Goal: Information Seeking & Learning: Learn about a topic

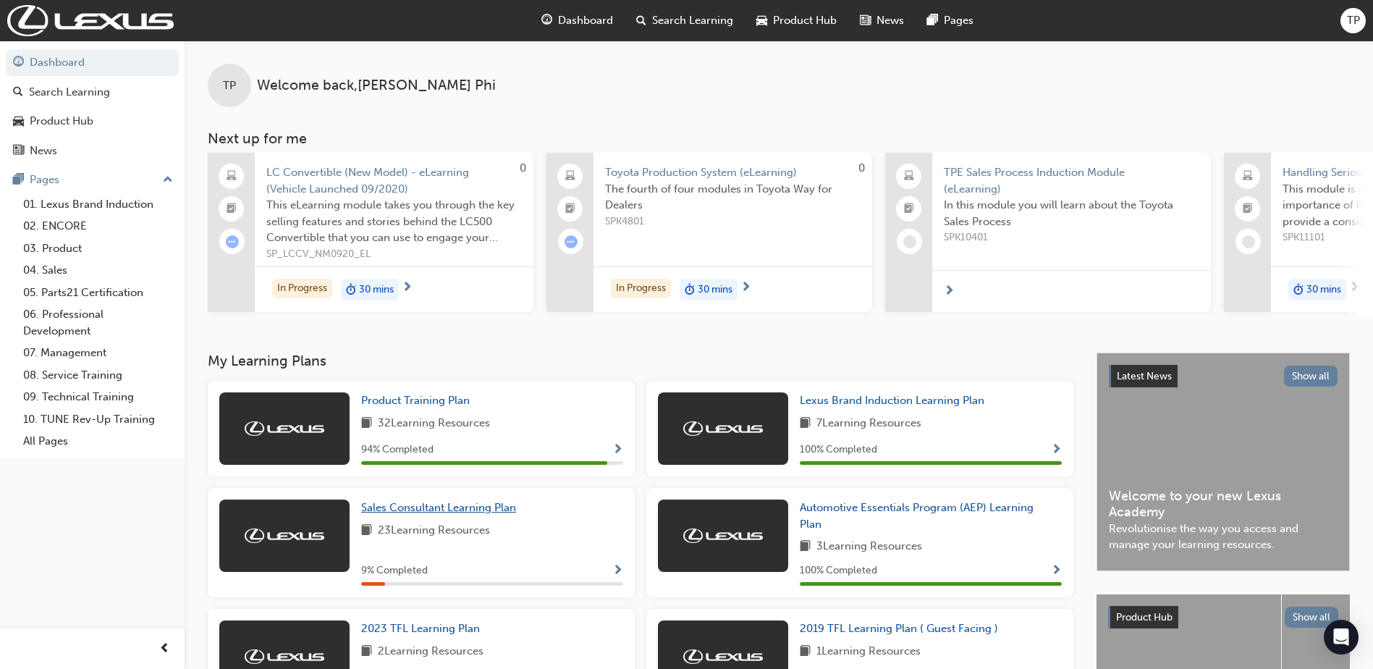
click at [450, 514] on span "Sales Consultant Learning Plan" at bounding box center [438, 507] width 155 height 13
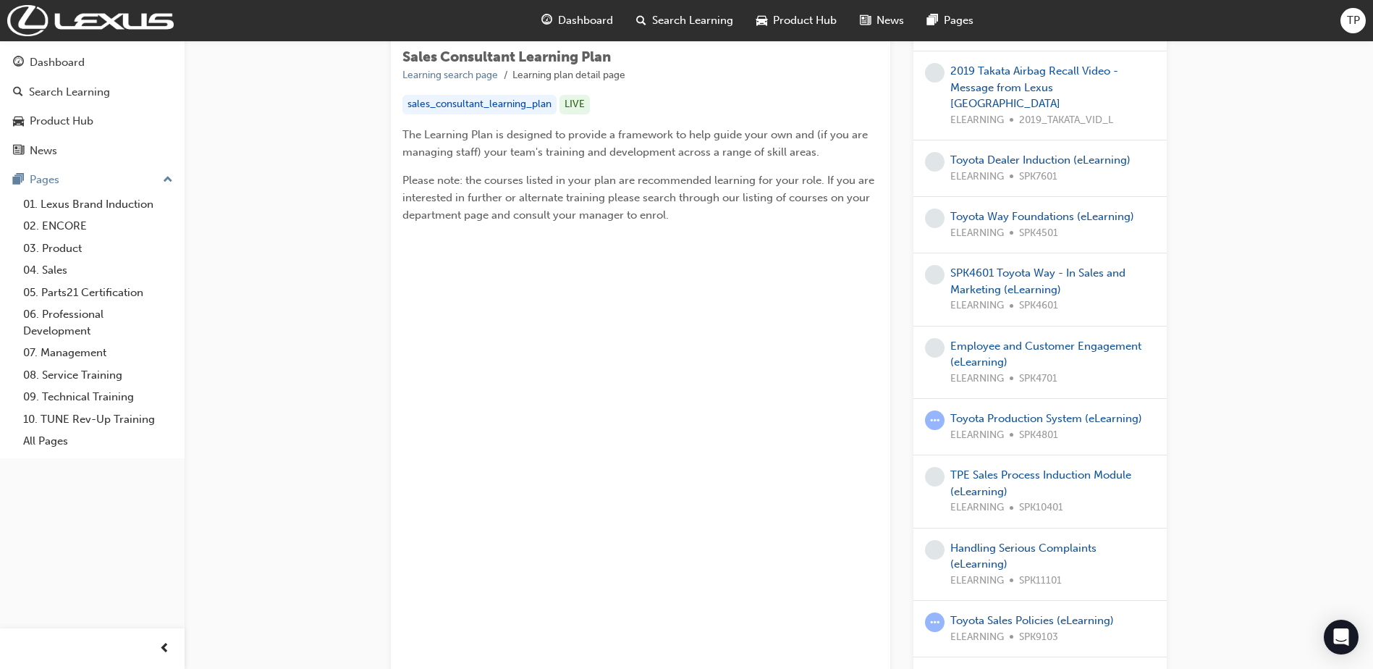
scroll to position [290, 0]
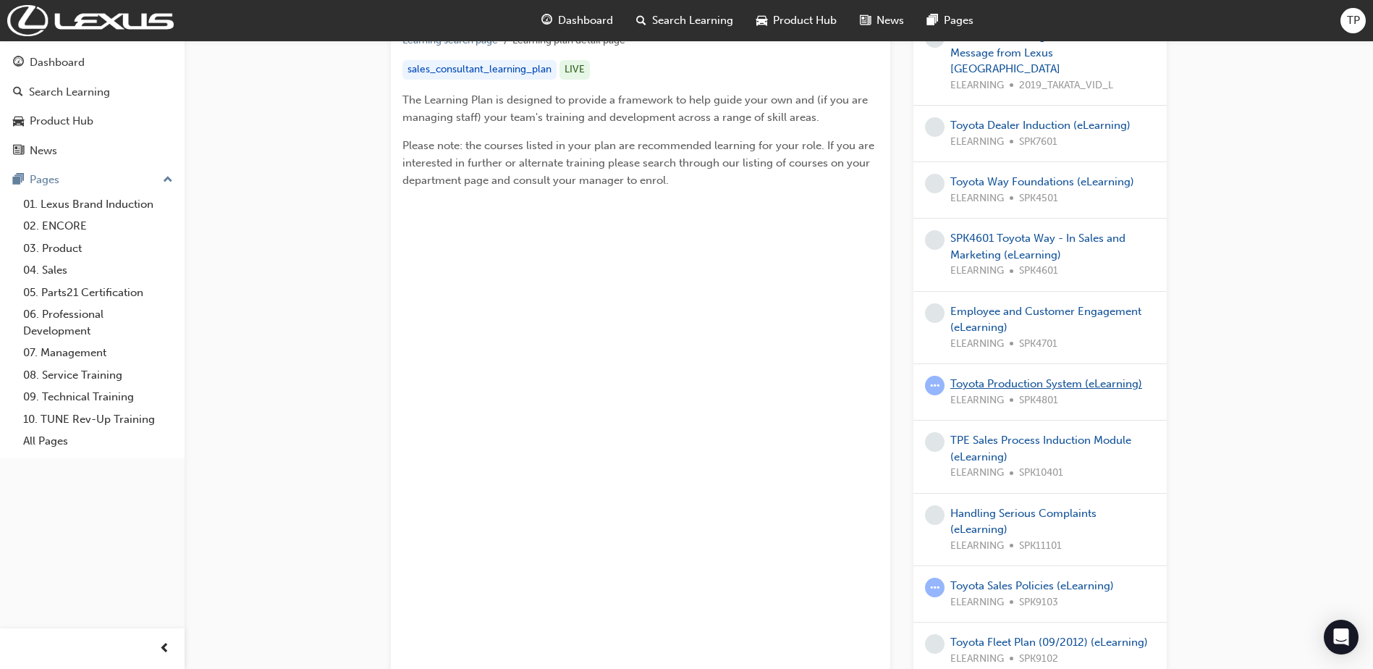
click at [1079, 377] on link "Toyota Production System (eLearning)" at bounding box center [1046, 383] width 192 height 13
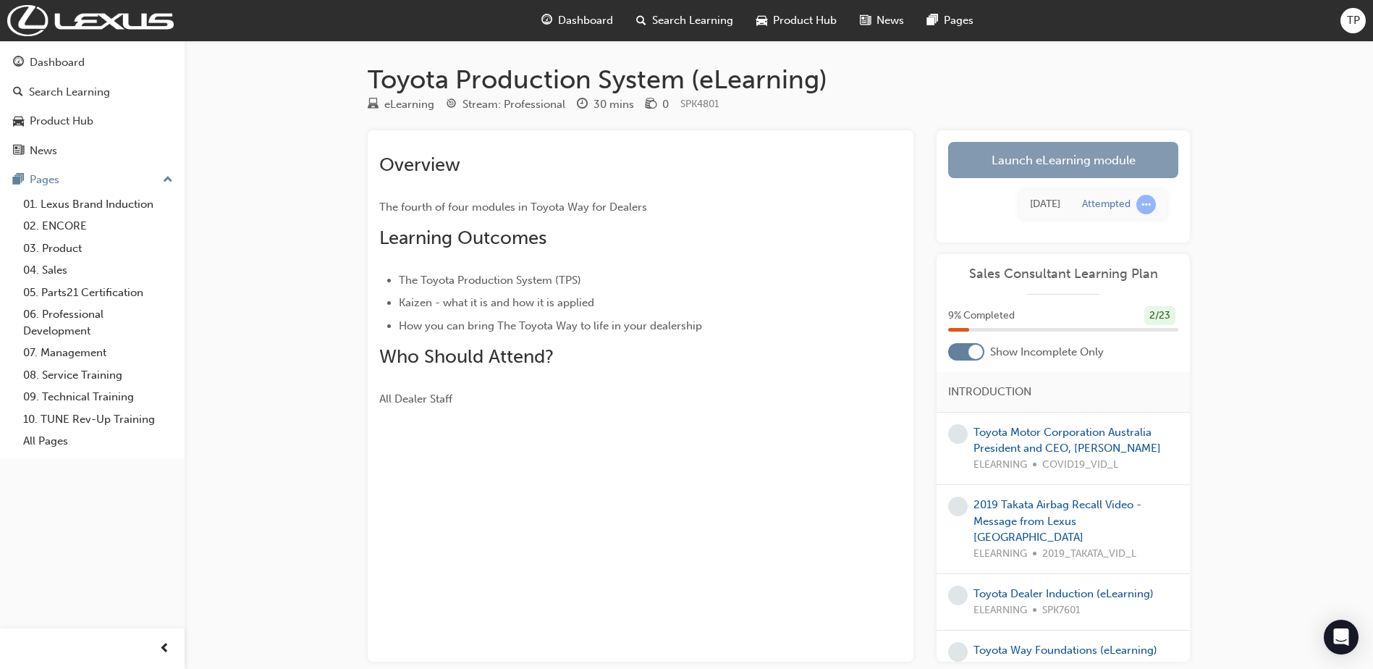
click at [1095, 158] on link "Launch eLearning module" at bounding box center [1063, 160] width 230 height 36
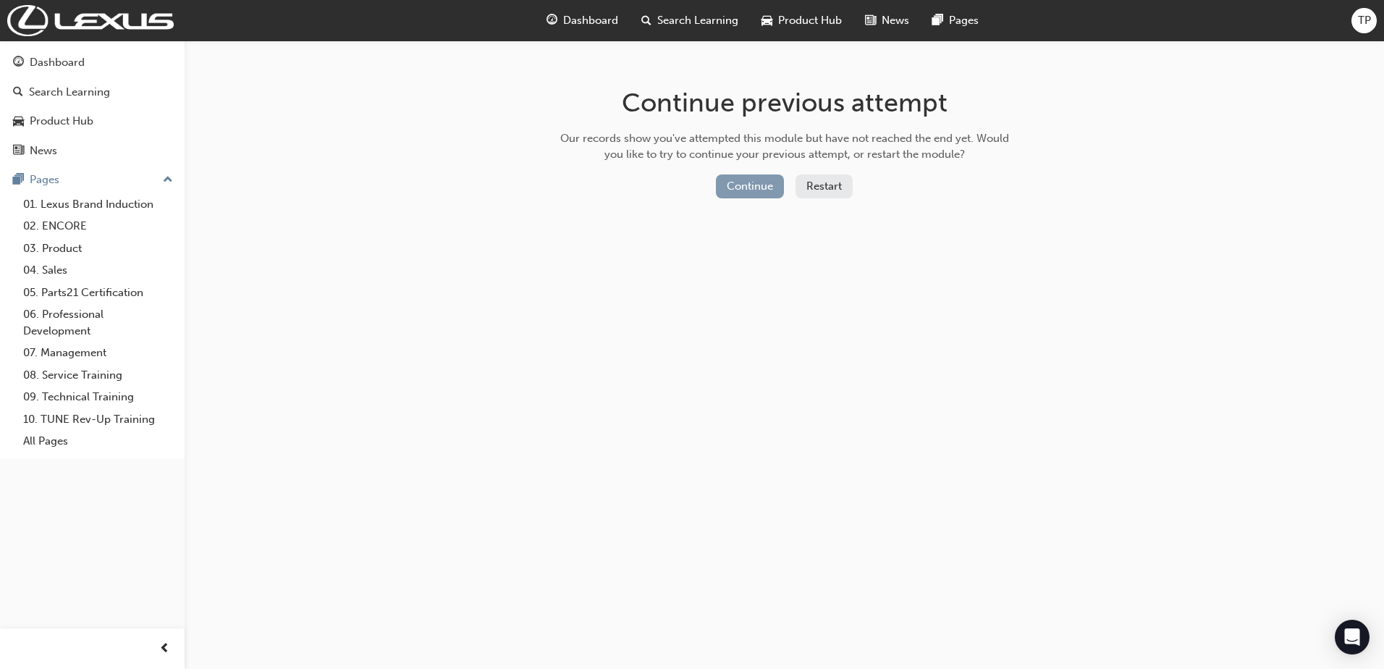
click at [771, 182] on button "Continue" at bounding box center [750, 186] width 68 height 24
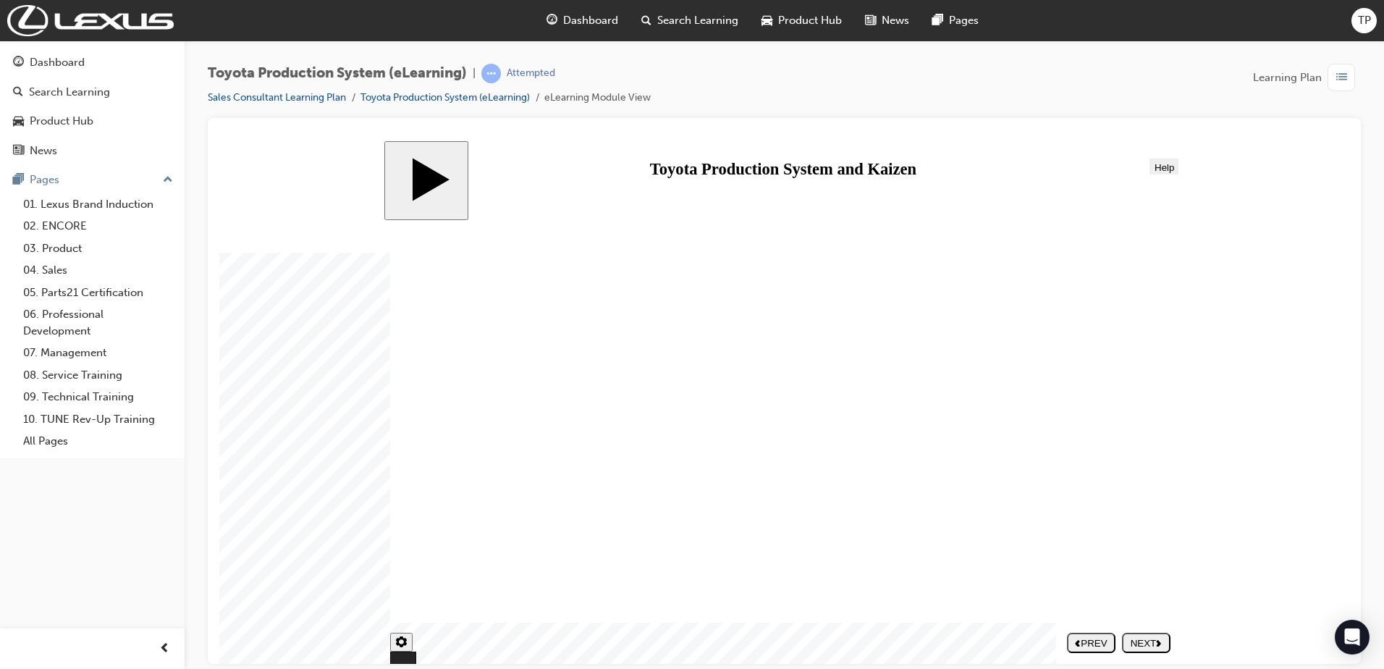
click at [1132, 644] on div "NEXT" at bounding box center [1146, 642] width 37 height 11
click at [1132, 644] on nav "PREV NEXT SUBMIT" at bounding box center [1119, 641] width 104 height 31
click at [1149, 640] on div "NEXT" at bounding box center [1146, 642] width 37 height 11
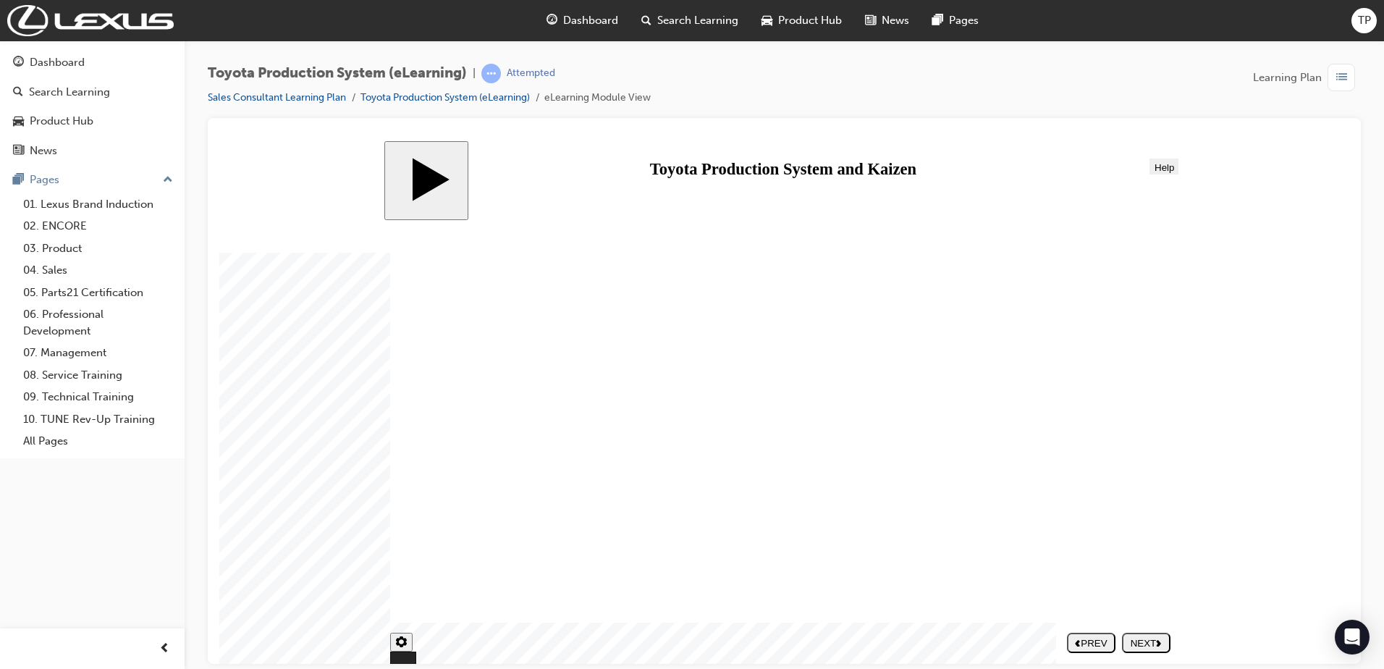
click at [1153, 638] on div "NEXT" at bounding box center [1146, 642] width 37 height 11
click at [1138, 637] on div "NEXT" at bounding box center [1146, 642] width 37 height 11
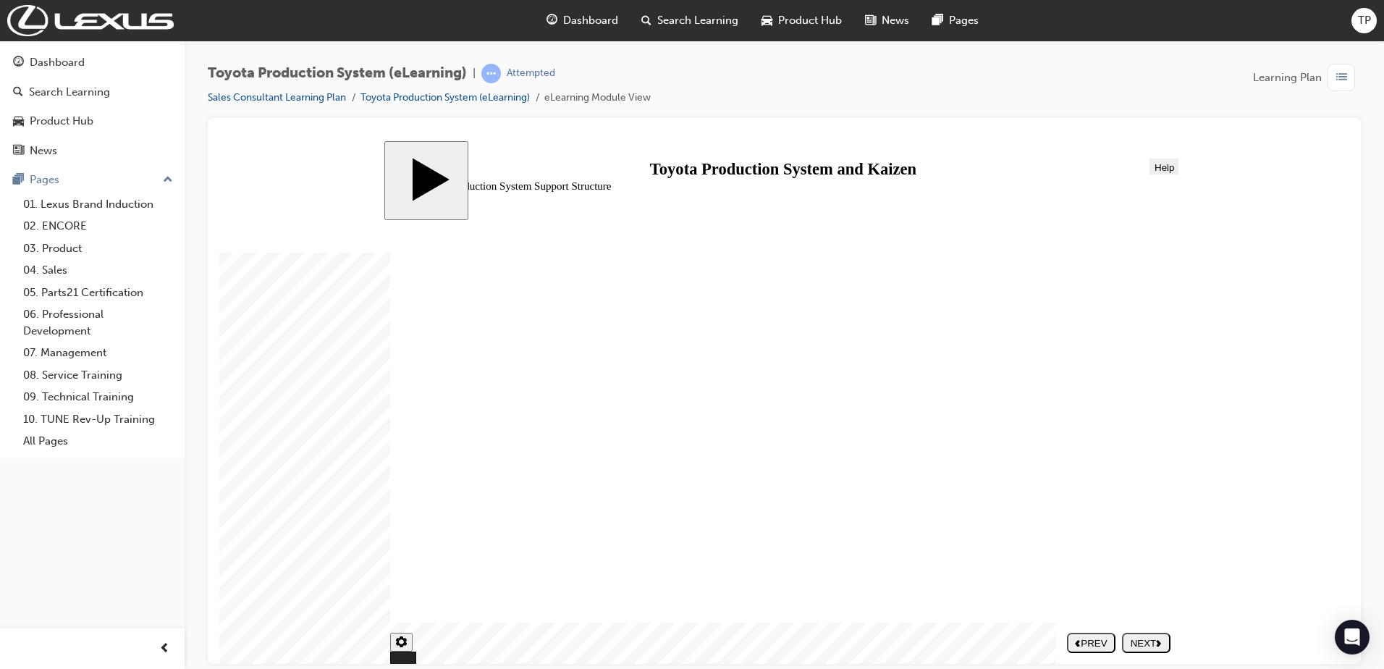
drag, startPoint x: 859, startPoint y: 525, endPoint x: 832, endPoint y: 526, distance: 27.5
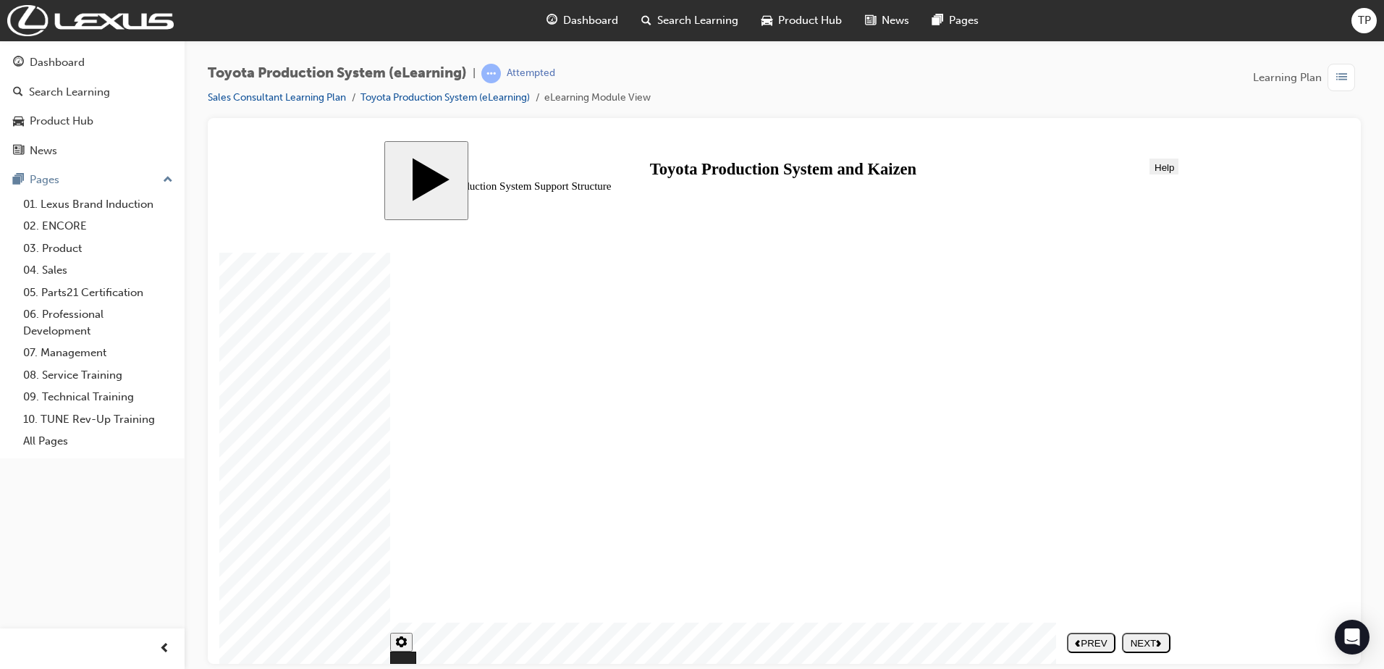
click at [1150, 646] on div "NEXT" at bounding box center [1146, 642] width 37 height 11
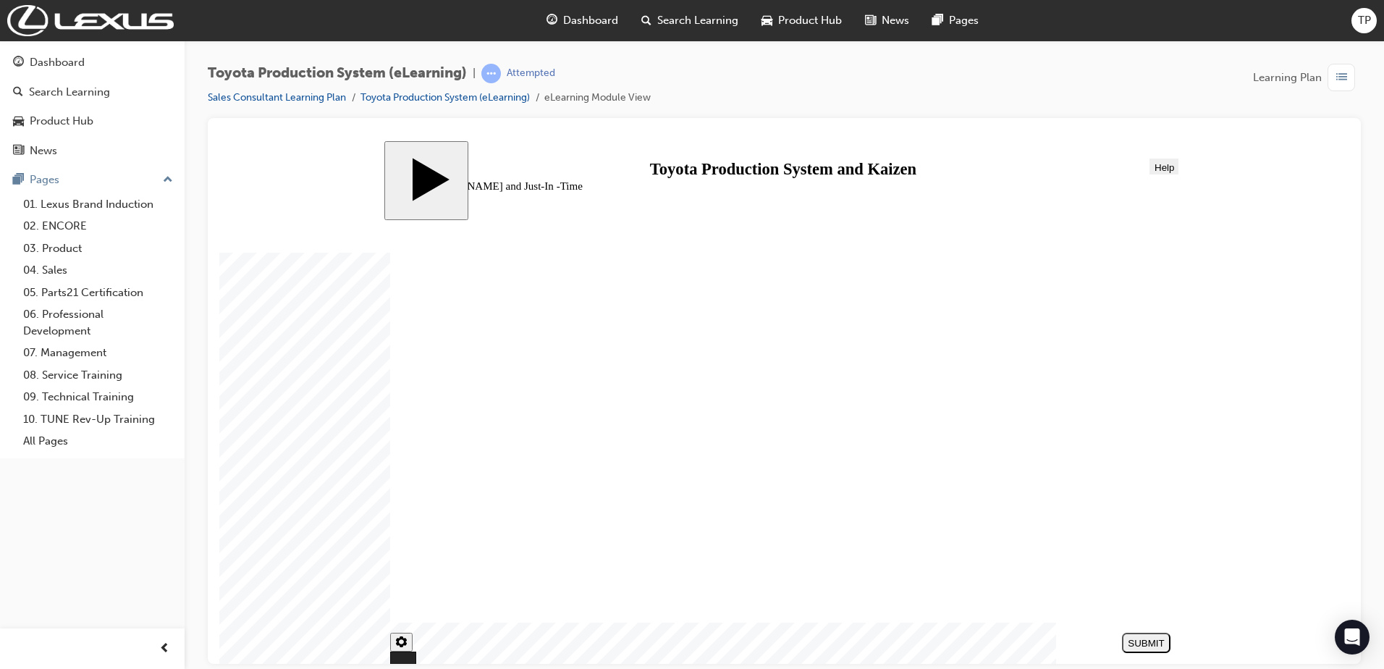
drag, startPoint x: 1069, startPoint y: 482, endPoint x: 715, endPoint y: 415, distance: 360.3
drag, startPoint x: 1111, startPoint y: 564, endPoint x: 737, endPoint y: 495, distance: 380.5
drag, startPoint x: 483, startPoint y: 565, endPoint x: 474, endPoint y: 558, distance: 11.3
drag, startPoint x: 513, startPoint y: 498, endPoint x: 907, endPoint y: 433, distance: 399.1
drag, startPoint x: 498, startPoint y: 399, endPoint x: 848, endPoint y: 474, distance: 357.6
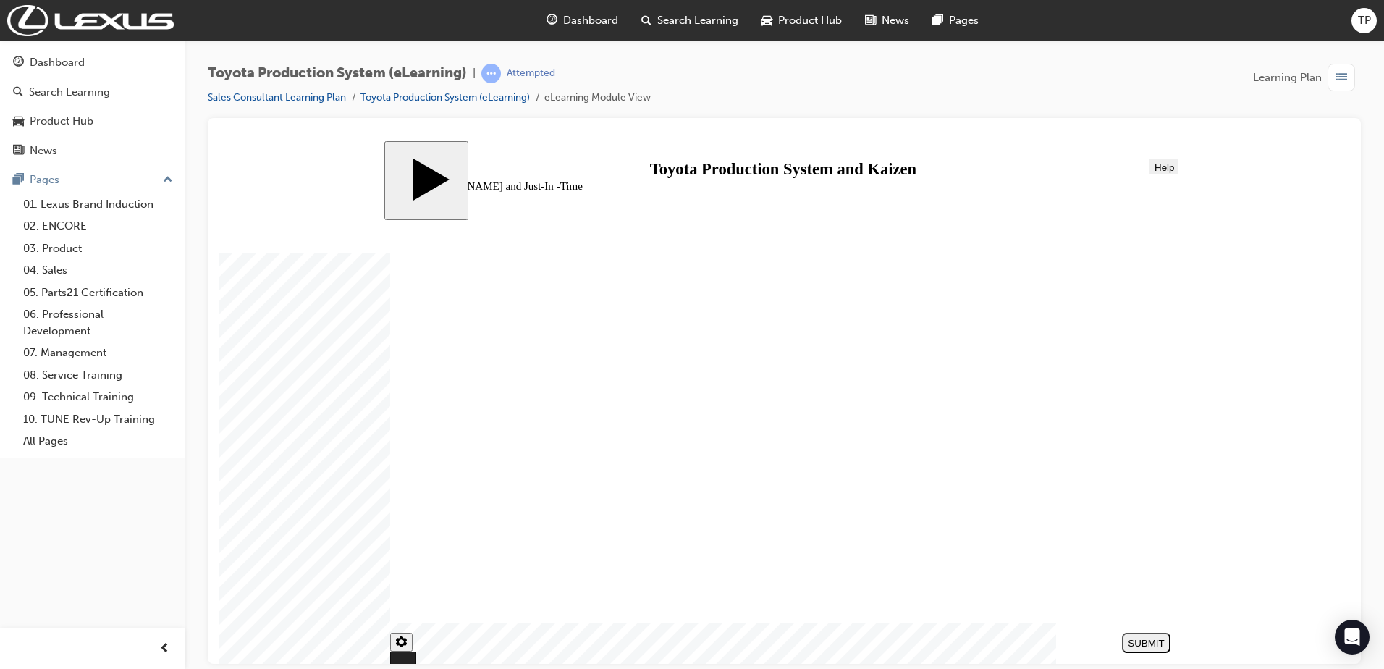
drag, startPoint x: 1078, startPoint y: 392, endPoint x: 695, endPoint y: 547, distance: 413.3
drag, startPoint x: 489, startPoint y: 547, endPoint x: 865, endPoint y: 536, distance: 375.8
click at [1143, 643] on div "SUBMIT" at bounding box center [1146, 642] width 37 height 11
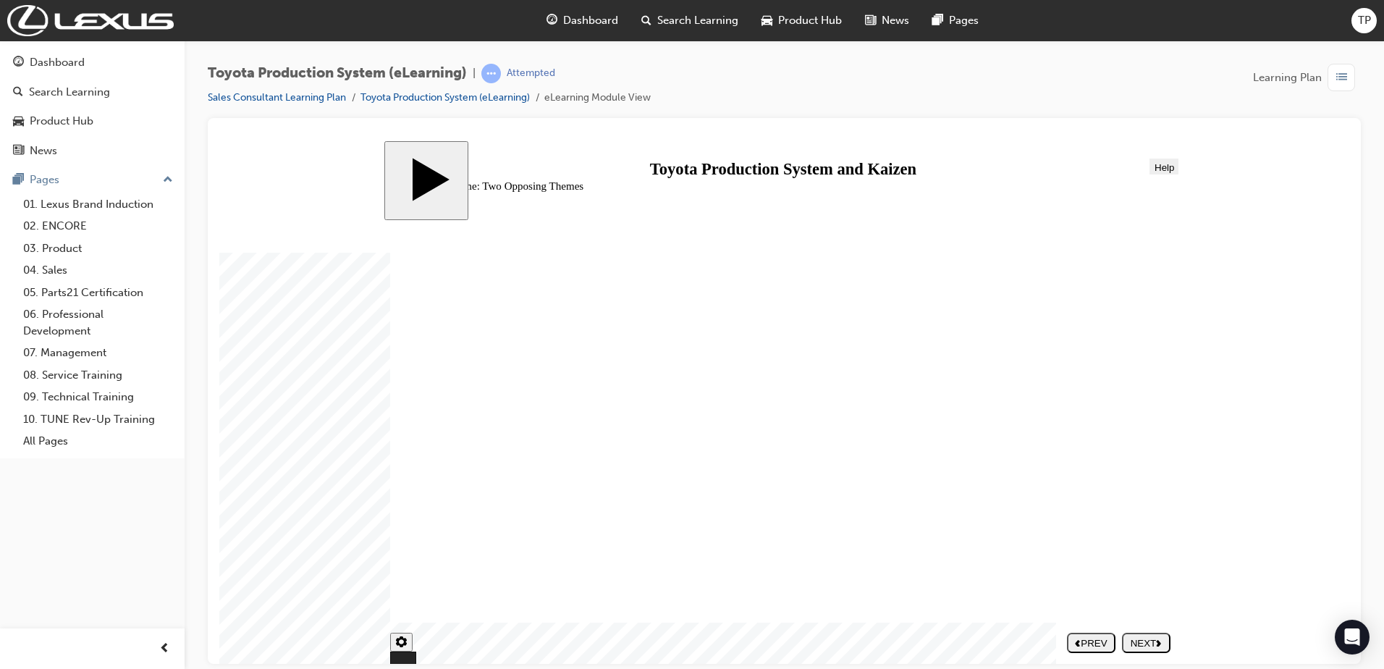
click at [1131, 644] on div "NEXT" at bounding box center [1146, 642] width 37 height 11
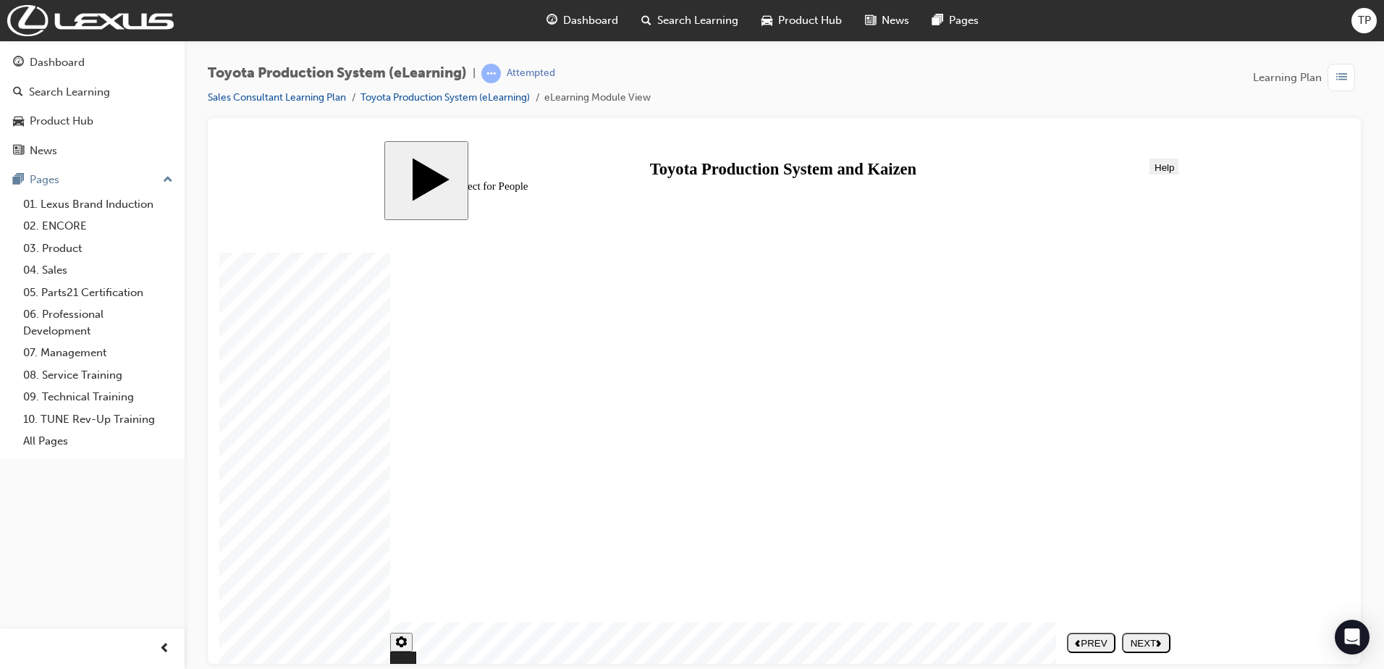
drag, startPoint x: 699, startPoint y: 501, endPoint x: 801, endPoint y: 548, distance: 112.4
click at [1128, 646] on div "NEXT" at bounding box center [1146, 642] width 37 height 11
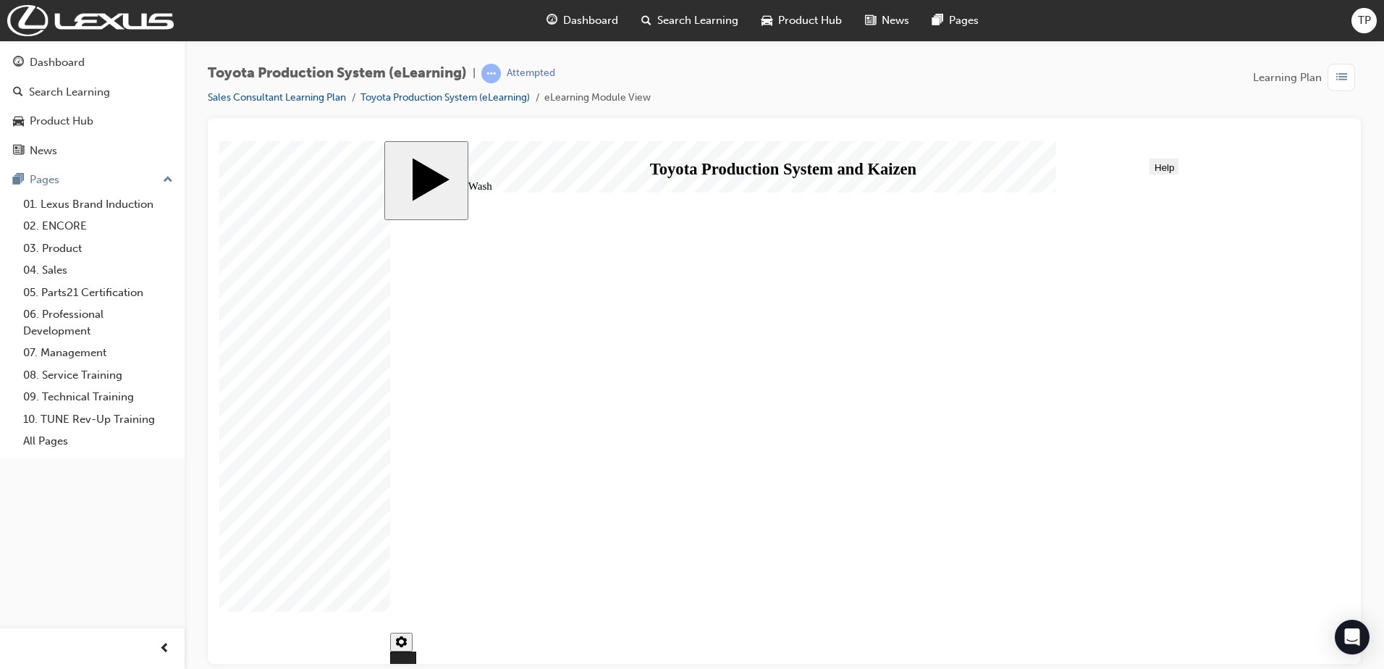
type input "334"
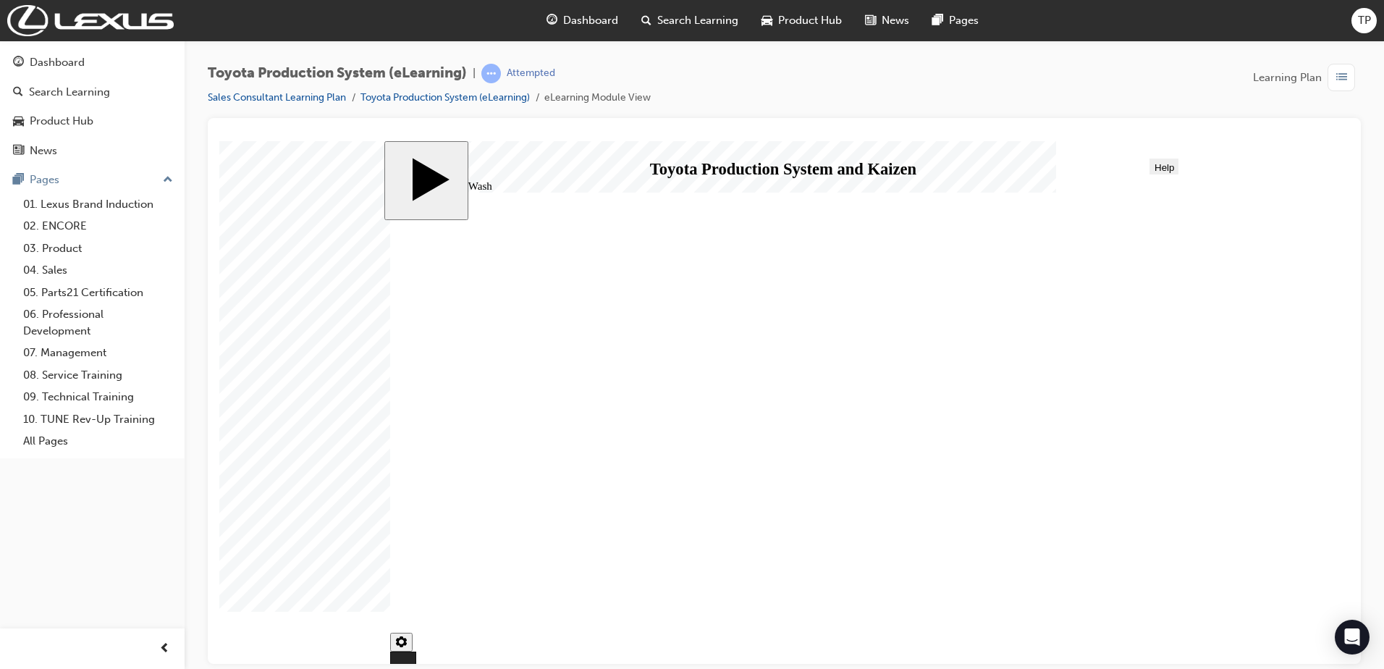
checkbox input "true"
type input "334"
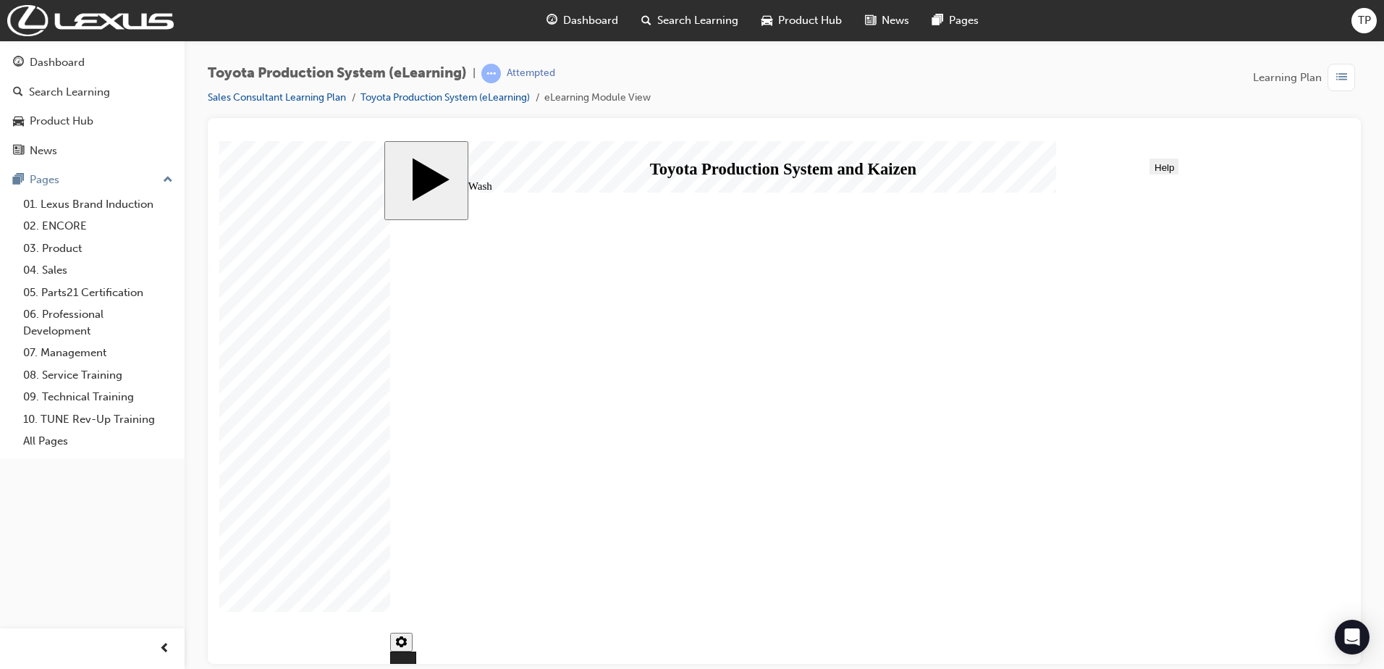
drag, startPoint x: 853, startPoint y: 507, endPoint x: 1011, endPoint y: 545, distance: 162.2
checkbox input "true"
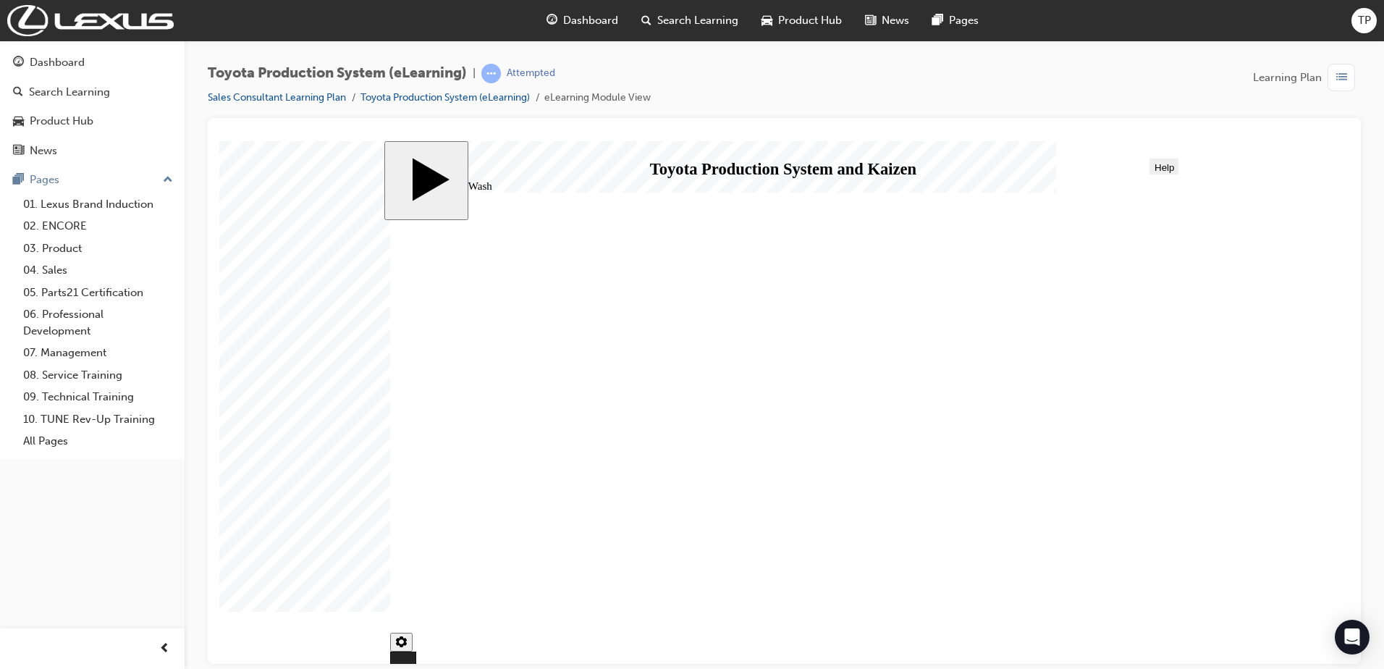
drag, startPoint x: 832, startPoint y: 425, endPoint x: 831, endPoint y: 436, distance: 11.0
checkbox input "false"
checkbox input "true"
drag, startPoint x: 830, startPoint y: 507, endPoint x: 911, endPoint y: 542, distance: 88.5
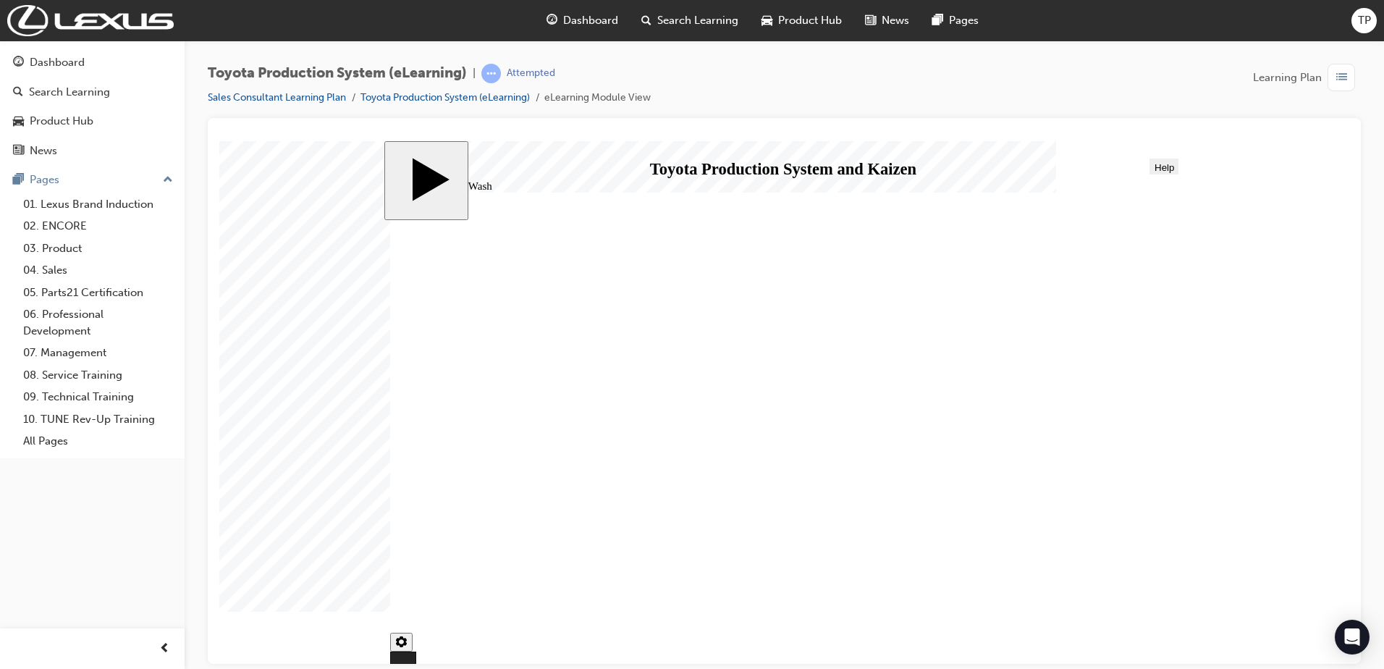
checkbox input "false"
drag, startPoint x: 710, startPoint y: 574, endPoint x: 718, endPoint y: 566, distance: 11.3
checkbox input "false"
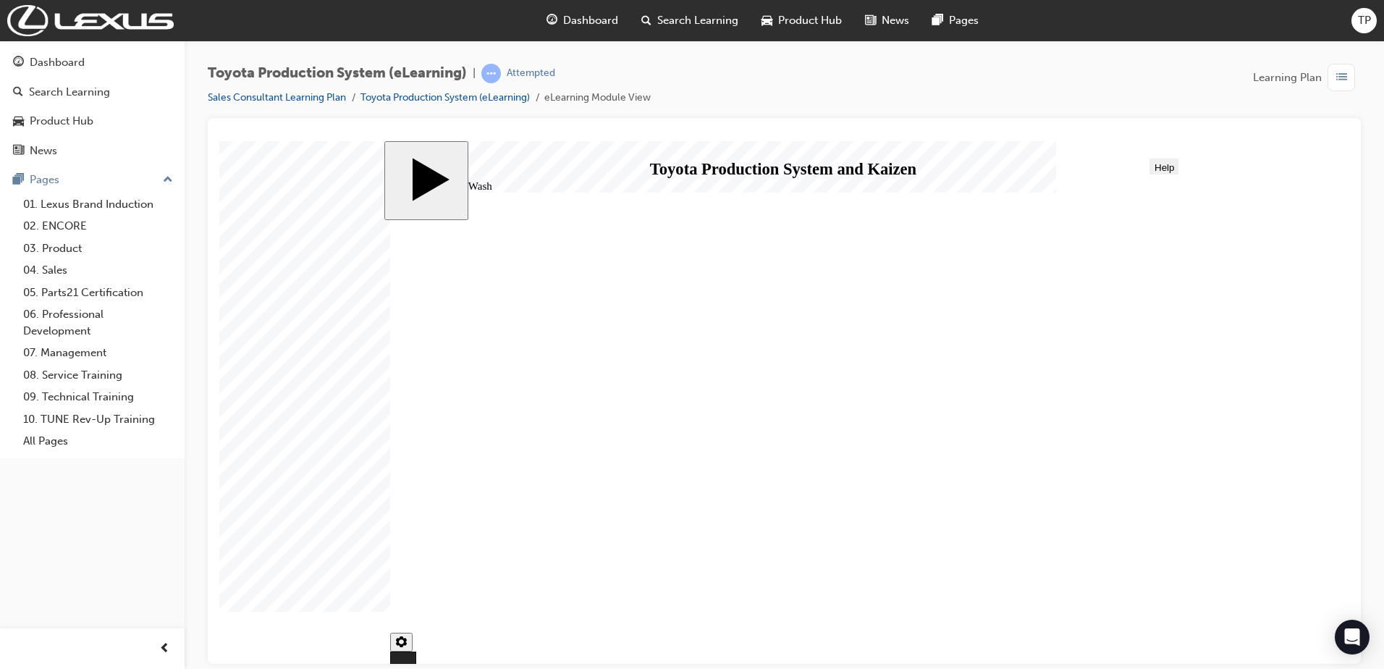
checkbox input "true"
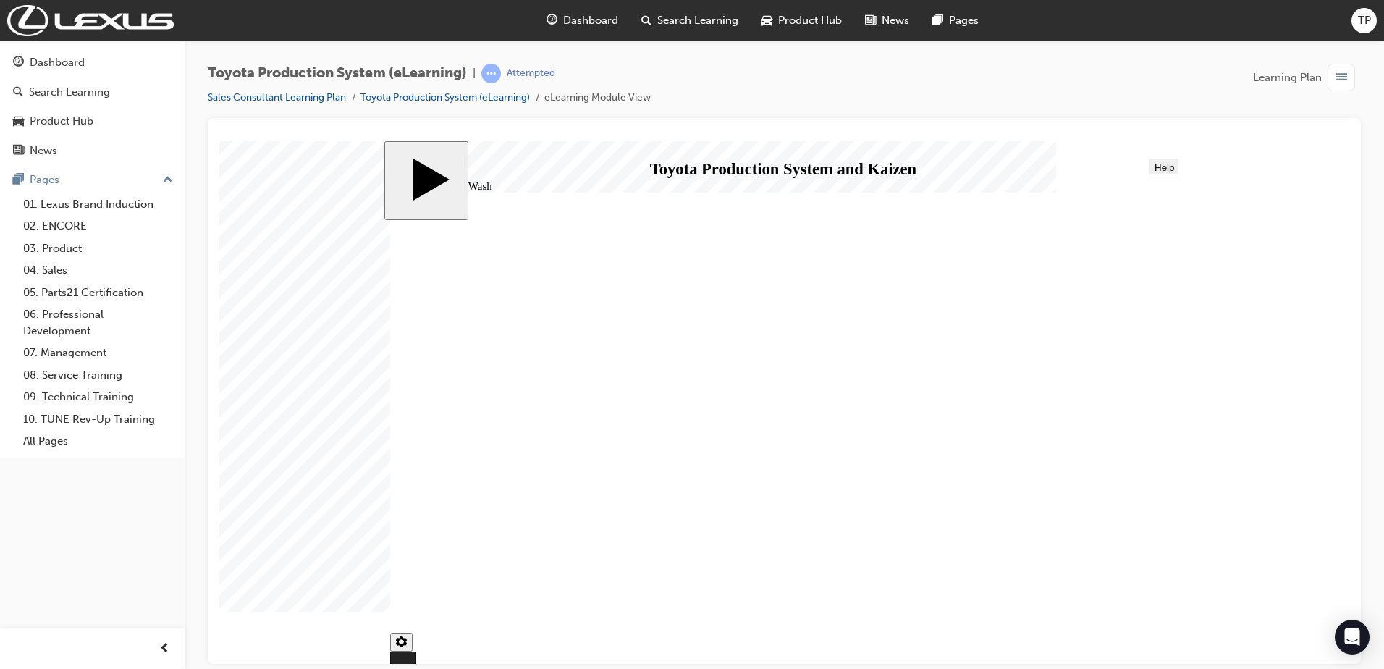
checkbox input "true"
drag, startPoint x: 846, startPoint y: 481, endPoint x: 871, endPoint y: 434, distance: 53.1
checkbox input "true"
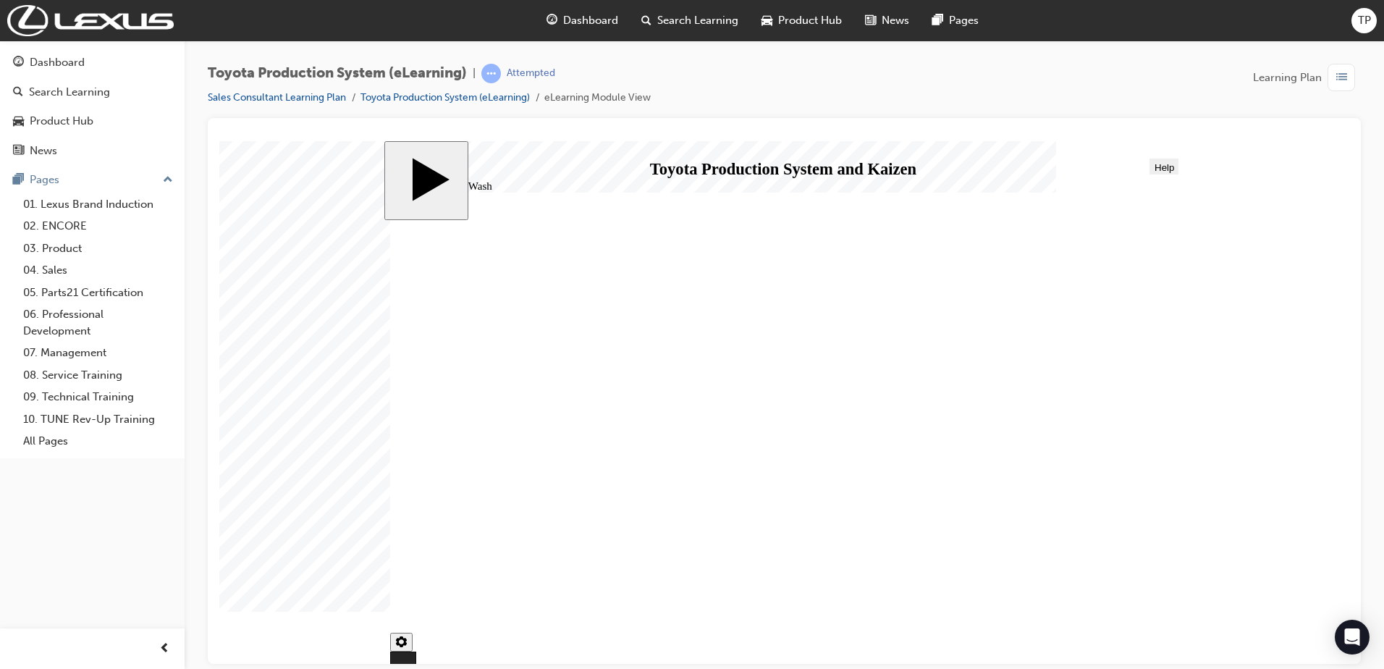
drag, startPoint x: 865, startPoint y: 412, endPoint x: 864, endPoint y: 422, distance: 10.2
checkbox input "true"
drag, startPoint x: 973, startPoint y: 549, endPoint x: 973, endPoint y: 558, distance: 9.4
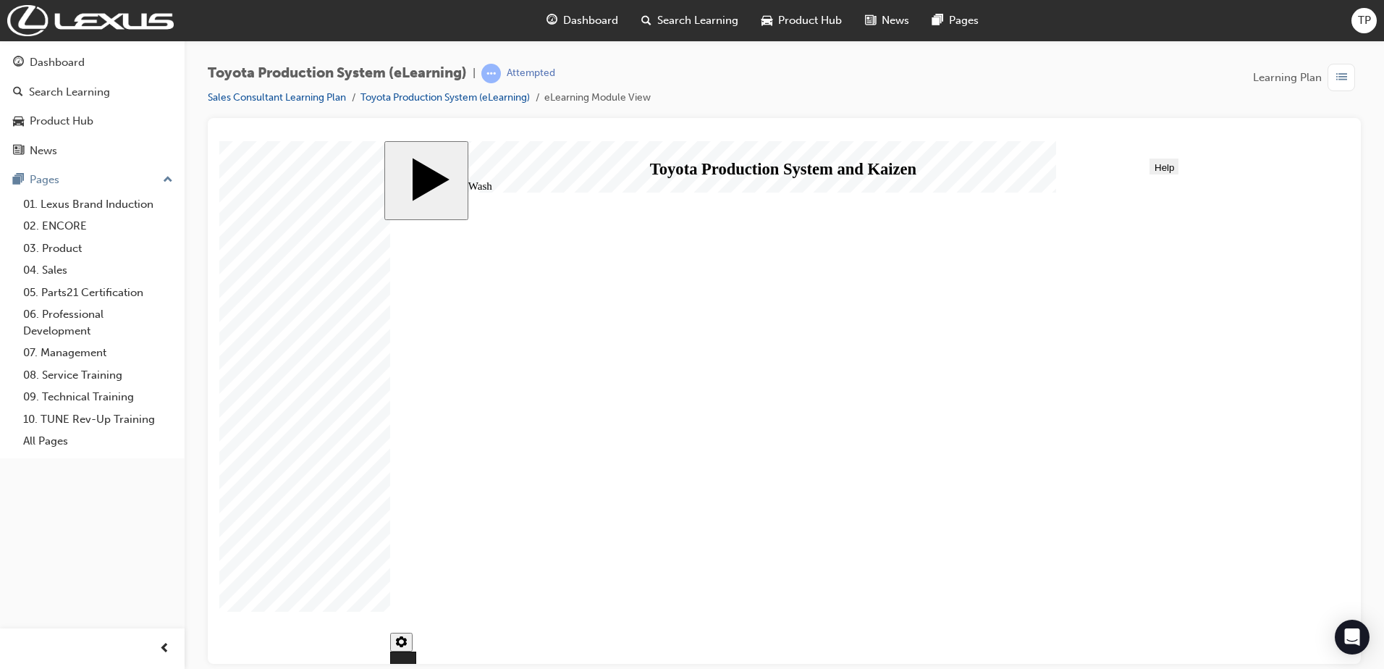
checkbox input "false"
drag, startPoint x: 833, startPoint y: 480, endPoint x: 824, endPoint y: 444, distance: 37.4
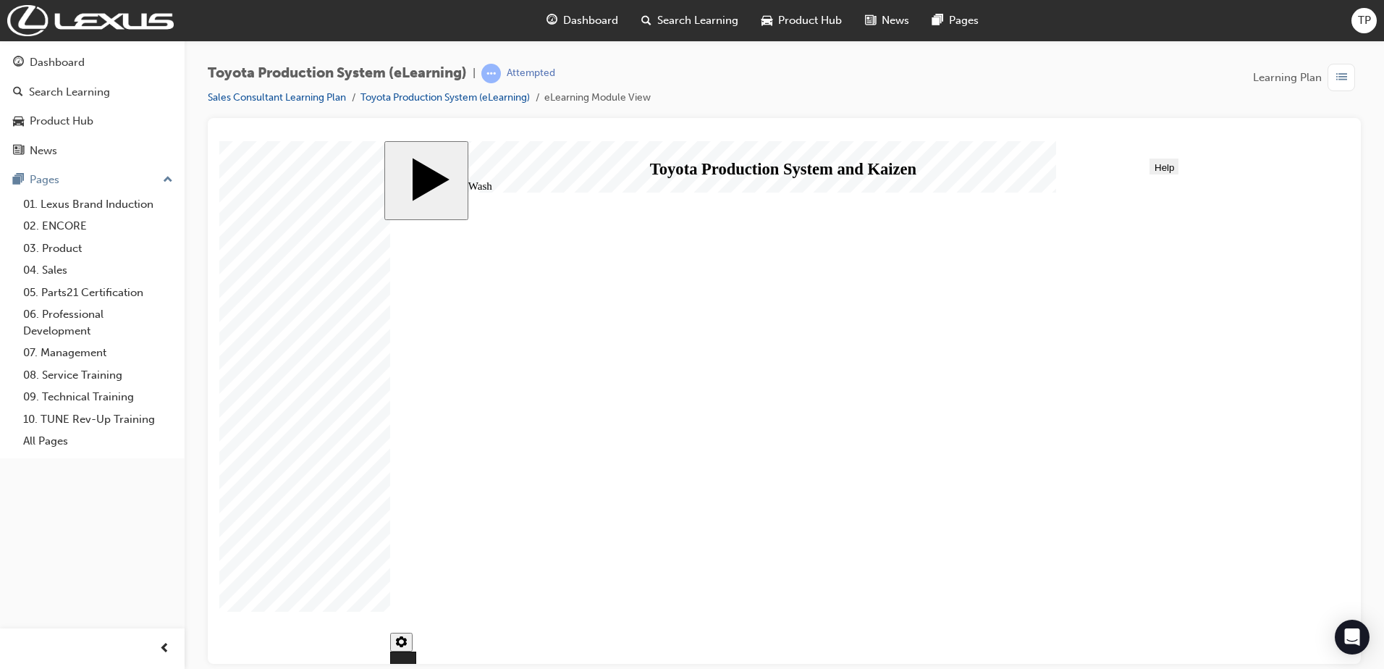
checkbox input "false"
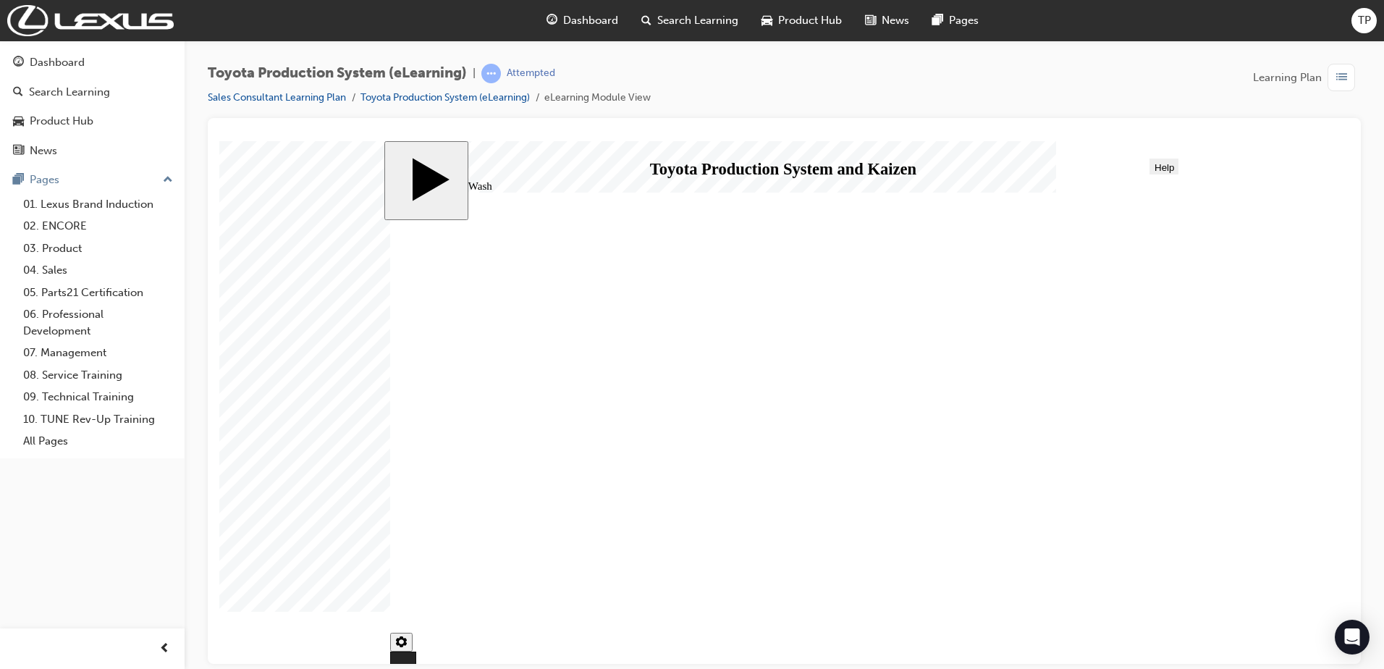
type input "334"
drag, startPoint x: 860, startPoint y: 363, endPoint x: 1041, endPoint y: 373, distance: 181.2
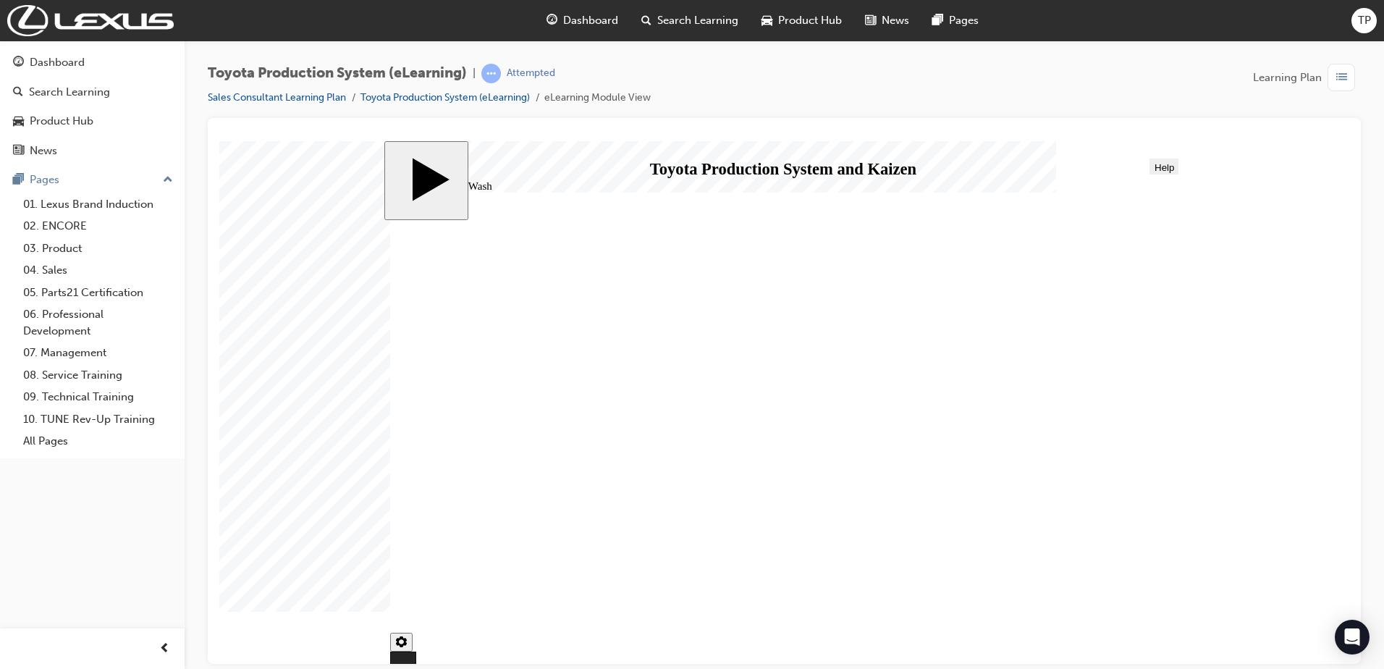
checkbox input "true"
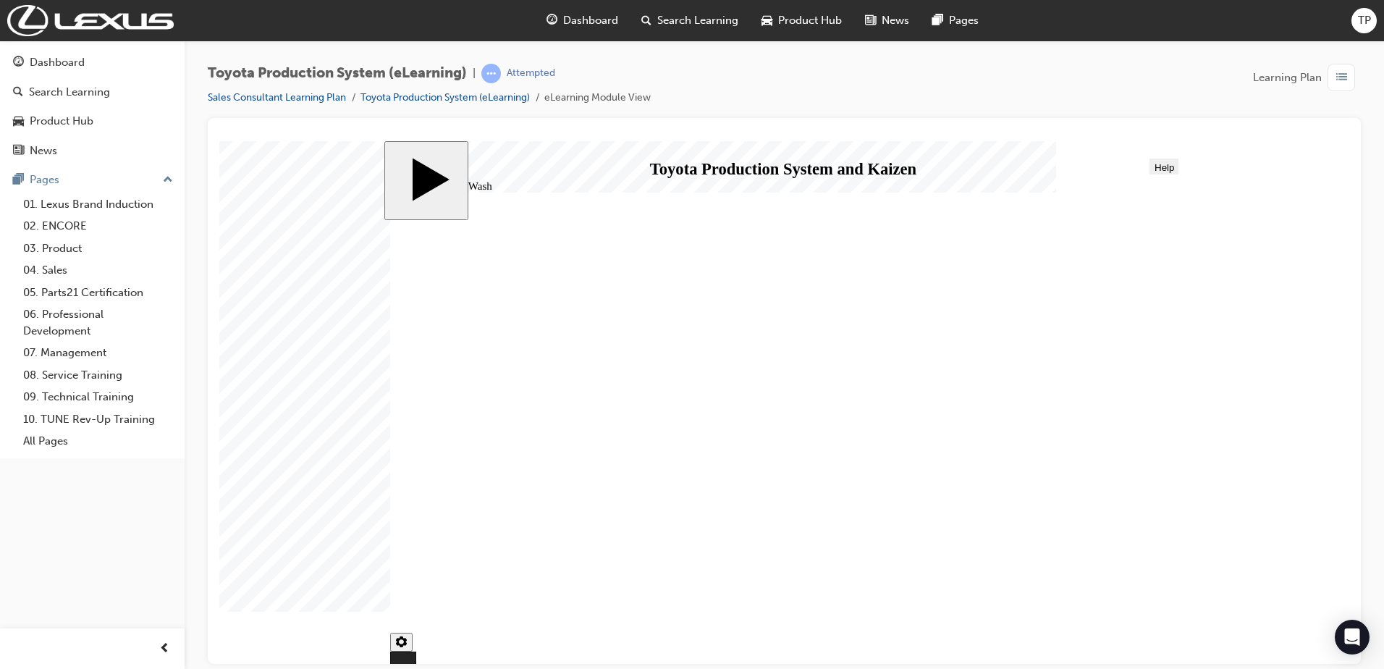
checkbox input "false"
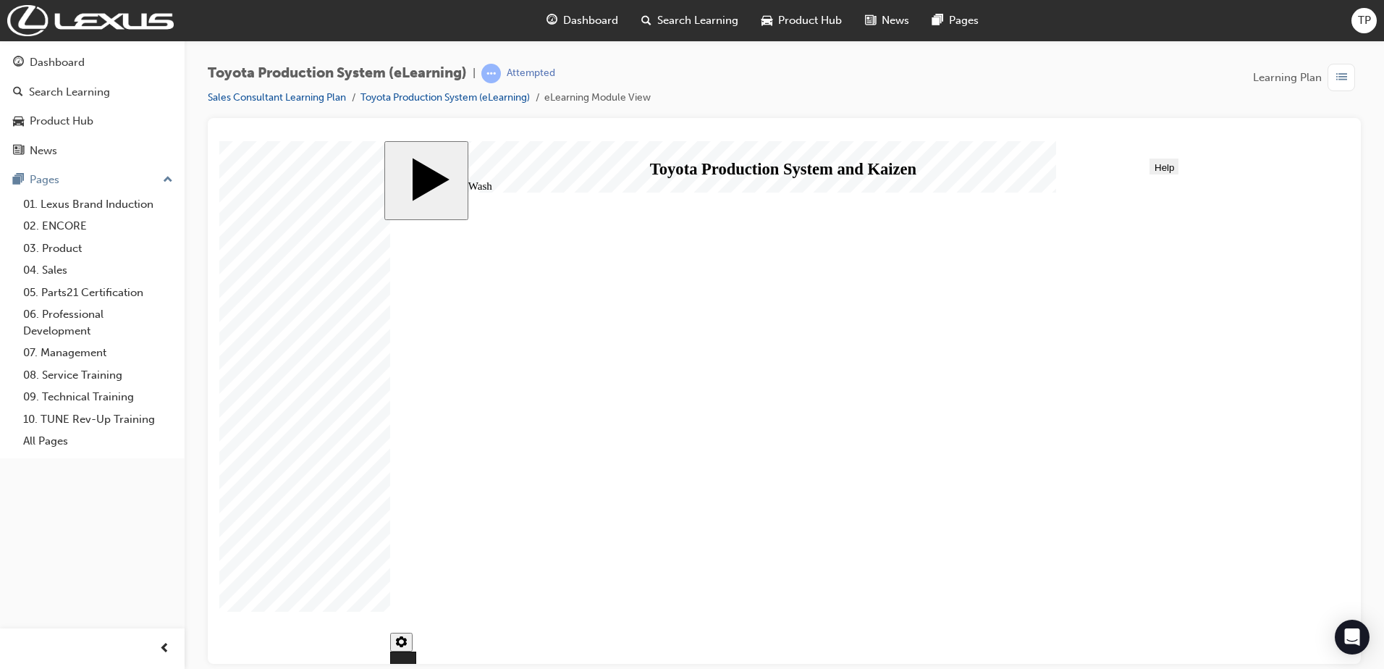
type input "334"
drag, startPoint x: 861, startPoint y: 480, endPoint x: 835, endPoint y: 427, distance: 58.6
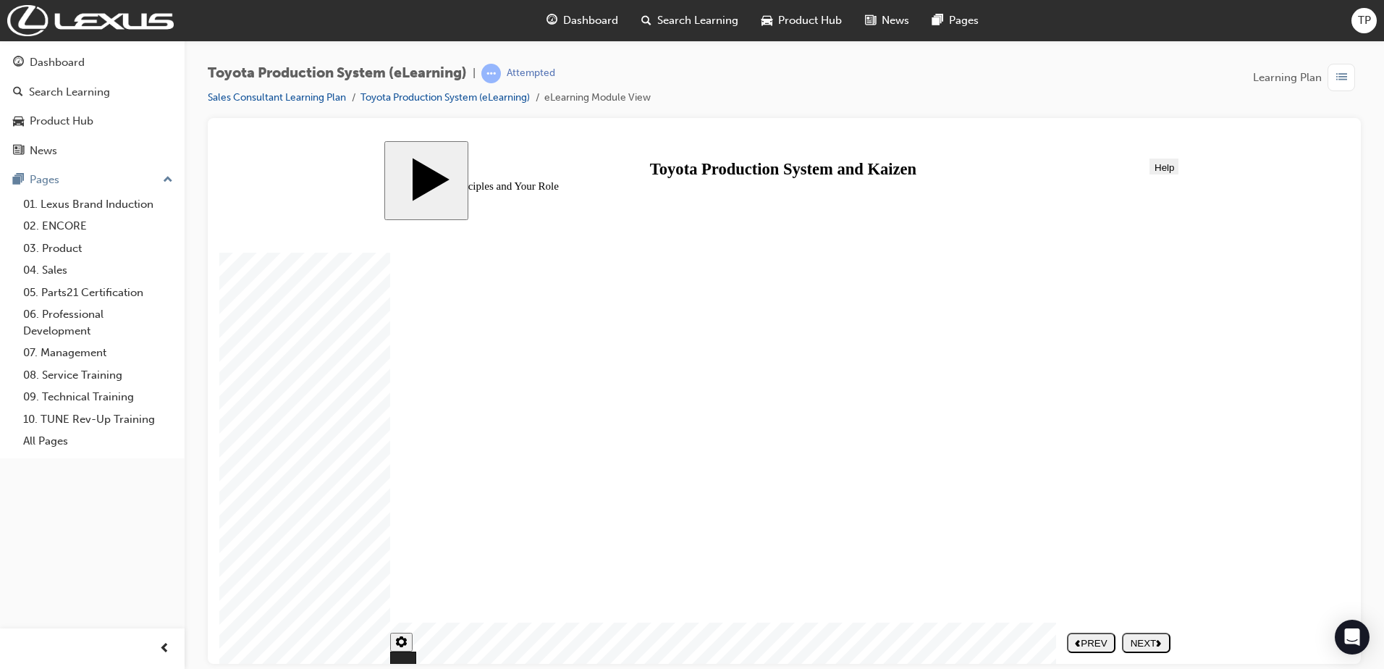
click at [1131, 641] on div "NEXT" at bounding box center [1146, 642] width 37 height 11
drag, startPoint x: 956, startPoint y: 512, endPoint x: 956, endPoint y: 479, distance: 33.3
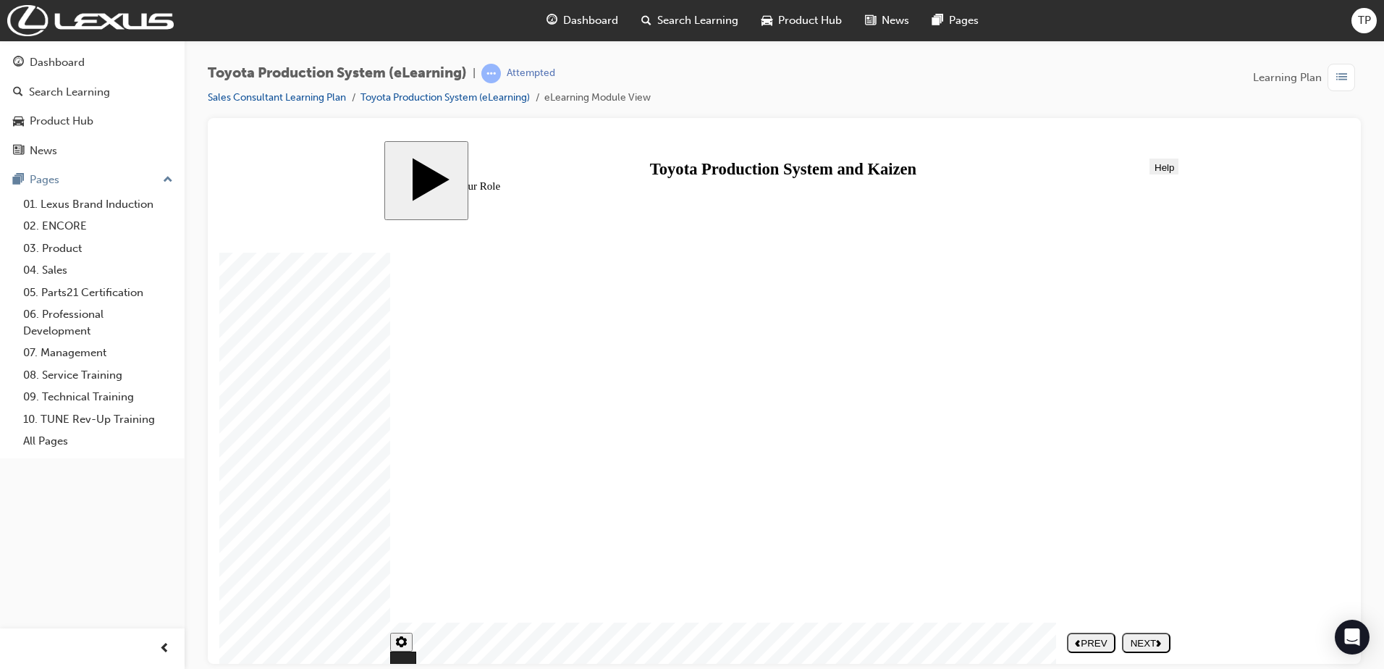
click at [1130, 642] on div "NEXT" at bounding box center [1146, 642] width 37 height 11
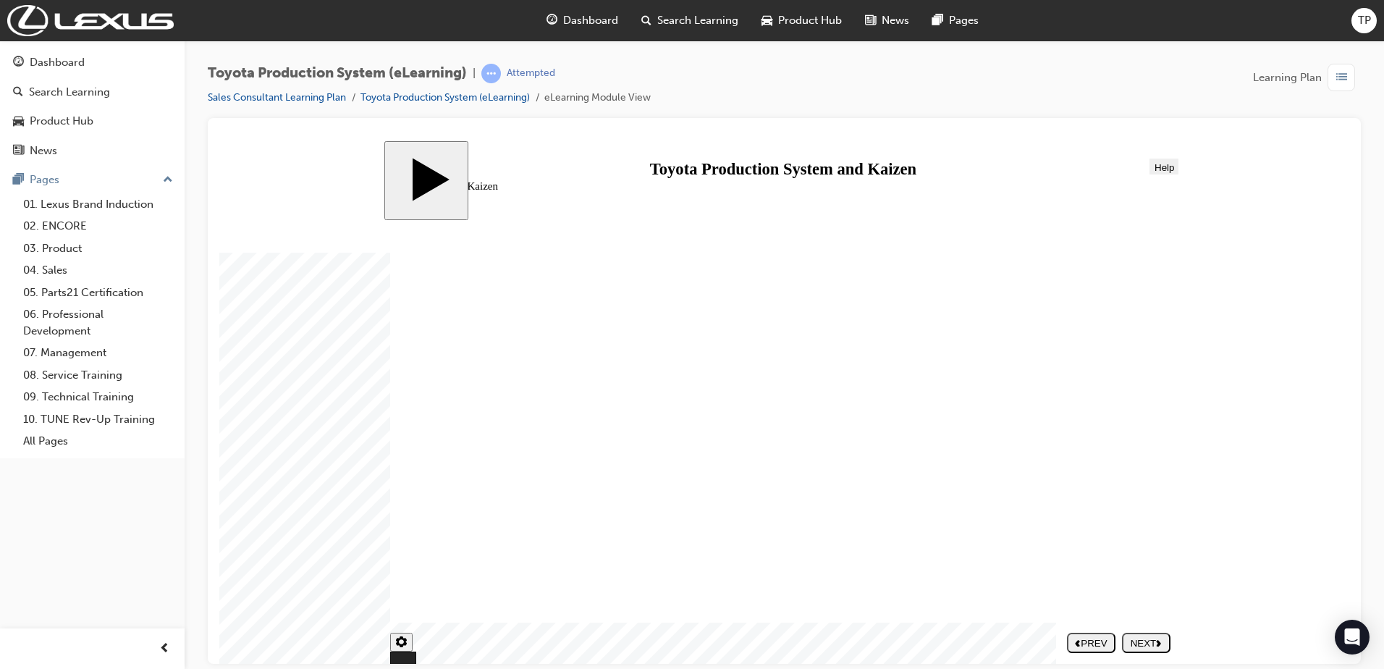
drag, startPoint x: 957, startPoint y: 600, endPoint x: 960, endPoint y: 584, distance: 16.2
click at [1146, 637] on div "NEXT" at bounding box center [1146, 642] width 37 height 11
drag, startPoint x: 702, startPoint y: 395, endPoint x: 886, endPoint y: 359, distance: 187.4
drag, startPoint x: 686, startPoint y: 400, endPoint x: 872, endPoint y: 366, distance: 188.5
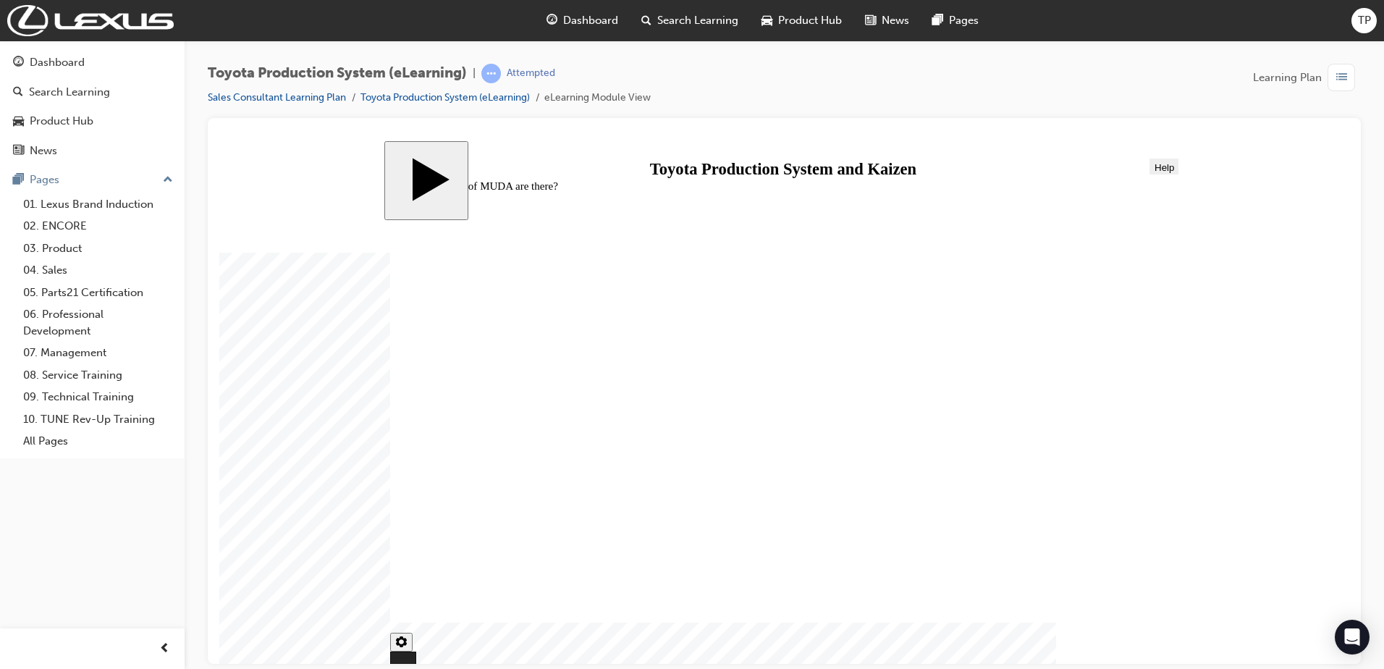
drag, startPoint x: 617, startPoint y: 487, endPoint x: 901, endPoint y: 372, distance: 306.2
drag, startPoint x: 487, startPoint y: 404, endPoint x: 968, endPoint y: 441, distance: 482.1
drag, startPoint x: 703, startPoint y: 400, endPoint x: 885, endPoint y: 438, distance: 186.3
drag, startPoint x: 484, startPoint y: 470, endPoint x: 1052, endPoint y: 425, distance: 570.0
drag, startPoint x: 586, startPoint y: 418, endPoint x: 1050, endPoint y: 384, distance: 464.6
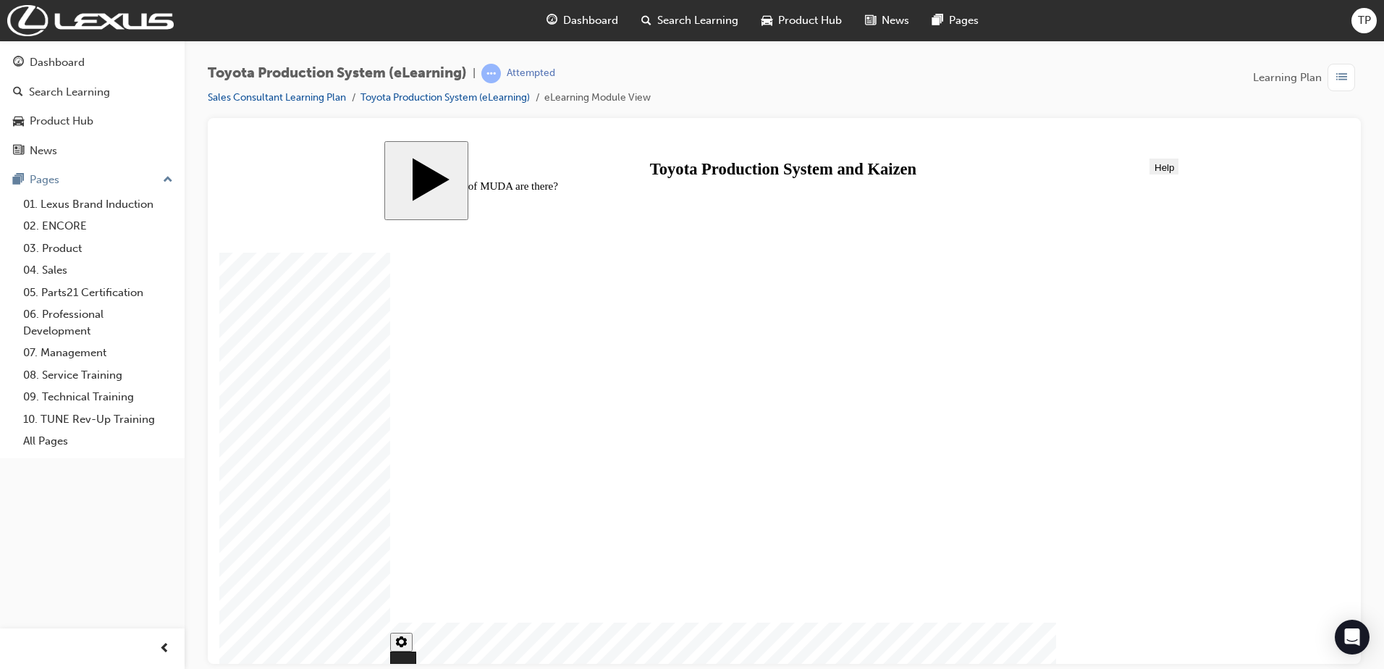
drag, startPoint x: 607, startPoint y: 575, endPoint x: 983, endPoint y: 376, distance: 425.5
drag, startPoint x: 491, startPoint y: 572, endPoint x: 876, endPoint y: 518, distance: 388.8
drag, startPoint x: 694, startPoint y: 497, endPoint x: 966, endPoint y: 525, distance: 273.6
drag, startPoint x: 661, startPoint y: 560, endPoint x: 1024, endPoint y: 502, distance: 368.0
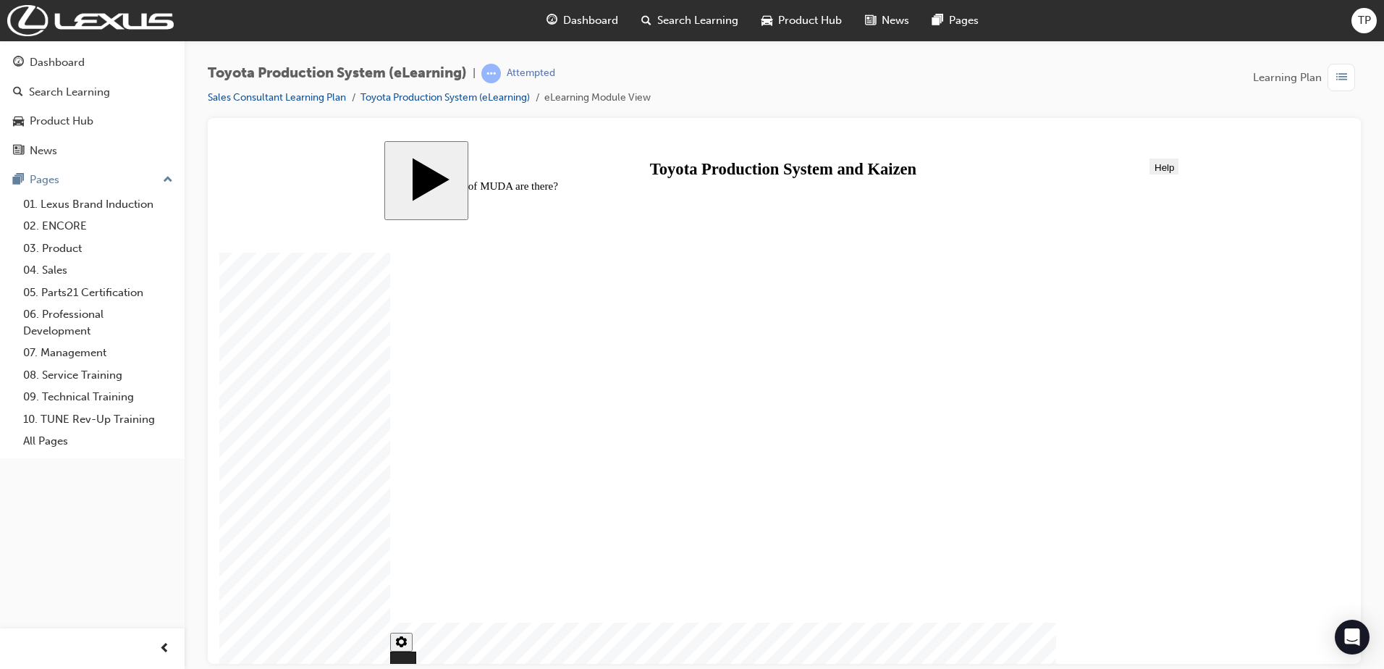
radio input "true"
drag, startPoint x: 444, startPoint y: 405, endPoint x: 465, endPoint y: 407, distance: 21.8
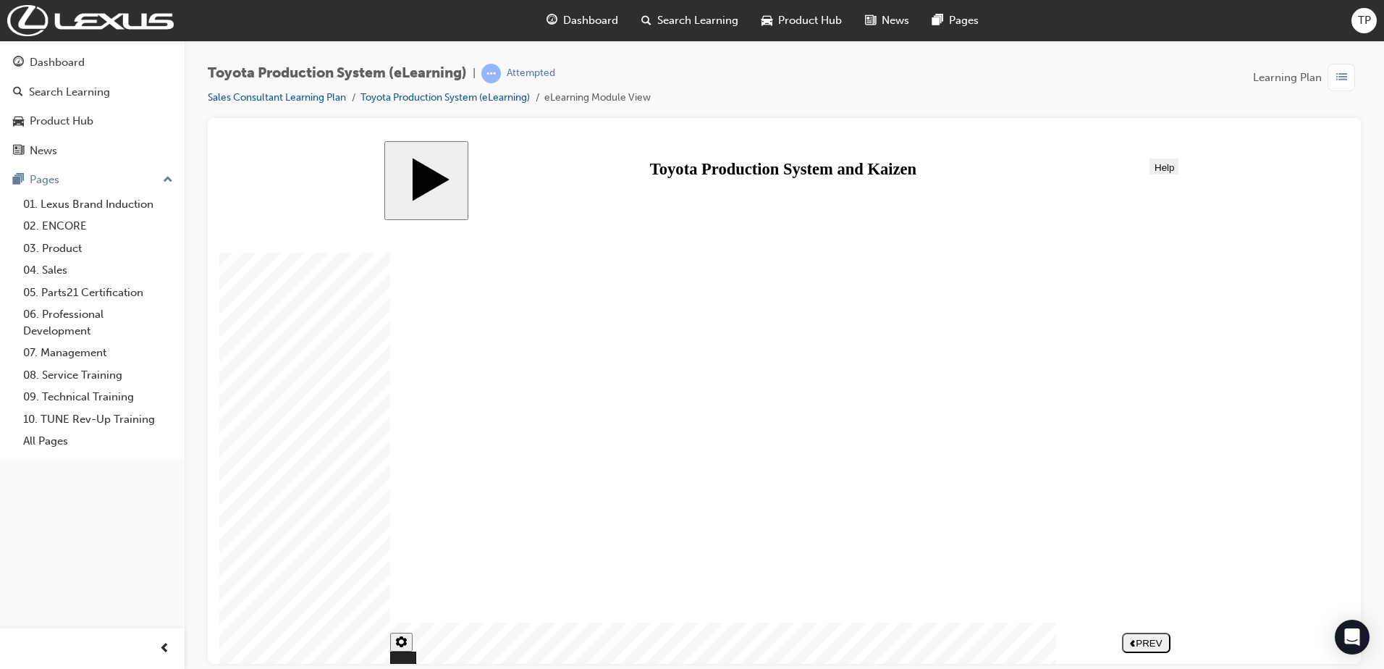
click at [1155, 636] on button "NEXT" at bounding box center [1146, 642] width 48 height 20
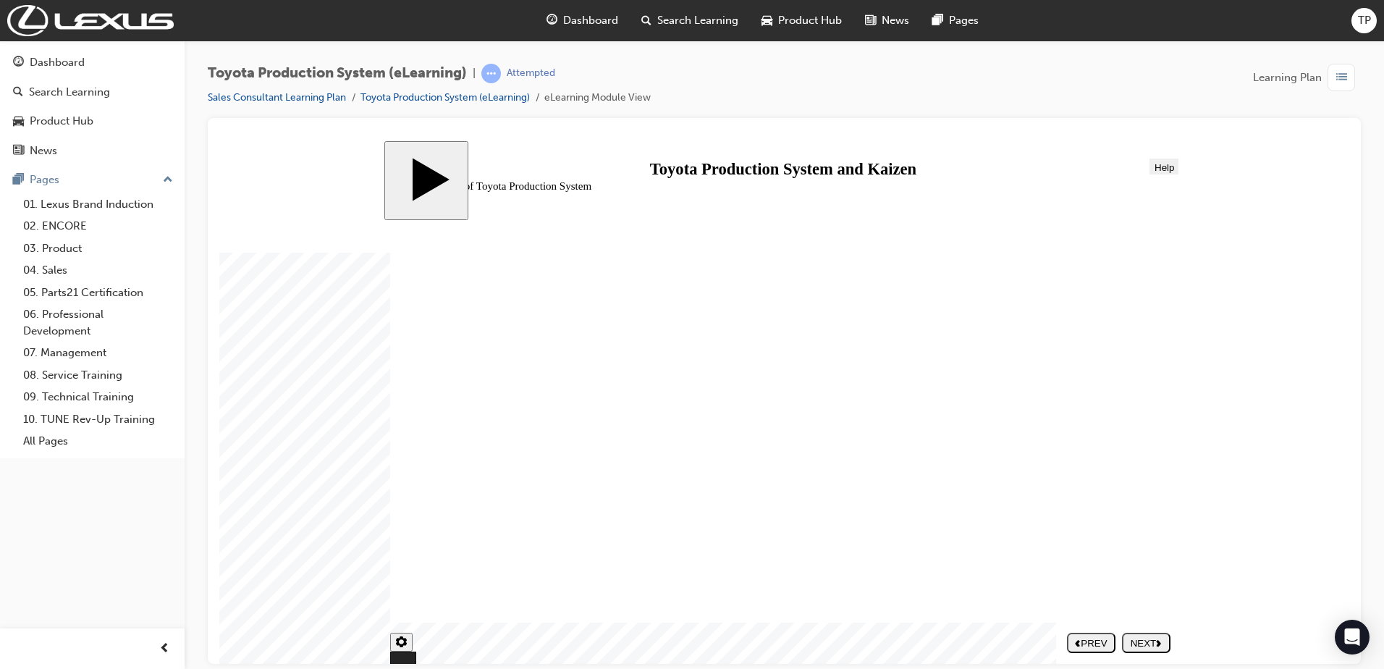
click at [1155, 636] on button "NEXT" at bounding box center [1146, 642] width 48 height 20
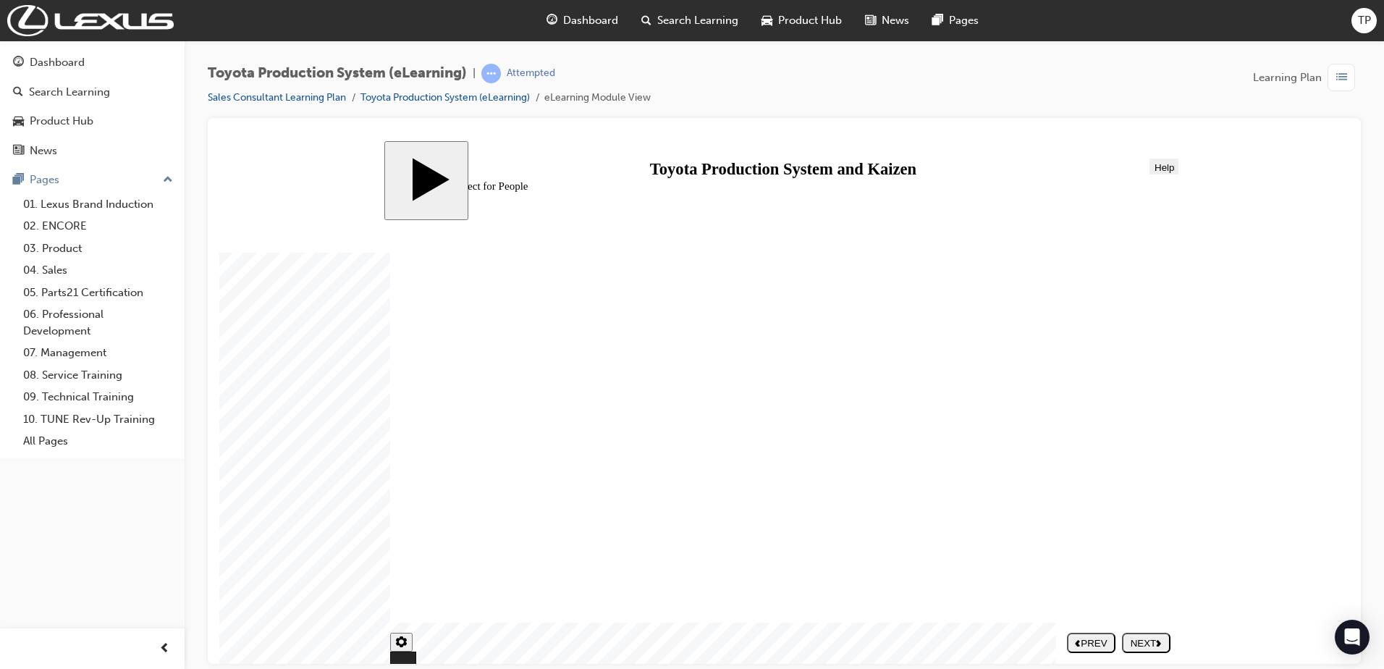
click at [1155, 636] on button "NEXT" at bounding box center [1146, 642] width 48 height 20
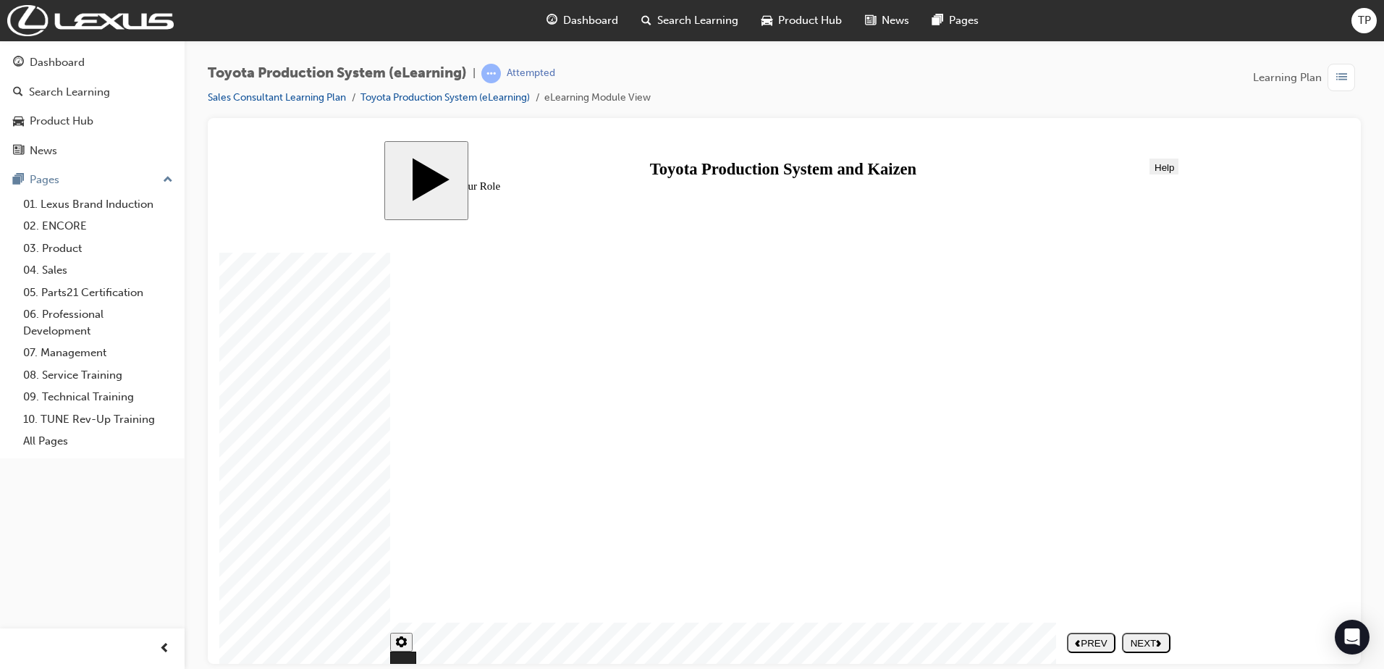
click at [1155, 636] on button "NEXT" at bounding box center [1146, 642] width 48 height 20
click at [1155, 636] on section "Keyboard shortcuts PREV NEXT SUBMIT" at bounding box center [780, 641] width 793 height 31
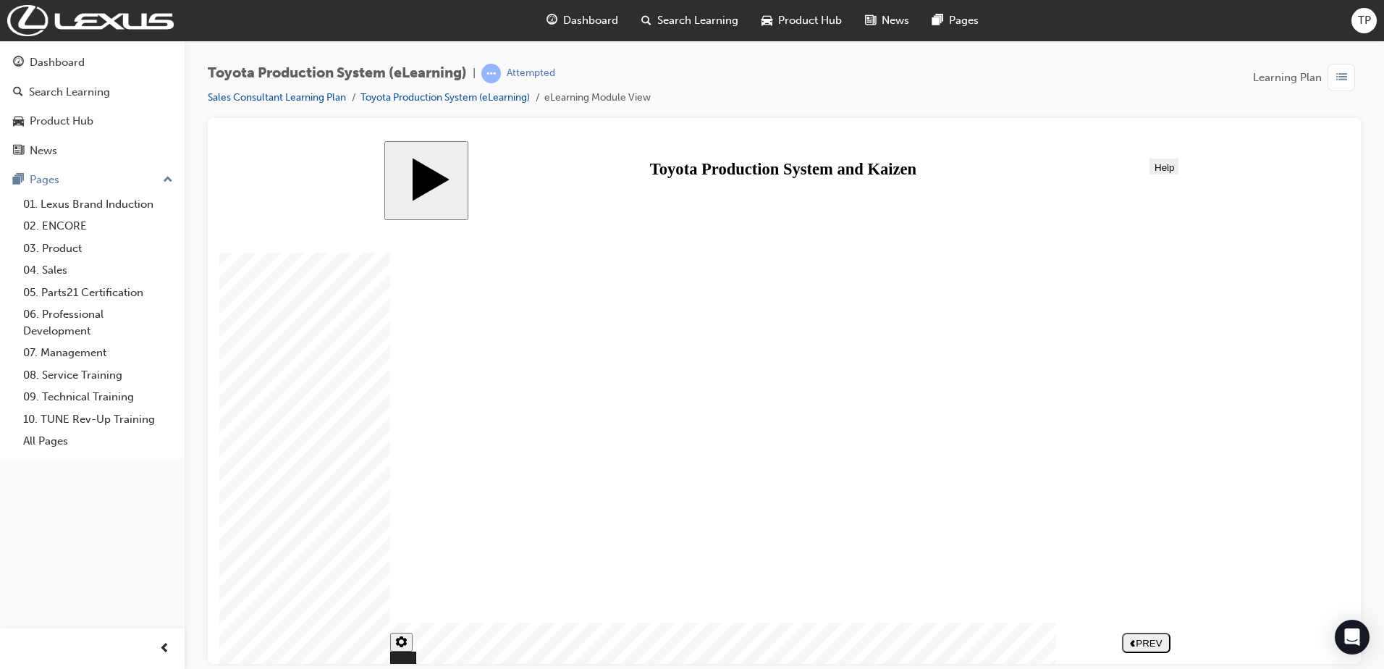
drag, startPoint x: 596, startPoint y: 424, endPoint x: 1058, endPoint y: 279, distance: 484.2
drag, startPoint x: 1060, startPoint y: 546, endPoint x: 1071, endPoint y: 541, distance: 11.3
drag, startPoint x: 962, startPoint y: 337, endPoint x: 481, endPoint y: 380, distance: 483.3
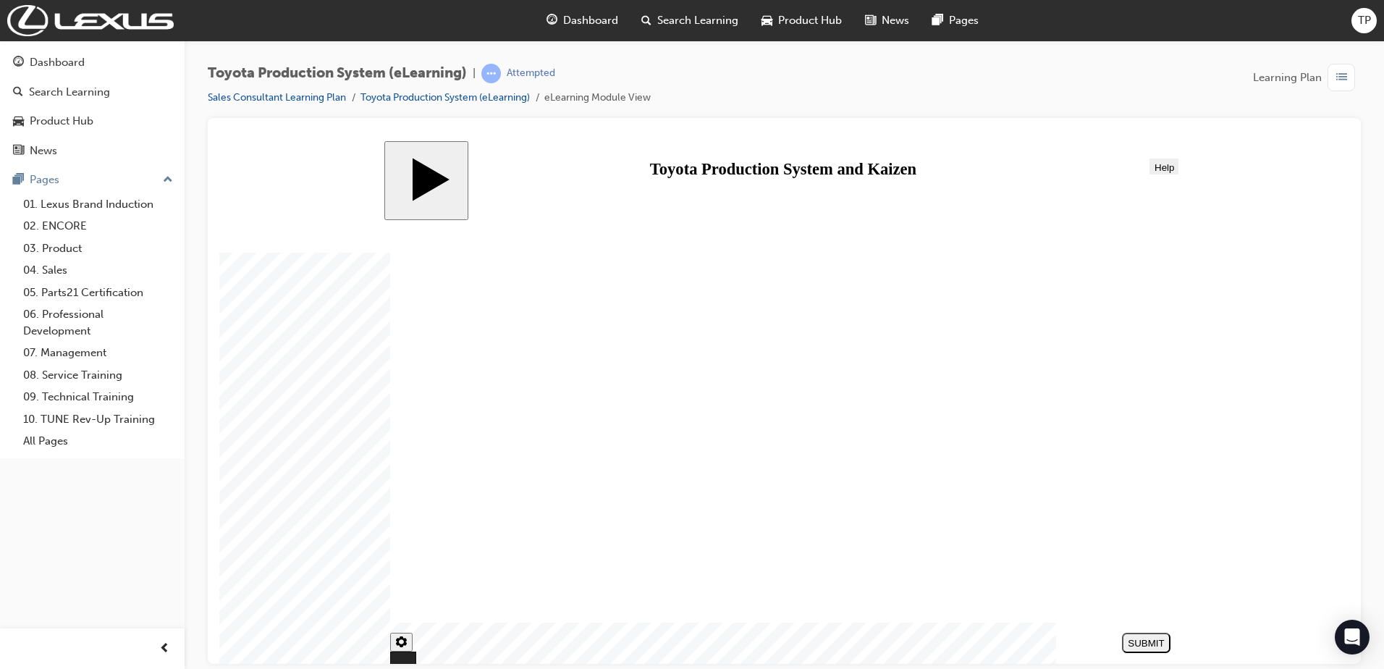
drag, startPoint x: 1065, startPoint y: 415, endPoint x: 1081, endPoint y: 399, distance: 23.0
drag, startPoint x: 984, startPoint y: 491, endPoint x: 1000, endPoint y: 474, distance: 23.0
drag, startPoint x: 505, startPoint y: 406, endPoint x: 906, endPoint y: 545, distance: 424.4
drag, startPoint x: 993, startPoint y: 355, endPoint x: 509, endPoint y: 405, distance: 486.8
drag, startPoint x: 1084, startPoint y: 355, endPoint x: 599, endPoint y: 405, distance: 488.3
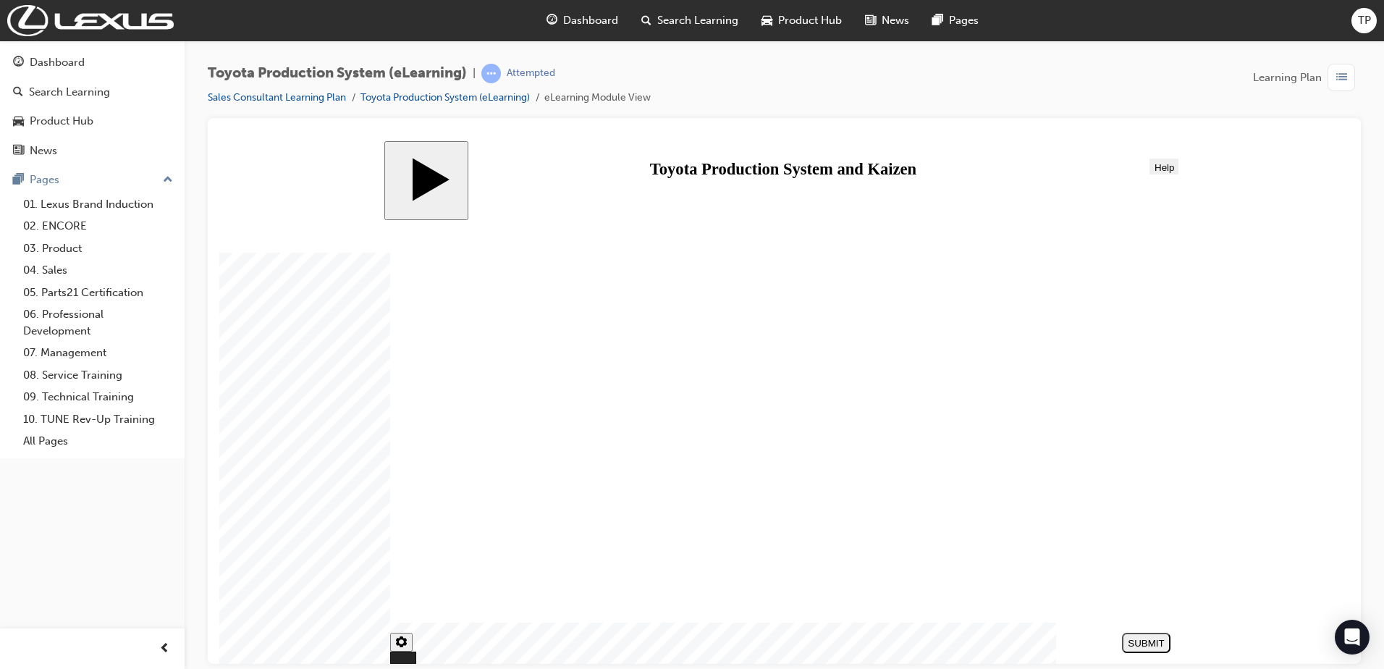
drag, startPoint x: 1052, startPoint y: 425, endPoint x: 656, endPoint y: 410, distance: 396.2
drag, startPoint x: 968, startPoint y: 421, endPoint x: 758, endPoint y: 405, distance: 210.5
drag, startPoint x: 1087, startPoint y: 561, endPoint x: 510, endPoint y: 474, distance: 582.7
drag, startPoint x: 986, startPoint y: 481, endPoint x: 602, endPoint y: 458, distance: 384.3
drag, startPoint x: 1095, startPoint y: 473, endPoint x: 796, endPoint y: 473, distance: 299.7
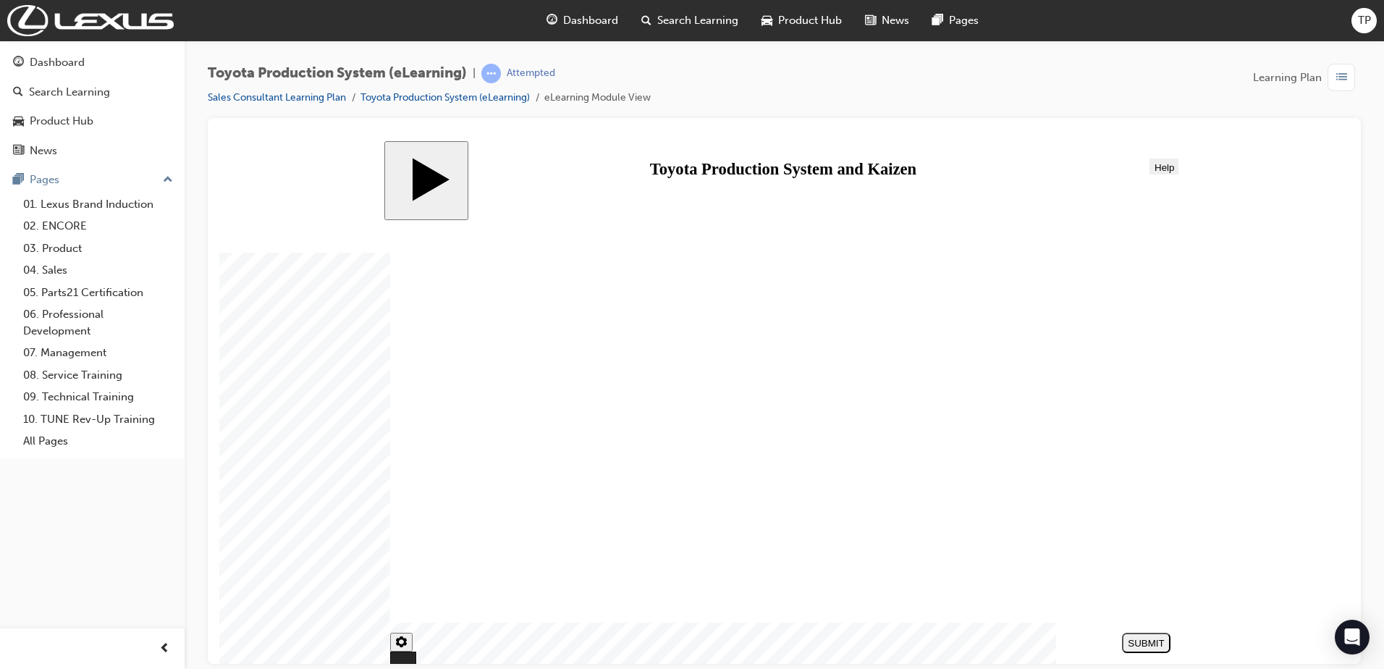
drag, startPoint x: 973, startPoint y: 525, endPoint x: 764, endPoint y: 436, distance: 226.4
click at [1146, 639] on div "SUBMIT" at bounding box center [1146, 642] width 37 height 11
radio input "true"
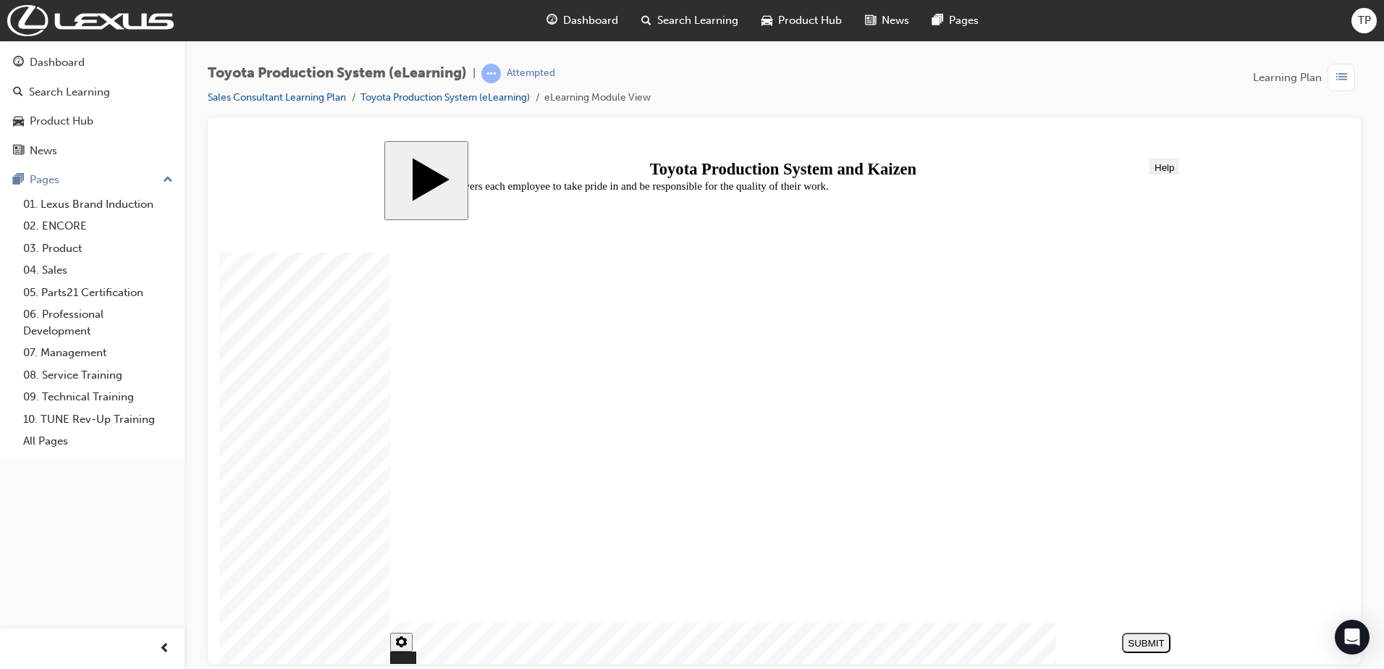
click at [1155, 645] on div "SUBMIT" at bounding box center [1146, 642] width 37 height 11
checkbox input "true"
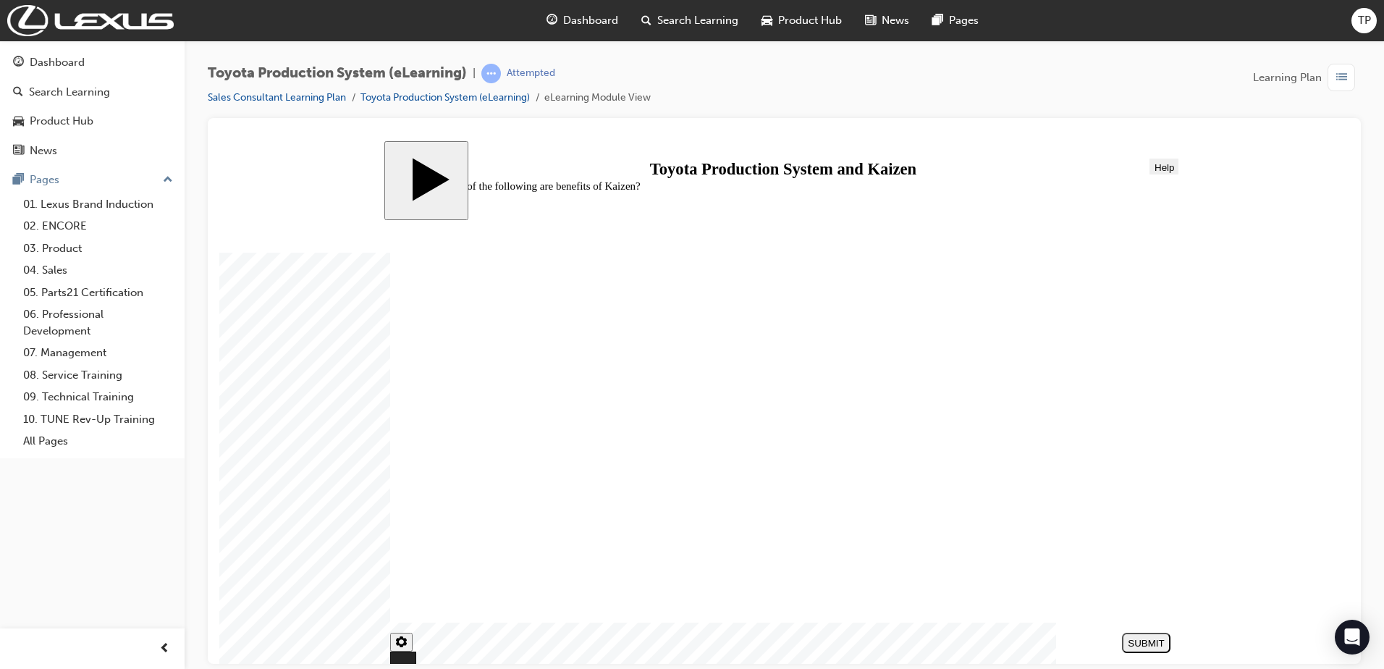
click at [1163, 640] on div "SUBMIT" at bounding box center [1146, 642] width 37 height 11
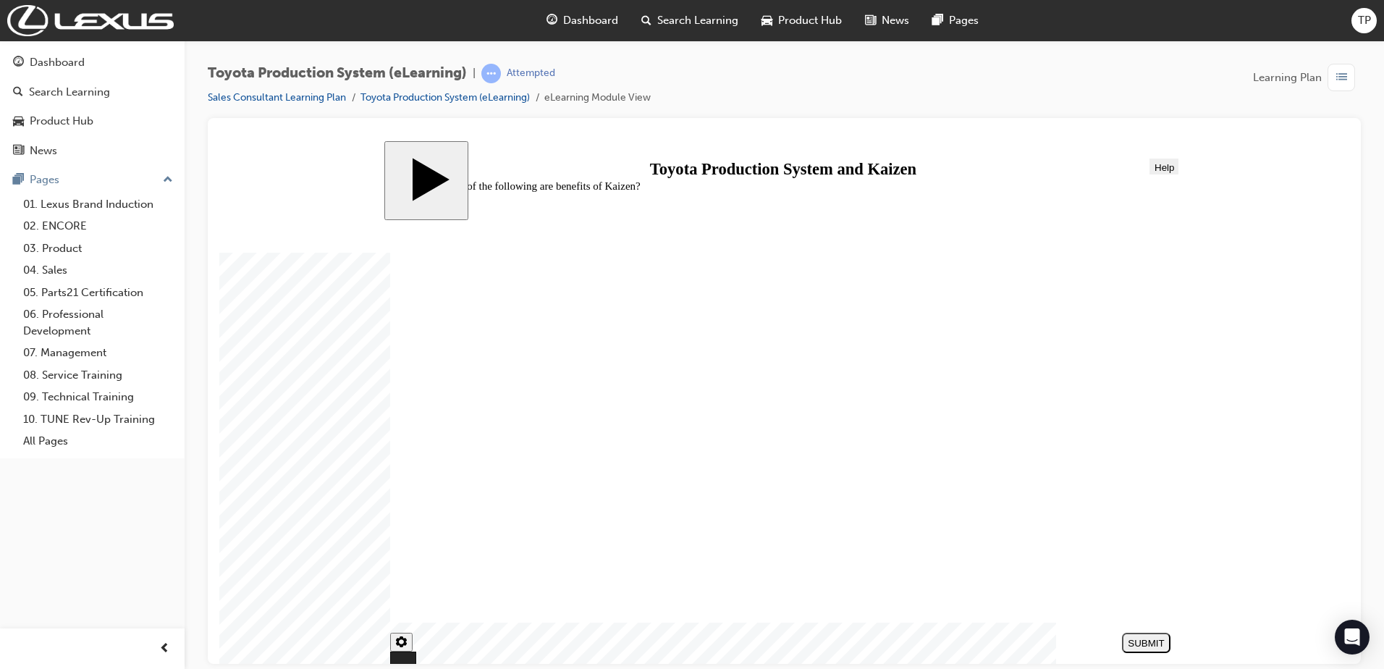
checkbox input "false"
checkbox input "true"
click at [1151, 635] on button "SUBMIT" at bounding box center [1146, 642] width 48 height 20
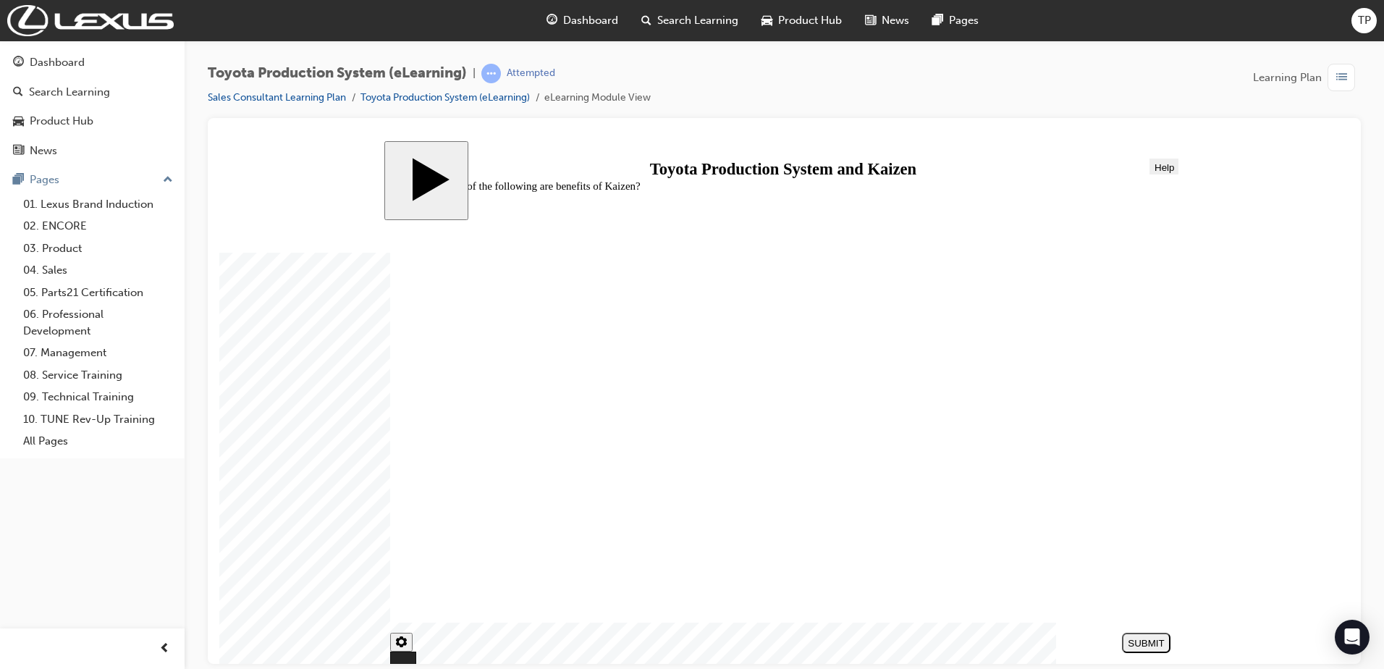
drag, startPoint x: 1005, startPoint y: 344, endPoint x: 521, endPoint y: 394, distance: 486.8
drag, startPoint x: 1076, startPoint y: 342, endPoint x: 588, endPoint y: 394, distance: 491.3
drag, startPoint x: 973, startPoint y: 490, endPoint x: 1005, endPoint y: 389, distance: 105.8
drag, startPoint x: 1071, startPoint y: 553, endPoint x: 492, endPoint y: 465, distance: 585.0
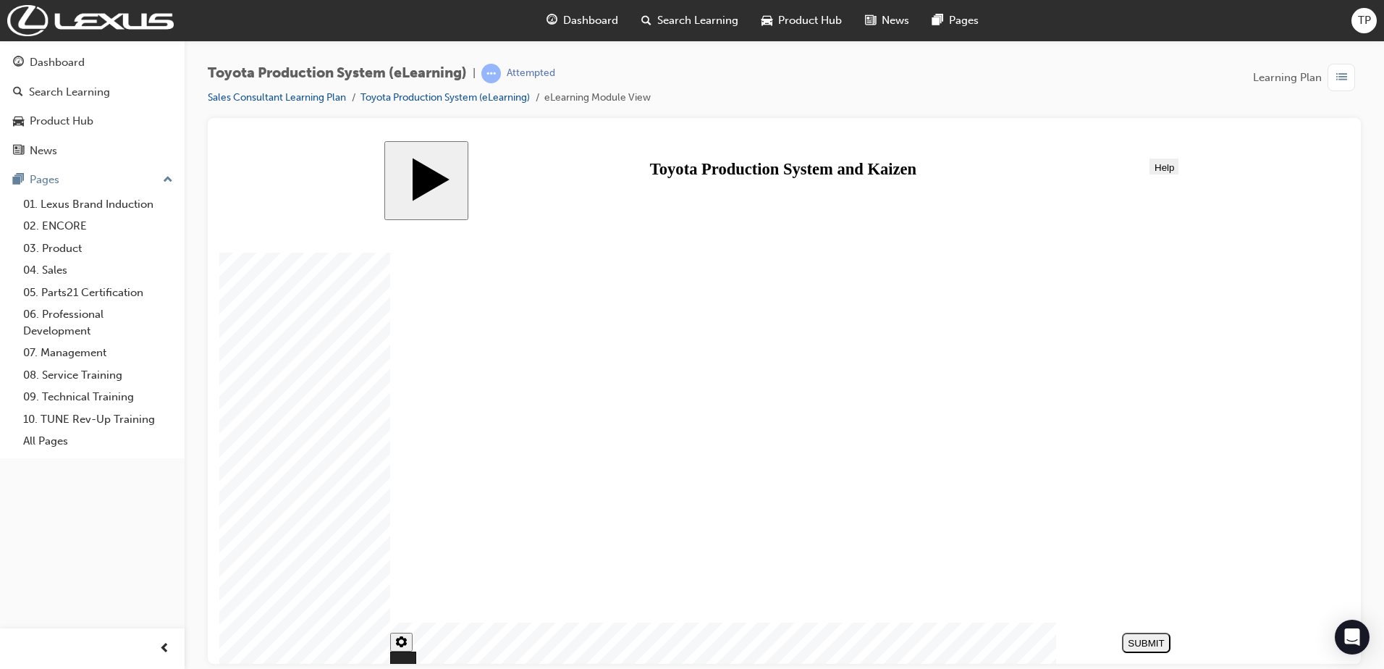
drag, startPoint x: 1094, startPoint y: 478, endPoint x: 1035, endPoint y: 530, distance: 78.4
drag, startPoint x: 900, startPoint y: 532, endPoint x: 1039, endPoint y: 330, distance: 245.2
drag, startPoint x: 973, startPoint y: 422, endPoint x: 673, endPoint y: 407, distance: 300.1
drag, startPoint x: 1079, startPoint y: 421, endPoint x: 772, endPoint y: 406, distance: 307.3
drag, startPoint x: 990, startPoint y: 483, endPoint x: 948, endPoint y: 384, distance: 107.0
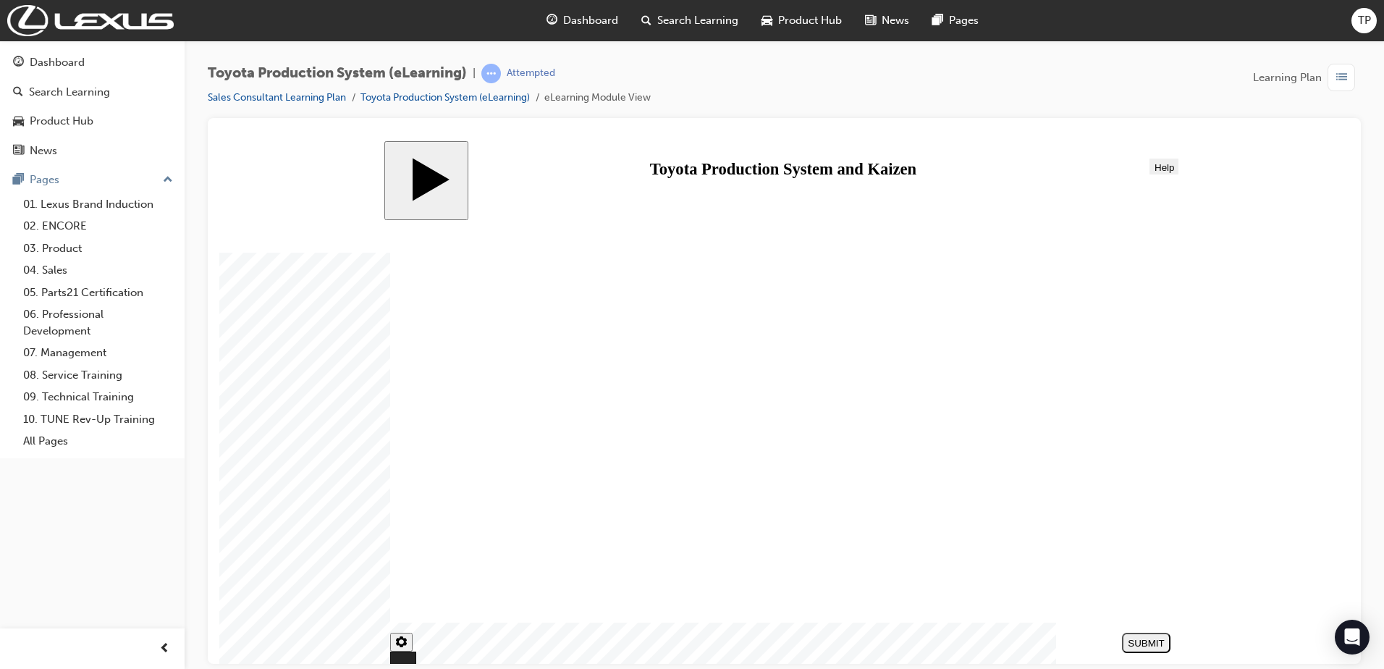
drag, startPoint x: 1072, startPoint y: 476, endPoint x: 817, endPoint y: 406, distance: 264.3
drag, startPoint x: 769, startPoint y: 402, endPoint x: 902, endPoint y: 568, distance: 211.6
drag, startPoint x: 983, startPoint y: 554, endPoint x: 594, endPoint y: 465, distance: 399.5
drag, startPoint x: 595, startPoint y: 470, endPoint x: 685, endPoint y: 471, distance: 90.5
drag, startPoint x: 1047, startPoint y: 484, endPoint x: 565, endPoint y: 463, distance: 482.5
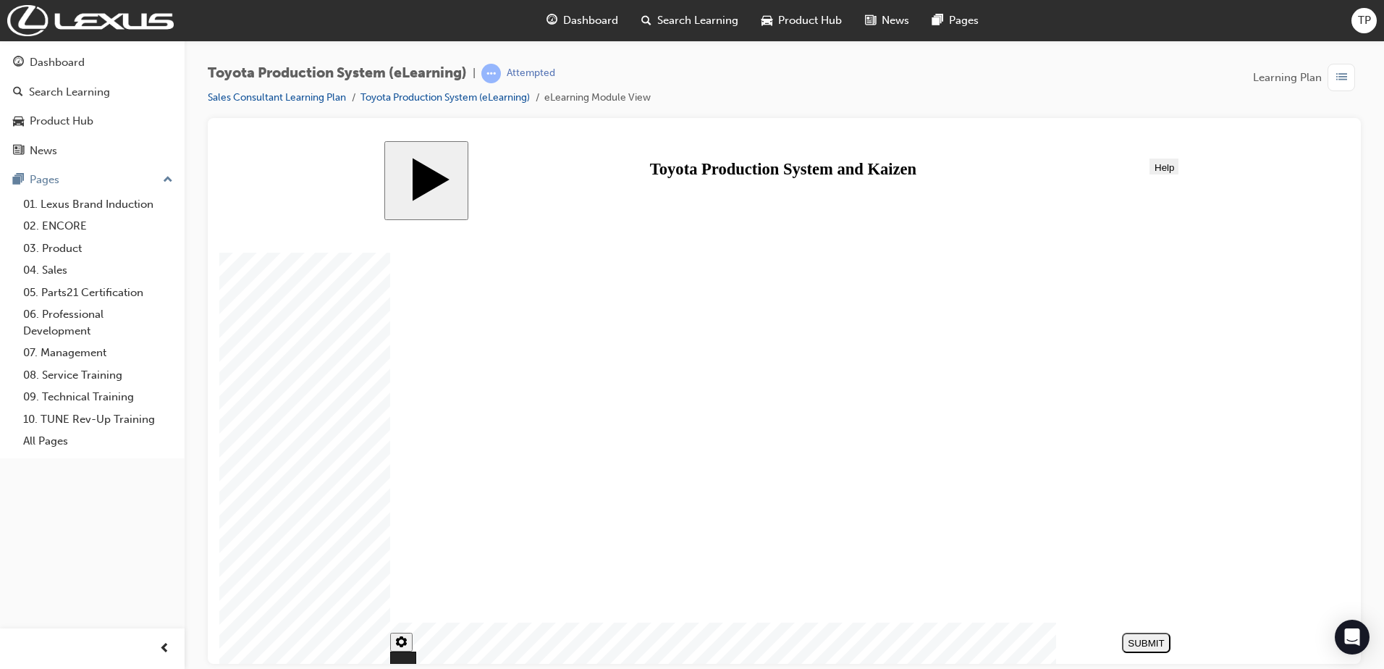
drag, startPoint x: 1002, startPoint y: 484, endPoint x: 620, endPoint y: 527, distance: 384.6
drag, startPoint x: 685, startPoint y: 468, endPoint x: 770, endPoint y: 470, distance: 85.4
drag, startPoint x: 680, startPoint y: 426, endPoint x: 772, endPoint y: 424, distance: 91.9
drag, startPoint x: 596, startPoint y: 461, endPoint x: 685, endPoint y: 460, distance: 89.0
drag, startPoint x: 1063, startPoint y: 431, endPoint x: 677, endPoint y: 415, distance: 386.9
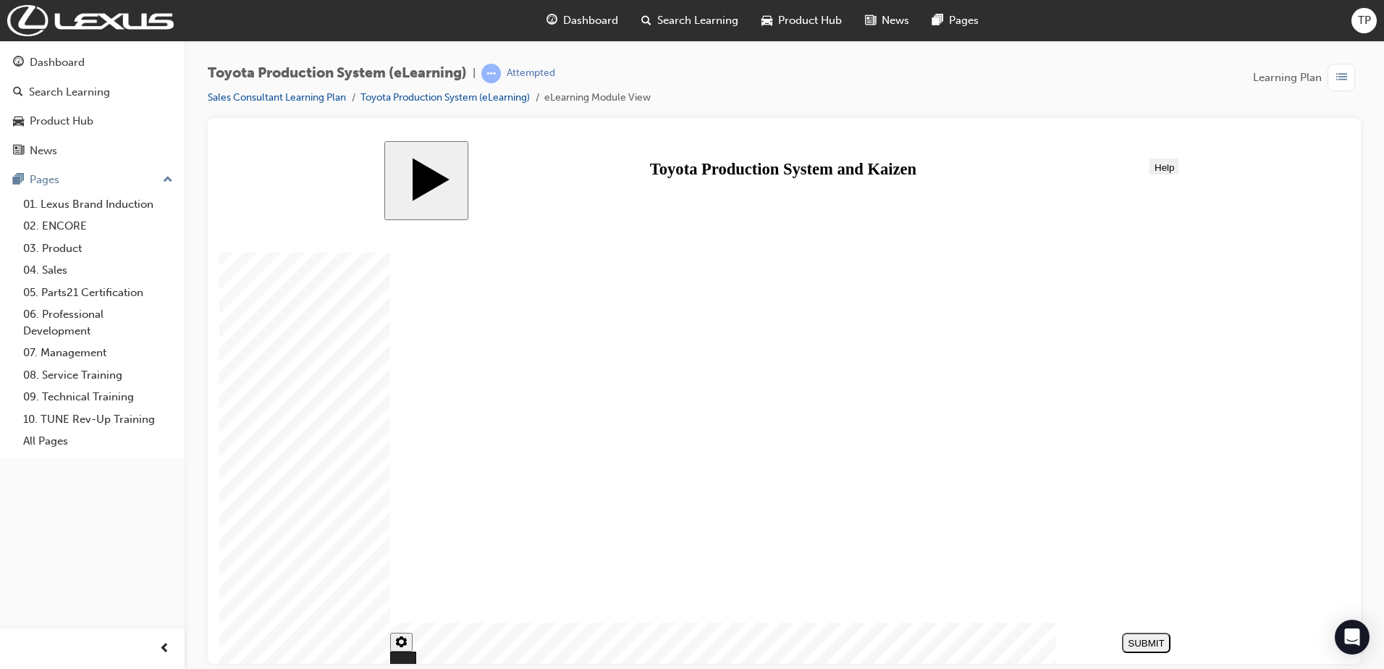
drag, startPoint x: 974, startPoint y: 481, endPoint x: 586, endPoint y: 459, distance: 388.6
click at [1151, 642] on div "SUBMIT" at bounding box center [1146, 642] width 37 height 11
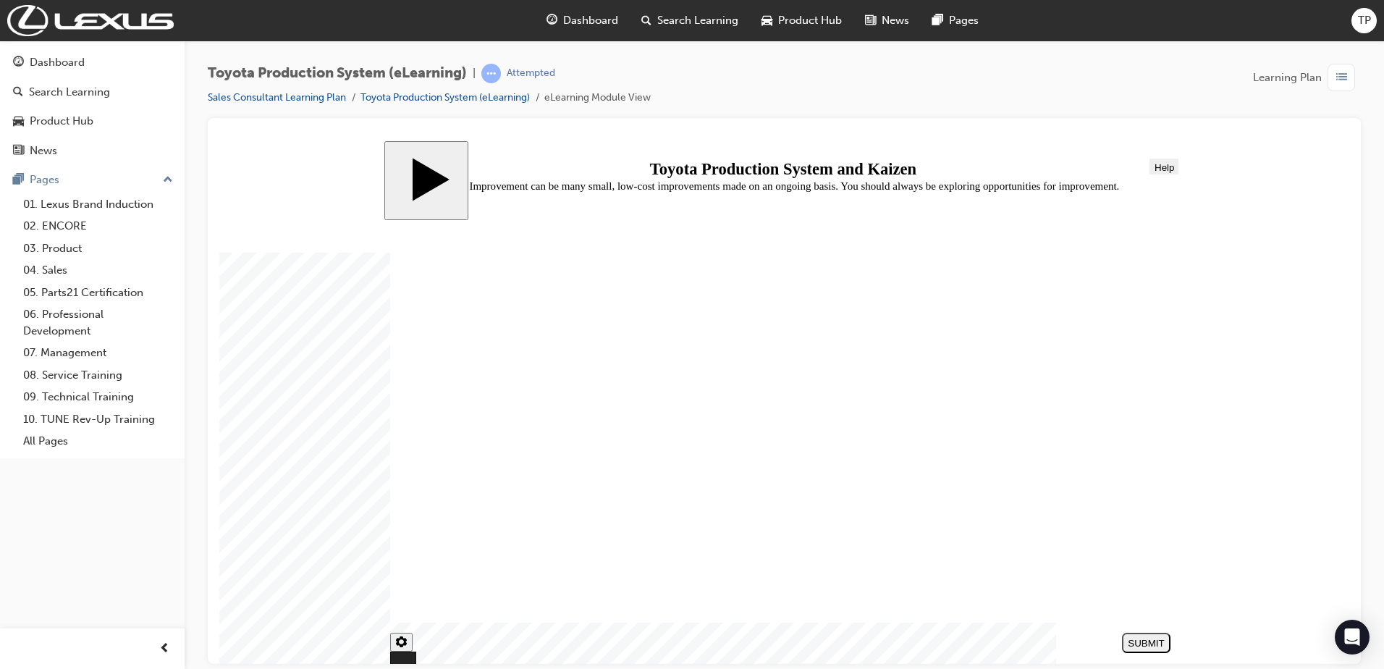
radio input "true"
click at [1147, 637] on button "SUBMIT" at bounding box center [1146, 642] width 48 height 20
drag, startPoint x: 515, startPoint y: 600, endPoint x: 514, endPoint y: 592, distance: 8.0
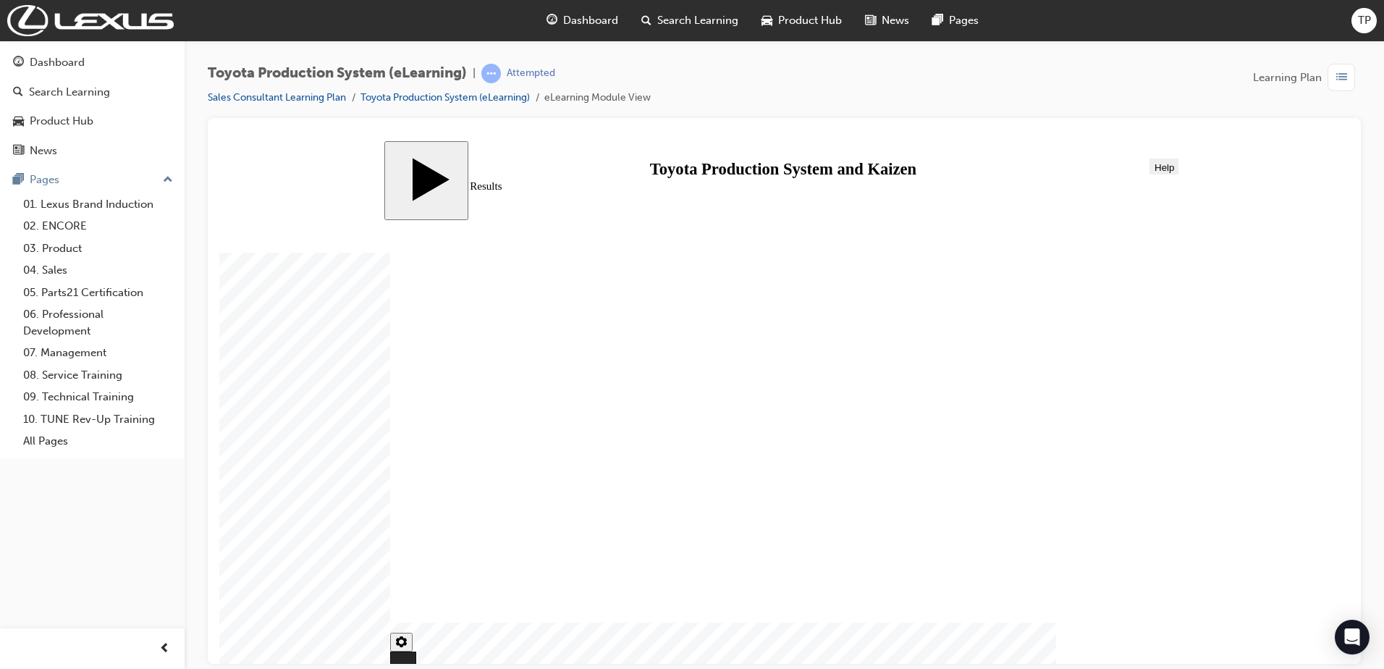
click at [604, 20] on span "Dashboard" at bounding box center [590, 20] width 55 height 17
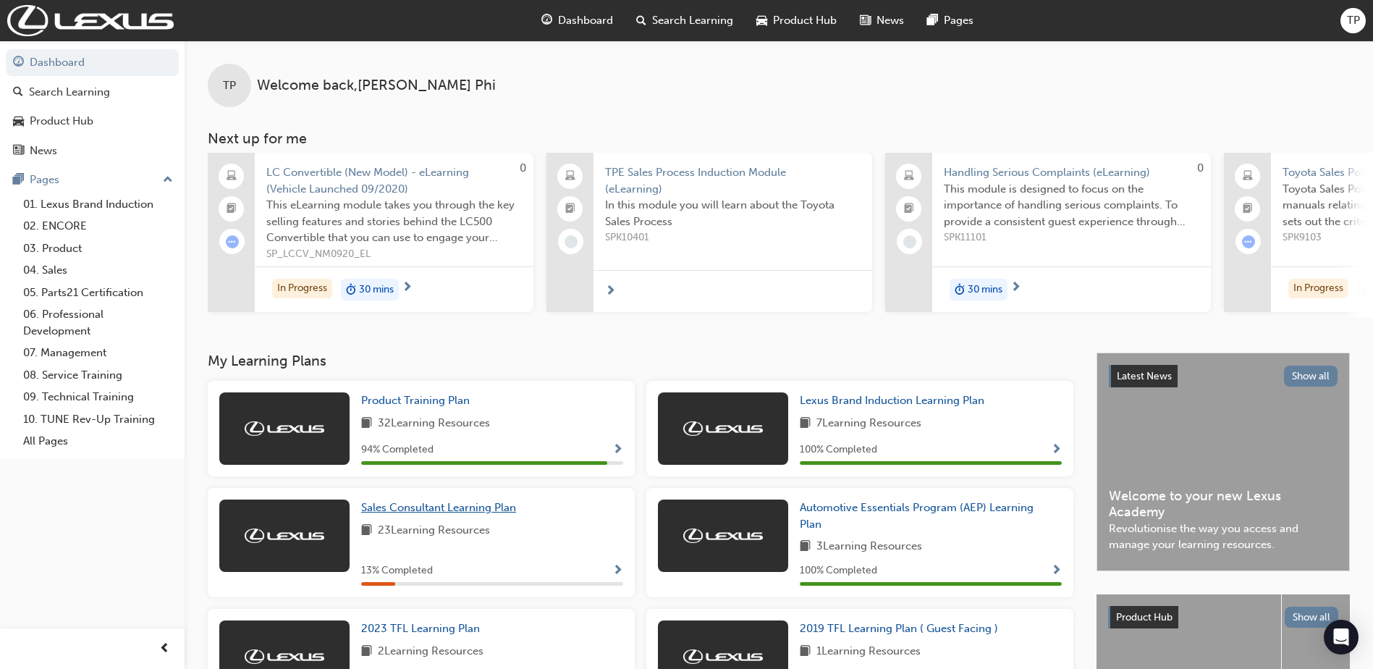
click at [491, 510] on span "Sales Consultant Learning Plan" at bounding box center [438, 507] width 155 height 13
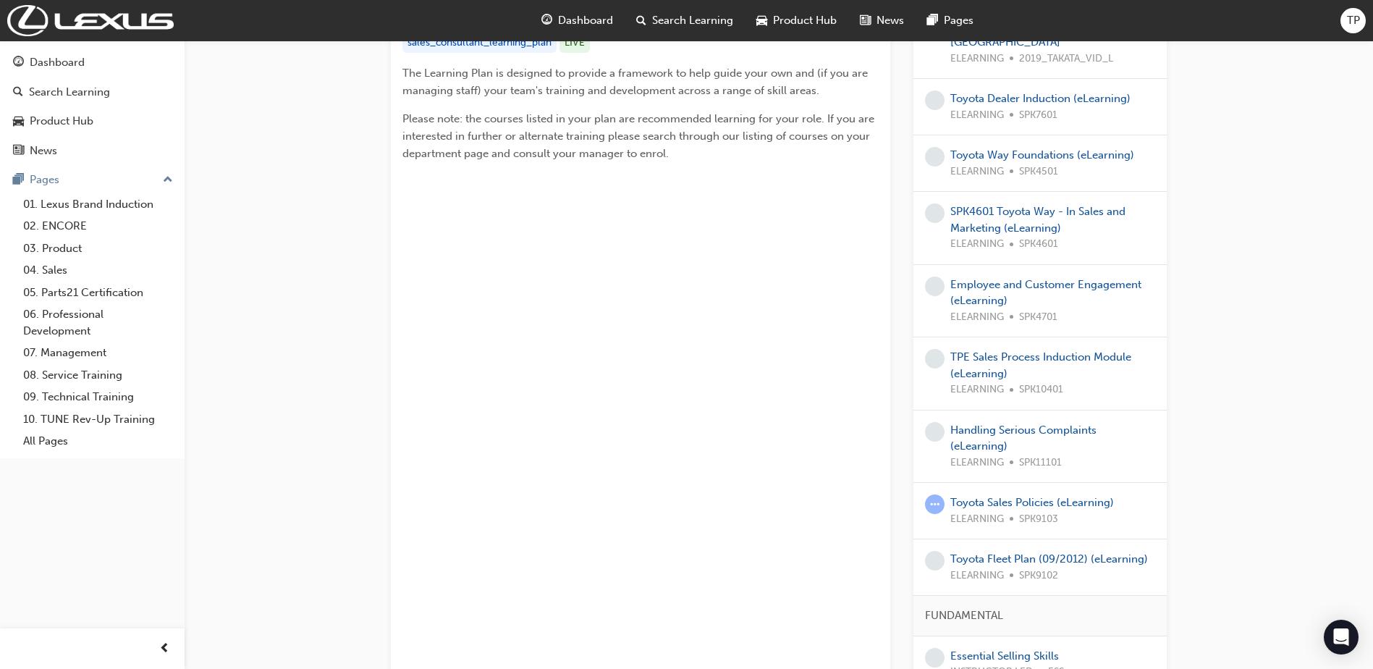
scroll to position [579, 0]
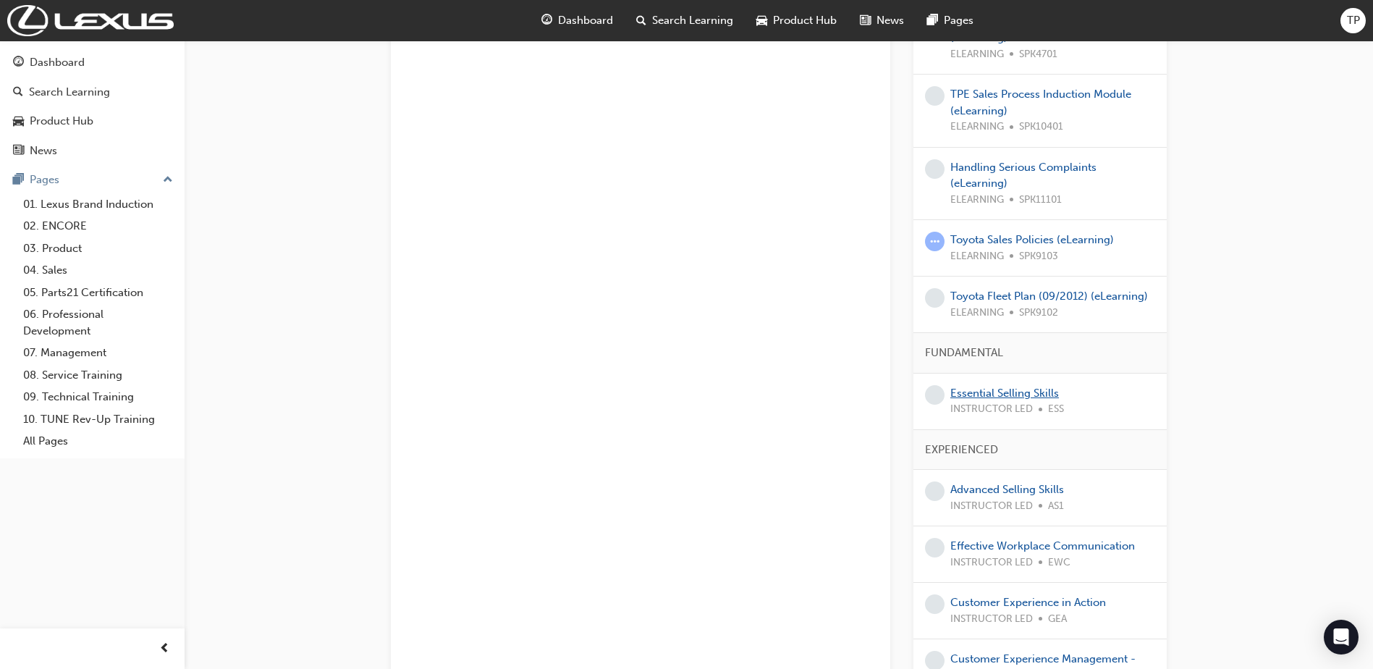
click at [1021, 387] on link "Essential Selling Skills" at bounding box center [1004, 393] width 109 height 13
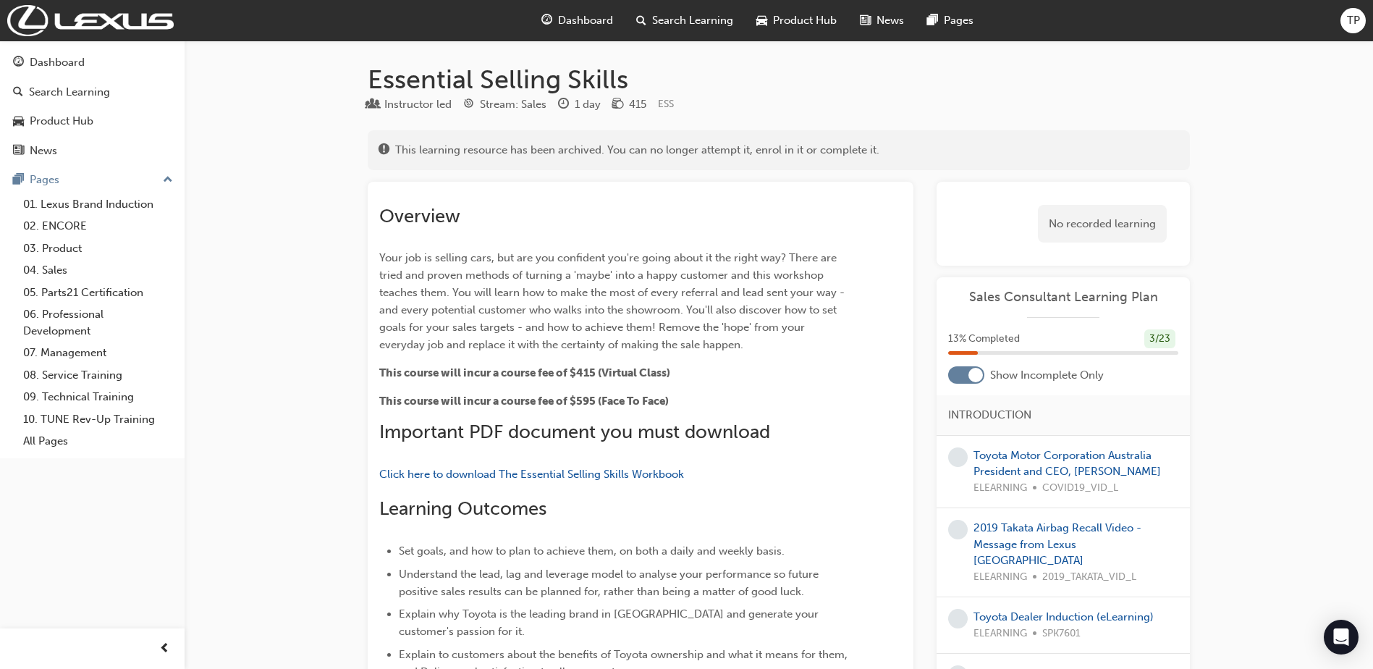
click at [1021, 478] on div "Toyota Motor Corporation Australia President and CEO, Matthew Callachor ELEARNI…" at bounding box center [1076, 471] width 205 height 49
click at [997, 464] on div "Toyota Motor Corporation Australia President and CEO, Matthew Callachor ELEARNI…" at bounding box center [1076, 471] width 205 height 49
click at [997, 468] on link "Toyota Motor Corporation Australia President and CEO, [PERSON_NAME]" at bounding box center [1067, 464] width 187 height 30
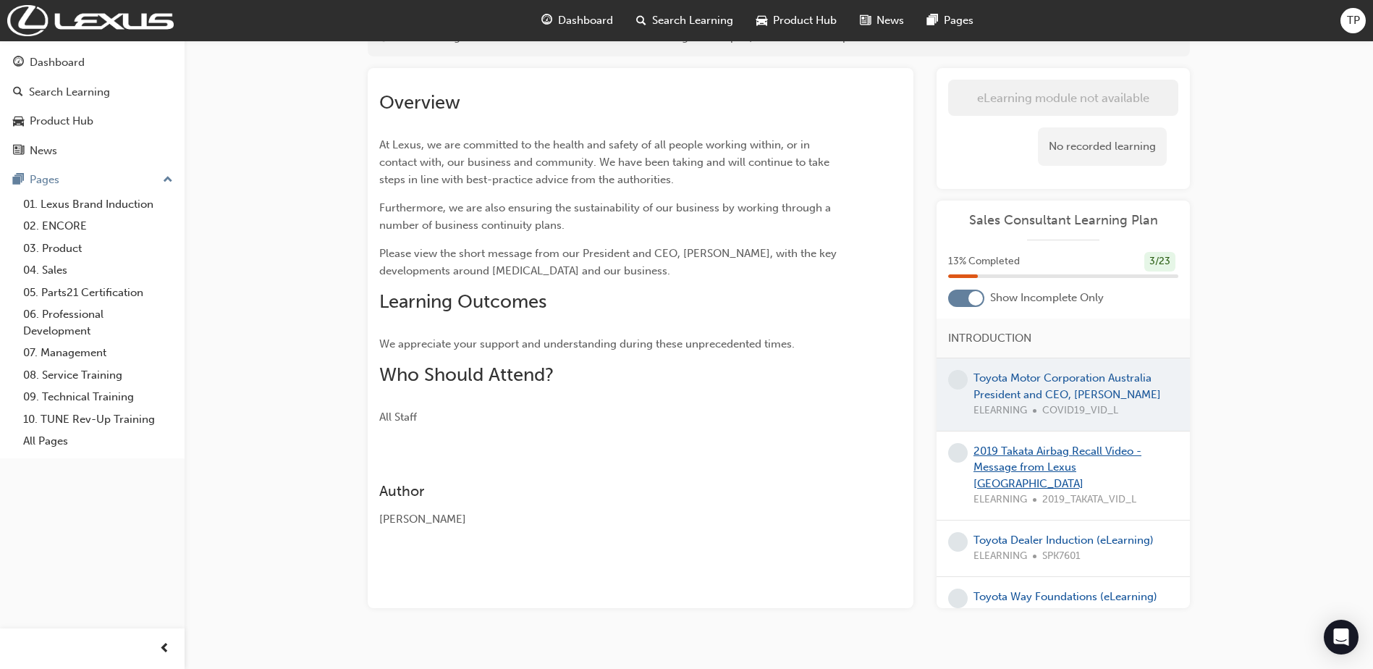
click at [1035, 459] on div "2019 Takata Airbag Recall Video - Message from Lexus [GEOGRAPHIC_DATA] ELEARNIN…" at bounding box center [1063, 475] width 253 height 89
click at [1034, 465] on link "2019 Takata Airbag Recall Video - Message from Lexus [GEOGRAPHIC_DATA]" at bounding box center [1058, 467] width 168 height 46
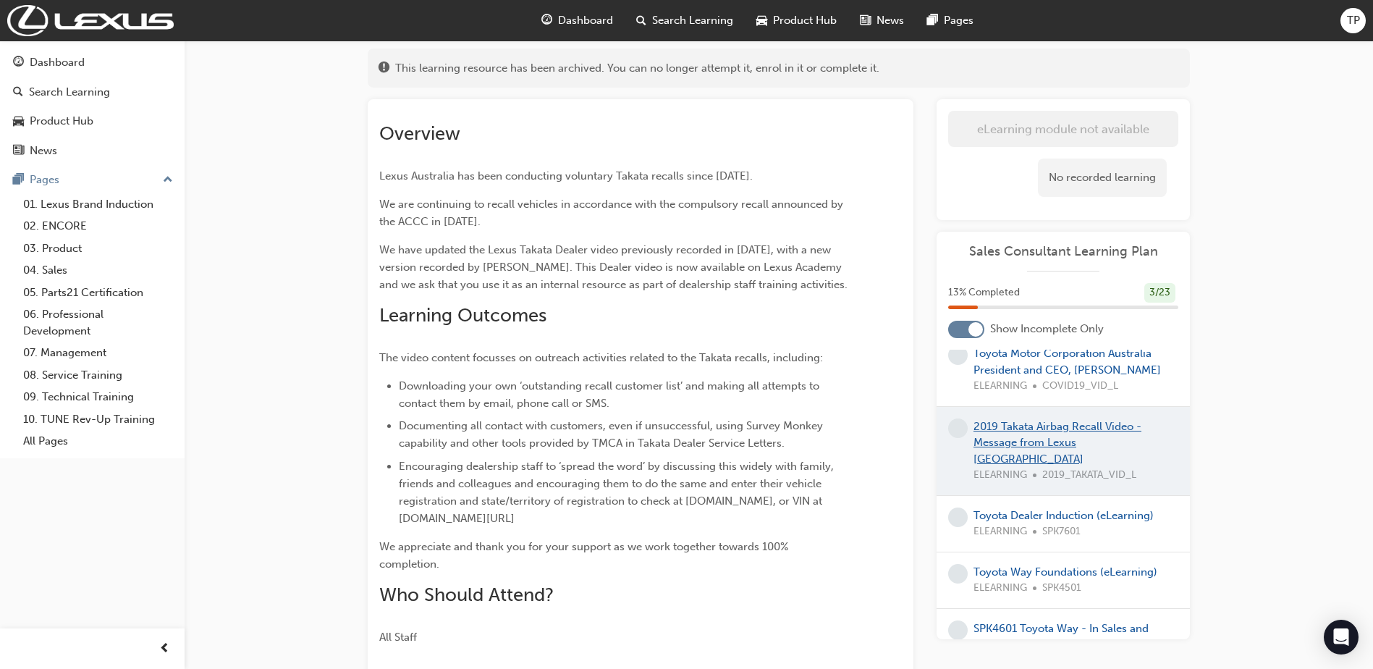
scroll to position [72, 0]
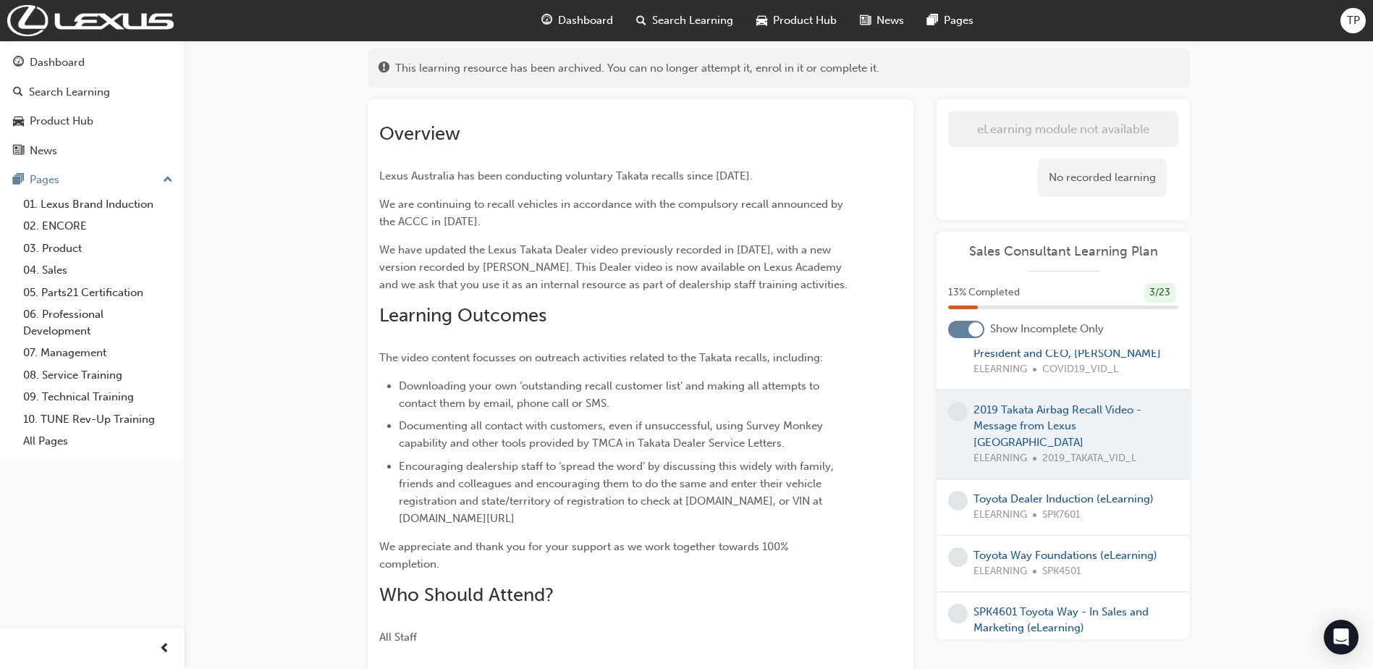
click at [1025, 507] on span "ELEARNING" at bounding box center [1001, 515] width 54 height 17
click at [1026, 492] on link "Toyota Dealer Induction (eLearning)" at bounding box center [1064, 498] width 180 height 13
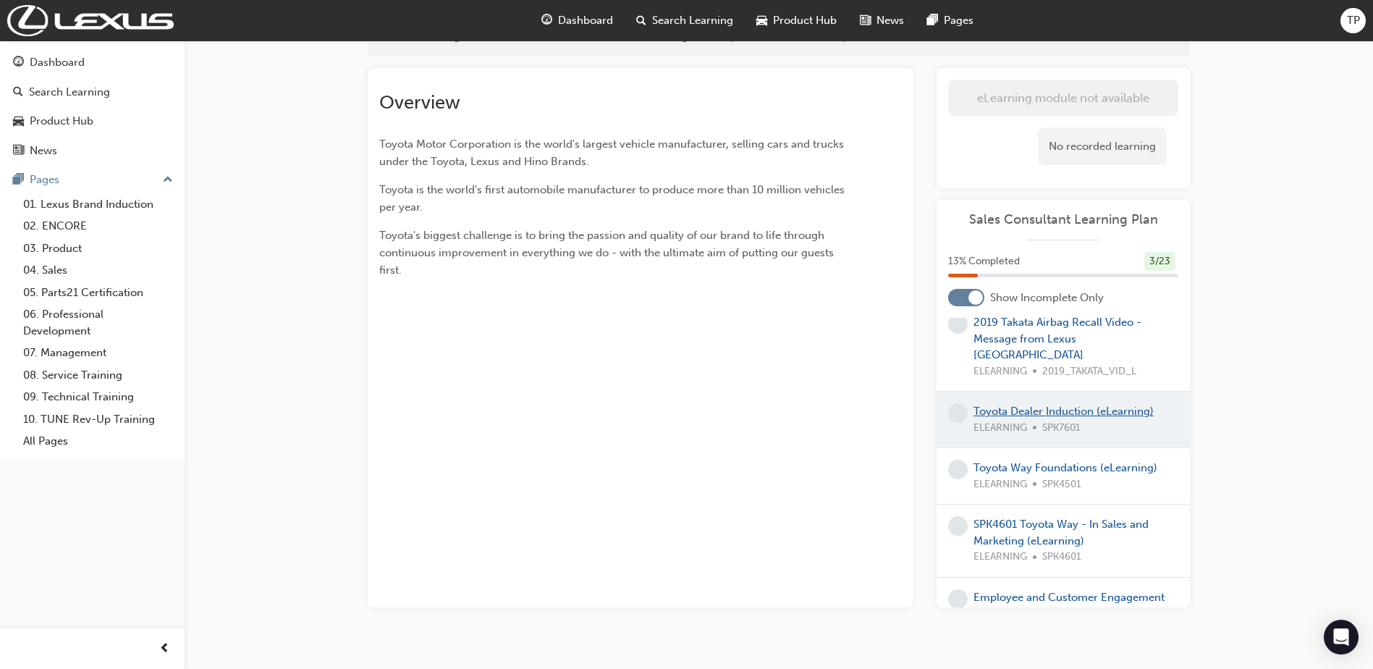
scroll to position [145, 0]
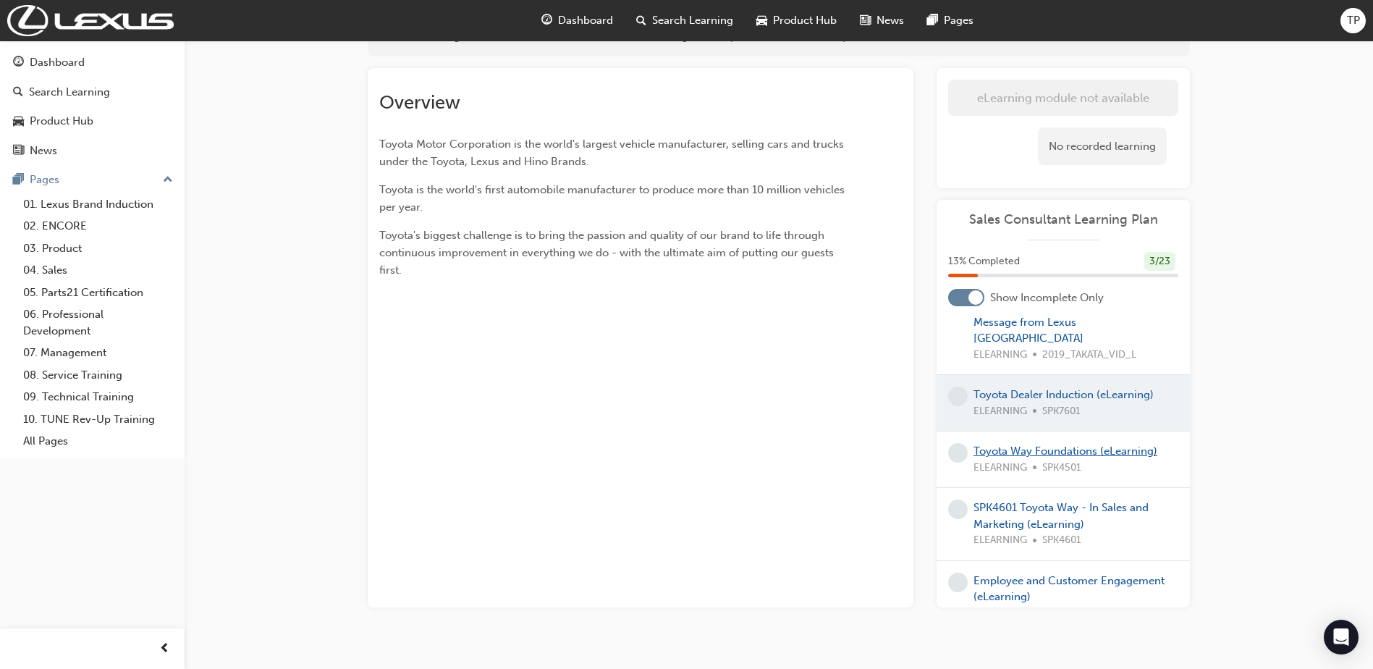
click at [1029, 456] on link "Toyota Way Foundations (eLearning)" at bounding box center [1066, 450] width 184 height 13
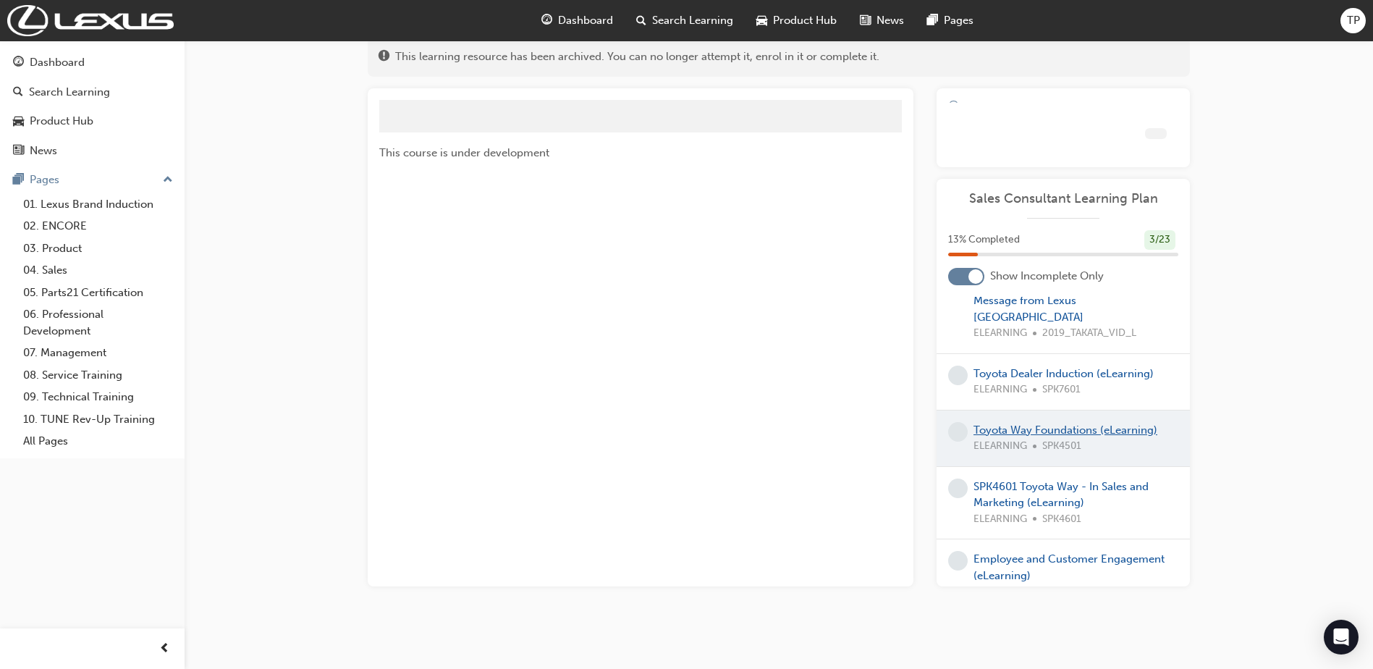
scroll to position [114, 0]
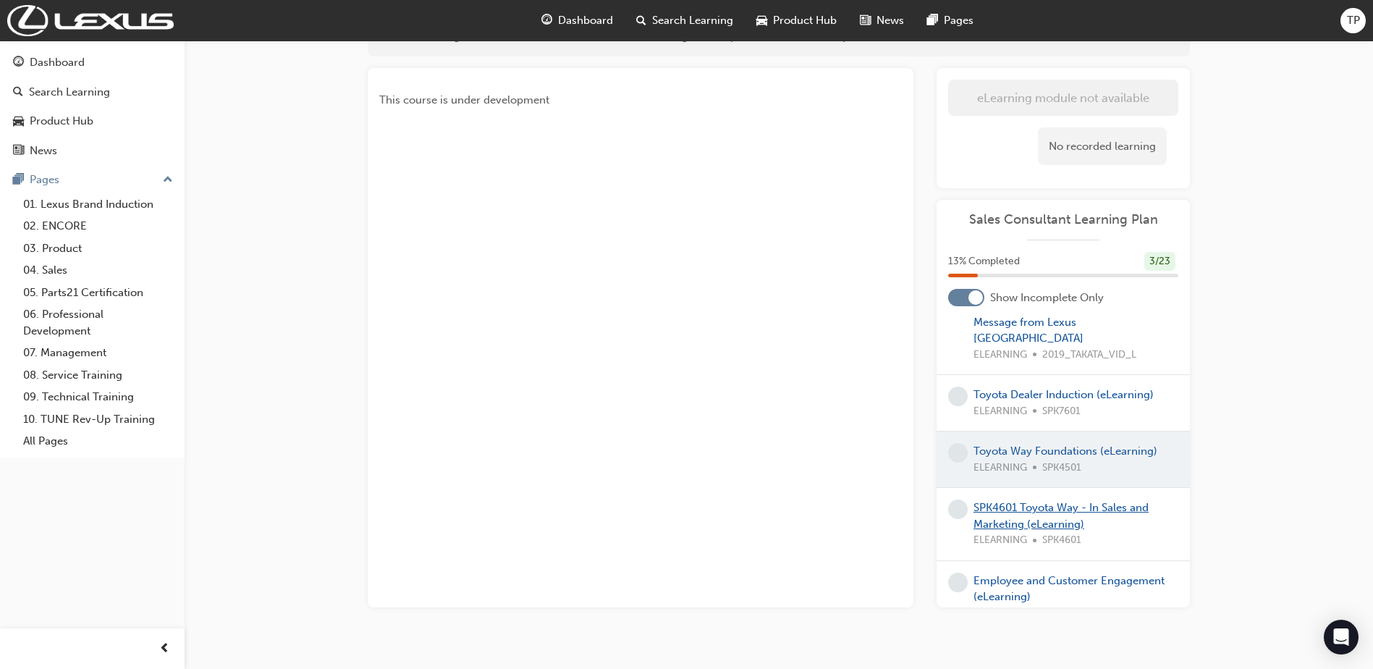
click at [1015, 512] on link "SPK4601 Toyota Way - In Sales and Marketing (eLearning)" at bounding box center [1061, 516] width 175 height 30
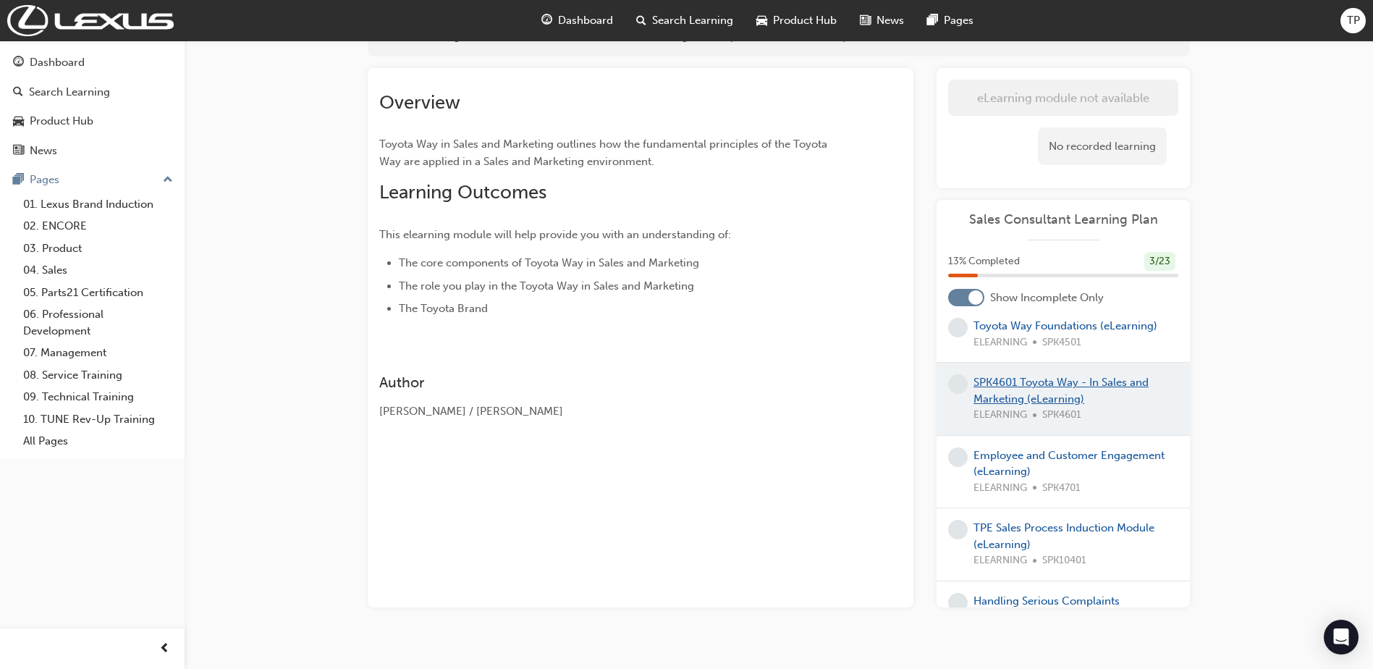
scroll to position [290, 0]
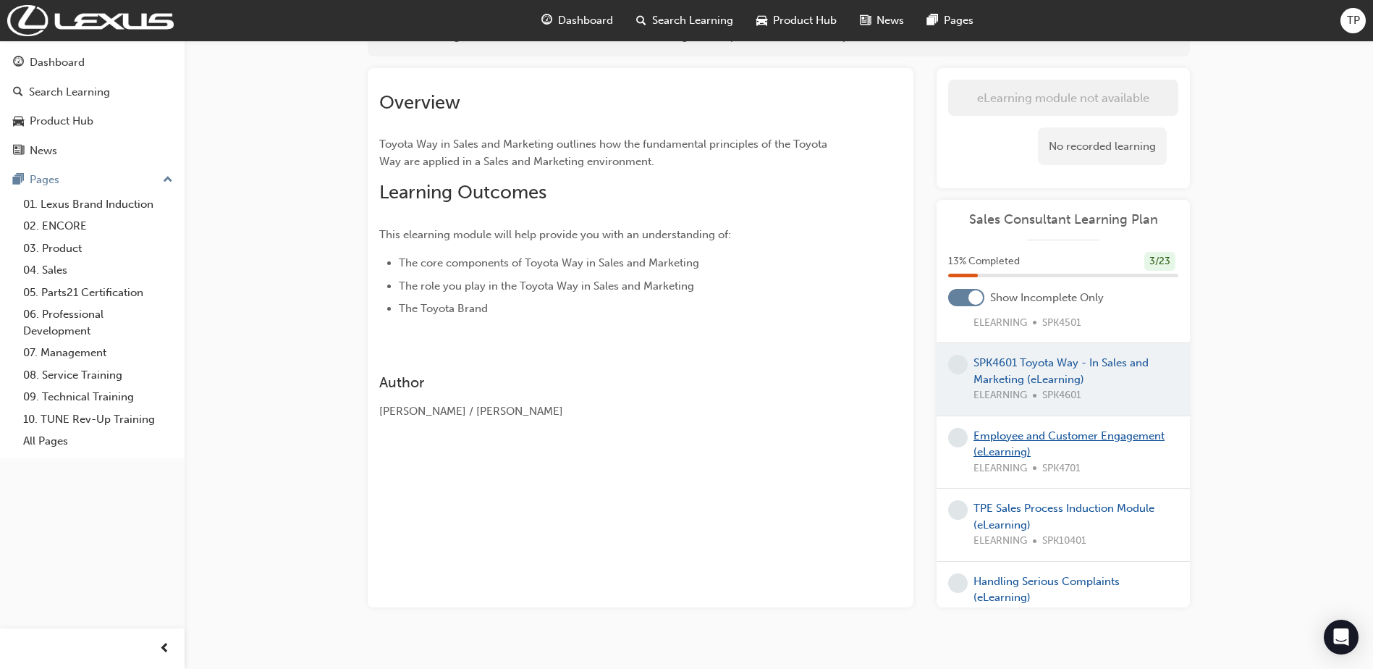
click at [1016, 445] on link "Employee and Customer Engagement (eLearning)" at bounding box center [1069, 444] width 191 height 30
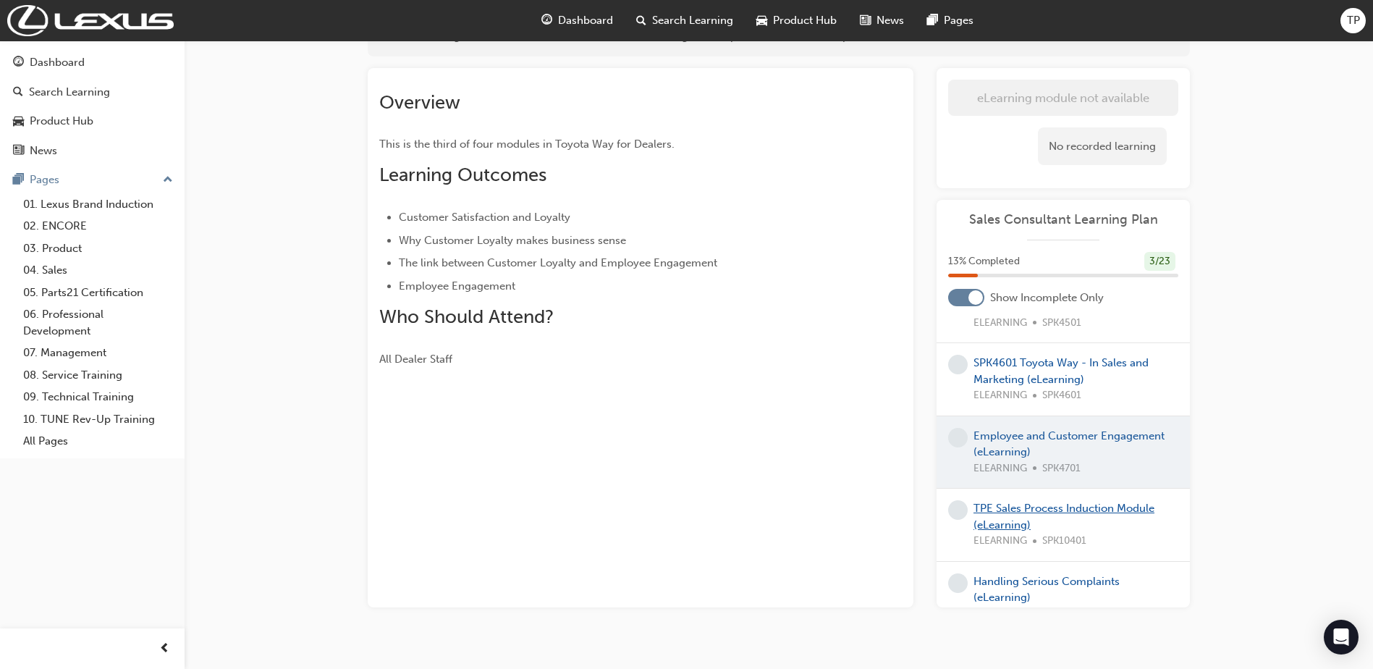
click at [1043, 509] on link "TPE Sales Process Induction Module (eLearning)" at bounding box center [1064, 517] width 181 height 30
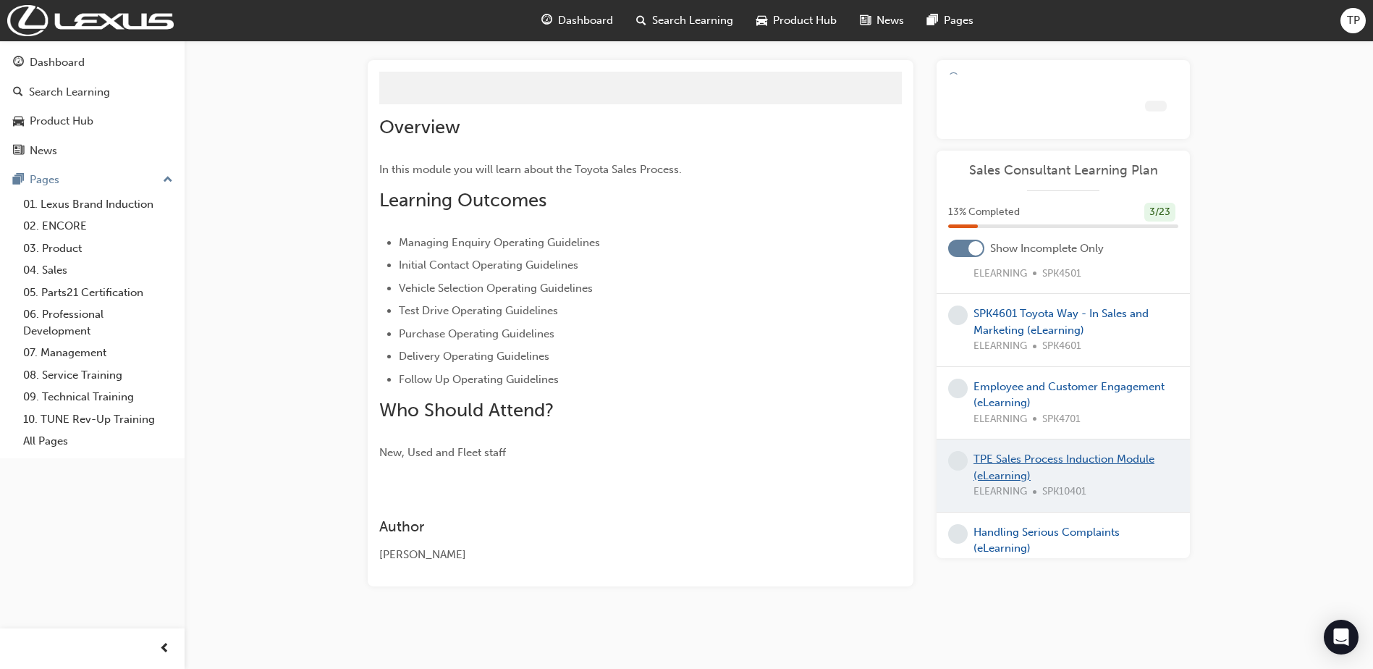
scroll to position [84, 0]
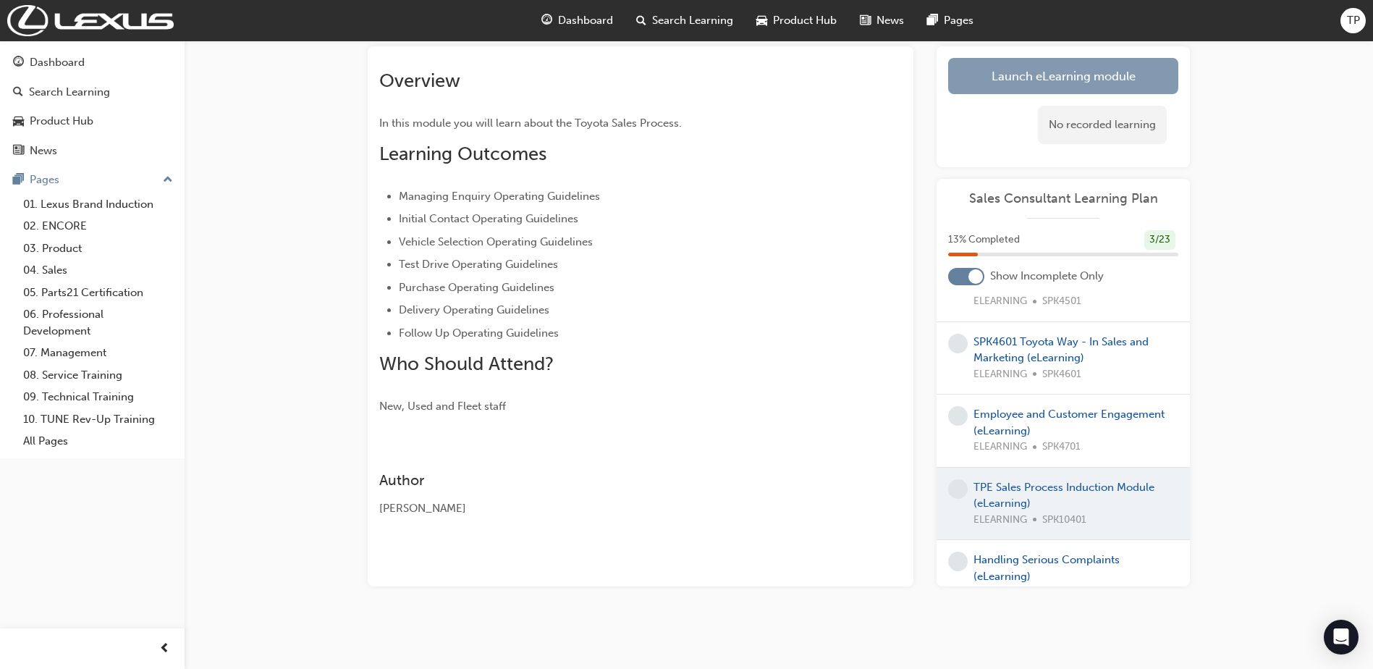
click at [1005, 85] on link "Launch eLearning module" at bounding box center [1063, 76] width 230 height 36
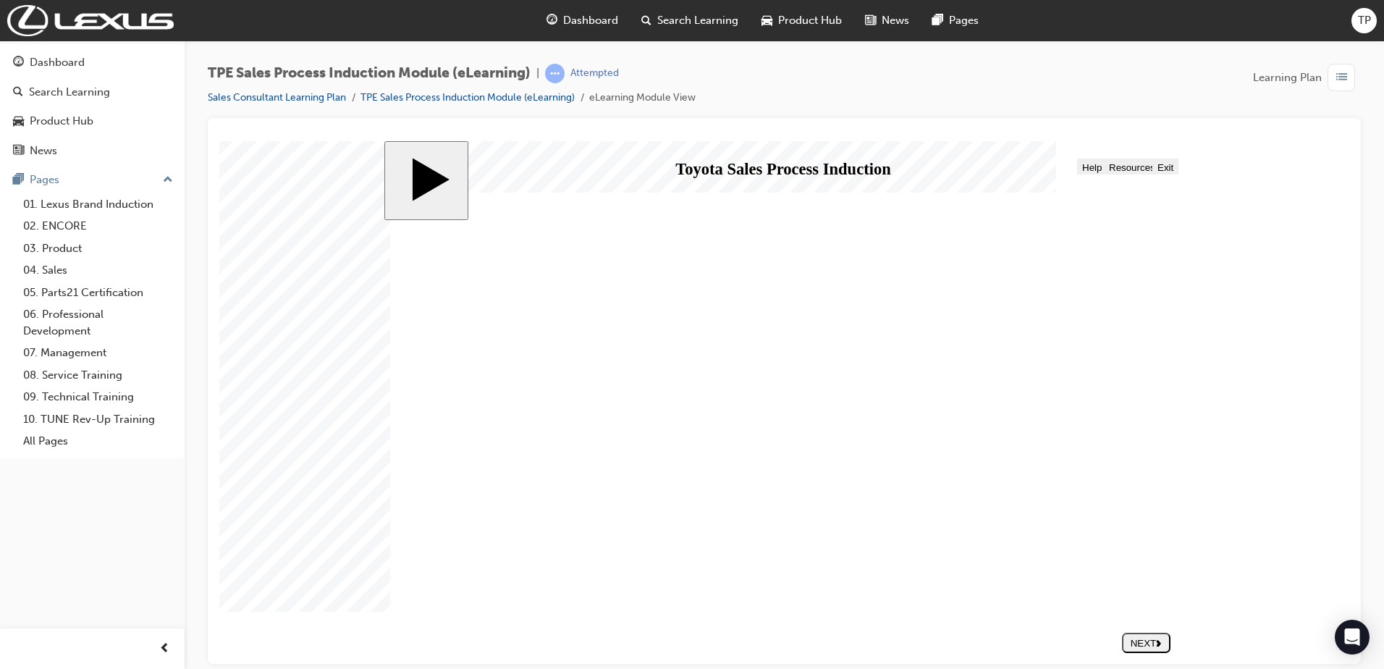
click at [1157, 633] on button "NEXT" at bounding box center [1146, 642] width 48 height 20
click at [1145, 638] on div "NEXT" at bounding box center [1146, 642] width 37 height 11
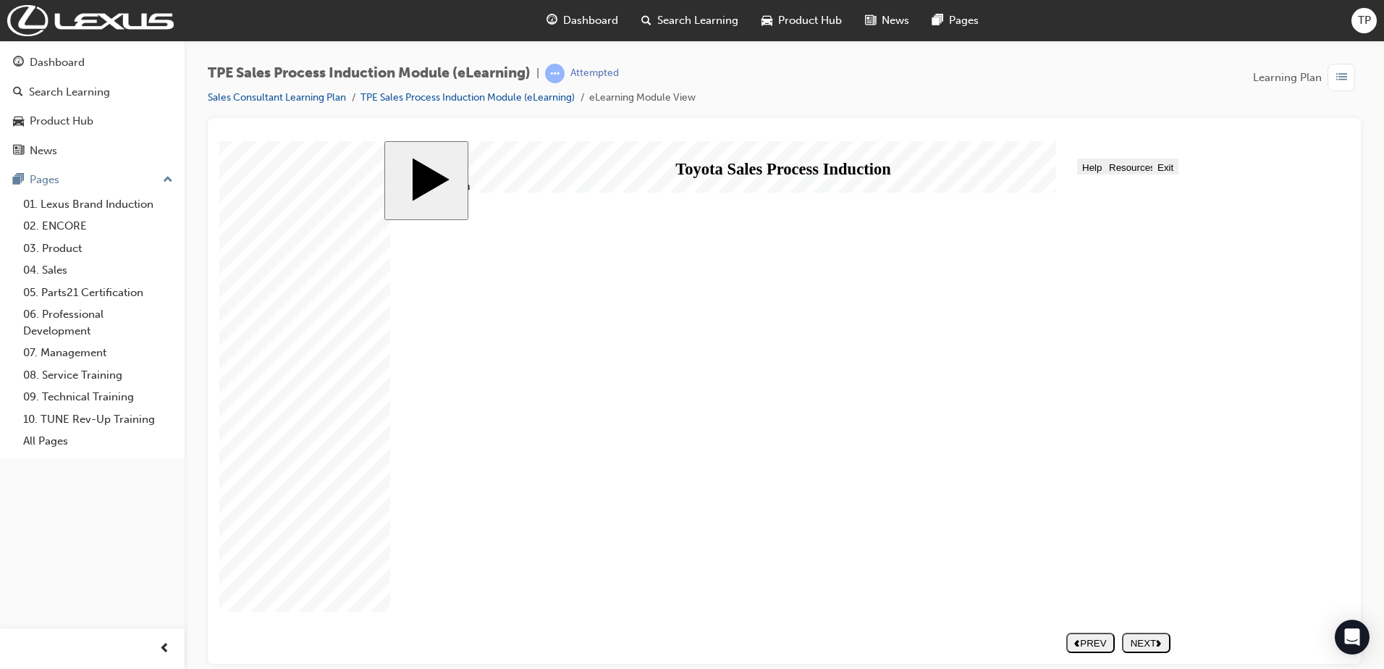
click at [1138, 636] on button "NEXT" at bounding box center [1146, 642] width 48 height 20
click at [1142, 628] on nav "SUBMIT NEXT PREV" at bounding box center [1115, 641] width 110 height 31
click at [1152, 644] on div "NEXT" at bounding box center [1146, 642] width 37 height 11
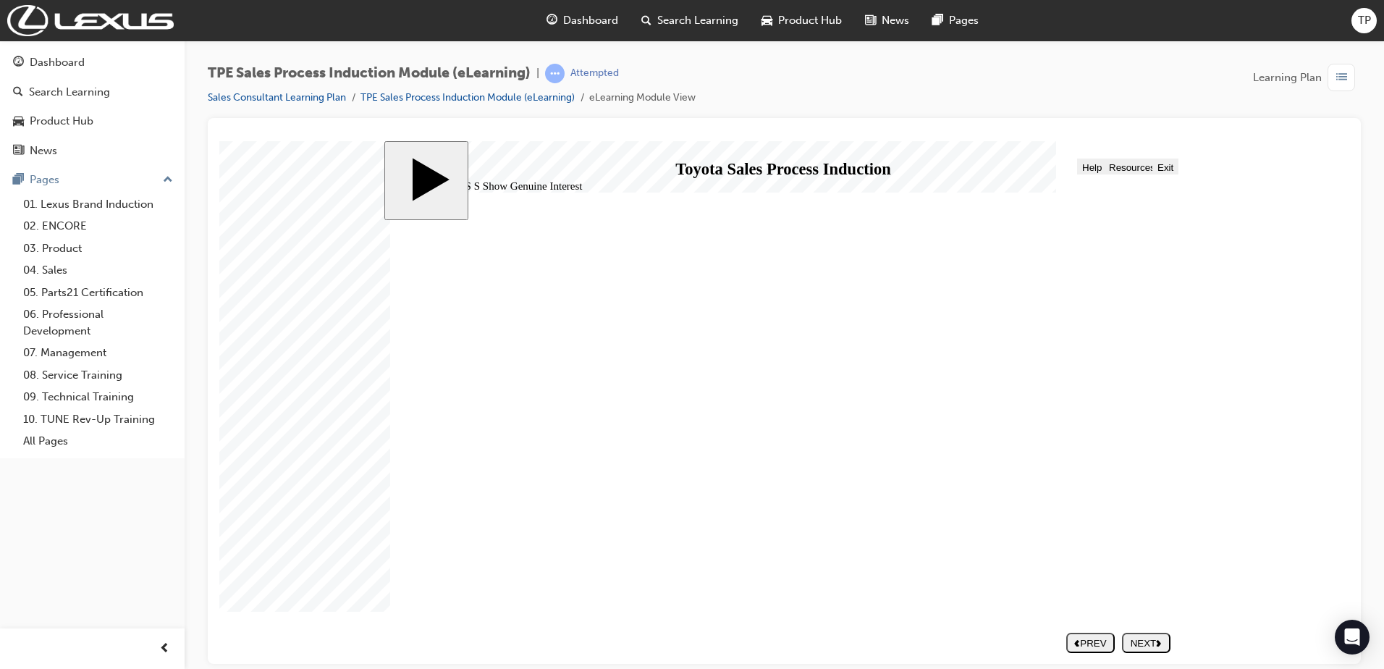
drag, startPoint x: 764, startPoint y: 316, endPoint x: 774, endPoint y: 319, distance: 10.8
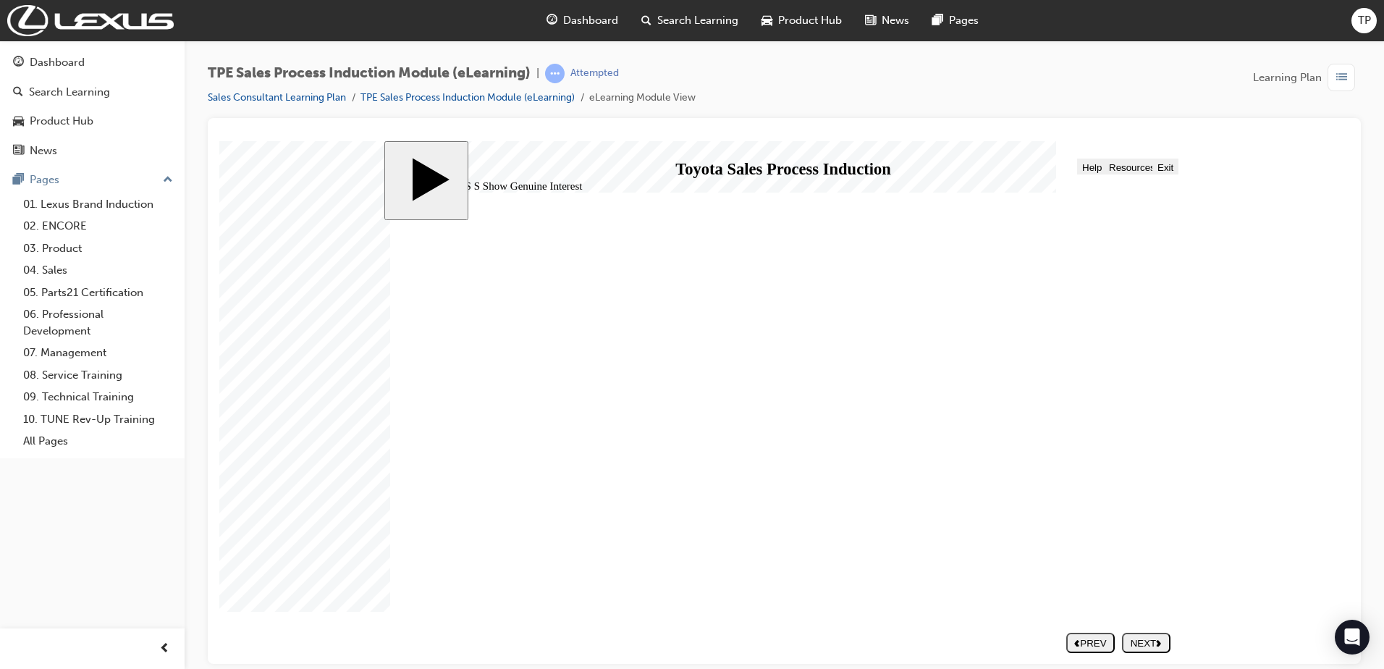
drag, startPoint x: 726, startPoint y: 412, endPoint x: 790, endPoint y: 510, distance: 117.0
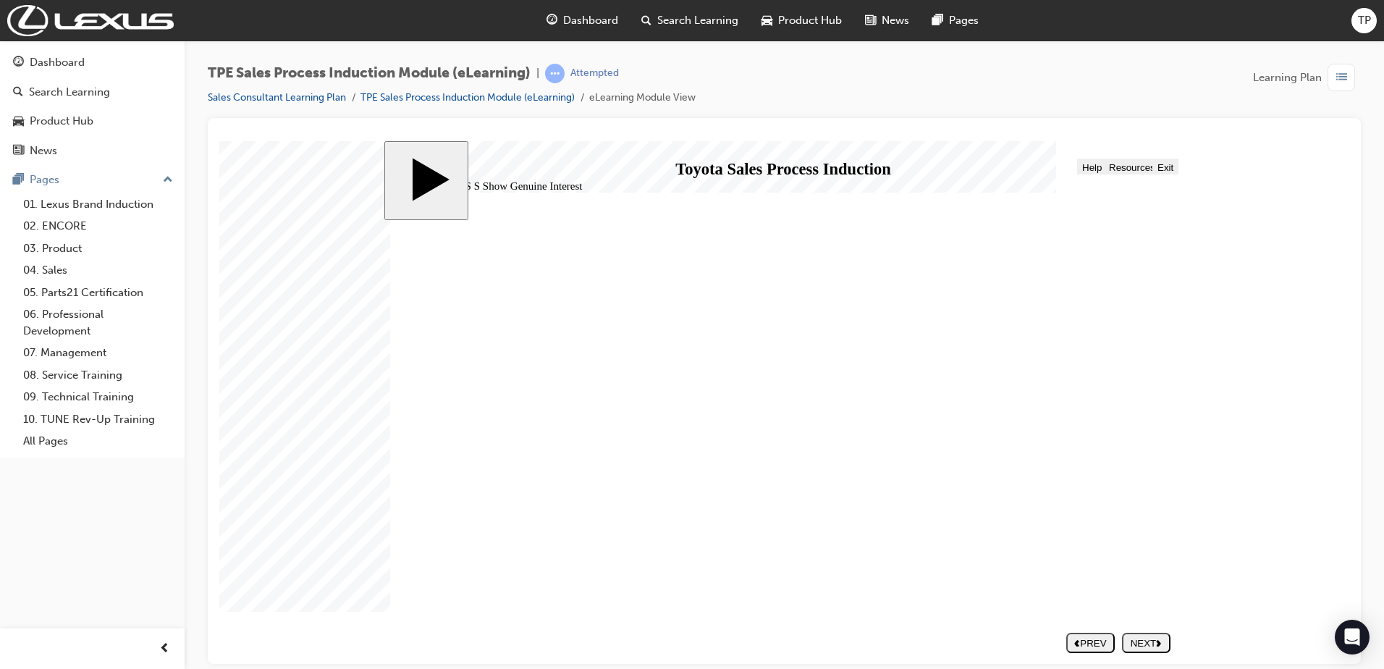
click at [1161, 644] on use "next" at bounding box center [1159, 642] width 4 height 7
click at [1151, 645] on div "NEXT" at bounding box center [1146, 642] width 37 height 11
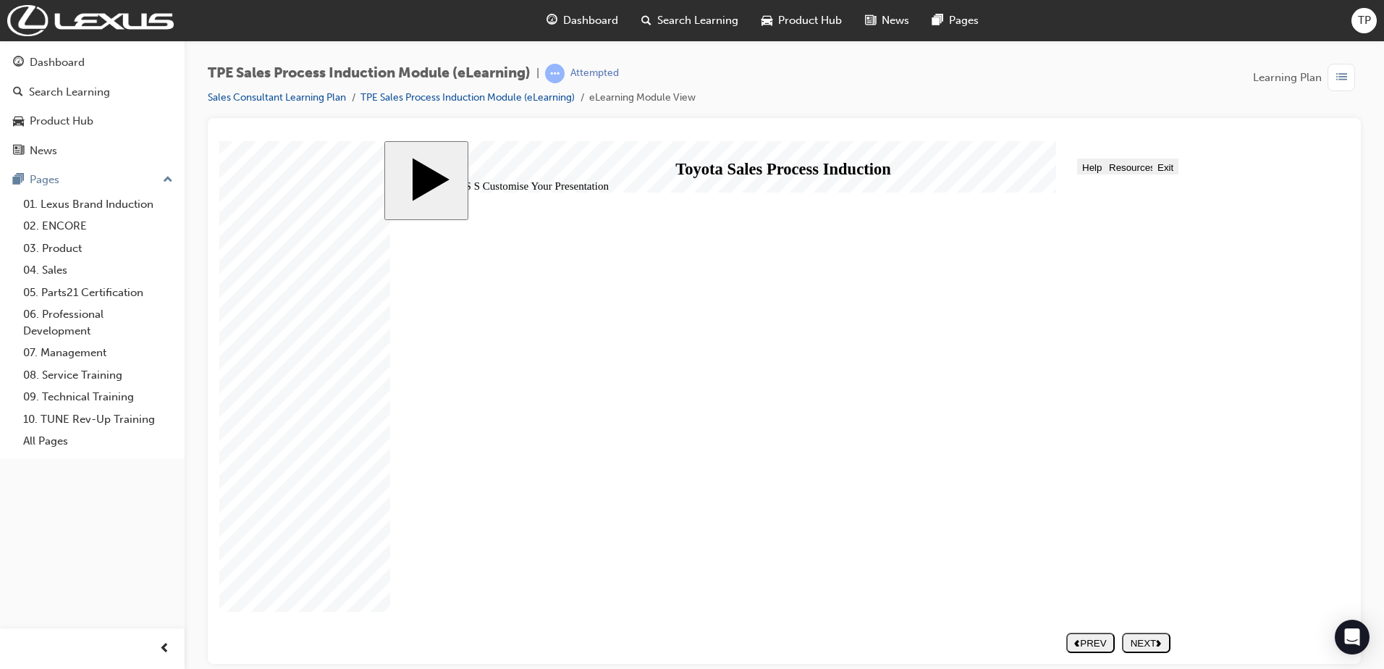
click at [1152, 641] on div "NEXT" at bounding box center [1146, 642] width 37 height 11
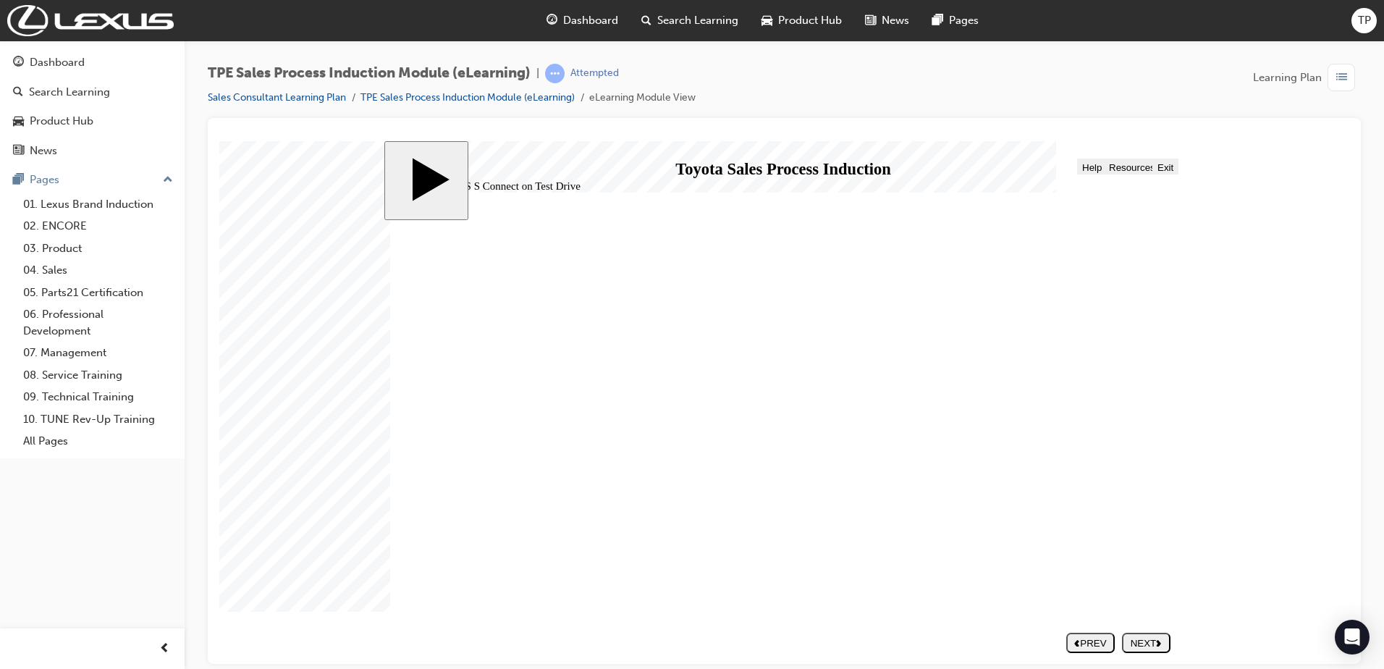
drag, startPoint x: 771, startPoint y: 381, endPoint x: 778, endPoint y: 378, distance: 8.1
drag, startPoint x: 838, startPoint y: 350, endPoint x: 801, endPoint y: 370, distance: 42.1
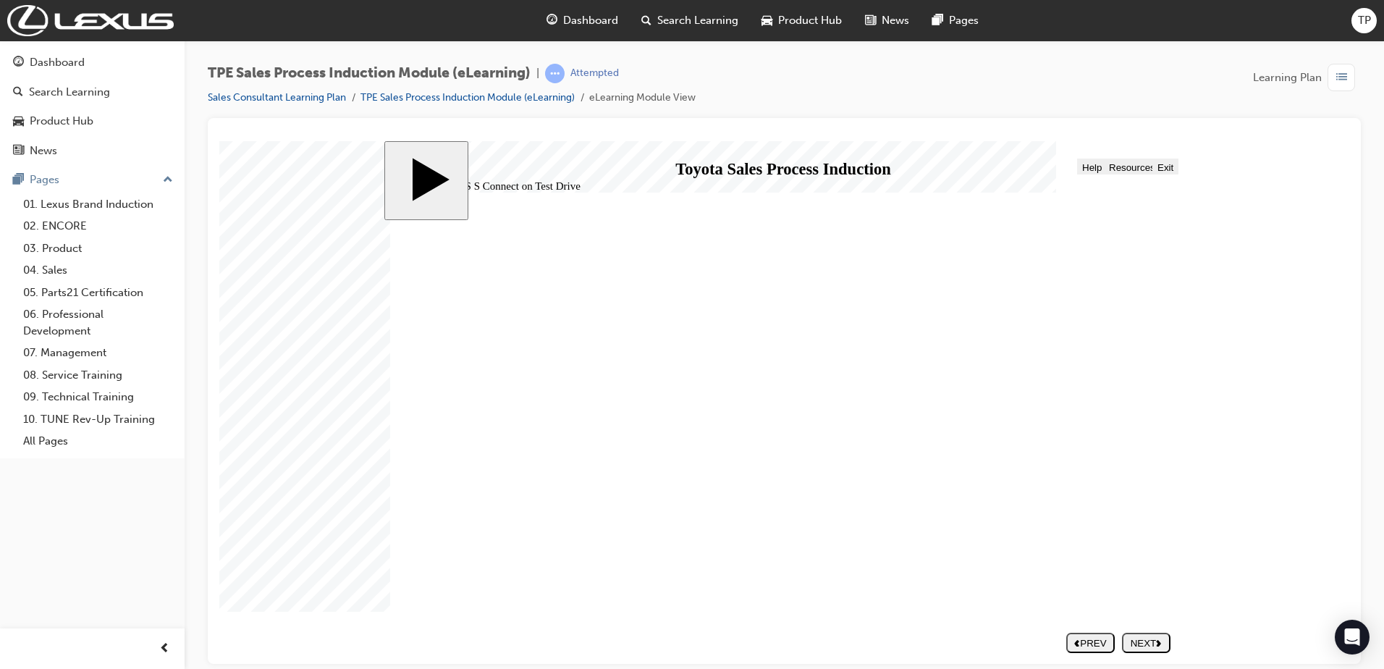
click at [1141, 639] on div "NEXT" at bounding box center [1146, 642] width 37 height 11
drag, startPoint x: 714, startPoint y: 474, endPoint x: 720, endPoint y: 437, distance: 37.4
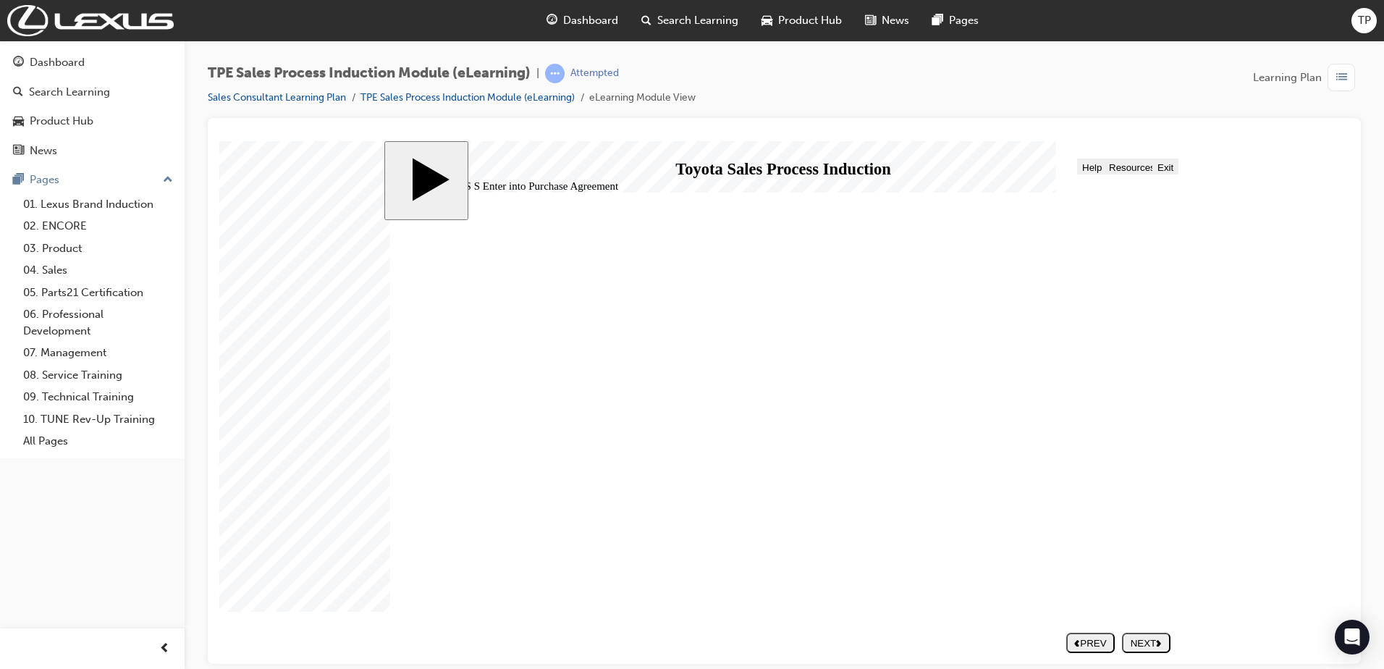
drag, startPoint x: 761, startPoint y: 390, endPoint x: 786, endPoint y: 377, distance: 27.8
drag, startPoint x: 769, startPoint y: 378, endPoint x: 822, endPoint y: 369, distance: 53.6
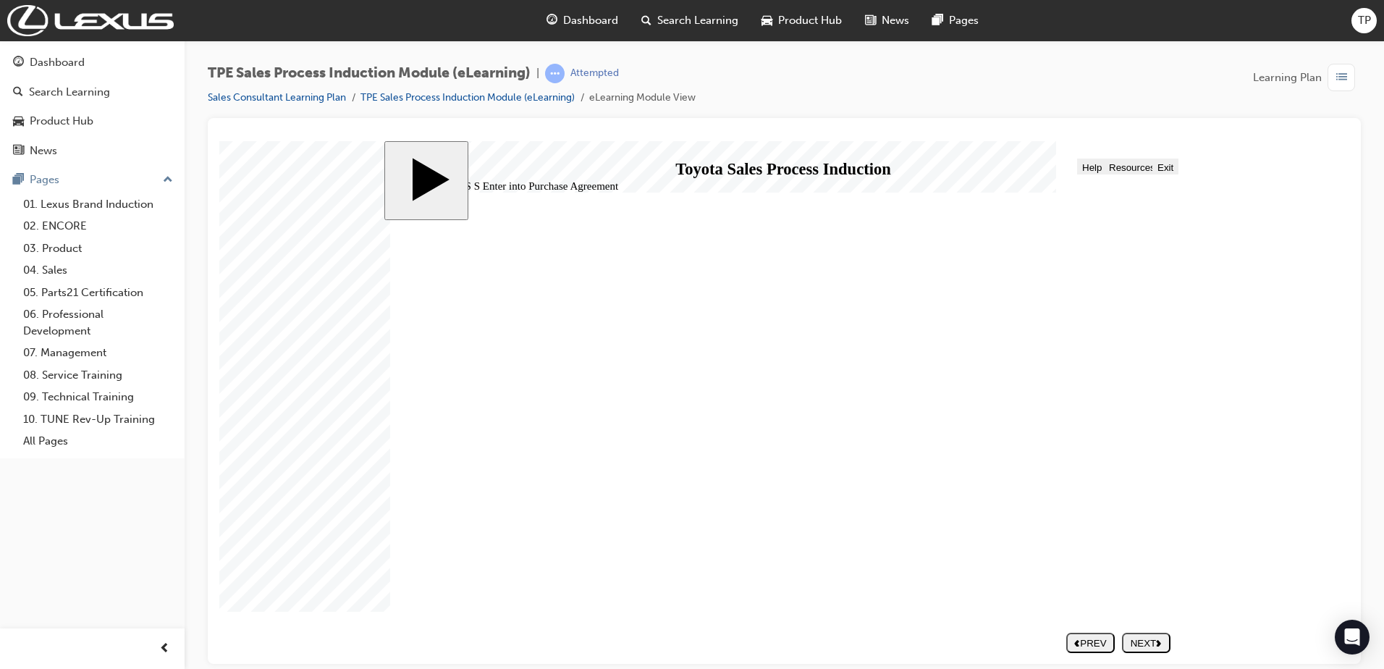
drag, startPoint x: 814, startPoint y: 366, endPoint x: 762, endPoint y: 380, distance: 53.9
drag, startPoint x: 761, startPoint y: 380, endPoint x: 769, endPoint y: 381, distance: 8.1
click at [1139, 643] on div "NEXT" at bounding box center [1146, 642] width 37 height 11
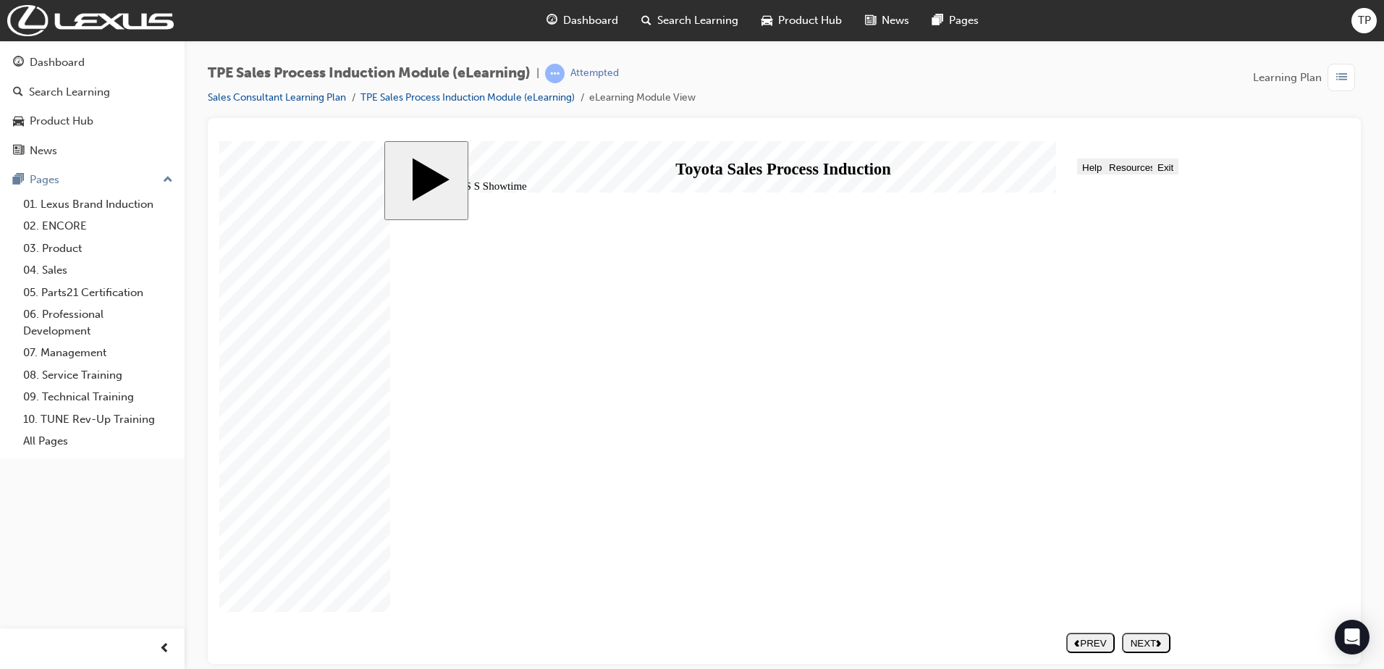
drag, startPoint x: 759, startPoint y: 374, endPoint x: 757, endPoint y: 418, distance: 44.9
click at [1148, 636] on button "NEXT" at bounding box center [1146, 642] width 48 height 20
drag, startPoint x: 869, startPoint y: 283, endPoint x: 869, endPoint y: 292, distance: 9.4
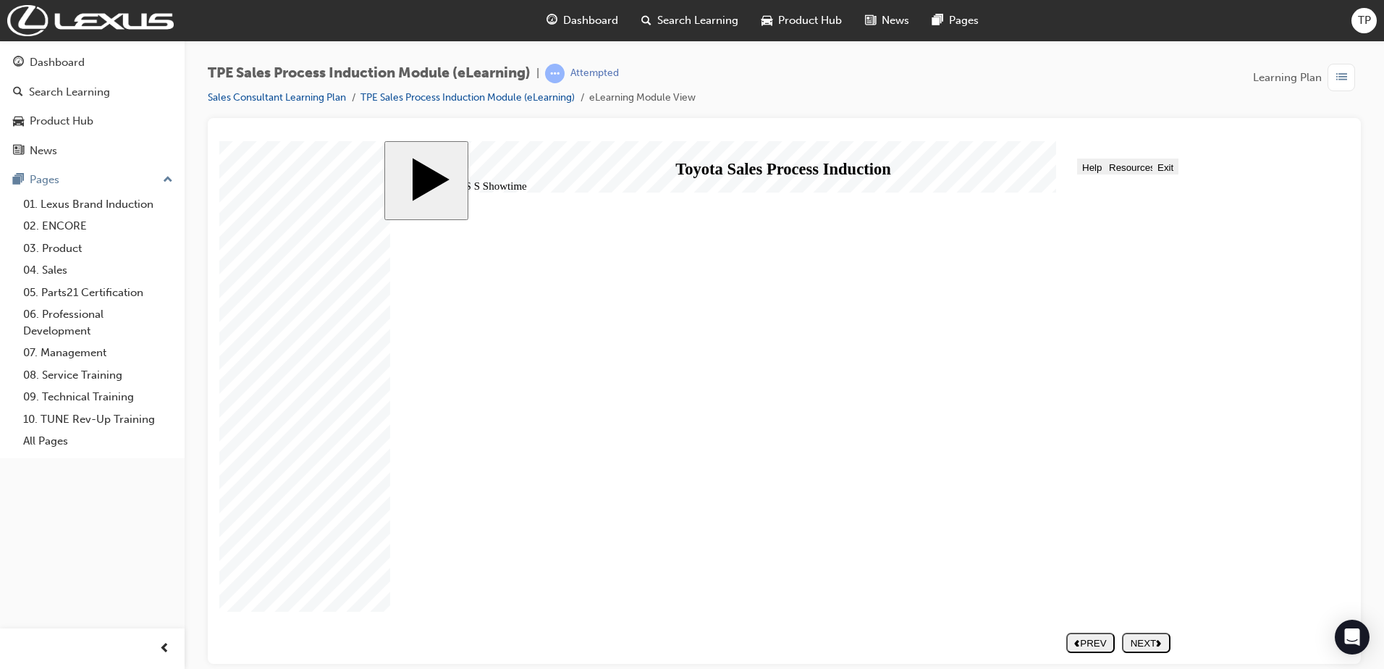
click at [1147, 640] on div "NEXT" at bounding box center [1146, 642] width 37 height 11
drag, startPoint x: 570, startPoint y: 260, endPoint x: 661, endPoint y: 259, distance: 91.2
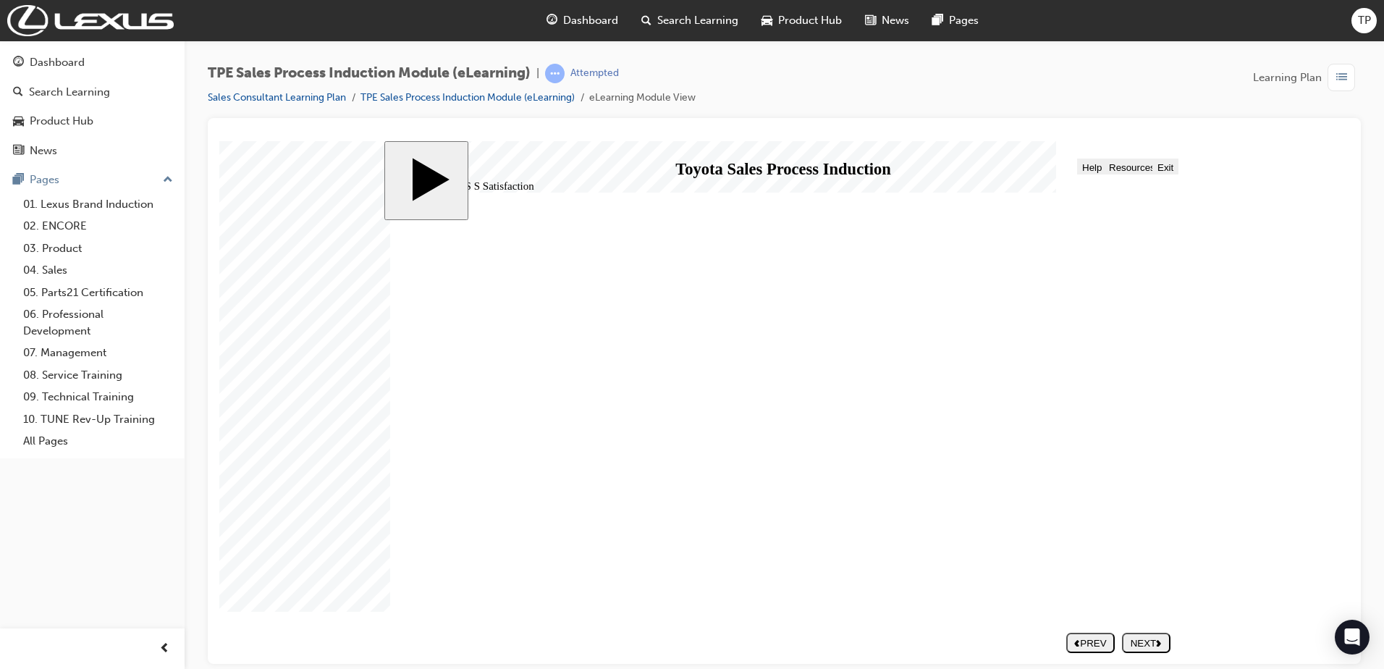
click at [1137, 644] on div "NEXT" at bounding box center [1146, 642] width 37 height 11
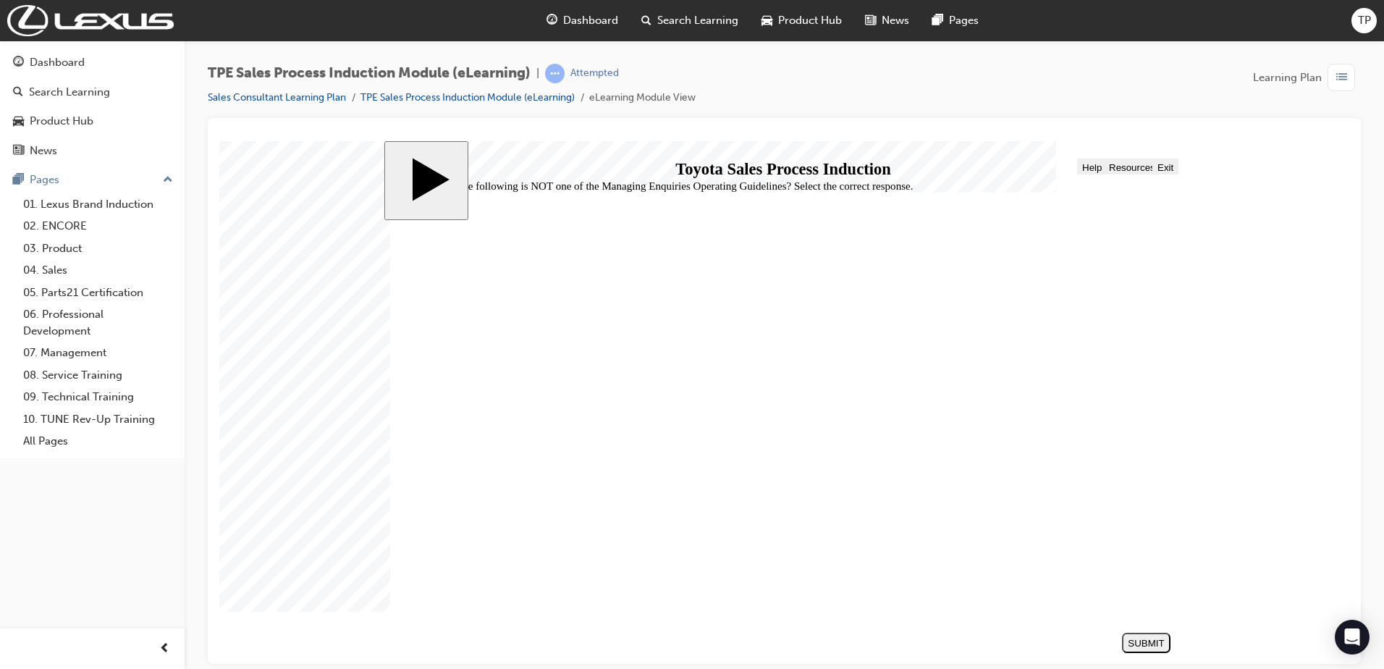
radio input "false"
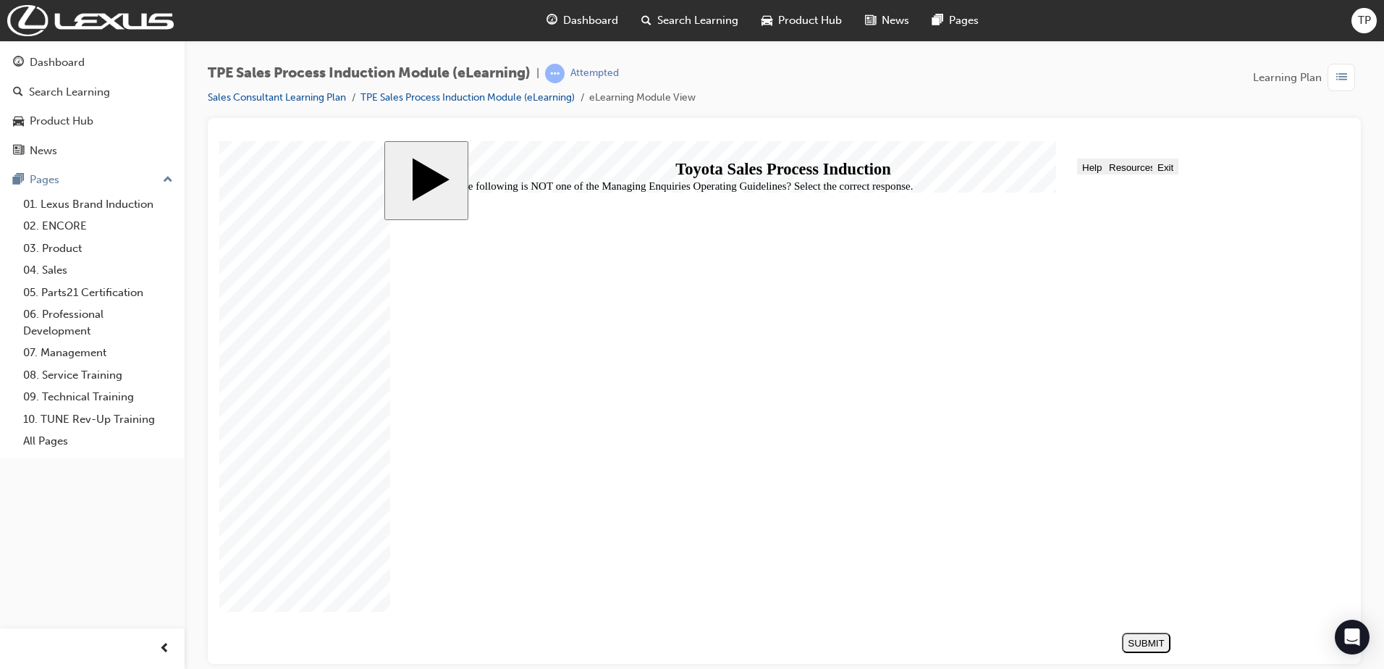
radio input "false"
radio input "true"
click at [1147, 637] on button "SUBMIT" at bounding box center [1146, 642] width 48 height 20
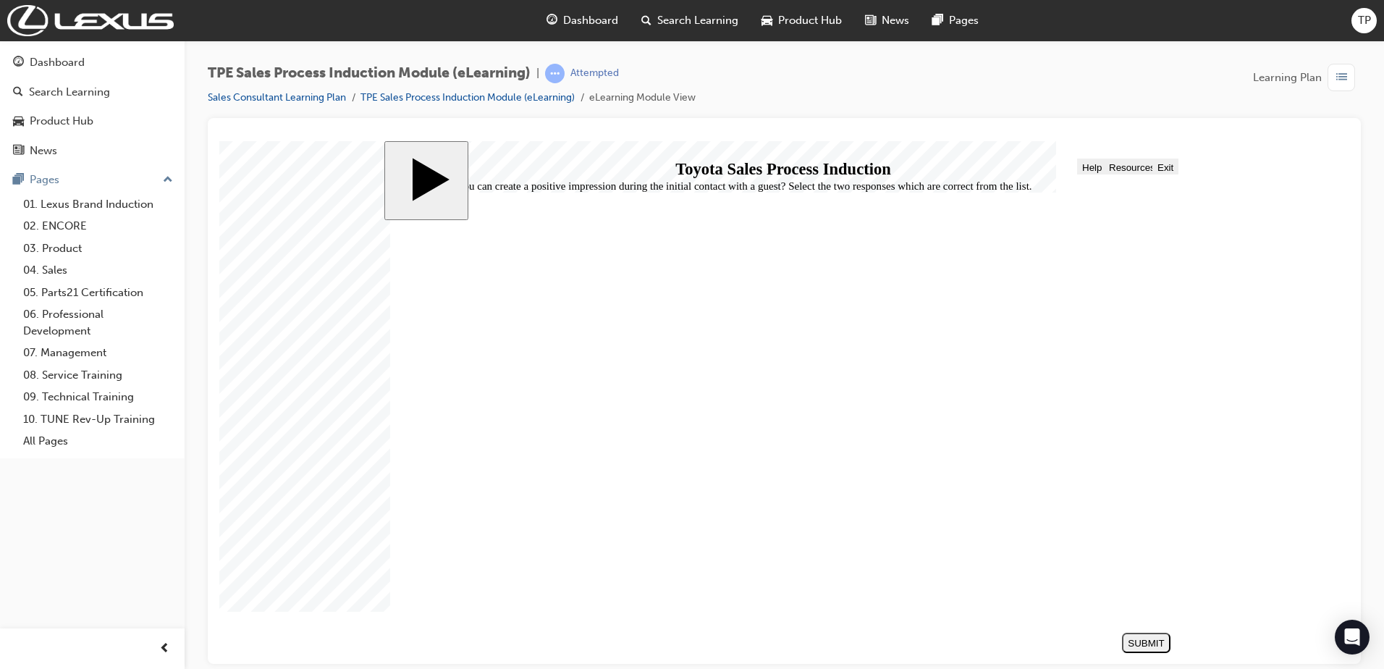
checkbox input "true"
click at [1129, 644] on div "SUBMIT" at bounding box center [1146, 642] width 37 height 11
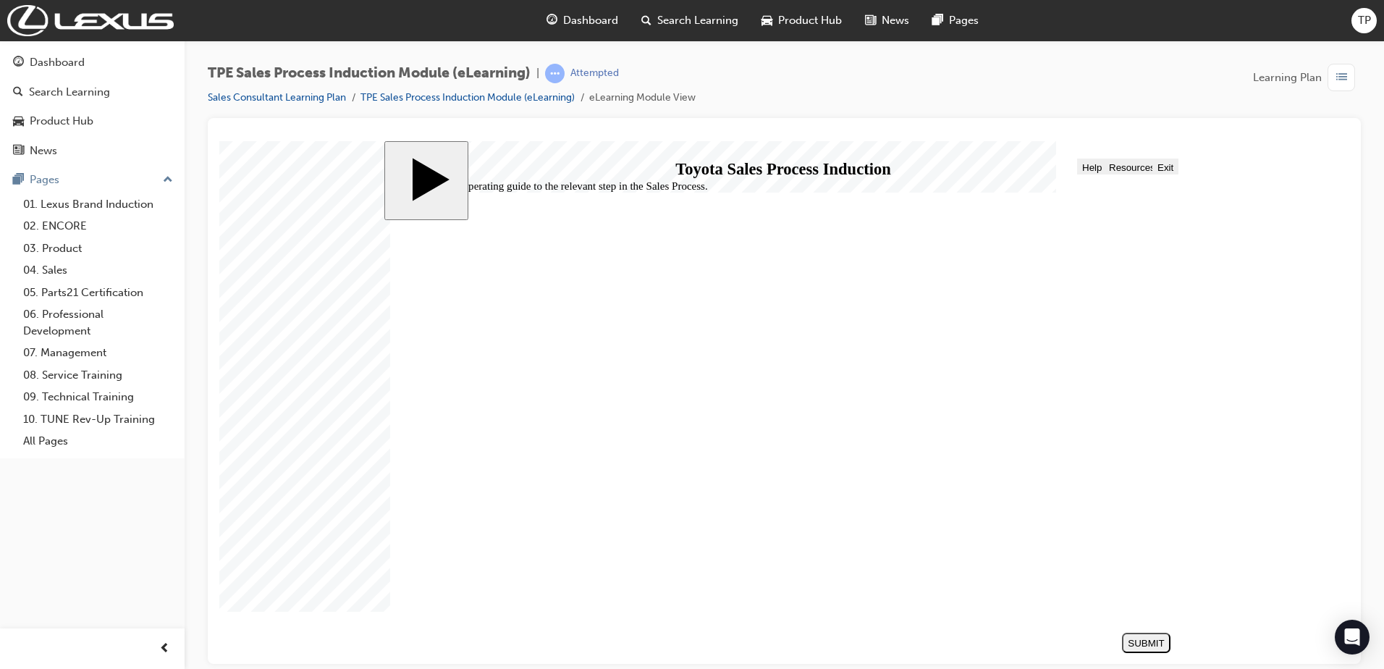
drag, startPoint x: 685, startPoint y: 404, endPoint x: 638, endPoint y: 409, distance: 48.0
drag, startPoint x: 714, startPoint y: 490, endPoint x: 663, endPoint y: 365, distance: 135.1
drag, startPoint x: 735, startPoint y: 447, endPoint x: 664, endPoint y: 499, distance: 87.4
drag, startPoint x: 732, startPoint y: 436, endPoint x: 644, endPoint y: 439, distance: 88.3
drag, startPoint x: 712, startPoint y: 484, endPoint x: 688, endPoint y: 444, distance: 46.4
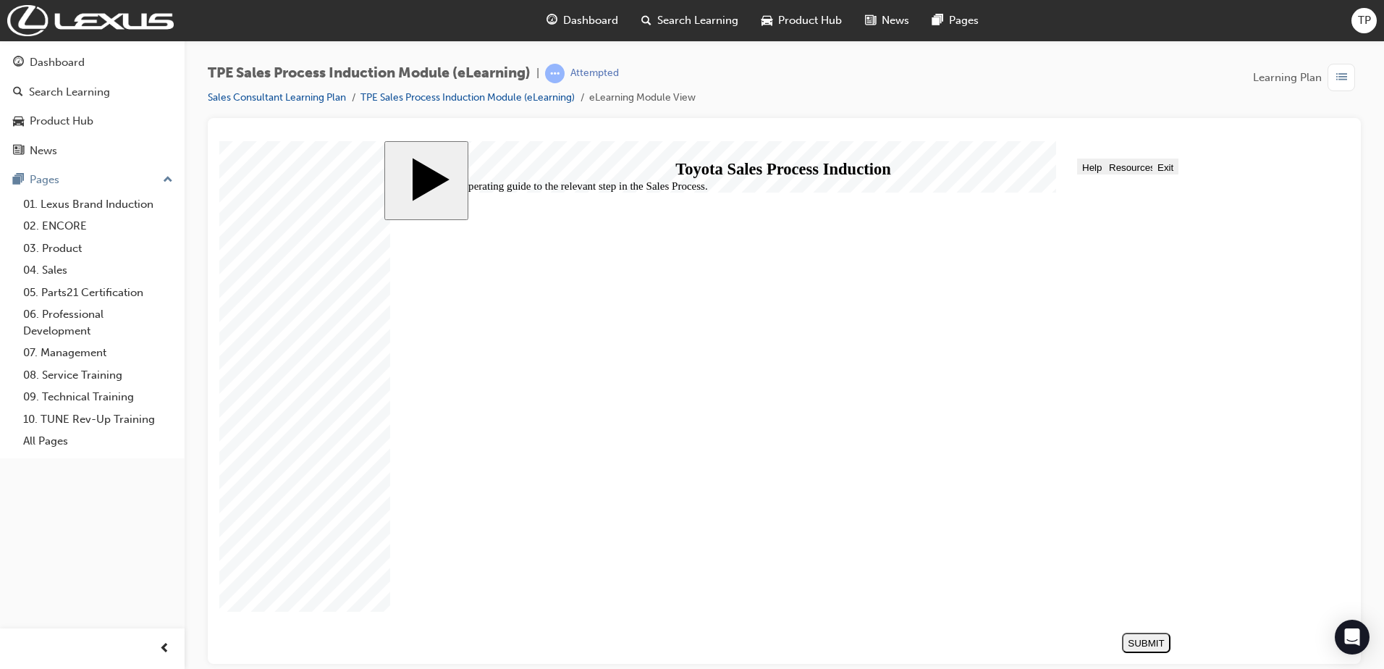
drag, startPoint x: 731, startPoint y: 484, endPoint x: 658, endPoint y: 493, distance: 73.7
click at [1150, 640] on div "SUBMIT" at bounding box center [1146, 642] width 37 height 11
radio input "true"
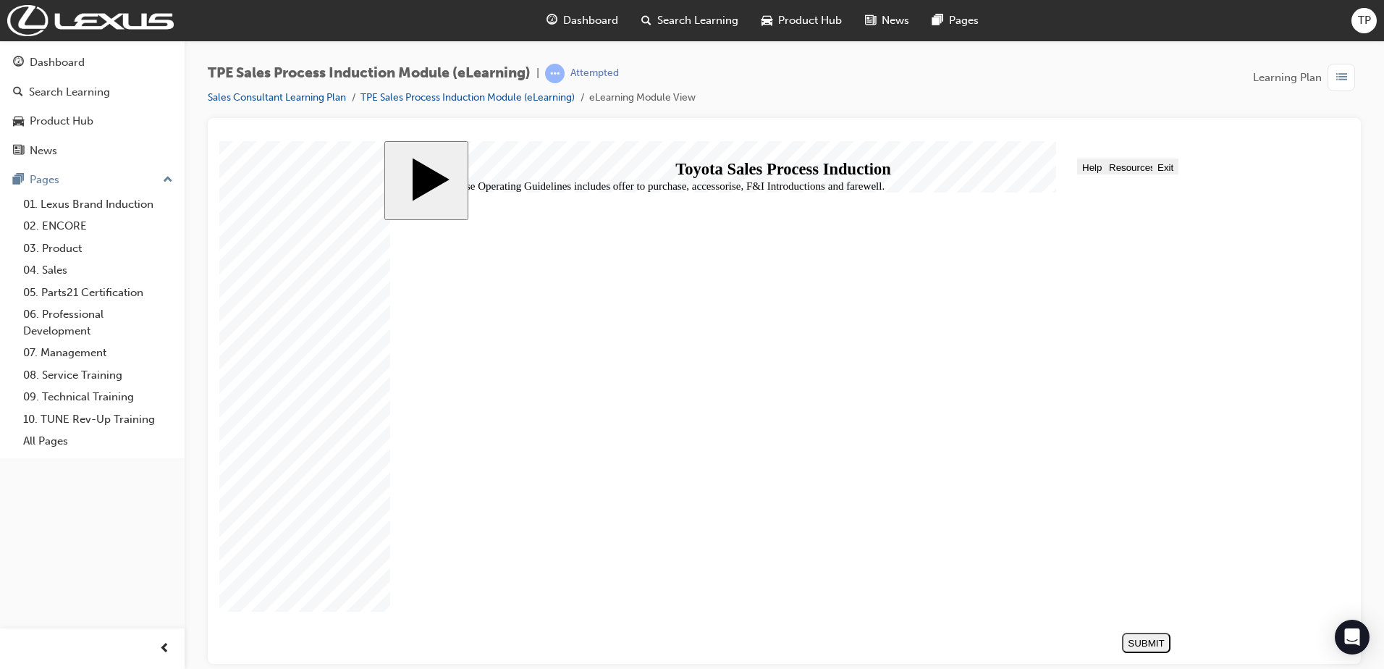
click at [1147, 644] on div "SUBMIT" at bounding box center [1146, 642] width 37 height 11
checkbox input "true"
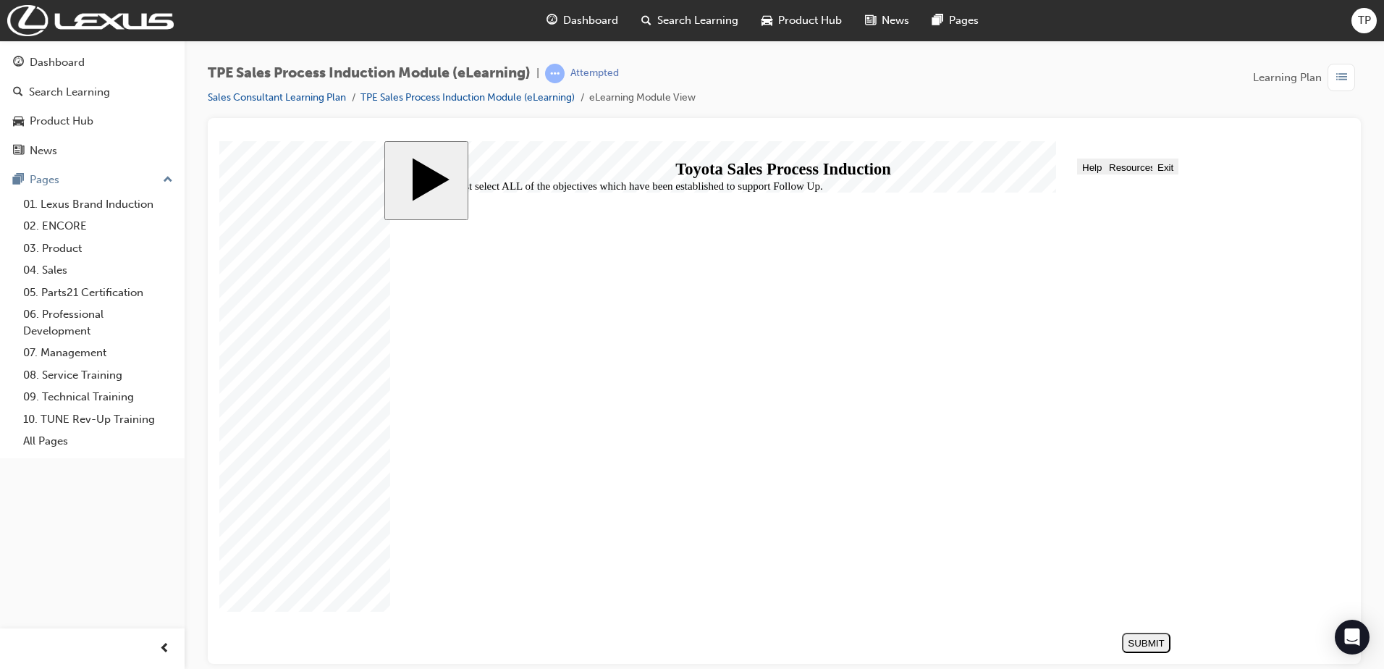
checkbox input "true"
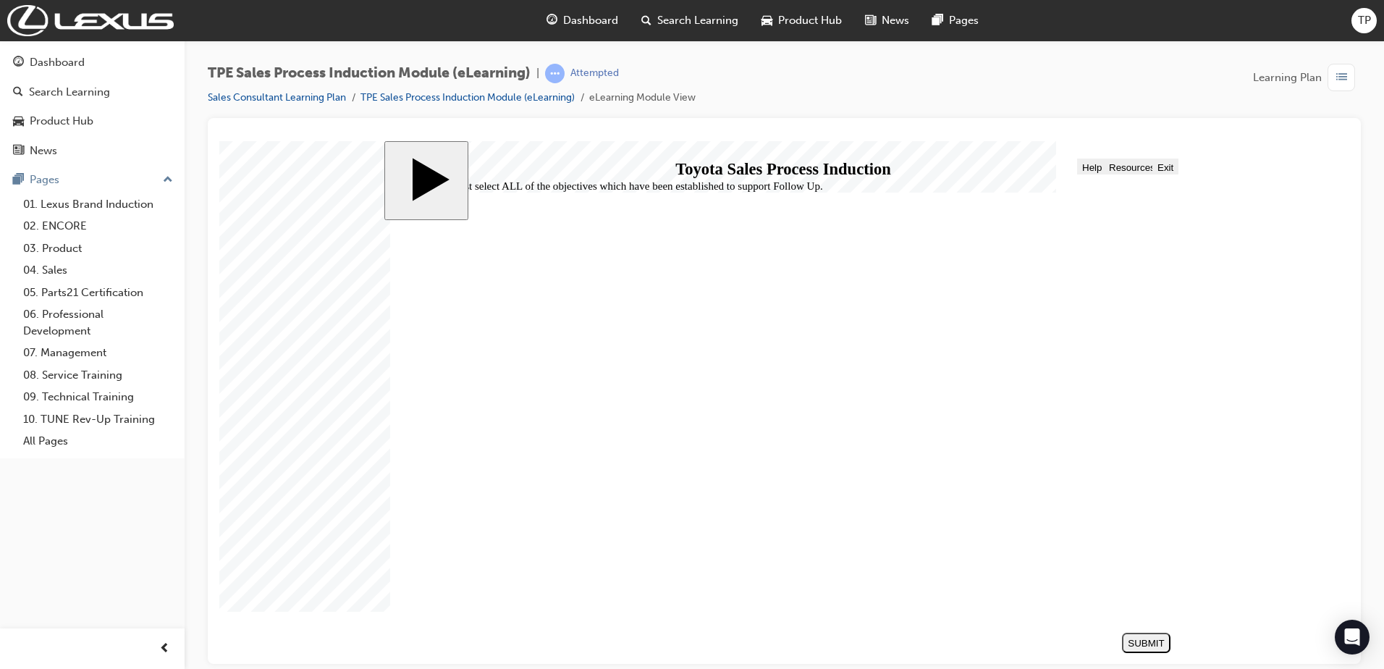
click at [1147, 646] on div "SUBMIT" at bounding box center [1146, 642] width 37 height 11
click at [1162, 641] on icon "next" at bounding box center [1159, 641] width 6 height 7
click at [1154, 641] on div "NEXT" at bounding box center [1146, 642] width 37 height 11
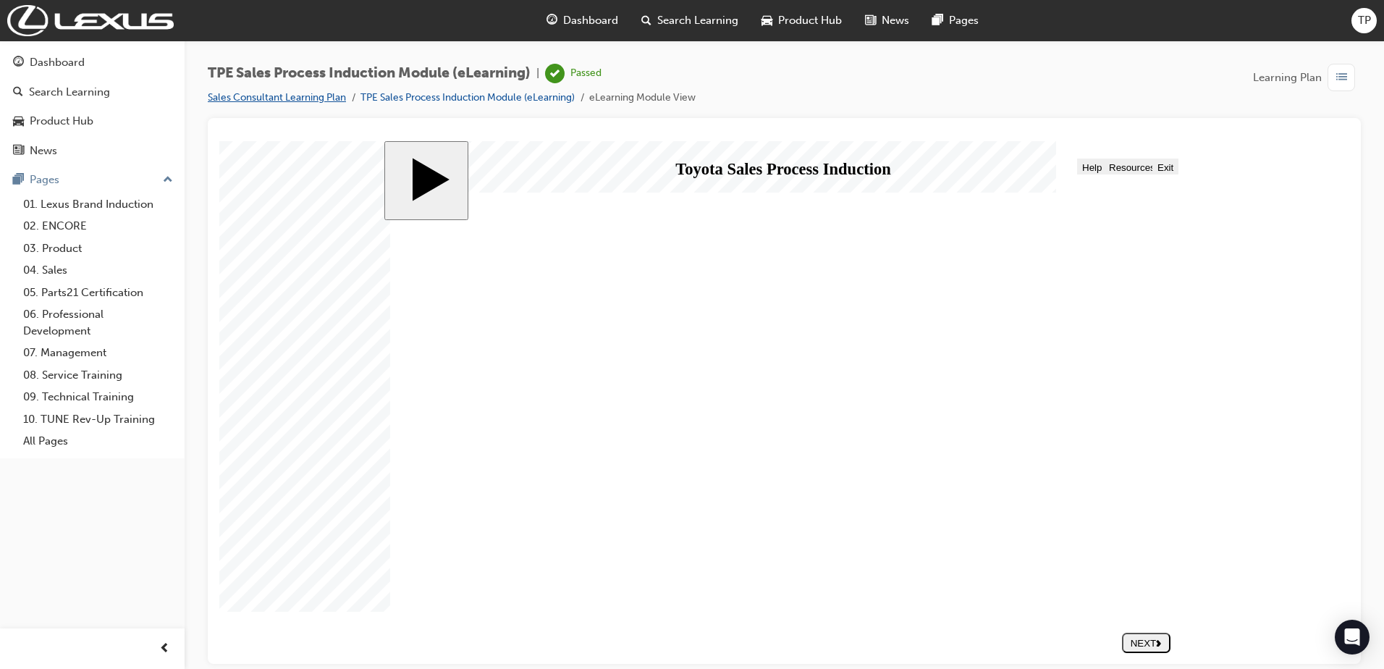
click at [316, 95] on link "Sales Consultant Learning Plan" at bounding box center [277, 97] width 138 height 12
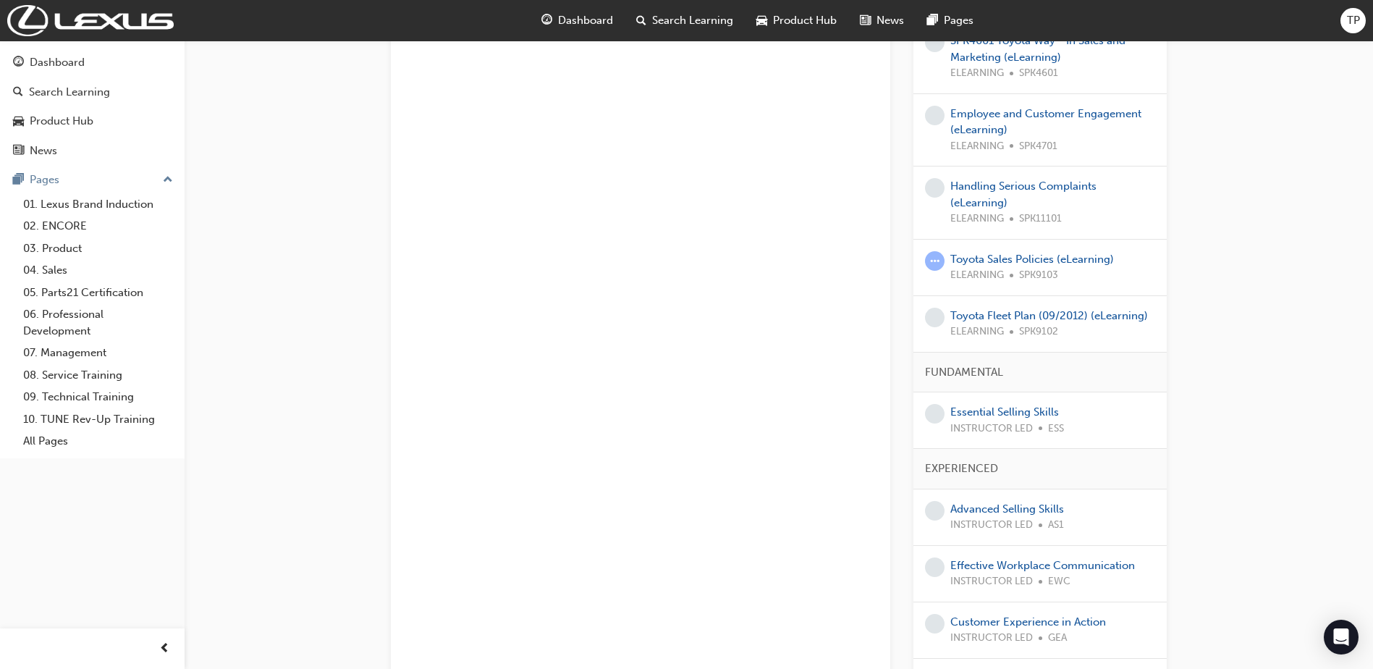
scroll to position [53, 0]
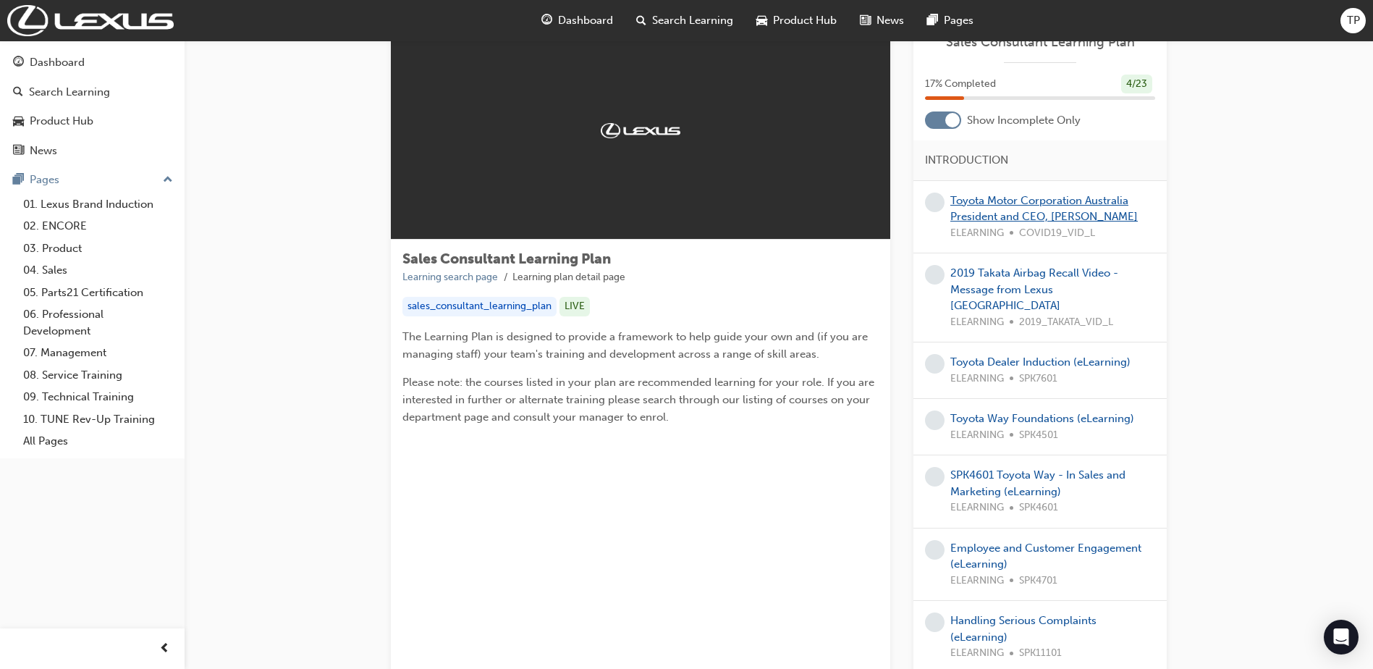
click at [1050, 213] on link "Toyota Motor Corporation Australia President and CEO, Matthew Callachor" at bounding box center [1043, 209] width 187 height 30
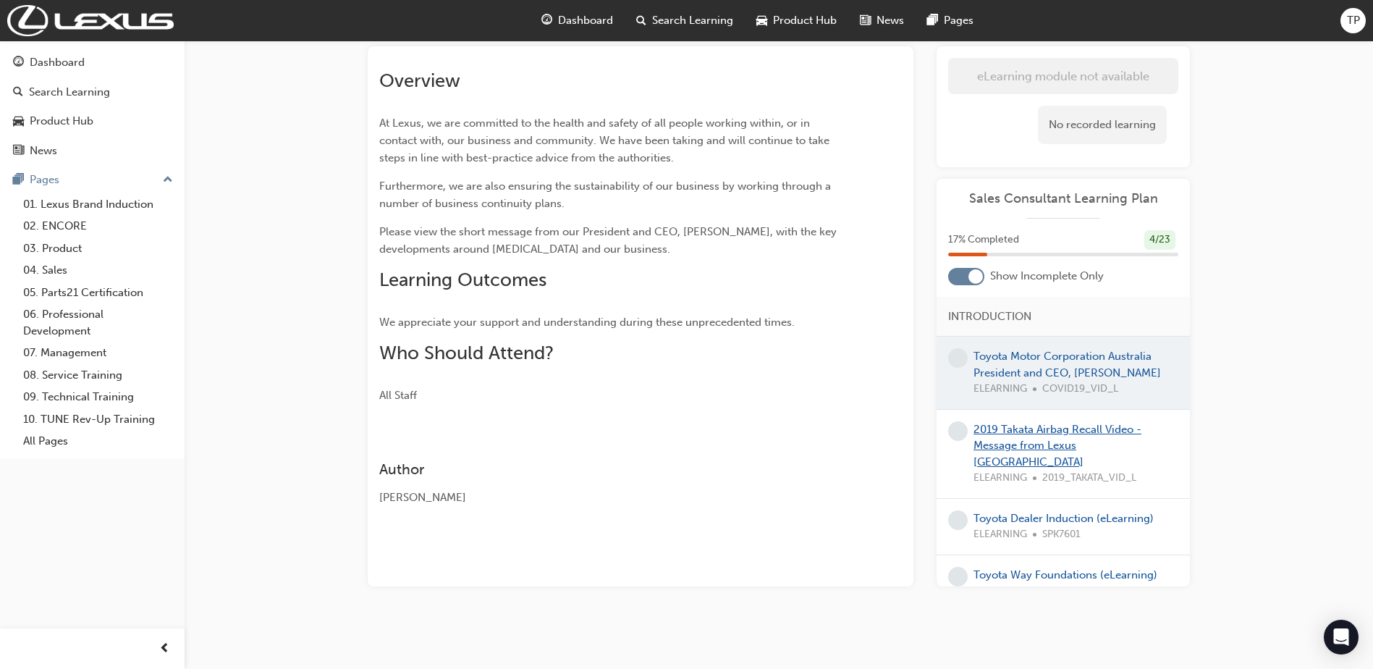
click at [997, 441] on link "2019 Takata Airbag Recall Video - Message from Lexus Australia" at bounding box center [1058, 446] width 168 height 46
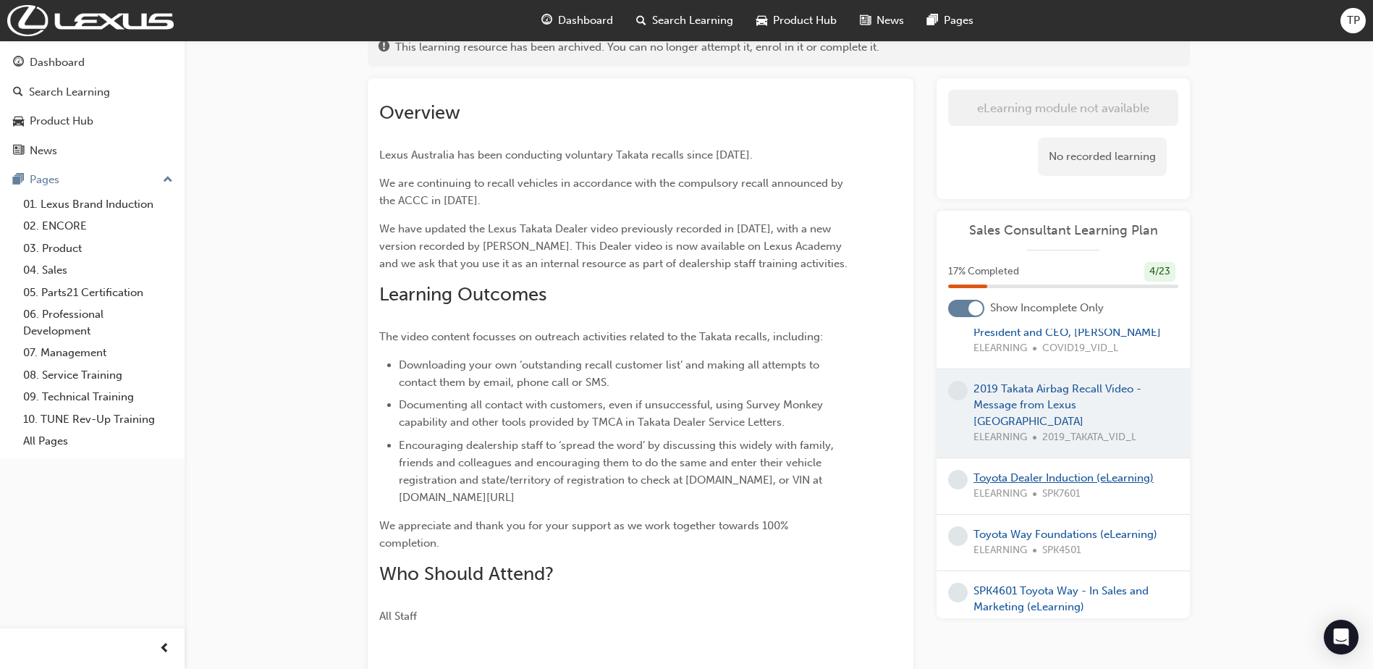
click at [1014, 471] on link "Toyota Dealer Induction (eLearning)" at bounding box center [1064, 477] width 180 height 13
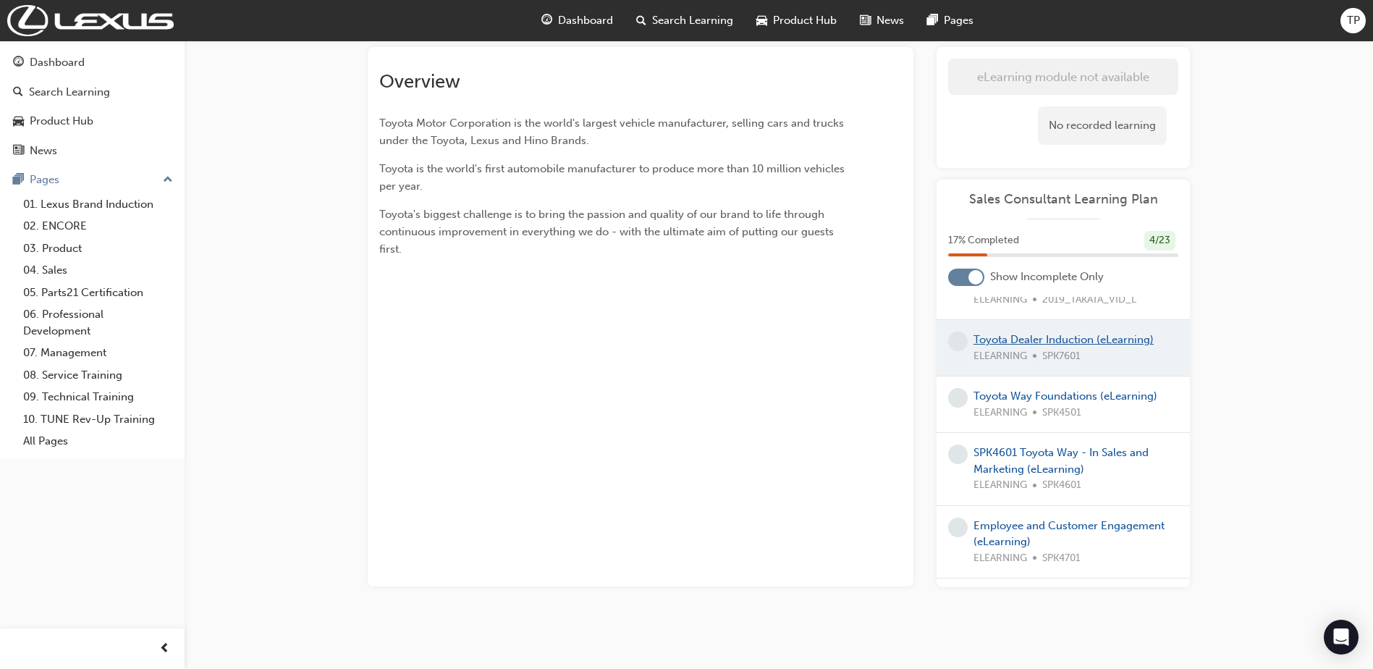
scroll to position [217, 0]
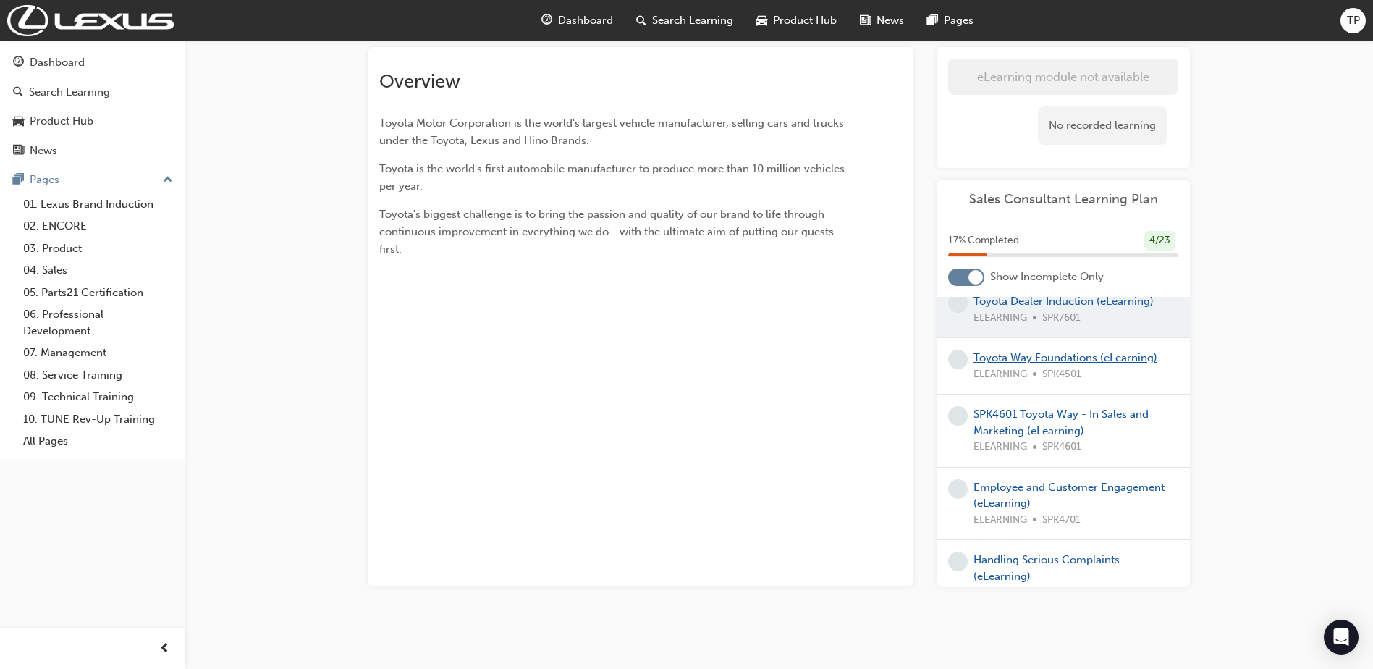
click at [1031, 359] on link "Toyota Way Foundations (eLearning)" at bounding box center [1066, 357] width 184 height 13
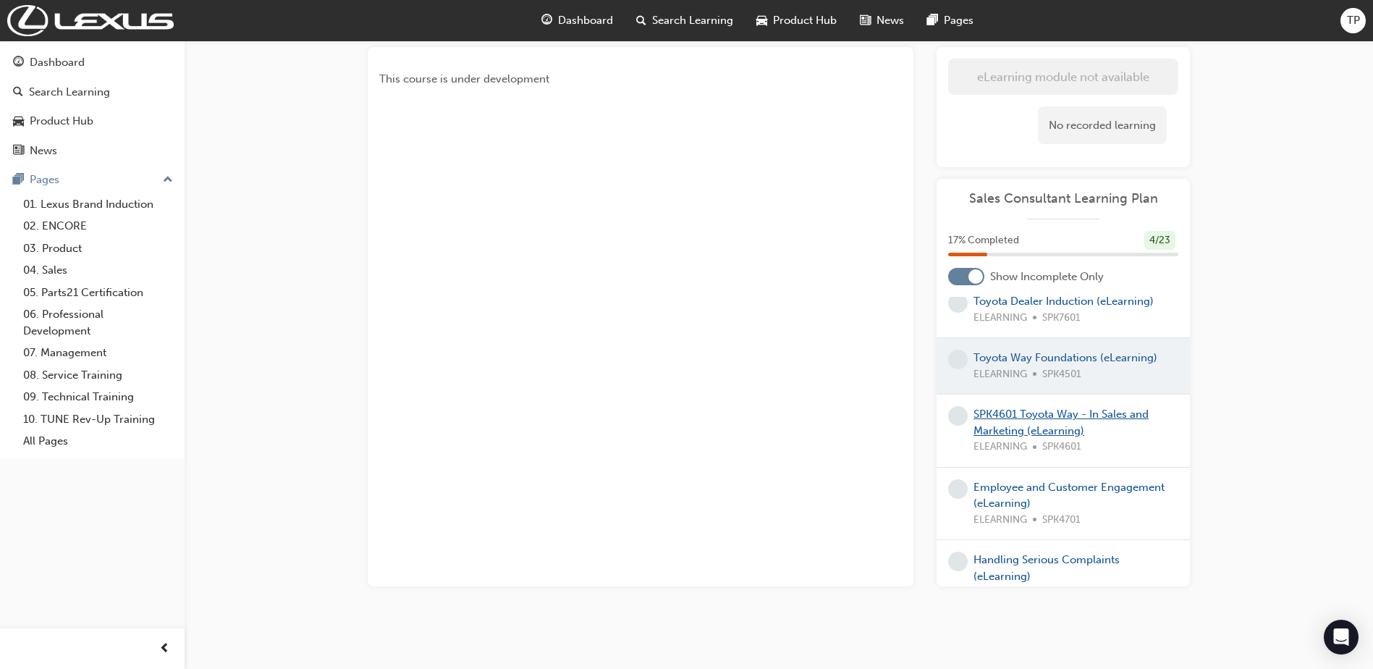
click at [1029, 416] on link "SPK4601 Toyota Way - In Sales and Marketing (eLearning)" at bounding box center [1061, 423] width 175 height 30
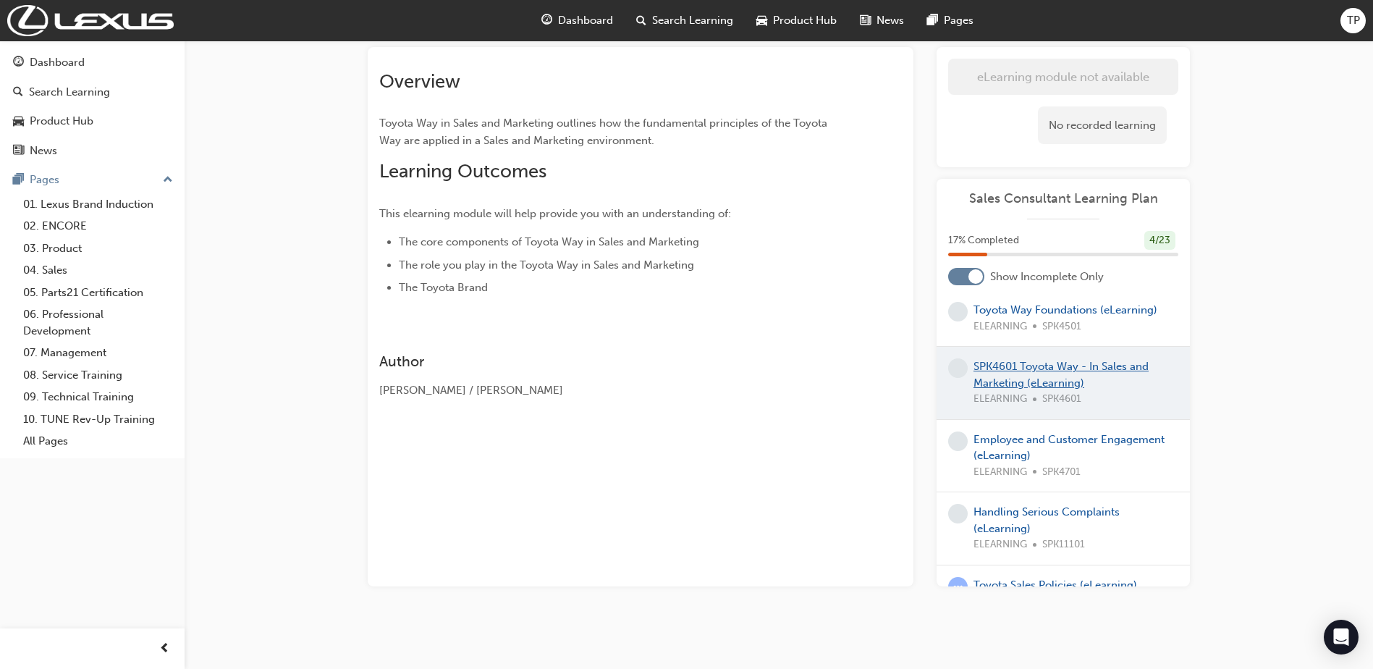
scroll to position [362, 0]
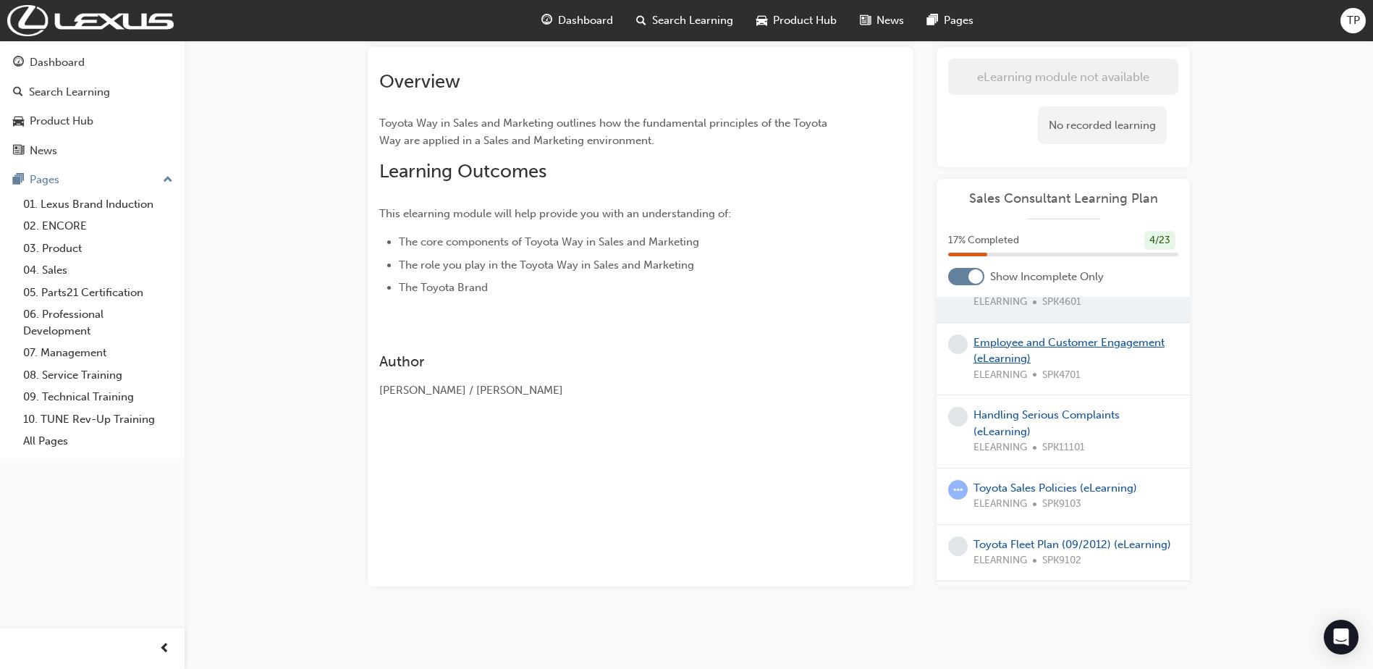
click at [1007, 356] on link "Employee and Customer Engagement (eLearning)" at bounding box center [1069, 351] width 191 height 30
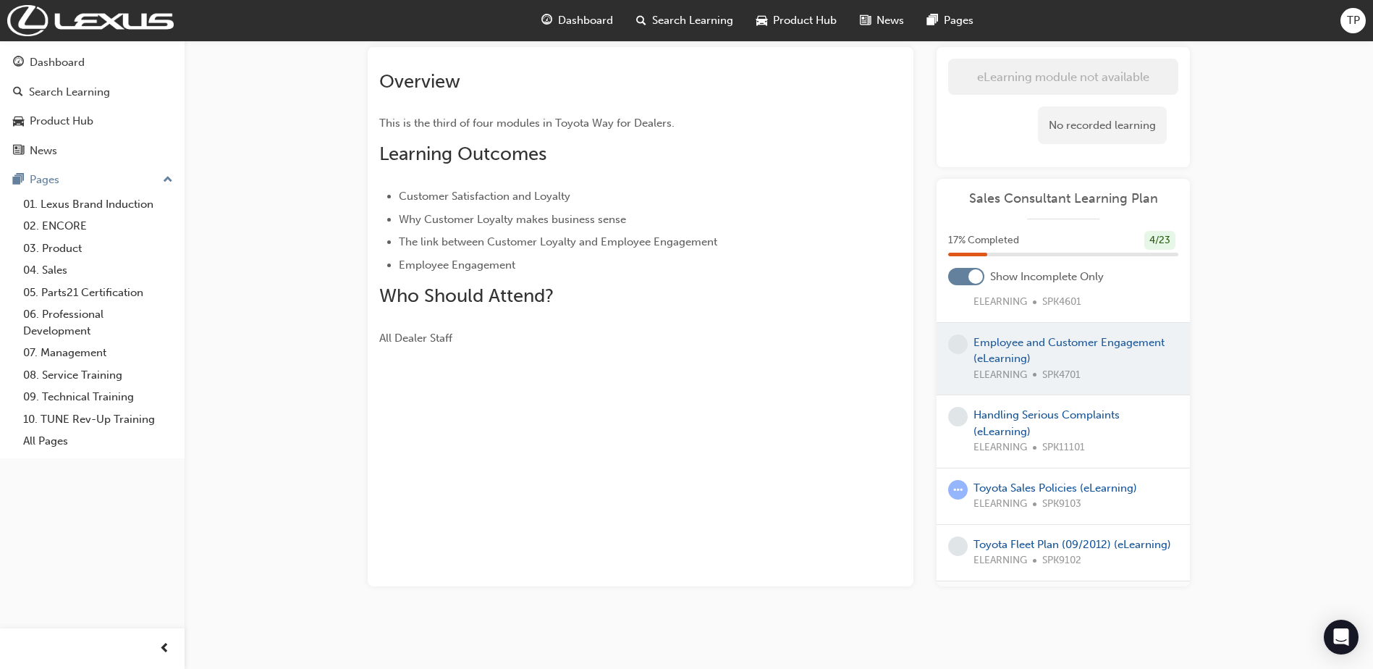
click at [1030, 426] on div "Handling Serious Complaints (eLearning) ELEARNING SPK11101" at bounding box center [1076, 431] width 205 height 49
click at [1018, 426] on link "Handling Serious Complaints (eLearning)" at bounding box center [1047, 423] width 146 height 30
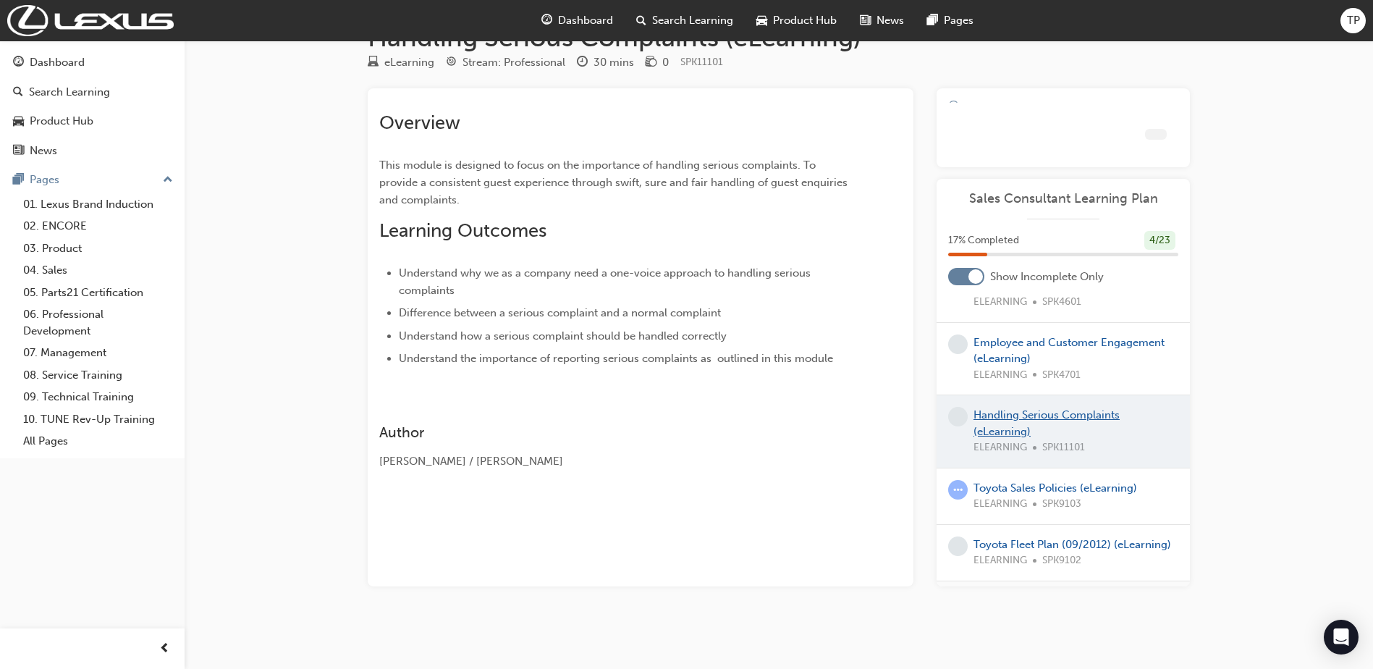
scroll to position [84, 0]
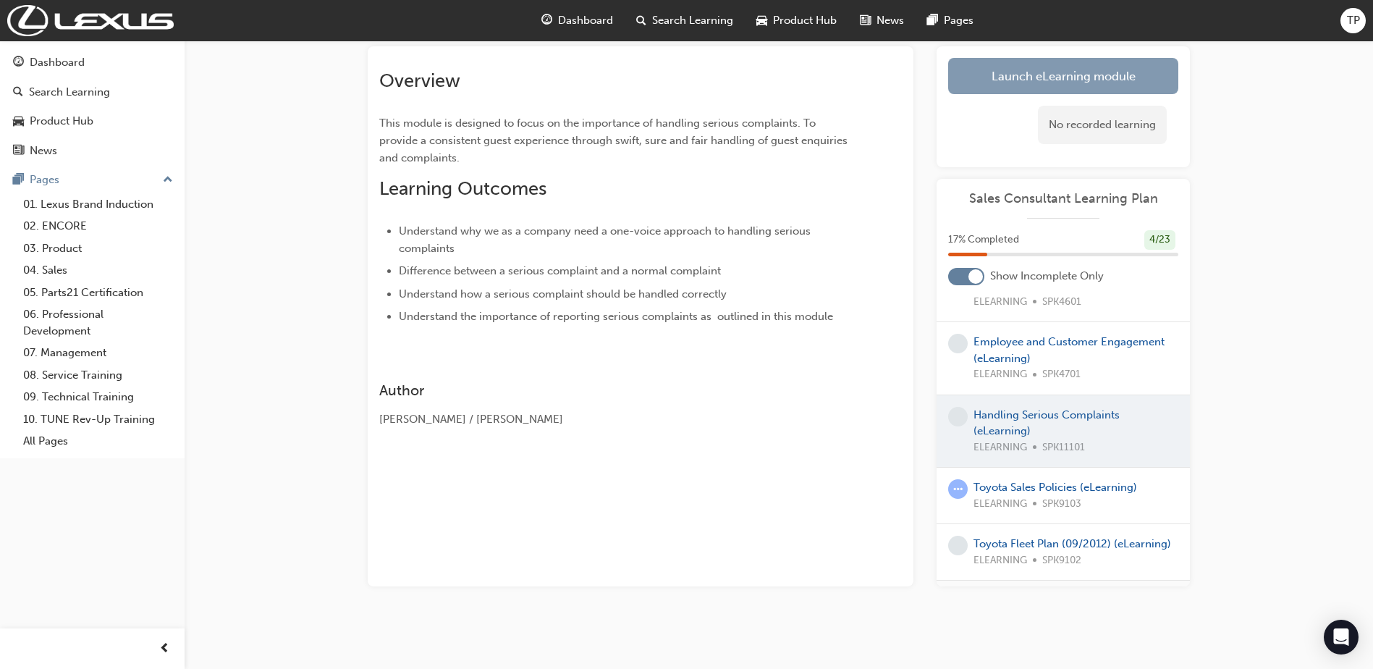
click at [1071, 80] on link "Launch eLearning module" at bounding box center [1063, 76] width 230 height 36
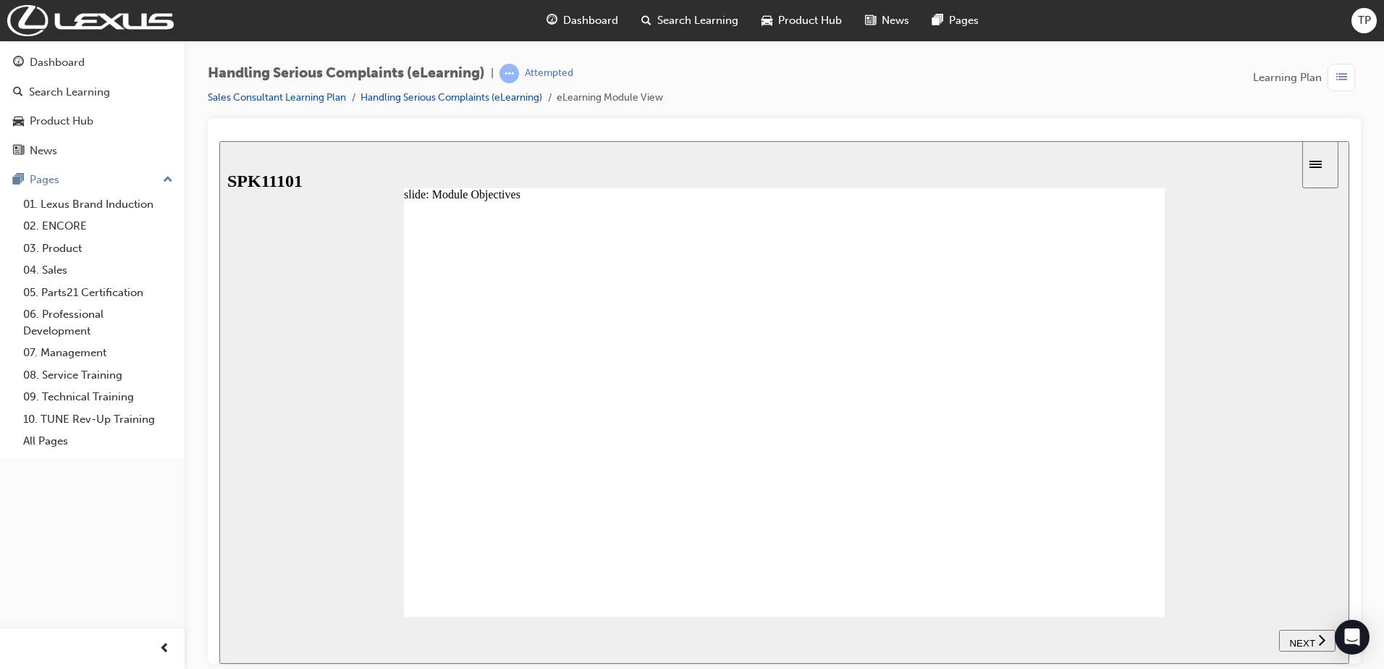
click at [1307, 645] on span "NEXT" at bounding box center [1301, 642] width 25 height 11
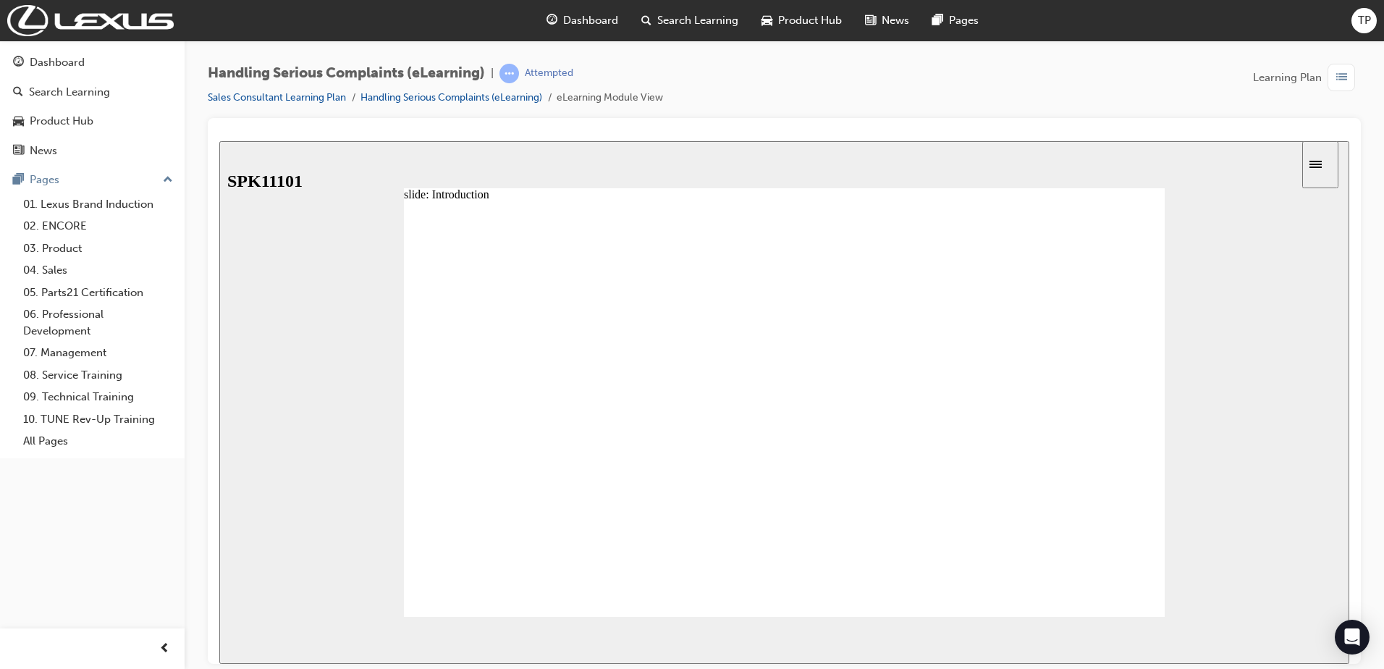
drag, startPoint x: 603, startPoint y: 533, endPoint x: 587, endPoint y: 536, distance: 16.1
radio input "true"
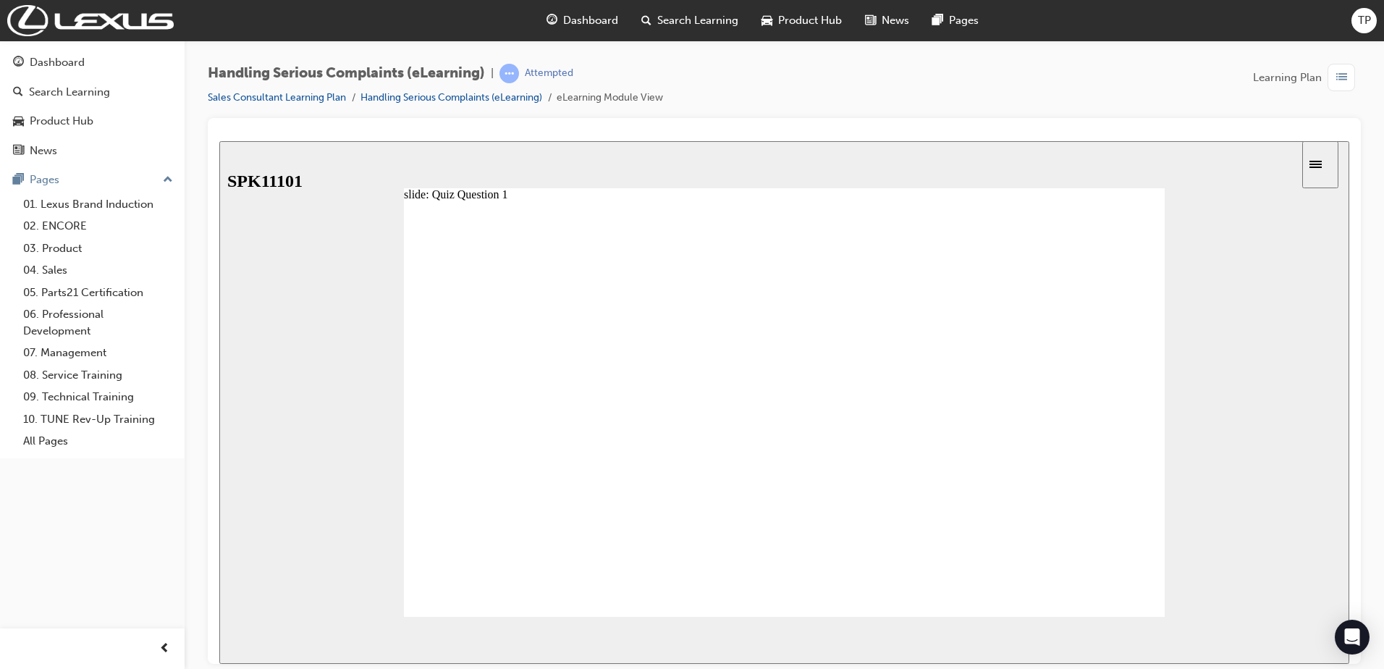
drag, startPoint x: 519, startPoint y: 481, endPoint x: 512, endPoint y: 468, distance: 14.6
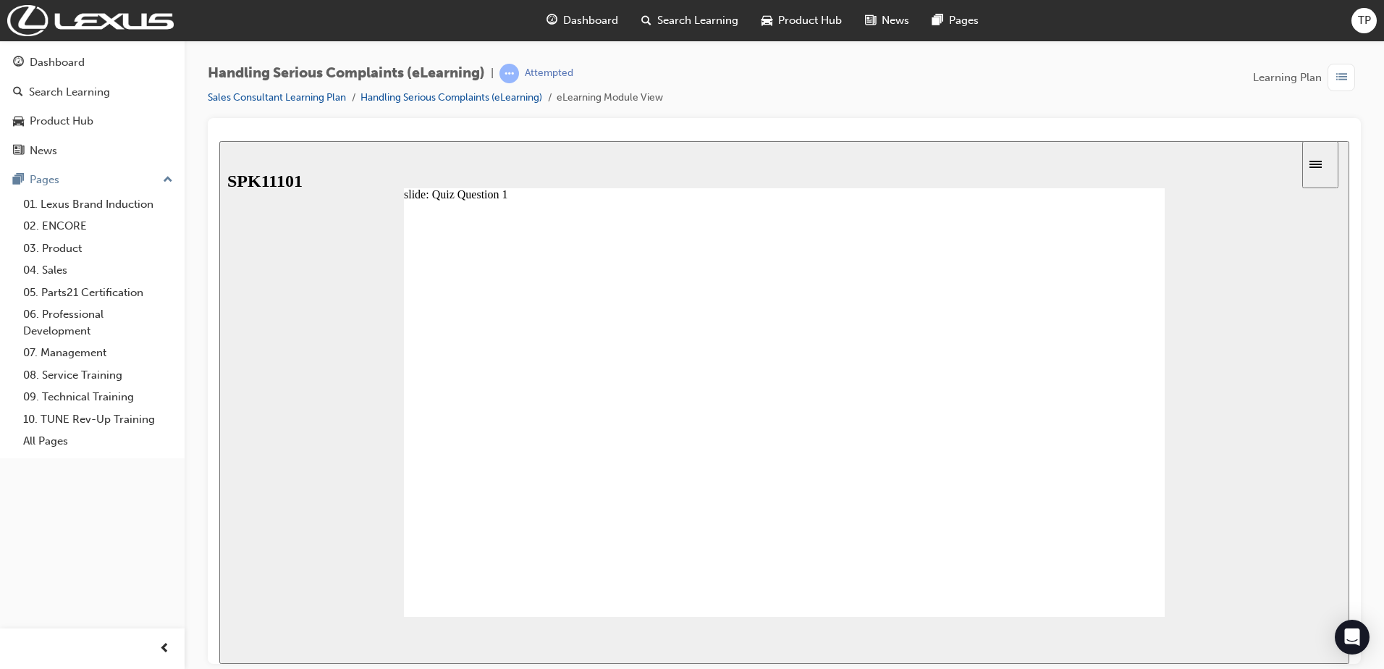
drag, startPoint x: 514, startPoint y: 575, endPoint x: 510, endPoint y: 544, distance: 30.6
radio input "true"
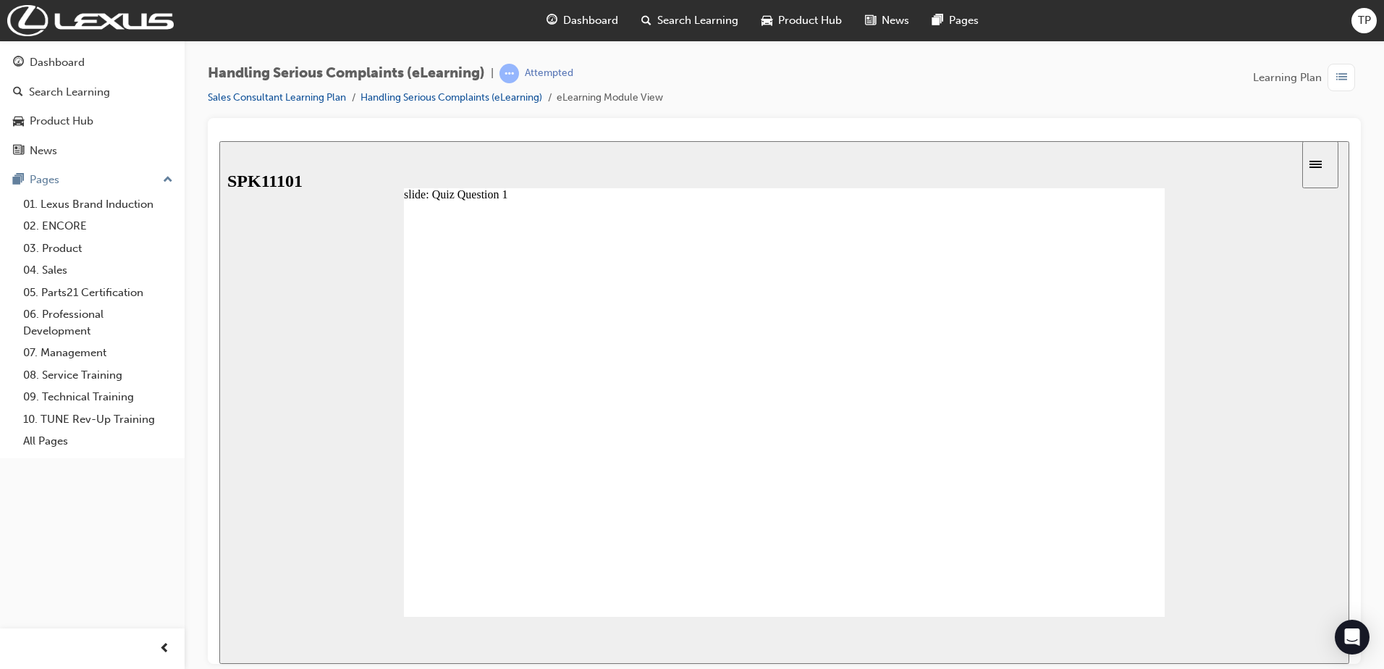
radio input "true"
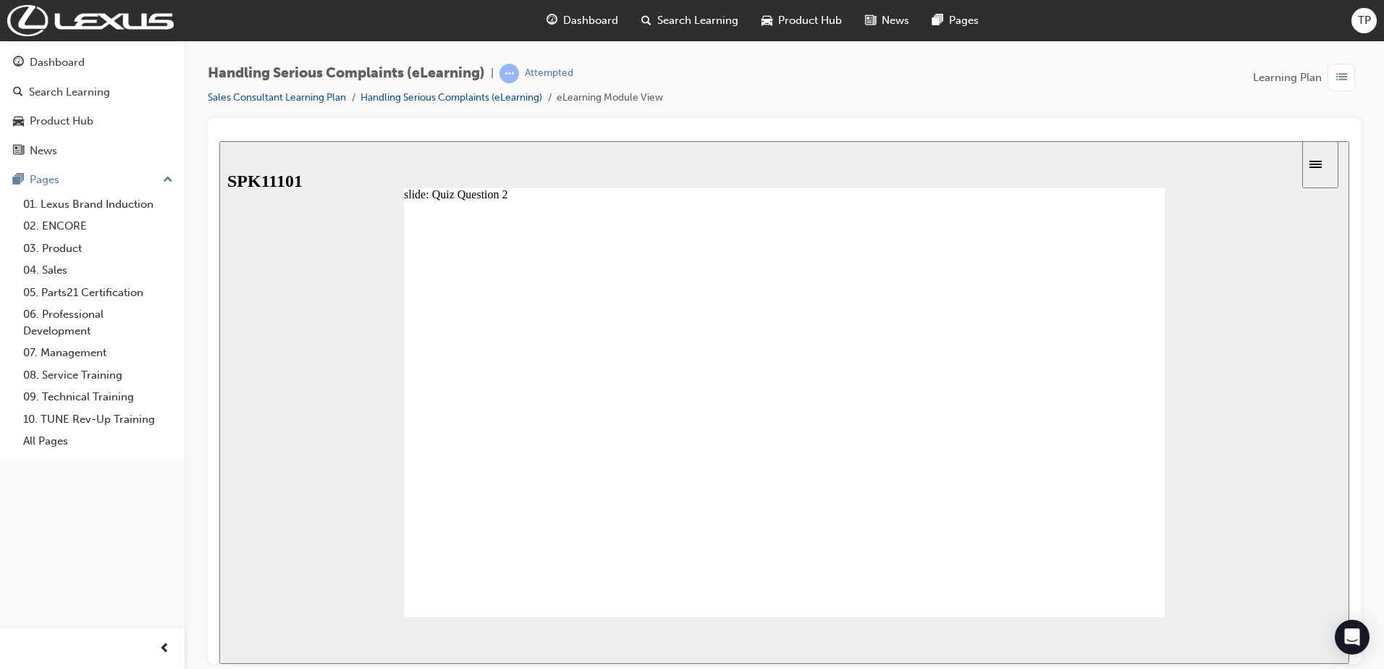
click at [1304, 640] on span "NEXT" at bounding box center [1301, 642] width 25 height 11
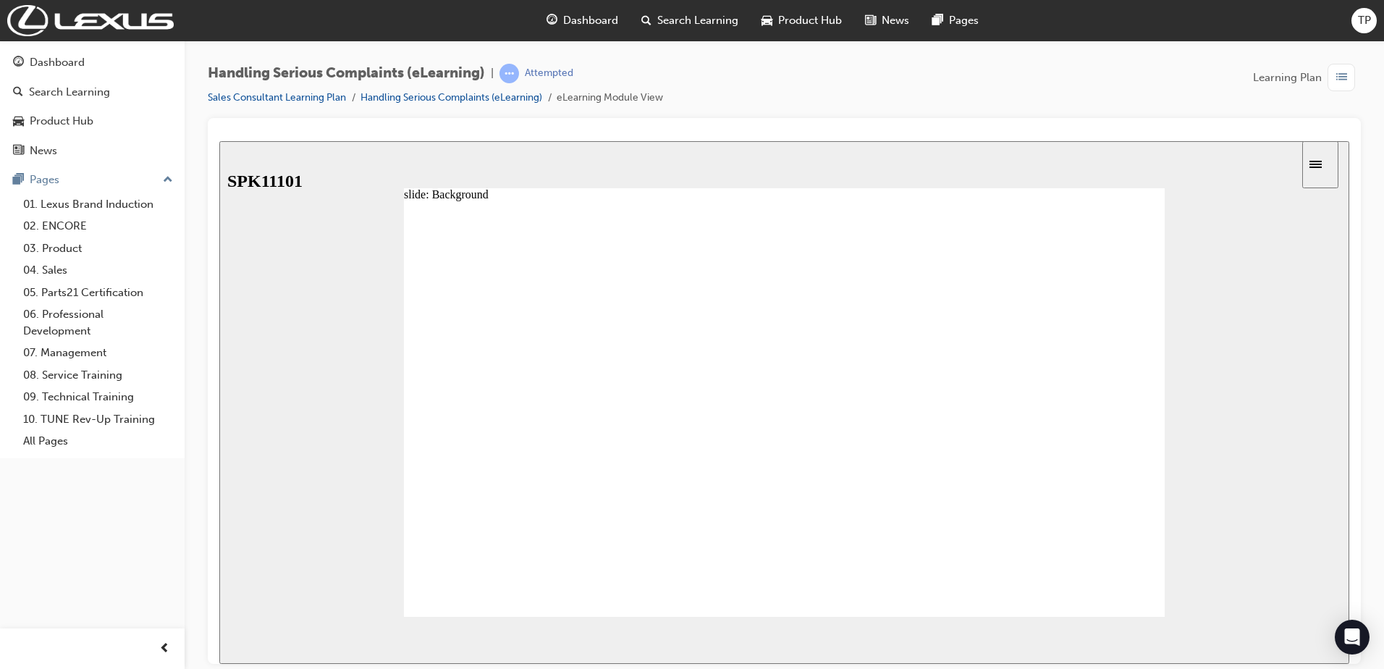
drag, startPoint x: 499, startPoint y: 462, endPoint x: 583, endPoint y: 458, distance: 84.0
drag, startPoint x: 612, startPoint y: 462, endPoint x: 661, endPoint y: 459, distance: 49.3
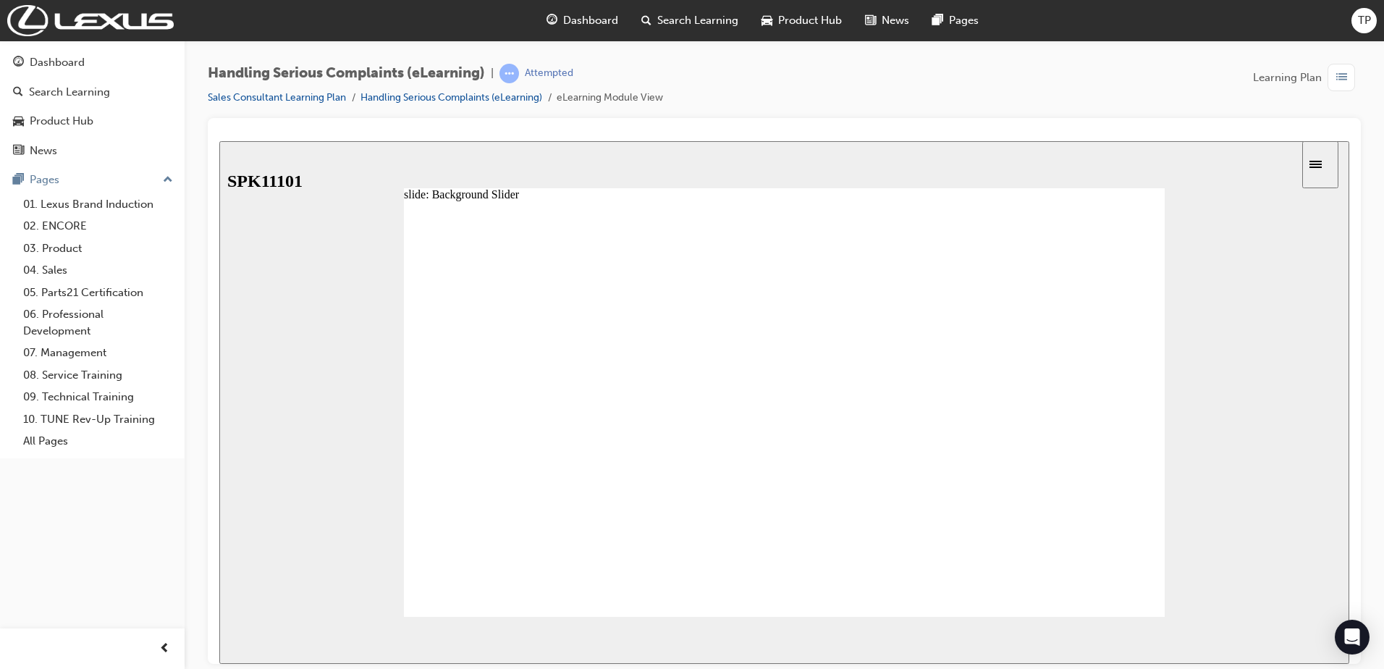
drag, startPoint x: 586, startPoint y: 455, endPoint x: 663, endPoint y: 456, distance: 77.5
drag, startPoint x: 662, startPoint y: 455, endPoint x: 728, endPoint y: 458, distance: 66.7
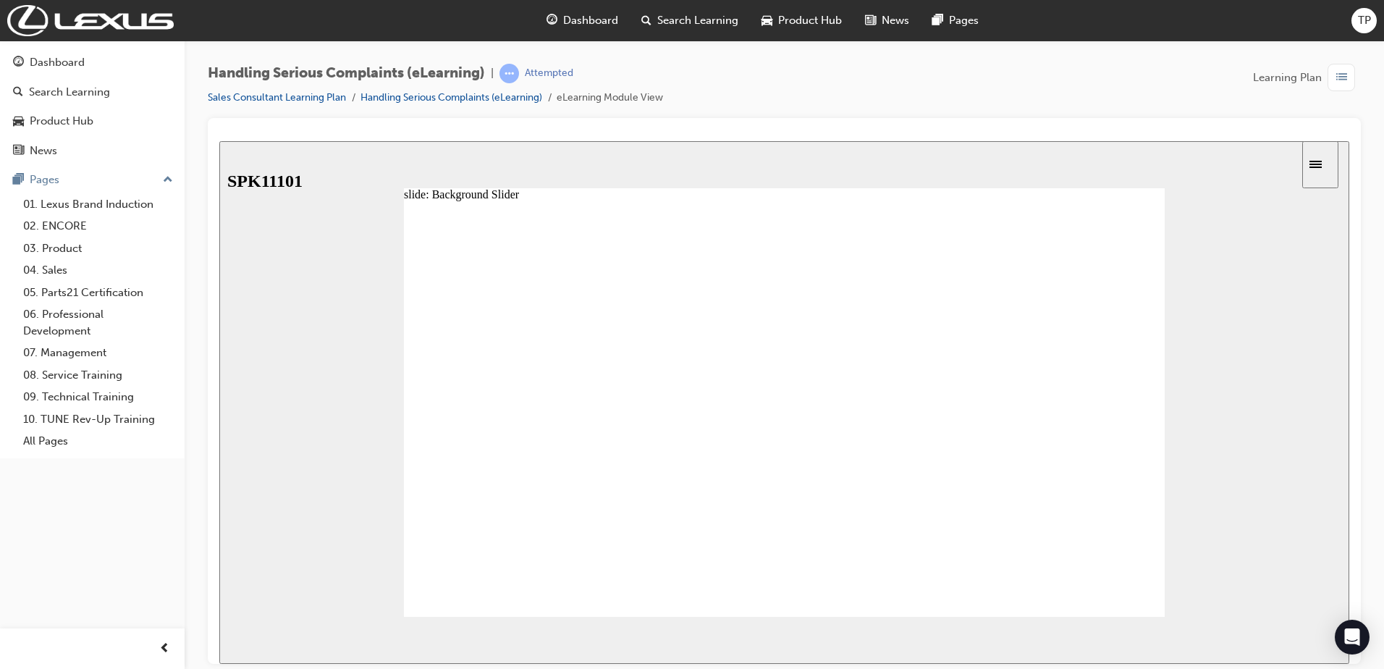
drag, startPoint x: 741, startPoint y: 462, endPoint x: 790, endPoint y: 462, distance: 49.2
drag, startPoint x: 820, startPoint y: 462, endPoint x: 891, endPoint y: 454, distance: 71.4
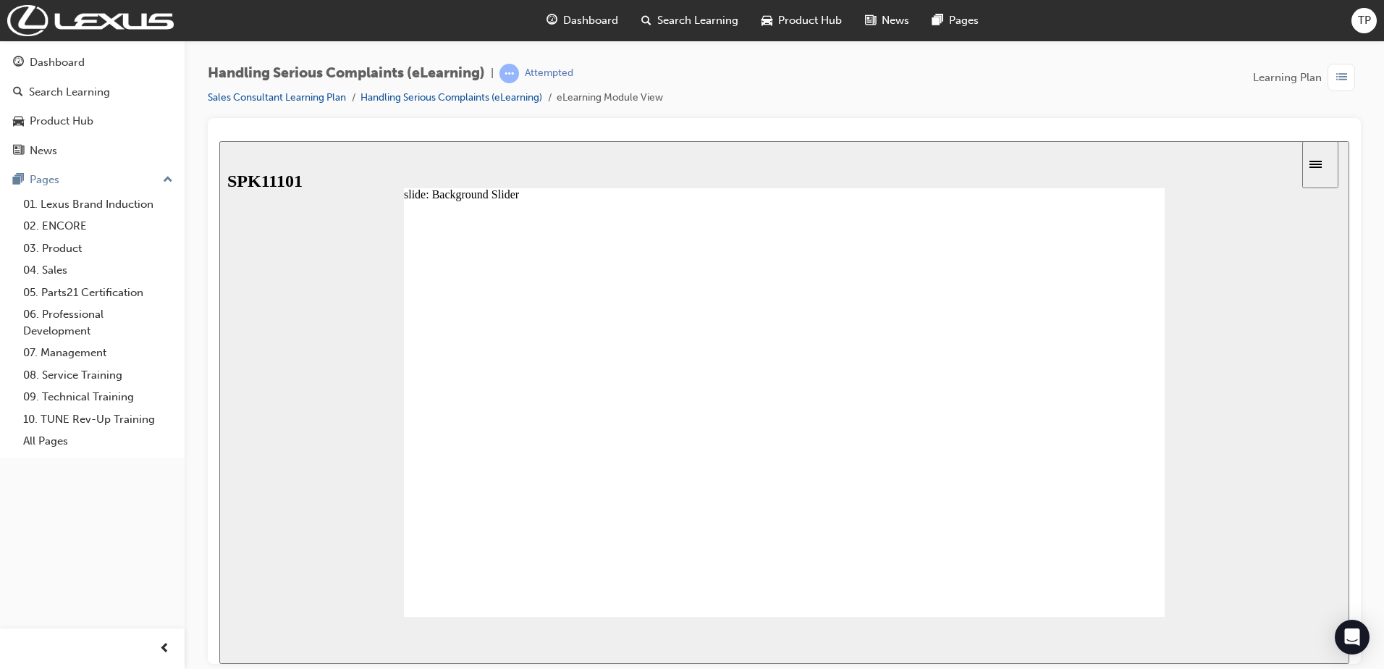
type input "6"
drag, startPoint x: 900, startPoint y: 457, endPoint x: 978, endPoint y: 457, distance: 77.5
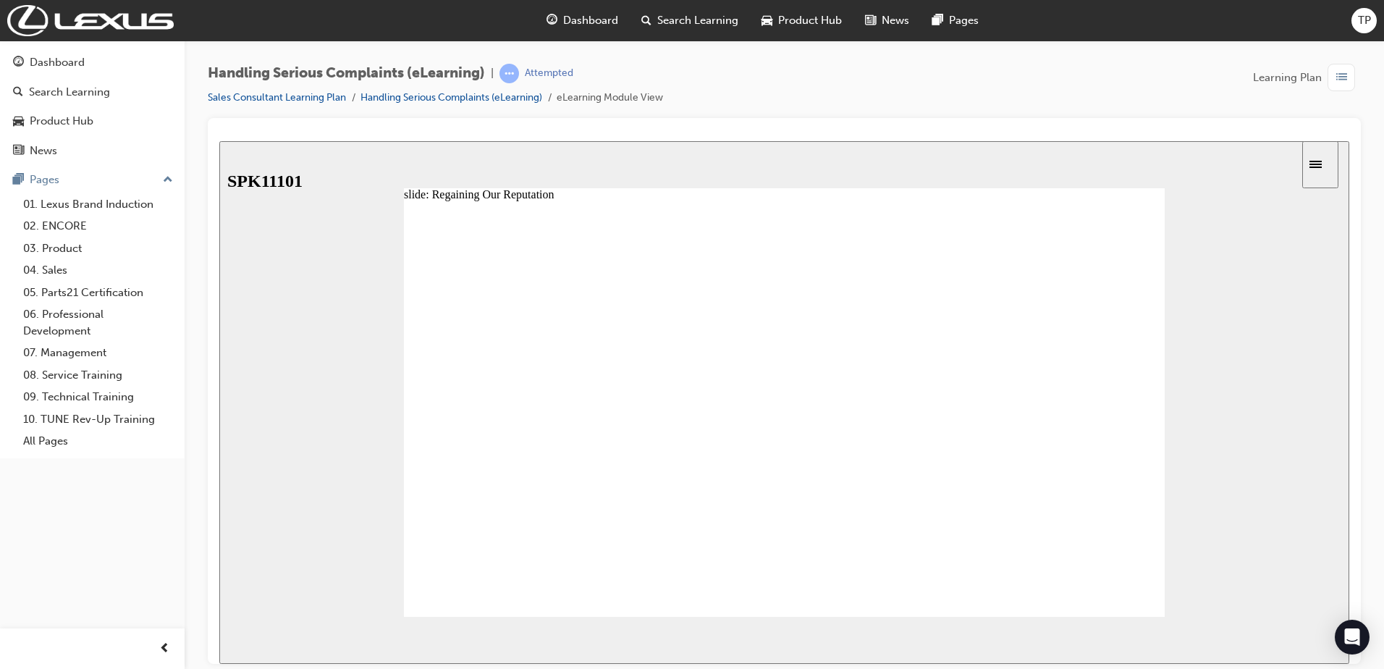
drag, startPoint x: 1023, startPoint y: 359, endPoint x: 1042, endPoint y: 354, distance: 19.5
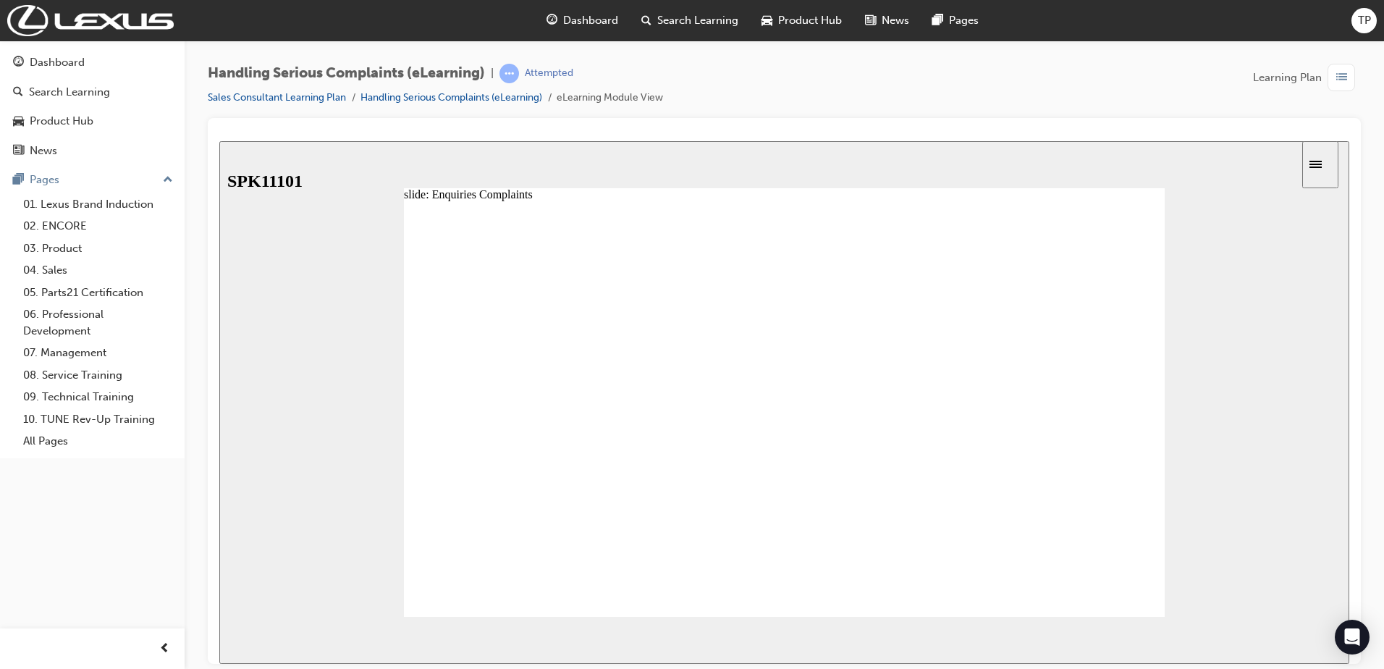
radio input "true"
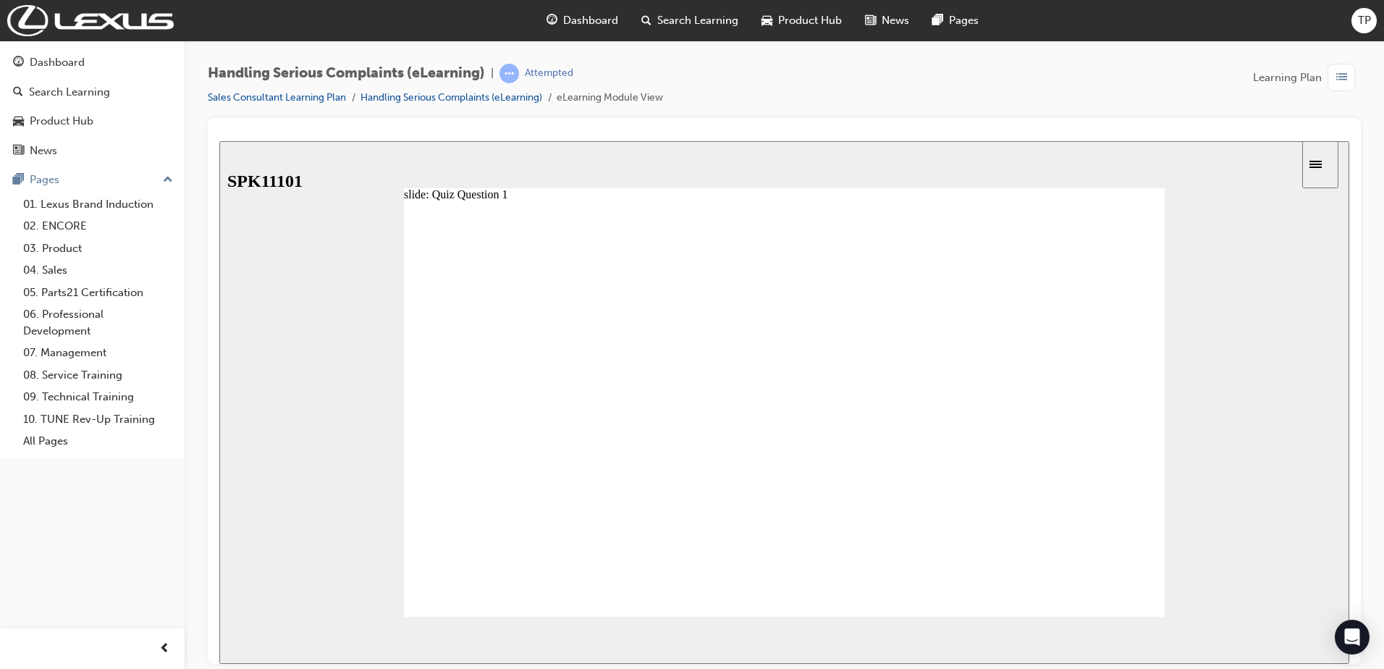
radio input "true"
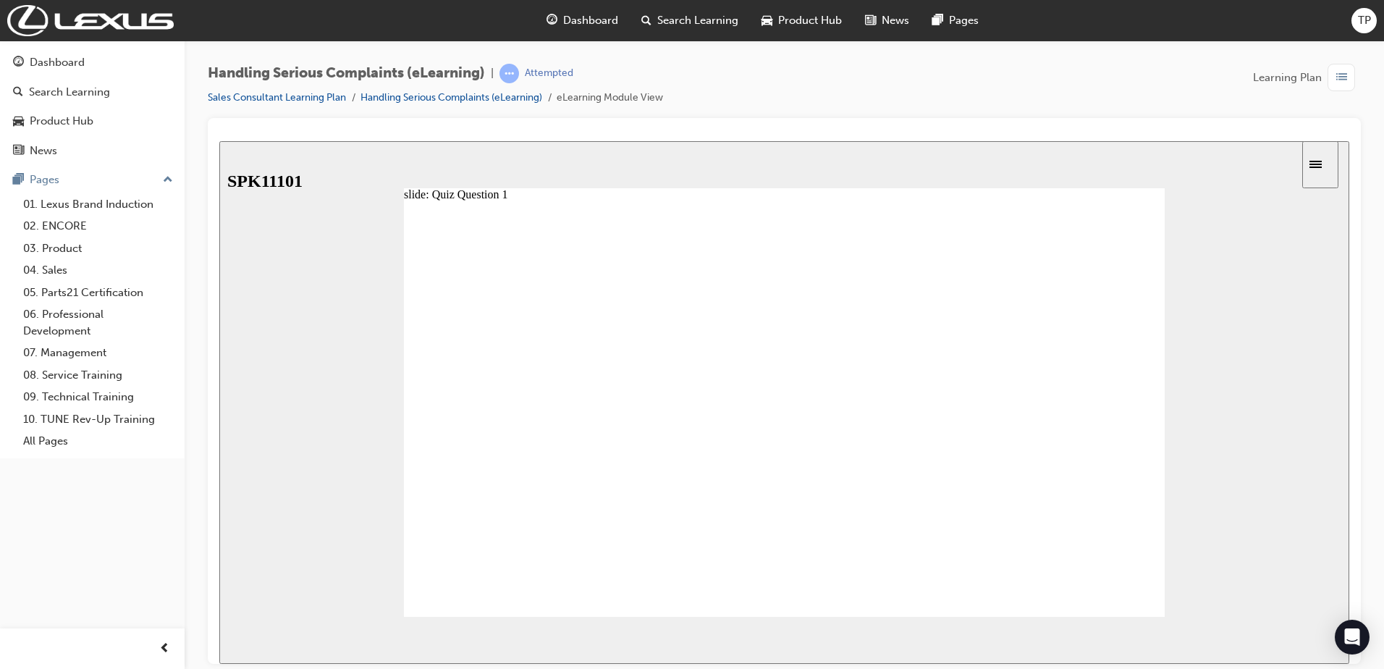
radio input "true"
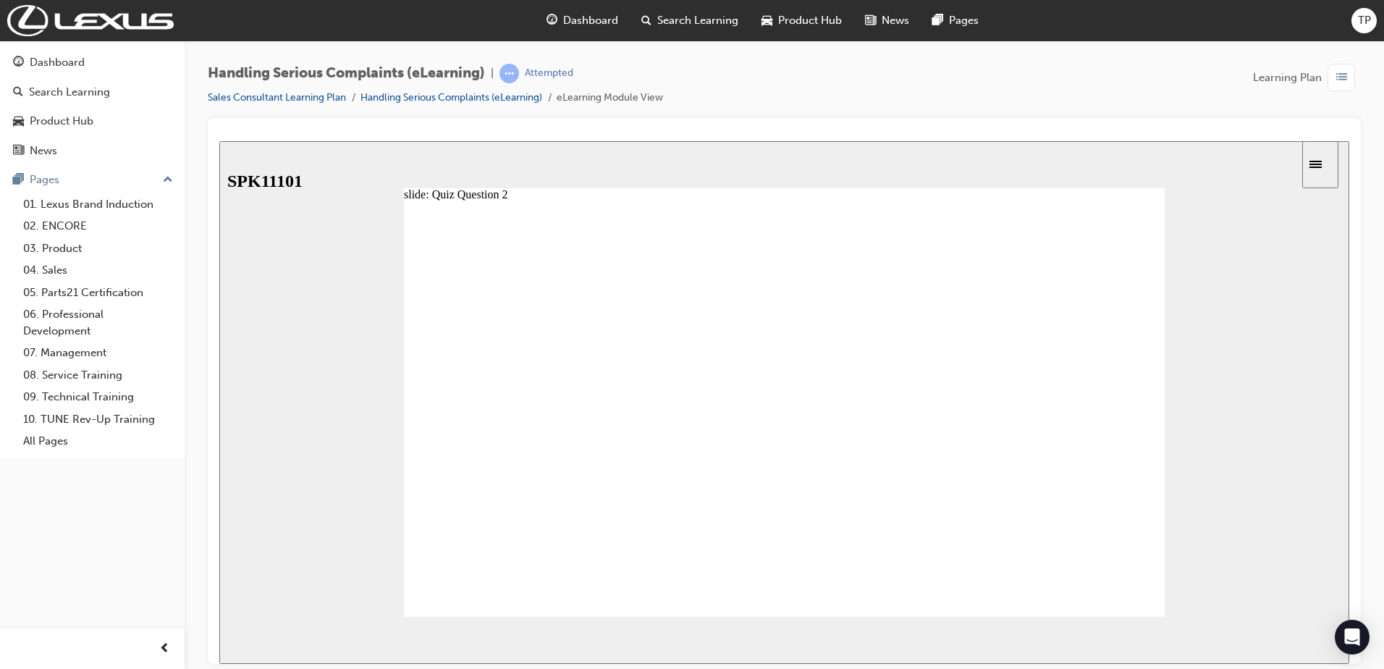
click at [1310, 631] on button "NEXT" at bounding box center [1307, 640] width 56 height 22
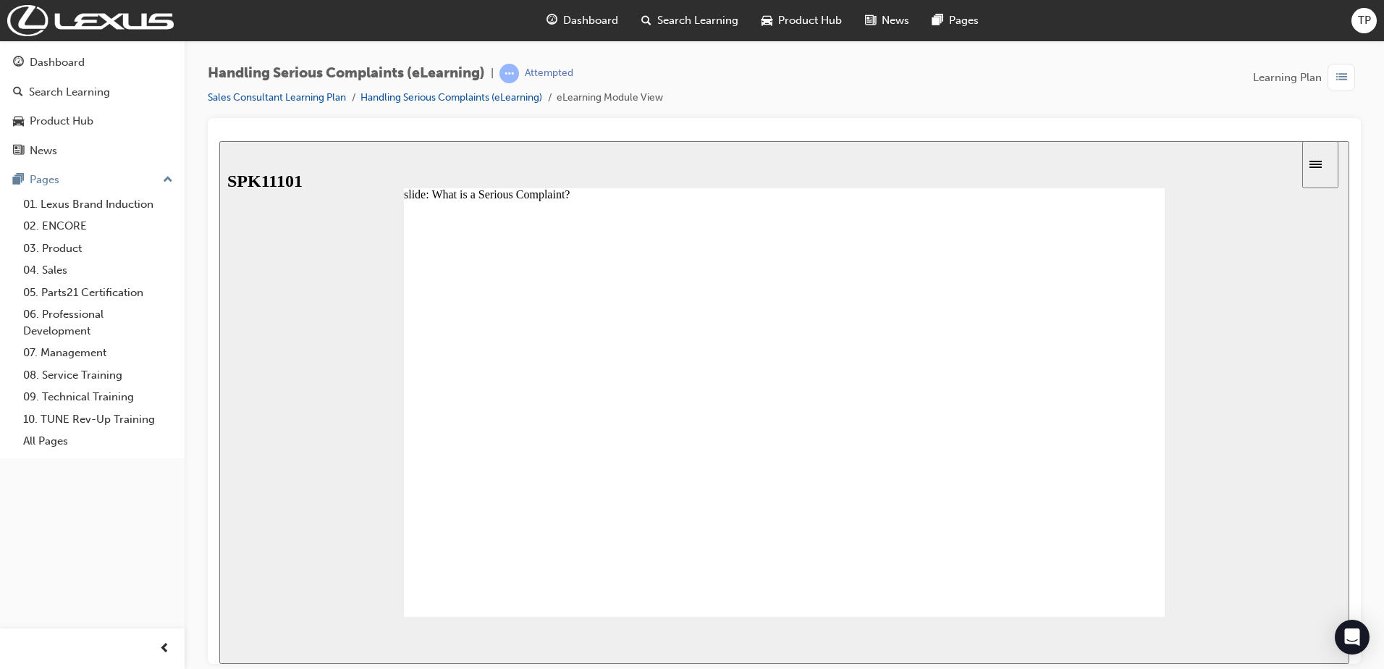
drag, startPoint x: 789, startPoint y: 476, endPoint x: 916, endPoint y: 446, distance: 130.3
drag, startPoint x: 921, startPoint y: 429, endPoint x: 1098, endPoint y: 549, distance: 214.2
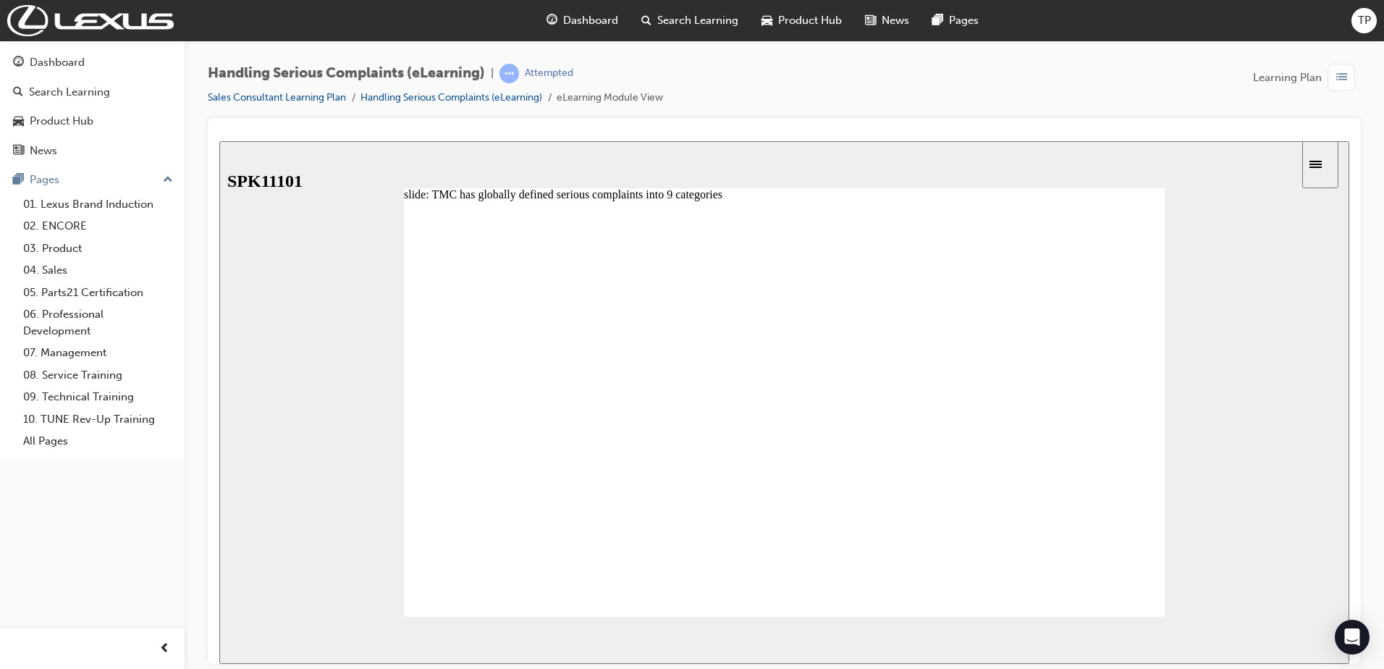
drag, startPoint x: 1081, startPoint y: 332, endPoint x: 993, endPoint y: 363, distance: 93.2
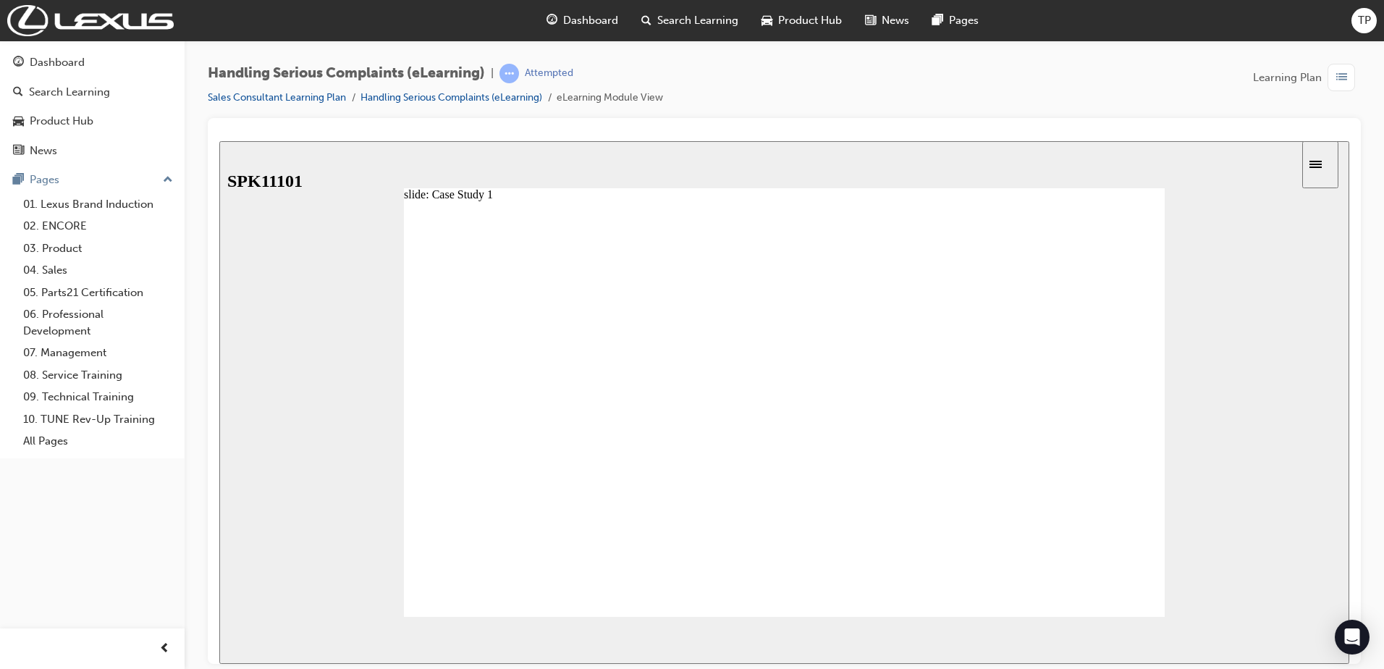
drag, startPoint x: 987, startPoint y: 339, endPoint x: 984, endPoint y: 380, distance: 41.4
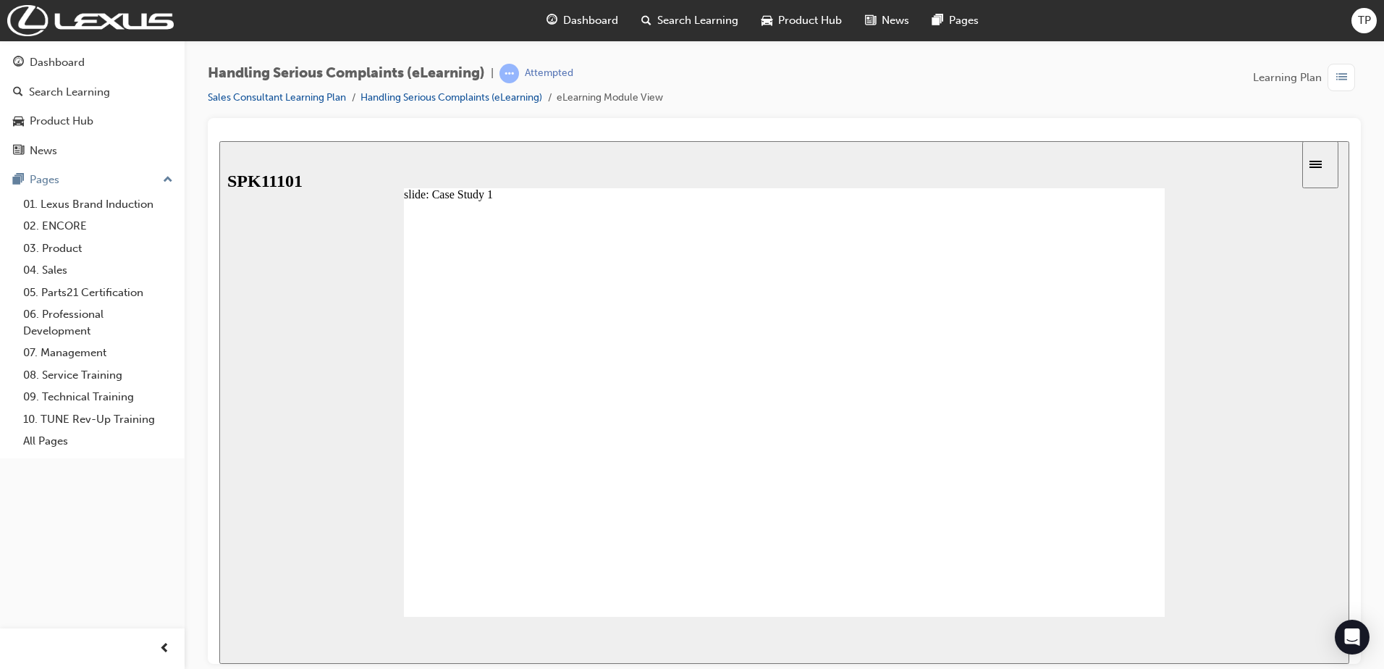
radio input "true"
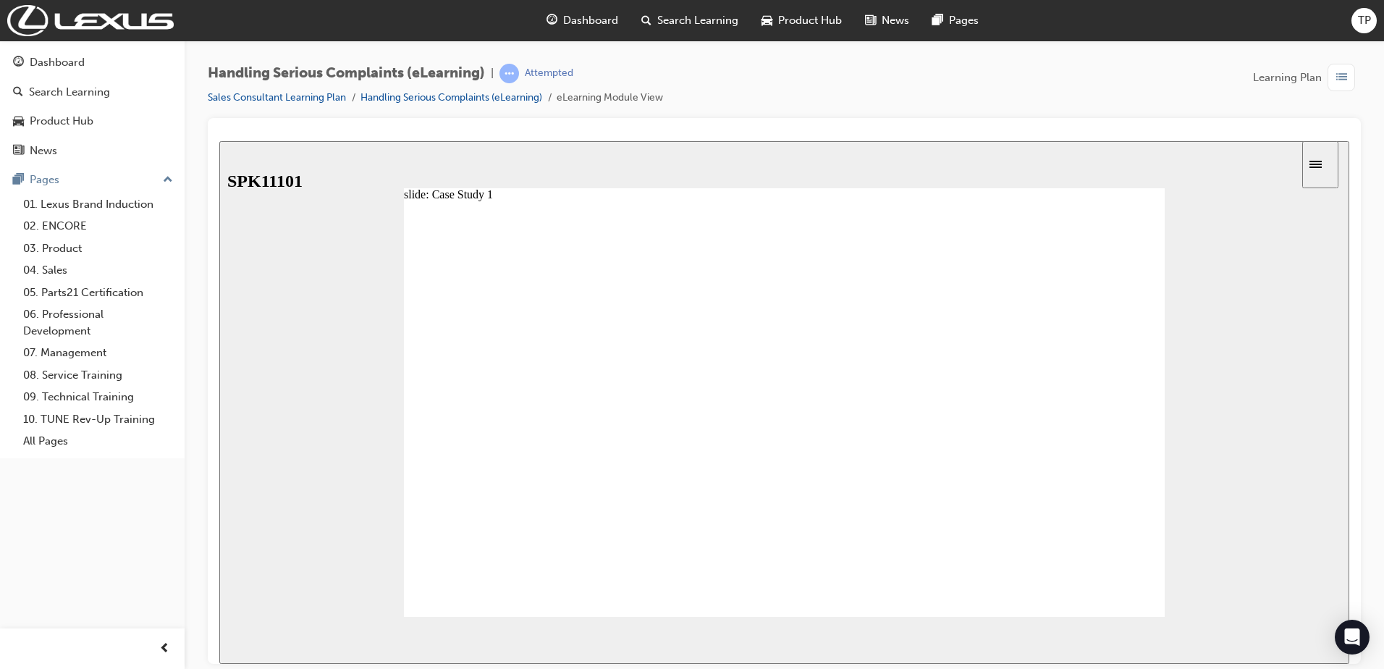
drag, startPoint x: 781, startPoint y: 447, endPoint x: 851, endPoint y: 457, distance: 70.2
radio input "true"
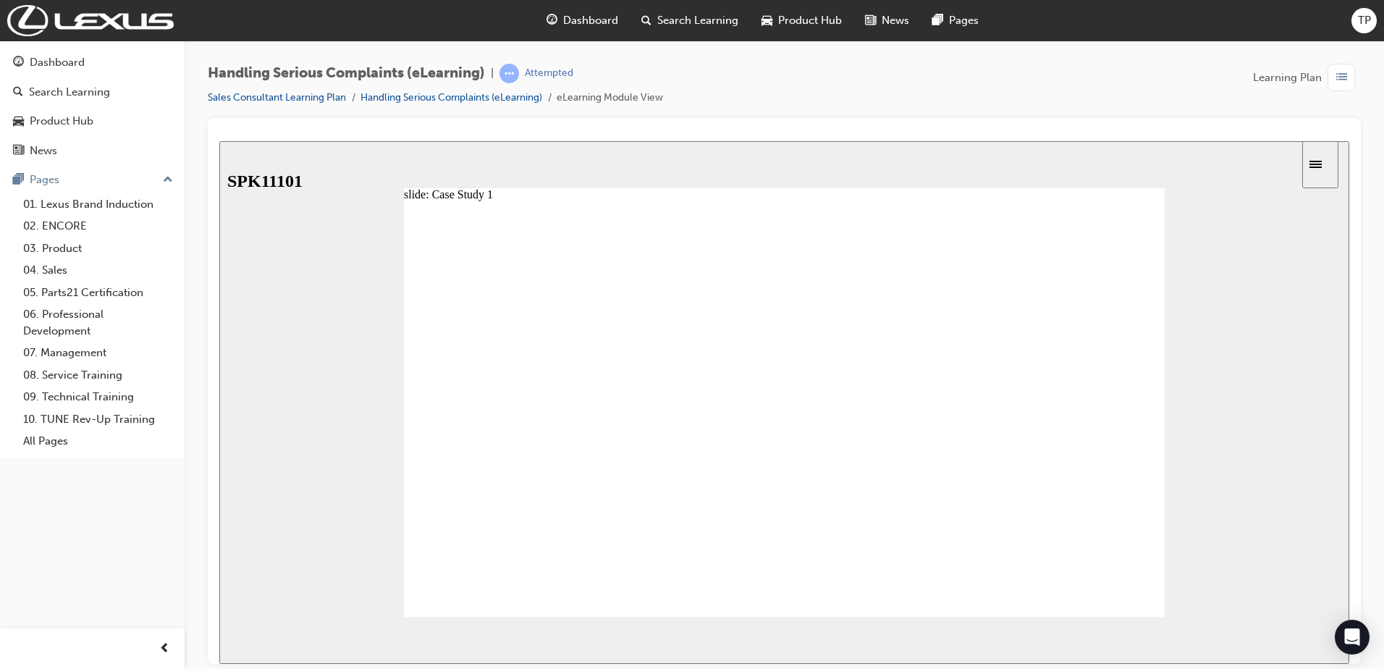
click at [1165, 571] on div "slide: Case Study 1 Rectangle 2 Rectangle 1 Rectangle 2 Rectangle 1 Rectangle 3…" at bounding box center [784, 401] width 1130 height 523
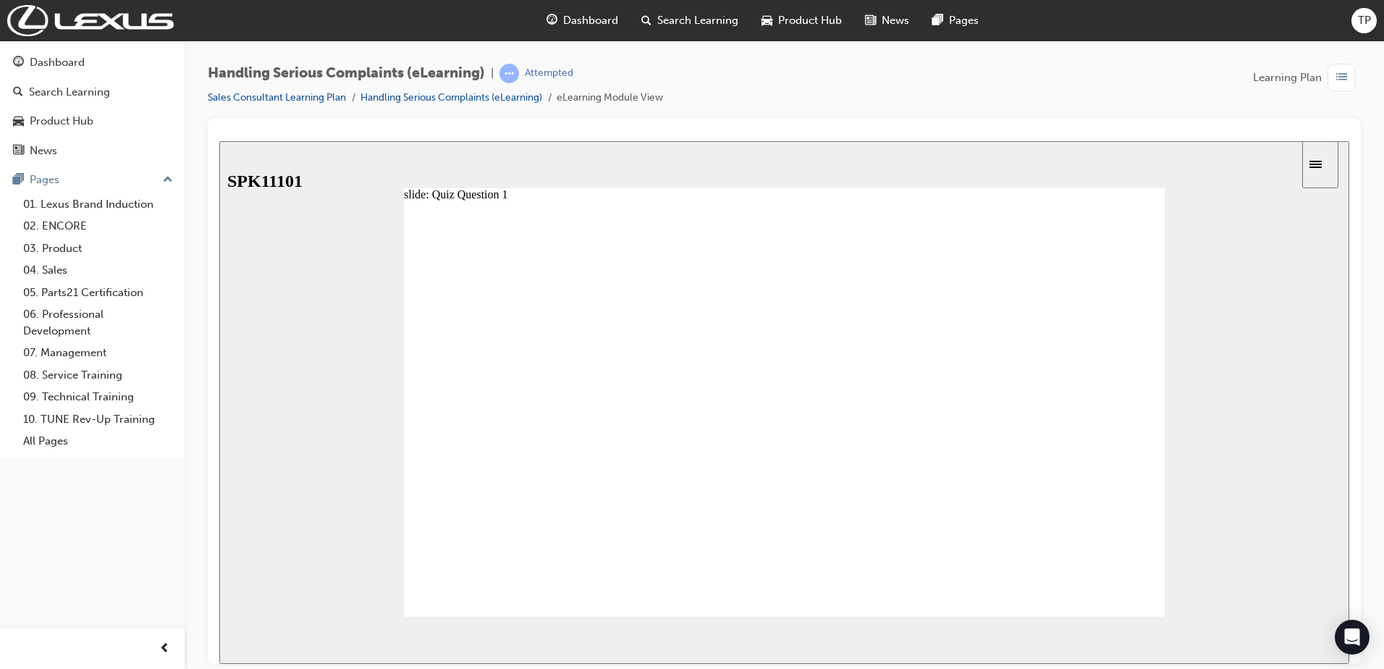
drag, startPoint x: 596, startPoint y: 351, endPoint x: 707, endPoint y: 355, distance: 110.8
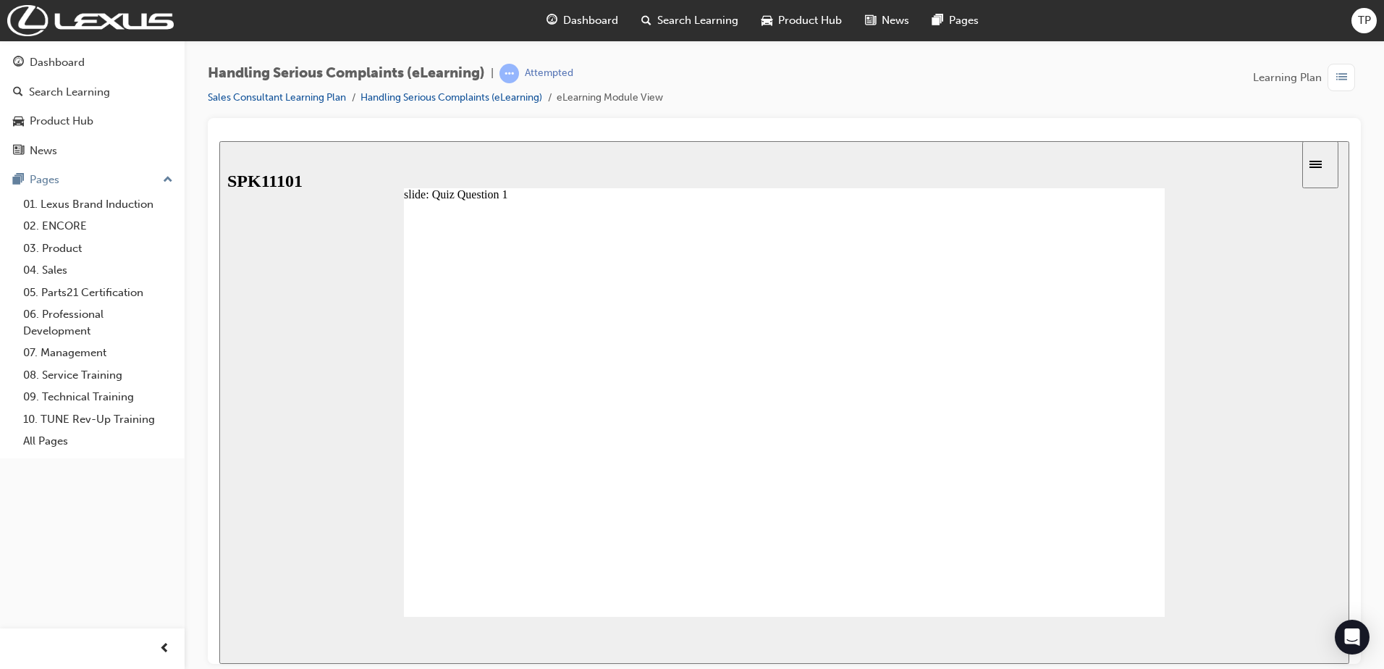
radio input "false"
radio input "true"
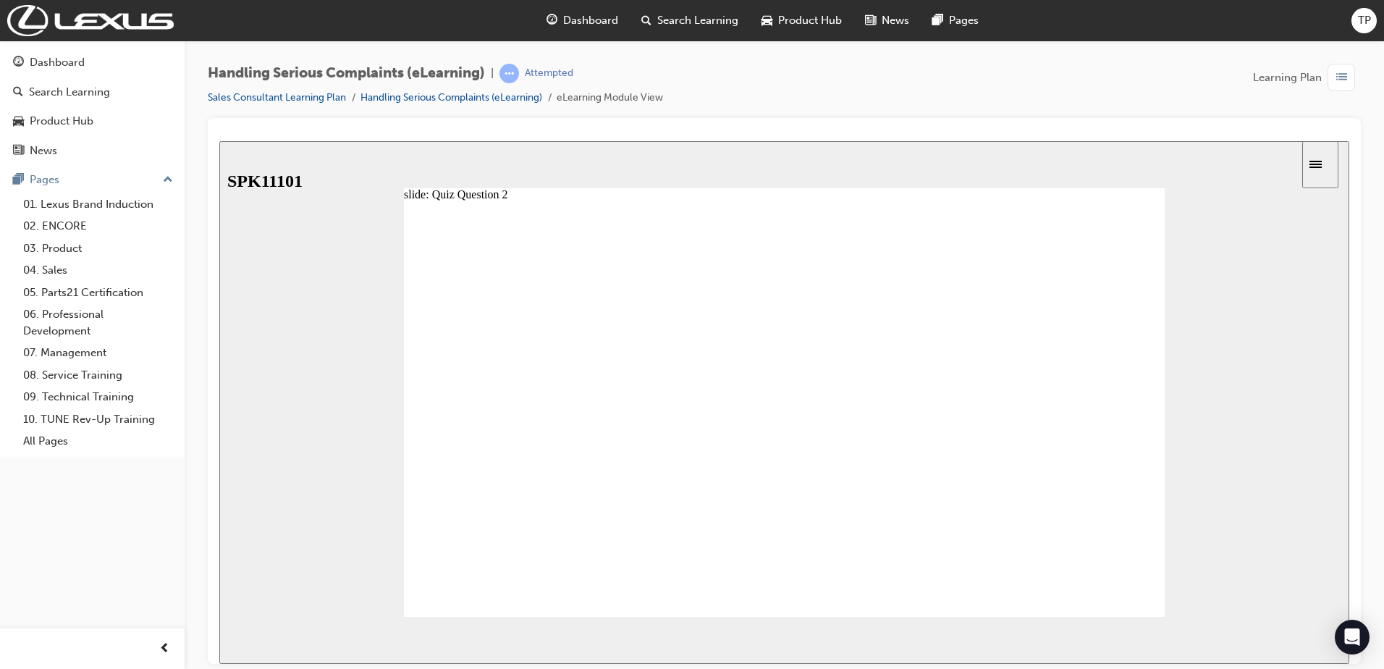
radio input "true"
click at [1318, 644] on icon "next" at bounding box center [1321, 639] width 7 height 13
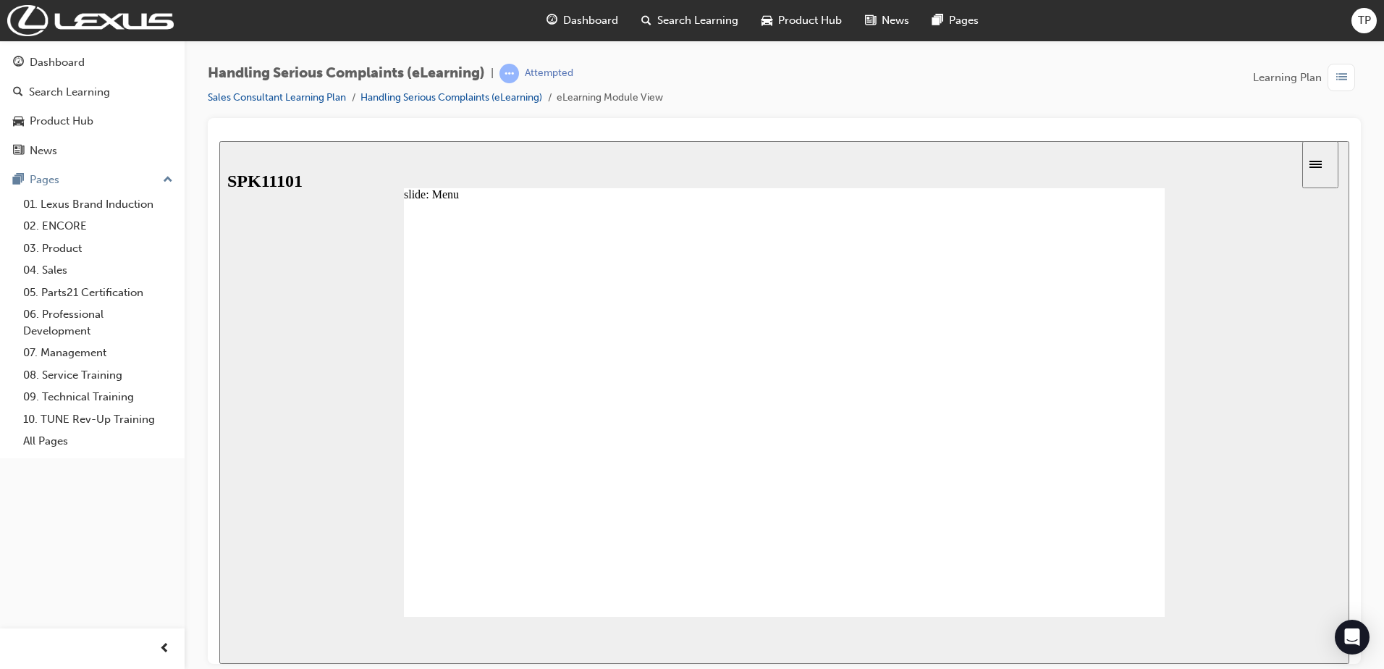
click at [219, 140] on image at bounding box center [219, 140] width 0 height 0
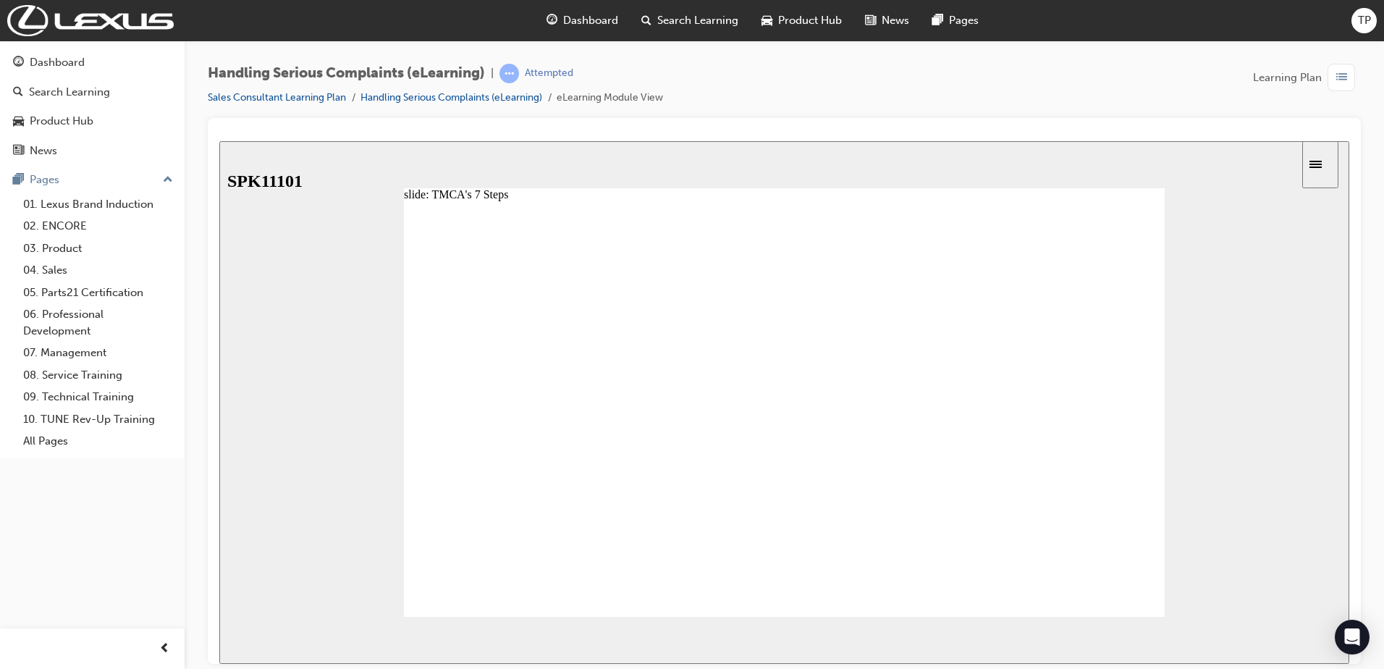
drag, startPoint x: 964, startPoint y: 394, endPoint x: 972, endPoint y: 394, distance: 8.0
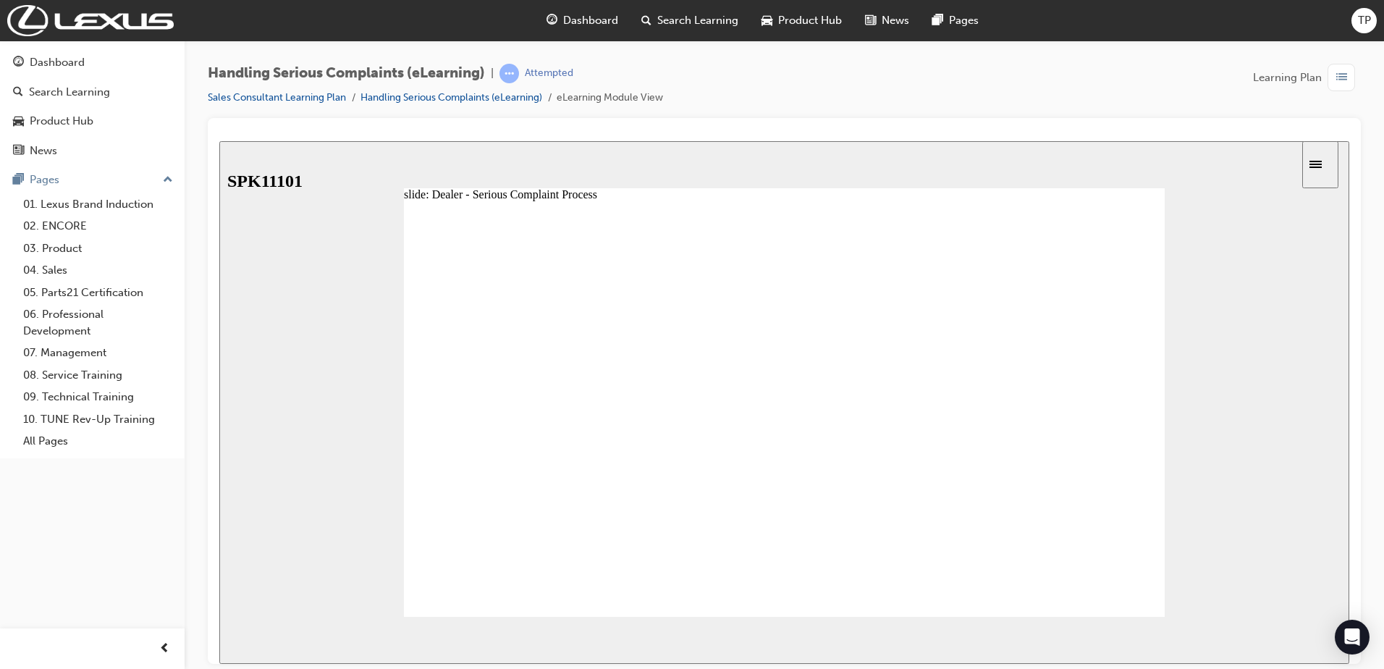
drag, startPoint x: 708, startPoint y: 432, endPoint x: 701, endPoint y: 429, distance: 8.1
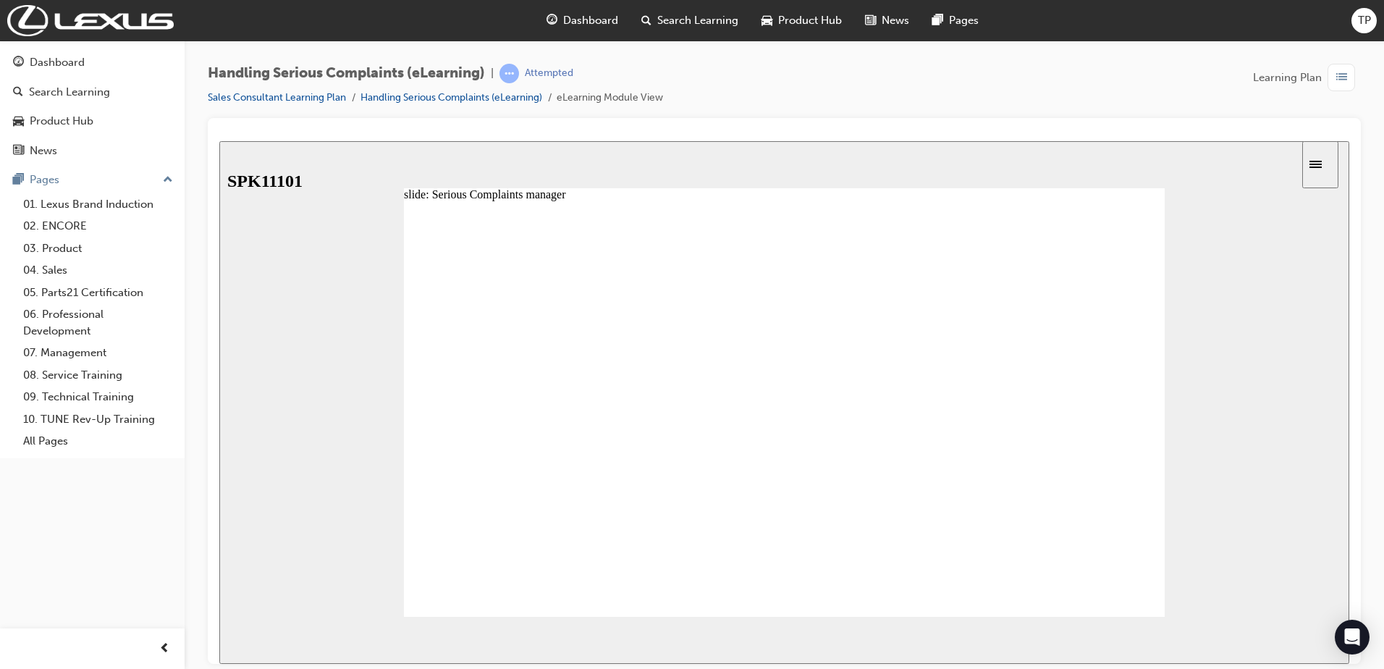
drag, startPoint x: 497, startPoint y: 352, endPoint x: 597, endPoint y: 346, distance: 100.8
type input "7"
drag, startPoint x: 572, startPoint y: 357, endPoint x: 1000, endPoint y: 376, distance: 428.2
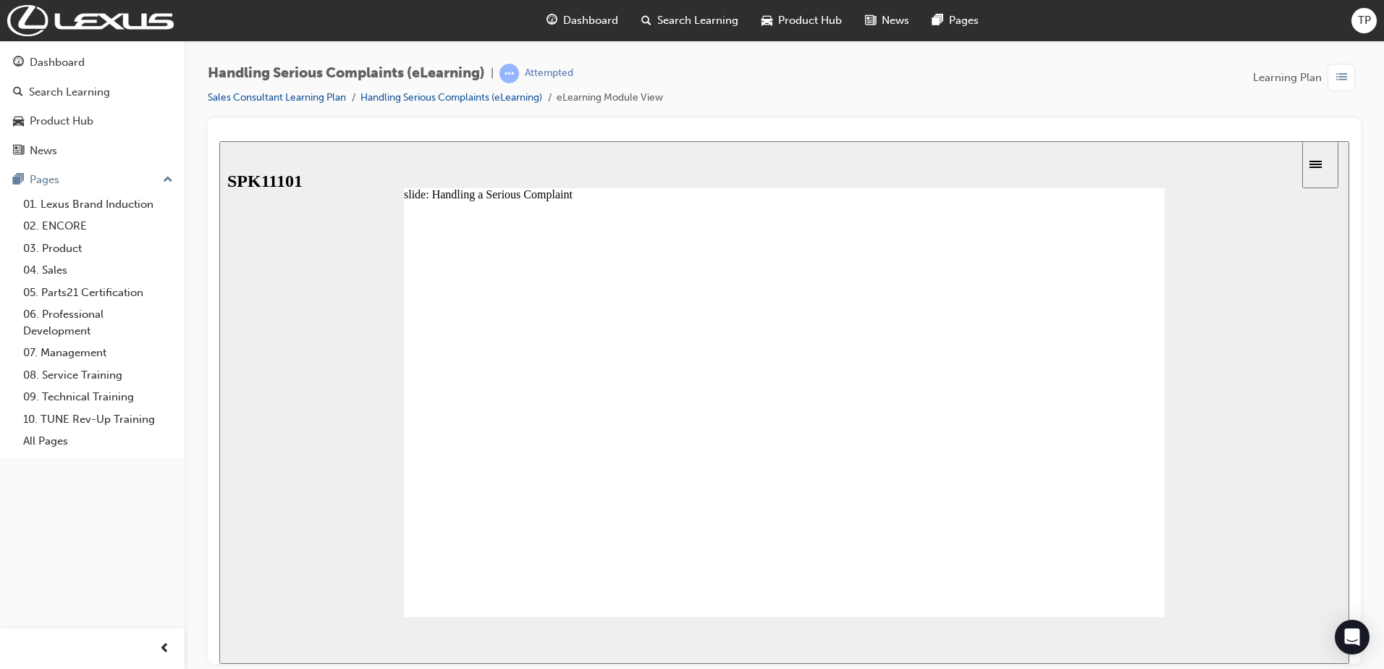
click at [1165, 582] on div "slide: Handling a Serious Complaint Back to top SUBMIT NEXT PREV Menu Introduct…" at bounding box center [784, 401] width 1130 height 523
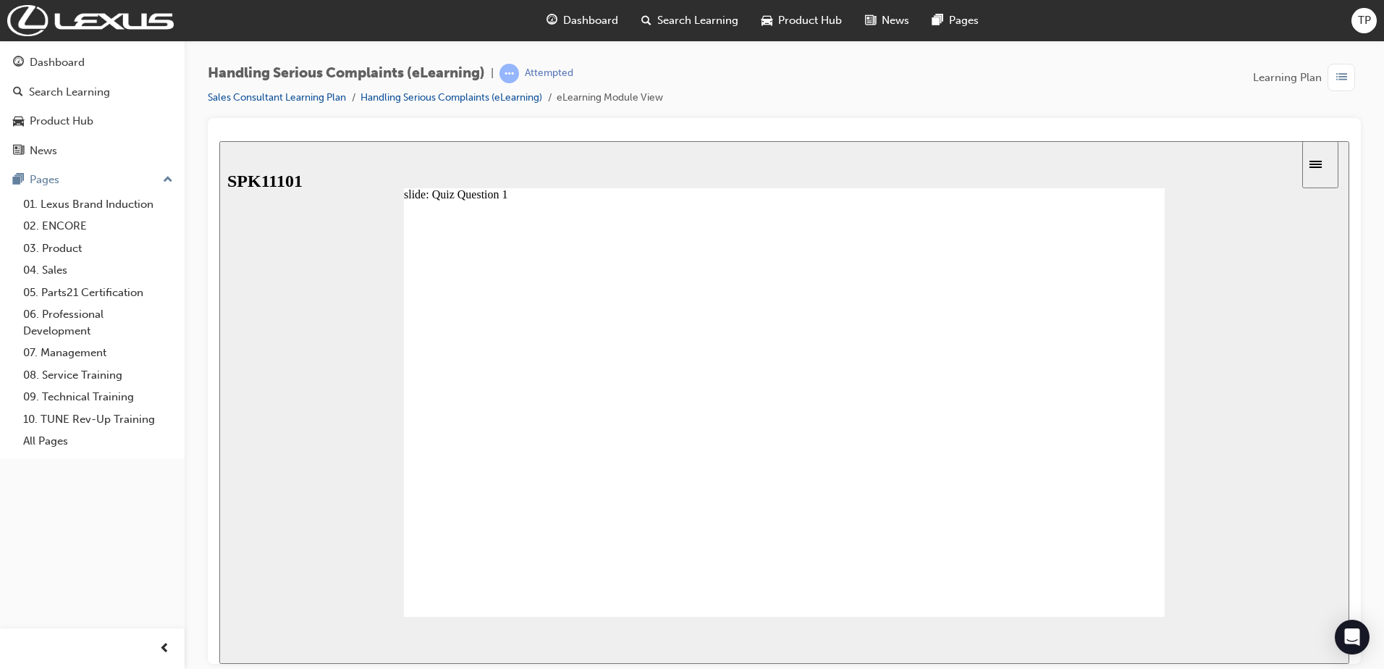
radio input "true"
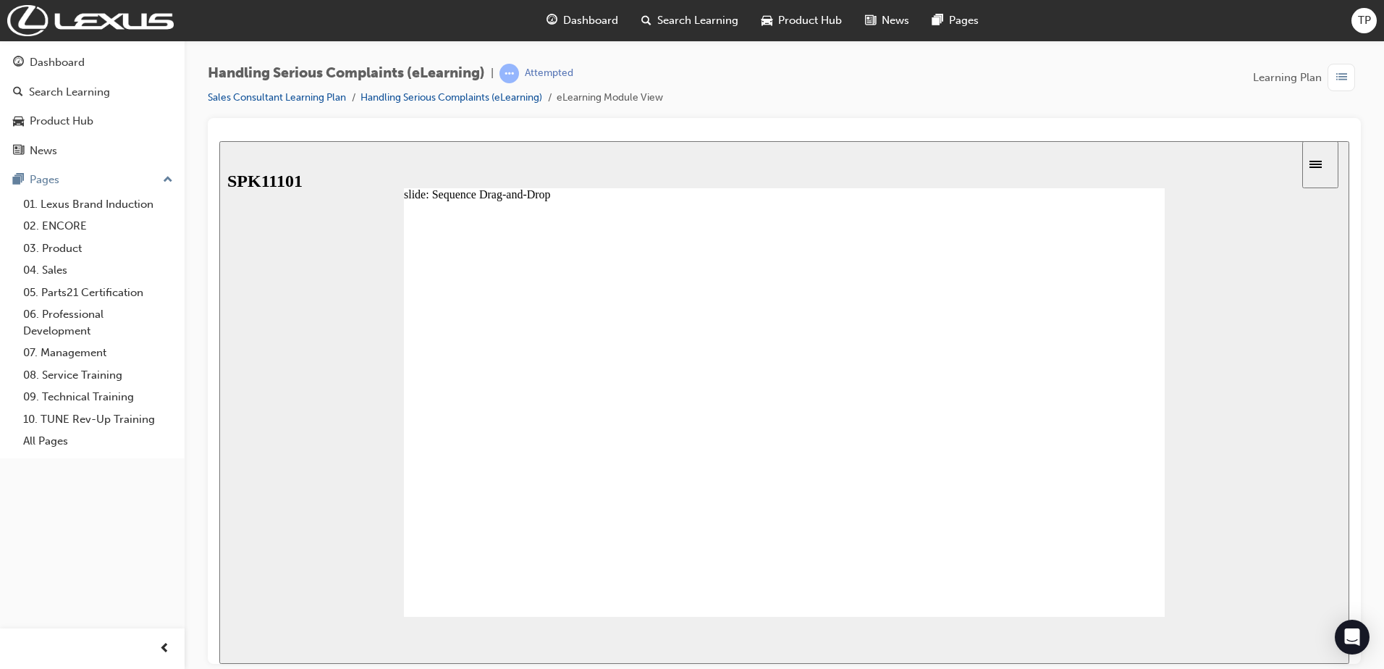
drag, startPoint x: 570, startPoint y: 455, endPoint x: 565, endPoint y: 382, distance: 72.5
drag, startPoint x: 568, startPoint y: 452, endPoint x: 562, endPoint y: 410, distance: 42.4
drag, startPoint x: 572, startPoint y: 554, endPoint x: 561, endPoint y: 471, distance: 84.7
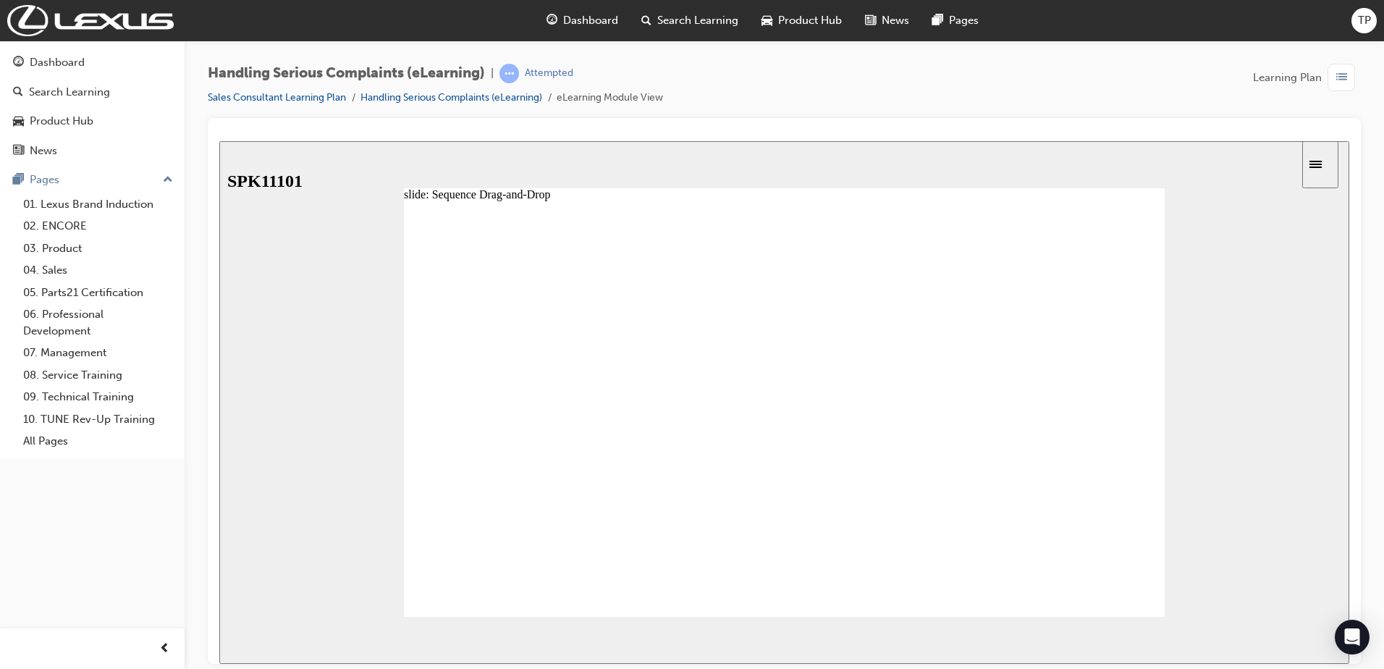
drag, startPoint x: 625, startPoint y: 321, endPoint x: 803, endPoint y: 332, distance: 179.2
drag, startPoint x: 810, startPoint y: 333, endPoint x: 519, endPoint y: 311, distance: 291.9
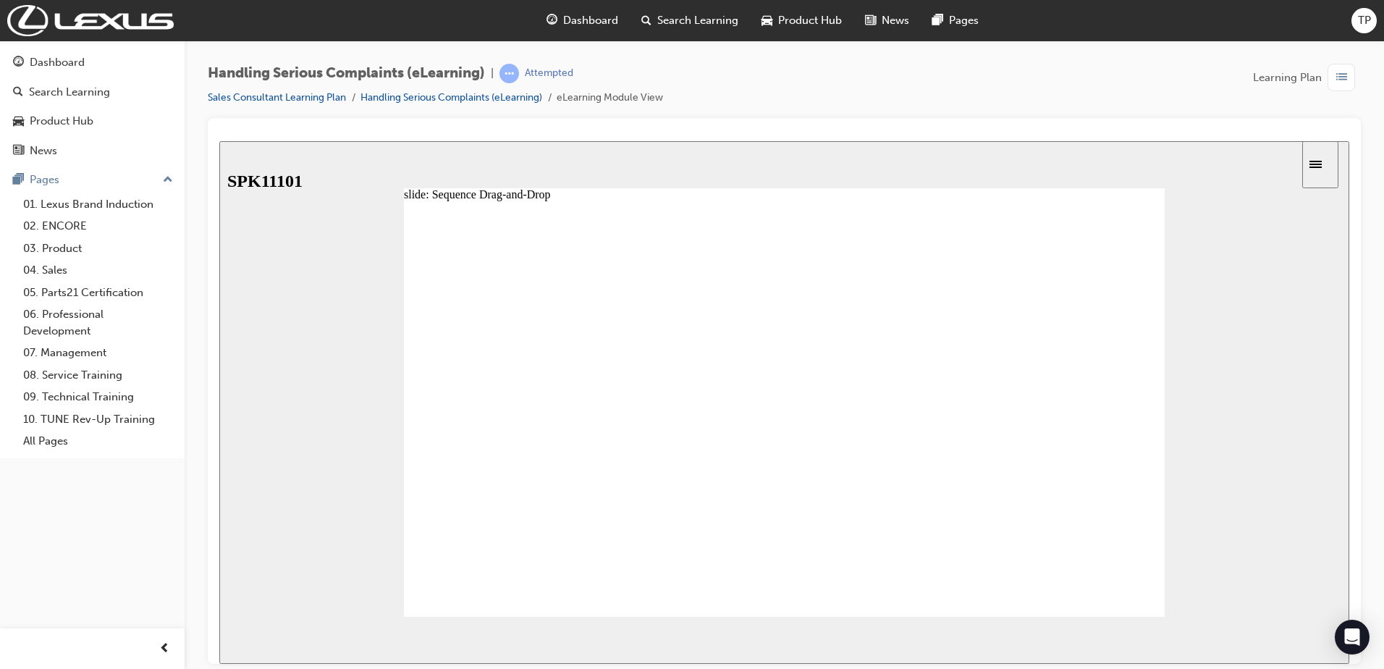
drag, startPoint x: 839, startPoint y: 340, endPoint x: 510, endPoint y: 326, distance: 328.9
drag, startPoint x: 611, startPoint y: 478, endPoint x: 612, endPoint y: 444, distance: 34.8
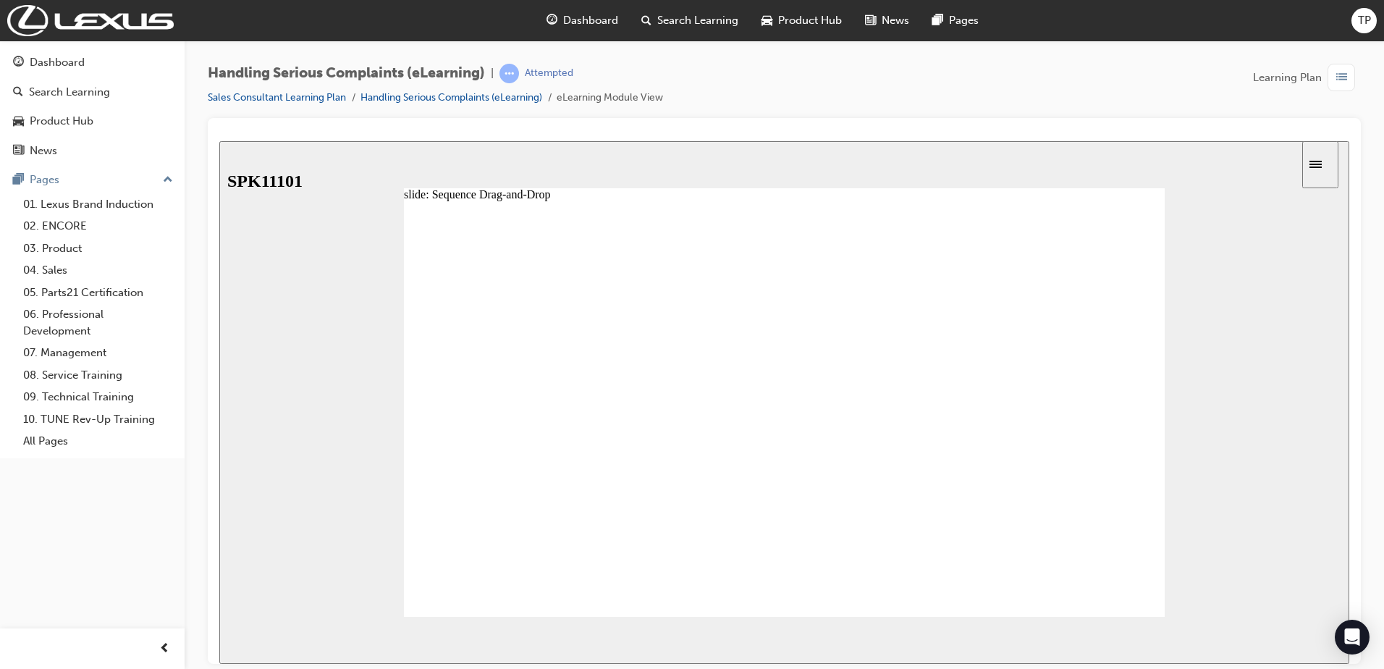
drag, startPoint x: 568, startPoint y: 554, endPoint x: 573, endPoint y: 479, distance: 75.5
drag, startPoint x: 609, startPoint y: 483, endPoint x: 579, endPoint y: 556, distance: 79.2
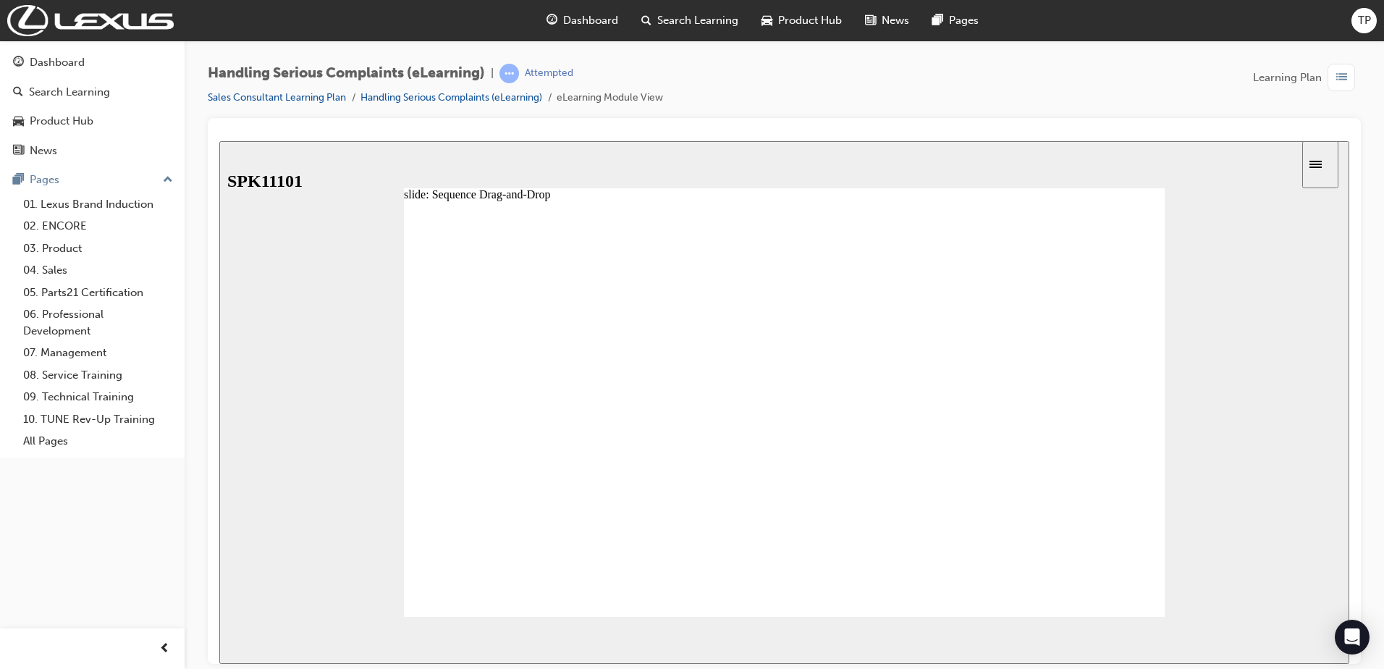
drag, startPoint x: 573, startPoint y: 550, endPoint x: 599, endPoint y: 481, distance: 74.2
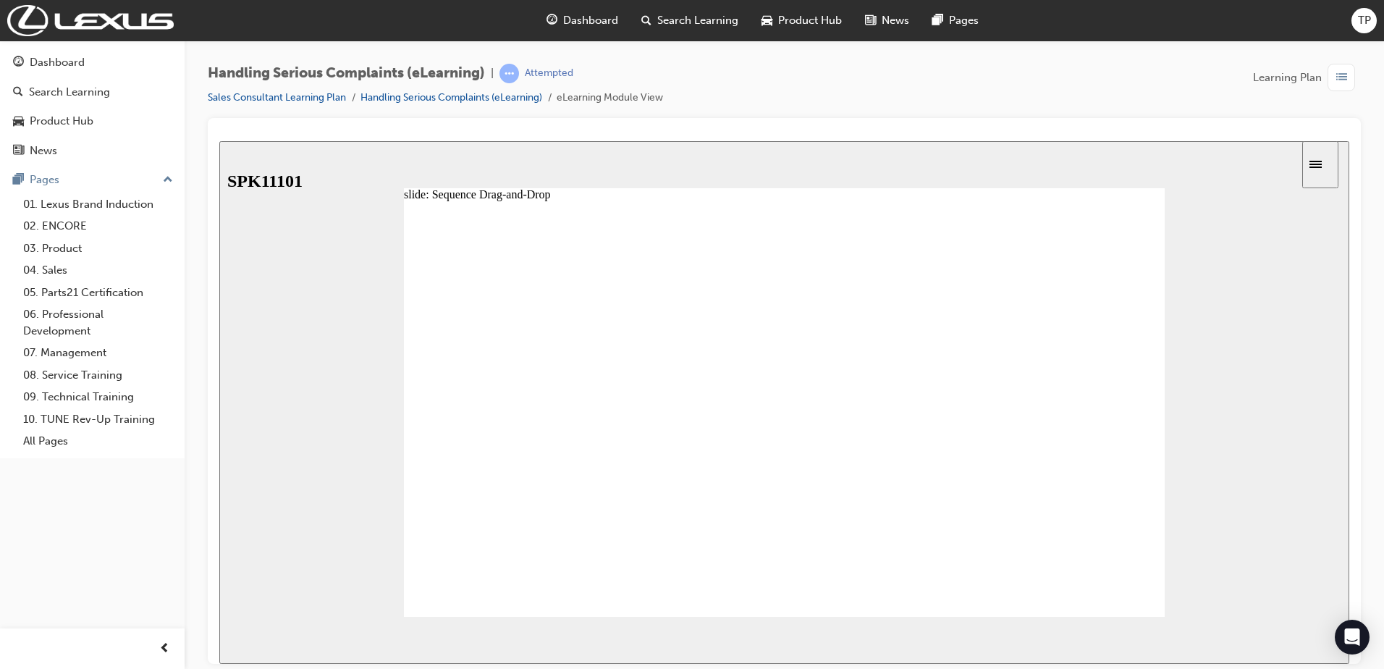
drag, startPoint x: 588, startPoint y: 551, endPoint x: 583, endPoint y: 513, distance: 38.0
drag, startPoint x: 573, startPoint y: 593, endPoint x: 575, endPoint y: 585, distance: 8.1
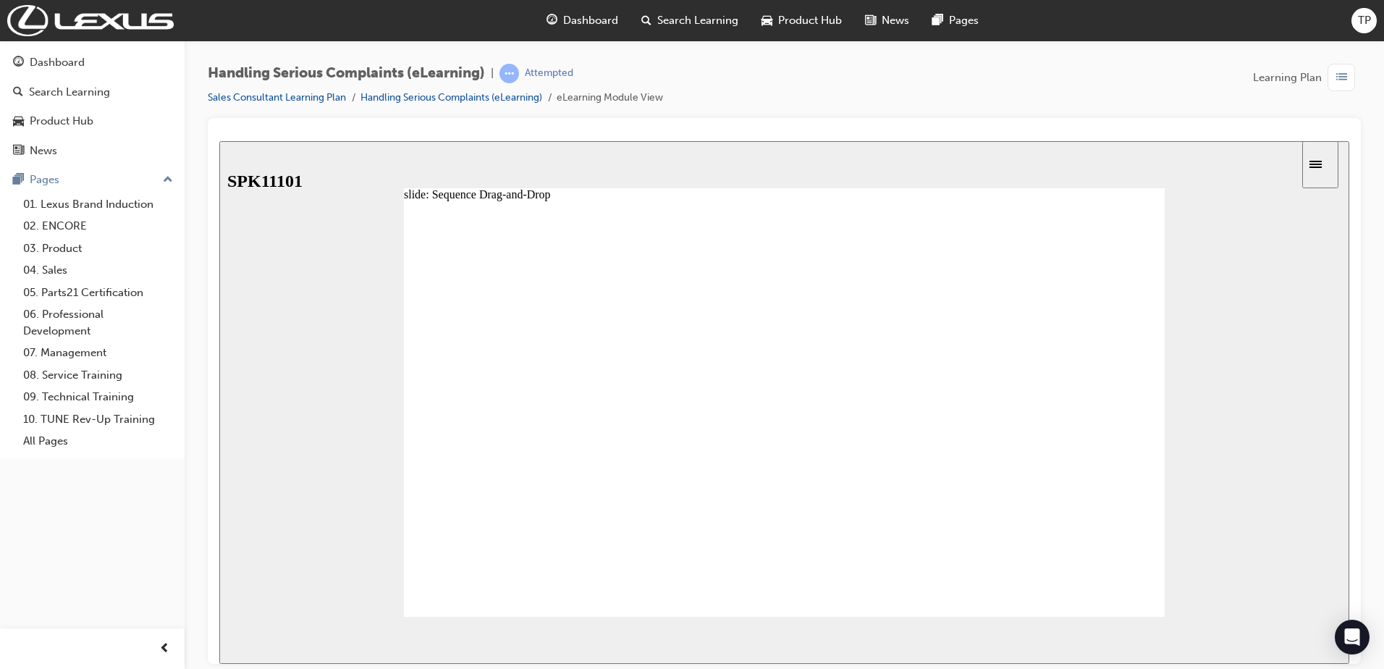
drag, startPoint x: 581, startPoint y: 509, endPoint x: 568, endPoint y: 544, distance: 37.1
drag, startPoint x: 593, startPoint y: 480, endPoint x: 581, endPoint y: 517, distance: 38.9
drag, startPoint x: 569, startPoint y: 484, endPoint x: 569, endPoint y: 525, distance: 41.3
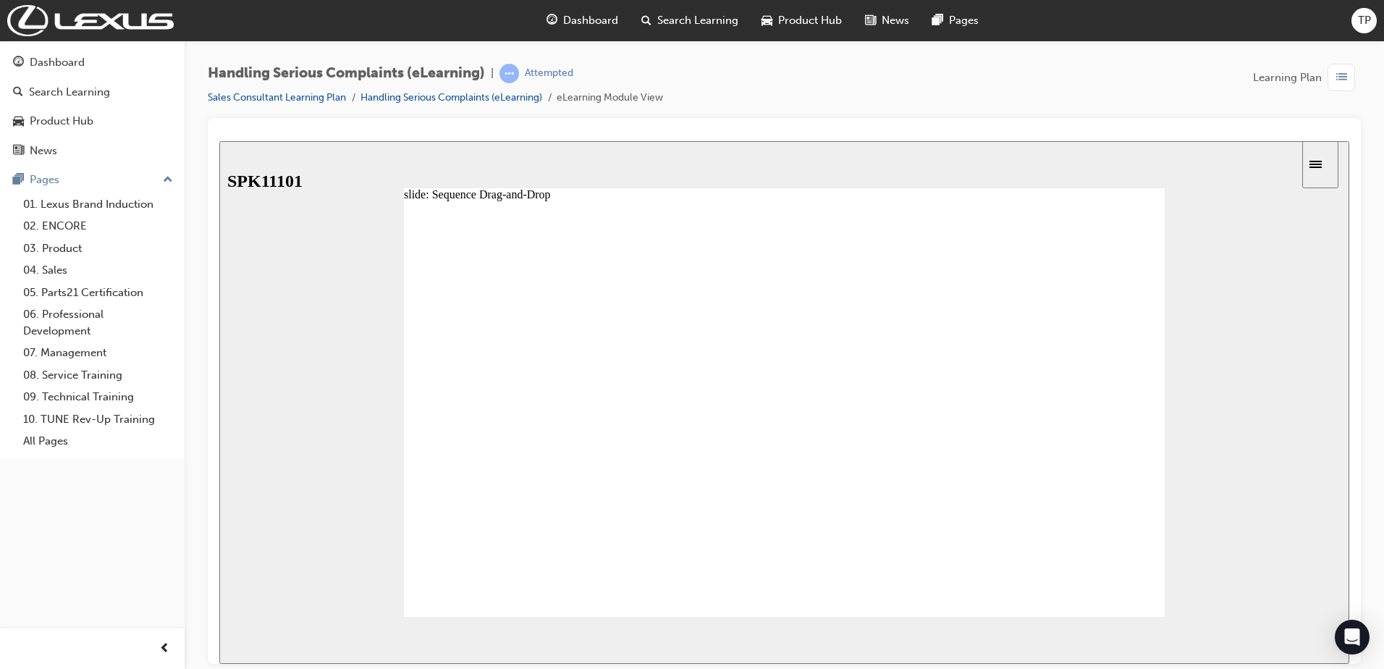
drag, startPoint x: 561, startPoint y: 477, endPoint x: 553, endPoint y: 507, distance: 31.4
drag, startPoint x: 568, startPoint y: 480, endPoint x: 549, endPoint y: 554, distance: 76.4
drag, startPoint x: 554, startPoint y: 515, endPoint x: 555, endPoint y: 481, distance: 34.0
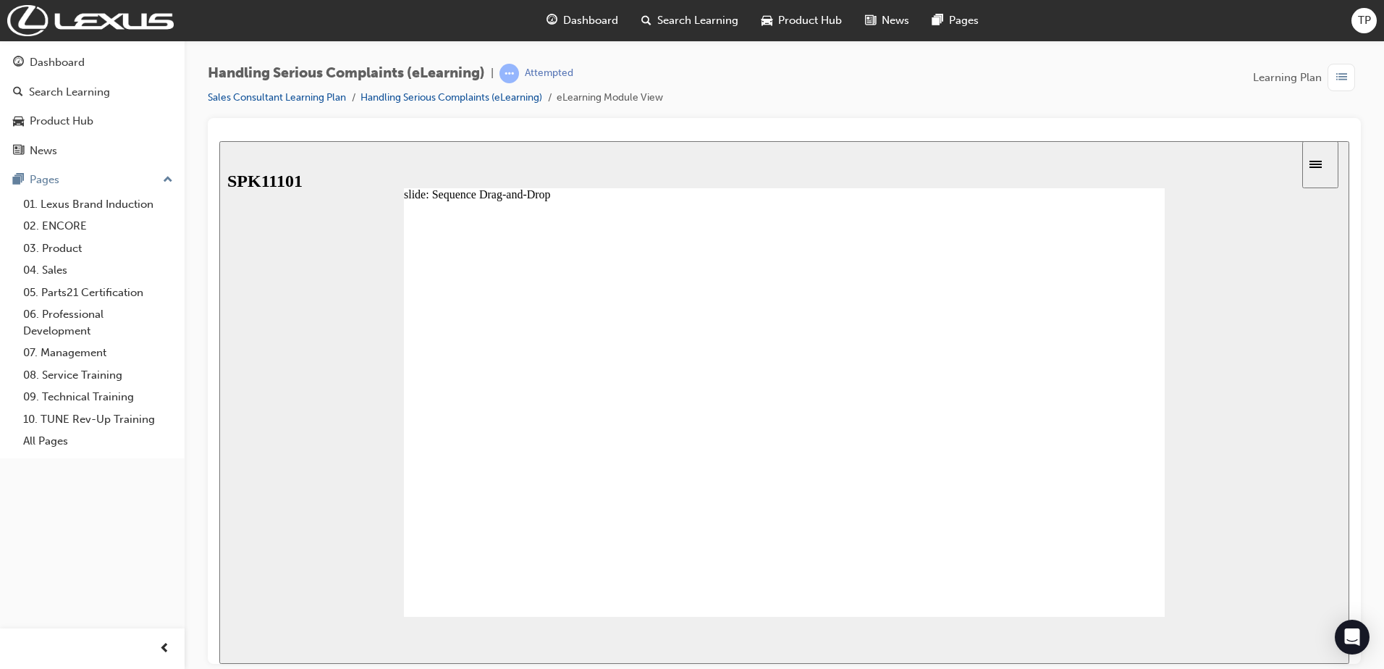
click at [527, 98] on link "Handling Serious Complaints (eLearning)" at bounding box center [451, 97] width 182 height 12
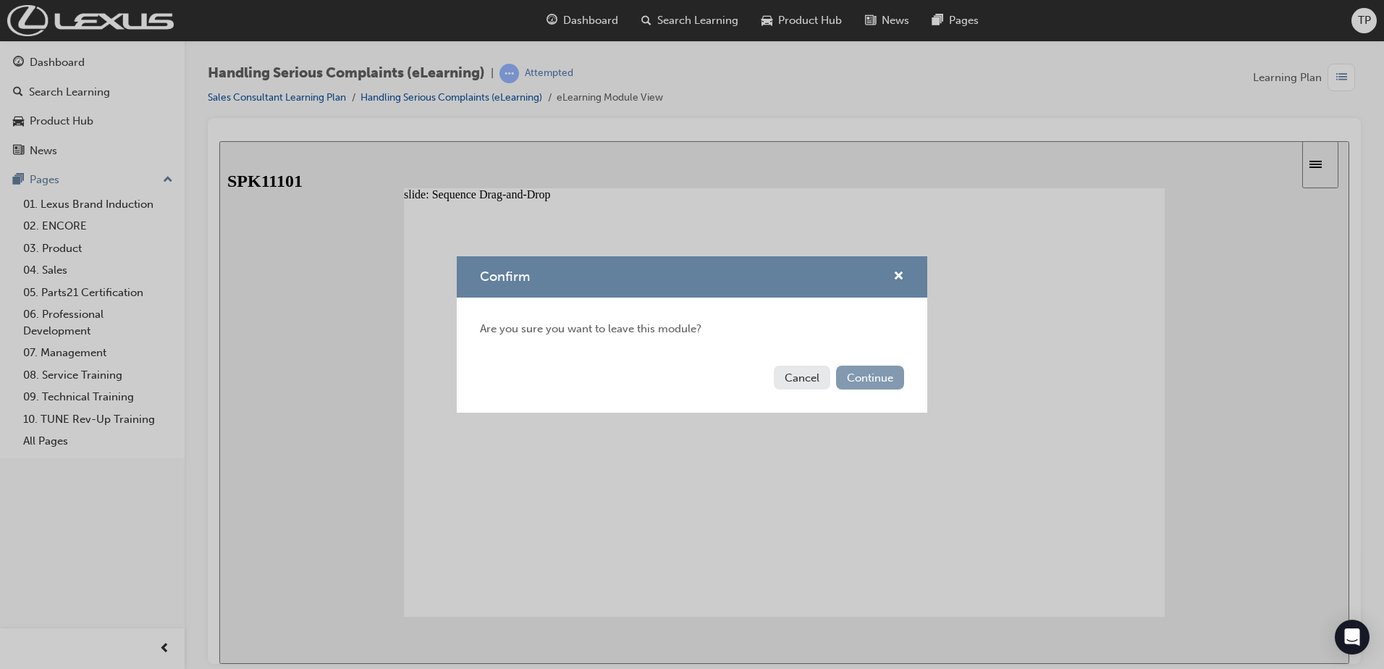
click at [864, 382] on button "Continue" at bounding box center [870, 378] width 68 height 24
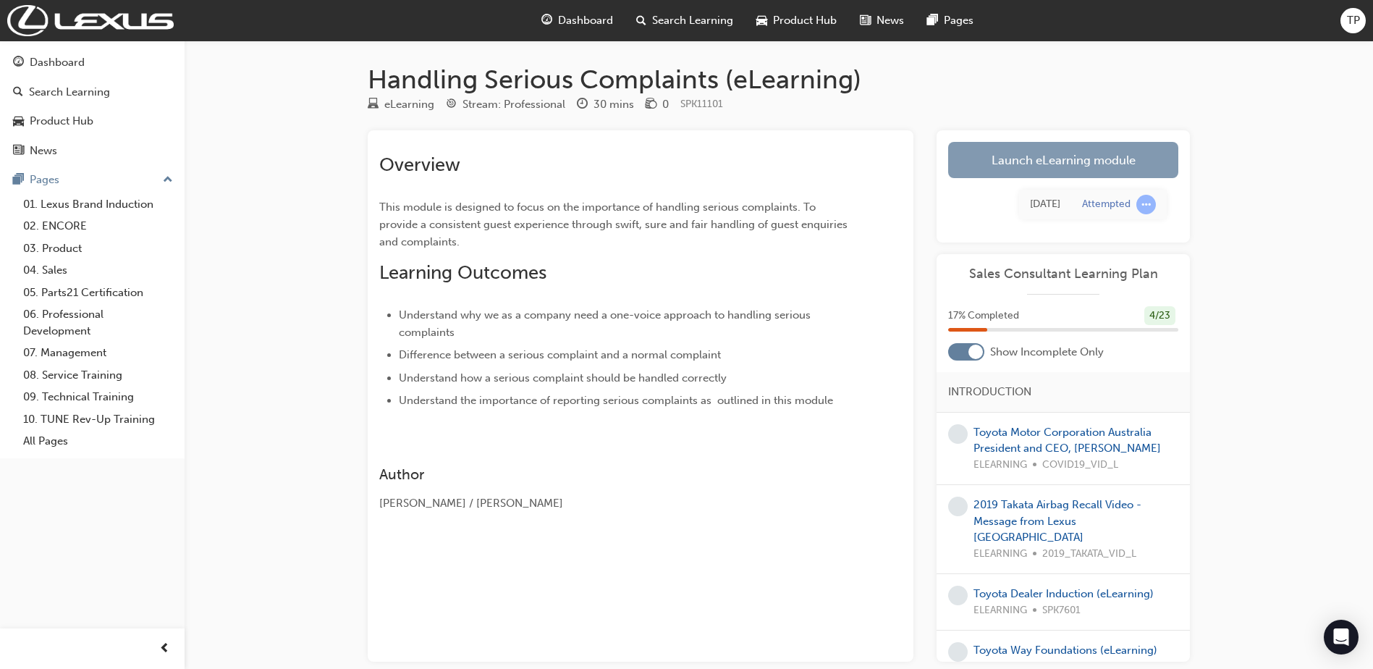
click at [1089, 159] on link "Launch eLearning module" at bounding box center [1063, 160] width 230 height 36
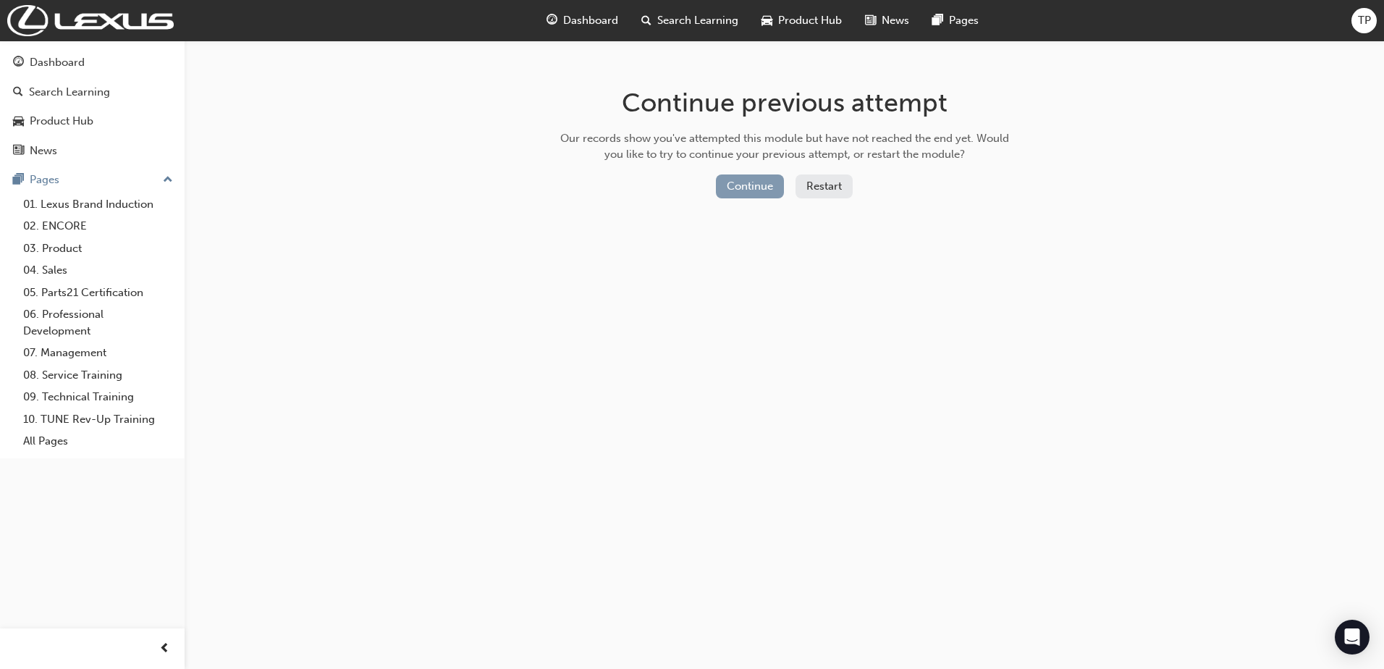
click at [759, 187] on button "Continue" at bounding box center [750, 186] width 68 height 24
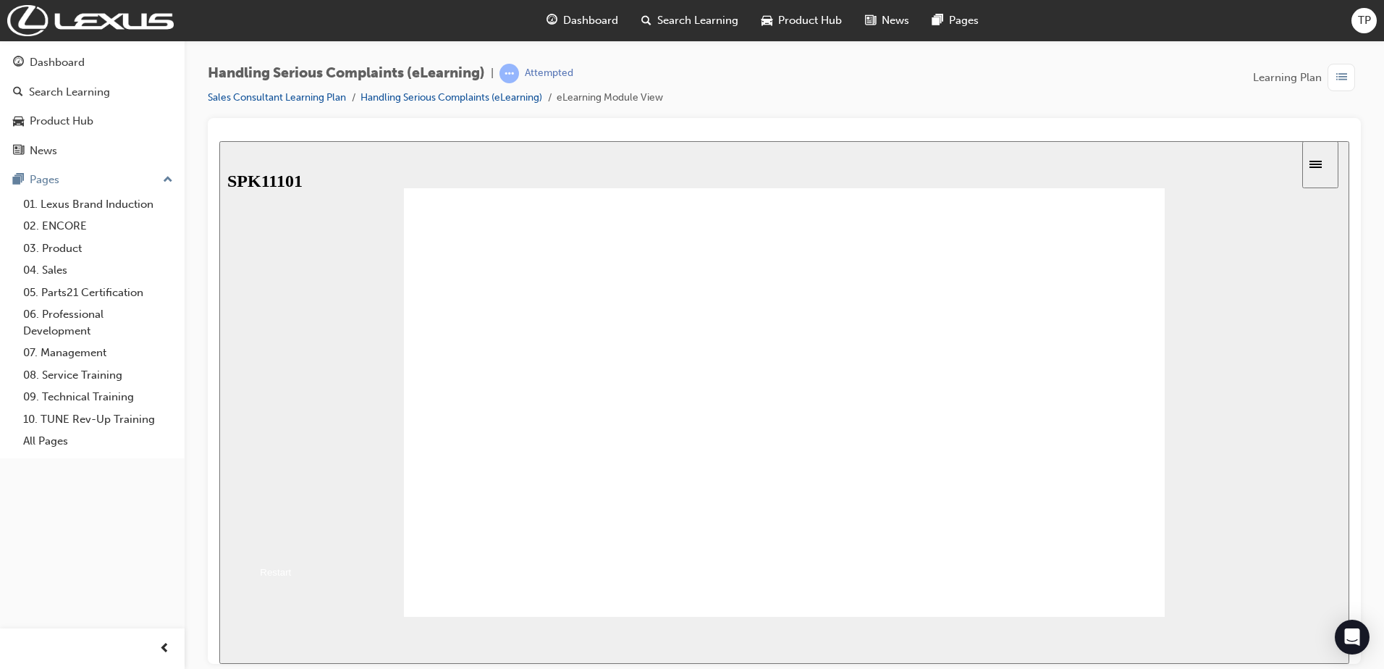
click at [267, 534] on button "Resume" at bounding box center [243, 541] width 48 height 15
click at [1331, 166] on icon "Sidebar Toggle" at bounding box center [1320, 163] width 22 height 9
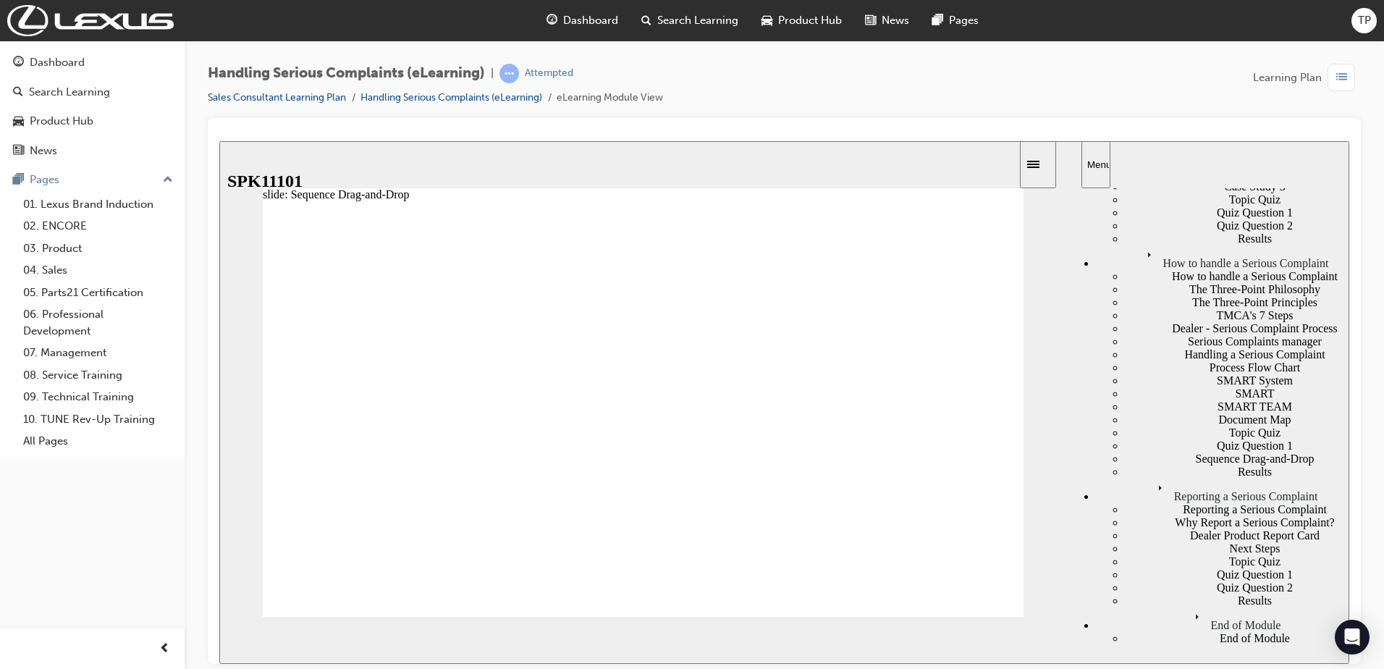
scroll to position [941, 0]
click at [1180, 282] on div "How to handle a Serious Complaint" at bounding box center [1237, 275] width 224 height 13
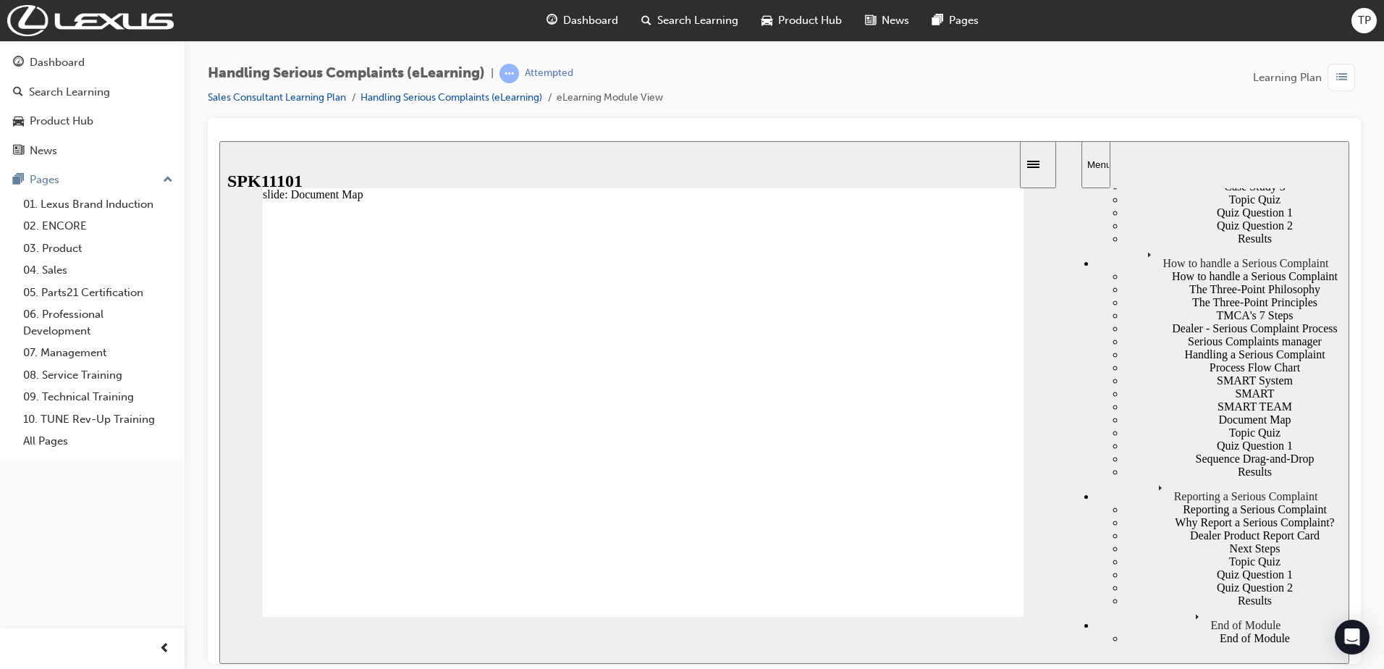
drag, startPoint x: 452, startPoint y: 507, endPoint x: 457, endPoint y: 376, distance: 131.9
drag, startPoint x: 436, startPoint y: 515, endPoint x: 456, endPoint y: 417, distance: 99.8
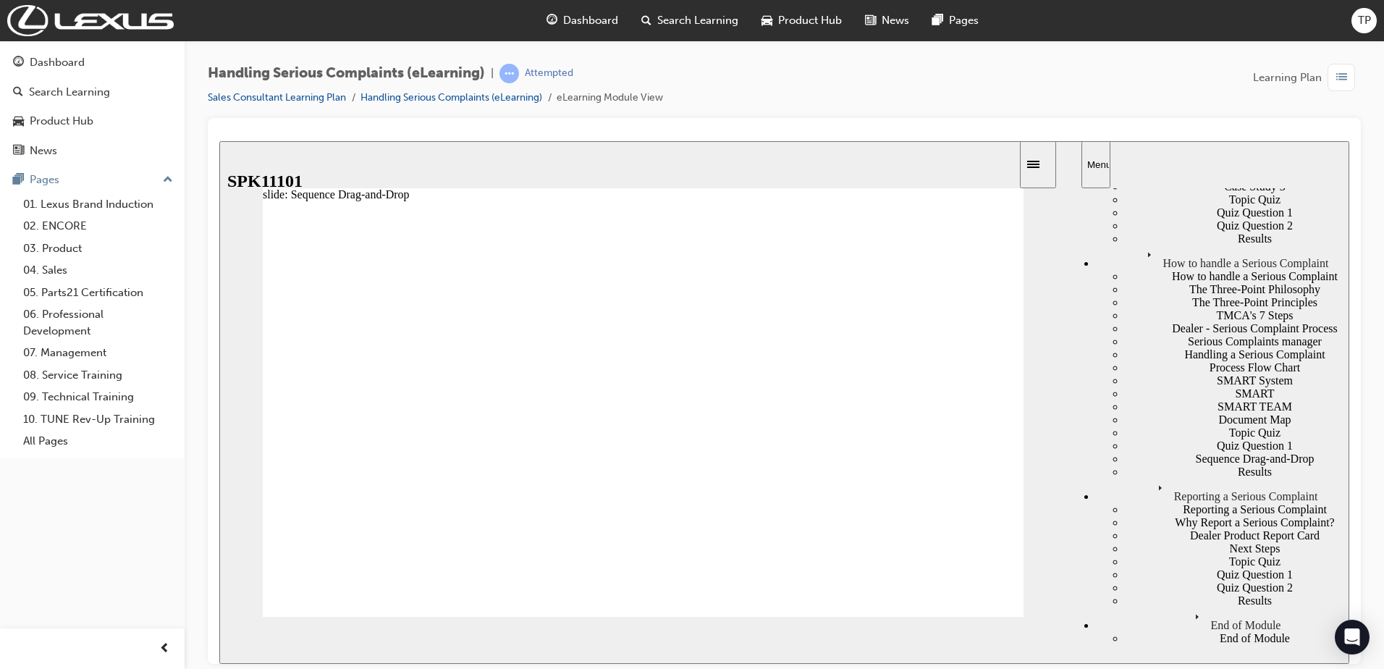
drag, startPoint x: 463, startPoint y: 547, endPoint x: 456, endPoint y: 436, distance: 111.0
drag, startPoint x: 476, startPoint y: 523, endPoint x: 480, endPoint y: 478, distance: 45.7
click at [1024, 638] on span "NEXT" at bounding box center [1018, 642] width 25 height 11
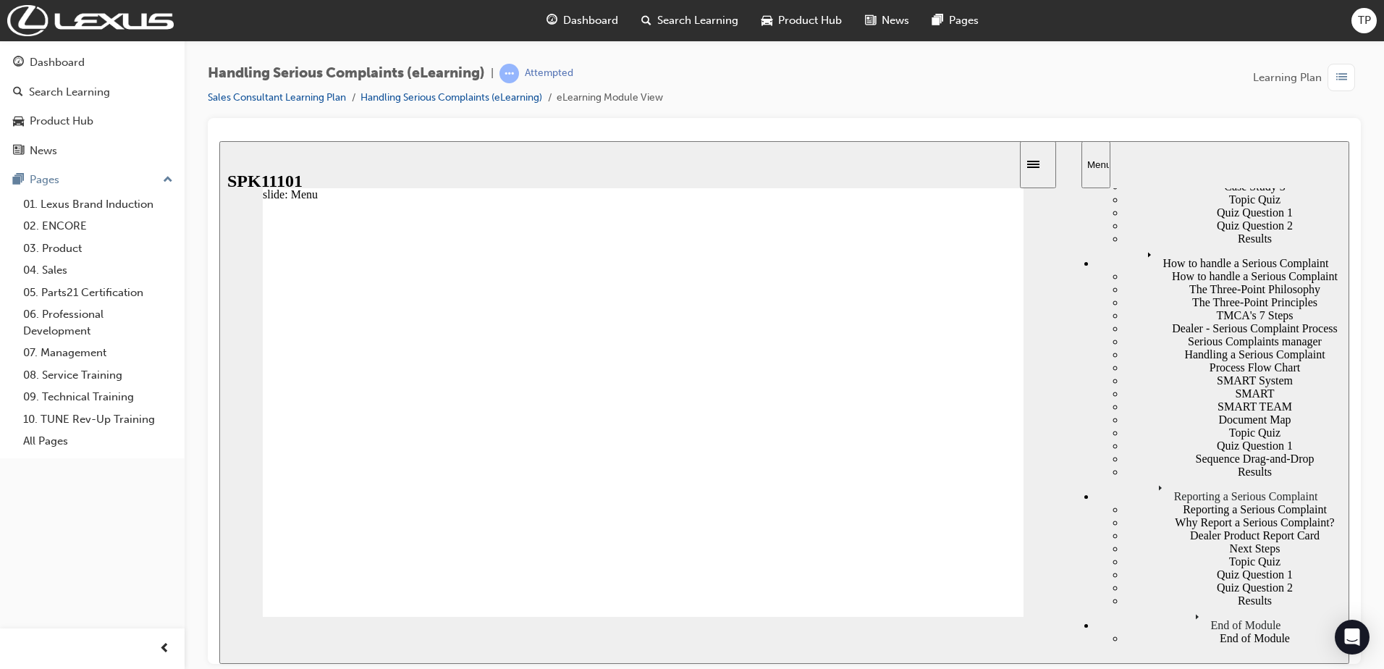
drag, startPoint x: 467, startPoint y: 356, endPoint x: 568, endPoint y: 358, distance: 101.3
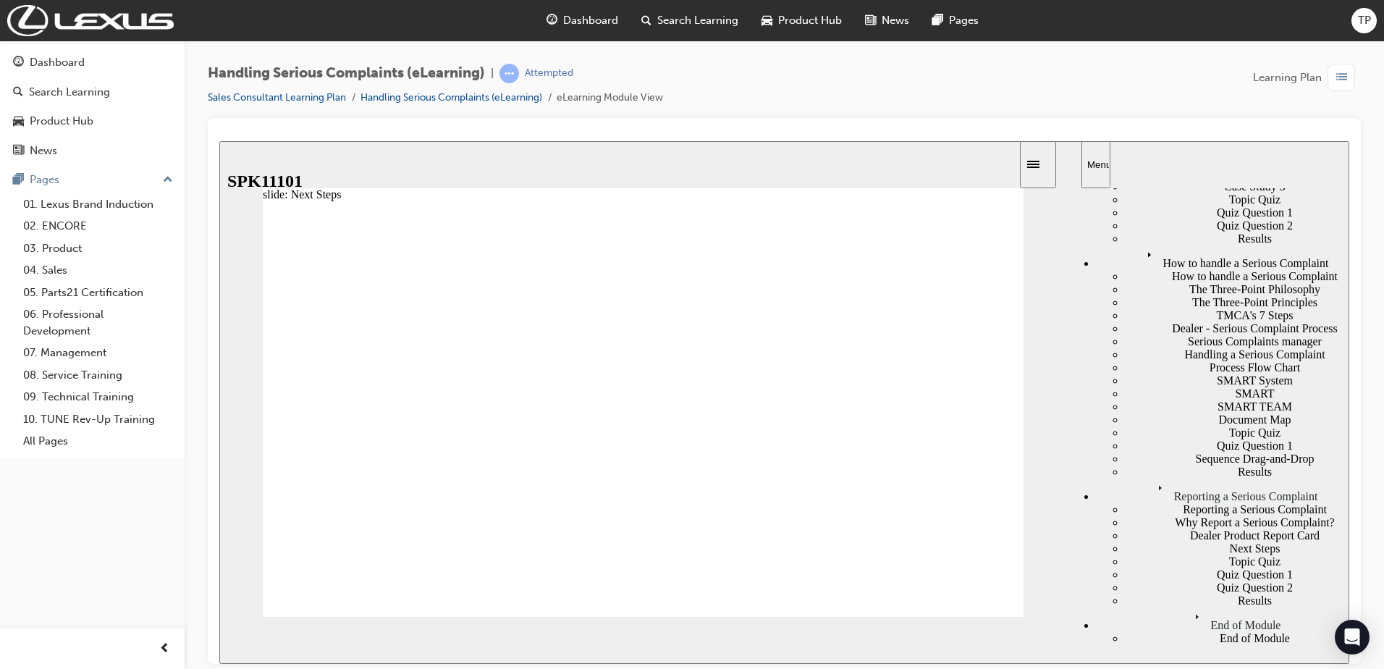
type input "4"
drag, startPoint x: 532, startPoint y: 363, endPoint x: 775, endPoint y: 358, distance: 242.5
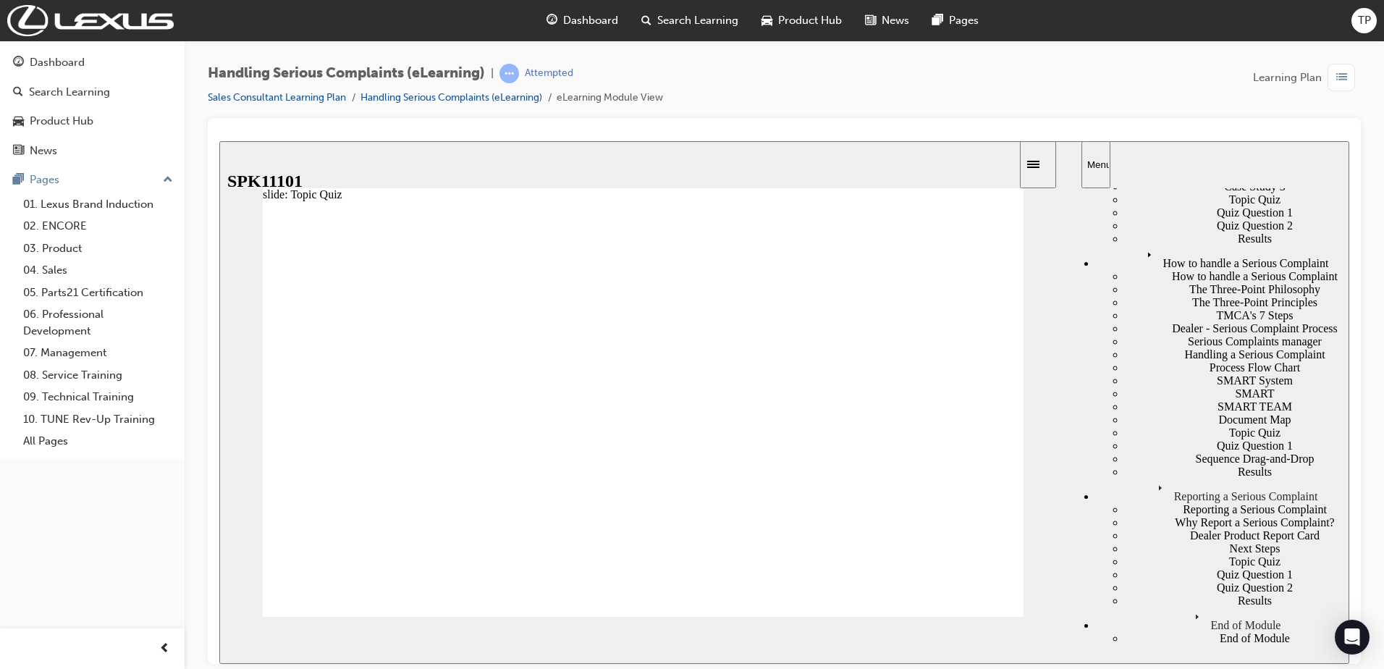
radio input "true"
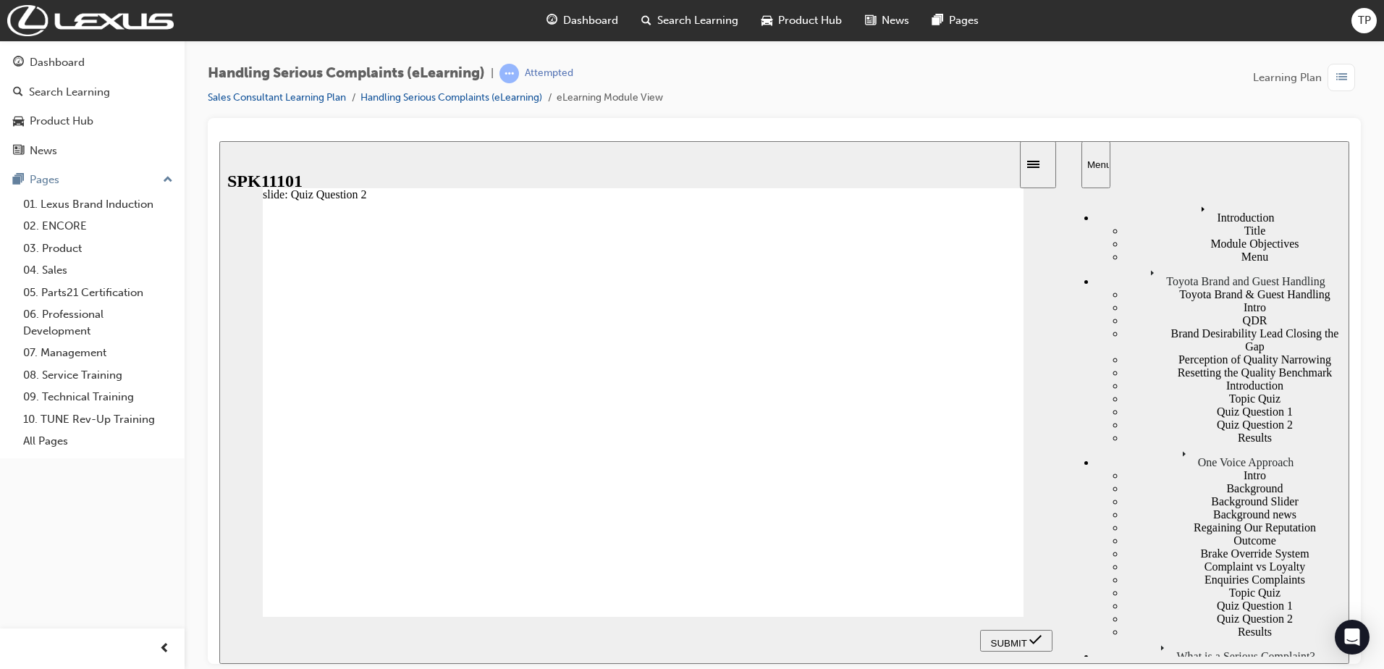
scroll to position [855, 0]
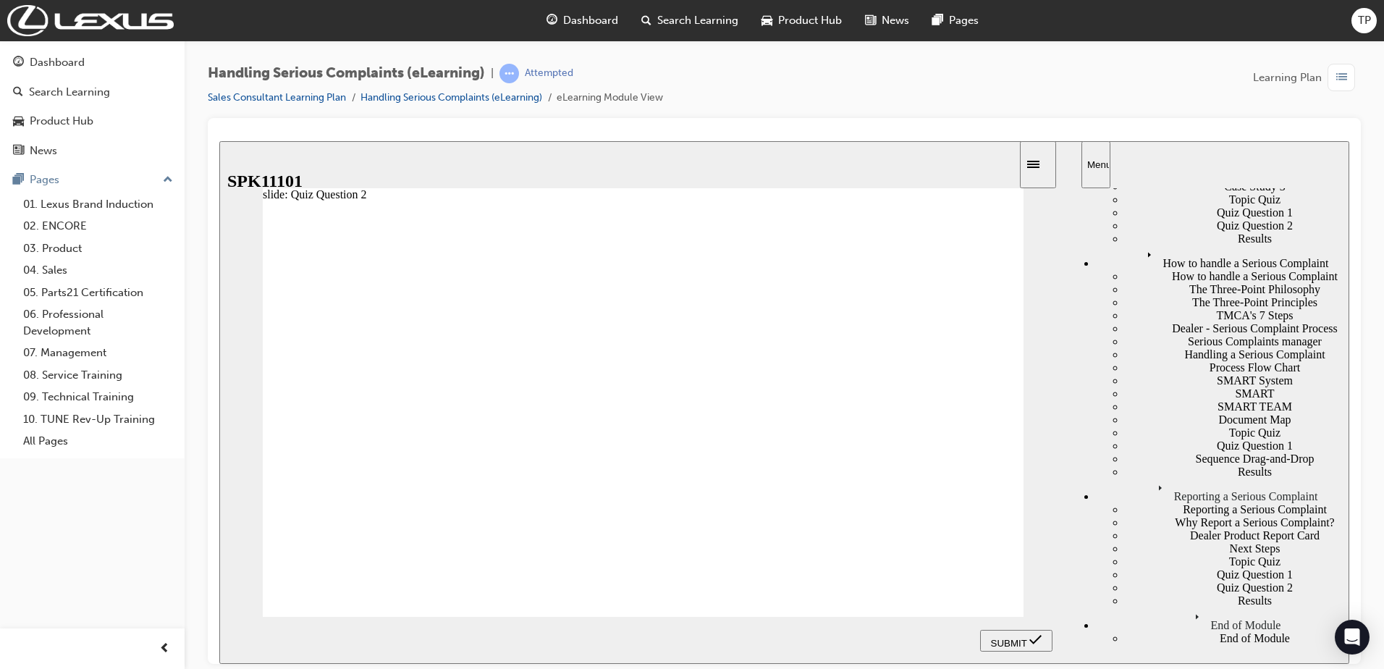
radio input "true"
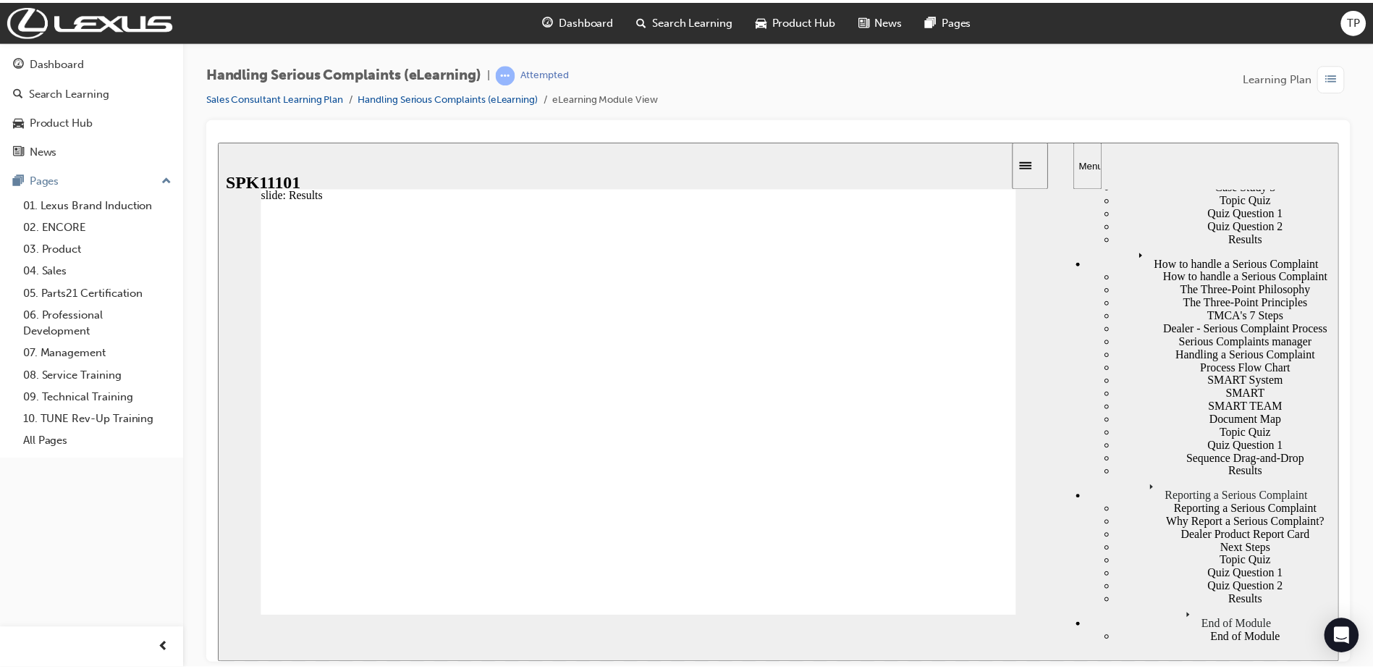
scroll to position [837, 0]
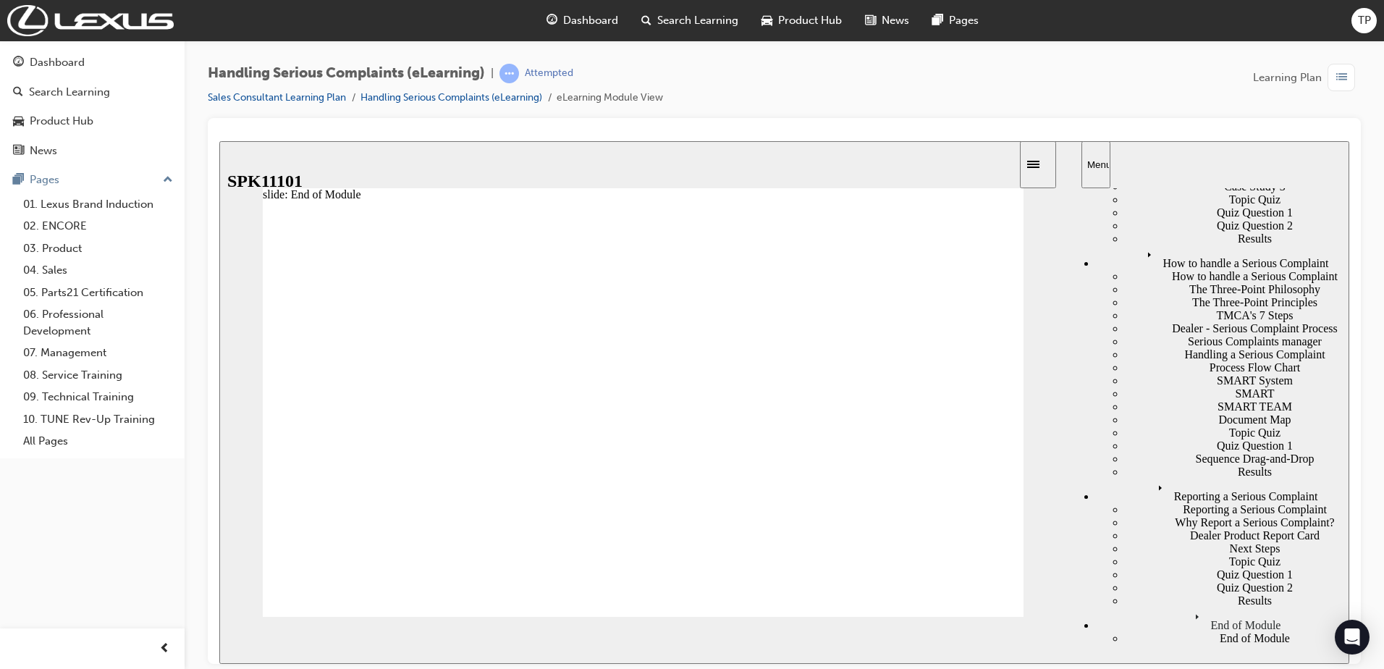
drag, startPoint x: 690, startPoint y: 452, endPoint x: 688, endPoint y: 461, distance: 9.0
click at [1039, 161] on icon "Sidebar Toggle" at bounding box center [1033, 163] width 12 height 7
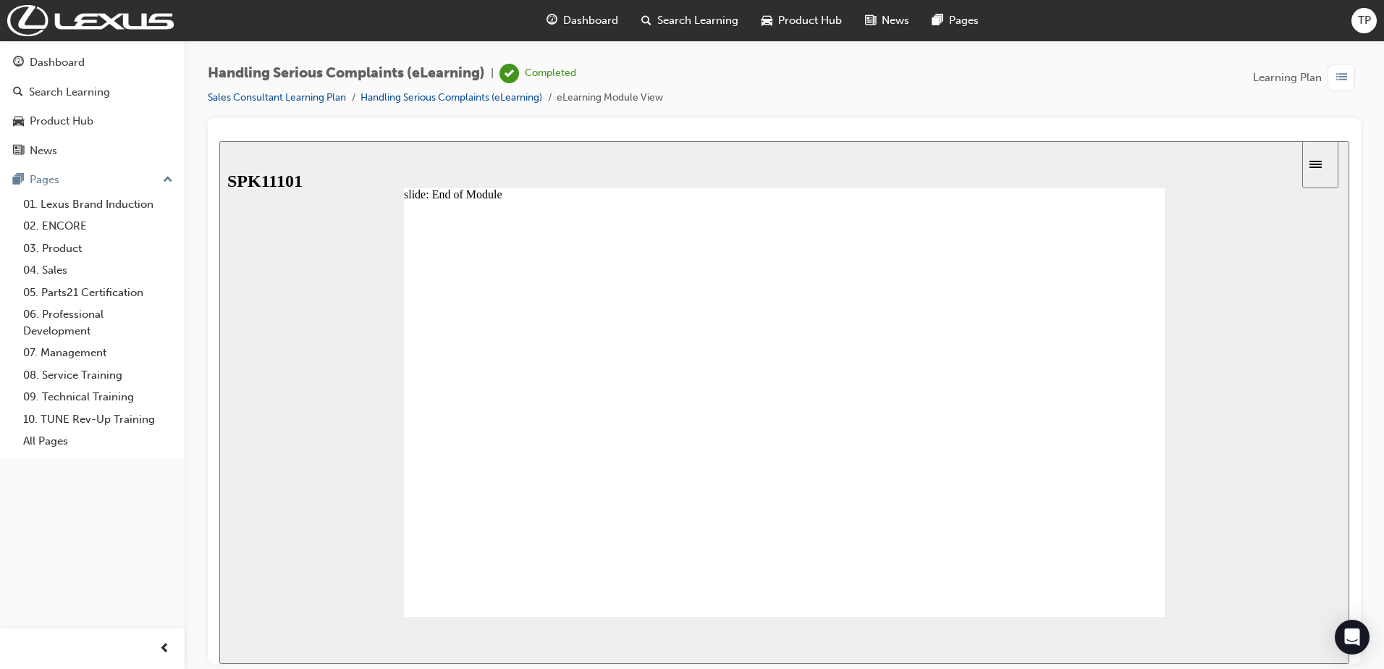
click at [607, 12] on div "Dashboard" at bounding box center [582, 21] width 95 height 30
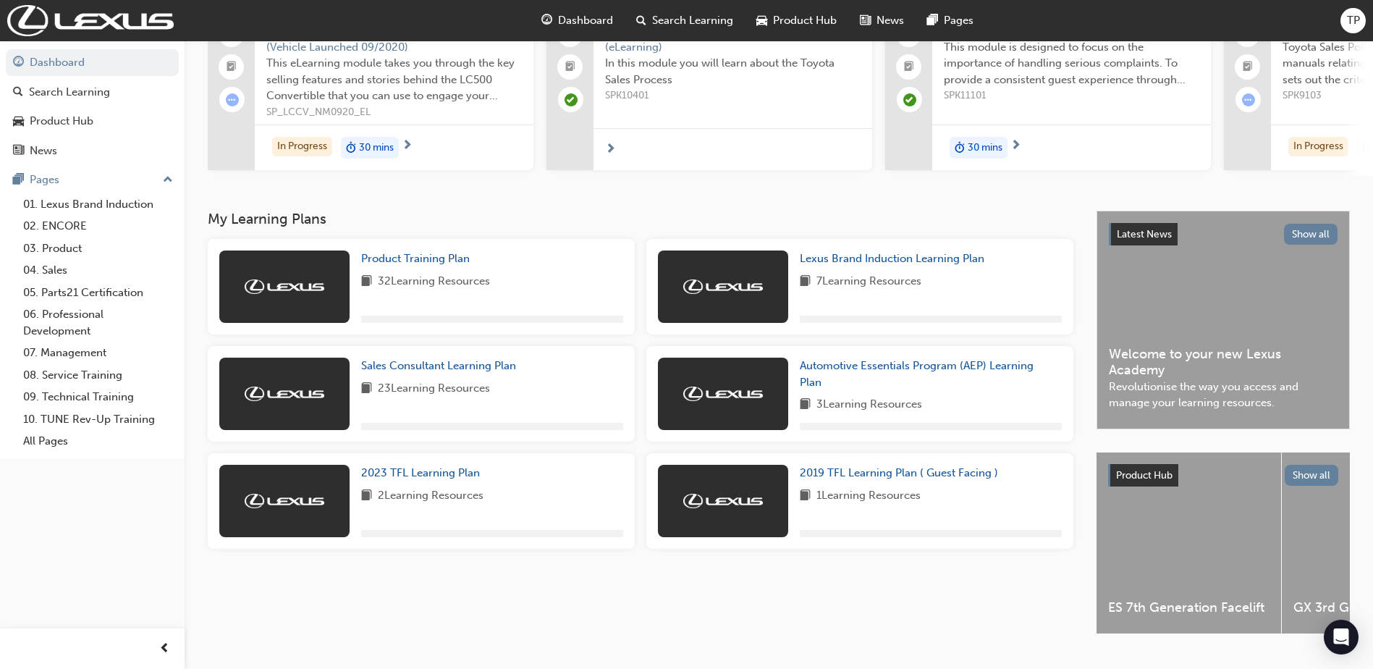
scroll to position [145, 0]
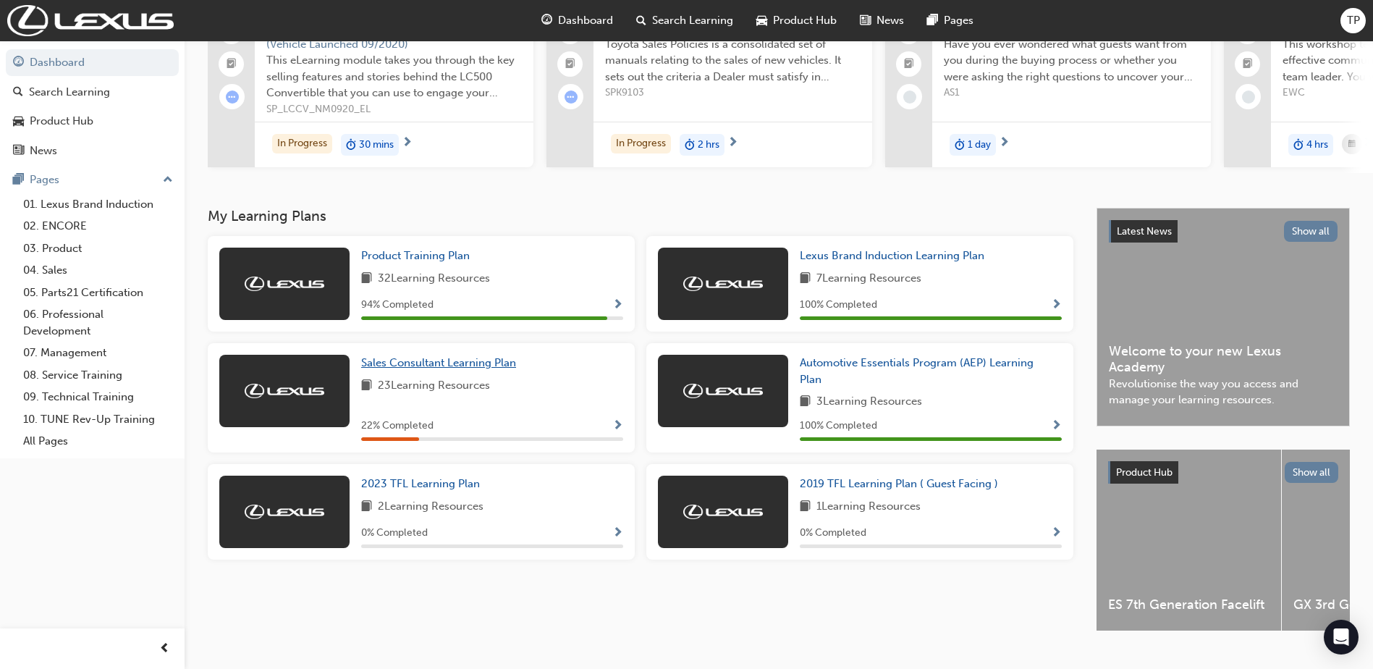
click at [488, 369] on span "Sales Consultant Learning Plan" at bounding box center [438, 362] width 155 height 13
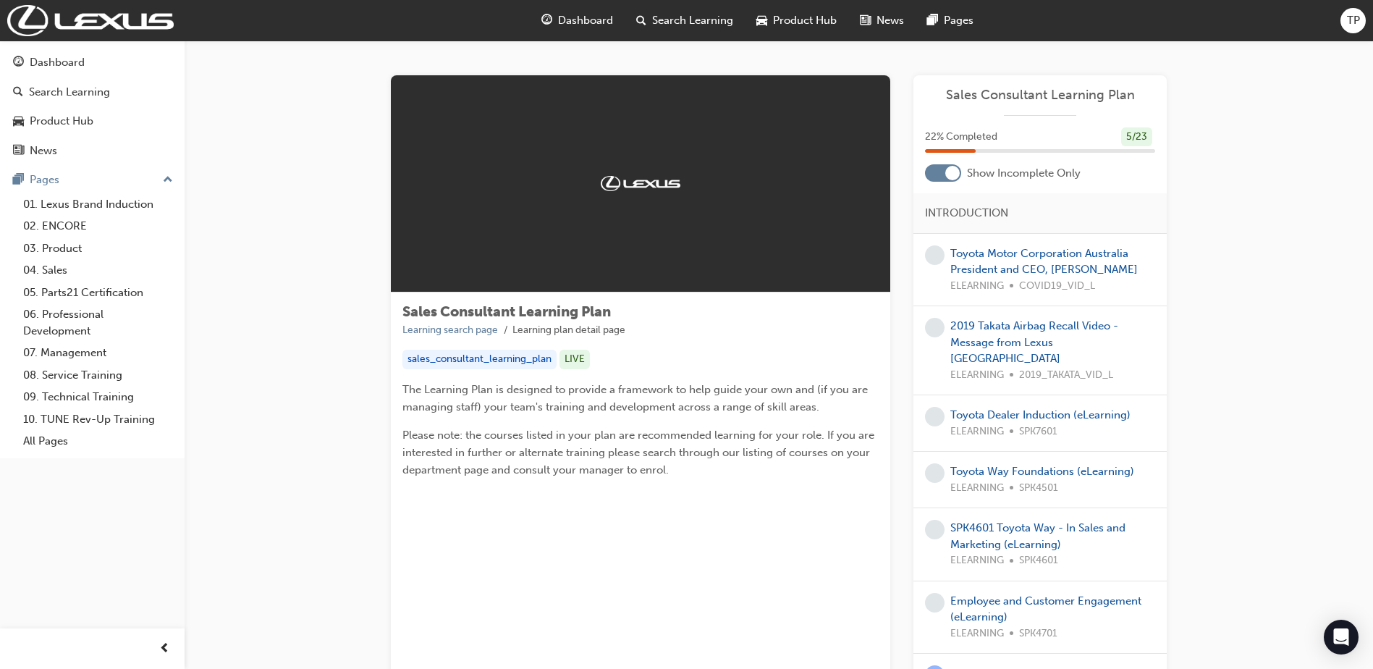
click at [1014, 334] on div "2019 Takata Airbag Recall Video - Message from Lexus Australia ELEARNING 2019_T…" at bounding box center [1052, 350] width 205 height 65
click at [1014, 327] on link "2019 Takata Airbag Recall Video - Message from Lexus Australia" at bounding box center [1034, 342] width 168 height 46
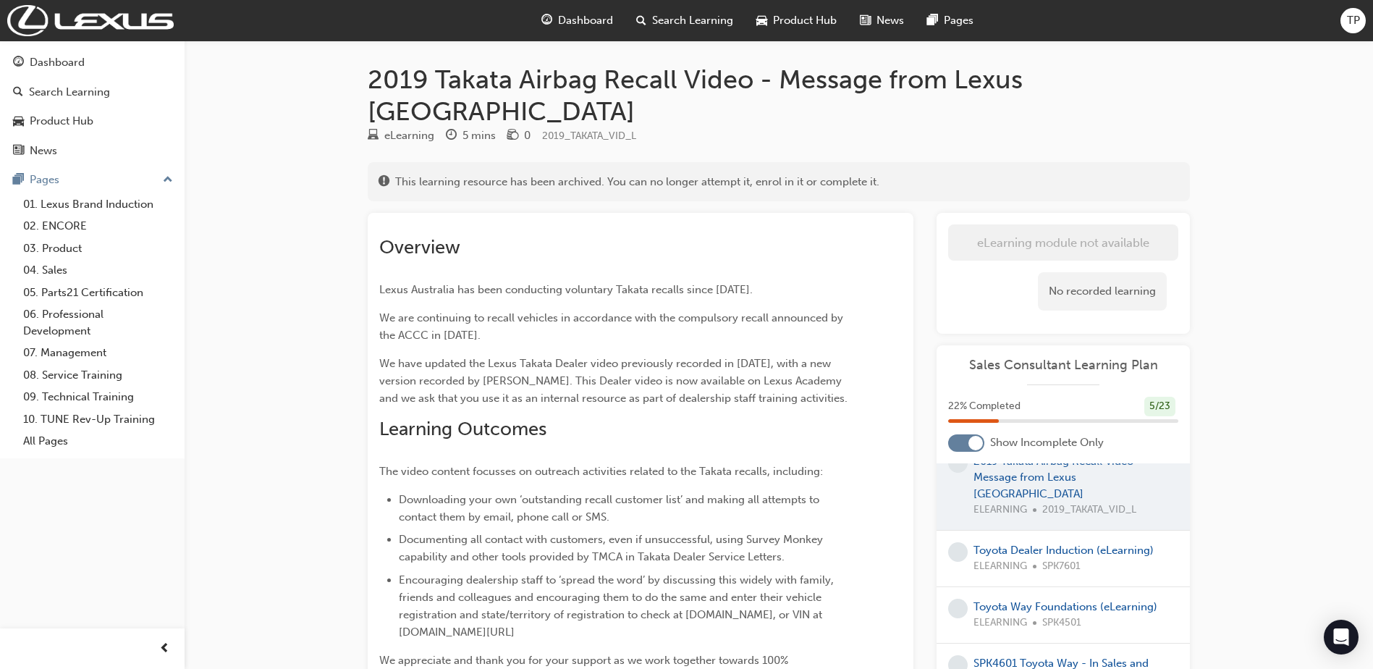
scroll to position [145, 0]
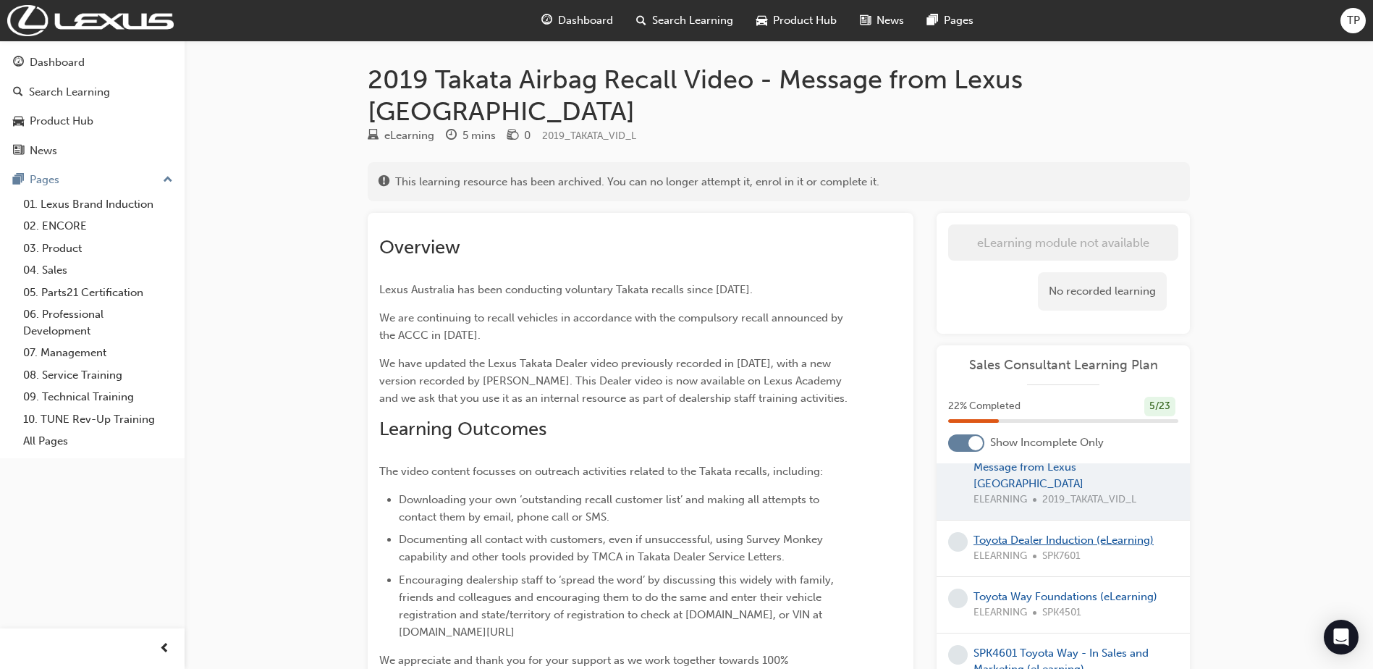
click at [1019, 533] on link "Toyota Dealer Induction (eLearning)" at bounding box center [1064, 539] width 180 height 13
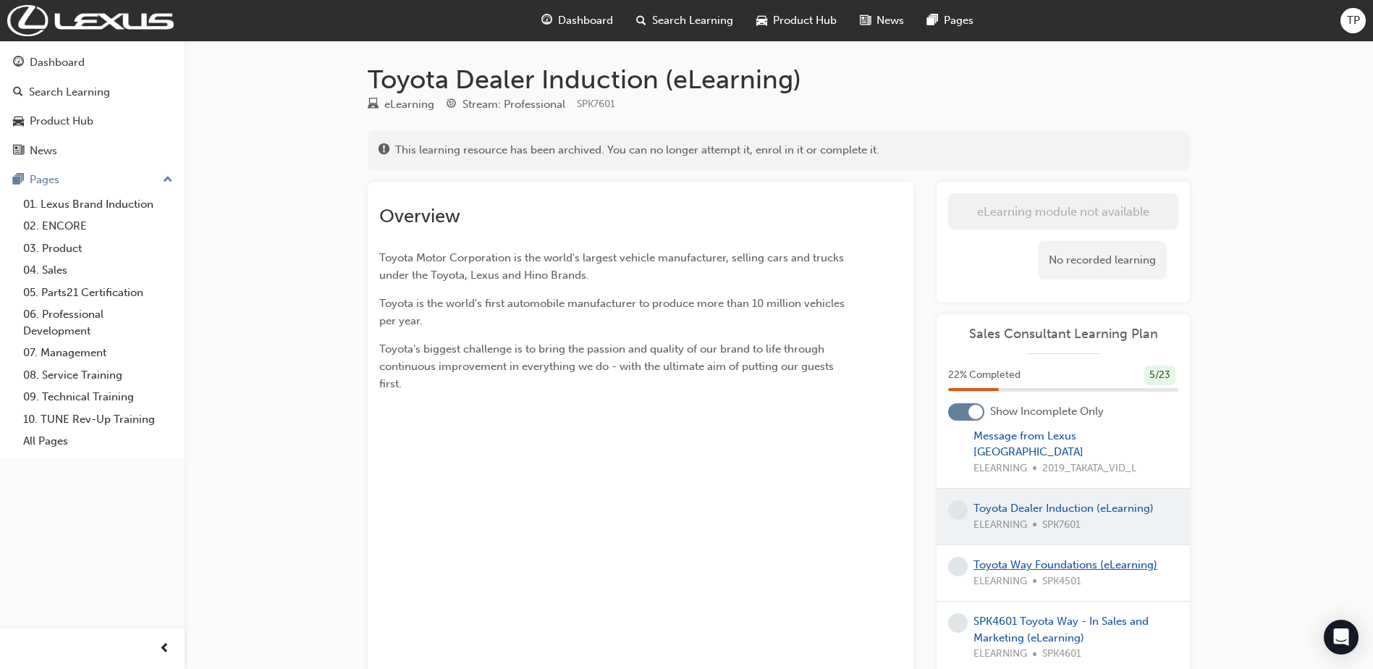
click at [1026, 562] on link "Toyota Way Foundations (eLearning)" at bounding box center [1066, 564] width 184 height 13
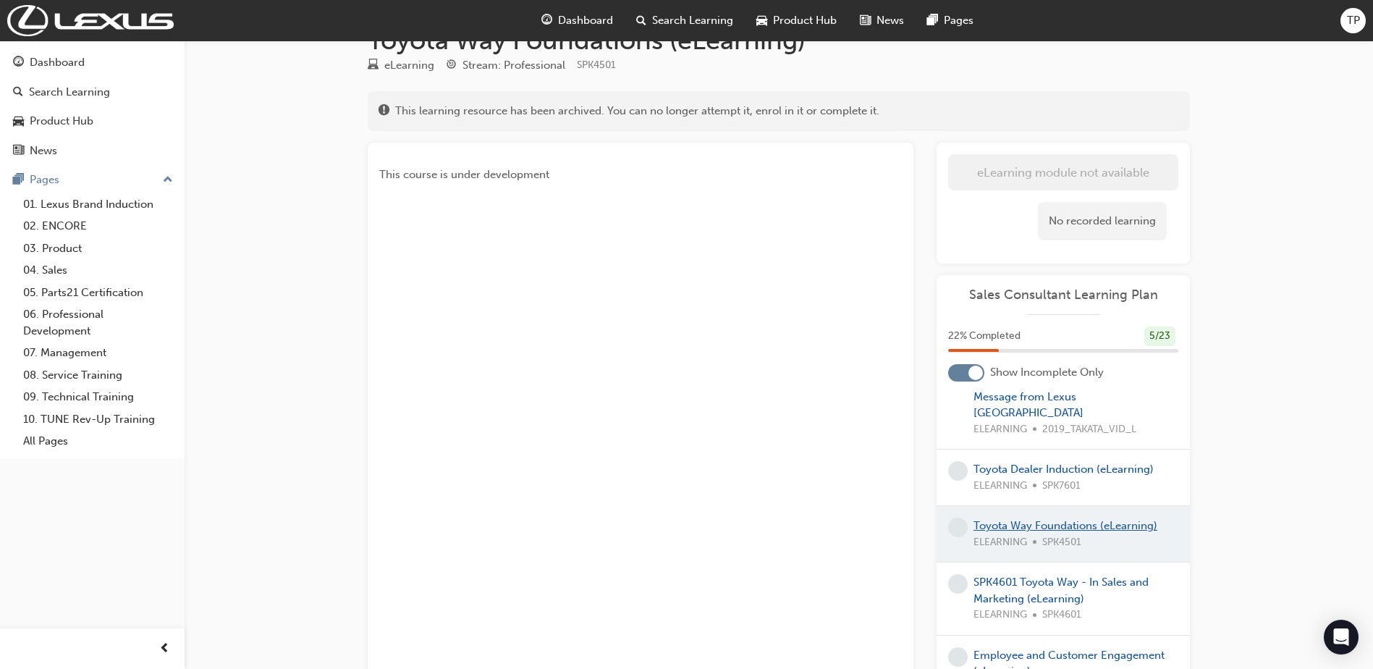
scroll to position [72, 0]
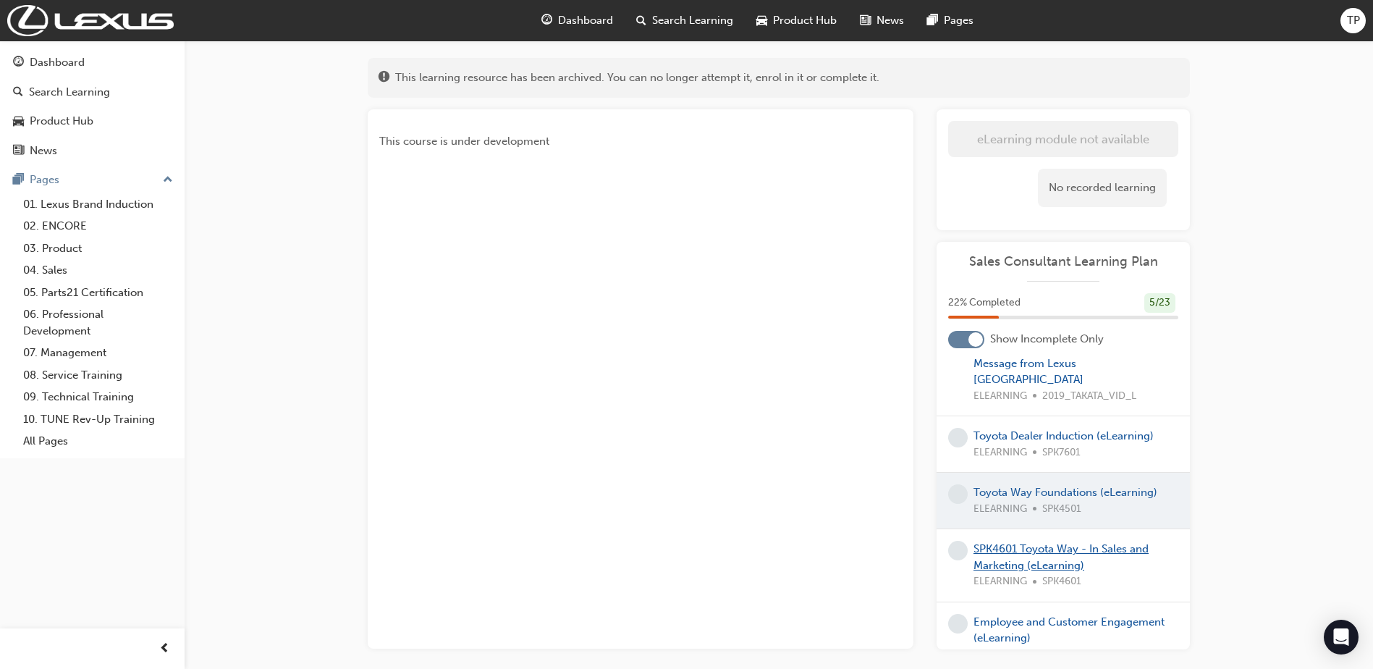
click at [1057, 554] on link "SPK4601 Toyota Way - In Sales and Marketing (eLearning)" at bounding box center [1061, 557] width 175 height 30
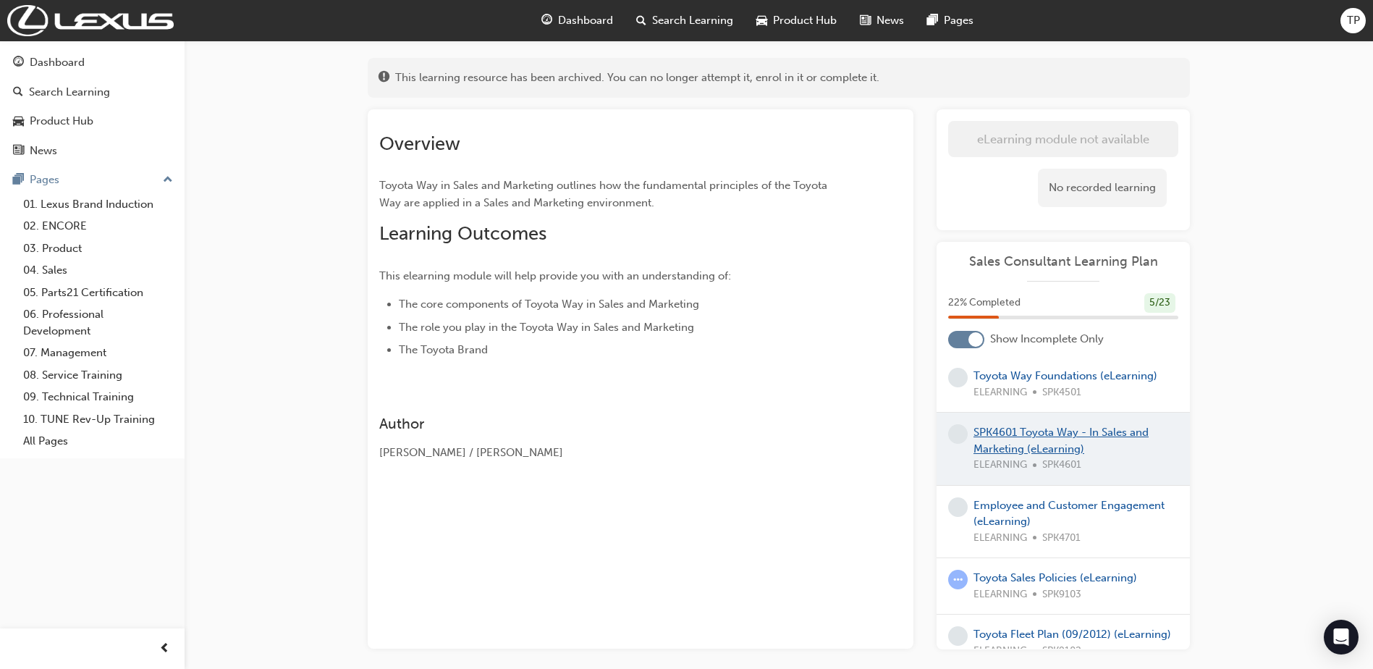
scroll to position [290, 0]
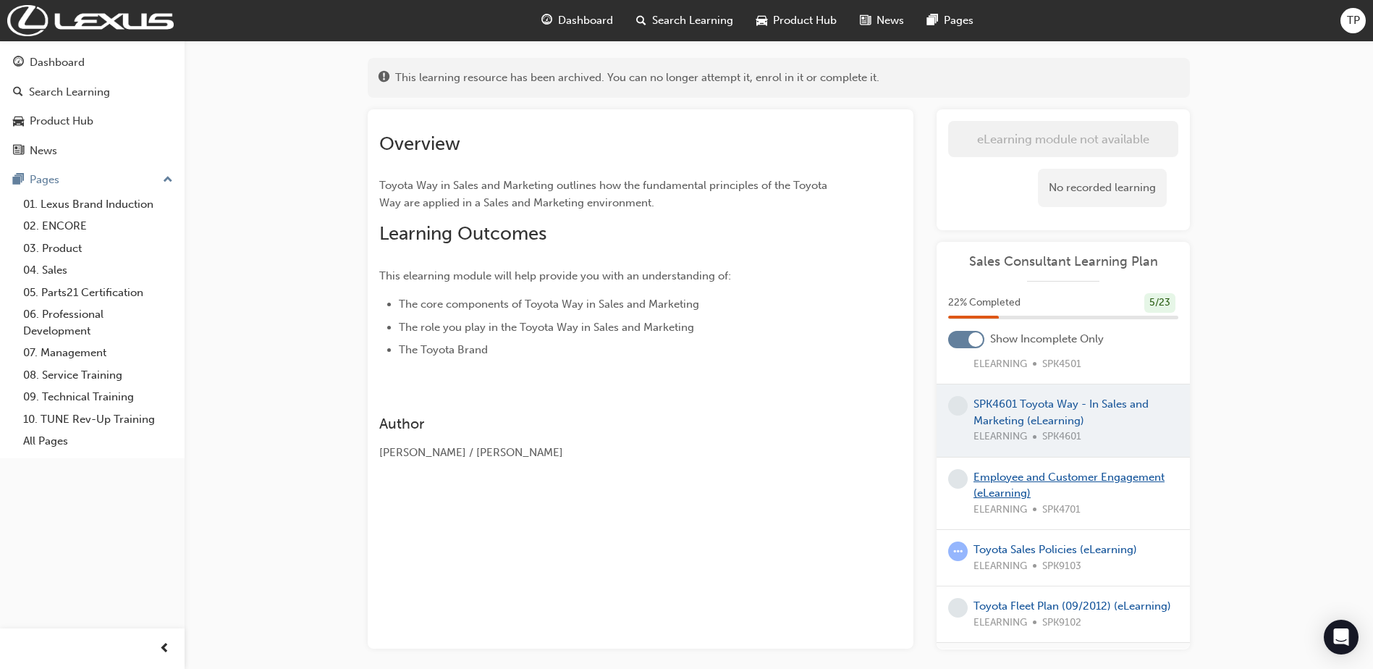
click at [1042, 476] on link "Employee and Customer Engagement (eLearning)" at bounding box center [1069, 486] width 191 height 30
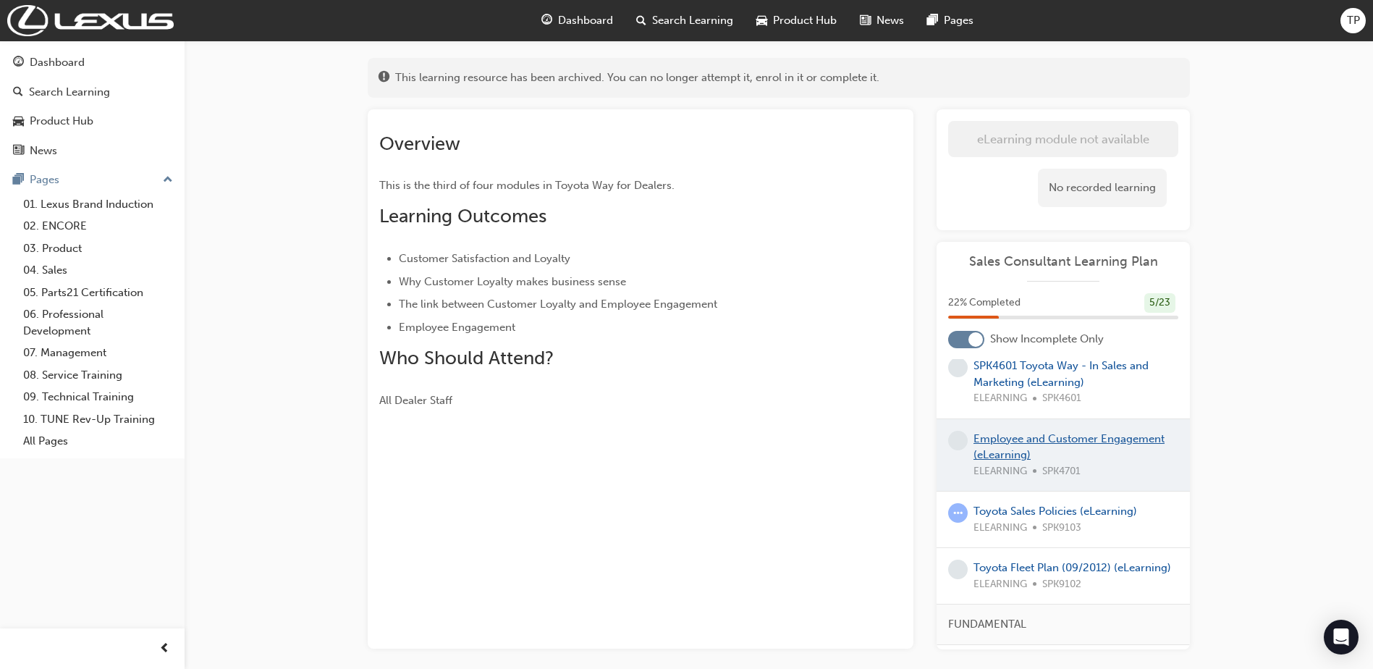
scroll to position [434, 0]
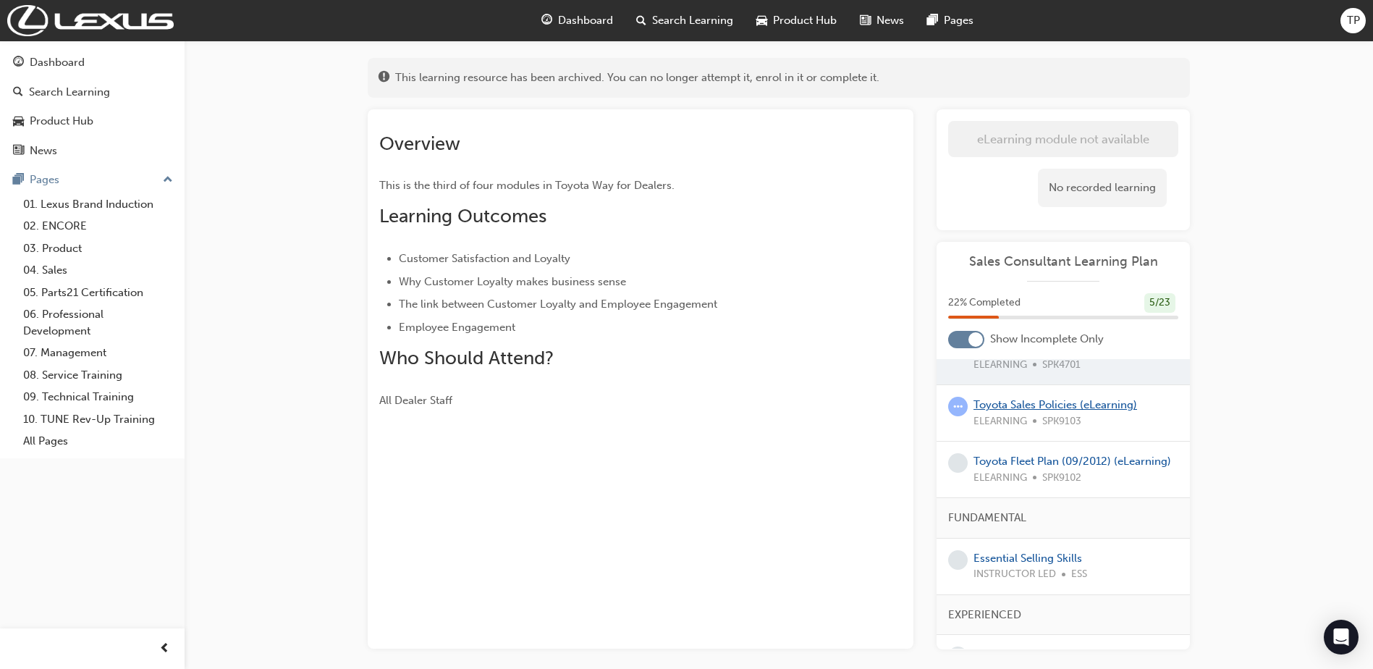
click at [1063, 403] on link "Toyota Sales Policies (eLearning)" at bounding box center [1056, 404] width 164 height 13
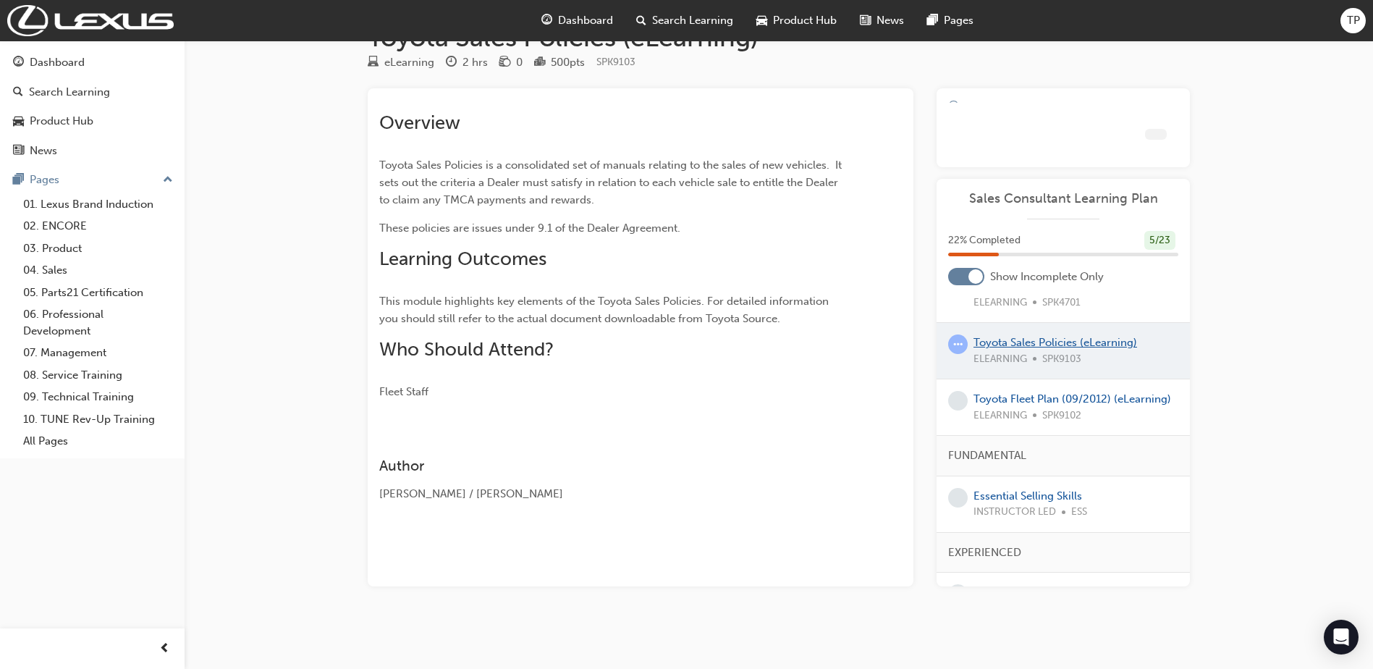
scroll to position [72, 0]
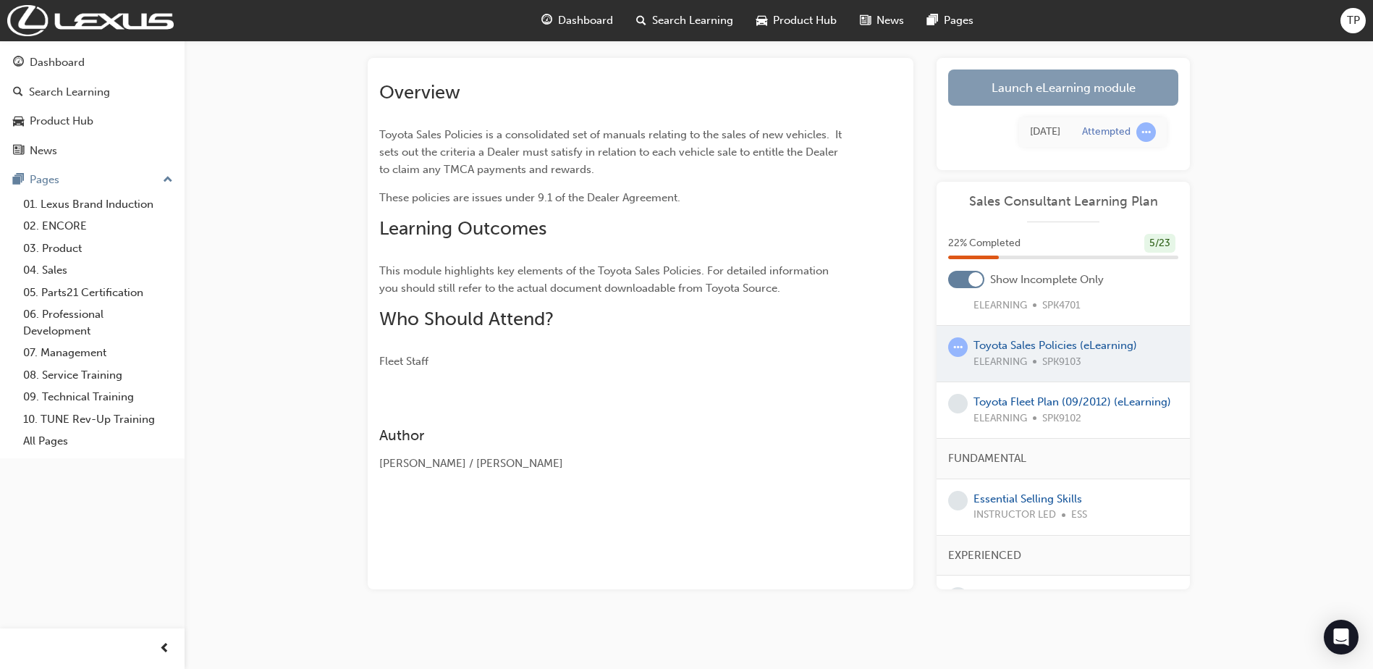
click at [1041, 91] on link "Launch eLearning module" at bounding box center [1063, 87] width 230 height 36
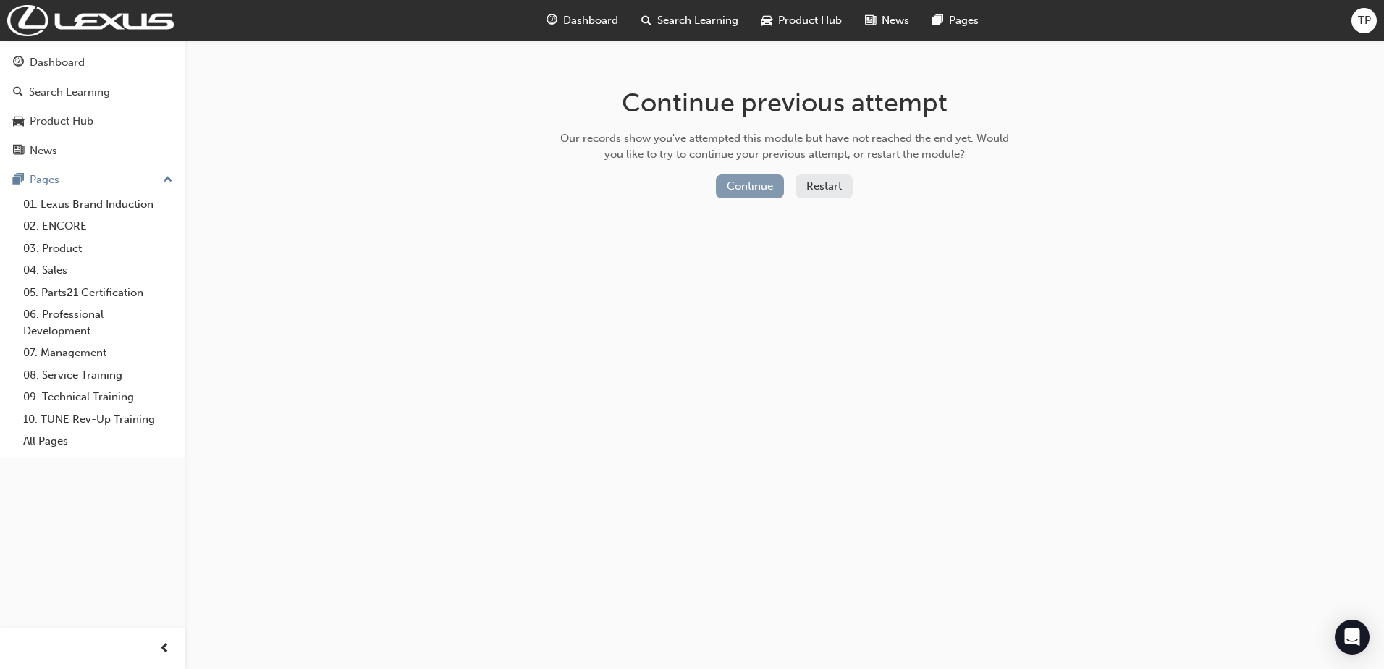
click at [742, 185] on button "Continue" at bounding box center [750, 186] width 68 height 24
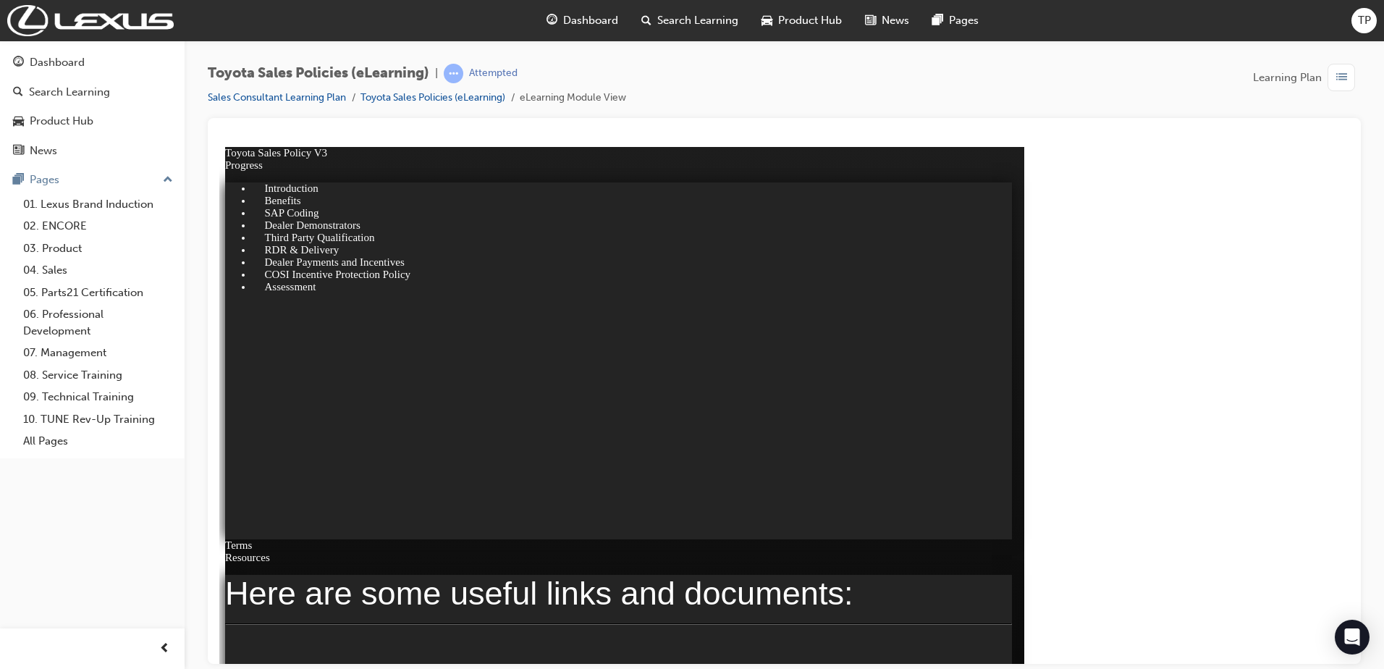
click font "Resume"
click div
click font "Resume"
click at [427, 101] on link "Toyota Sales Policies (eLearning)" at bounding box center [432, 97] width 145 height 12
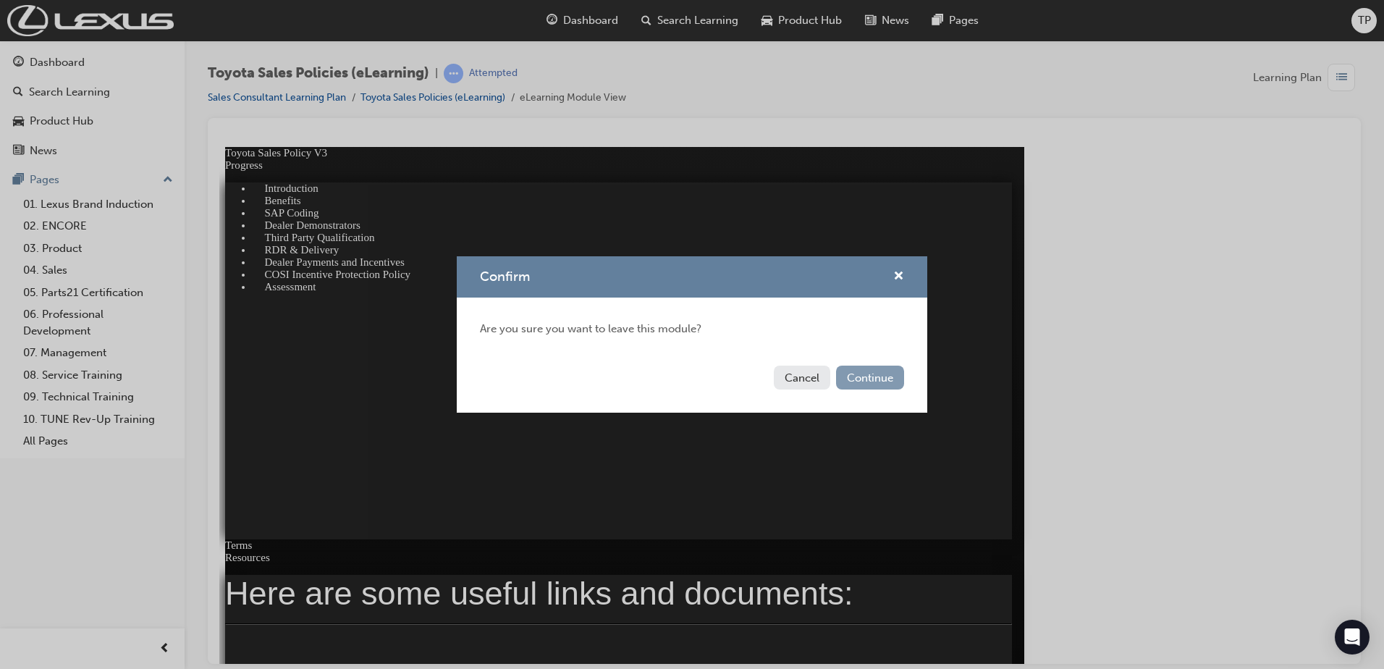
click at [877, 381] on button "Continue" at bounding box center [870, 378] width 68 height 24
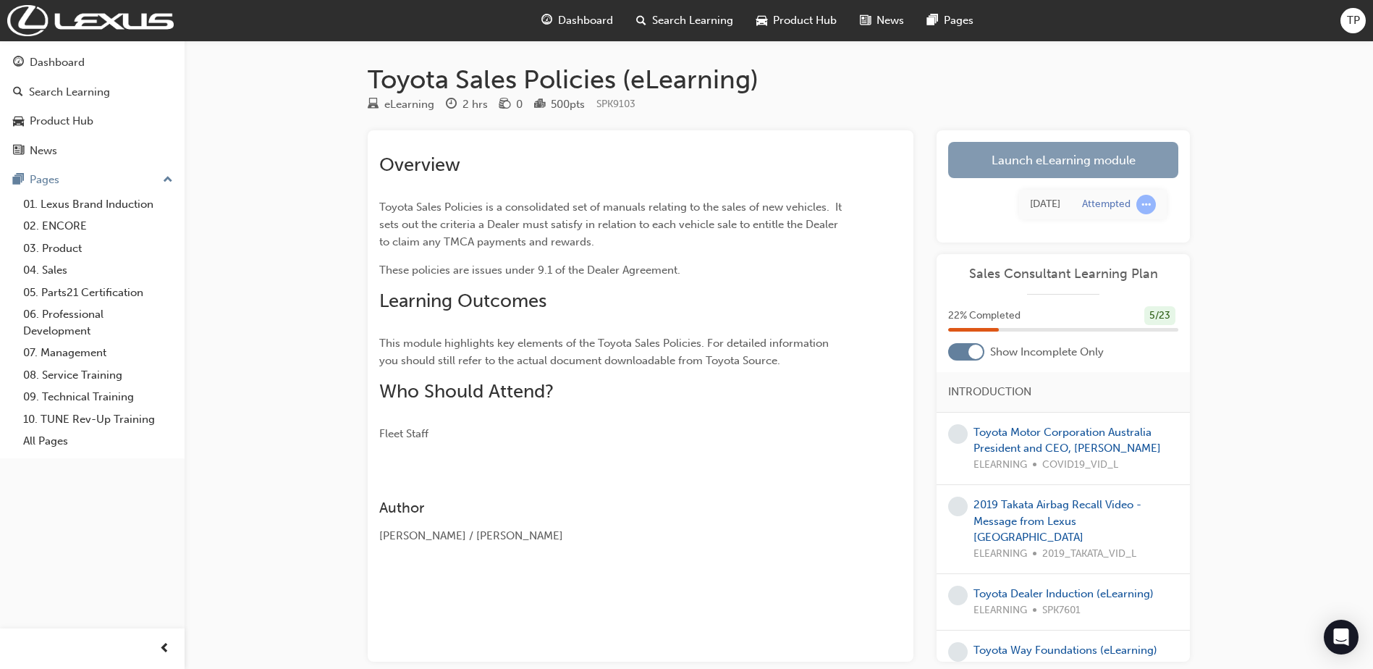
click at [1089, 163] on link "Launch eLearning module" at bounding box center [1063, 160] width 230 height 36
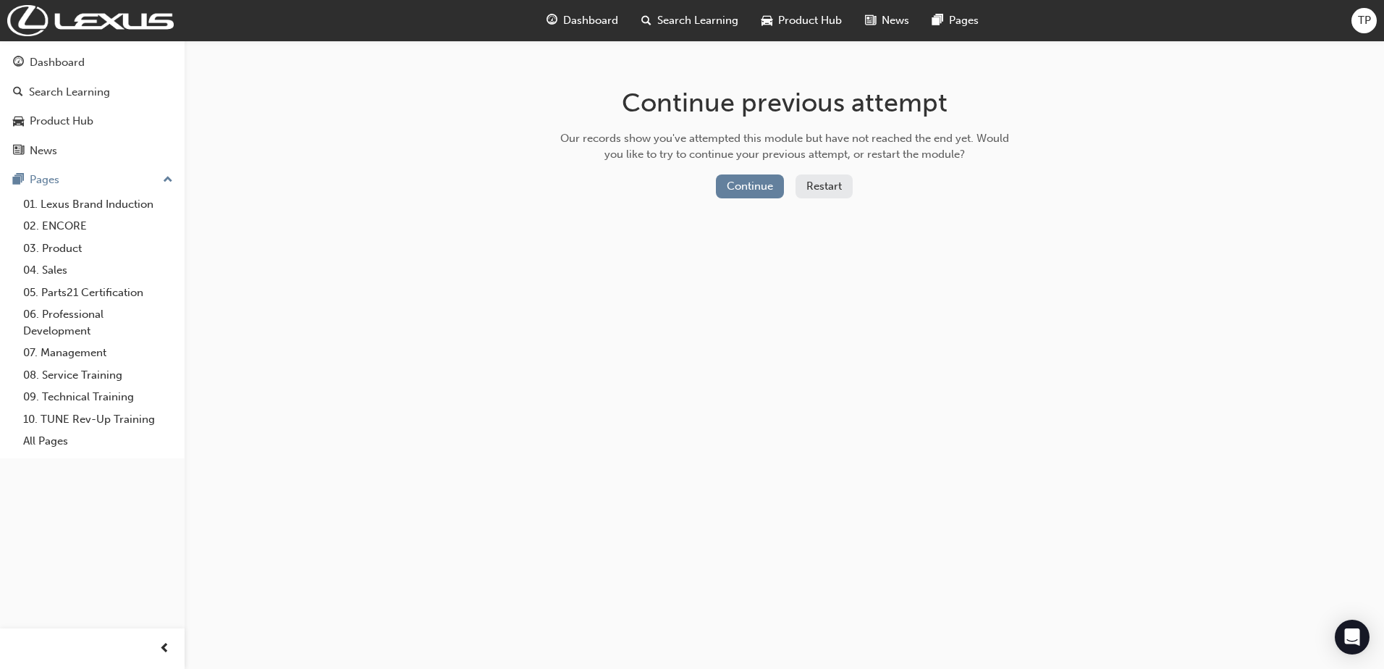
click at [843, 188] on button "Restart" at bounding box center [824, 186] width 57 height 24
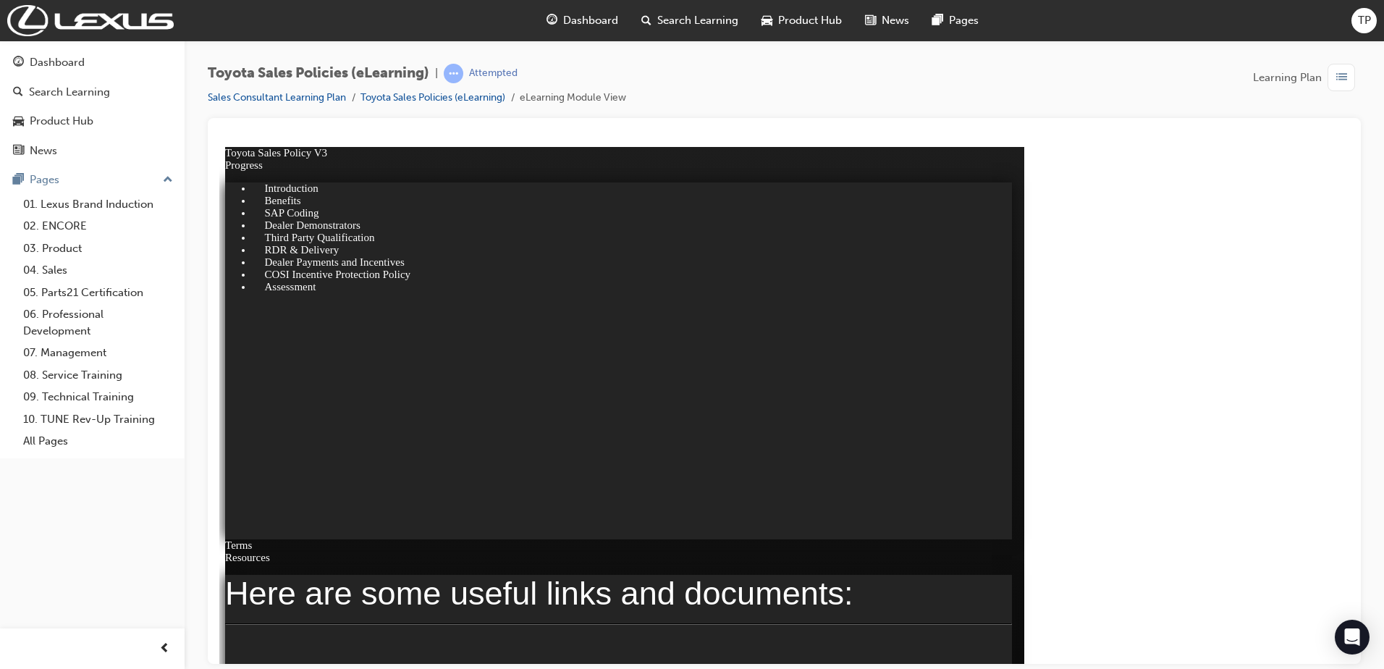
click div "NEXT"
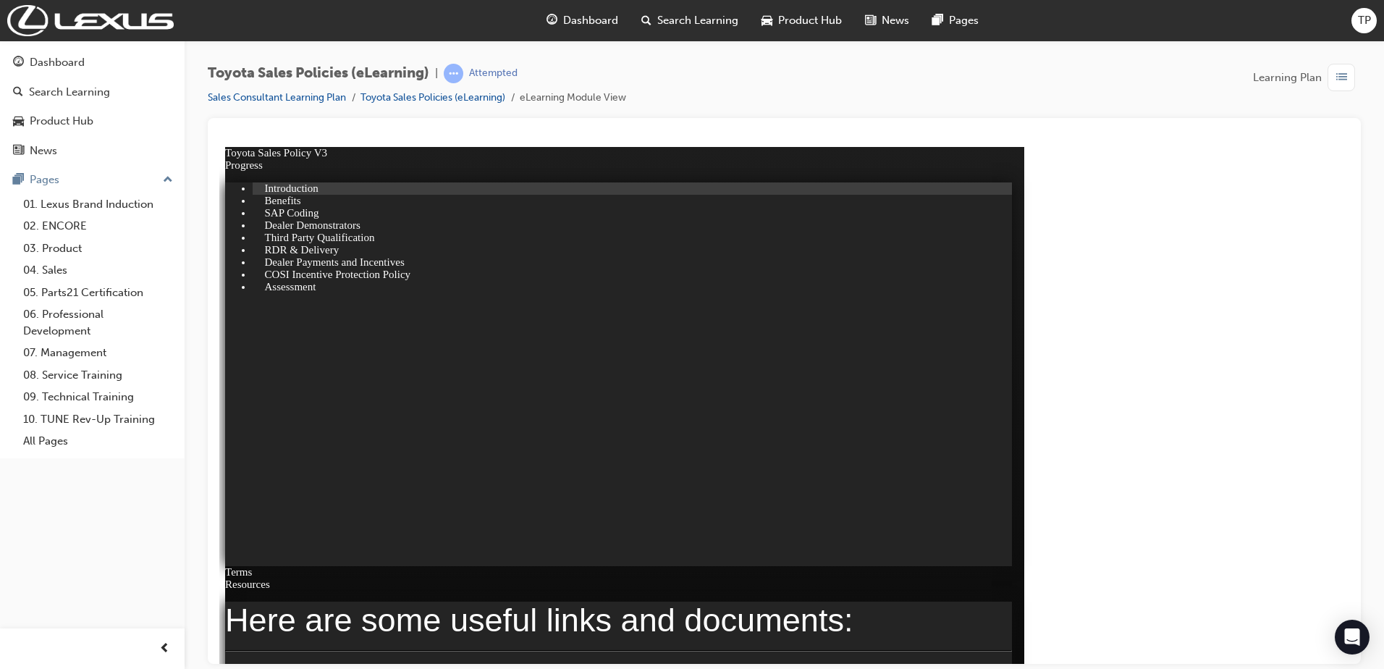
click body "Toyota Sales Policy V3 Progress Introduction Benefits SAP Coding Dealer Demonst…"
click at [1354, 630] on icon "Open Intercom Messenger" at bounding box center [1351, 637] width 17 height 19
click div
click at [310, 95] on link "Sales Consultant Learning Plan" at bounding box center [277, 97] width 138 height 12
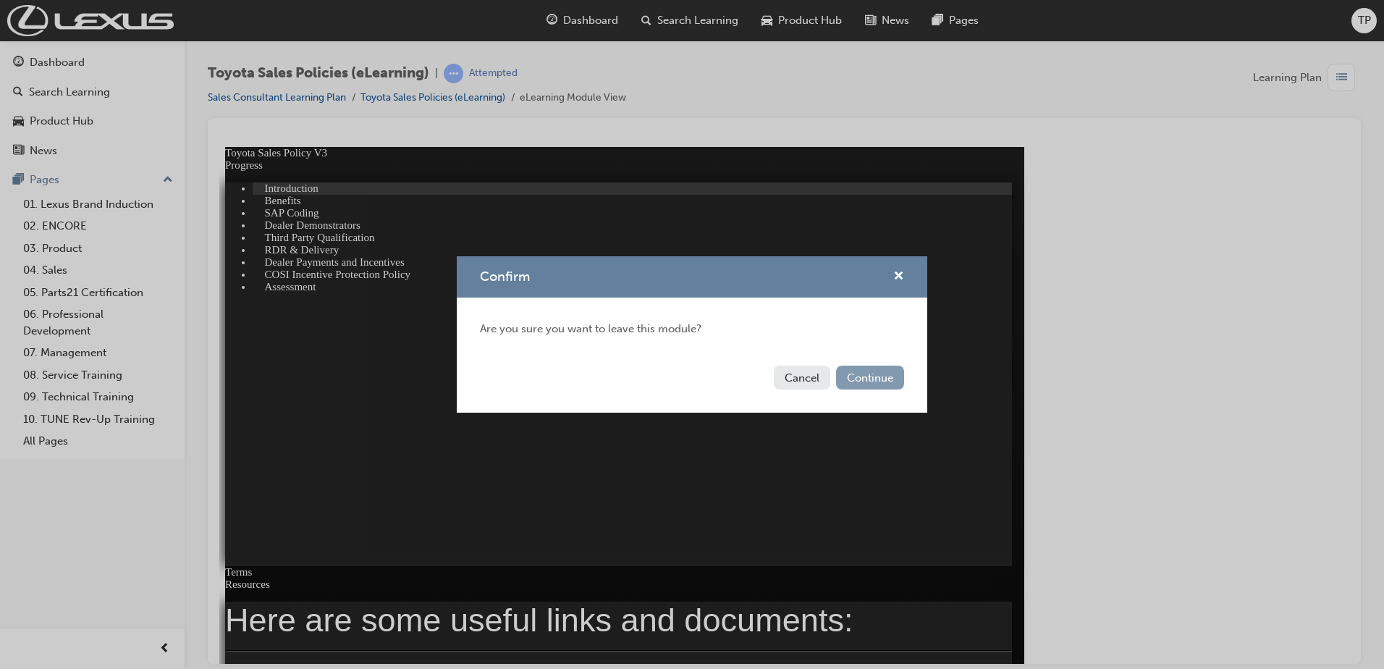
click at [854, 372] on button "Continue" at bounding box center [870, 378] width 68 height 24
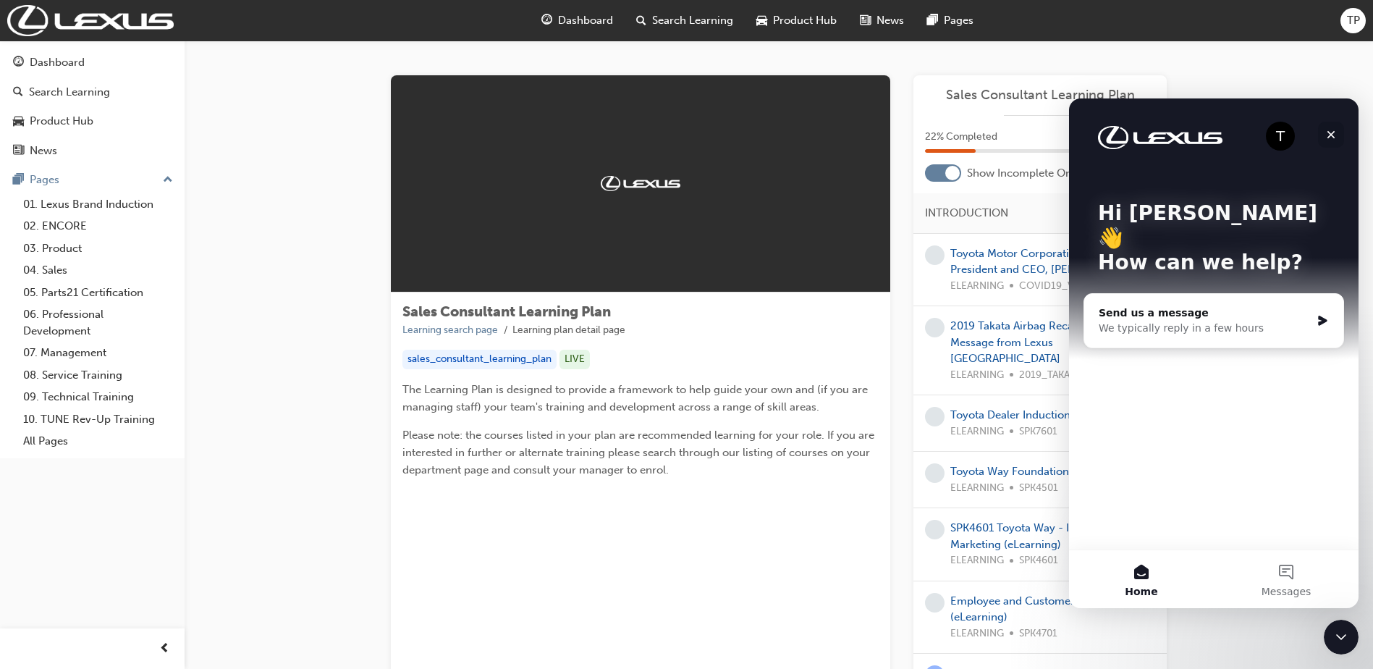
click at [1324, 127] on div "Close" at bounding box center [1331, 135] width 26 height 26
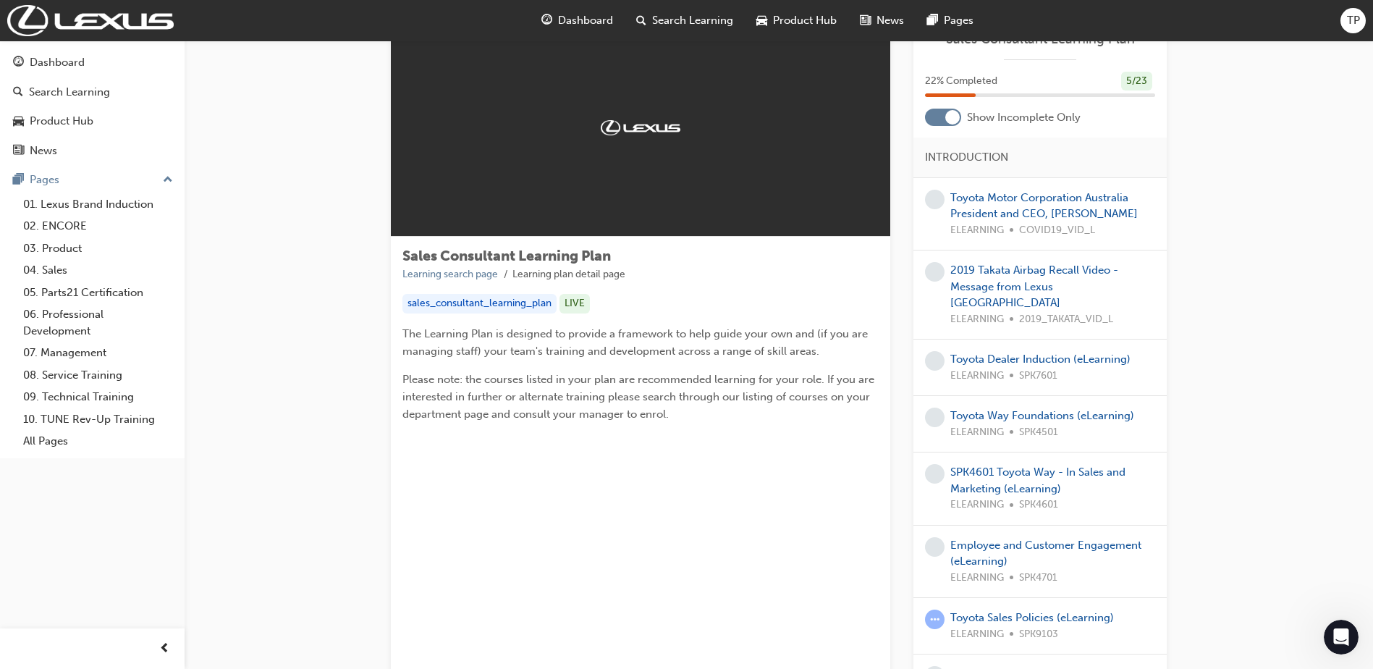
scroll to position [72, 0]
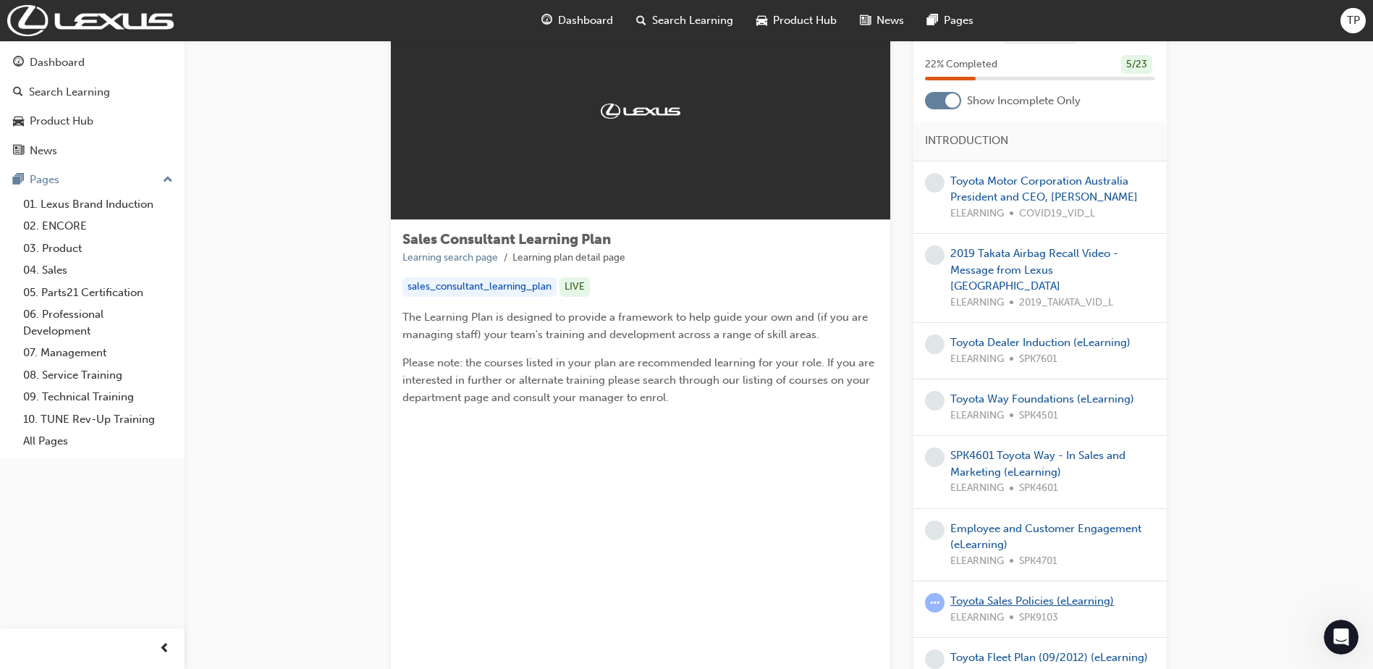
click at [1076, 594] on link "Toyota Sales Policies (eLearning)" at bounding box center [1032, 600] width 164 height 13
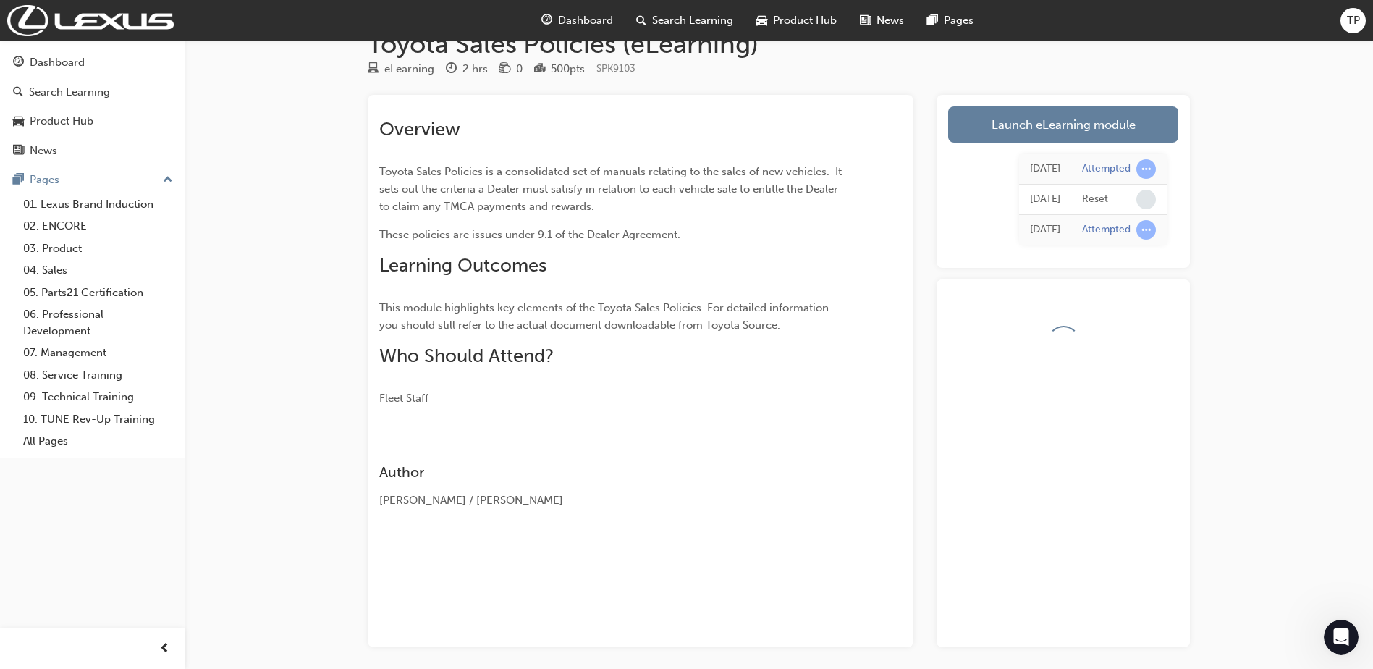
scroll to position [72, 0]
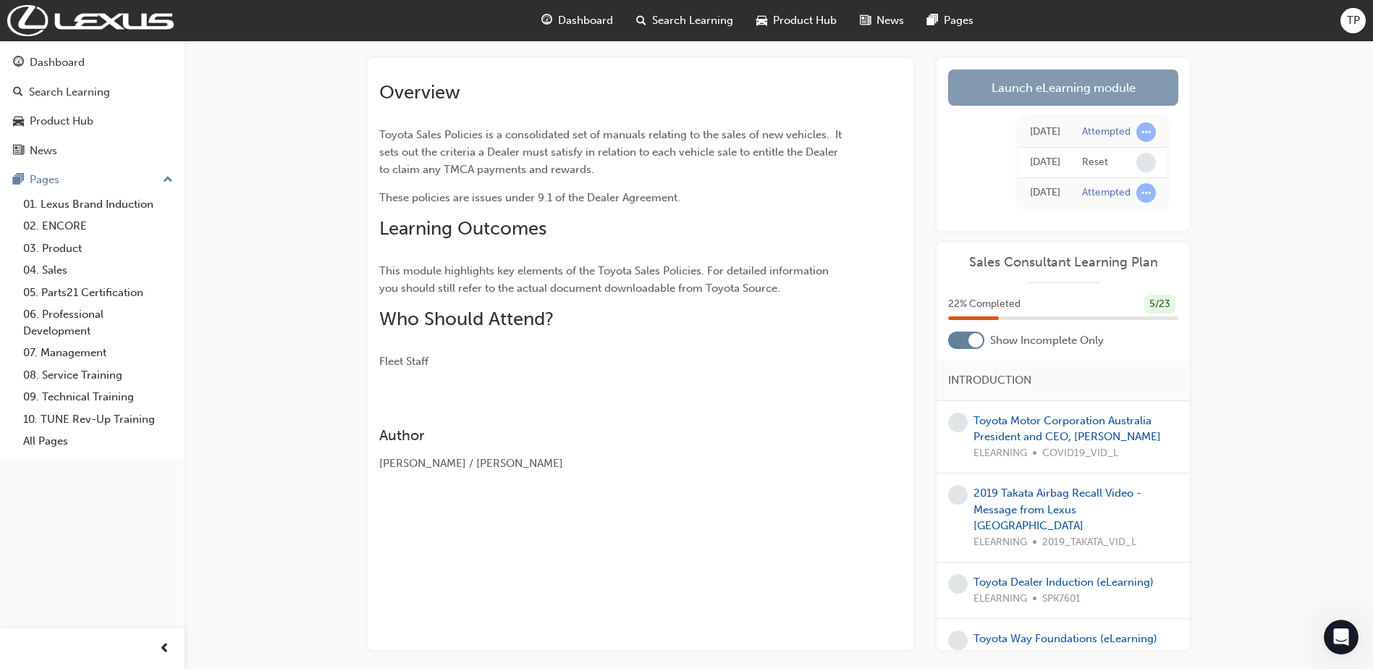
click at [1088, 96] on link "Launch eLearning module" at bounding box center [1063, 87] width 230 height 36
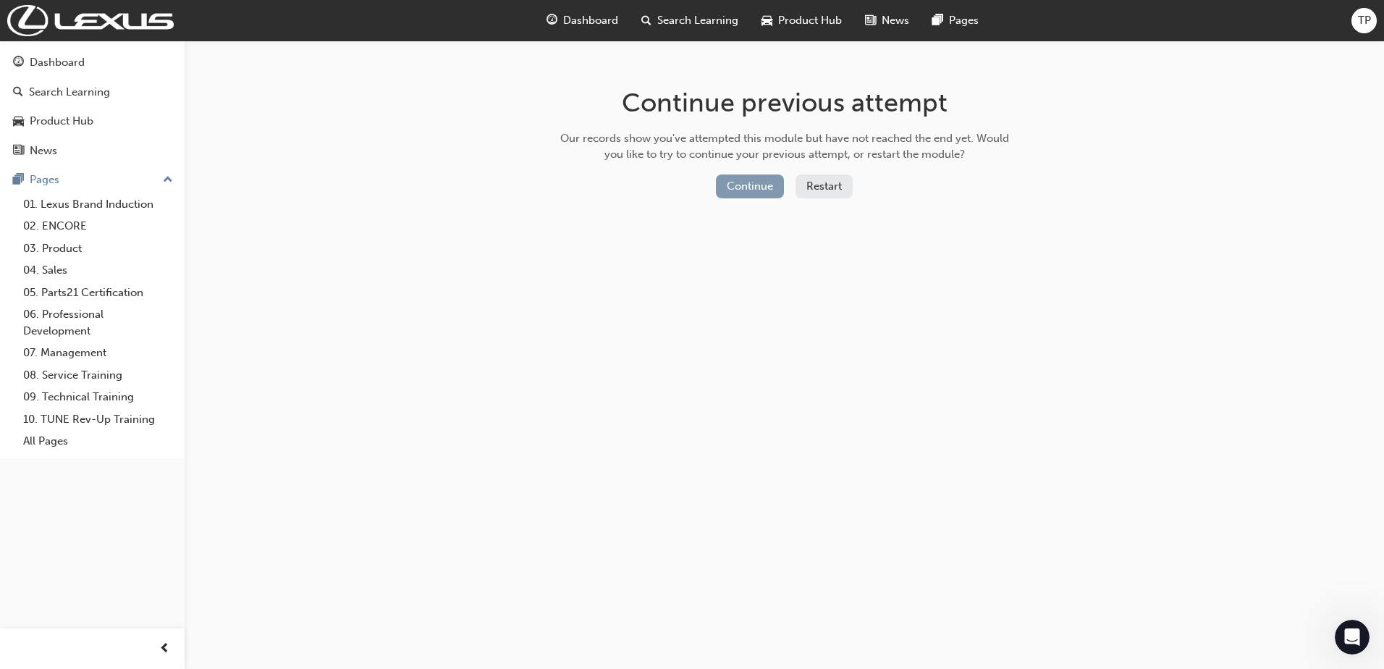
click at [764, 190] on button "Continue" at bounding box center [750, 186] width 68 height 24
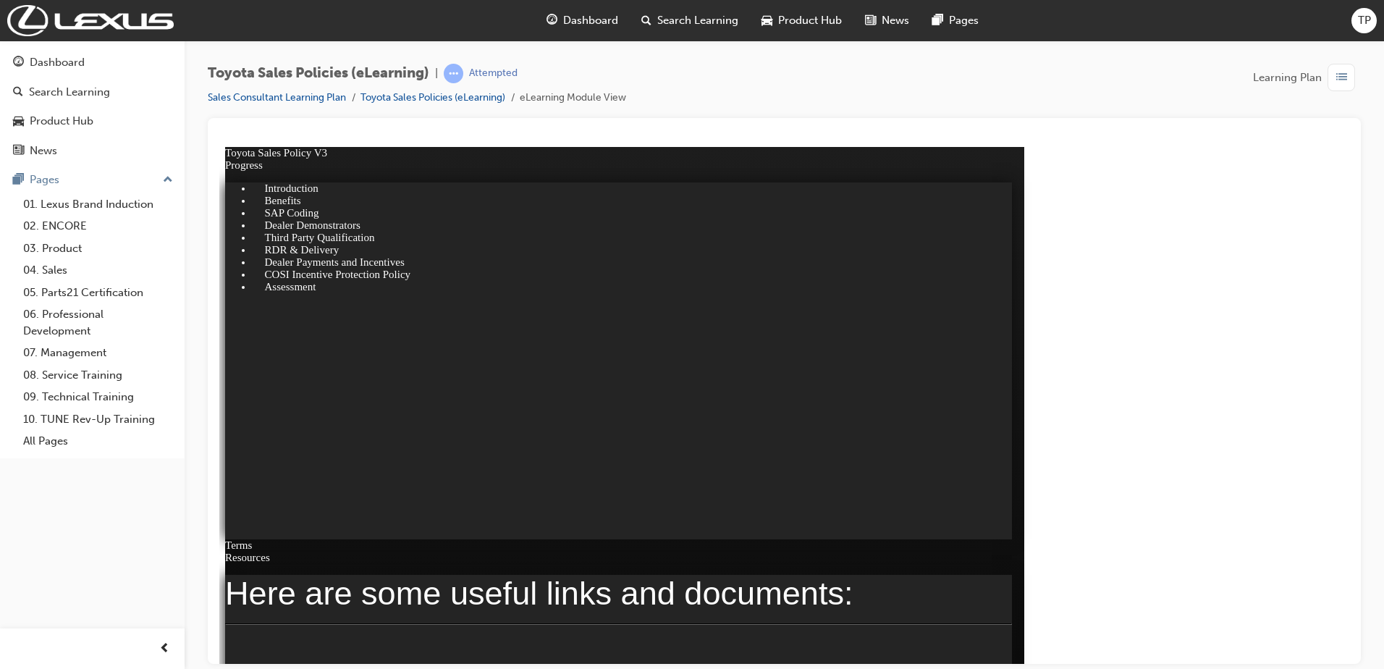
click div
click at [123, 421] on link "10. TUNE Rev-Up Training" at bounding box center [97, 419] width 161 height 22
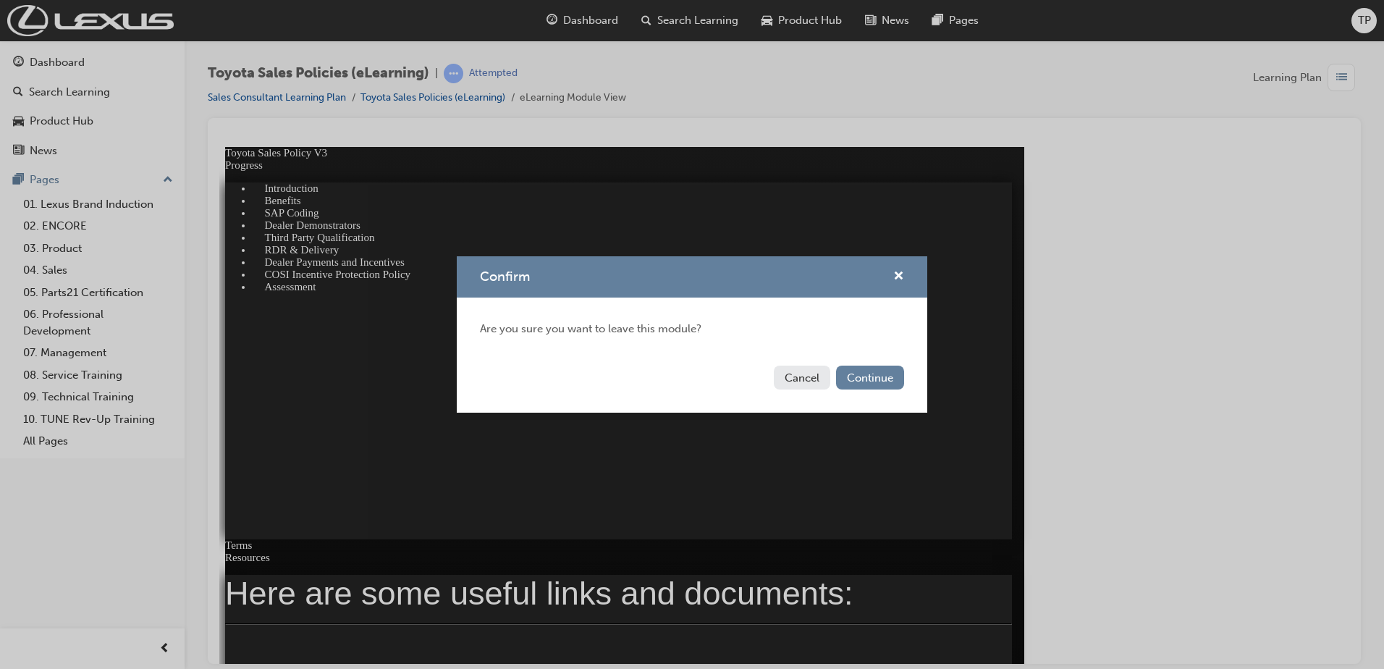
click at [879, 363] on div "Cancel Continue" at bounding box center [692, 386] width 471 height 53
click at [877, 368] on button "Continue" at bounding box center [870, 378] width 68 height 24
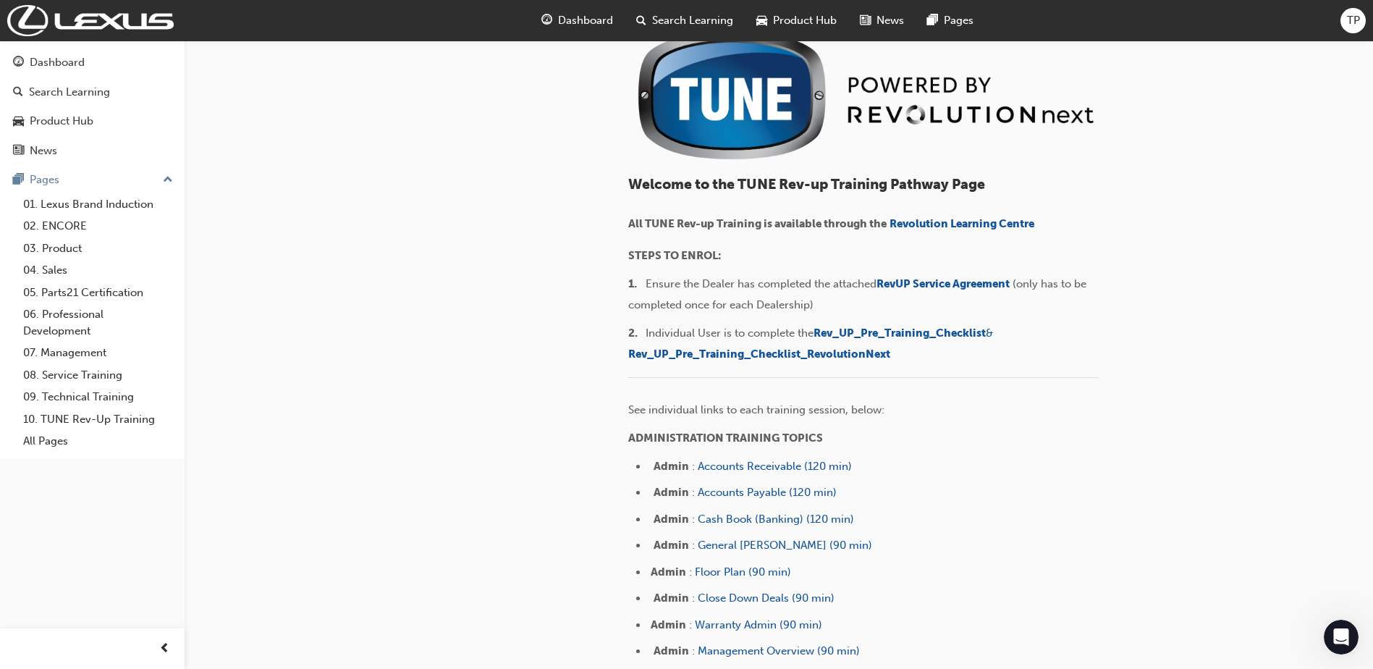
scroll to position [145, 0]
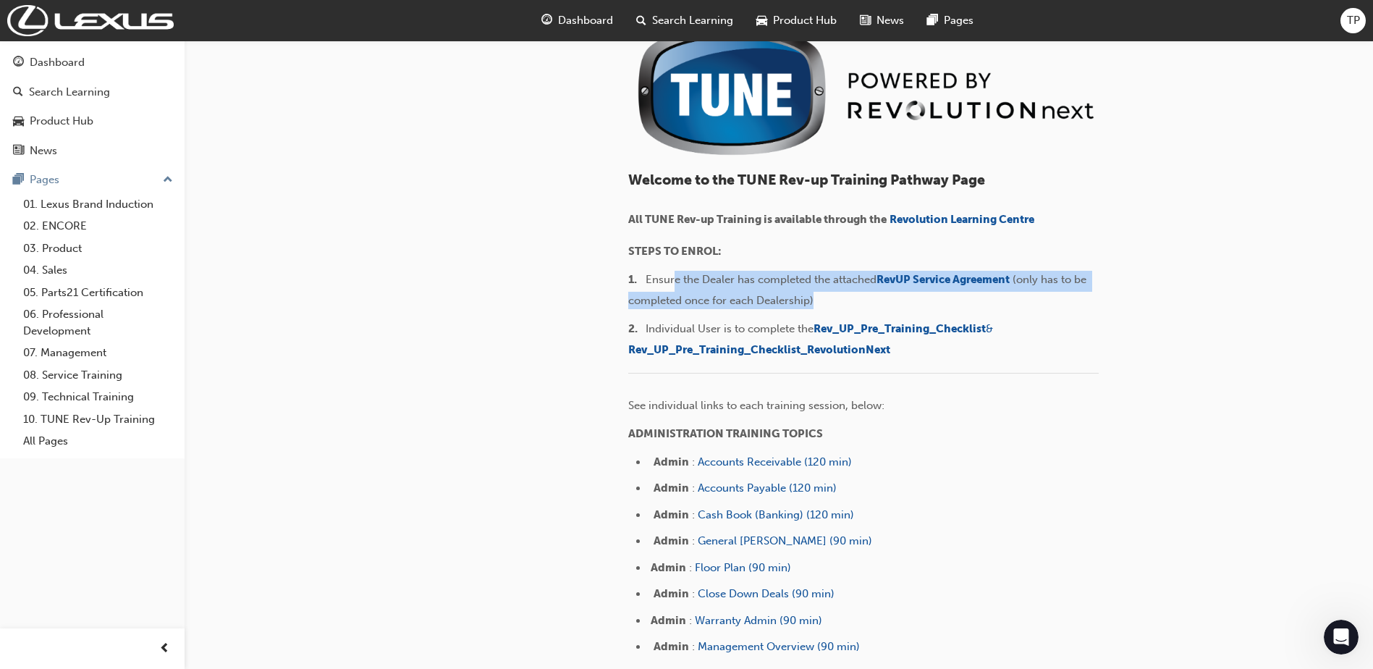
drag, startPoint x: 680, startPoint y: 282, endPoint x: 871, endPoint y: 292, distance: 190.7
click at [871, 292] on p "1. ​ Ensure the Dealer has completed the attached ​RevUP Service Agreement ​ (o…" at bounding box center [863, 290] width 471 height 38
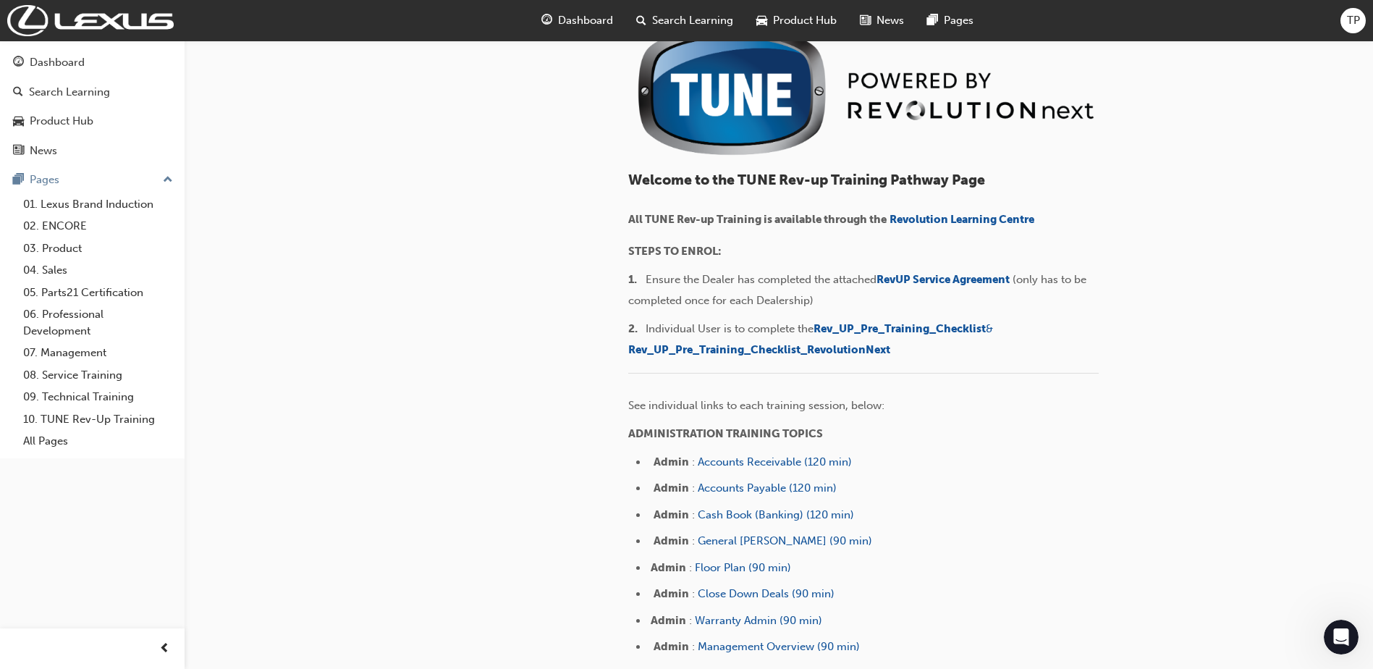
drag, startPoint x: 871, startPoint y: 292, endPoint x: 1125, endPoint y: 239, distance: 259.7
click at [859, 328] on span "Rev_UP_Pre_Training_Checklist" at bounding box center [900, 328] width 172 height 13
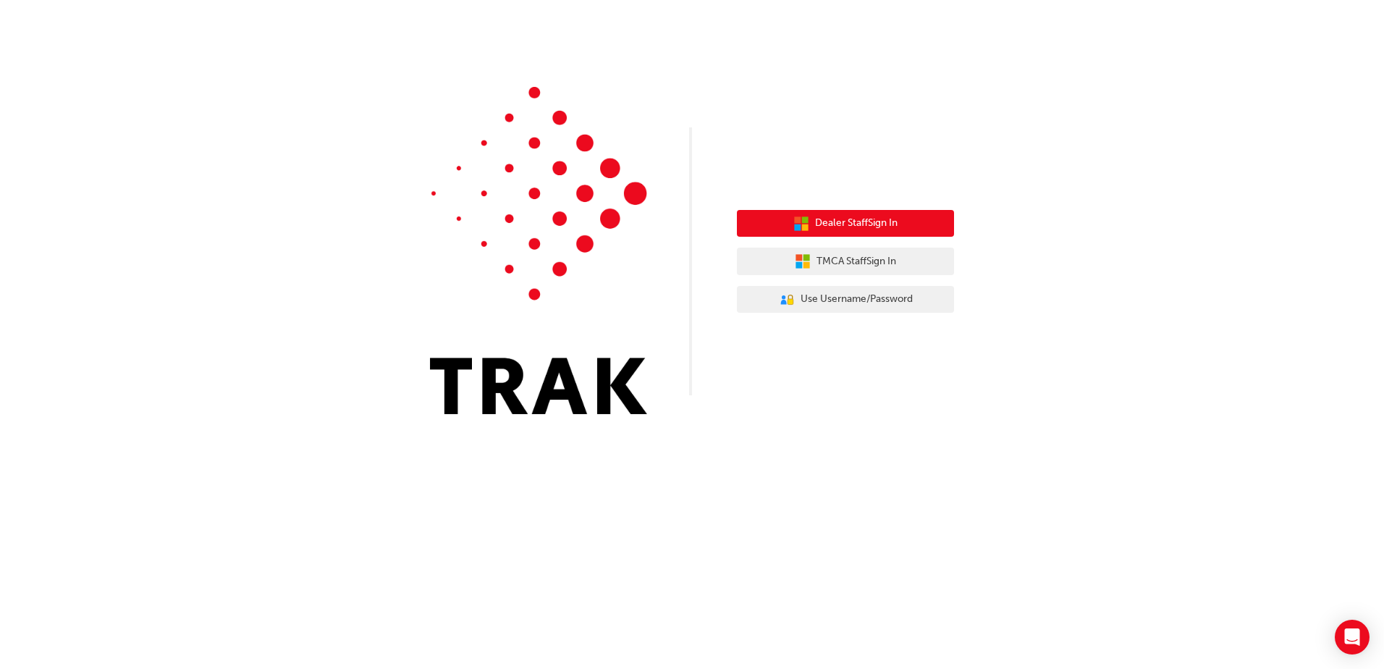
click at [892, 228] on span "Dealer Staff Sign In" at bounding box center [856, 223] width 83 height 17
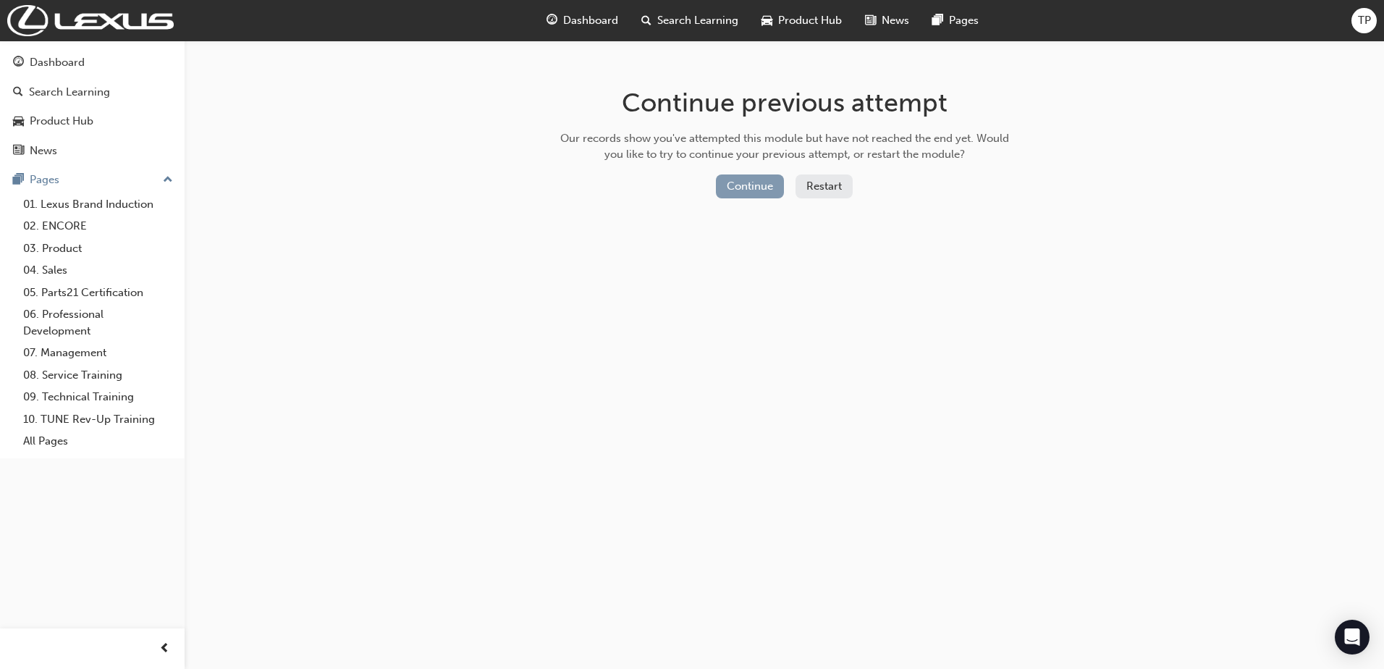
click at [767, 192] on button "Continue" at bounding box center [750, 186] width 68 height 24
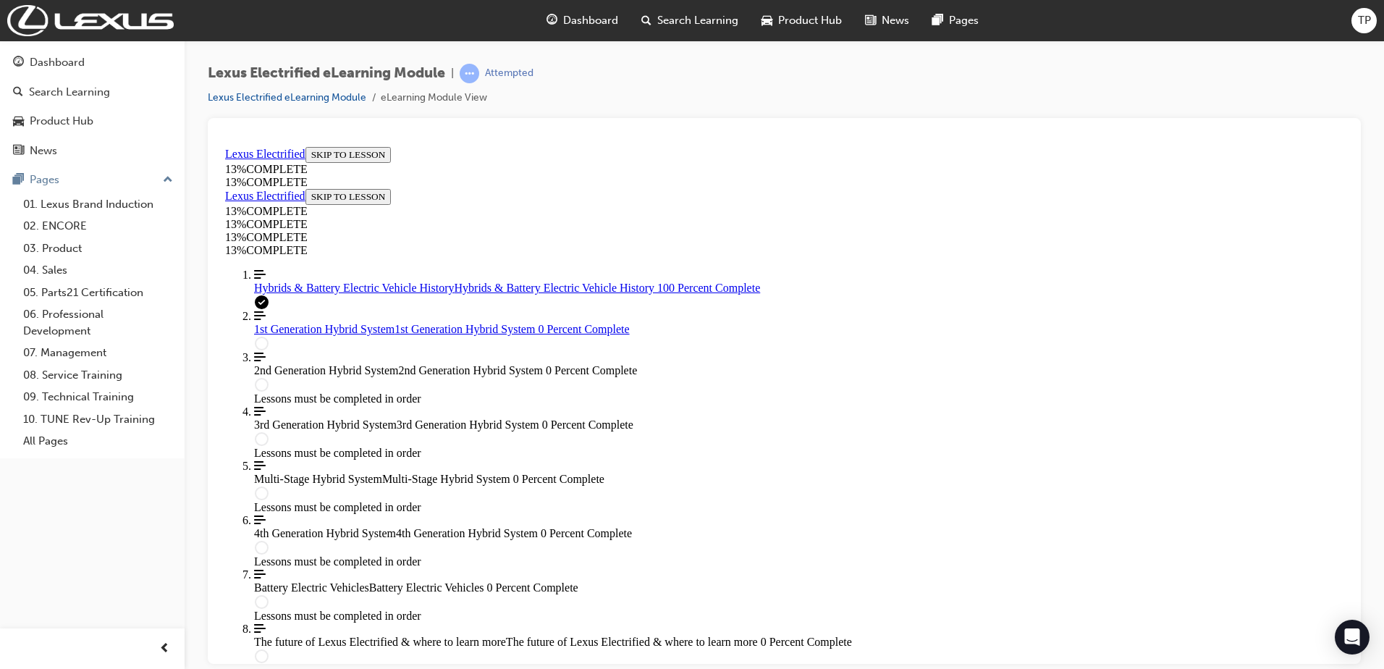
scroll to position [5388, 0]
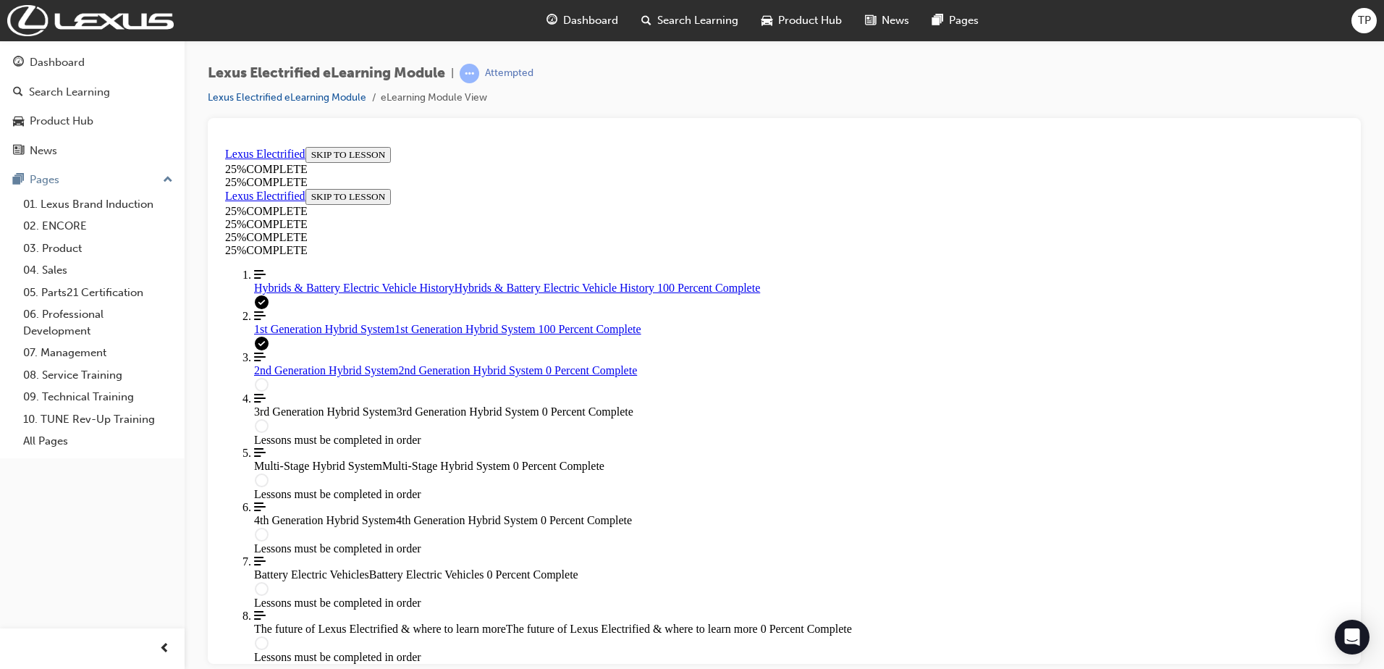
scroll to position [1393, 0]
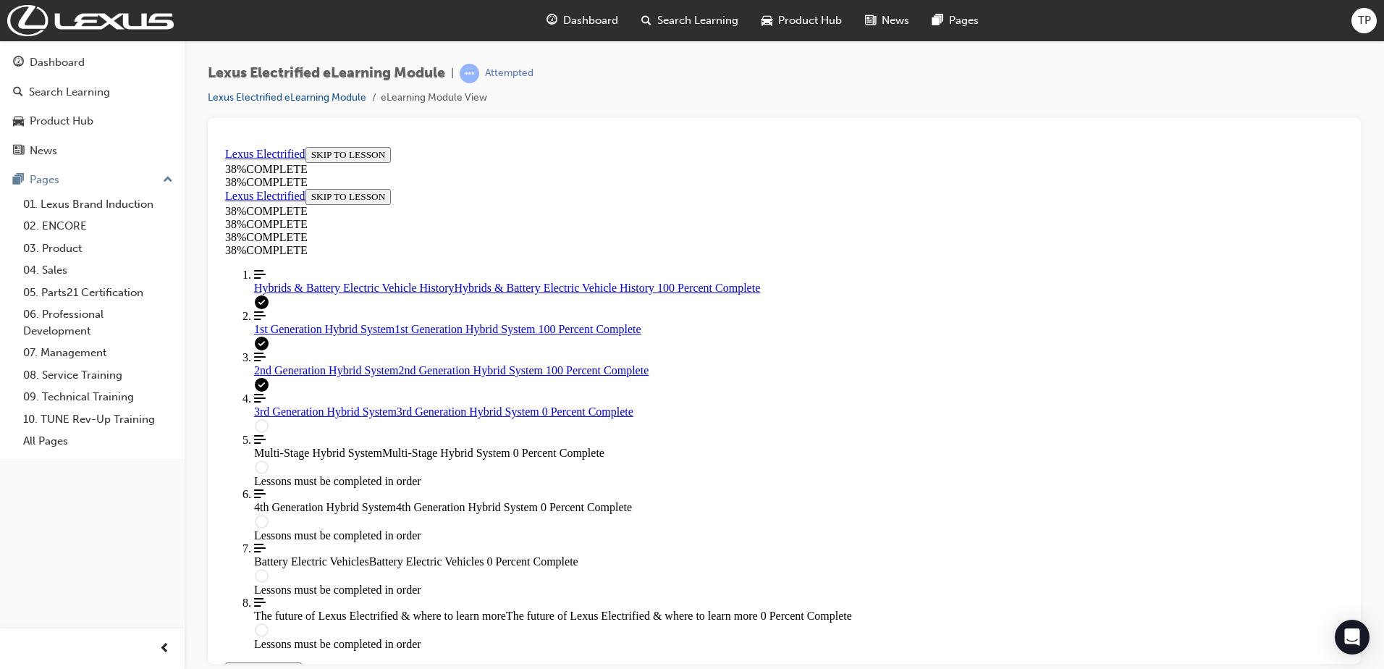
scroll to position [1579, 0]
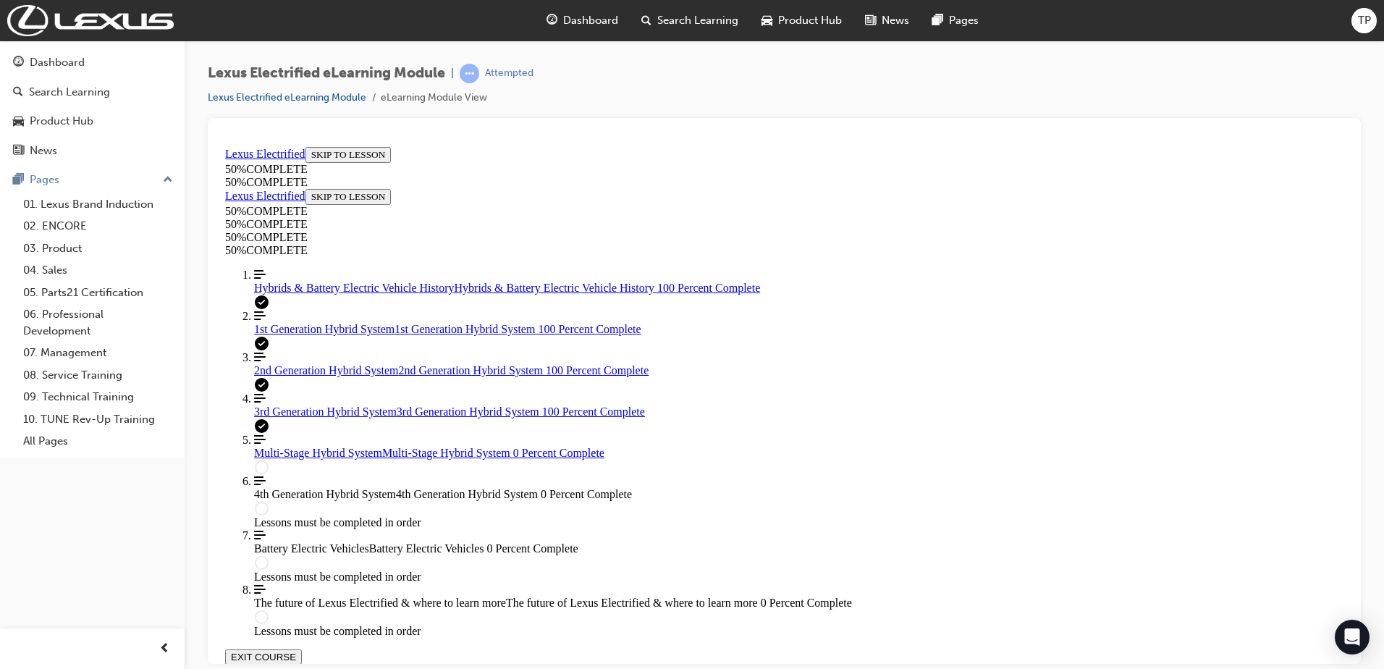
scroll to position [2072, 0]
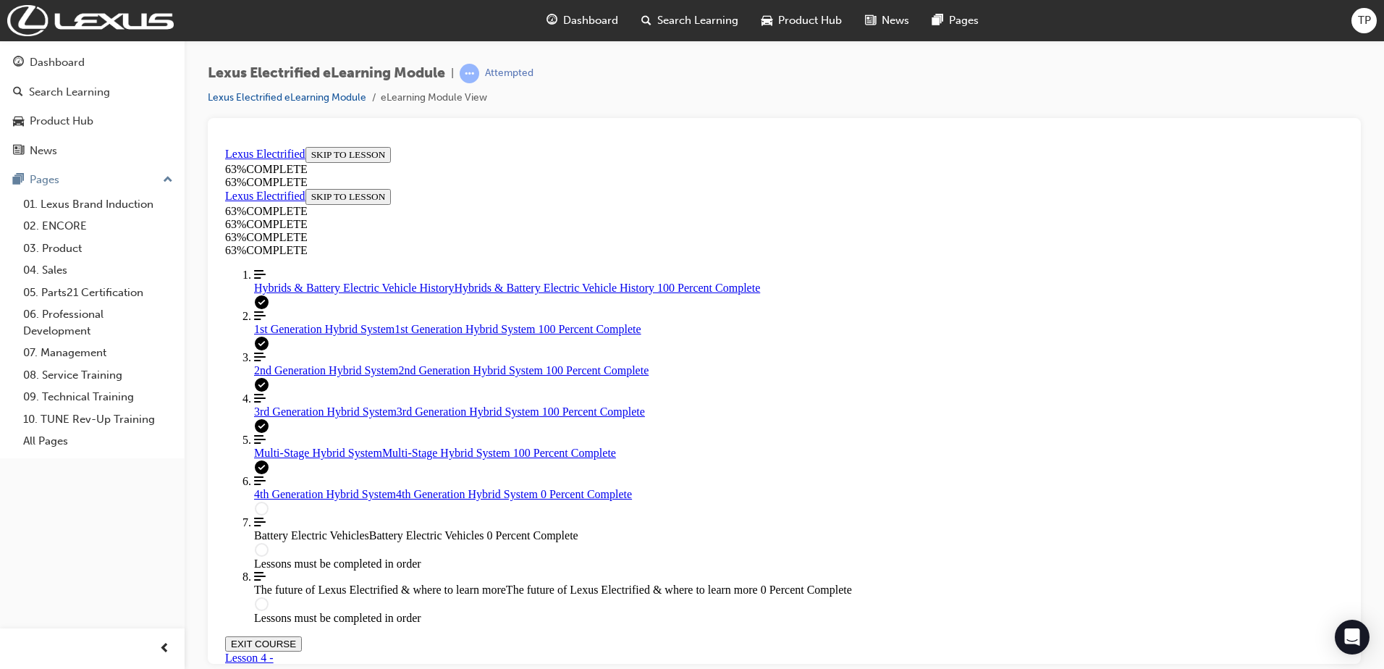
scroll to position [1408, 0]
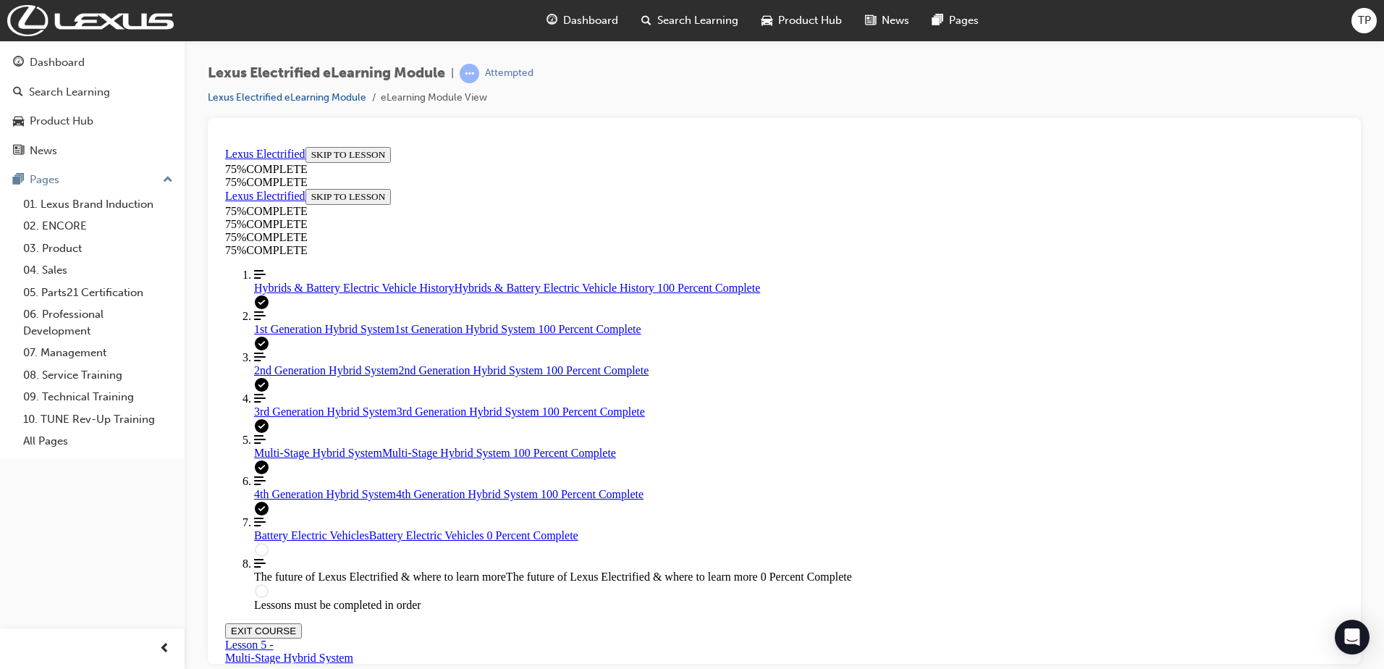
scroll to position [1100, 0]
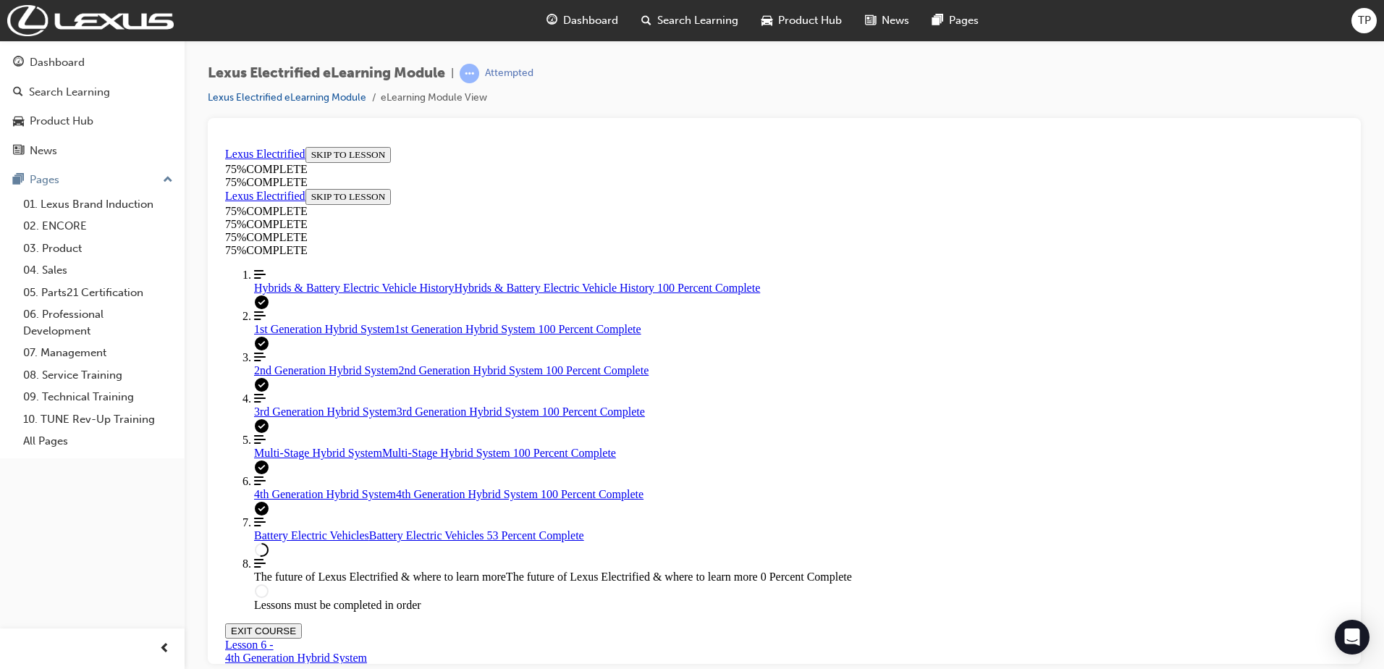
drag, startPoint x: 983, startPoint y: 457, endPoint x: 984, endPoint y: 450, distance: 7.3
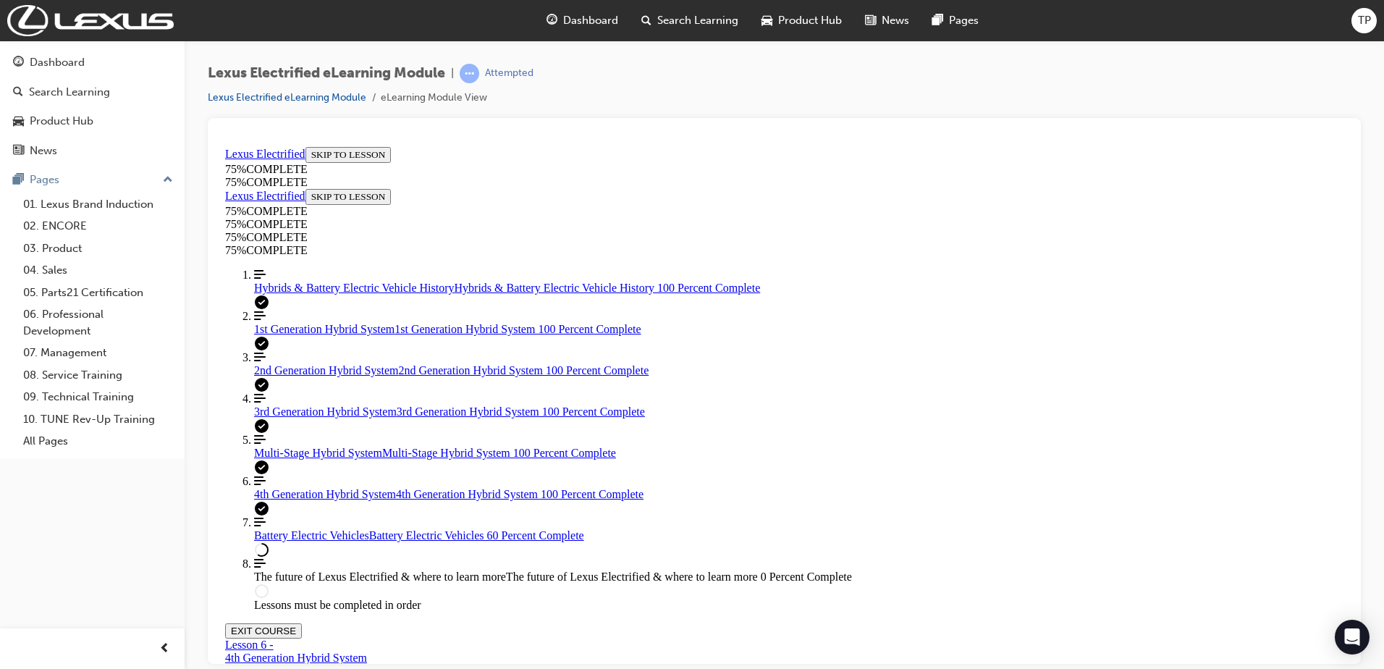
drag, startPoint x: 929, startPoint y: 509, endPoint x: 1030, endPoint y: 509, distance: 100.6
drag, startPoint x: 1033, startPoint y: 509, endPoint x: 1094, endPoint y: 499, distance: 62.2
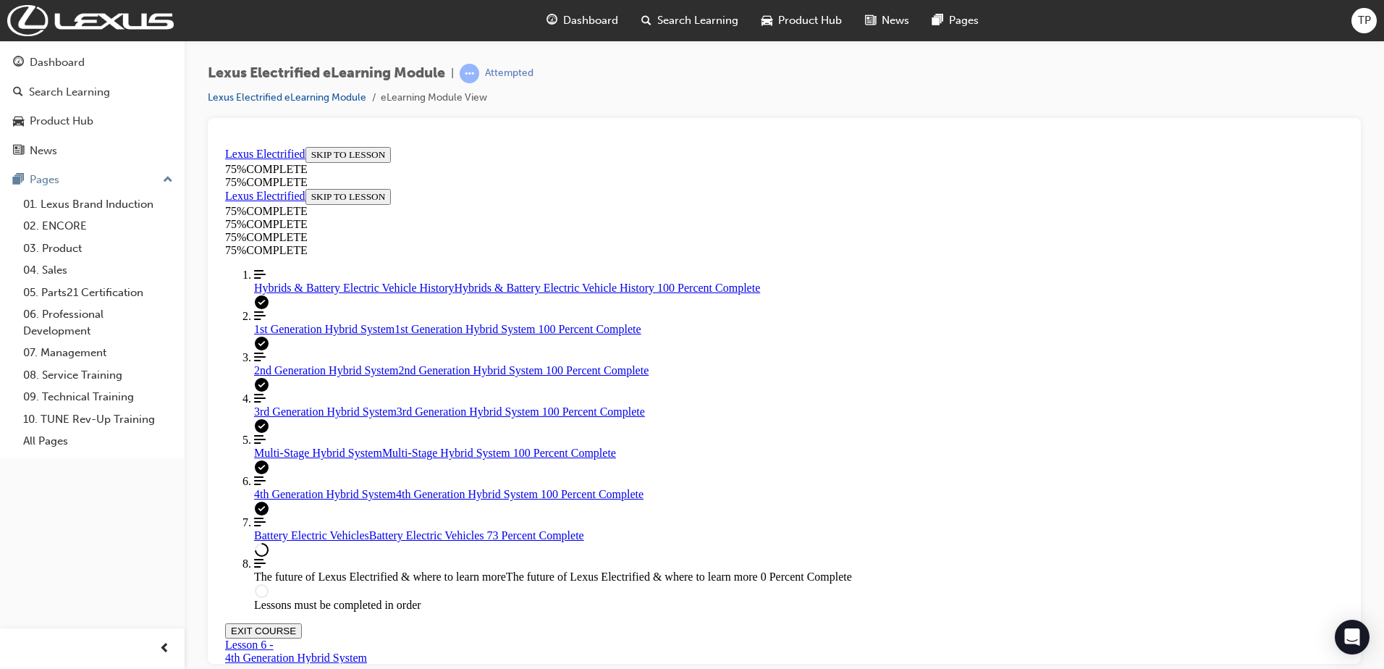
drag, startPoint x: 691, startPoint y: 434, endPoint x: 693, endPoint y: 410, distance: 23.2
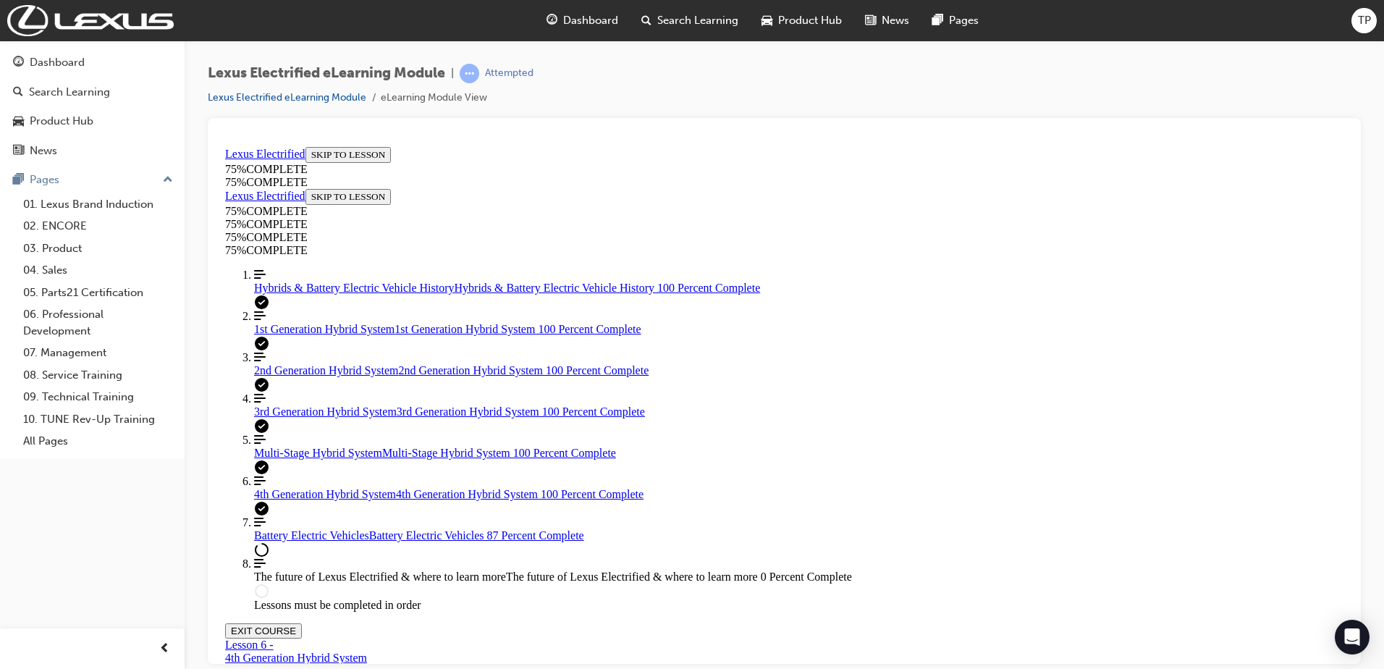
drag, startPoint x: 685, startPoint y: 376, endPoint x: 695, endPoint y: 314, distance: 62.2
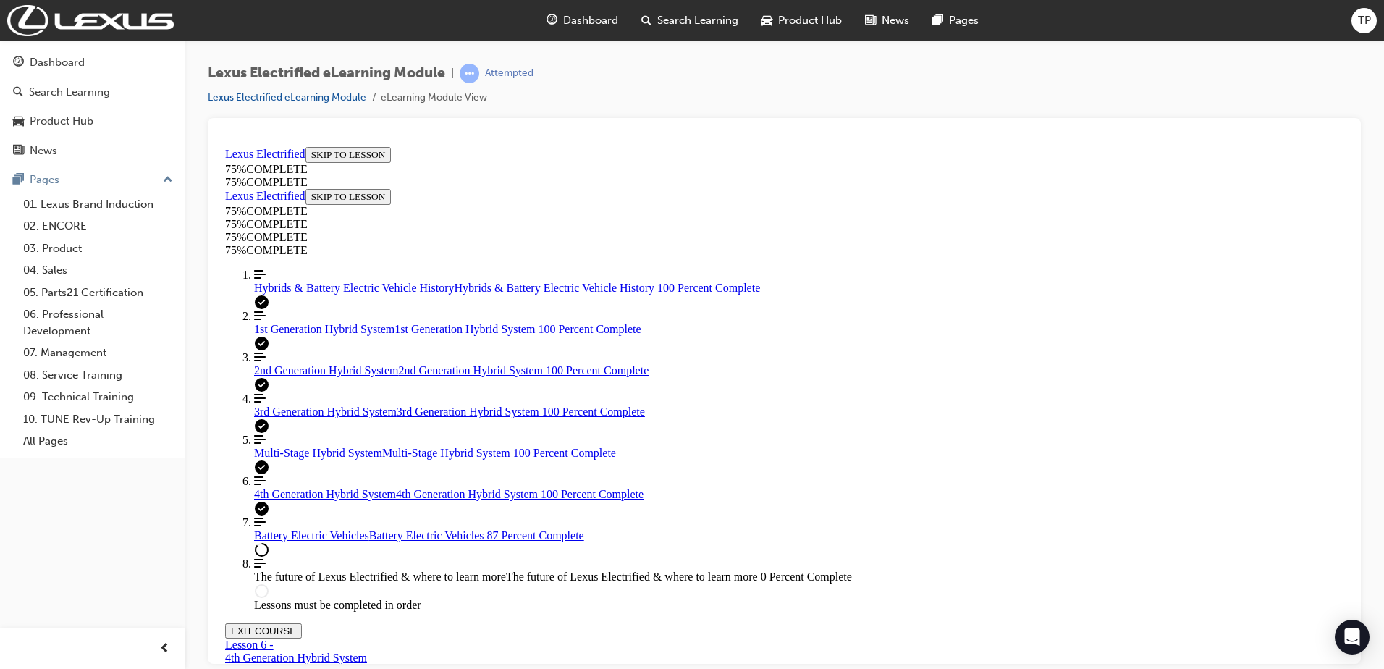
drag, startPoint x: 760, startPoint y: 453, endPoint x: 757, endPoint y: 398, distance: 55.1
drag, startPoint x: 759, startPoint y: 322, endPoint x: 769, endPoint y: 376, distance: 55.4
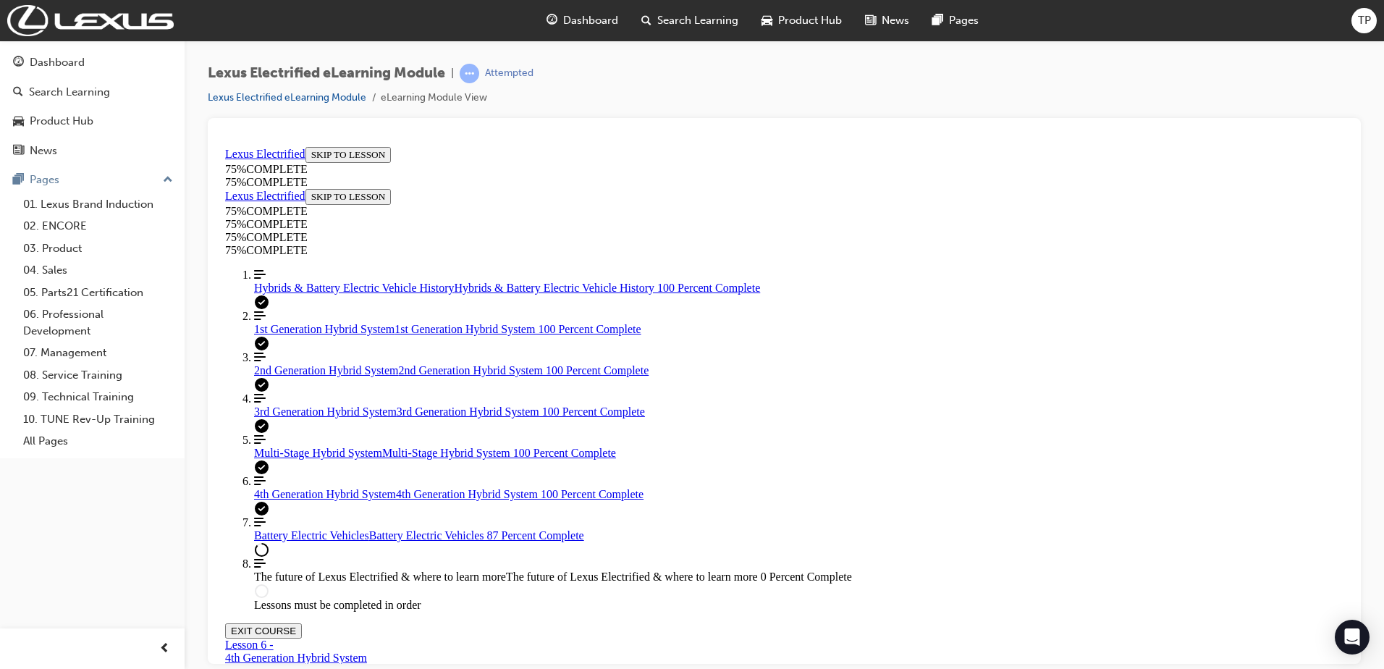
drag, startPoint x: 876, startPoint y: 565, endPoint x: 872, endPoint y: 552, distance: 13.0
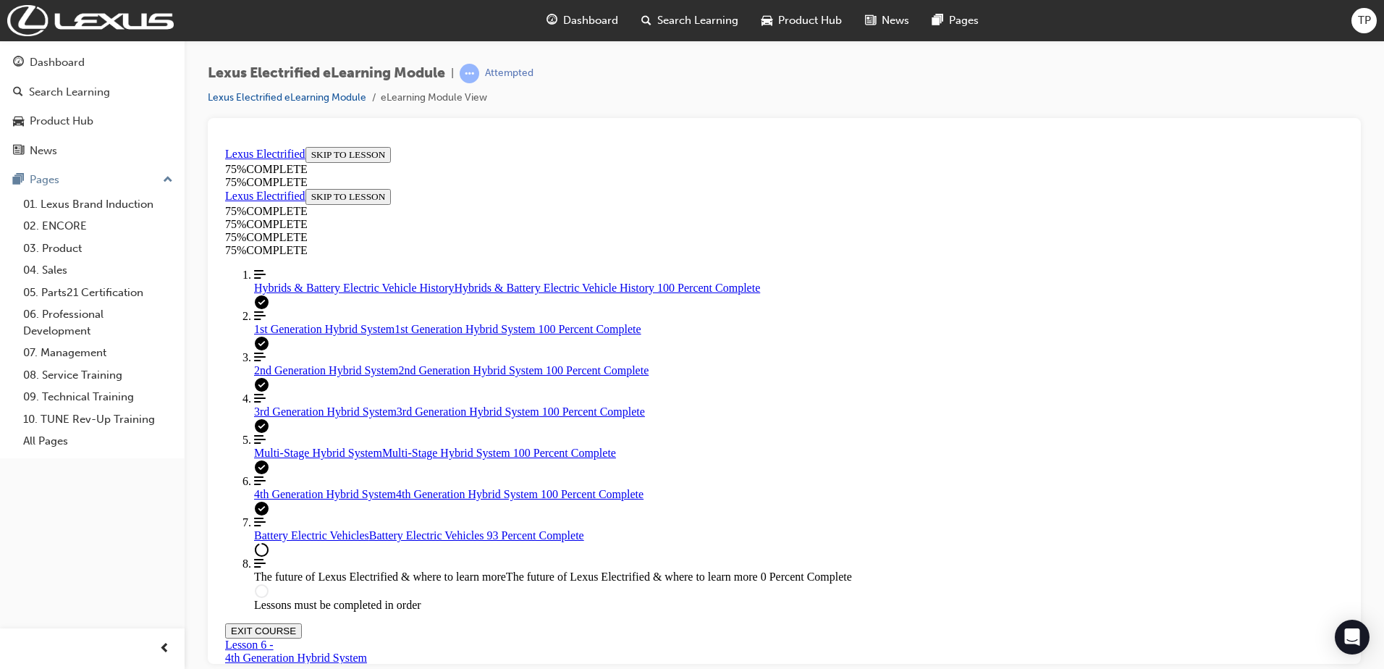
drag, startPoint x: 1022, startPoint y: 294, endPoint x: 850, endPoint y: 296, distance: 172.3
drag, startPoint x: 960, startPoint y: 296, endPoint x: 931, endPoint y: 311, distance: 32.4
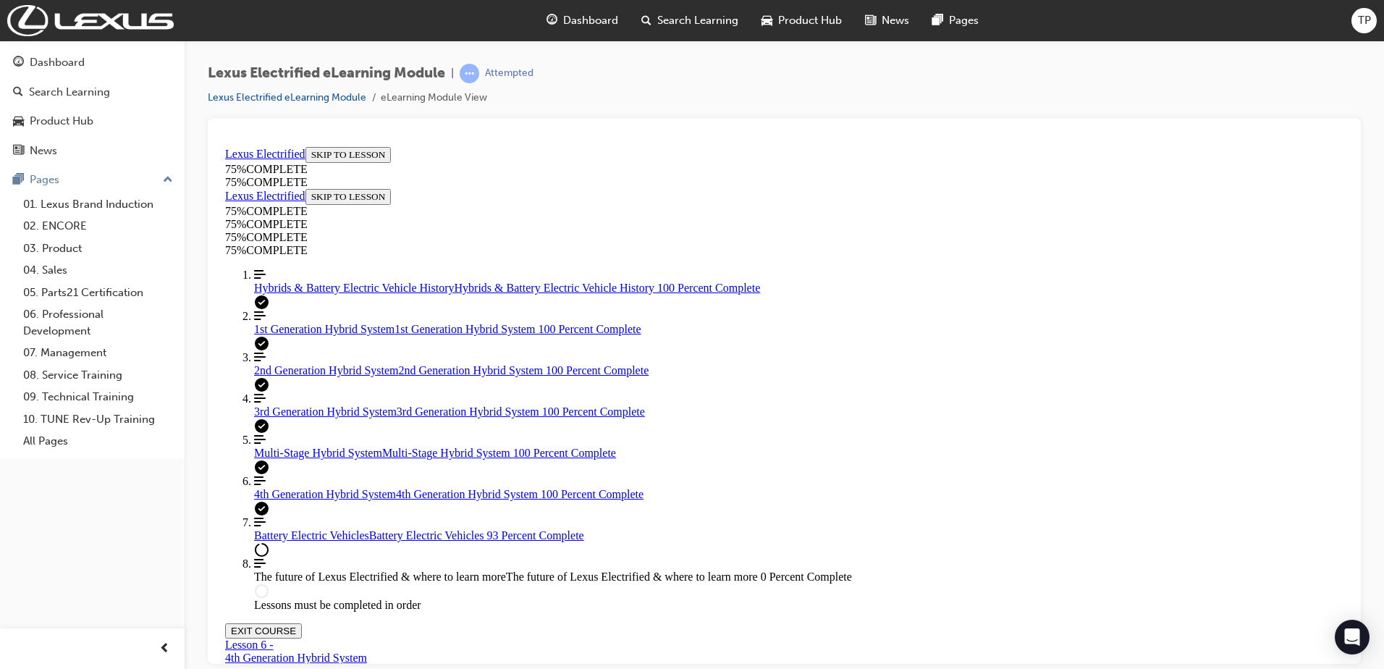
drag, startPoint x: 931, startPoint y: 311, endPoint x: 853, endPoint y: 394, distance: 114.7
drag, startPoint x: 783, startPoint y: 374, endPoint x: 913, endPoint y: 308, distance: 145.4
drag, startPoint x: 801, startPoint y: 353, endPoint x: 924, endPoint y: 231, distance: 173.0
drag, startPoint x: 793, startPoint y: 376, endPoint x: 933, endPoint y: 369, distance: 140.6
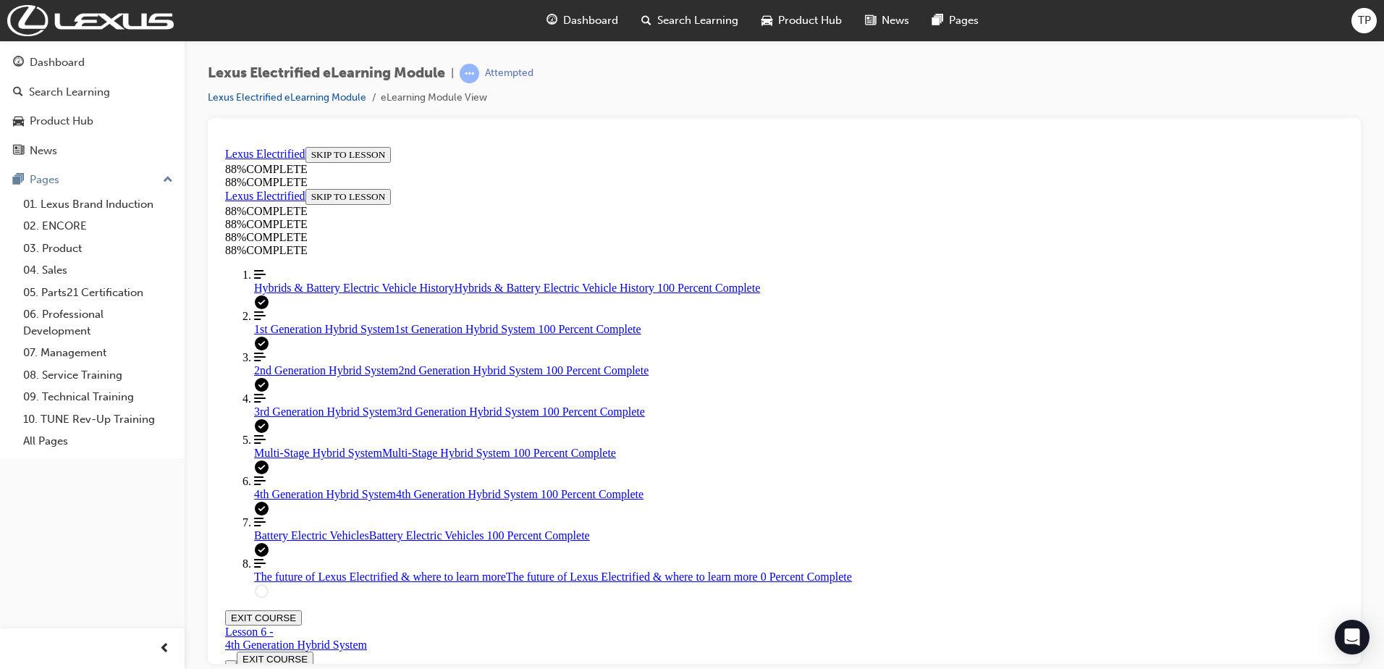
scroll to position [5502, 0]
drag, startPoint x: 771, startPoint y: 361, endPoint x: 991, endPoint y: 366, distance: 220.1
drag, startPoint x: 661, startPoint y: 384, endPoint x: 882, endPoint y: 390, distance: 221.6
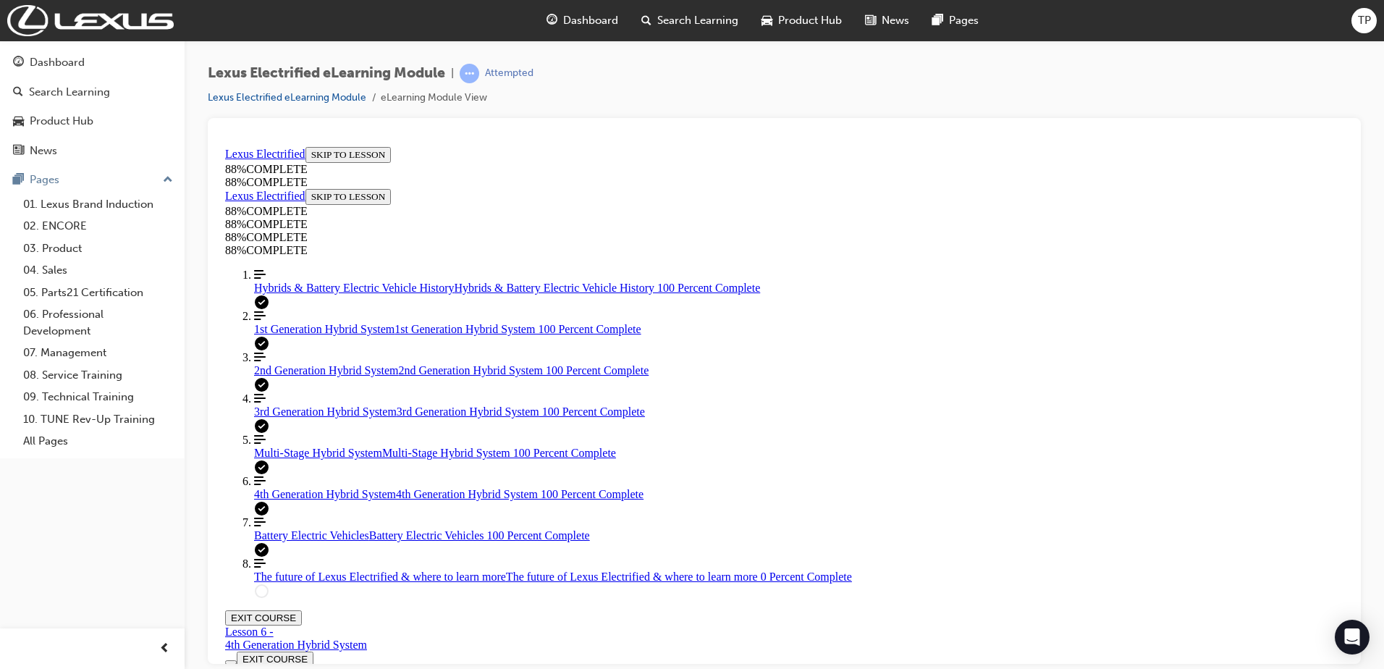
drag, startPoint x: 882, startPoint y: 390, endPoint x: 909, endPoint y: 397, distance: 27.7
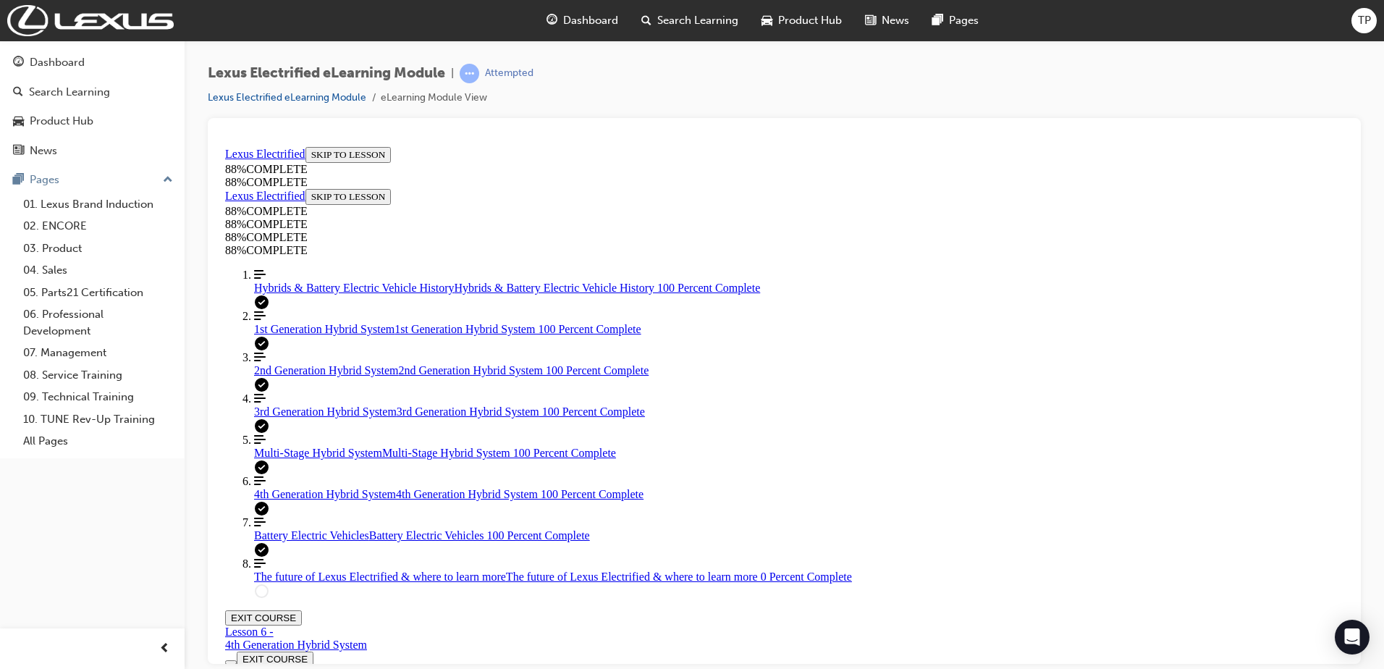
scroll to position [5815, 0]
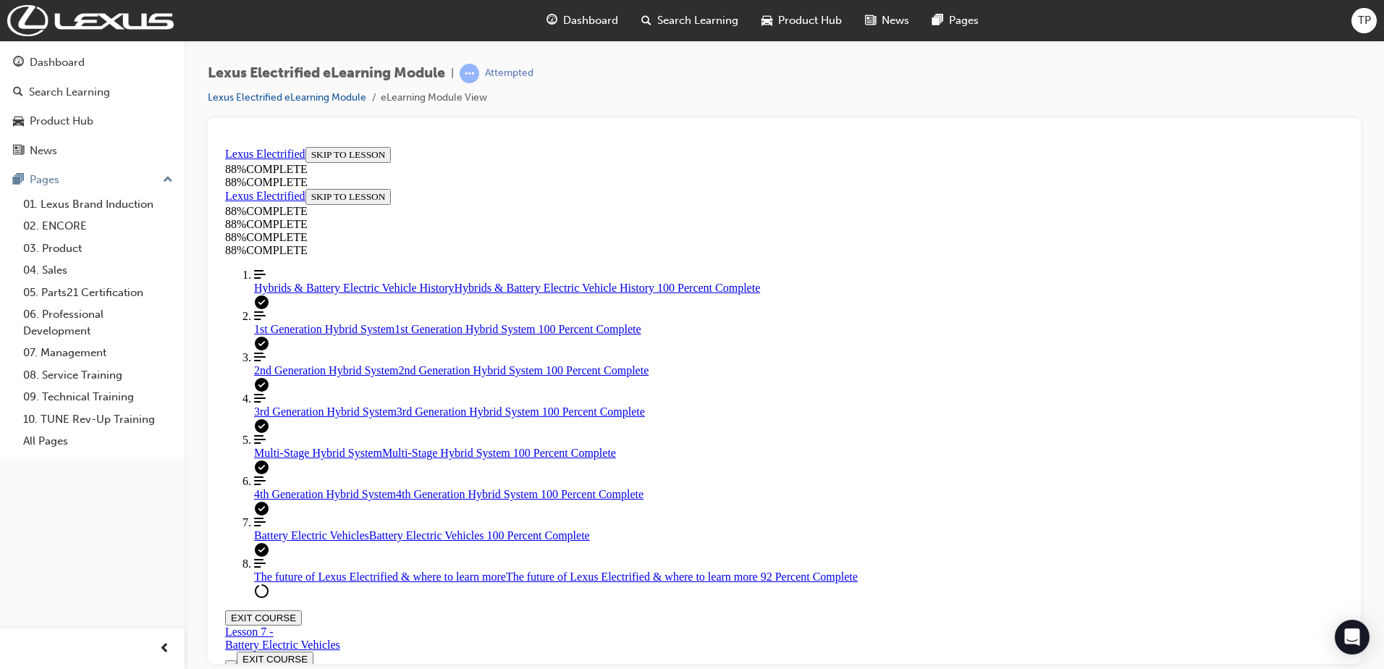
scroll to position [4900, 0]
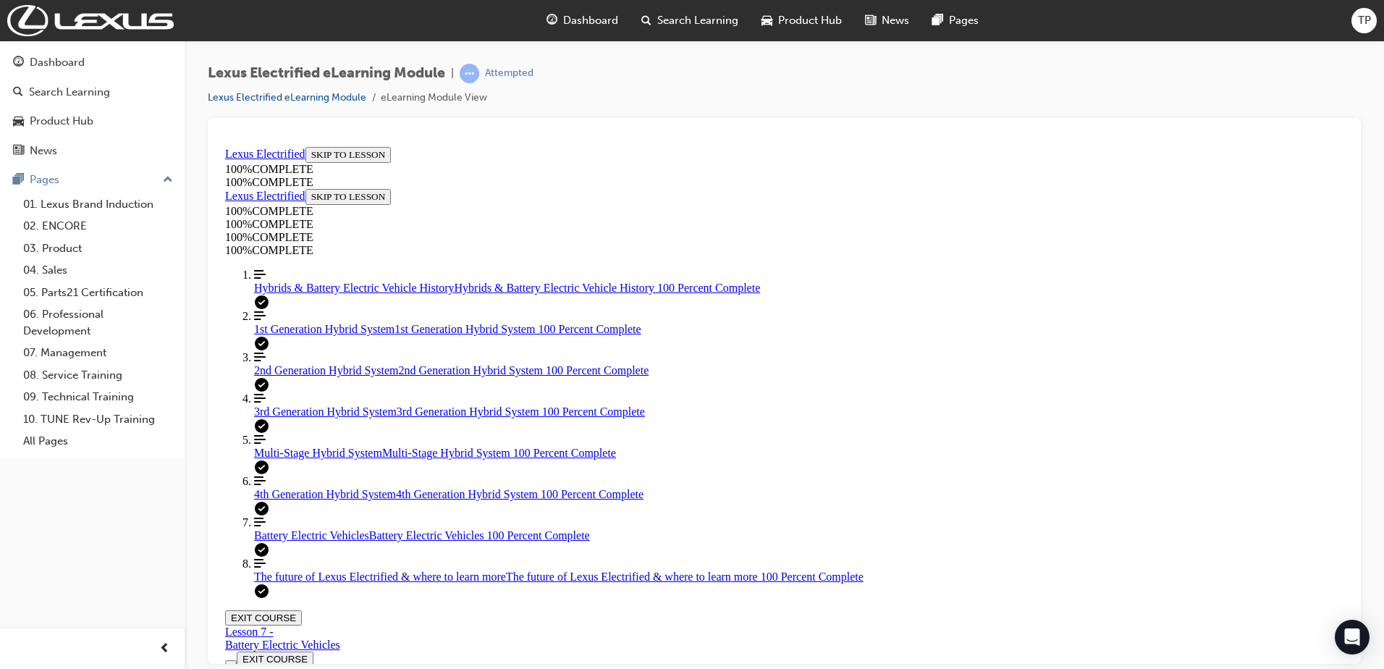
scroll to position [5429, 0]
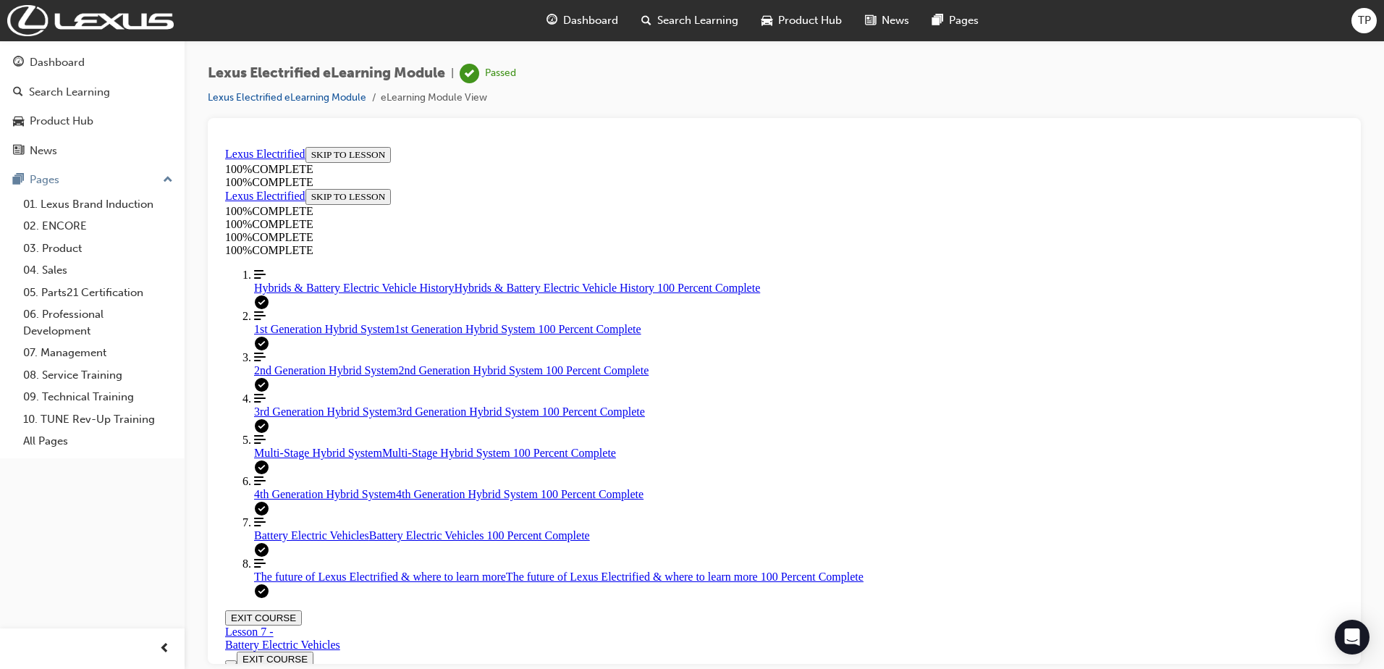
click at [302, 609] on button "EXIT COURSE" at bounding box center [263, 616] width 77 height 15
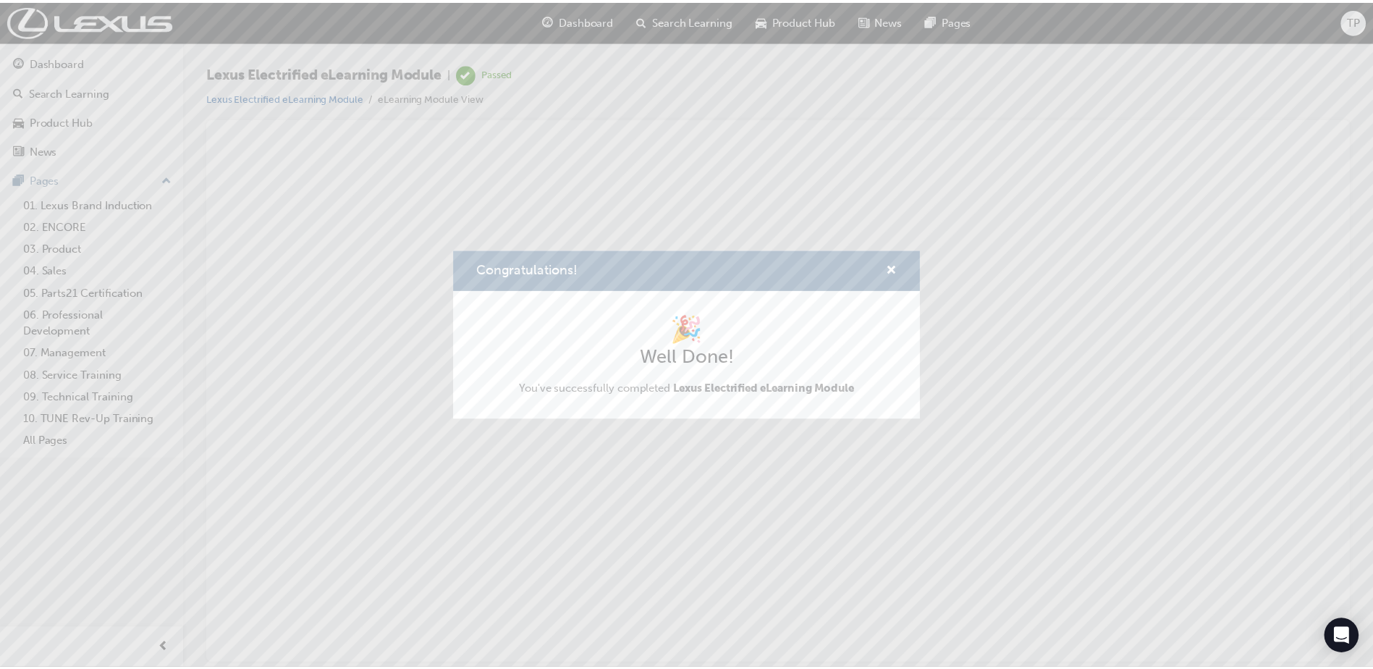
scroll to position [0, 0]
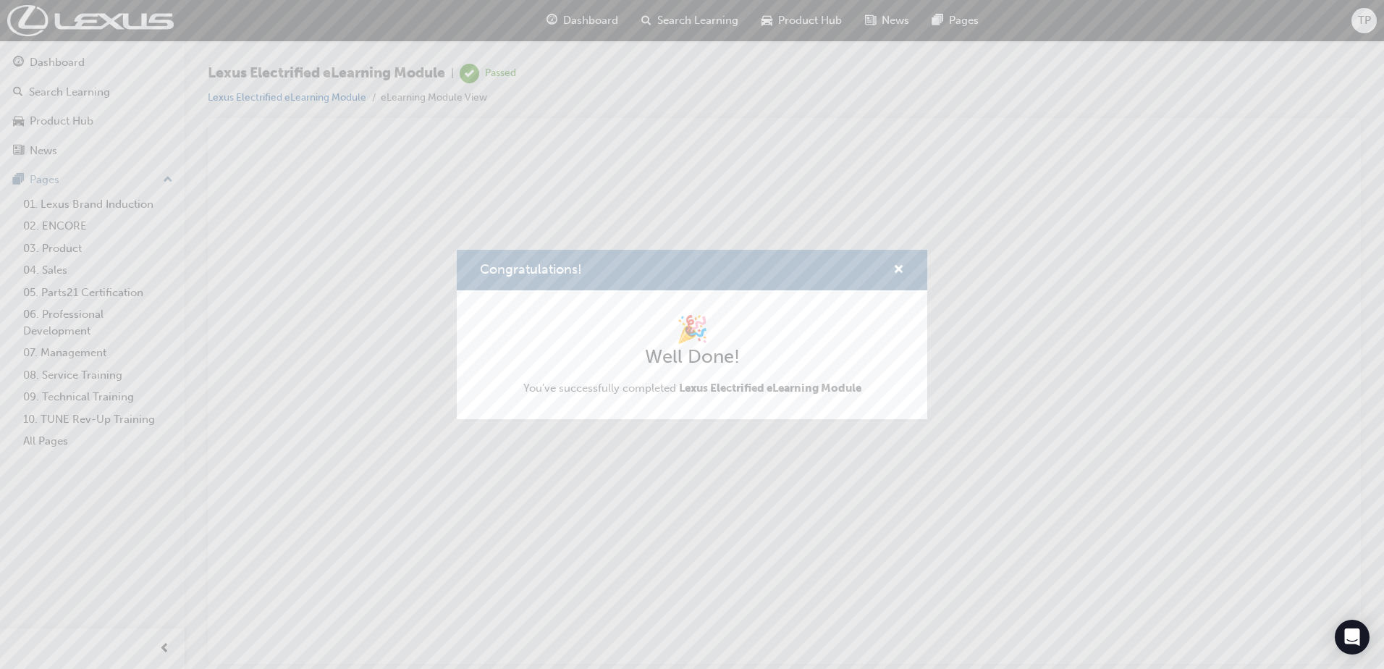
click at [1300, 161] on div "Congratulations! 🎉 Well Done! You've successfully completed Lexus Electrified e…" at bounding box center [692, 334] width 1384 height 669
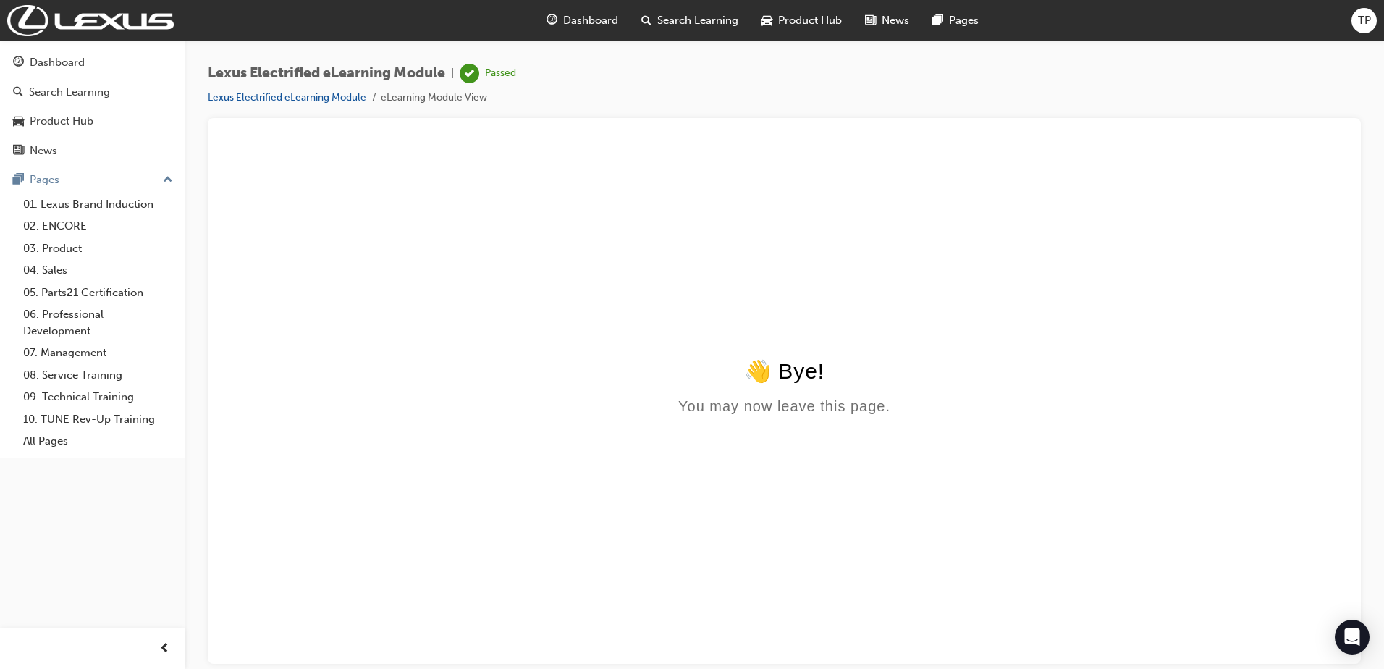
click at [597, 19] on span "Dashboard" at bounding box center [590, 20] width 55 height 17
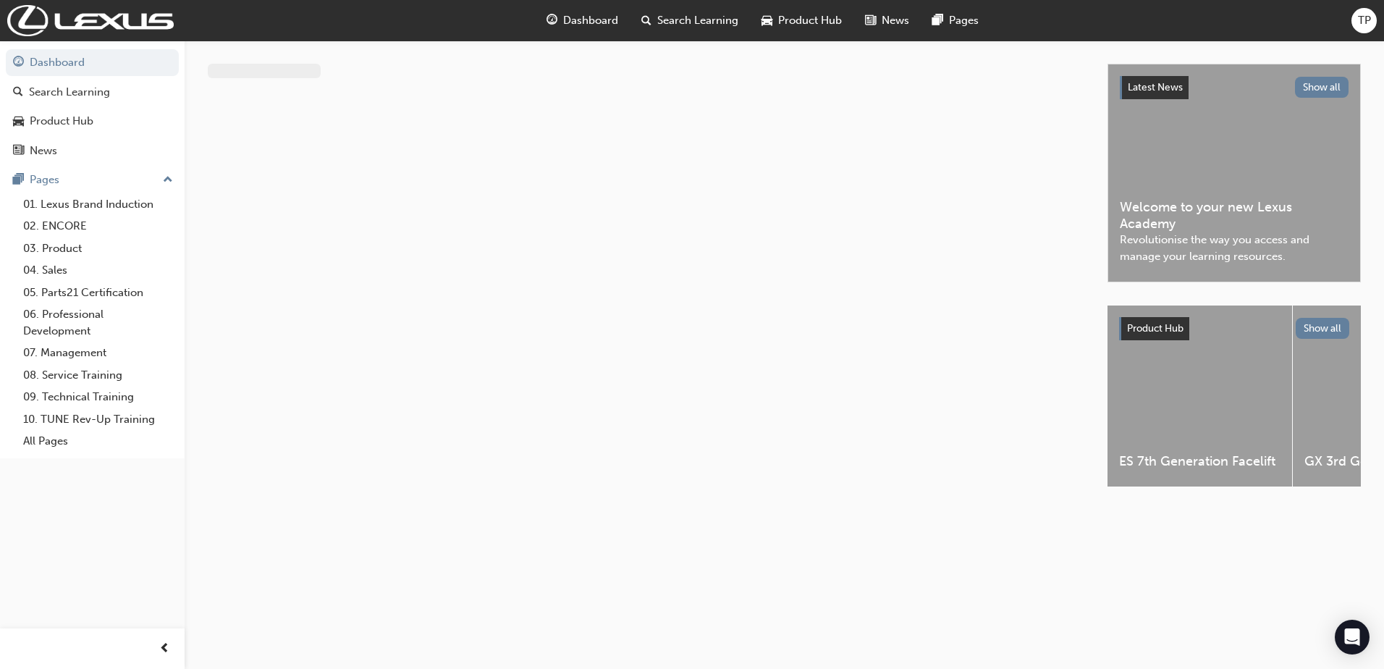
click at [581, 18] on span "Dashboard" at bounding box center [590, 20] width 55 height 17
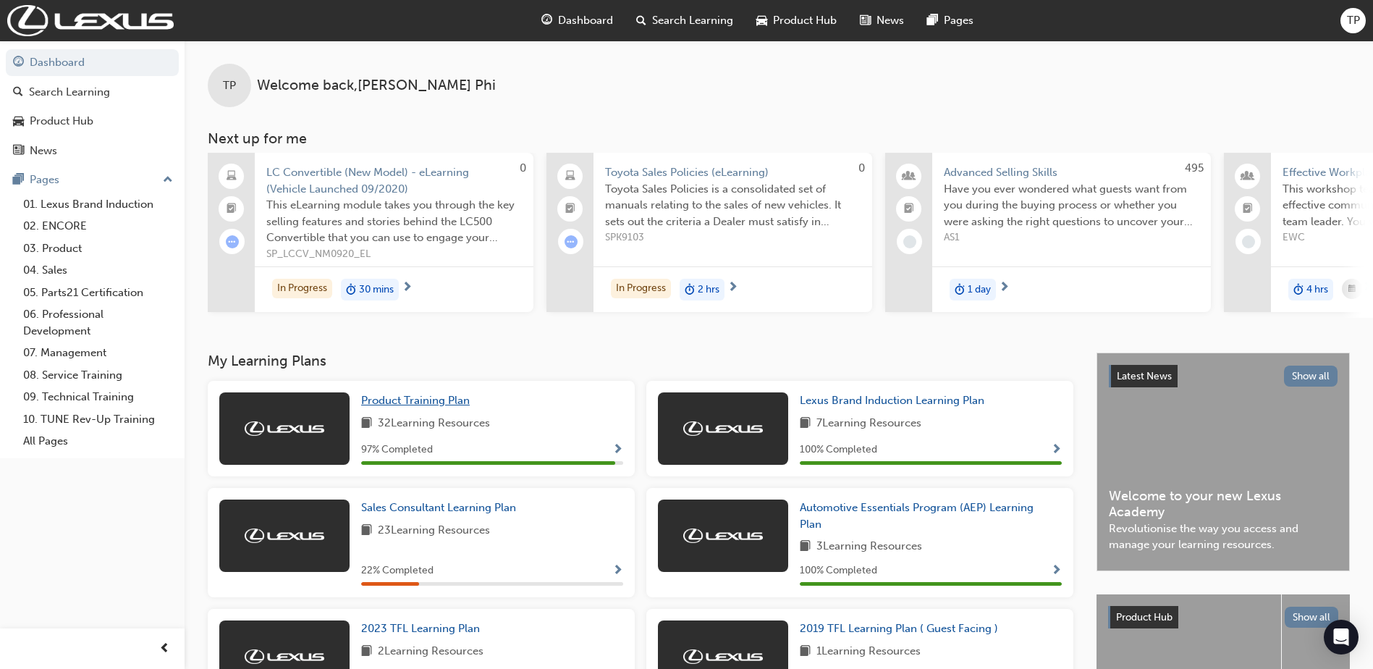
click at [423, 404] on span "Product Training Plan" at bounding box center [415, 400] width 109 height 13
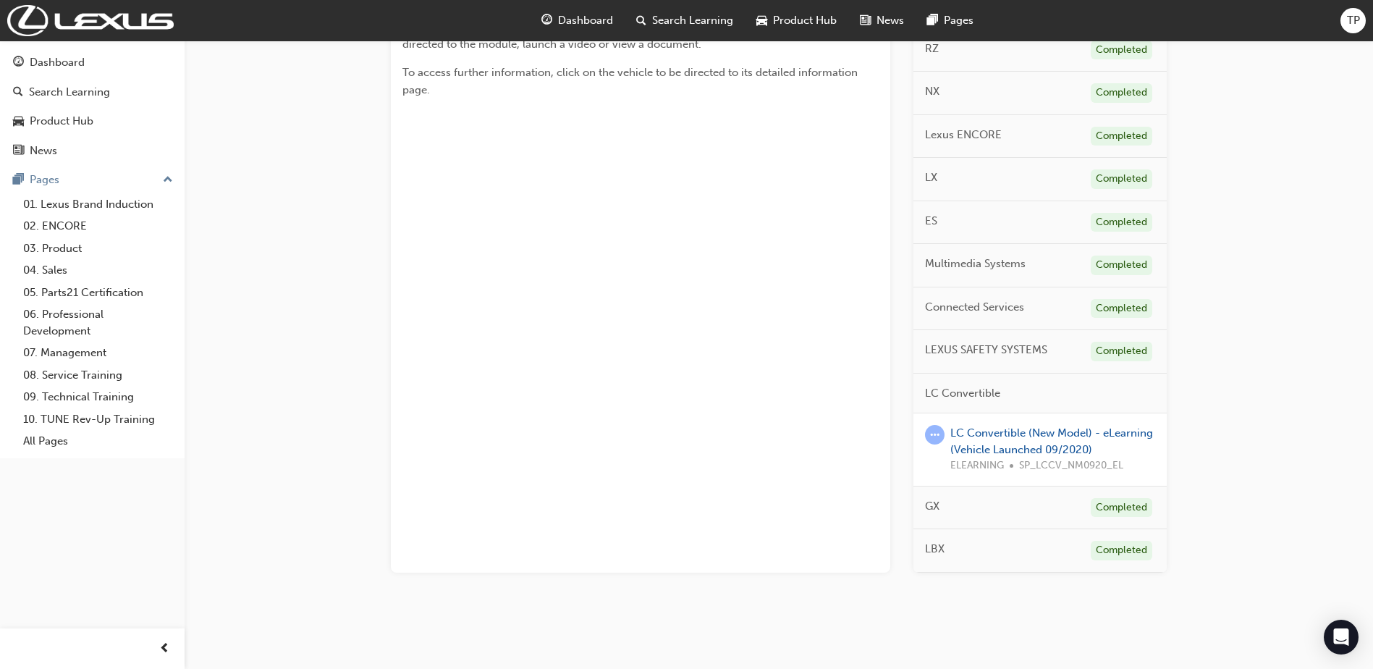
scroll to position [389, 0]
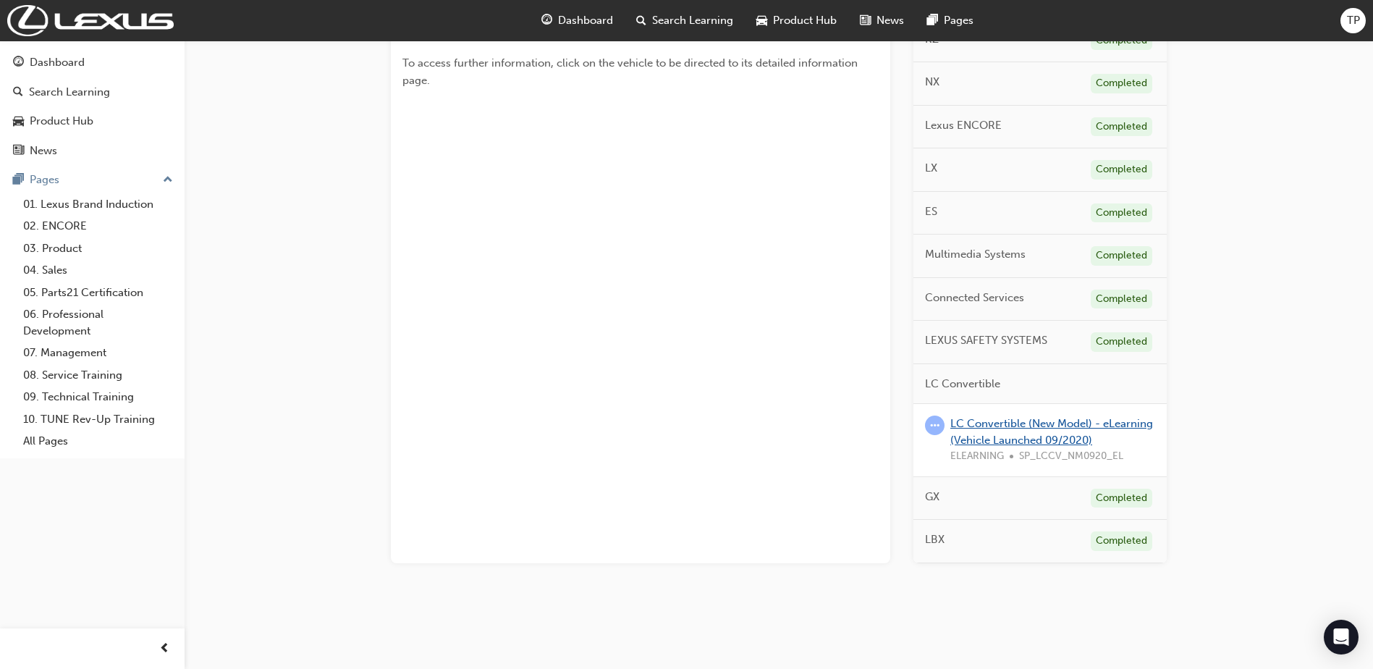
click at [1007, 434] on link "LC Convertible (New Model) - eLearning (Vehicle Launched 09/2020)" at bounding box center [1051, 432] width 203 height 30
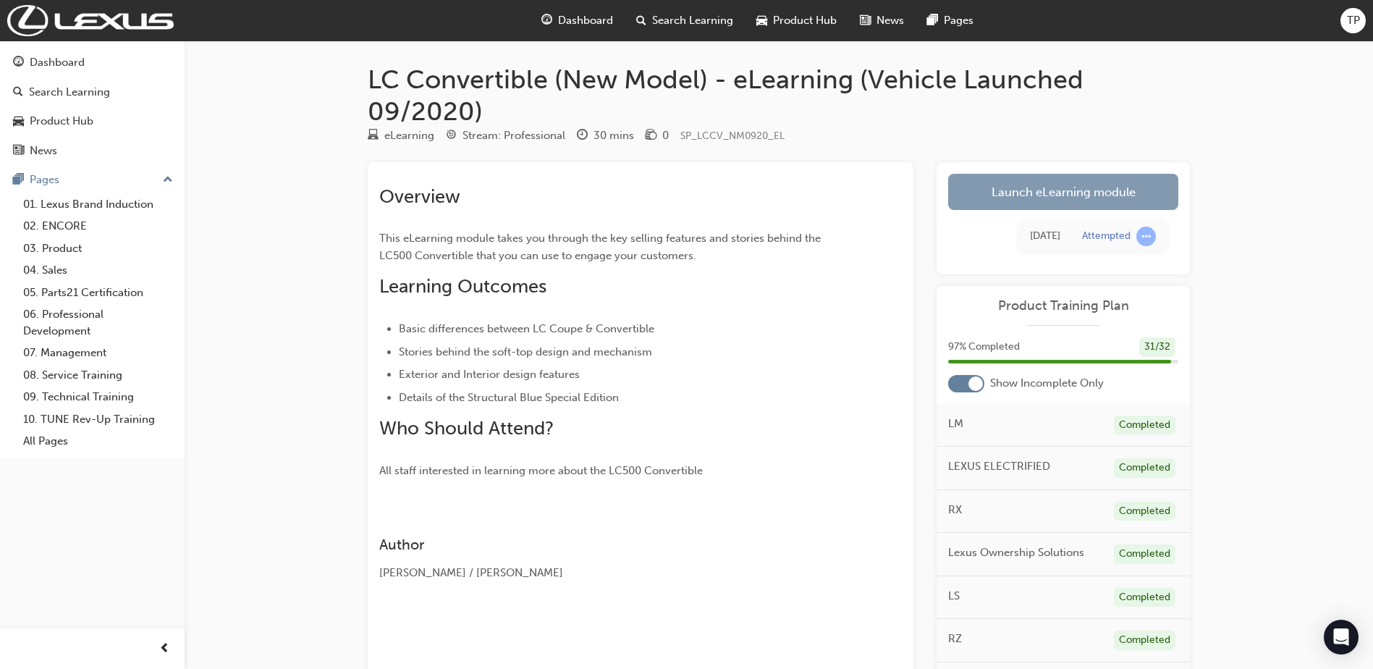
click at [1050, 189] on link "Launch eLearning module" at bounding box center [1063, 192] width 230 height 36
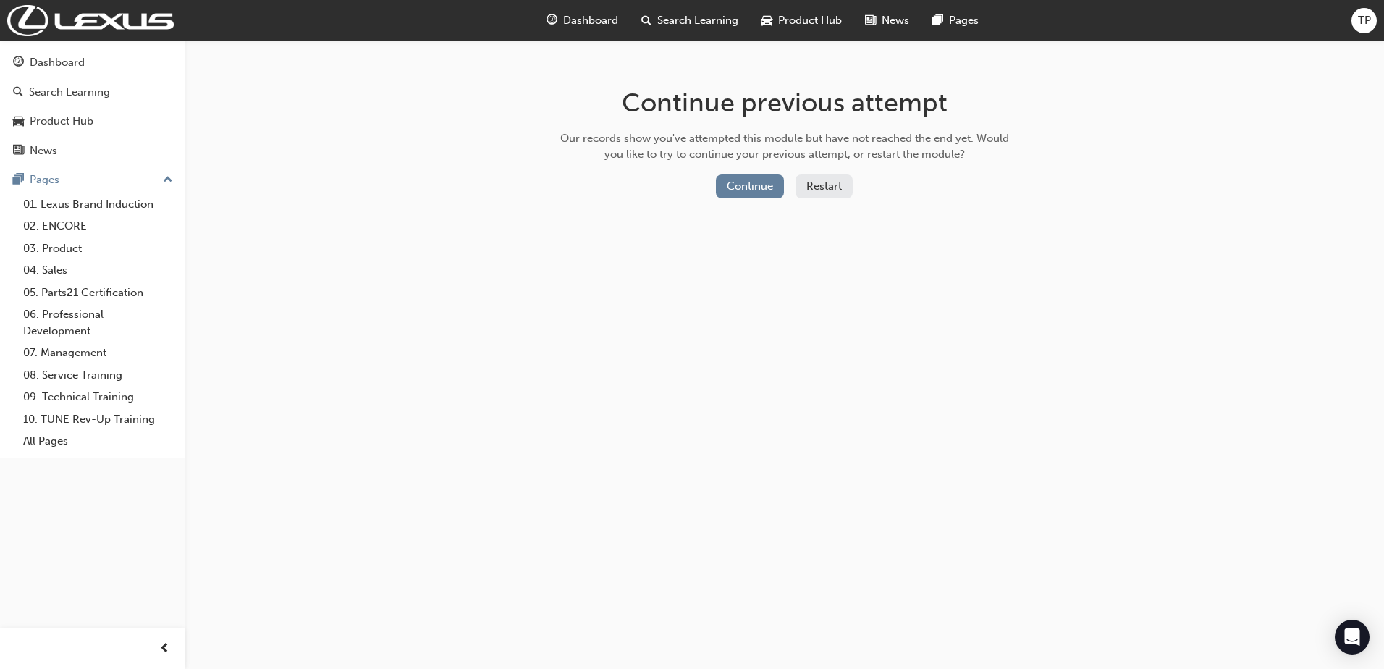
click at [852, 181] on button "Restart" at bounding box center [824, 186] width 57 height 24
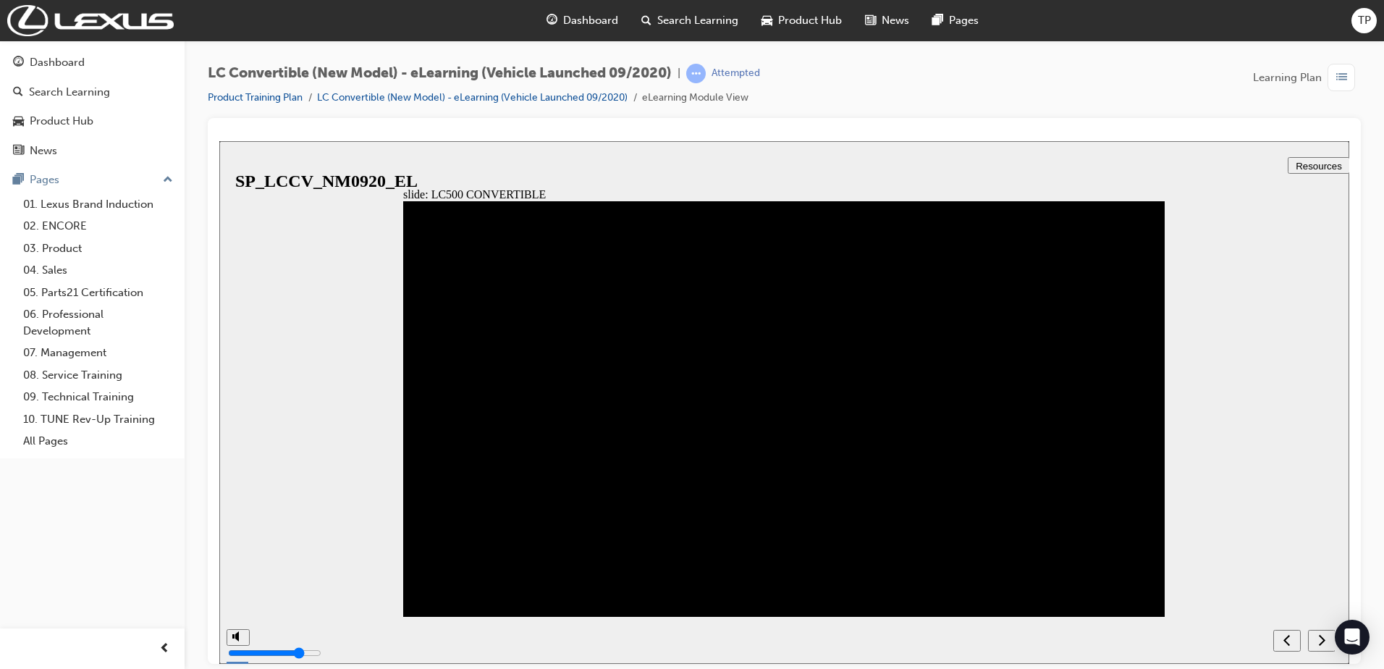
click at [1322, 638] on icon "next" at bounding box center [1321, 639] width 7 height 13
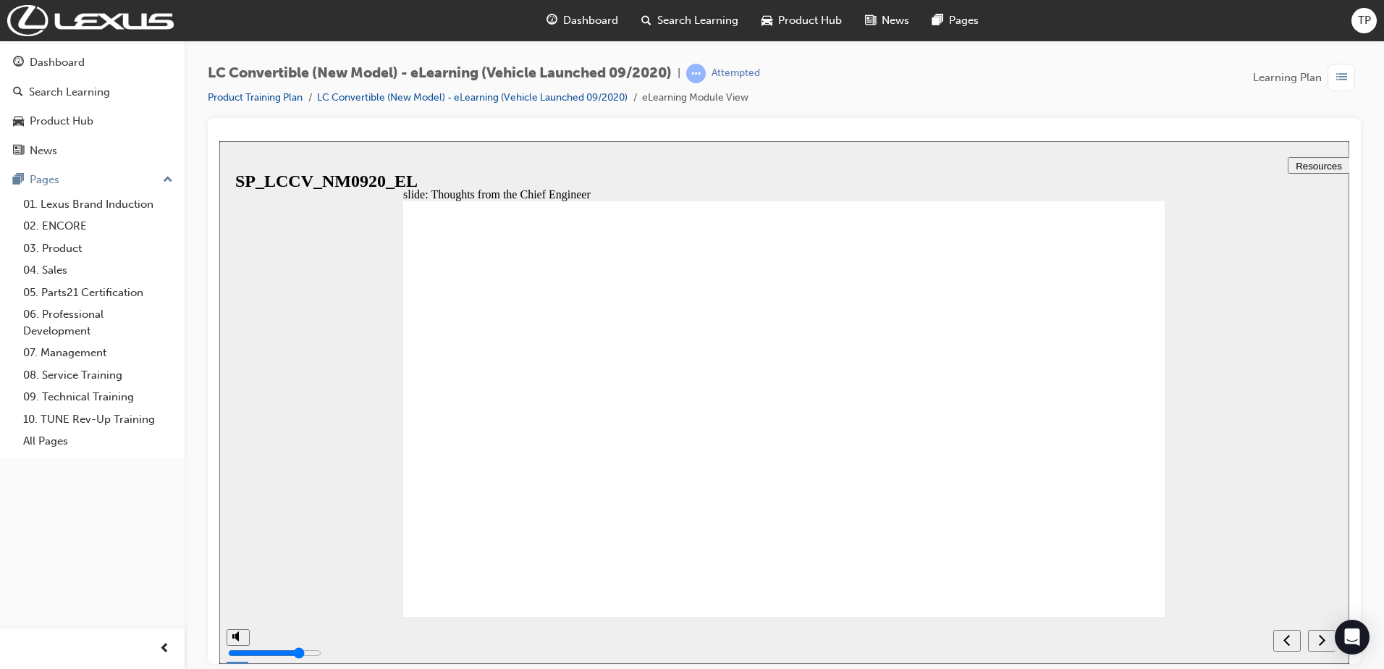
click at [1322, 638] on icon "next" at bounding box center [1321, 639] width 7 height 13
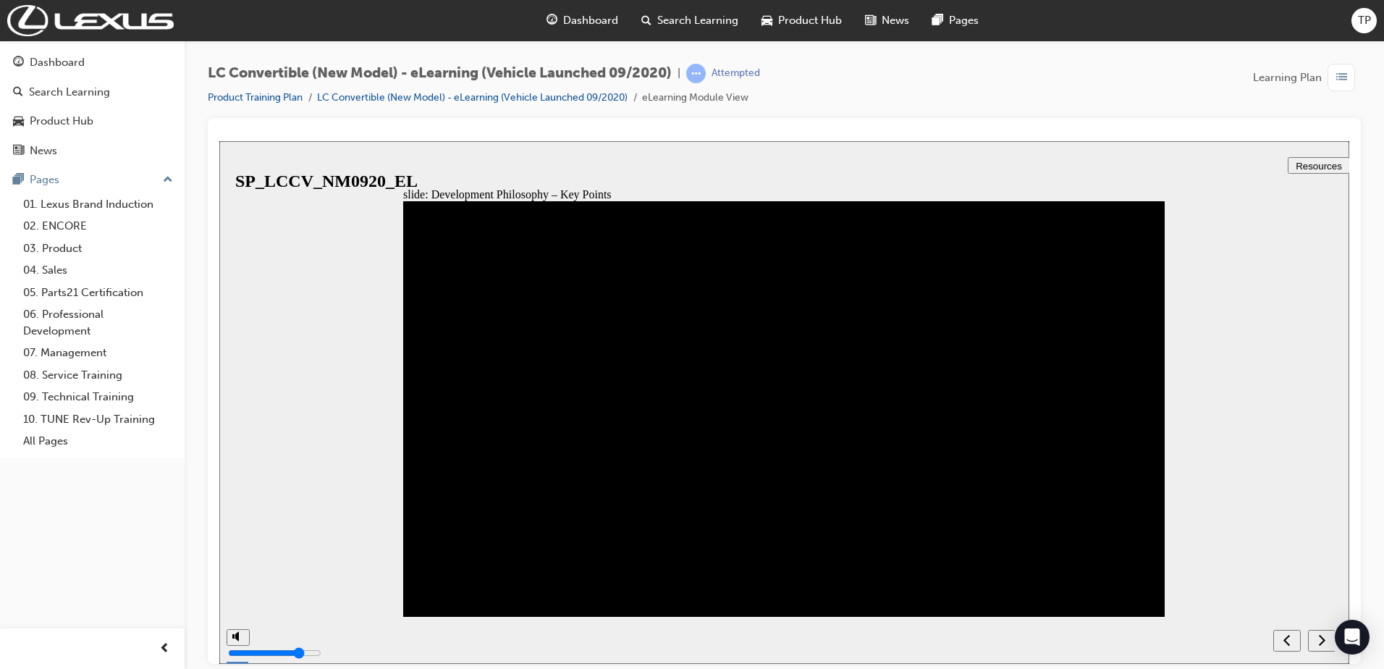
click at [1322, 638] on icon "next" at bounding box center [1321, 639] width 7 height 13
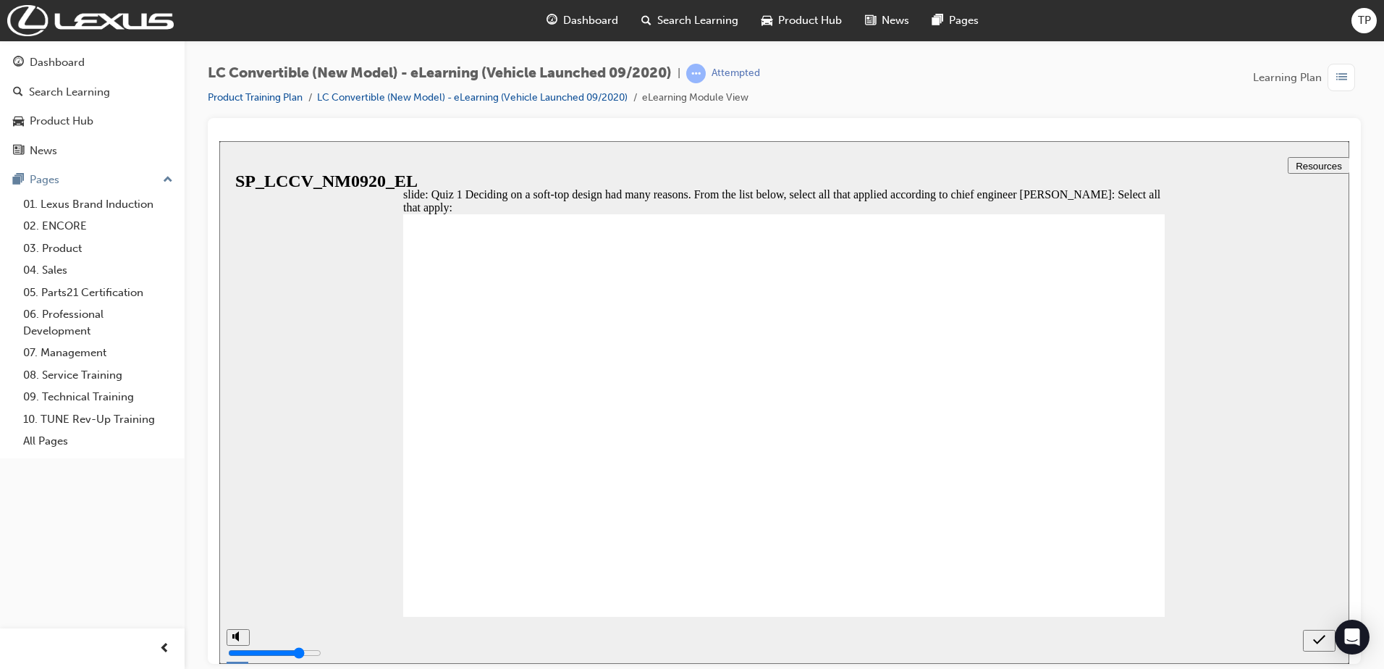
click at [1322, 638] on icon "submit" at bounding box center [1319, 638] width 12 height 9
checkbox input "true"
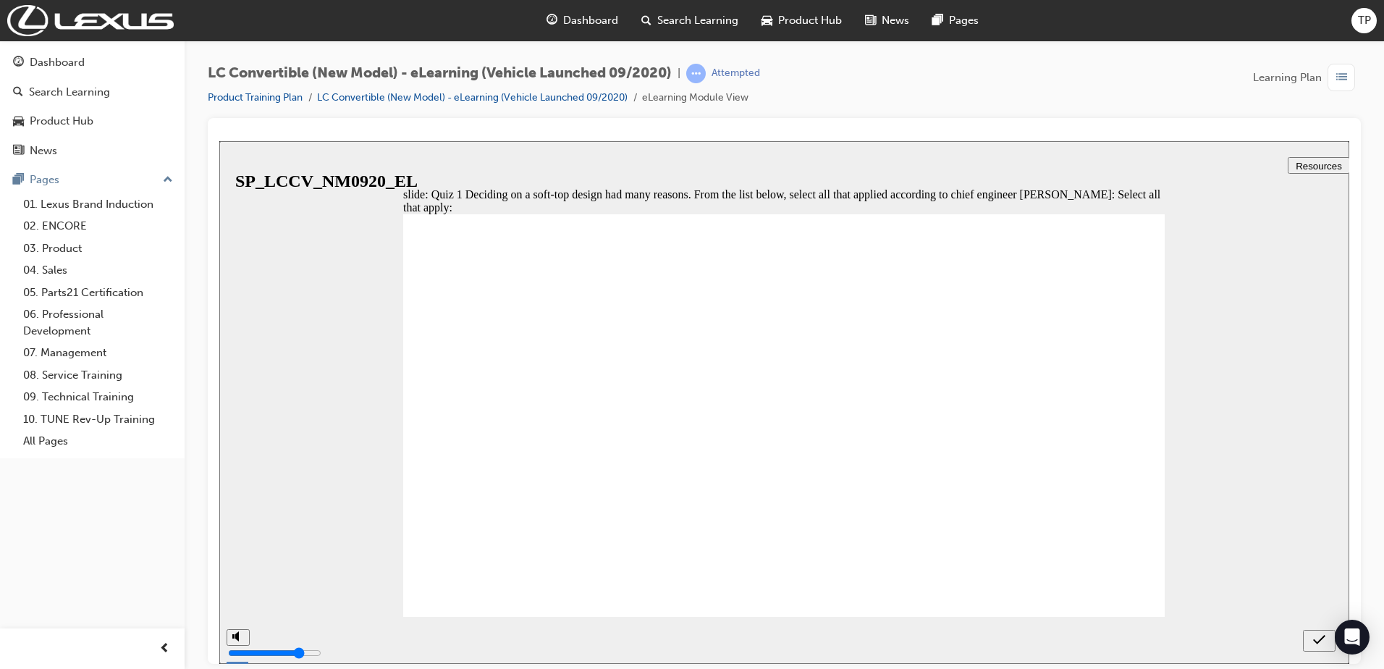
checkbox input "true"
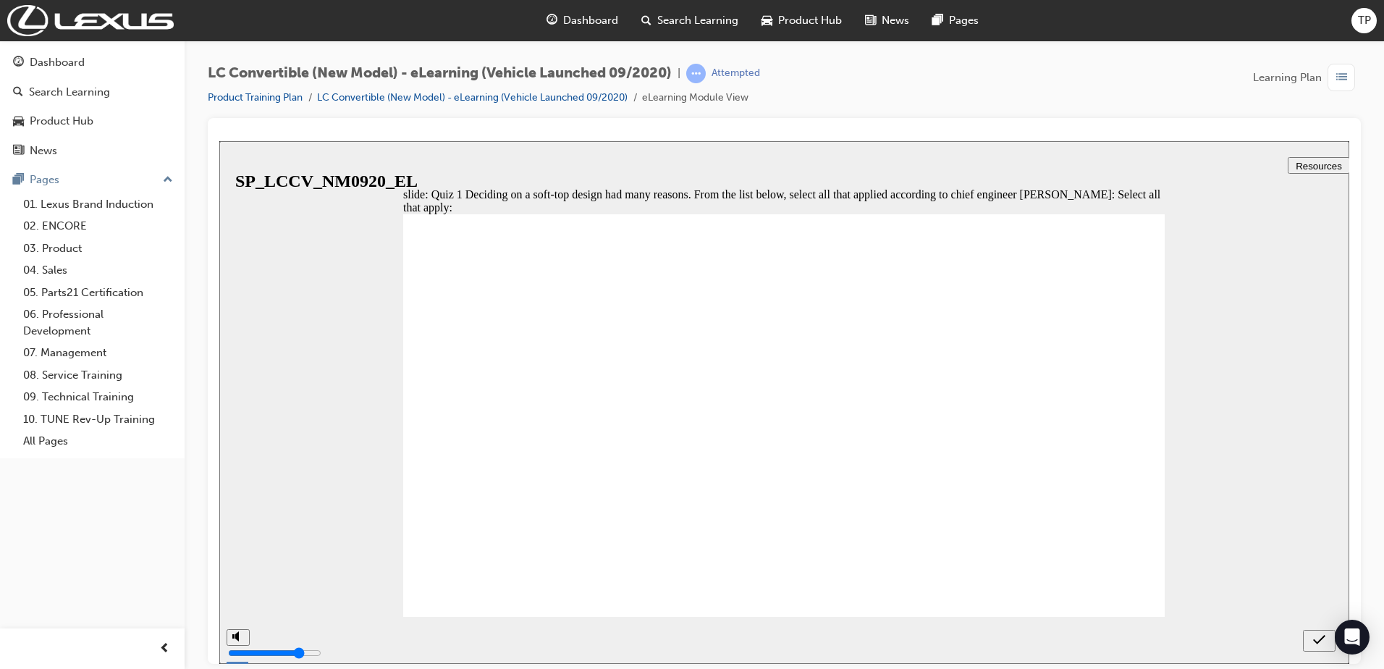
click at [1317, 635] on icon "submit" at bounding box center [1319, 639] width 12 height 13
click at [1317, 635] on nav "slide navigation" at bounding box center [1319, 639] width 33 height 47
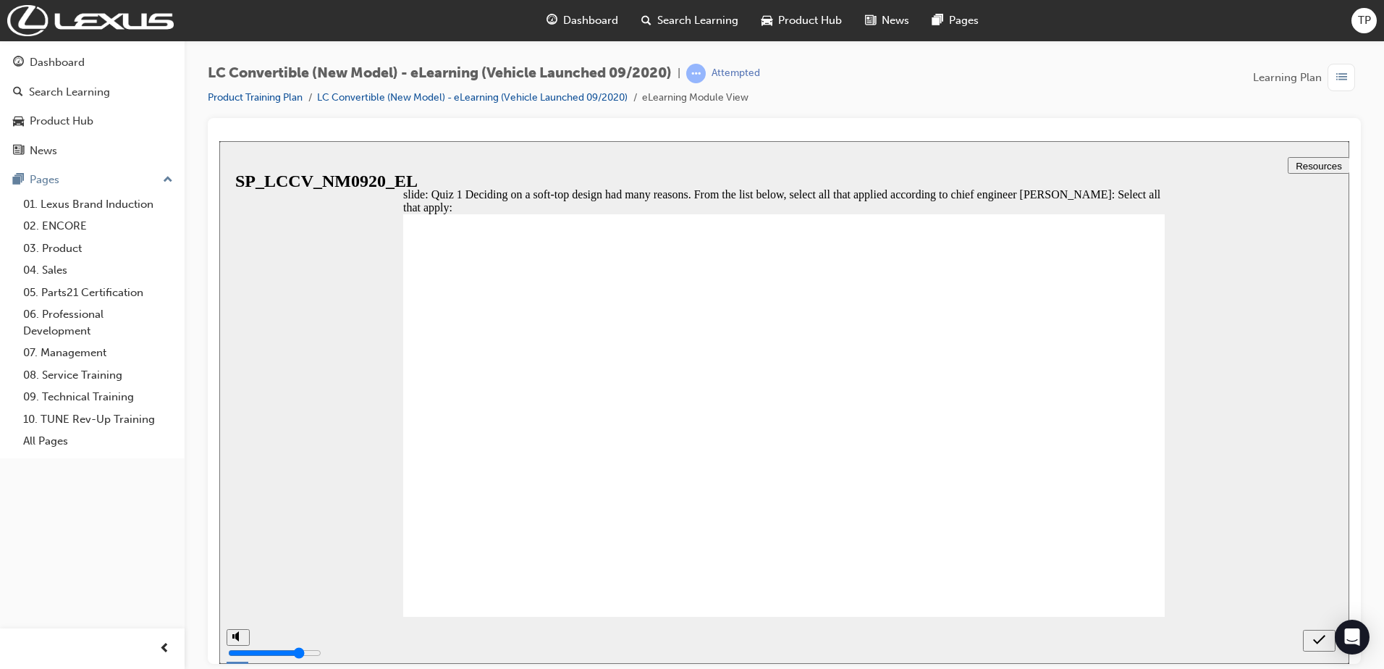
checkbox input "false"
click at [1319, 635] on icon "submit" at bounding box center [1319, 639] width 12 height 13
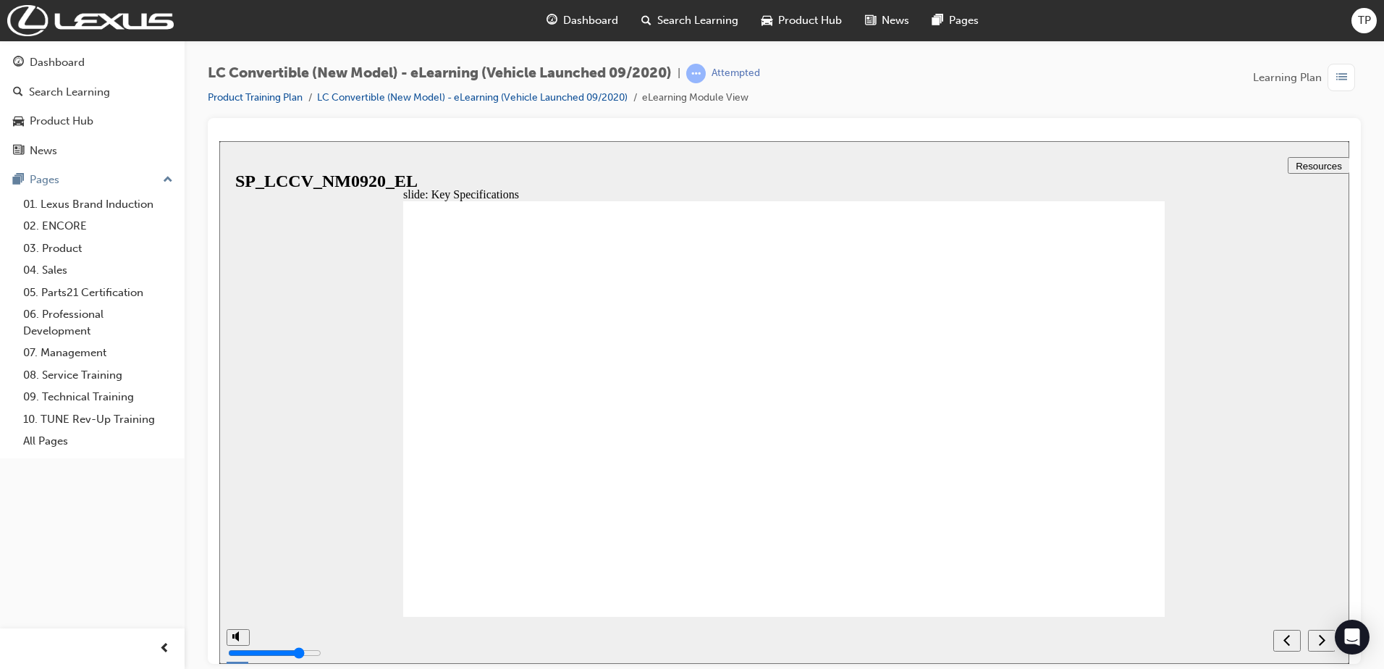
click at [1314, 637] on div "next" at bounding box center [1322, 640] width 16 height 15
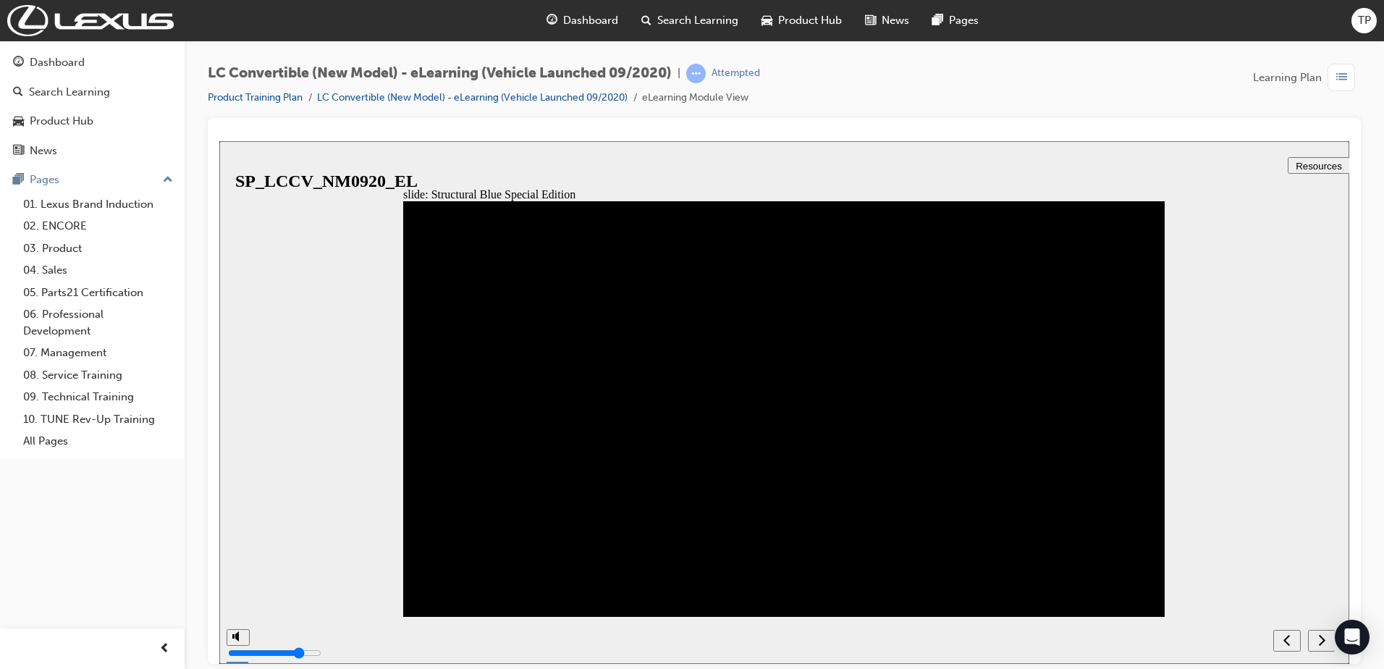
click at [1314, 637] on div "next" at bounding box center [1322, 640] width 16 height 15
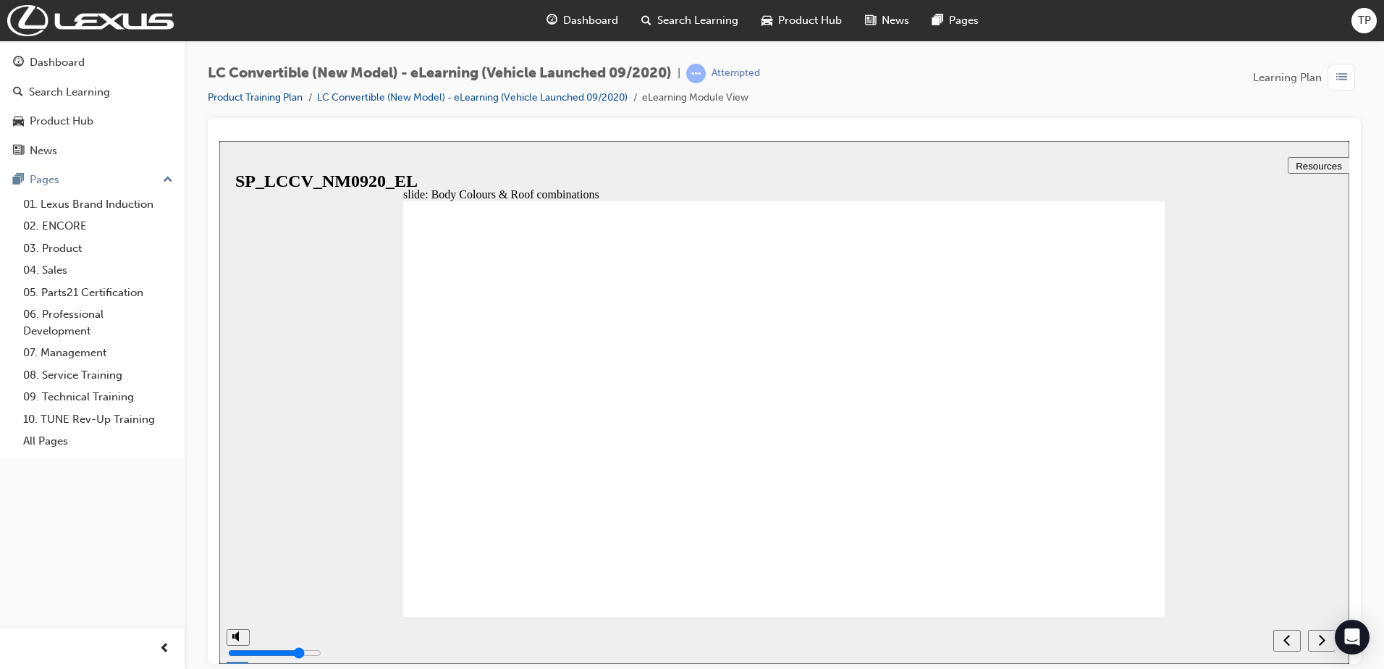
click at [1314, 636] on div "next" at bounding box center [1322, 640] width 16 height 15
radio input "true"
click at [1326, 636] on div "submit" at bounding box center [1319, 640] width 21 height 15
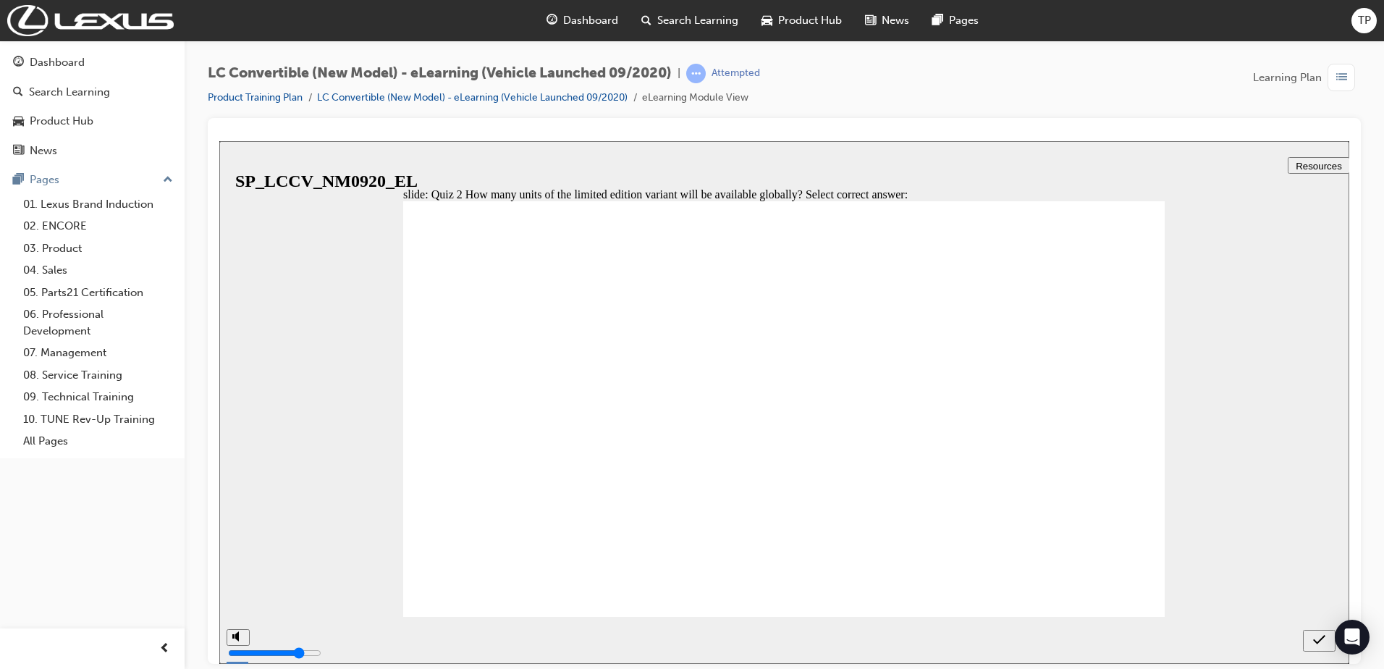
radio input "true"
click at [1320, 641] on icon "submit" at bounding box center [1319, 638] width 12 height 9
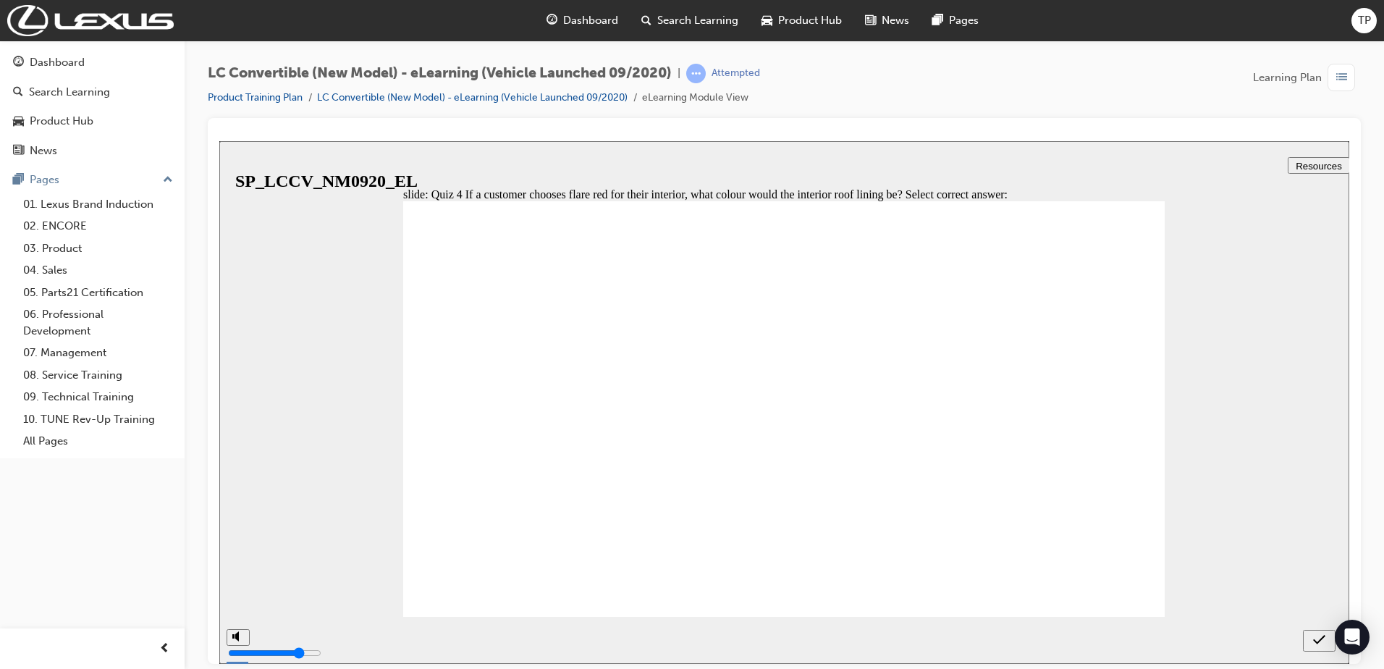
drag, startPoint x: 613, startPoint y: 514, endPoint x: 738, endPoint y: 533, distance: 125.9
radio input "true"
click at [1320, 639] on icon "submit" at bounding box center [1319, 639] width 12 height 13
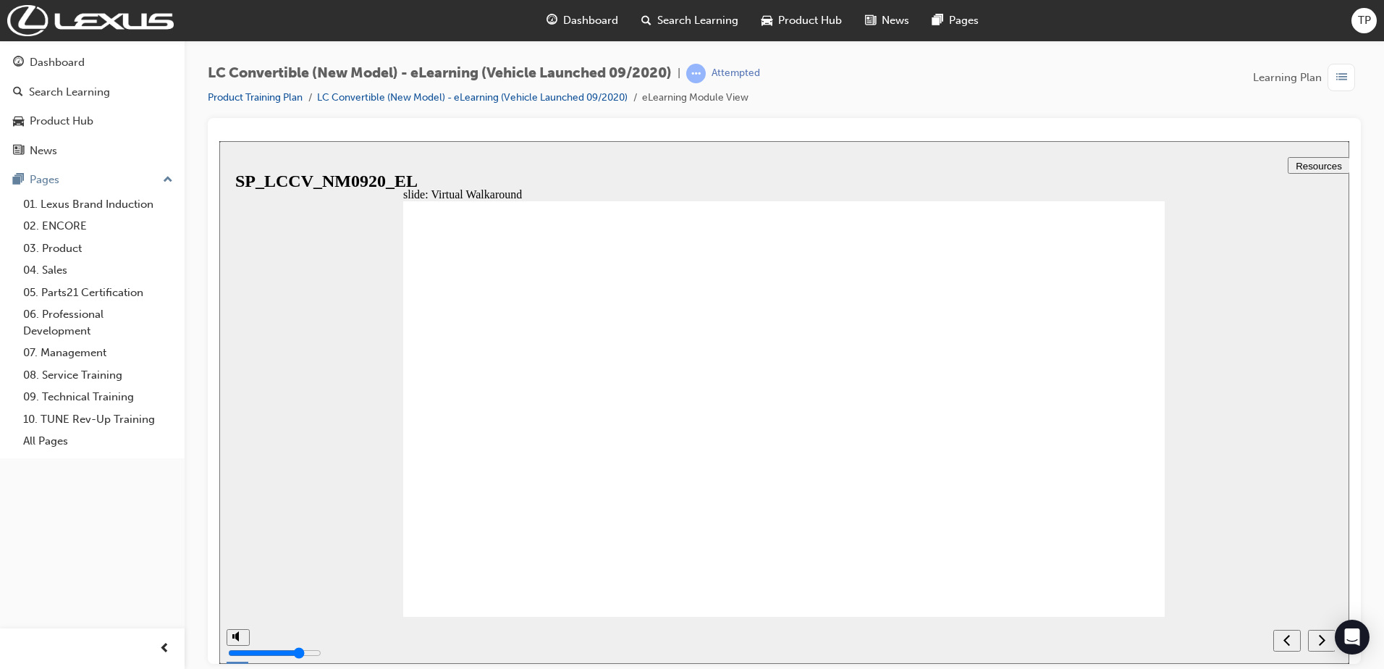
click at [1319, 638] on icon "next" at bounding box center [1321, 639] width 7 height 13
click at [1319, 638] on icon "previous" at bounding box center [1321, 639] width 7 height 13
click at [1319, 638] on icon "next" at bounding box center [1321, 639] width 7 height 13
click at [1319, 638] on icon "previous" at bounding box center [1321, 639] width 7 height 13
click at [1316, 643] on div "next" at bounding box center [1322, 640] width 16 height 15
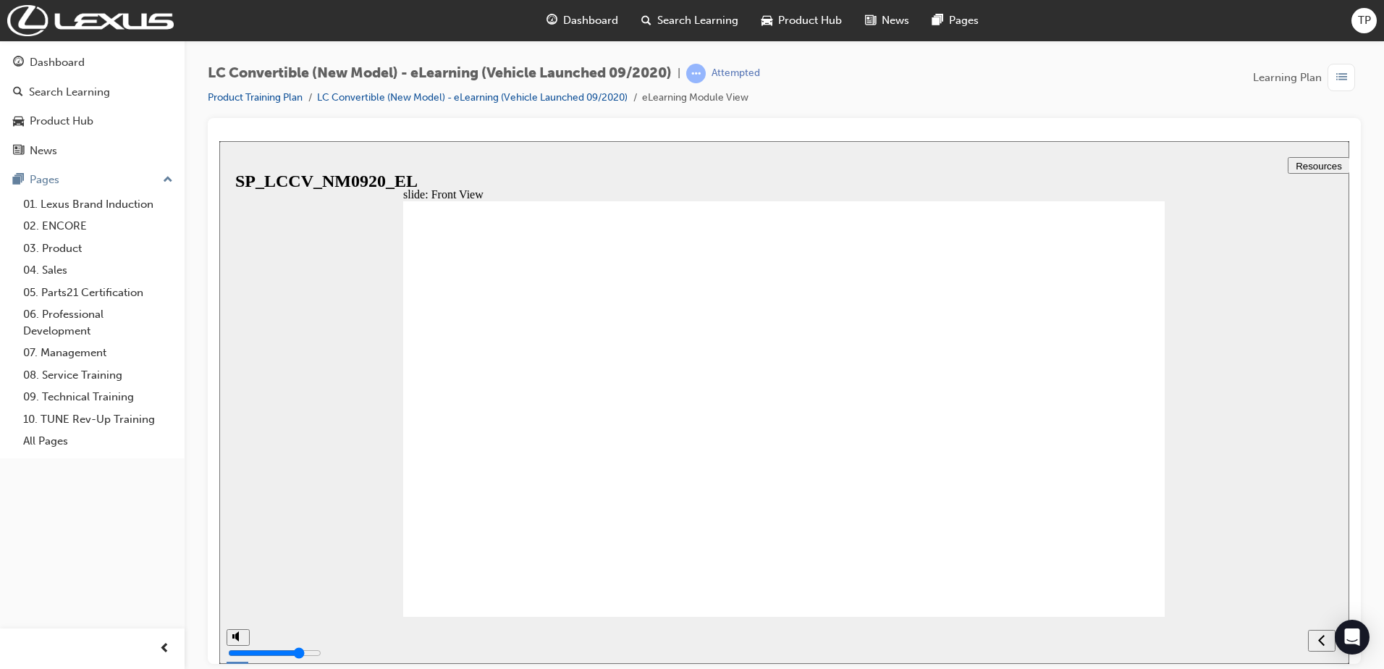
click at [1326, 638] on div "next" at bounding box center [1322, 640] width 16 height 15
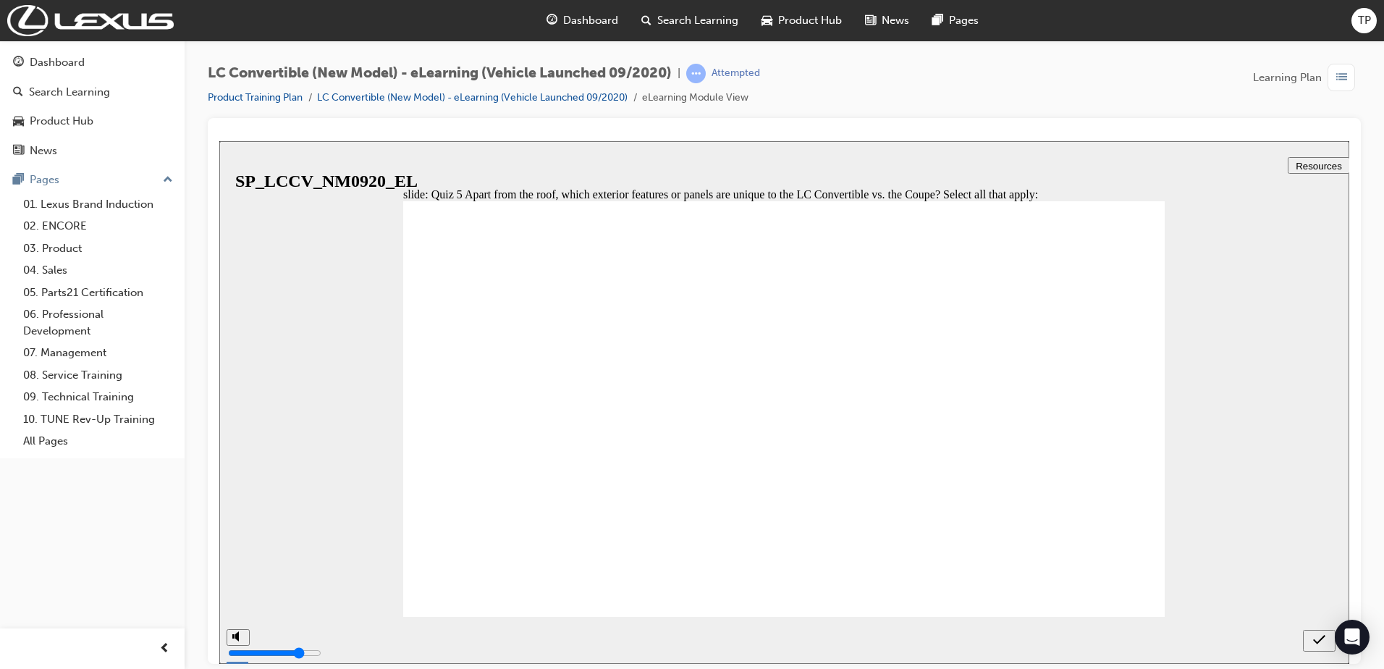
checkbox input "true"
click at [1315, 645] on icon "submit" at bounding box center [1319, 639] width 12 height 13
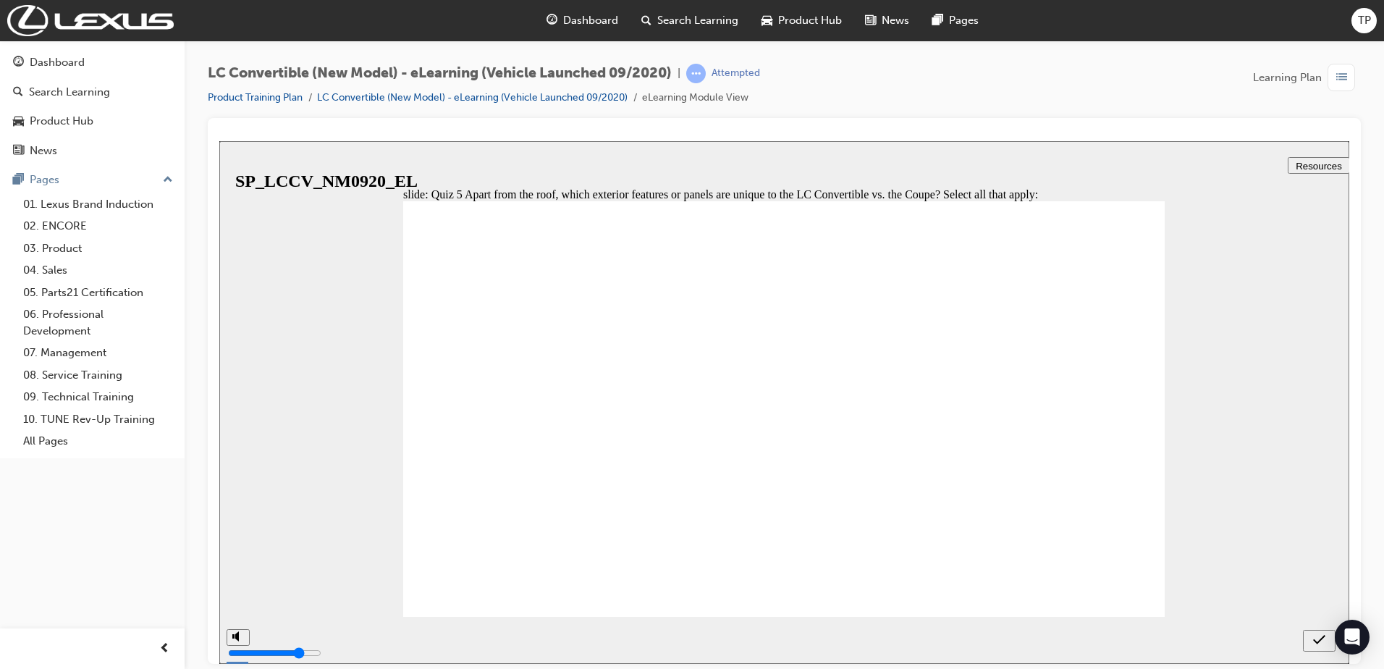
checkbox input "true"
checkbox input "false"
checkbox input "true"
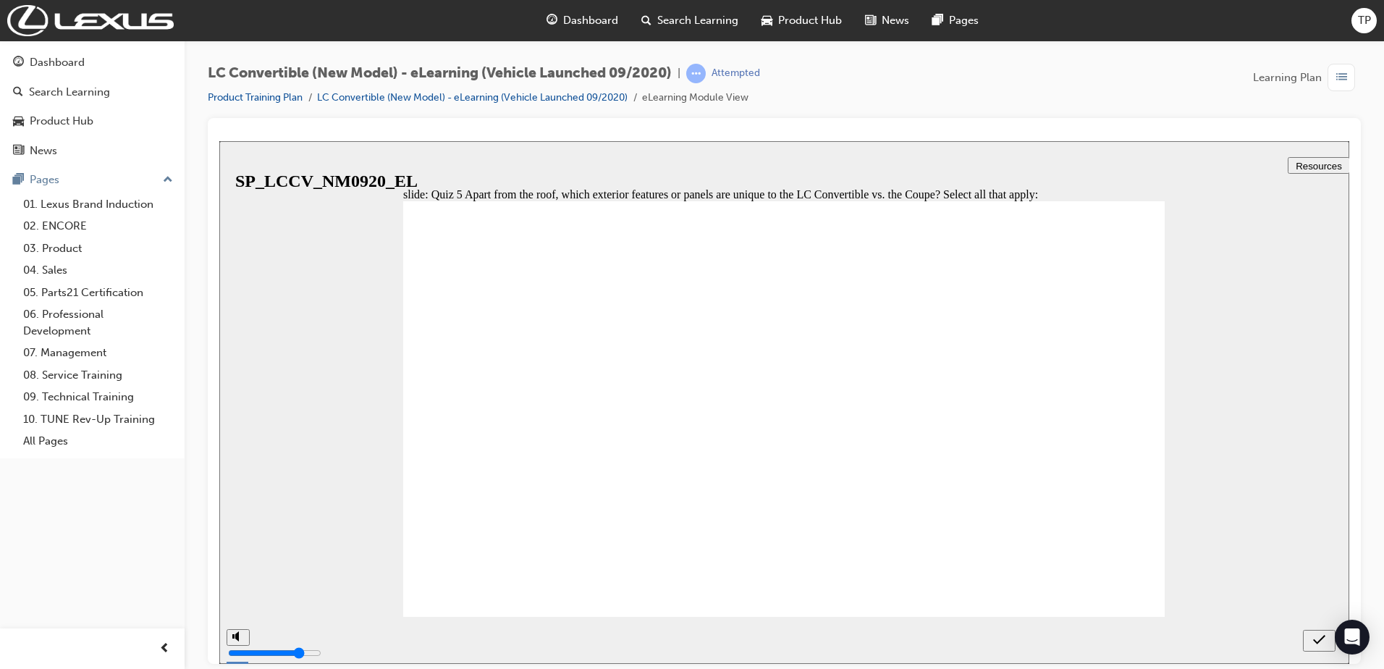
checkbox input "true"
click at [1317, 638] on icon "submit" at bounding box center [1319, 639] width 12 height 13
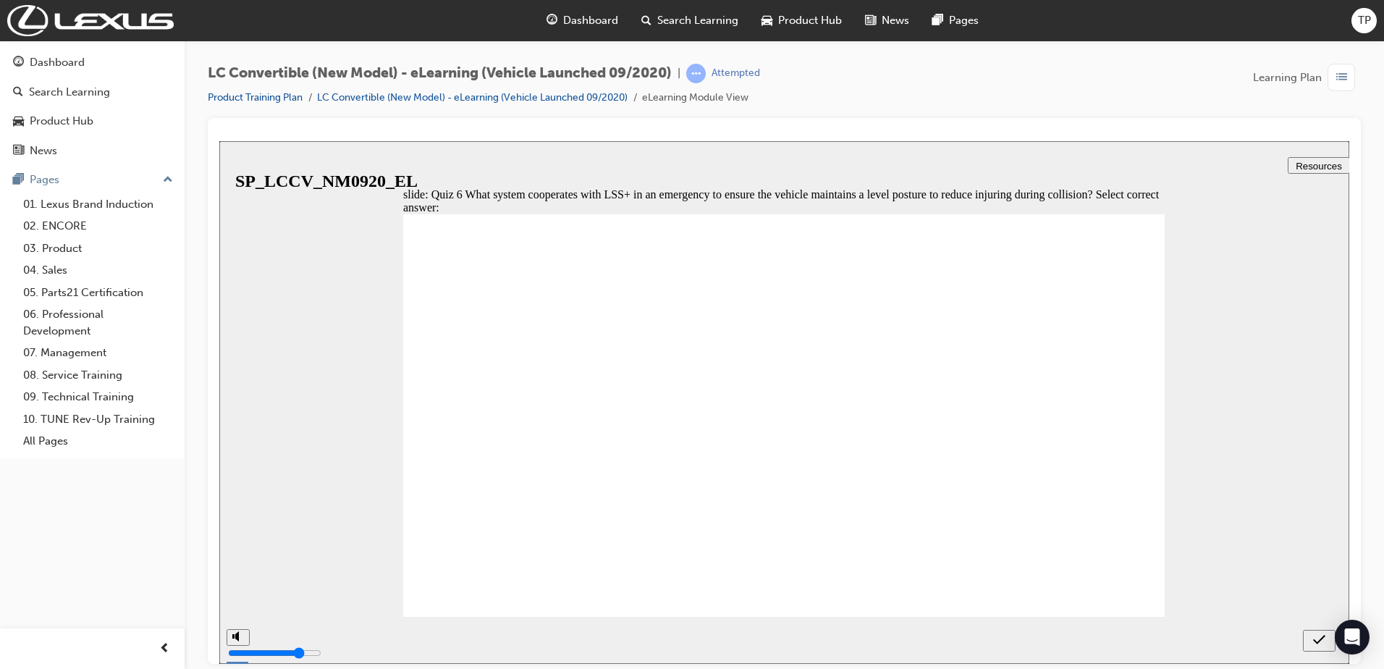
radio input "false"
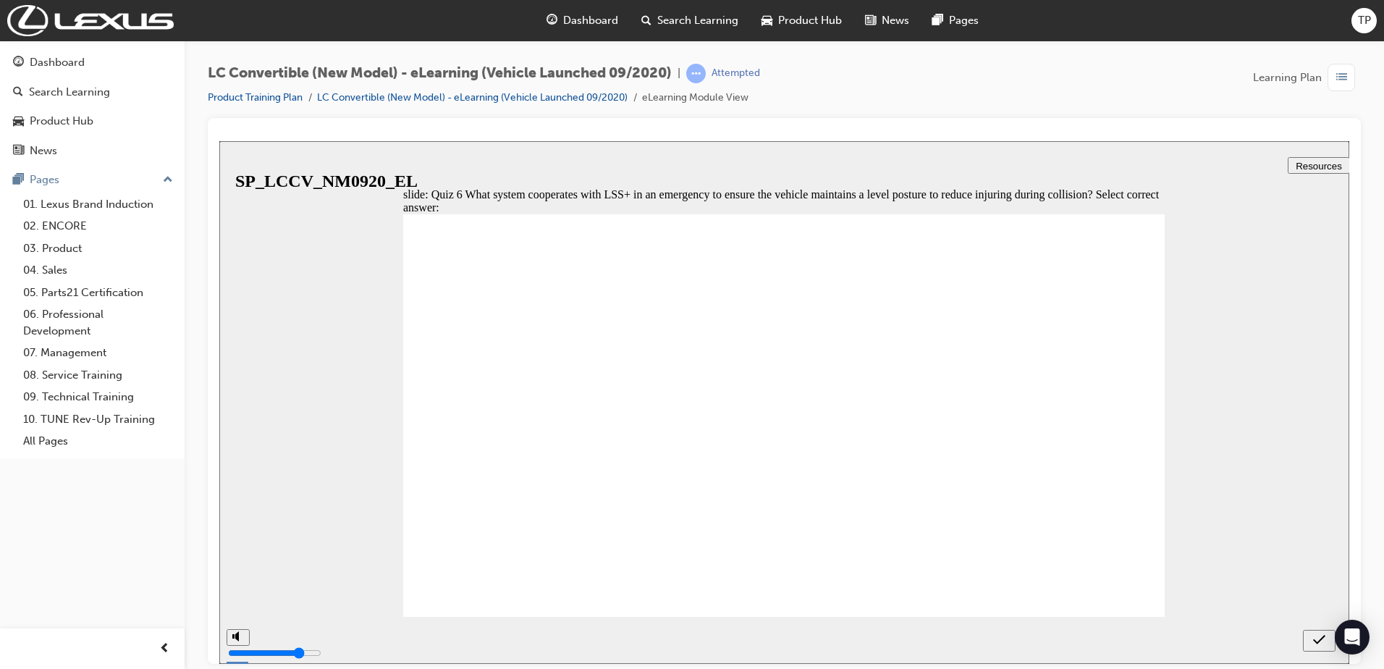
radio input "false"
radio input "true"
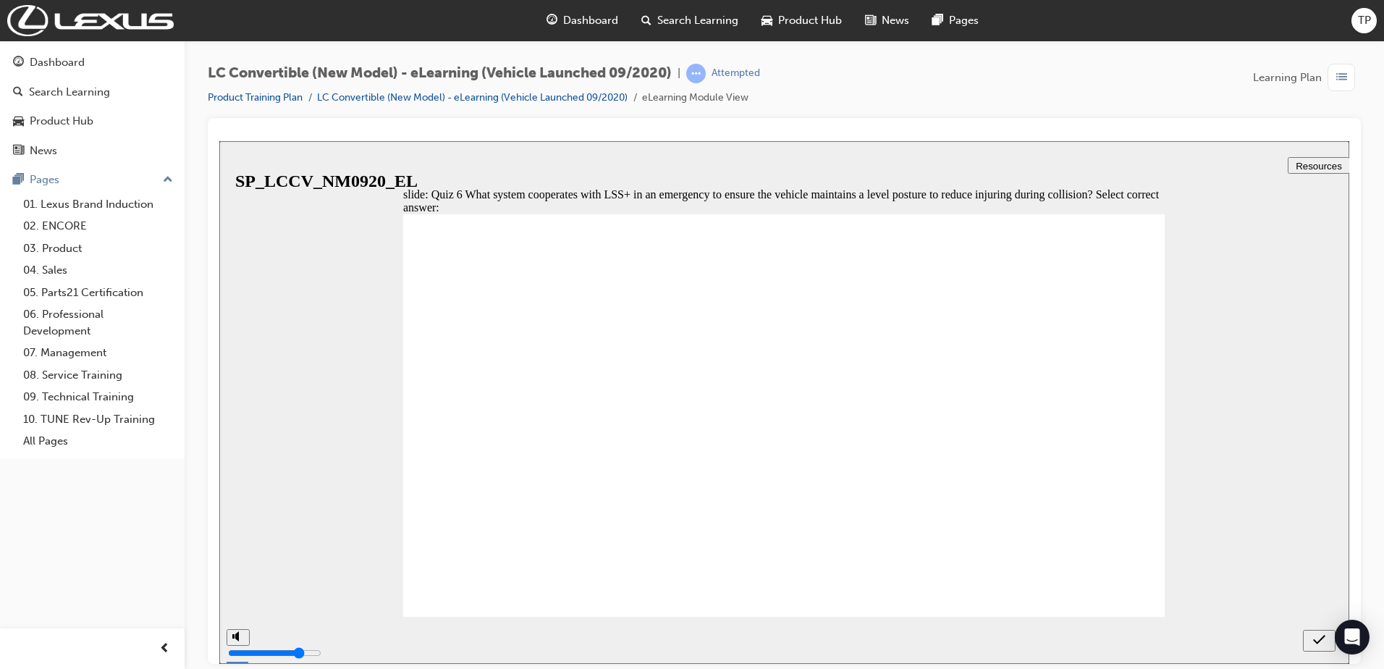
radio input "true"
click at [1320, 630] on button "submit" at bounding box center [1319, 640] width 33 height 22
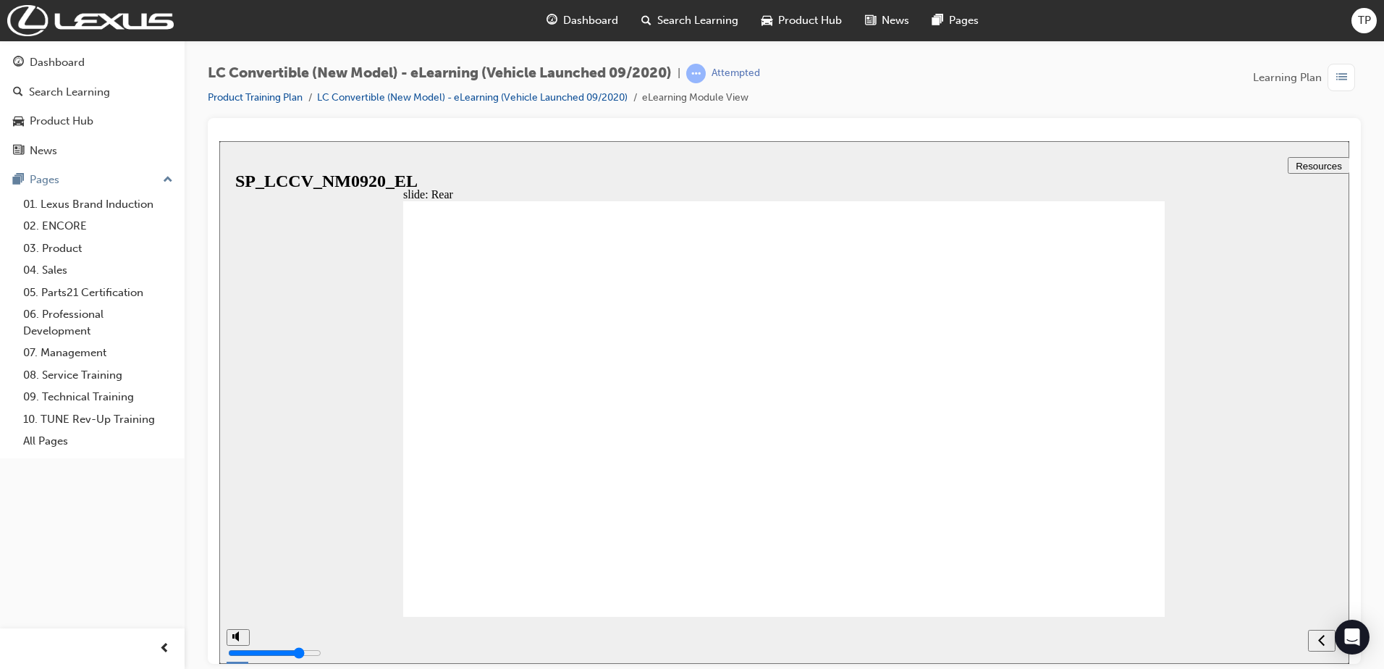
click at [1316, 639] on div "next" at bounding box center [1322, 640] width 16 height 15
radio input "true"
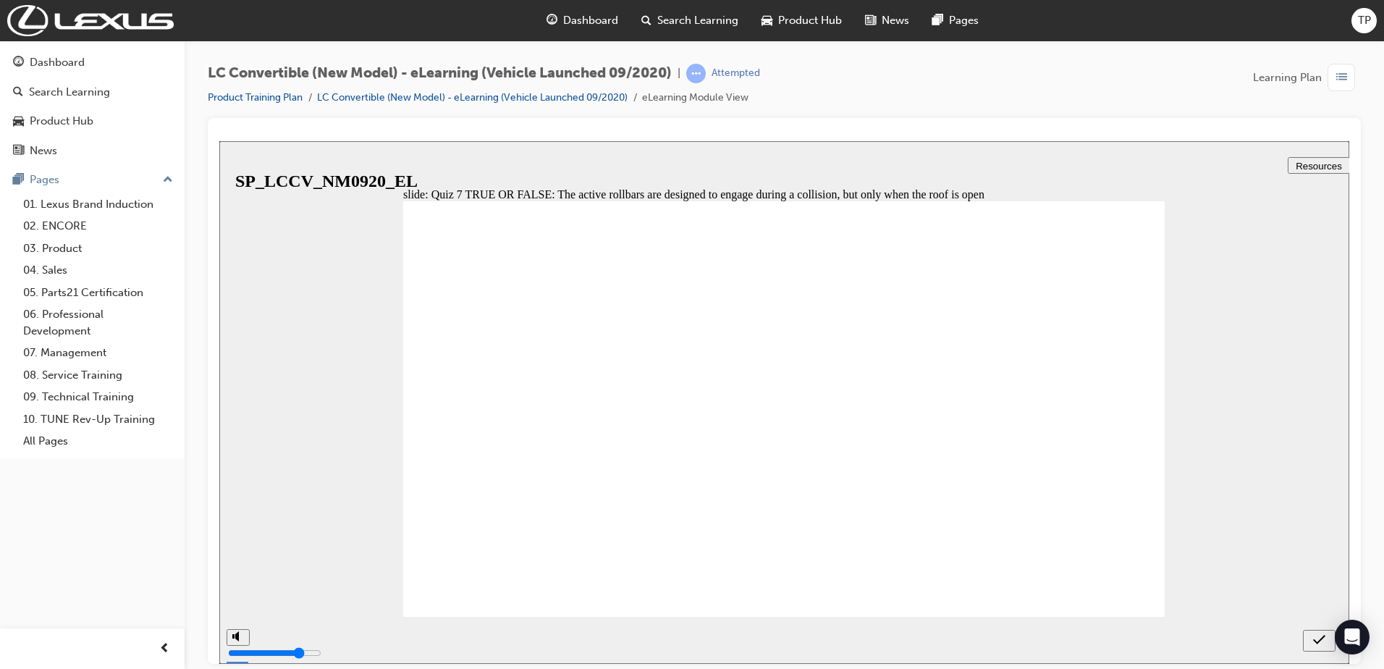
click at [1322, 643] on icon "submit" at bounding box center [1319, 639] width 12 height 13
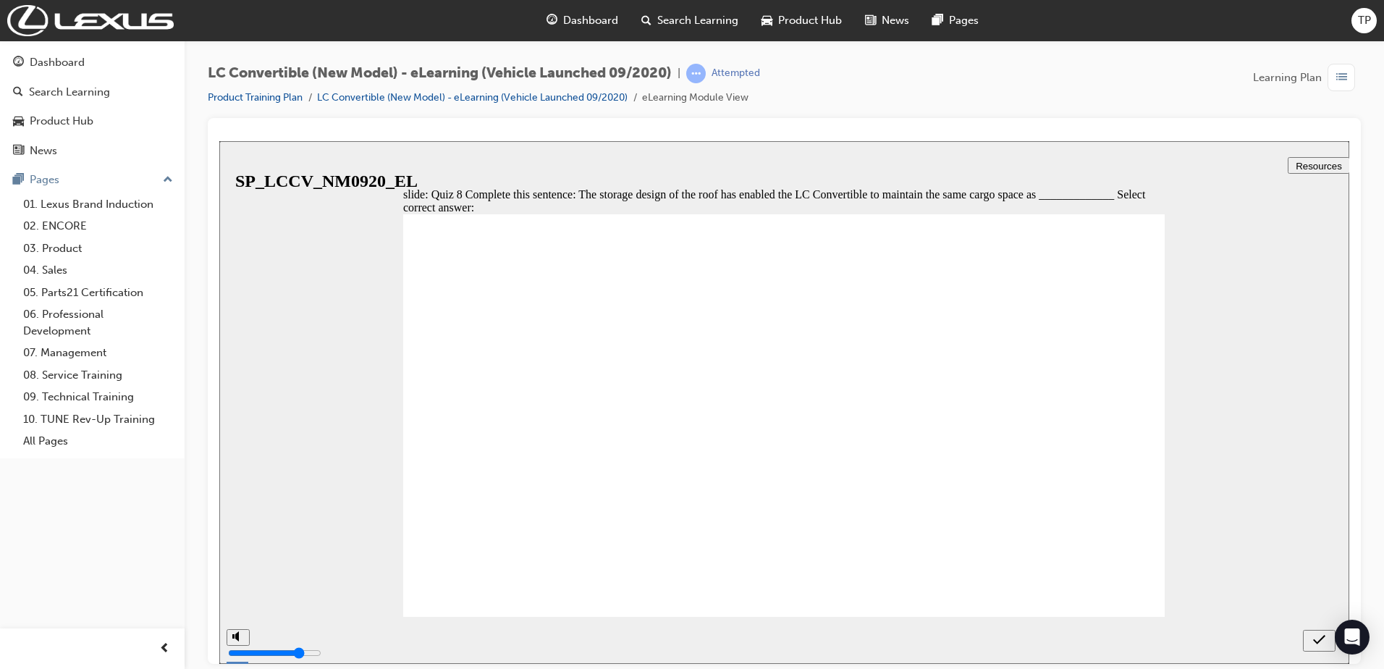
radio input "false"
radio input "true"
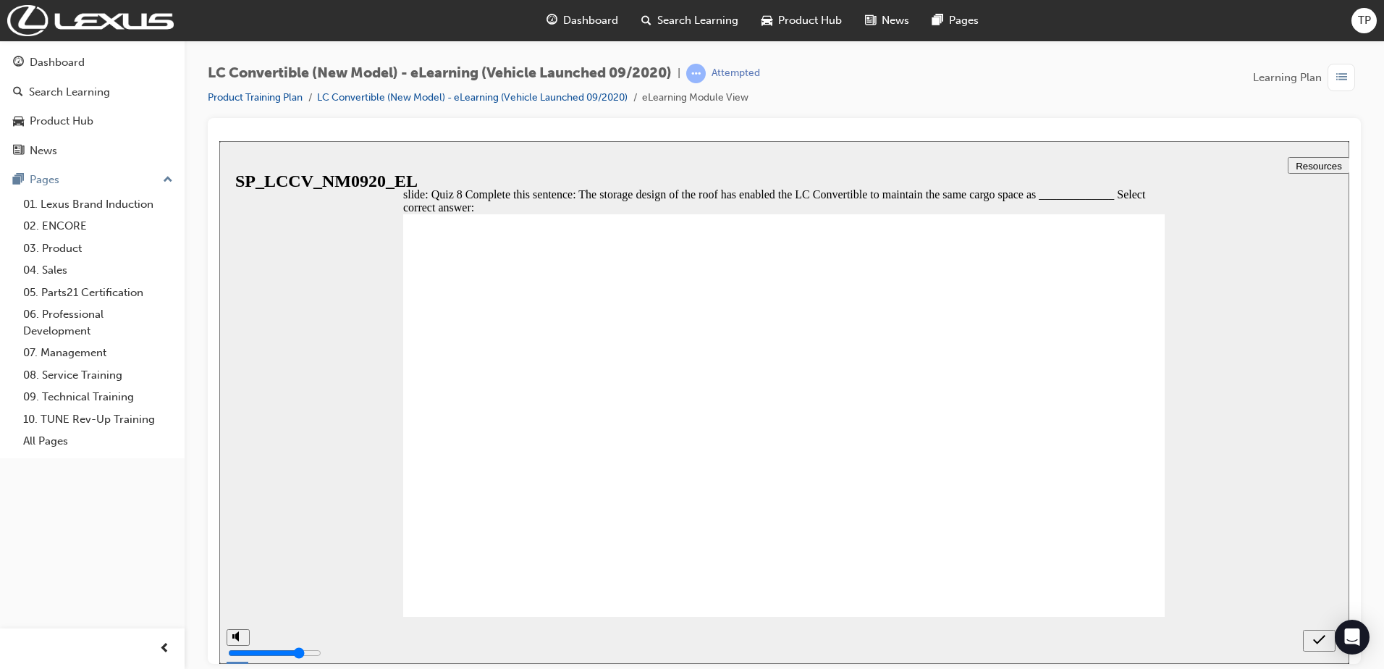
radio input "true"
click at [1325, 643] on icon "submit" at bounding box center [1319, 639] width 12 height 13
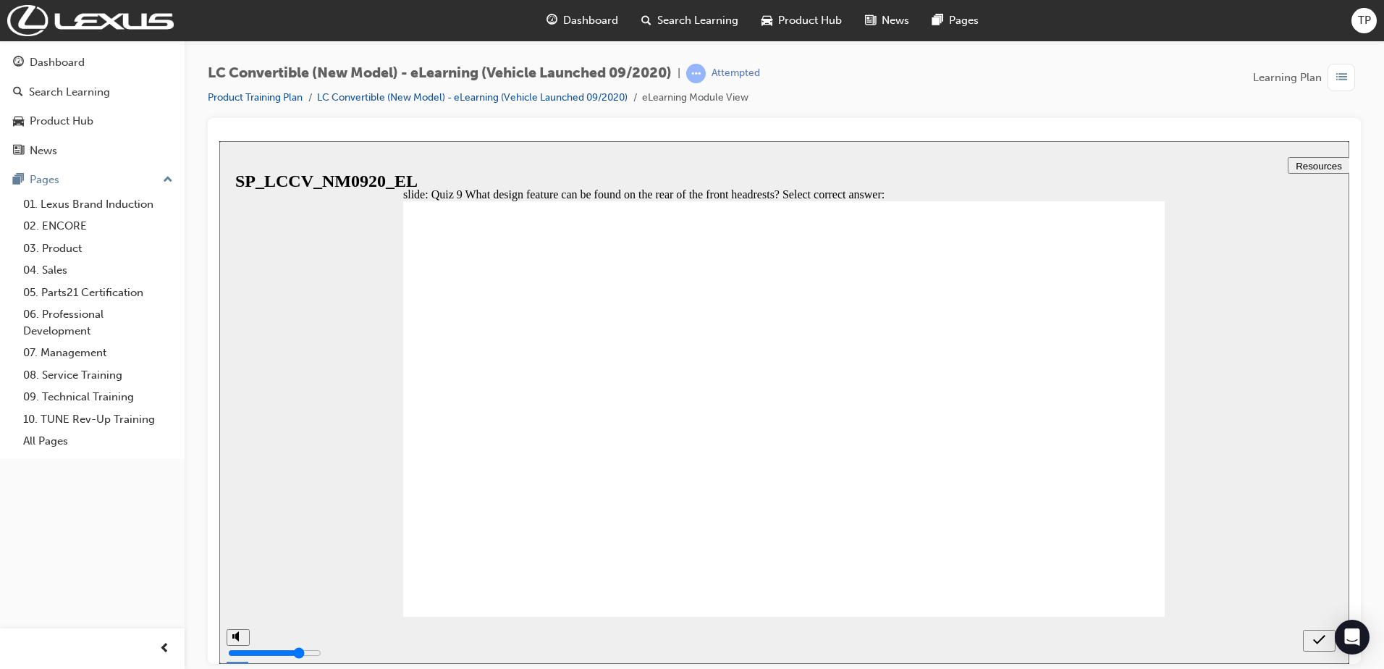
click at [1313, 640] on div "submit" at bounding box center [1319, 640] width 21 height 15
radio input "false"
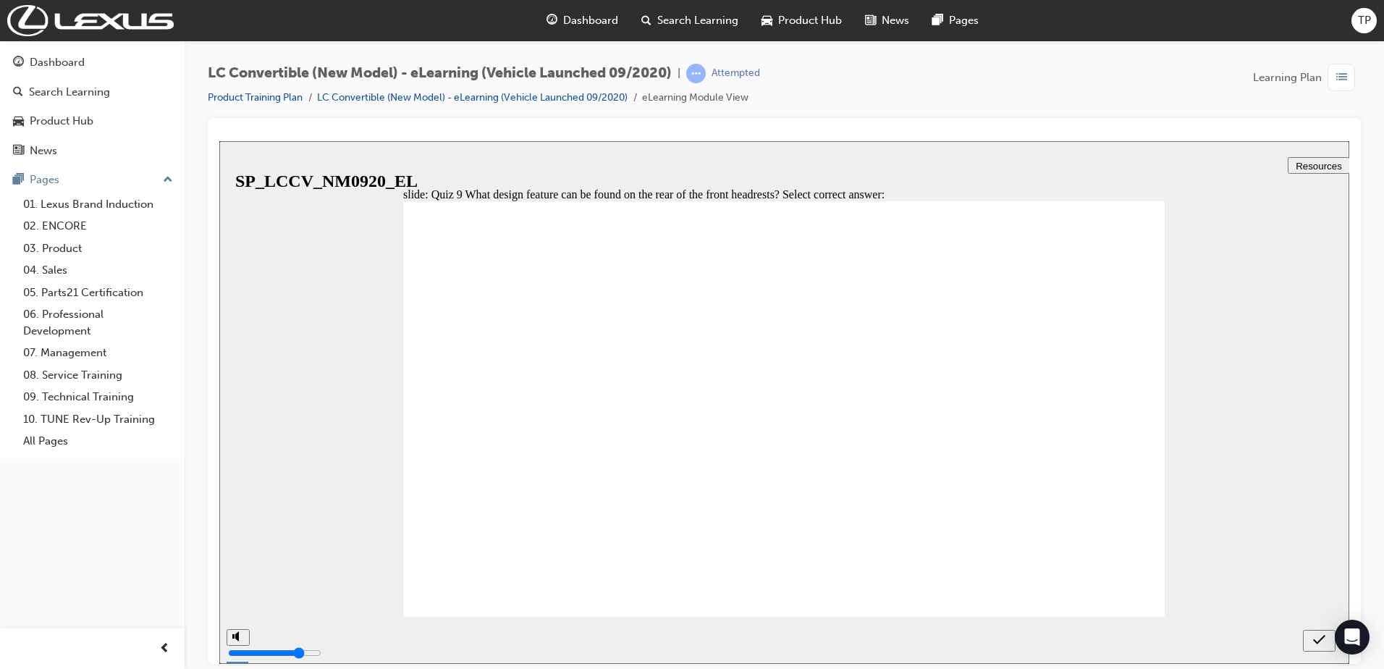
radio input "true"
click at [1315, 636] on icon "submit" at bounding box center [1319, 639] width 12 height 13
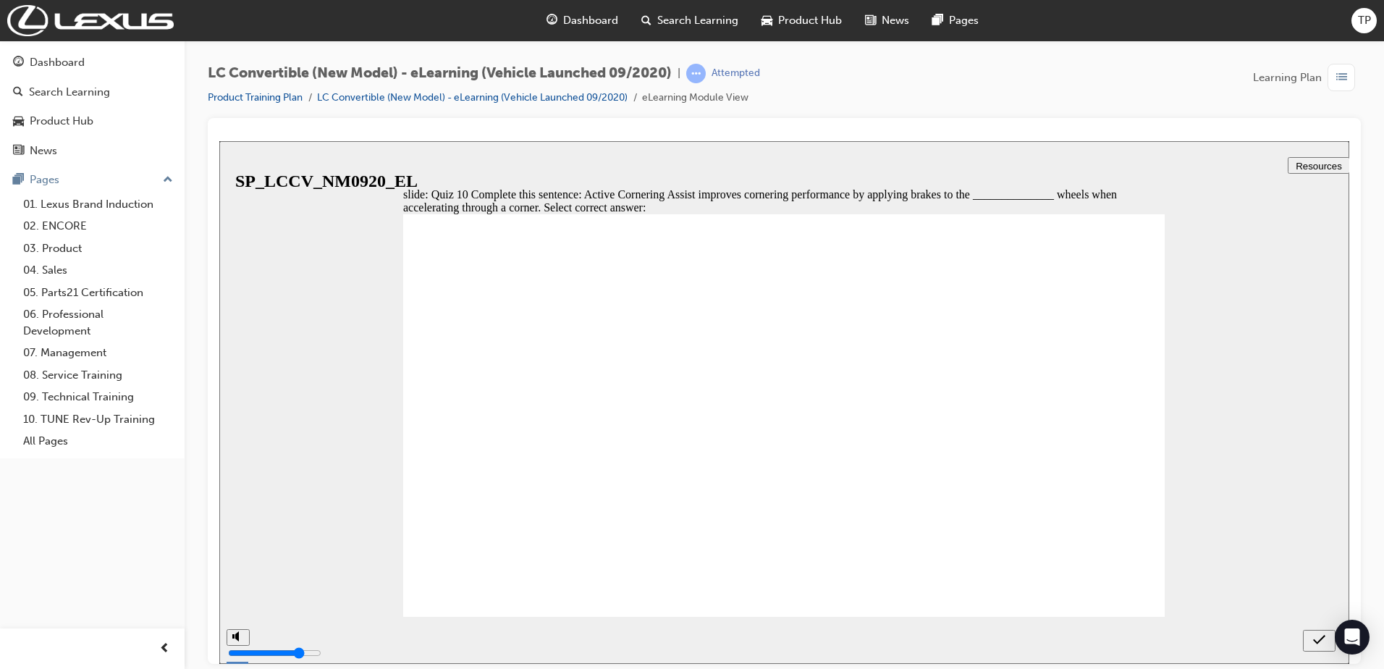
drag, startPoint x: 491, startPoint y: 596, endPoint x: 927, endPoint y: 625, distance: 436.0
radio input "true"
click at [1310, 634] on div "submit" at bounding box center [1319, 640] width 21 height 15
drag, startPoint x: 1068, startPoint y: 373, endPoint x: 1041, endPoint y: 381, distance: 28.6
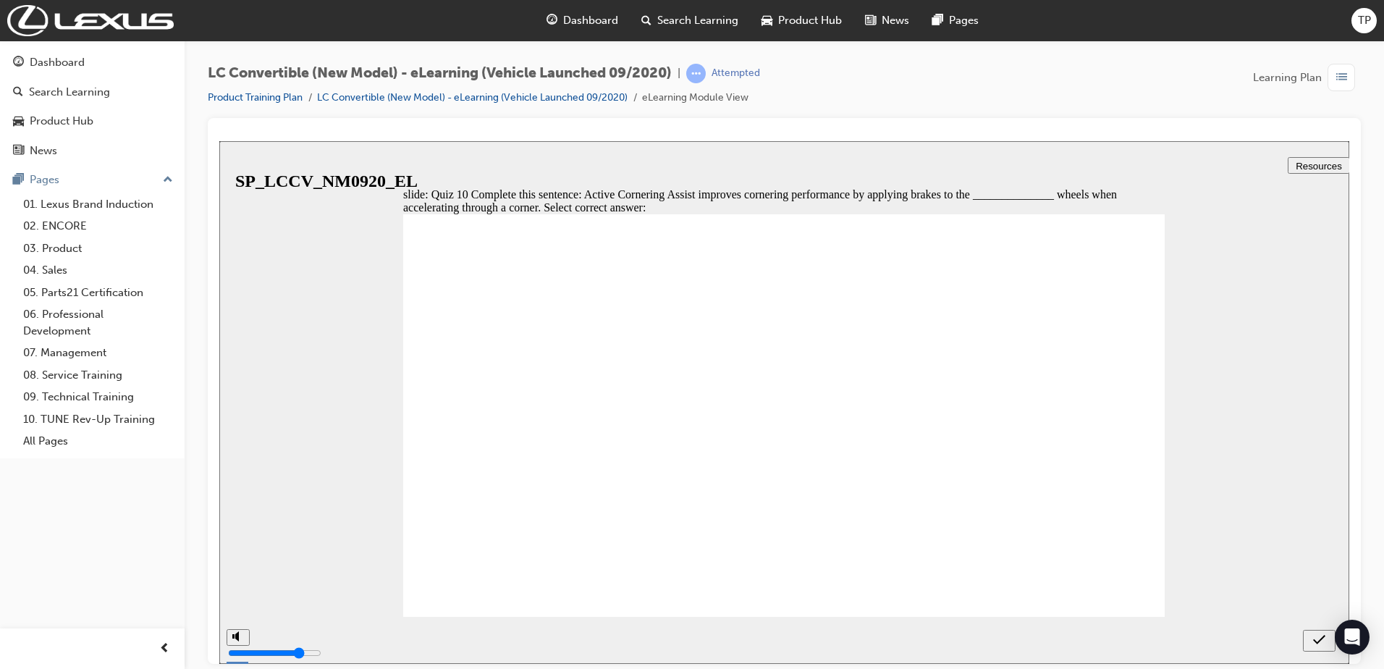
radio input "true"
click at [1312, 639] on div "submit" at bounding box center [1319, 640] width 21 height 15
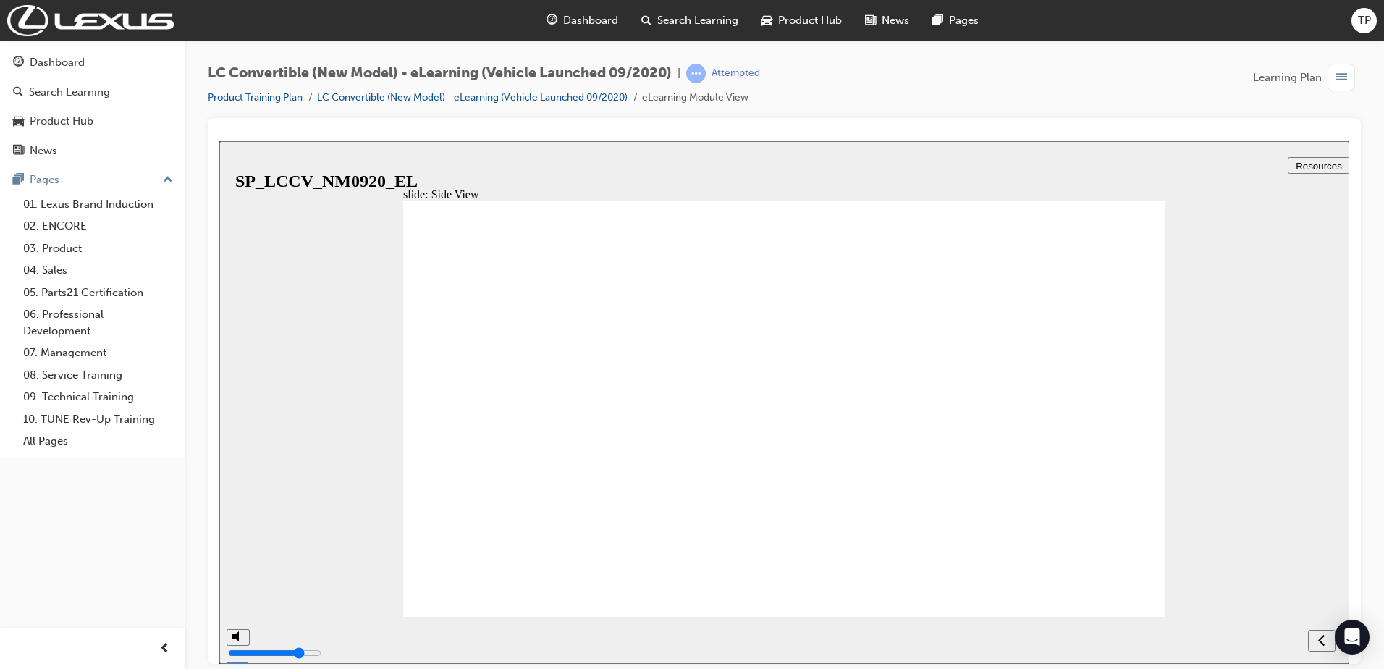
drag, startPoint x: 1141, startPoint y: 437, endPoint x: 1132, endPoint y: 448, distance: 13.9
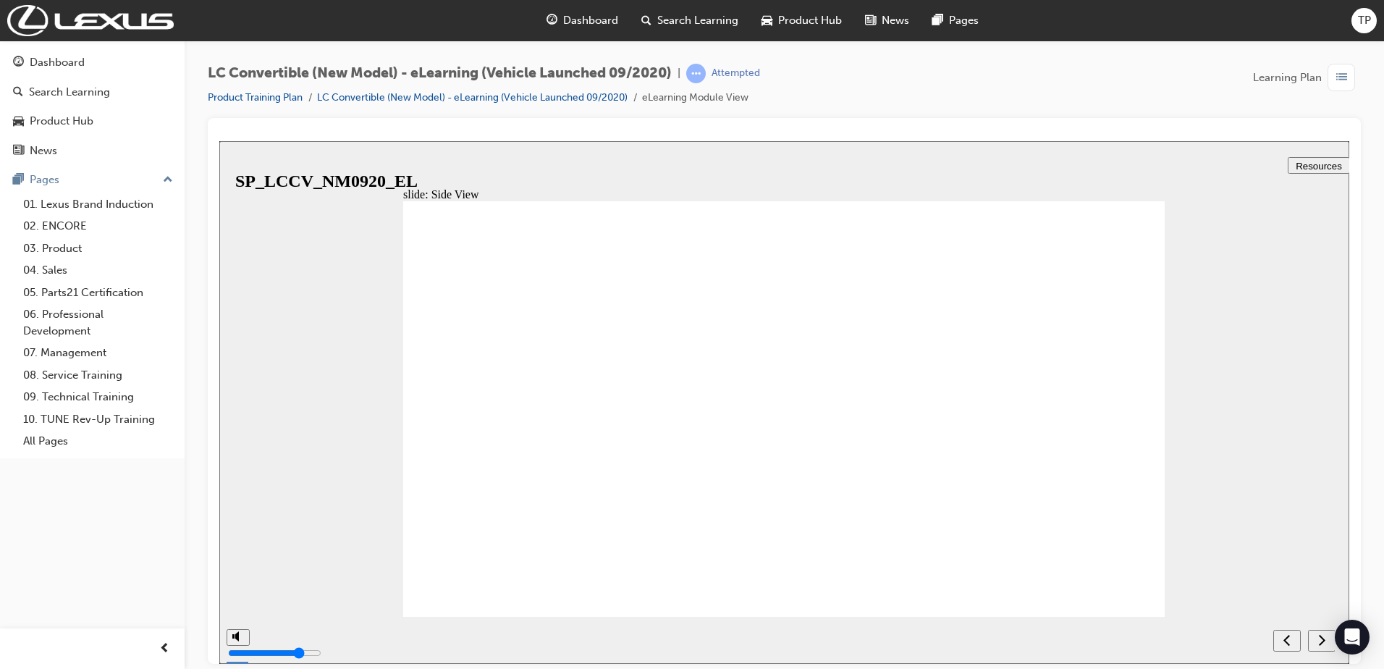
click at [1320, 643] on icon "next" at bounding box center [1321, 639] width 7 height 13
radio input "true"
click at [1320, 637] on icon "submit" at bounding box center [1319, 639] width 12 height 13
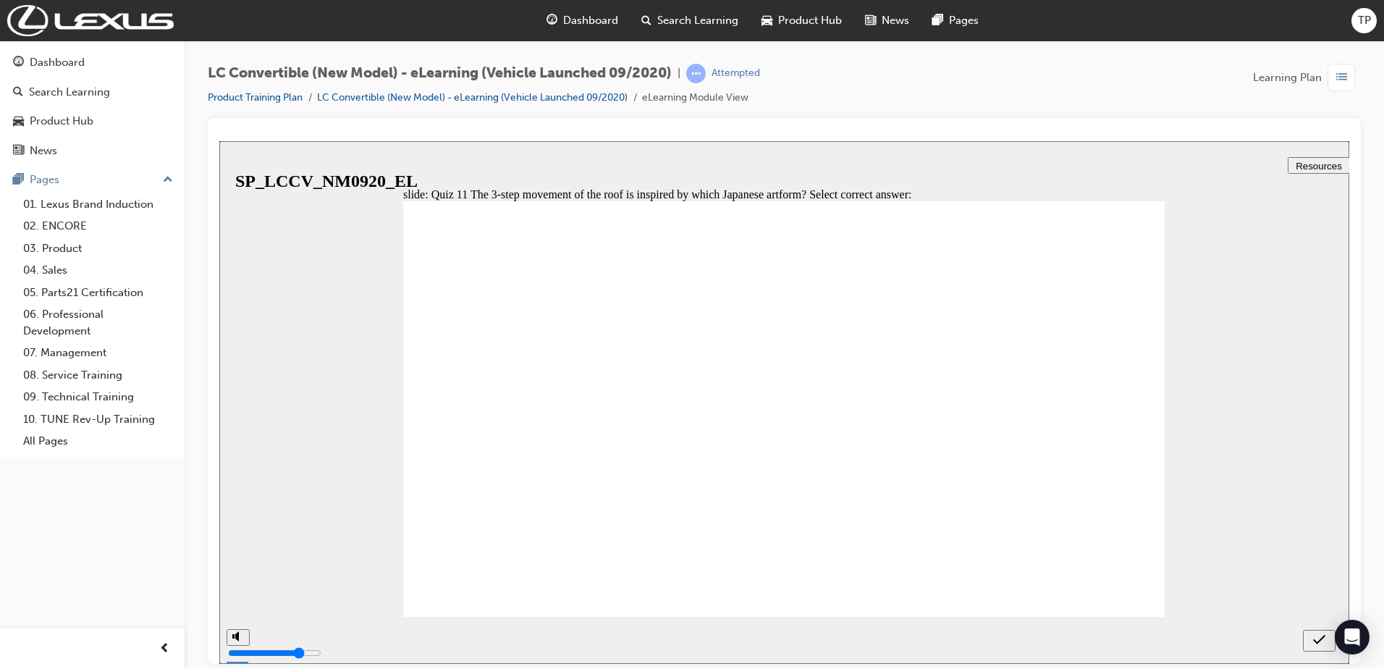
radio input "true"
click at [1325, 633] on icon "submit" at bounding box center [1319, 639] width 12 height 13
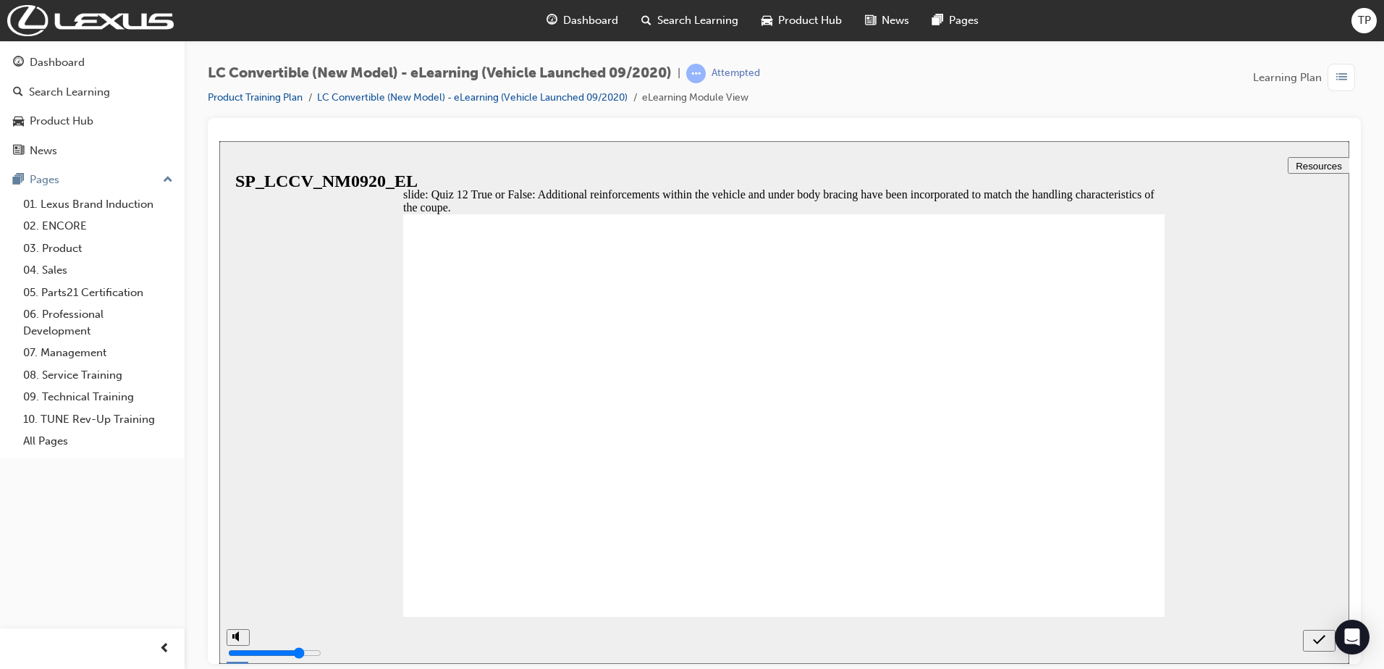
radio input "true"
click at [1318, 633] on icon "submit" at bounding box center [1319, 639] width 12 height 13
radio input "true"
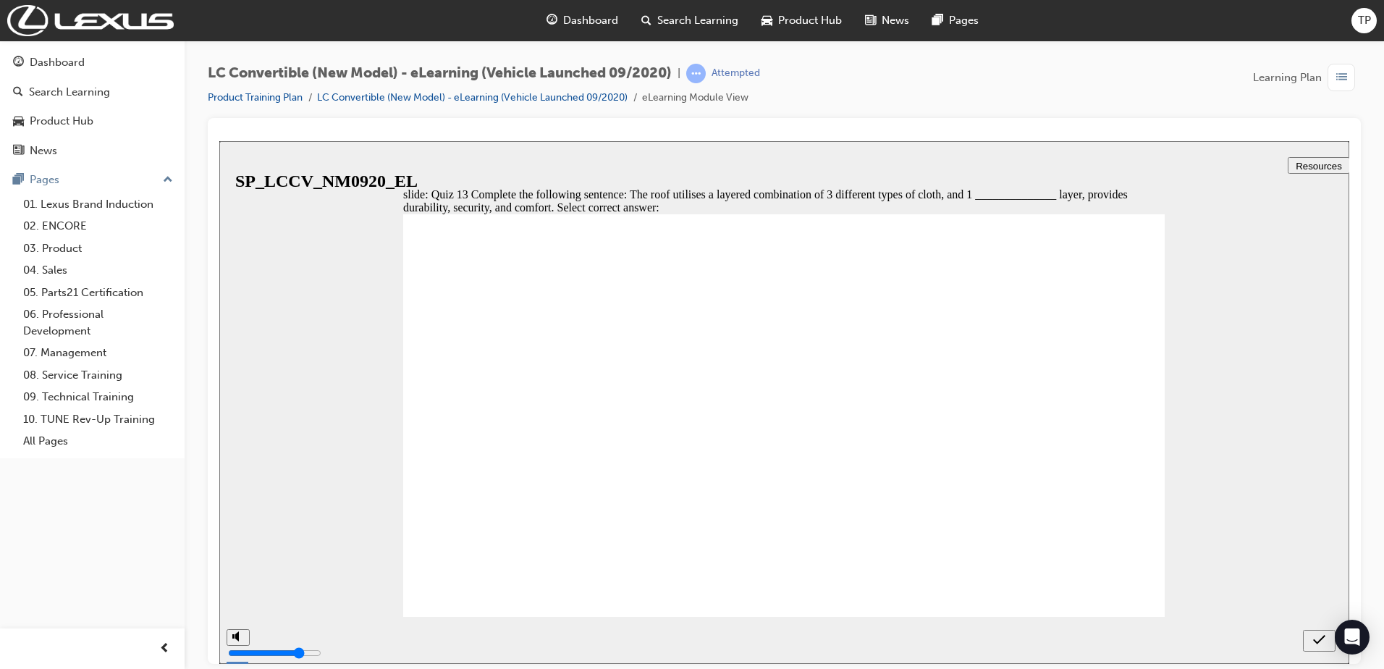
click at [1325, 643] on div "submit" at bounding box center [1319, 640] width 21 height 15
radio input "true"
click at [1325, 635] on icon "submit" at bounding box center [1319, 638] width 12 height 9
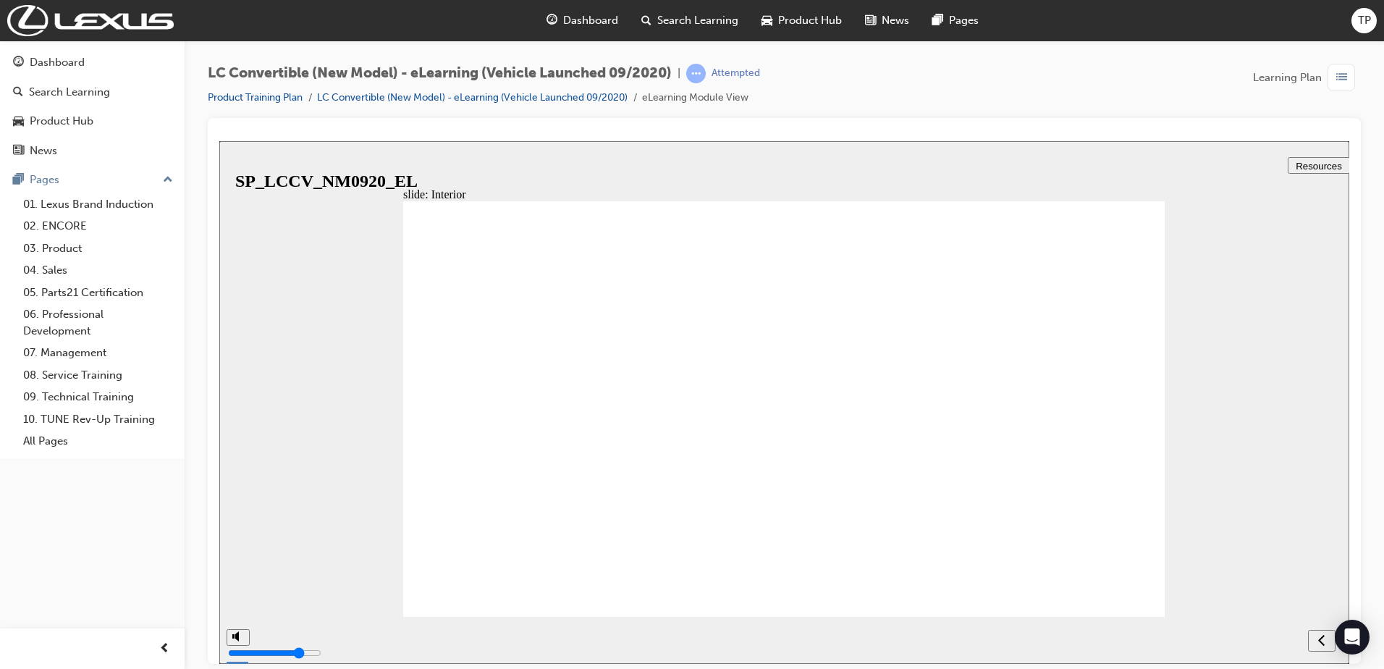
click at [1315, 638] on div "next" at bounding box center [1322, 640] width 16 height 15
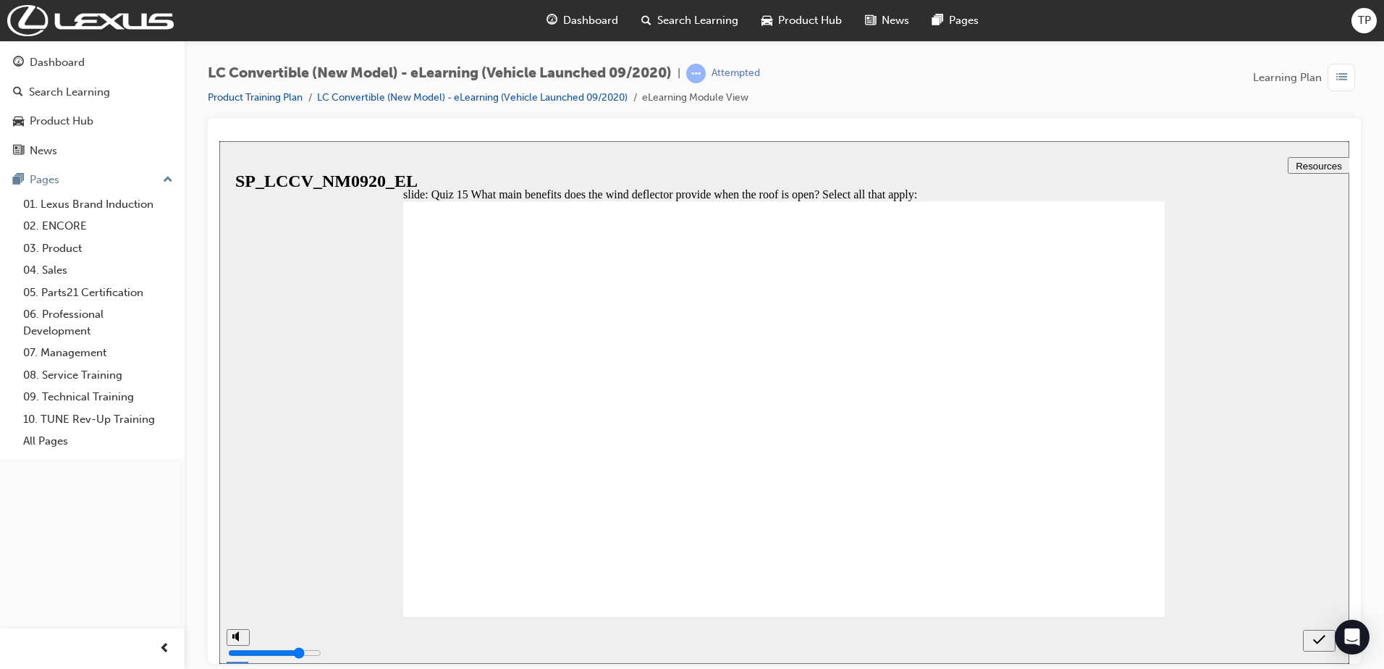
checkbox input "true"
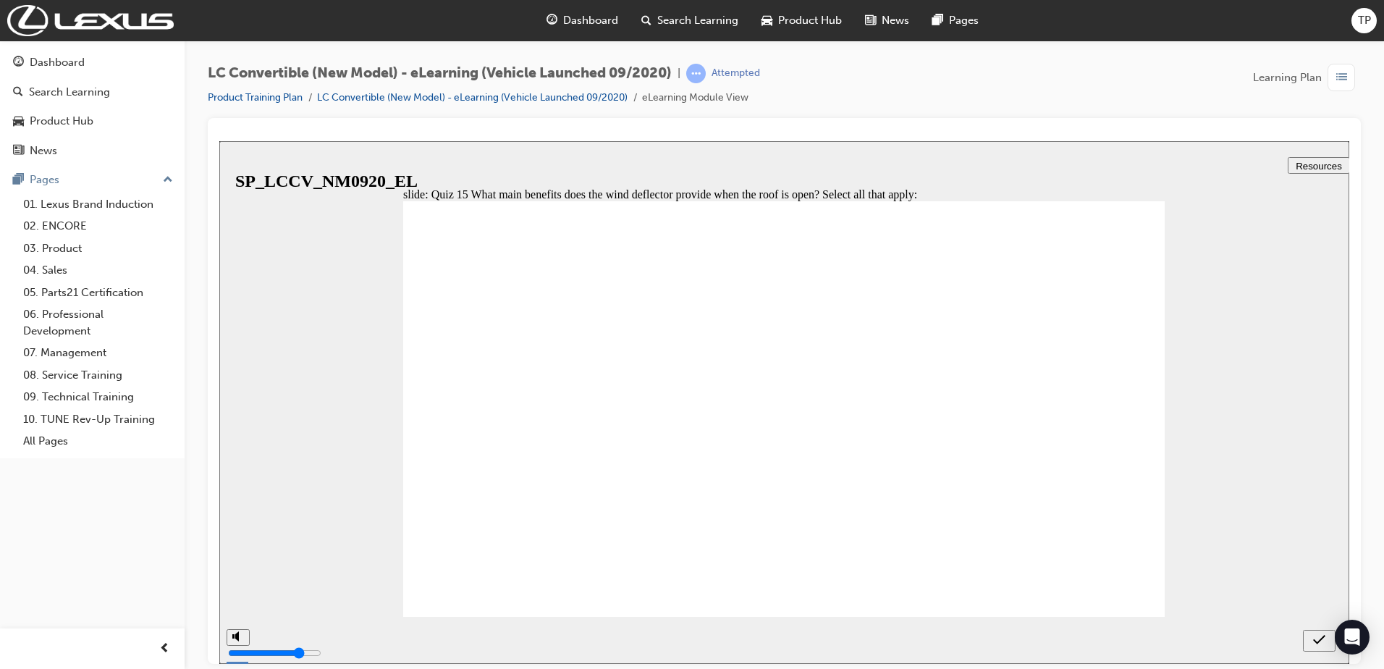
click at [1312, 636] on div "submit" at bounding box center [1319, 640] width 21 height 15
checkbox input "true"
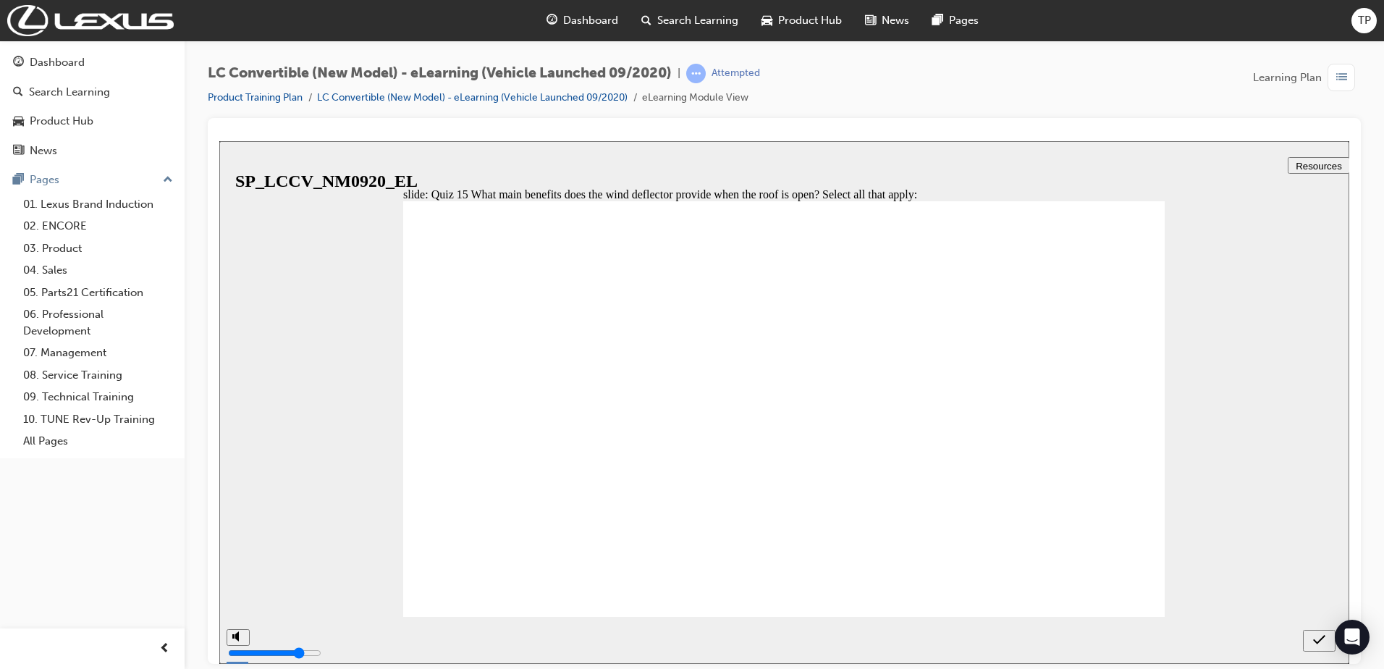
checkbox input "false"
click at [1326, 638] on div "submit" at bounding box center [1319, 640] width 21 height 15
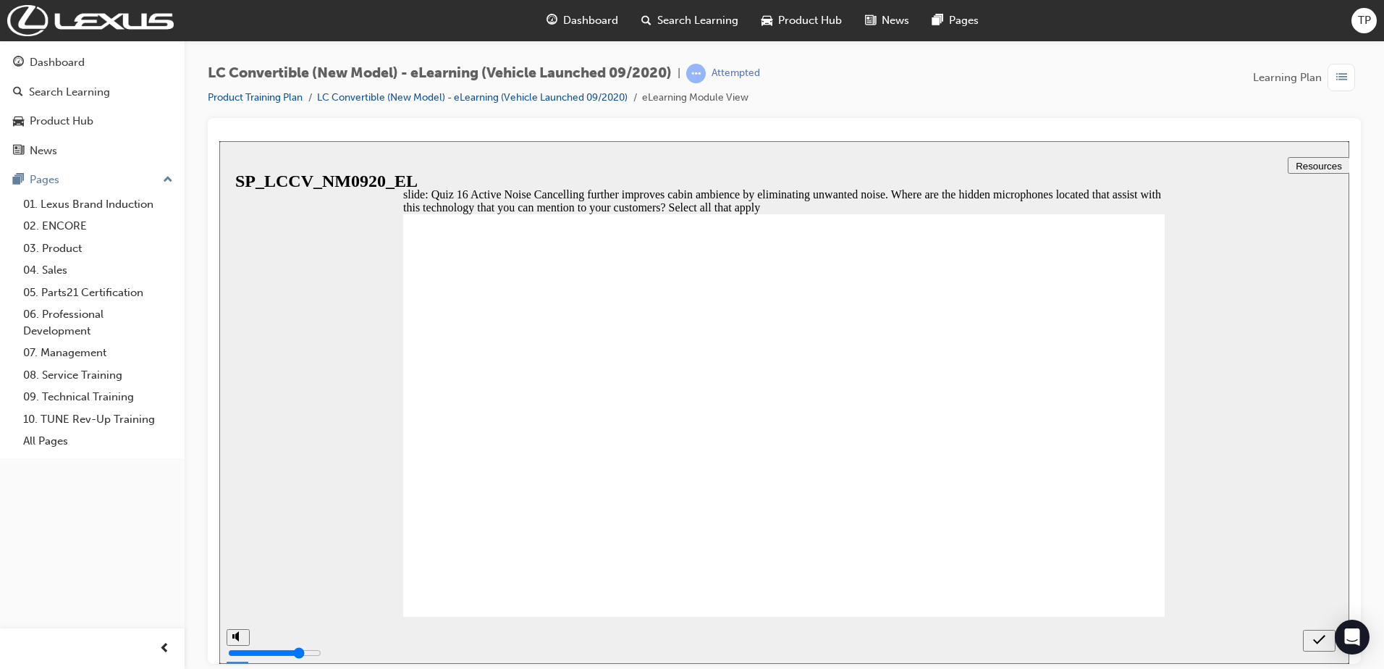
checkbox input "true"
drag, startPoint x: 574, startPoint y: 500, endPoint x: 565, endPoint y: 529, distance: 30.4
checkbox input "true"
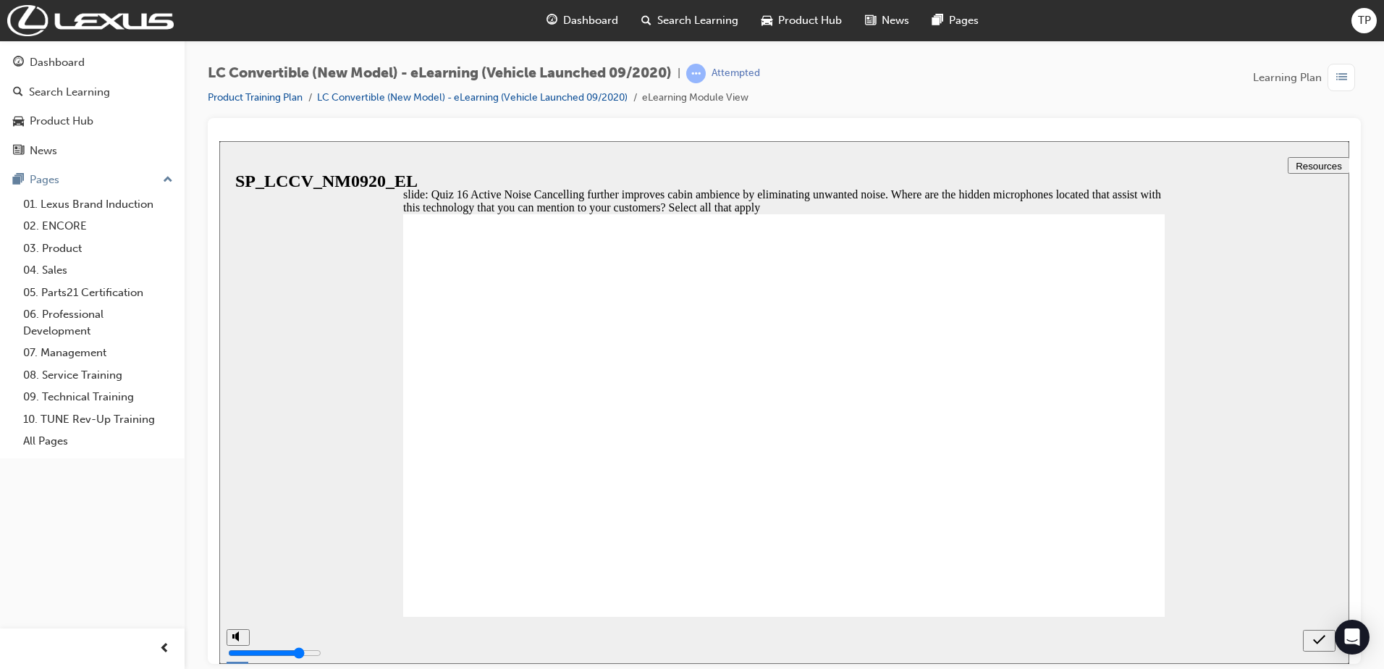
checkbox input "true"
click at [1314, 643] on icon "submit" at bounding box center [1319, 639] width 12 height 13
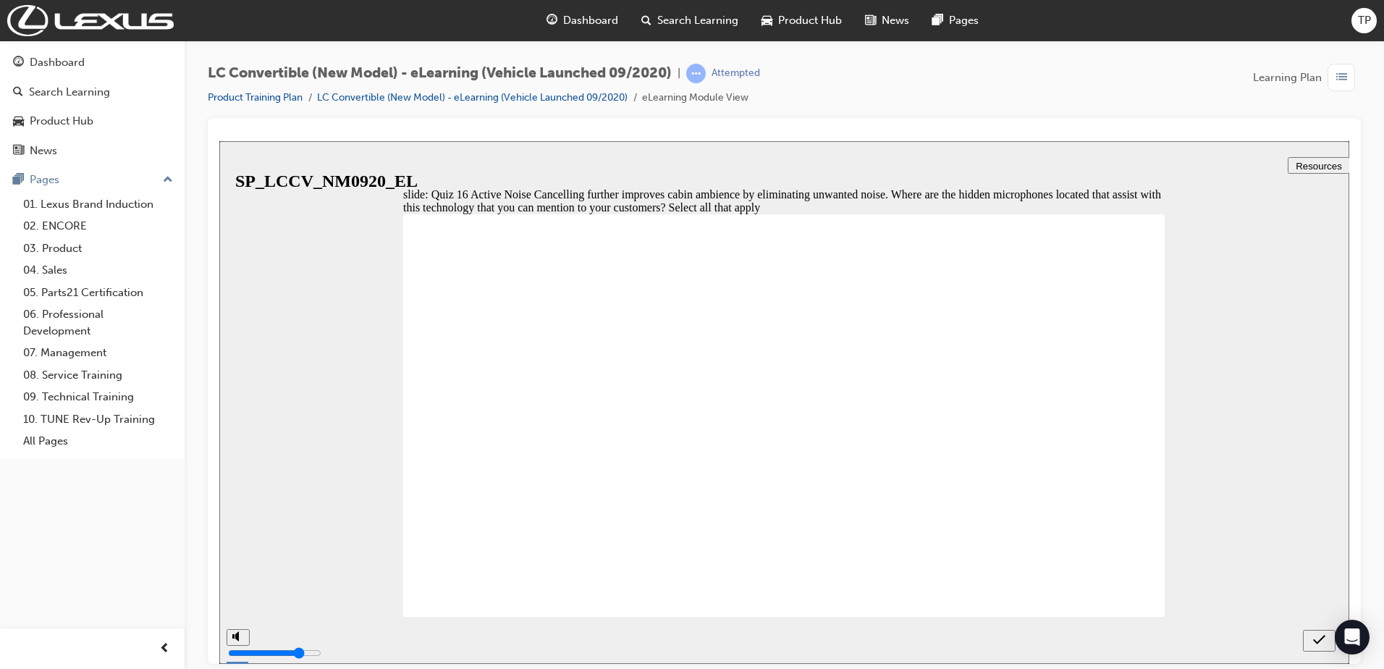
click at [1316, 638] on icon "submit" at bounding box center [1319, 639] width 12 height 13
click at [1316, 638] on nav "slide navigation" at bounding box center [1319, 639] width 33 height 47
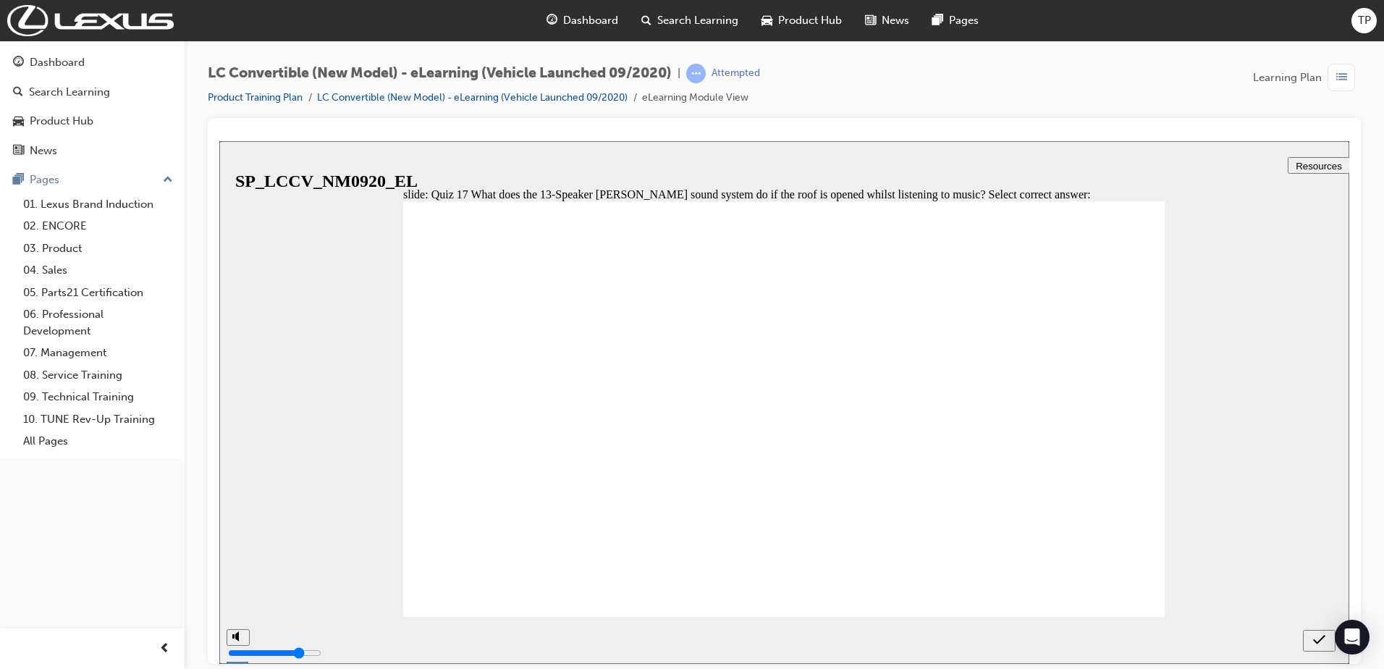
radio input "true"
click at [1316, 636] on icon "submit" at bounding box center [1319, 639] width 12 height 13
drag, startPoint x: 1309, startPoint y: 636, endPoint x: 1317, endPoint y: 640, distance: 8.1
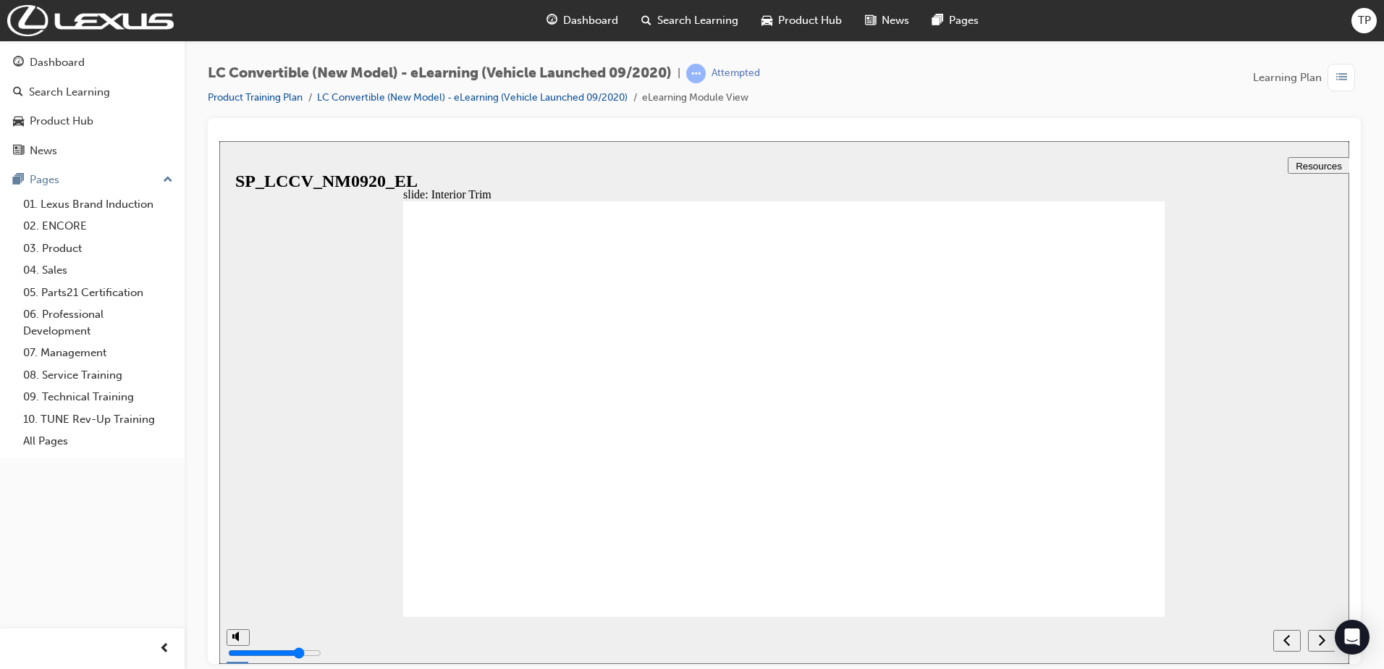
click at [1311, 636] on nav "slide navigation" at bounding box center [1304, 639] width 62 height 47
click at [1320, 641] on icon "next" at bounding box center [1321, 639] width 7 height 13
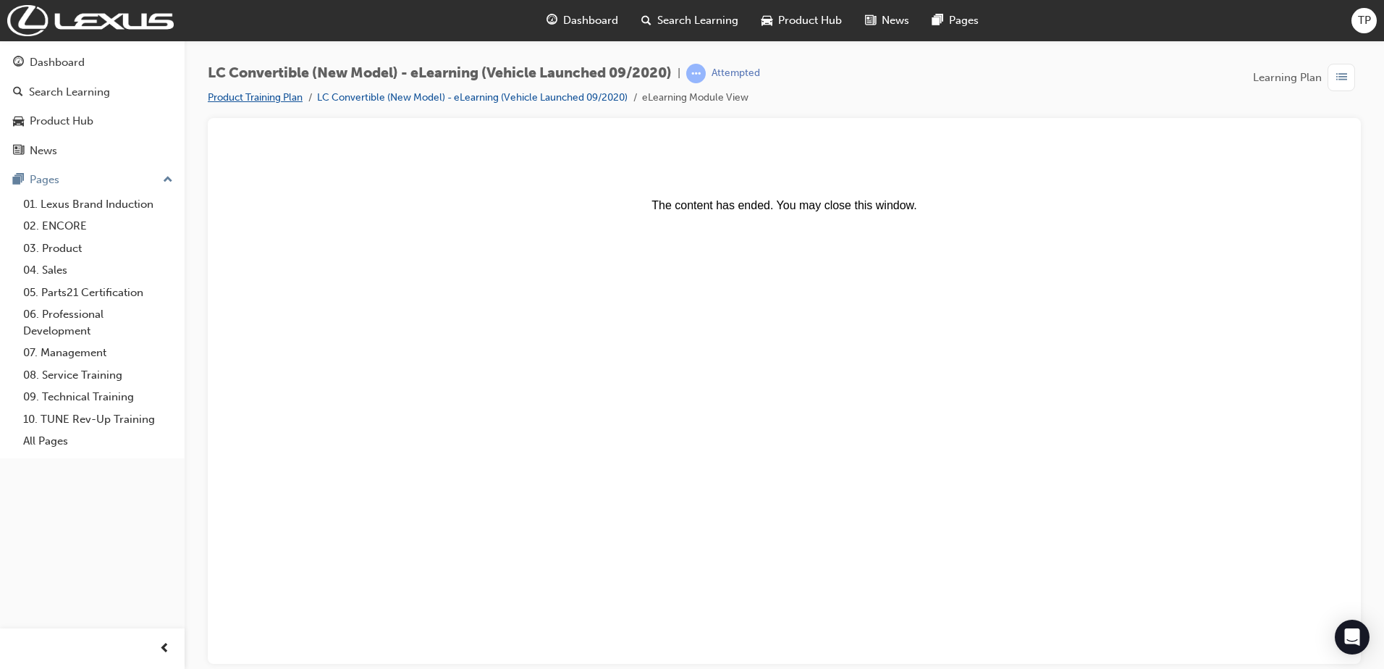
click at [251, 92] on link "Product Training Plan" at bounding box center [255, 97] width 95 height 12
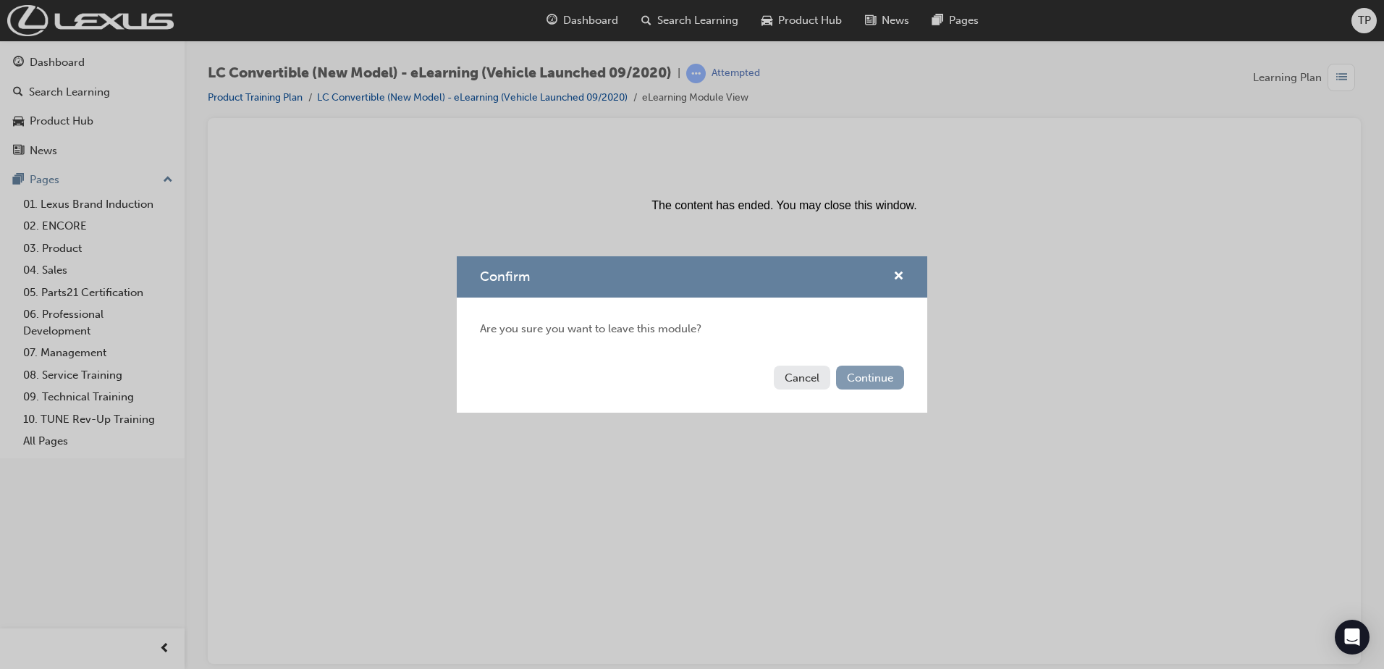
click at [887, 376] on button "Continue" at bounding box center [870, 378] width 68 height 24
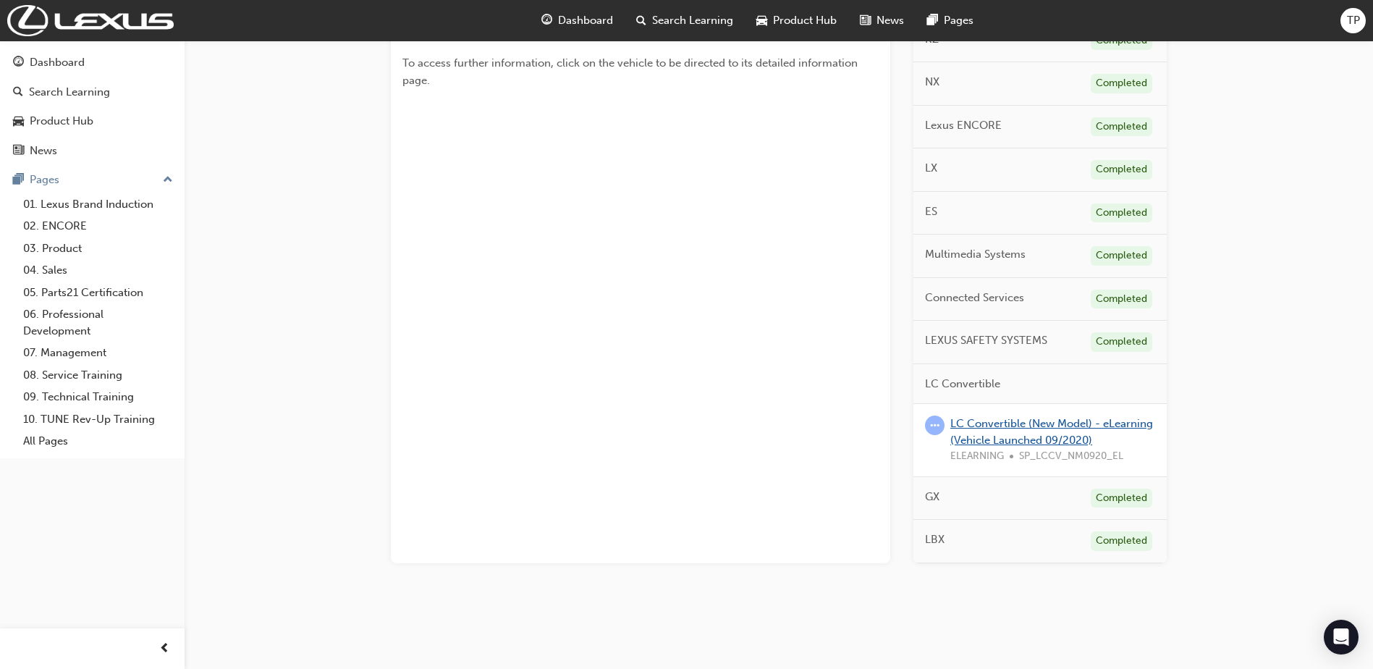
click at [1039, 439] on link "LC Convertible (New Model) - eLearning (Vehicle Launched 09/2020)" at bounding box center [1051, 432] width 203 height 30
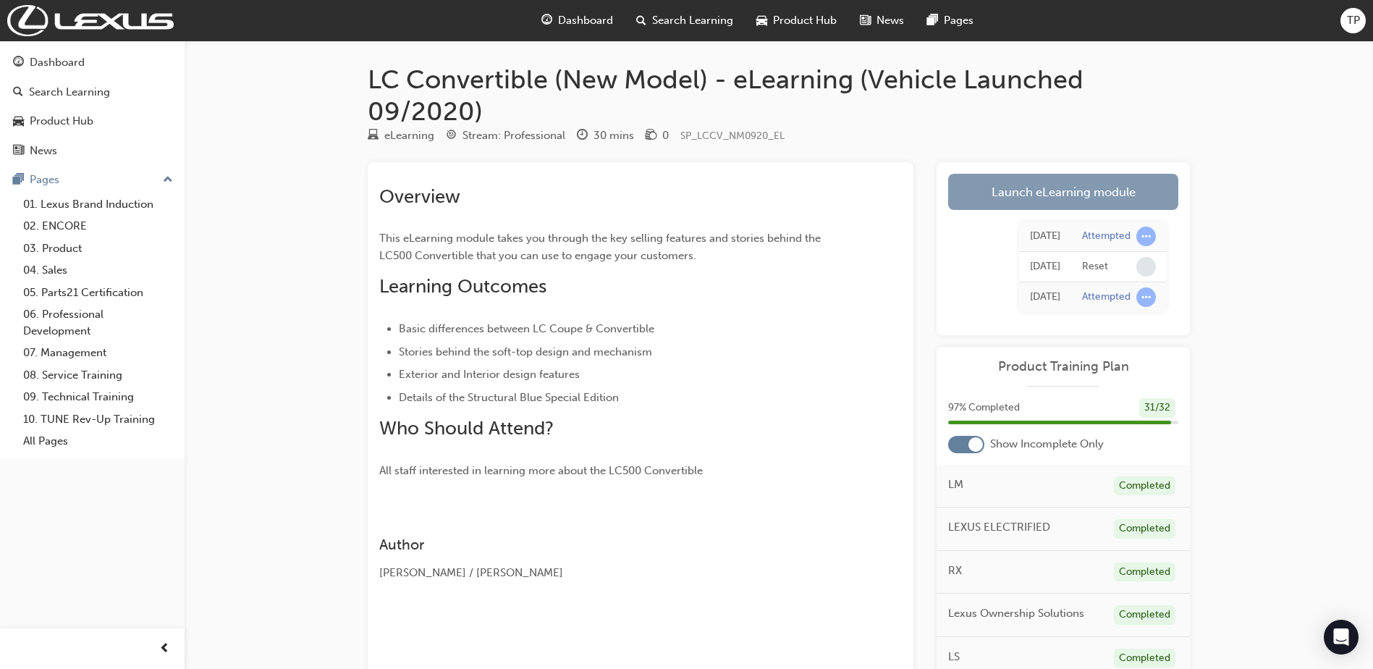
click at [1041, 194] on link "Launch eLearning module" at bounding box center [1063, 192] width 230 height 36
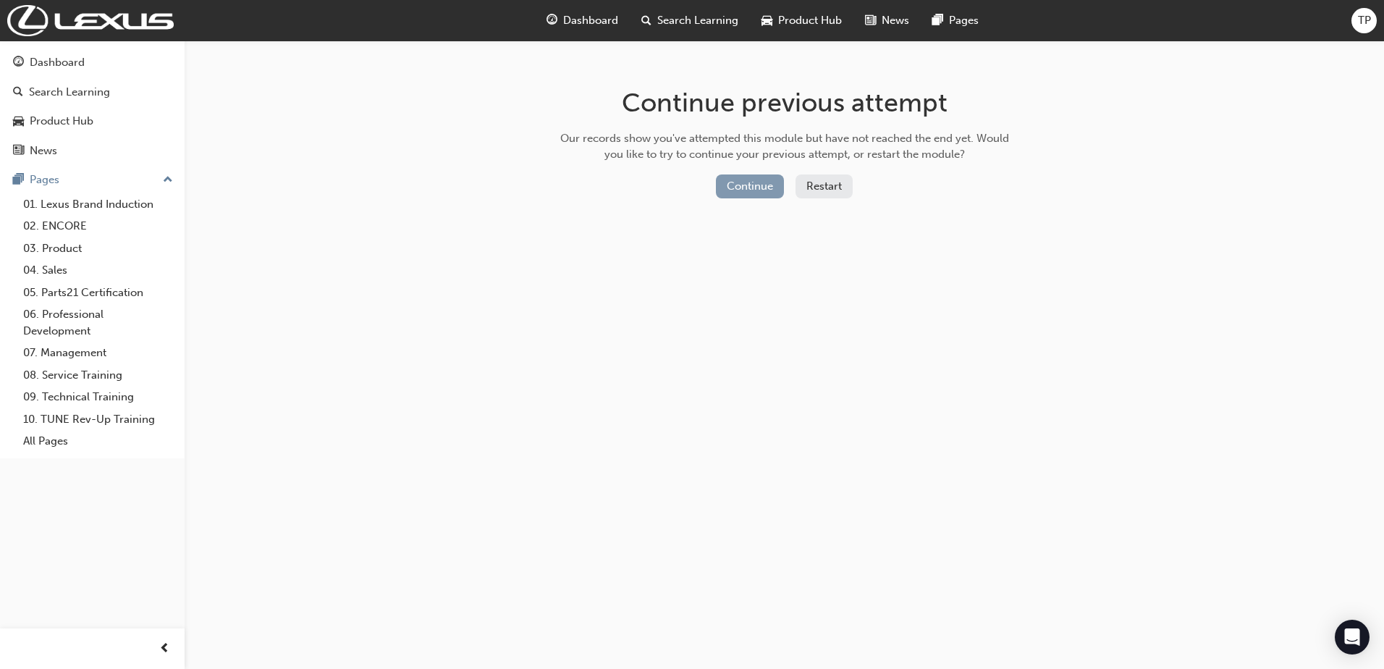
click at [746, 185] on button "Continue" at bounding box center [750, 186] width 68 height 24
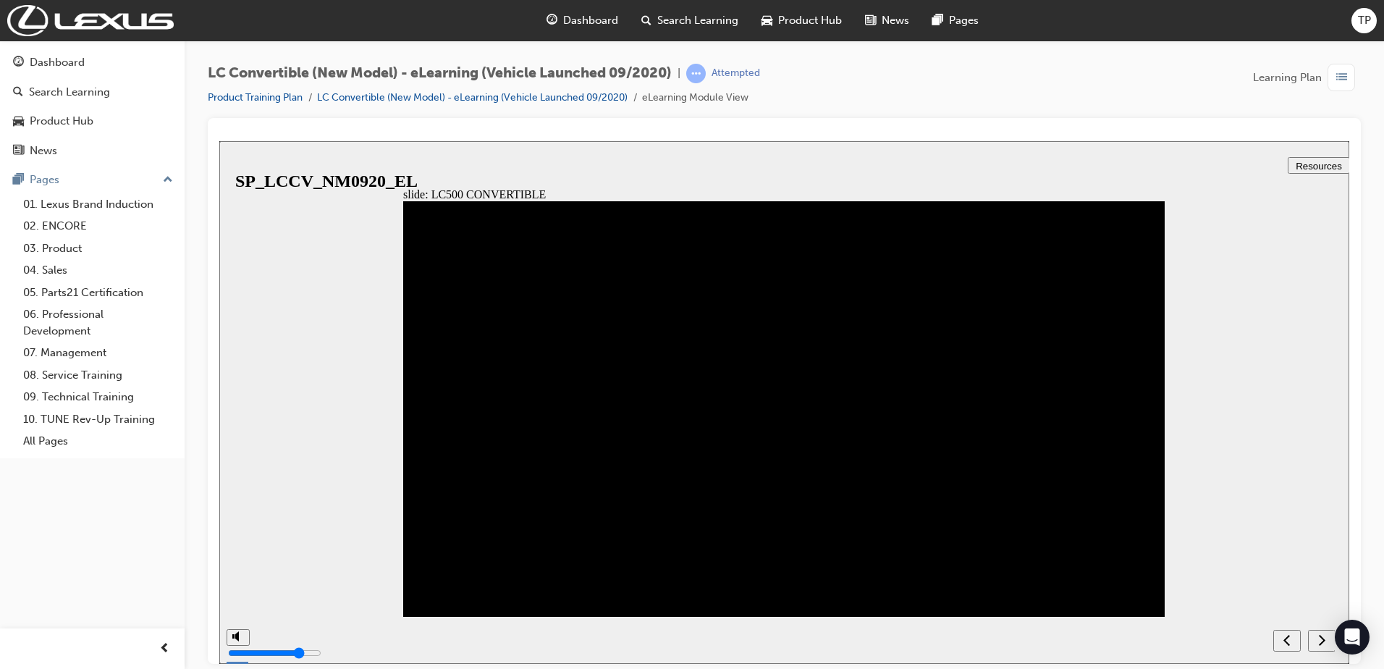
click at [1325, 636] on icon "next" at bounding box center [1321, 639] width 7 height 13
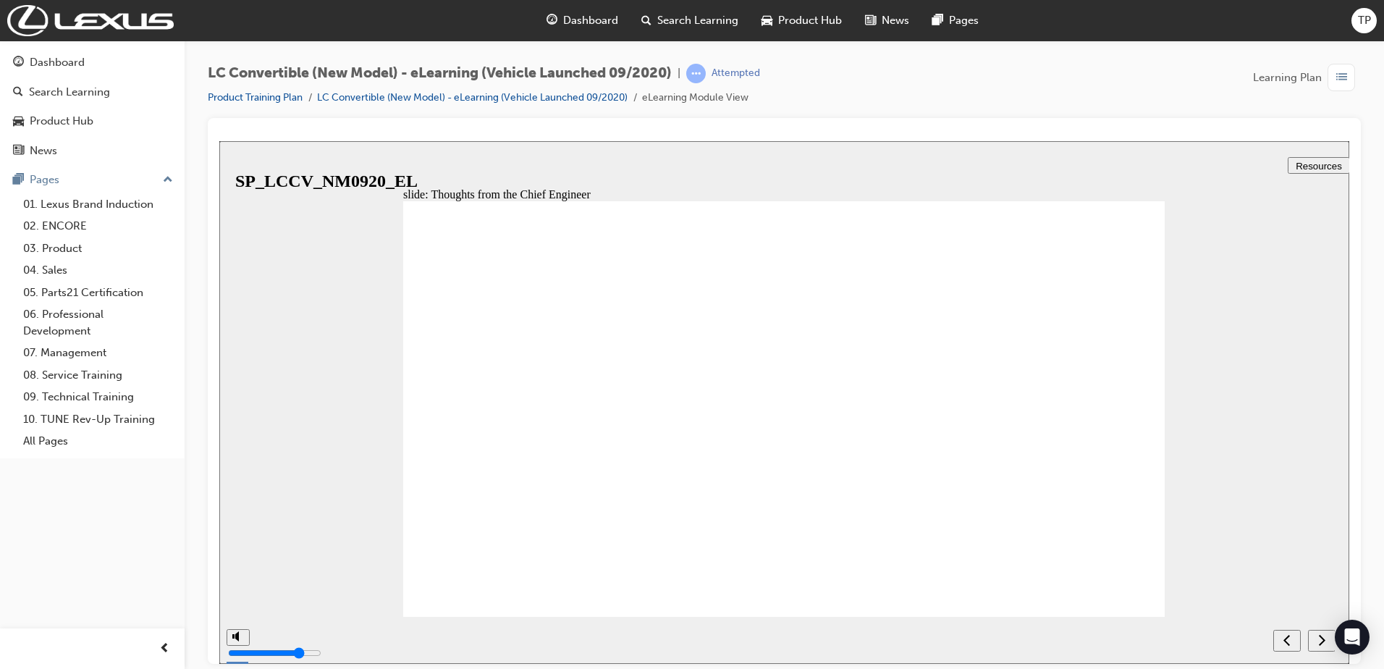
click at [1325, 636] on icon "next" at bounding box center [1321, 639] width 7 height 13
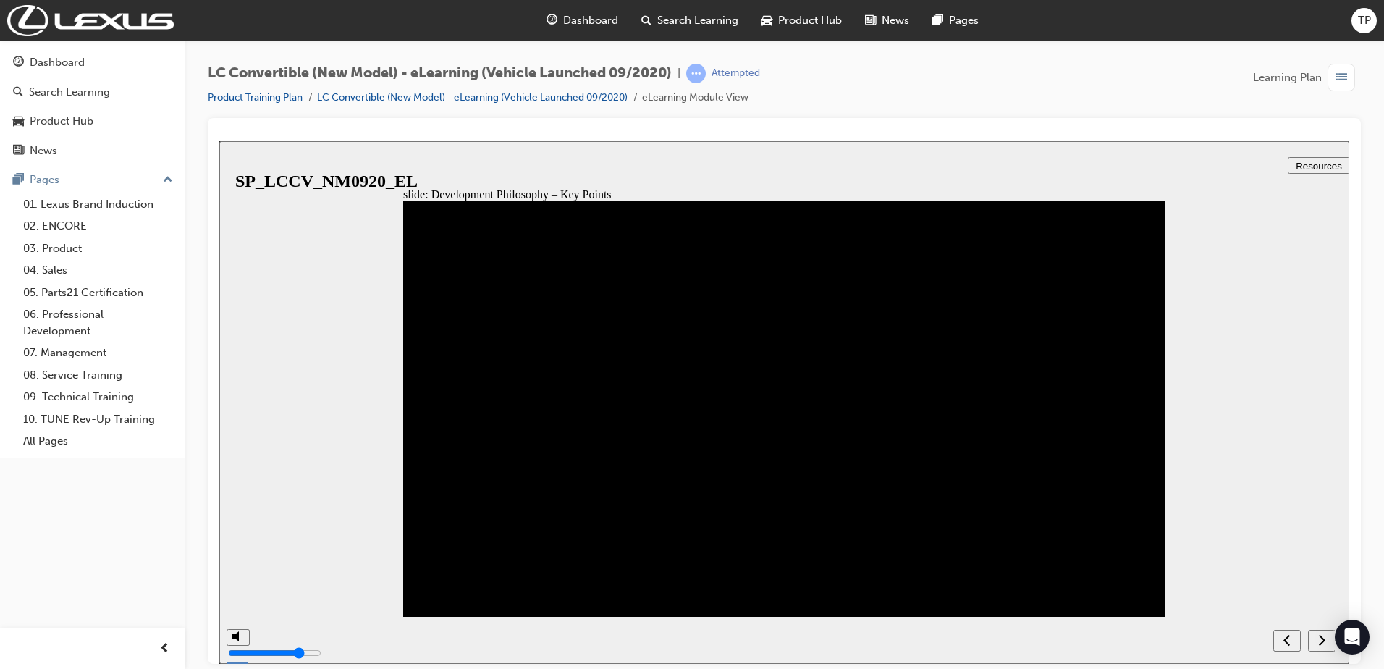
click at [1325, 636] on icon "next" at bounding box center [1321, 639] width 7 height 13
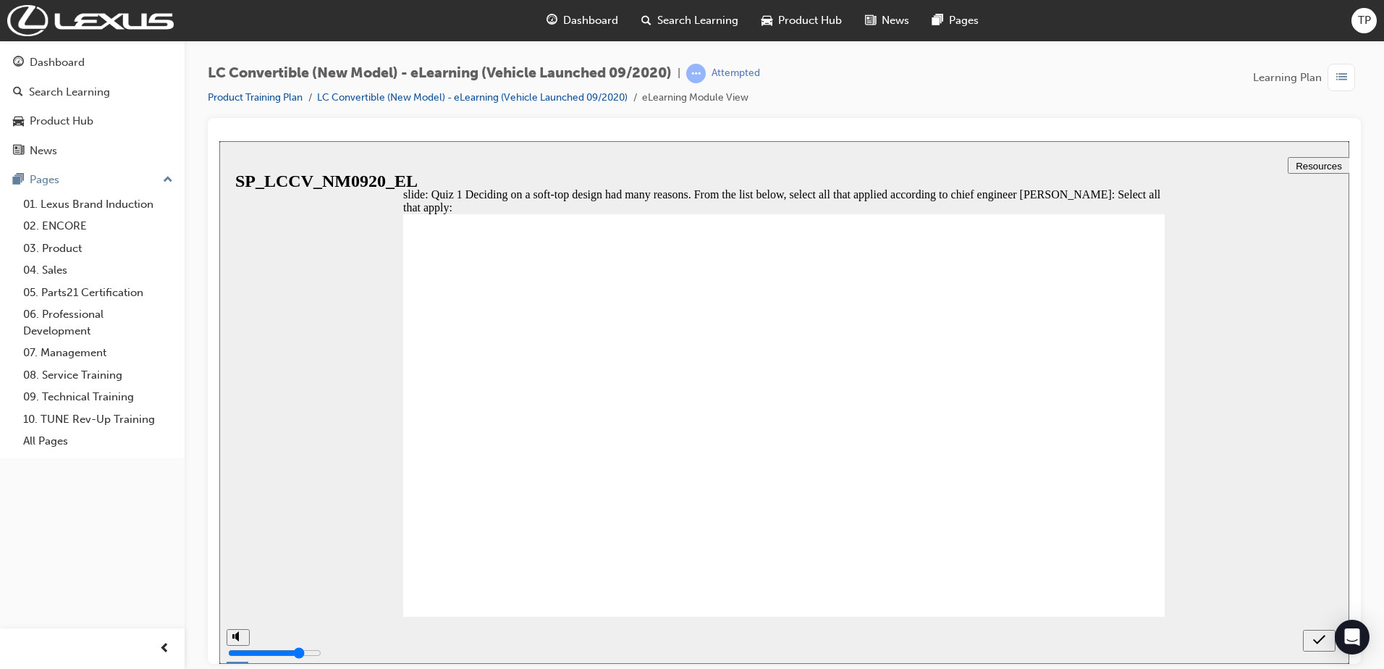
click at [1325, 636] on icon "submit" at bounding box center [1319, 639] width 12 height 13
checkbox input "true"
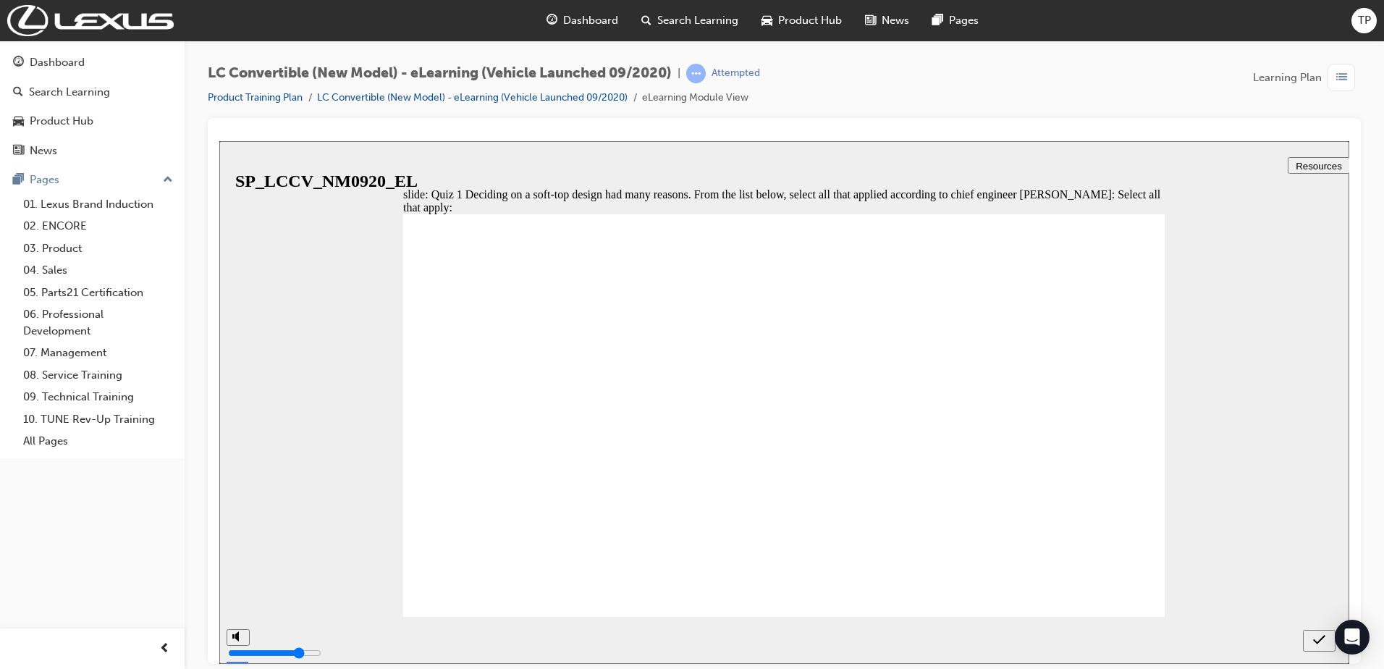
click at [1318, 636] on icon "submit" at bounding box center [1319, 639] width 12 height 13
checkbox input "false"
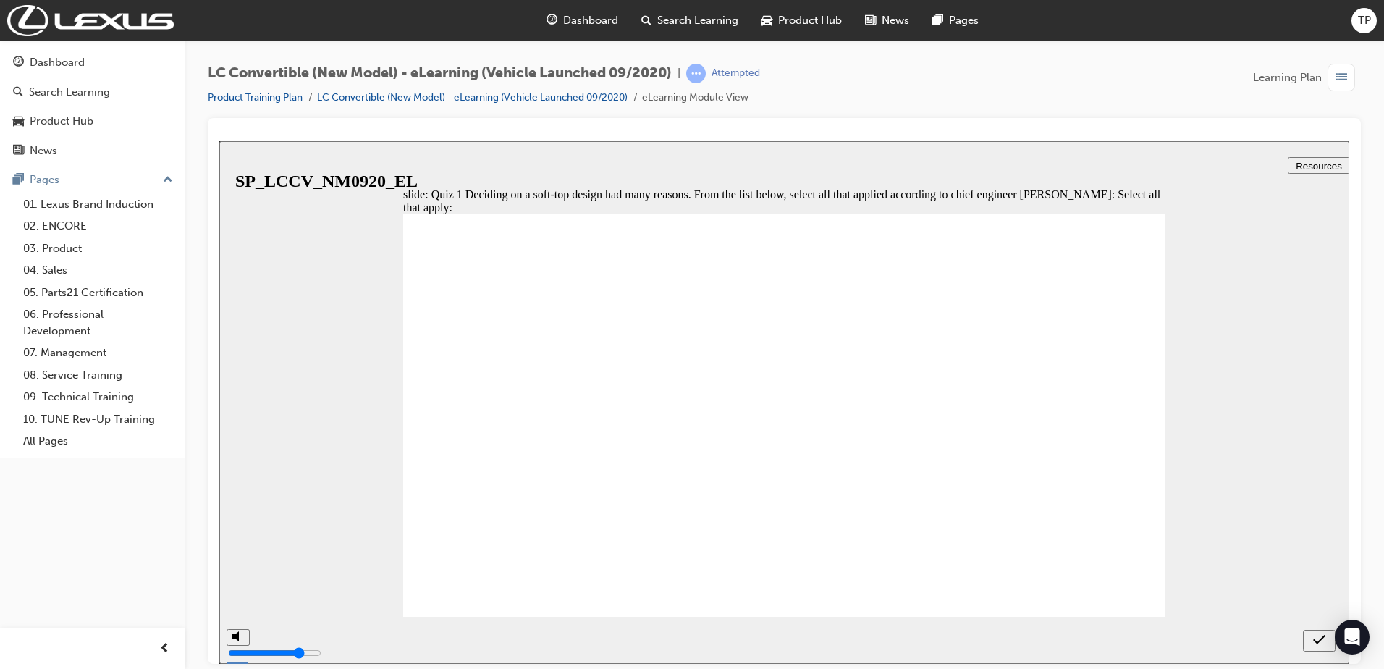
checkbox input "true"
click at [1317, 641] on icon "submit" at bounding box center [1319, 639] width 12 height 13
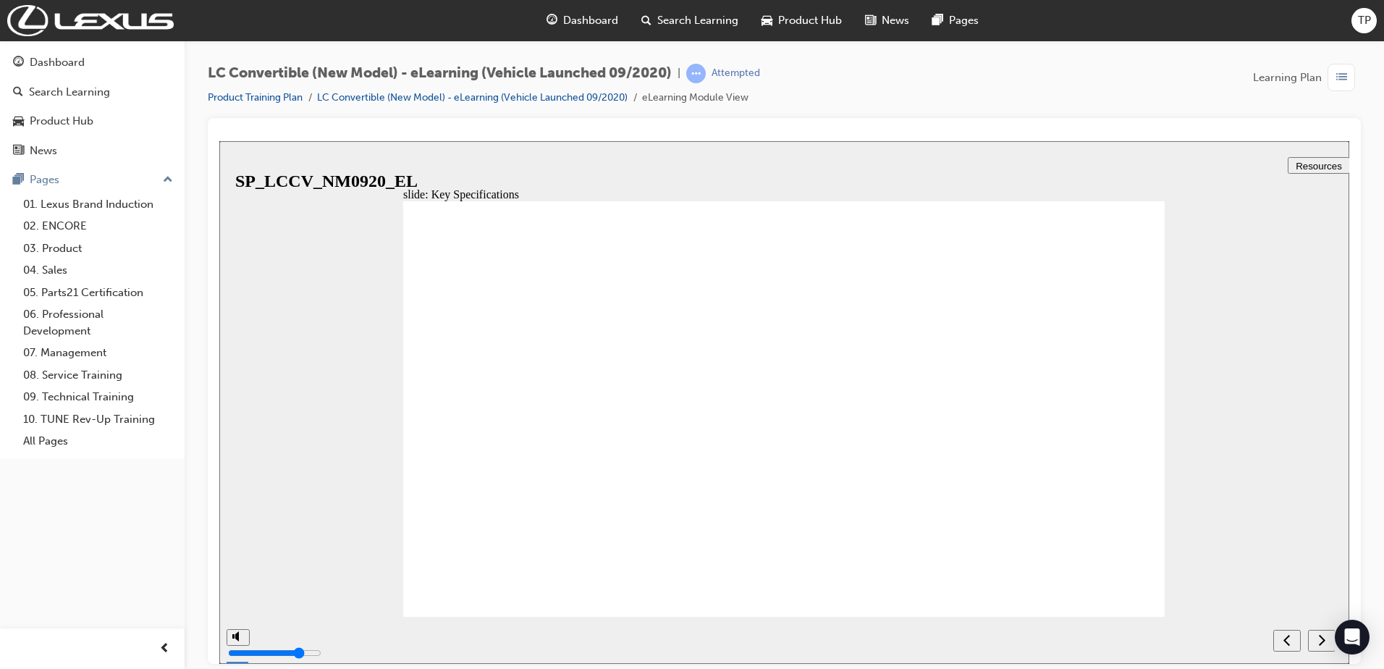
click at [1318, 638] on icon "next" at bounding box center [1321, 639] width 7 height 13
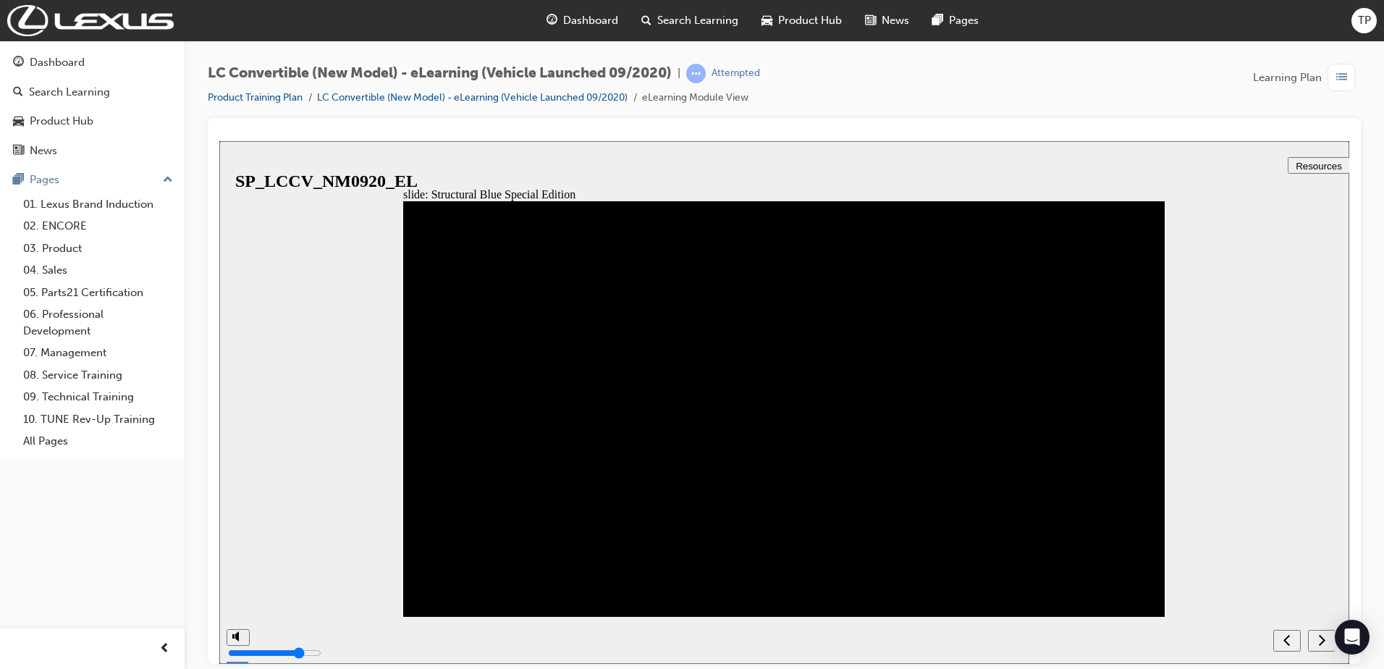
drag, startPoint x: 1149, startPoint y: 221, endPoint x: 1141, endPoint y: 224, distance: 8.5
click at [1142, 224] on div "Rectangle 1 Straight Connector 11 1 Rectangle 13 Rectangle 15 {"HashCode":-6757…" at bounding box center [783, 415] width 761 height 429
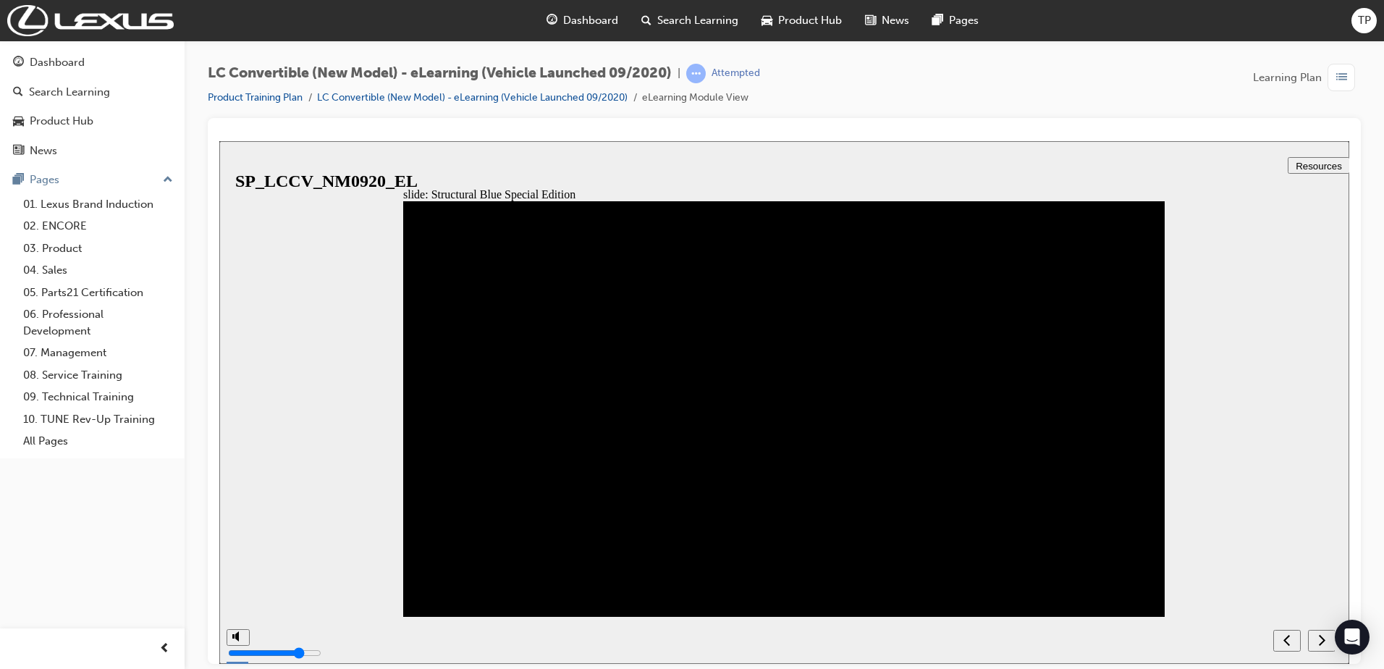
click at [1323, 639] on icon "next" at bounding box center [1322, 638] width 7 height 11
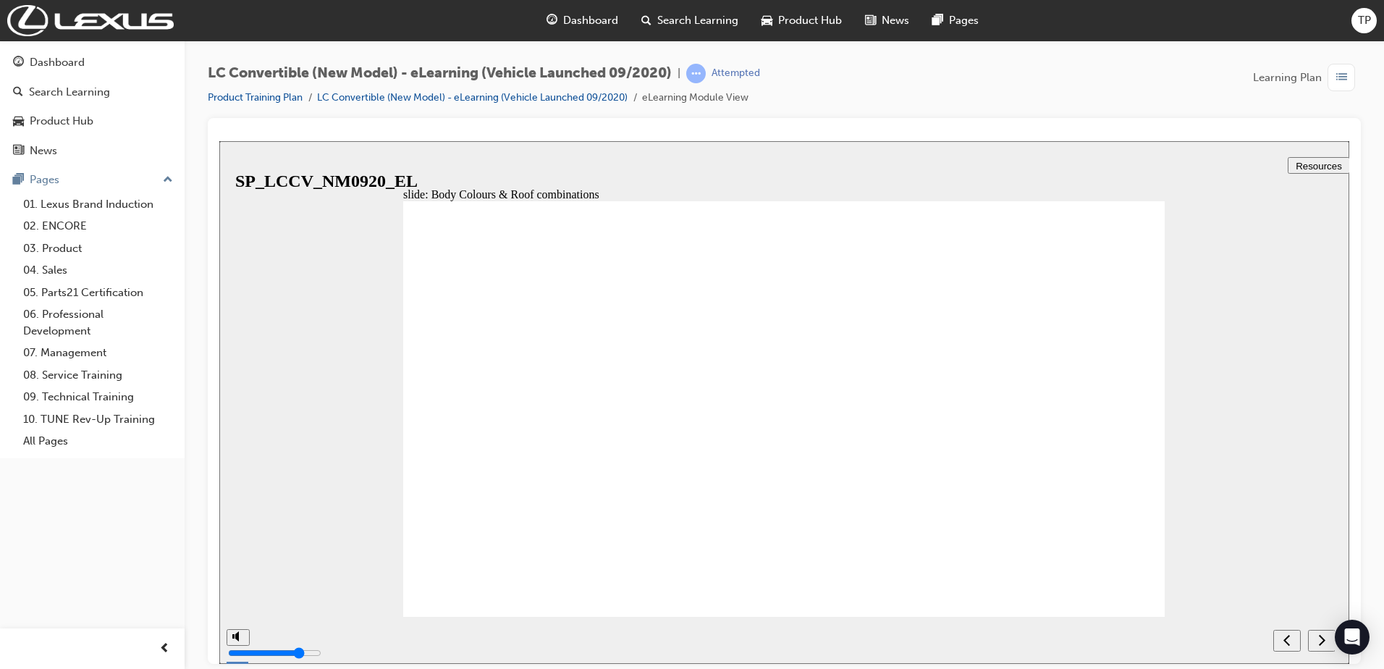
click at [1323, 639] on icon "next" at bounding box center [1322, 638] width 7 height 11
radio input "true"
click at [1310, 641] on div "submit" at bounding box center [1319, 640] width 21 height 15
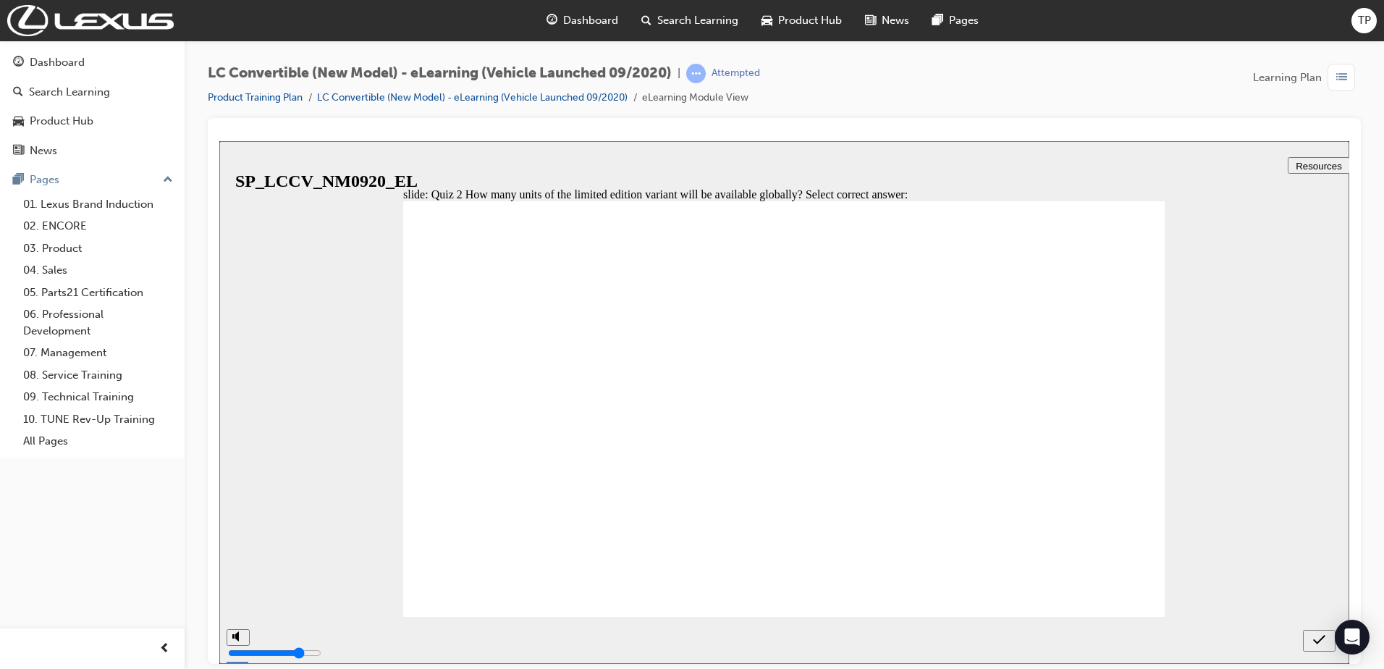
radio input "true"
click at [1328, 634] on div "submit" at bounding box center [1319, 640] width 21 height 15
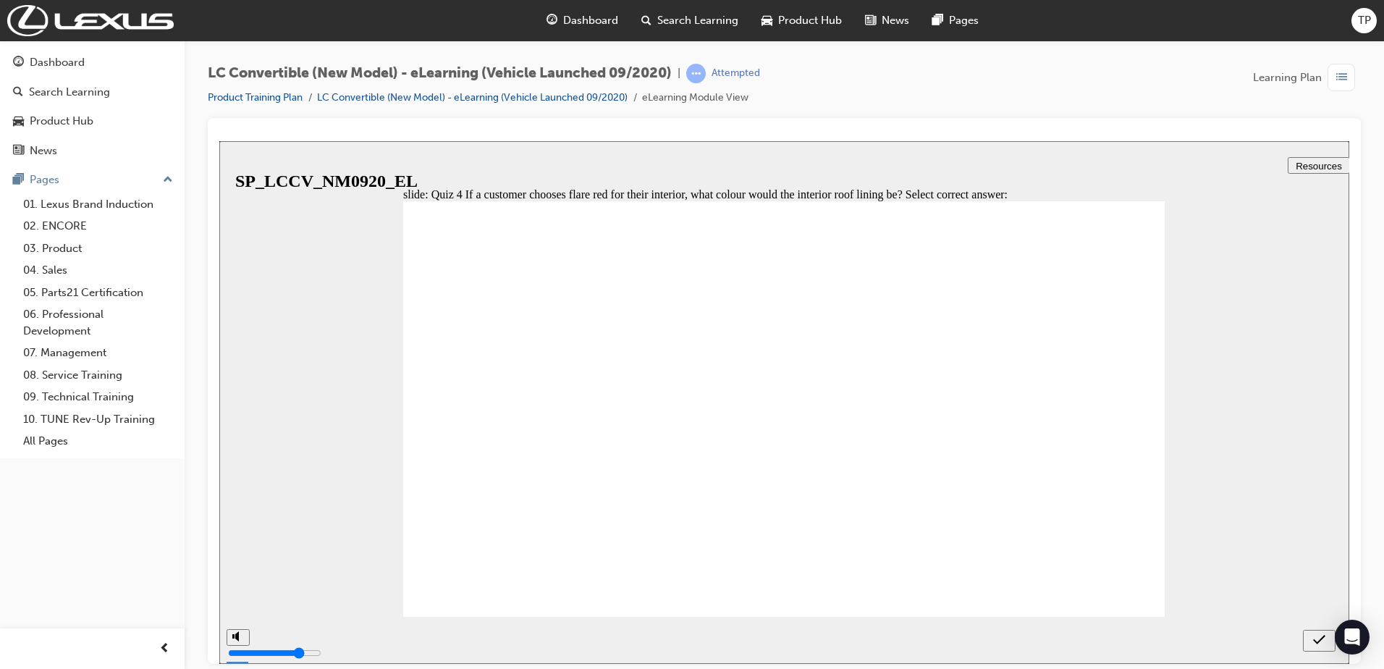
radio input "true"
click at [1309, 641] on div "submit" at bounding box center [1319, 640] width 21 height 15
click at [1328, 641] on div "next" at bounding box center [1322, 640] width 16 height 15
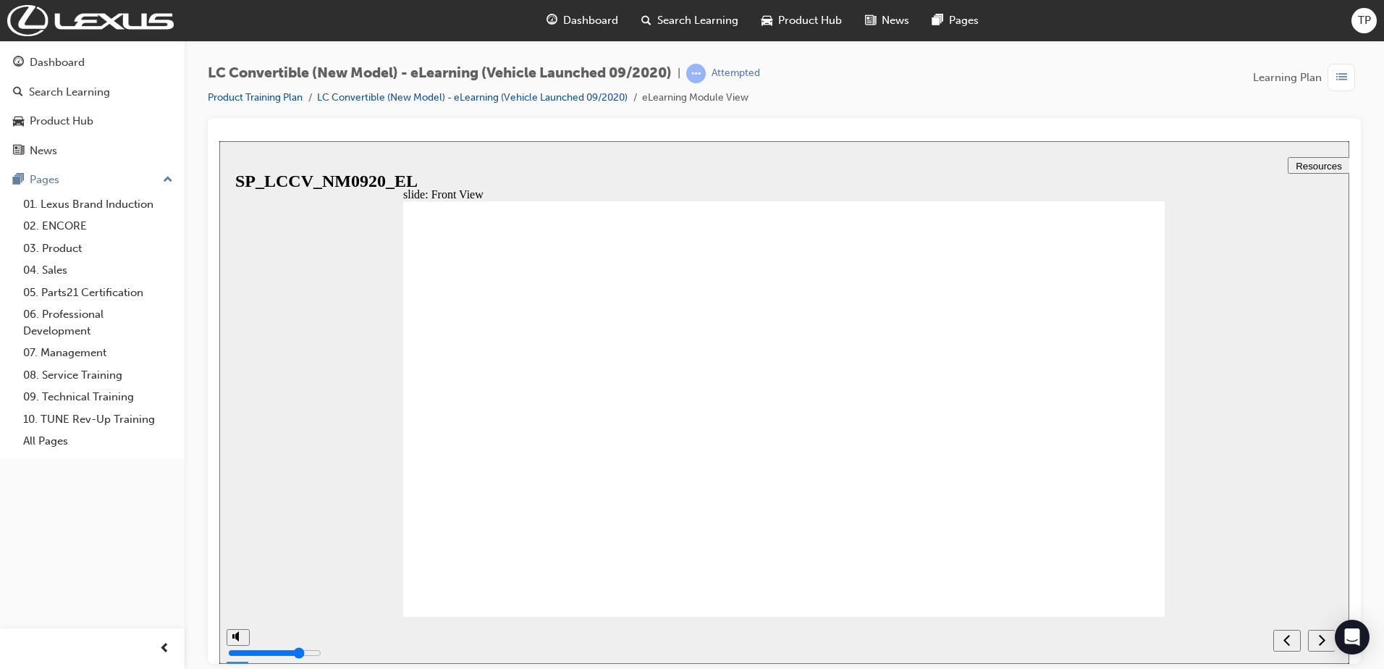
click at [1317, 641] on div "next" at bounding box center [1322, 640] width 16 height 15
checkbox input "true"
drag, startPoint x: 536, startPoint y: 520, endPoint x: 544, endPoint y: 476, distance: 44.2
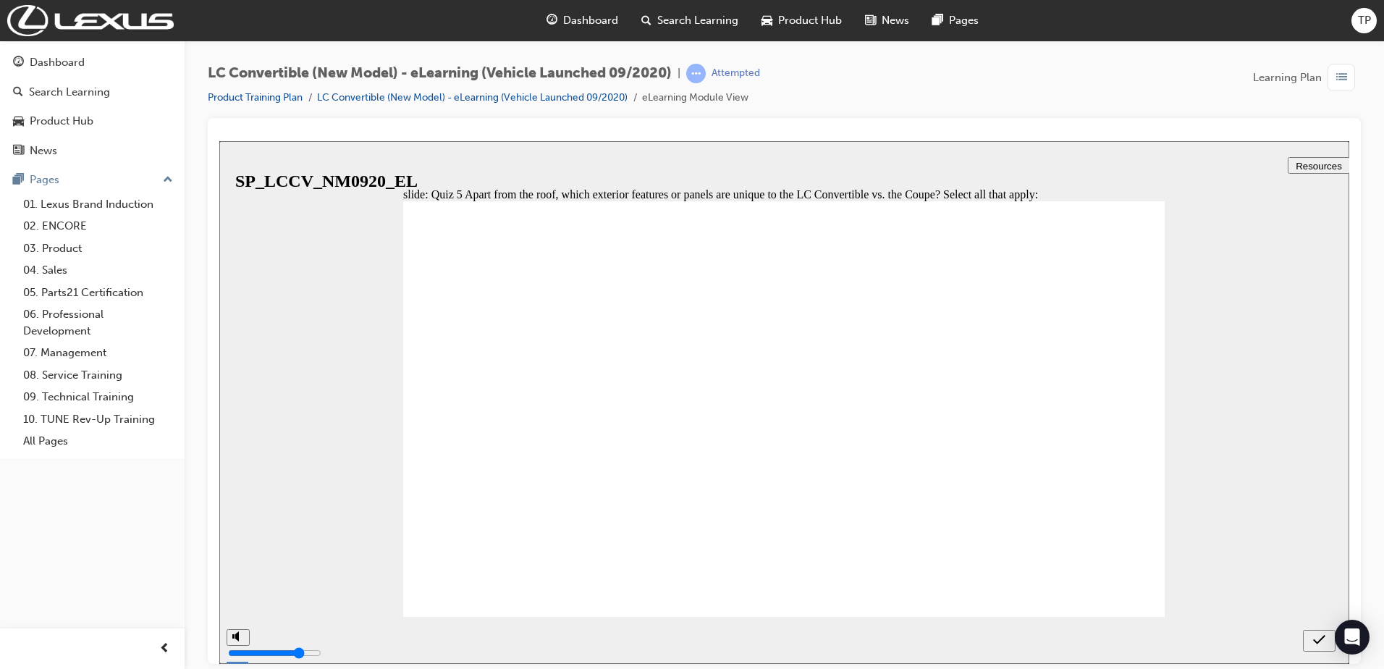
checkbox input "true"
drag, startPoint x: 547, startPoint y: 456, endPoint x: 848, endPoint y: 627, distance: 345.6
checkbox input "true"
click at [1314, 639] on icon "submit" at bounding box center [1319, 638] width 12 height 9
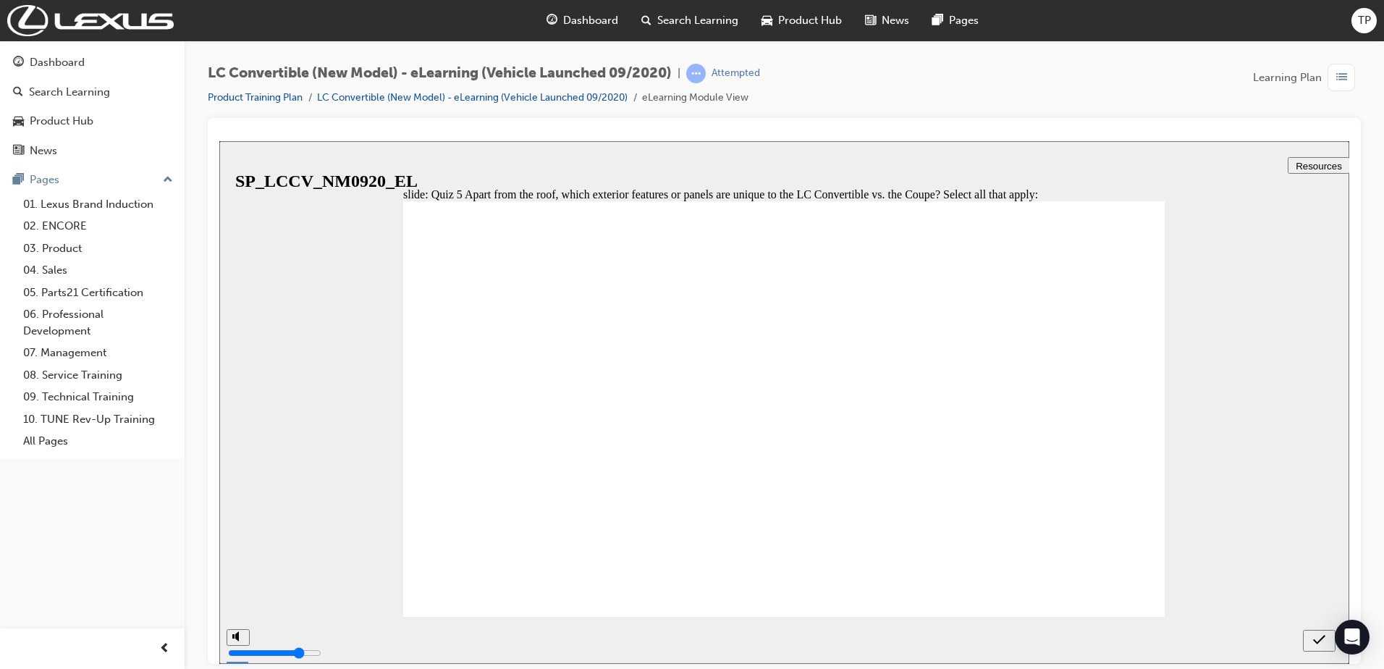
drag, startPoint x: 446, startPoint y: 604, endPoint x: 594, endPoint y: 613, distance: 148.0
checkbox input "true"
click at [1320, 638] on icon "submit" at bounding box center [1319, 639] width 12 height 13
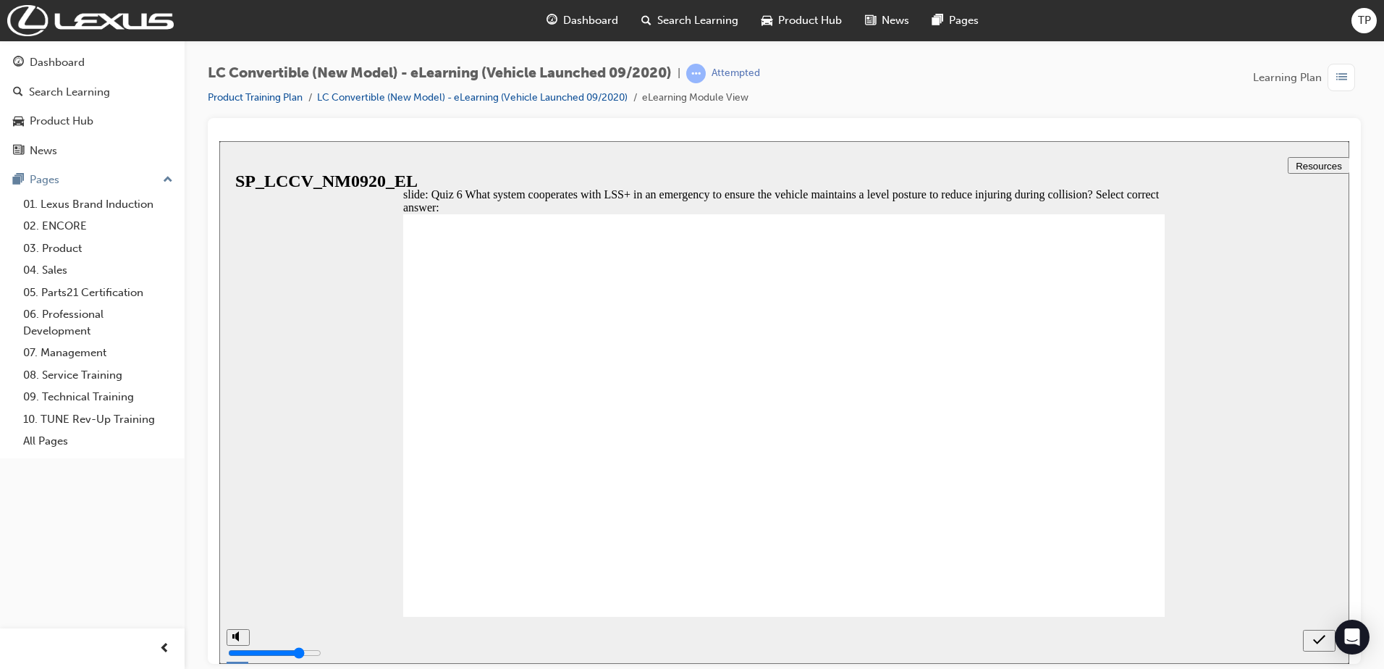
radio input "true"
click at [1317, 638] on icon "submit" at bounding box center [1319, 639] width 12 height 13
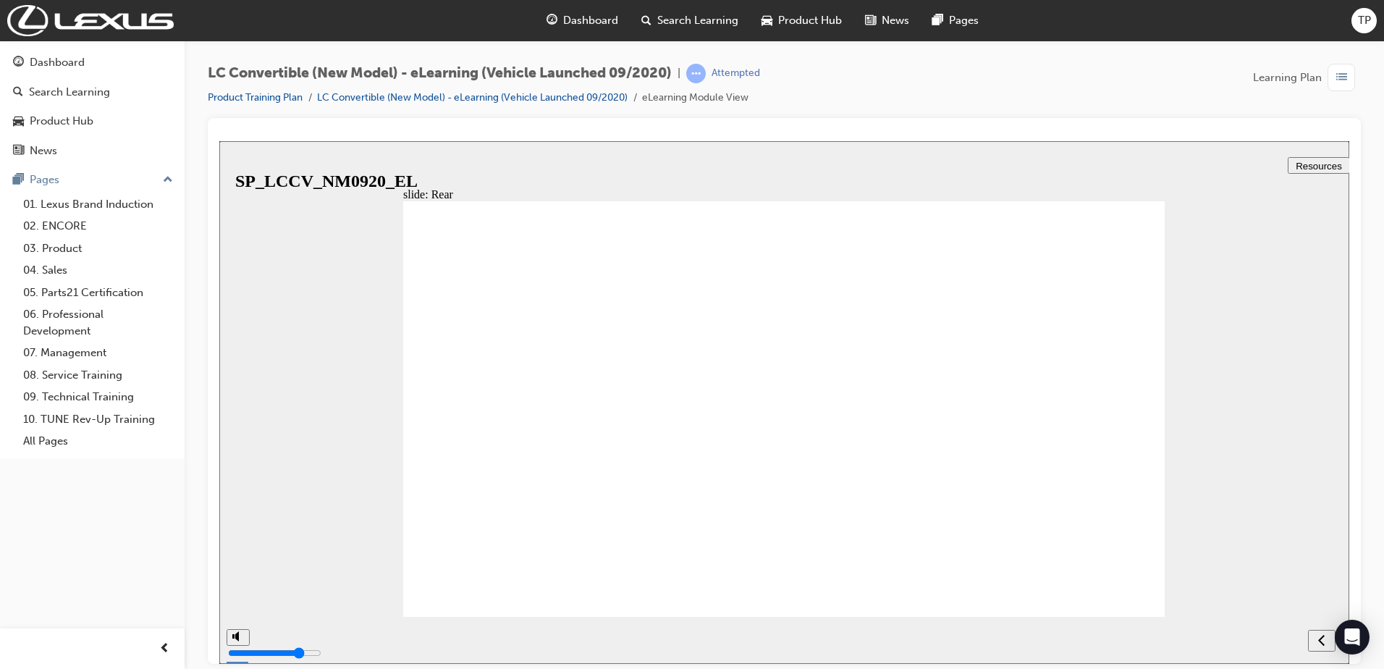
drag, startPoint x: 1130, startPoint y: 227, endPoint x: 1118, endPoint y: 242, distance: 19.7
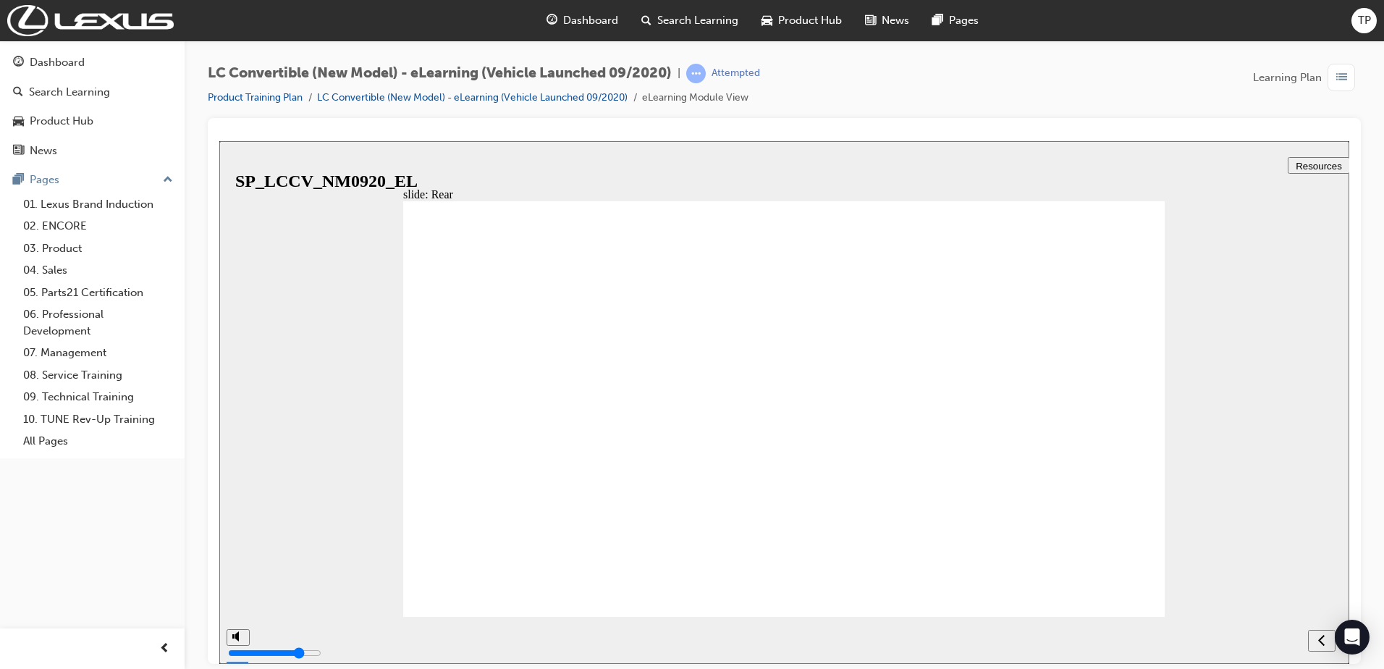
drag, startPoint x: 1132, startPoint y: 224, endPoint x: 1117, endPoint y: 263, distance: 41.3
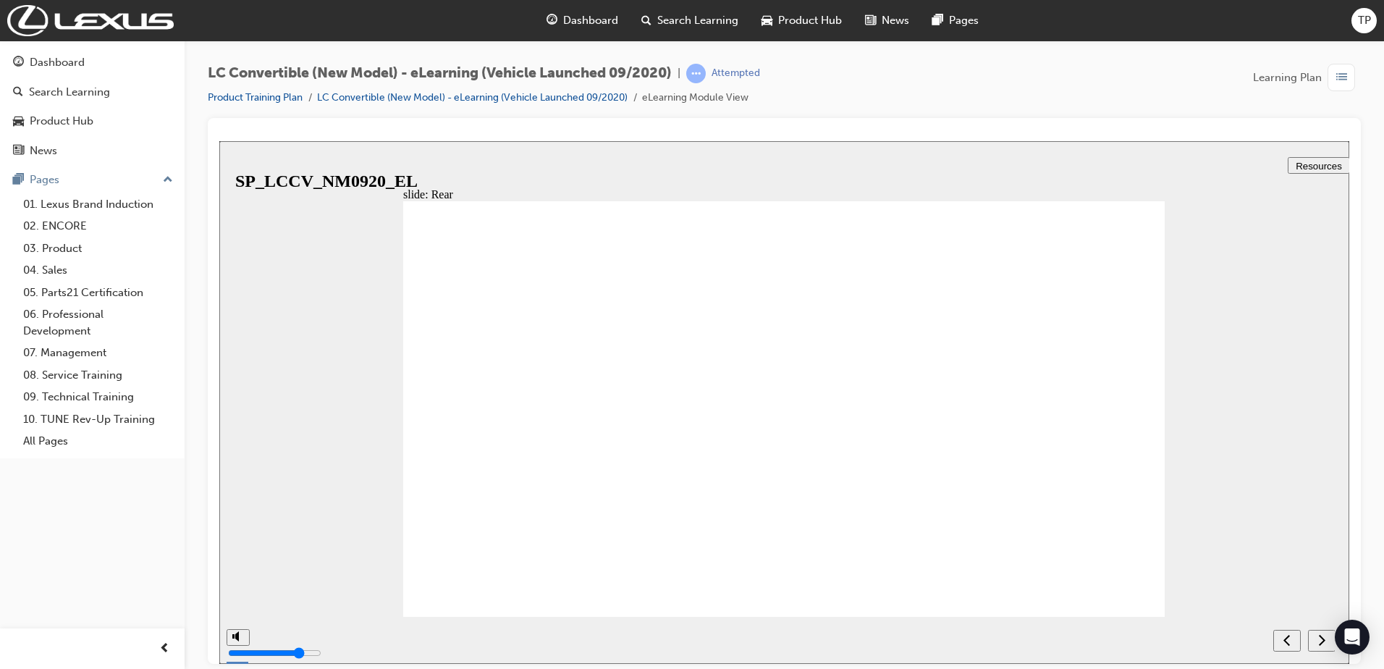
click at [1323, 645] on icon "next" at bounding box center [1321, 639] width 7 height 13
radio input "true"
click at [1325, 637] on div "submit" at bounding box center [1319, 640] width 21 height 15
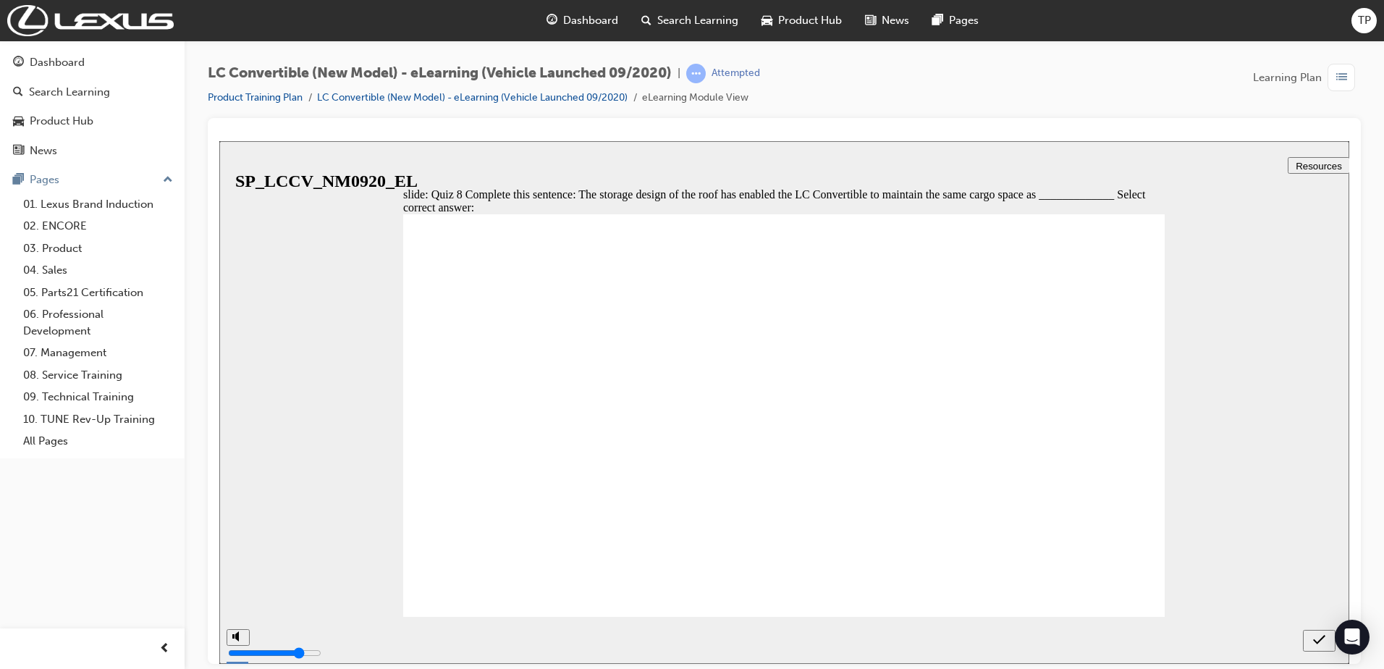
radio input "true"
click at [1322, 644] on icon "submit" at bounding box center [1319, 639] width 12 height 13
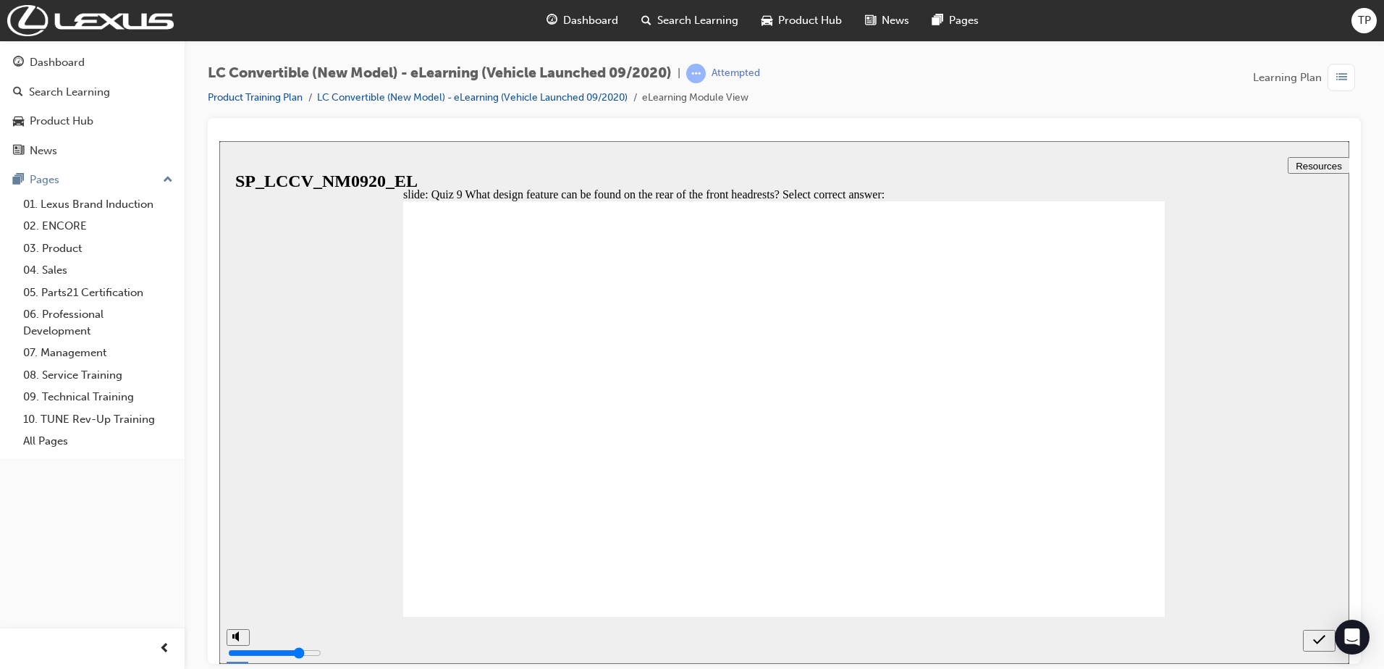
radio input "true"
click at [1317, 637] on icon "submit" at bounding box center [1319, 639] width 12 height 13
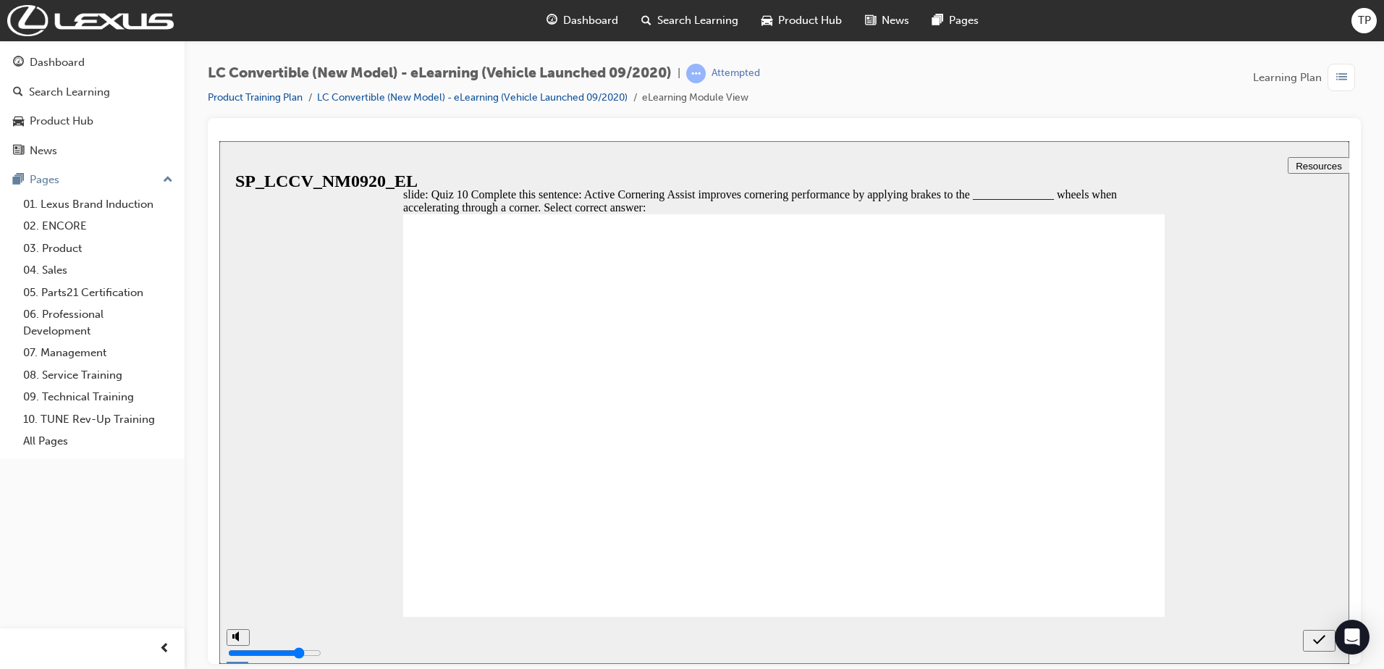
radio input "true"
click at [1312, 642] on div "submit" at bounding box center [1319, 640] width 21 height 15
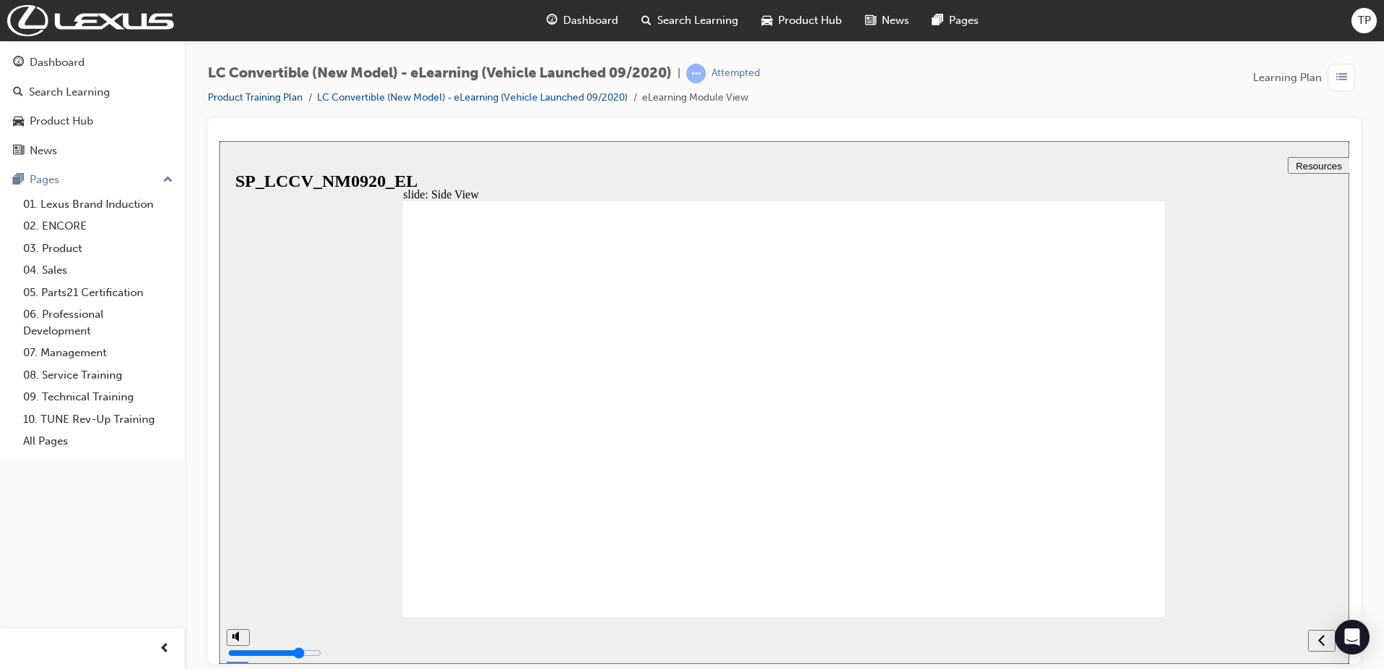
click at [1317, 643] on div "next" at bounding box center [1322, 640] width 16 height 15
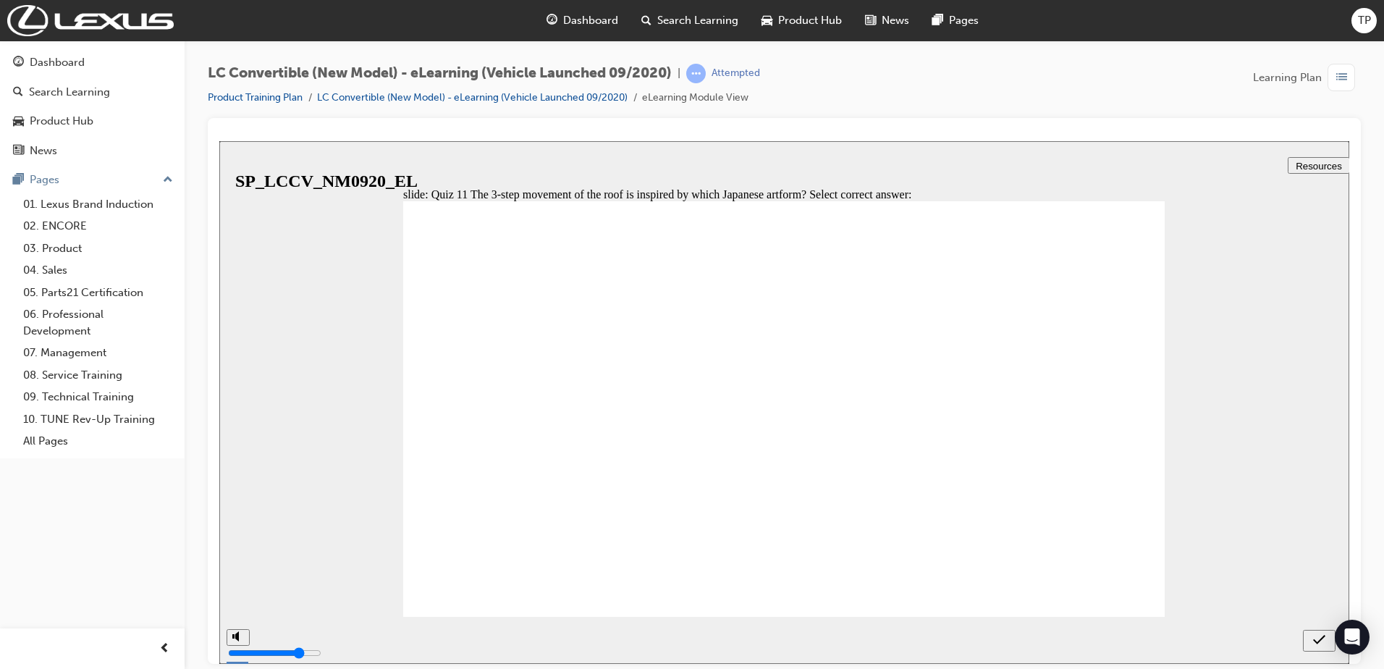
radio input "true"
click at [1323, 636] on icon "submit" at bounding box center [1319, 639] width 12 height 13
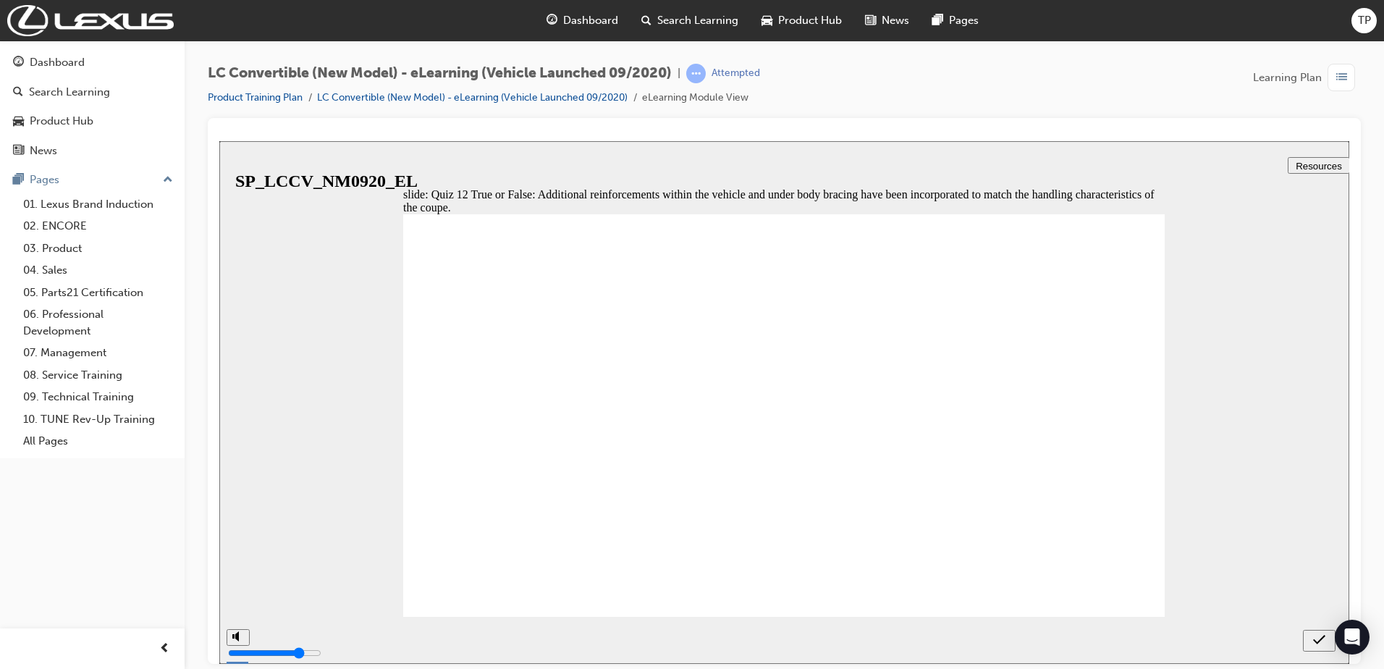
radio input "true"
click at [1317, 640] on icon "submit" at bounding box center [1319, 639] width 12 height 13
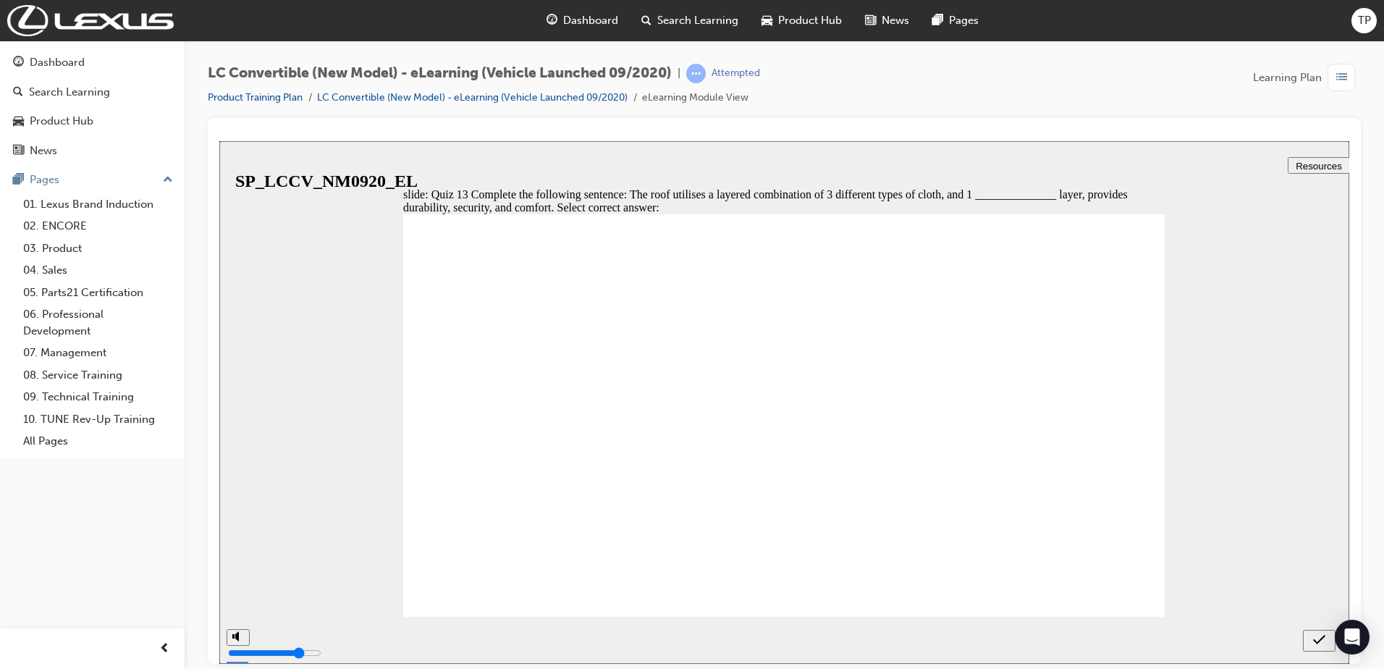
radio input "true"
click at [1316, 636] on icon "submit" at bounding box center [1319, 639] width 12 height 13
radio input "true"
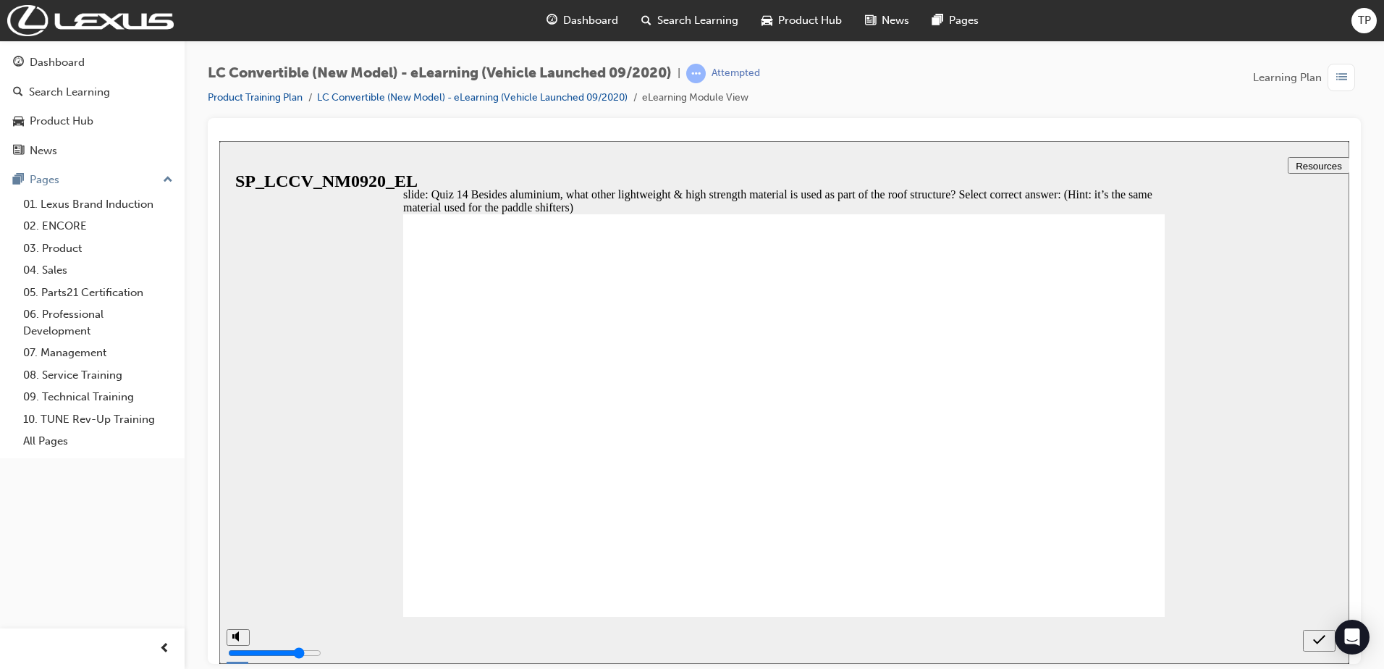
click at [1315, 634] on icon "submit" at bounding box center [1319, 639] width 12 height 13
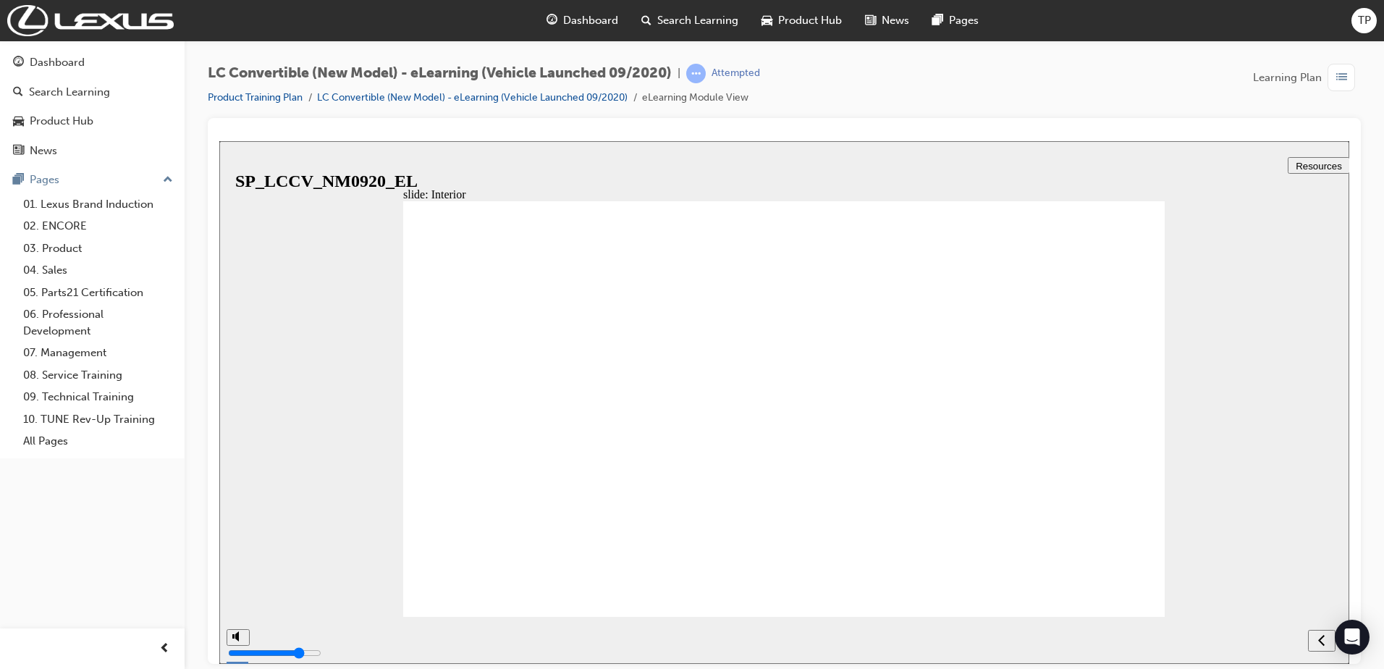
click at [1314, 635] on div "next" at bounding box center [1322, 640] width 16 height 15
checkbox input "true"
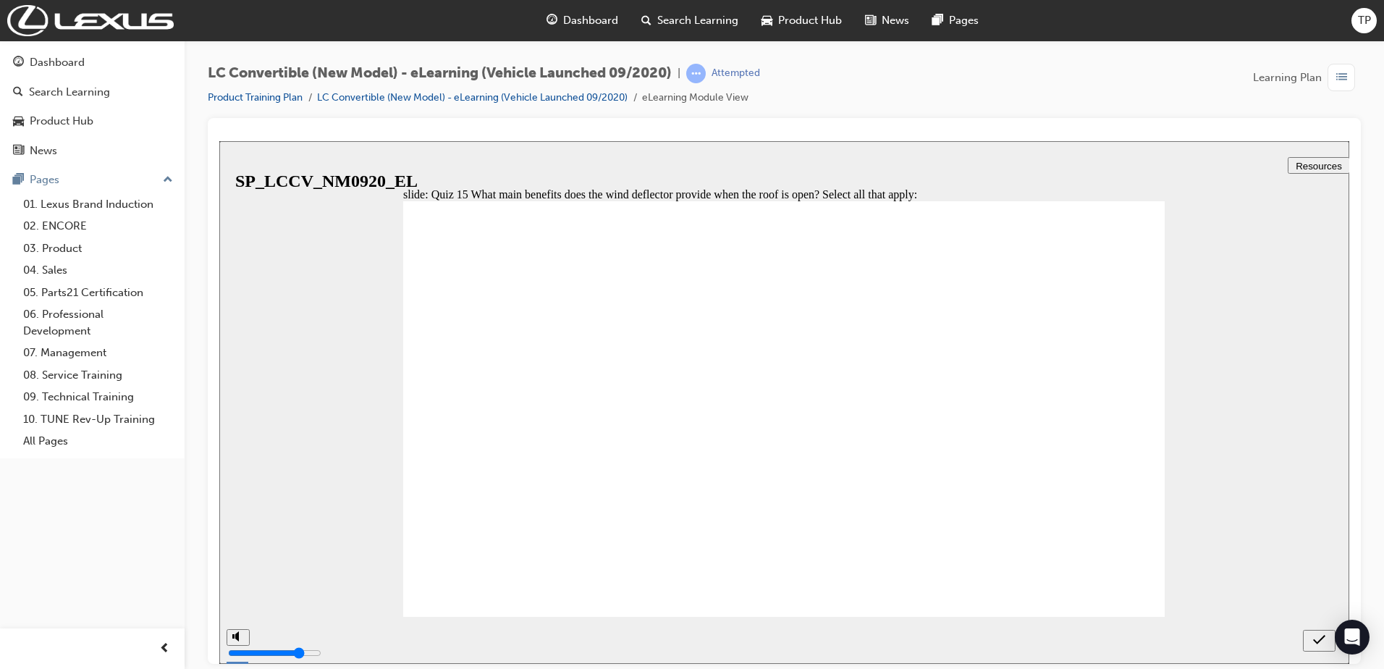
checkbox input "true"
click at [1316, 632] on button "submit" at bounding box center [1319, 640] width 33 height 22
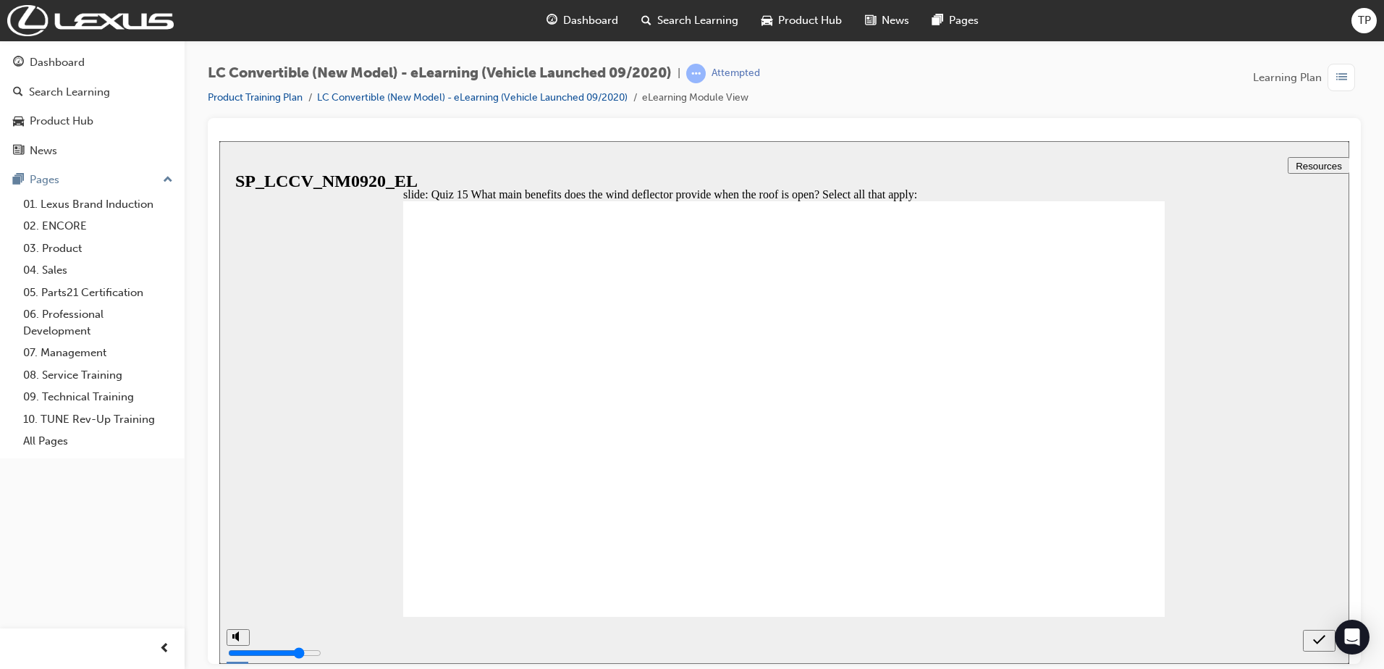
checkbox input "false"
click at [1327, 638] on div "submit" at bounding box center [1319, 640] width 21 height 15
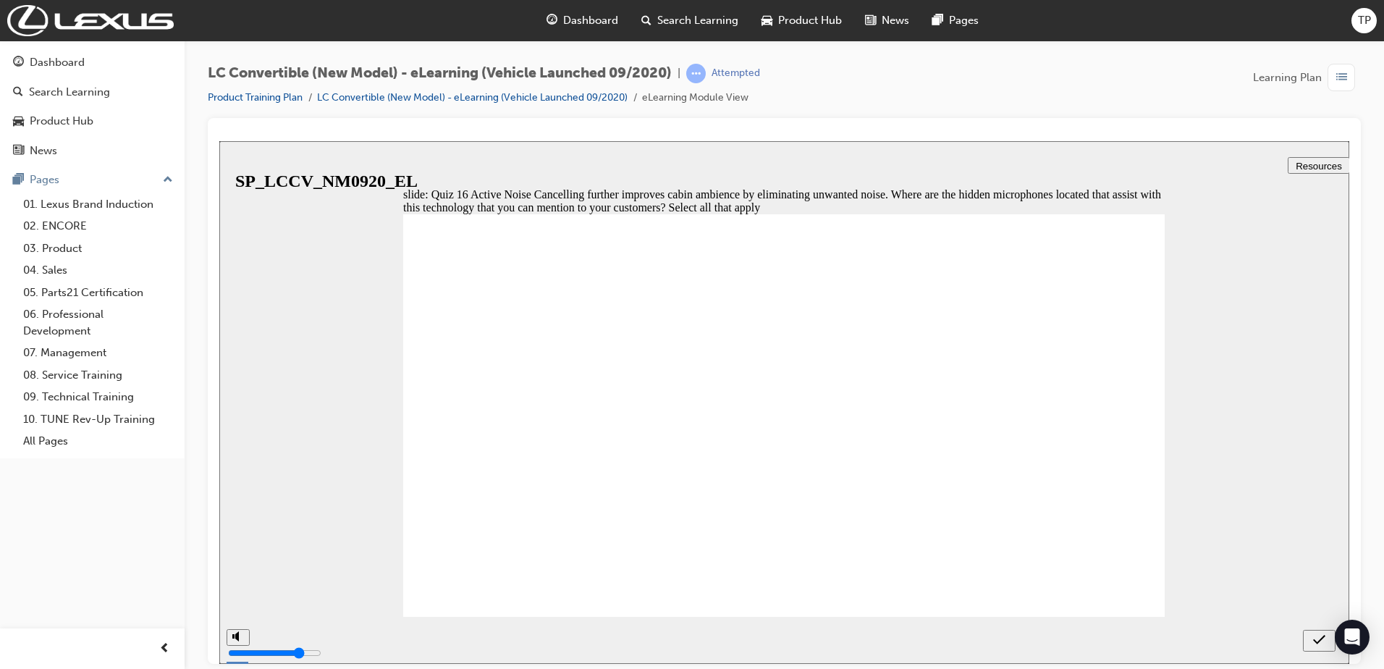
checkbox input "true"
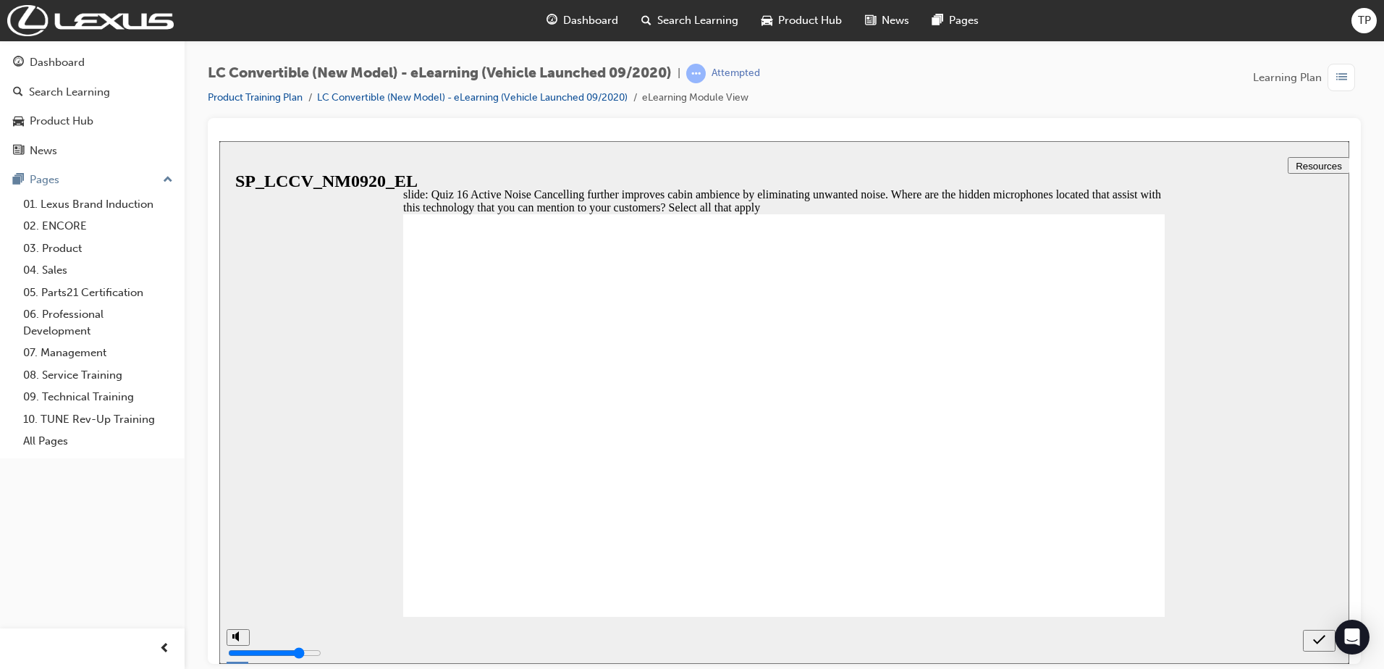
click at [1322, 636] on icon "submit" at bounding box center [1319, 639] width 12 height 13
checkbox input "false"
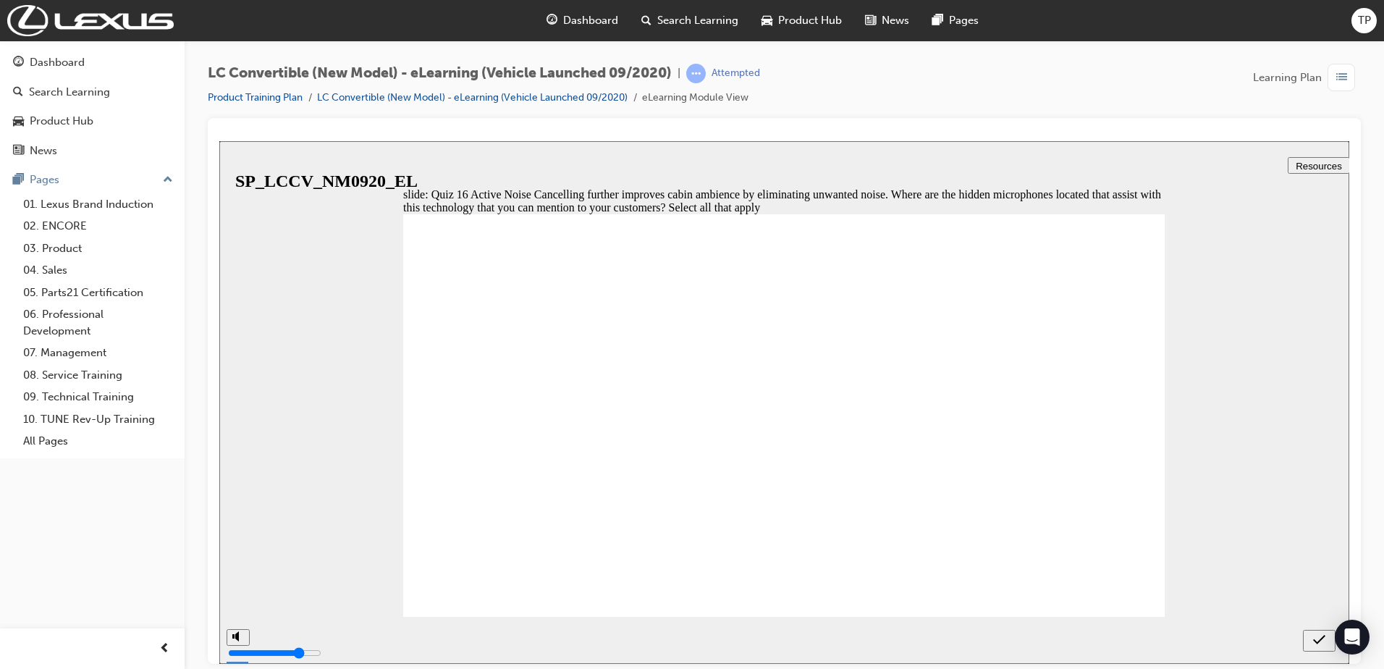
checkbox input "true"
click at [1309, 636] on div "submit" at bounding box center [1319, 640] width 21 height 15
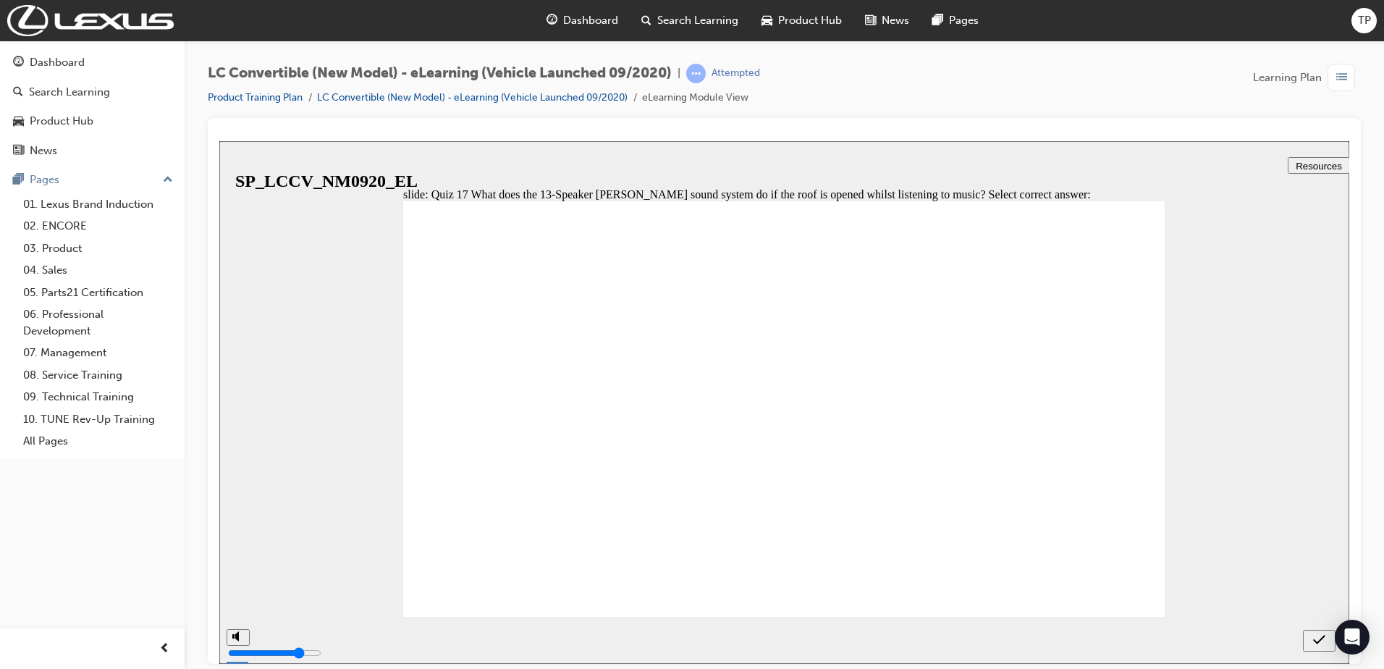
radio input "true"
click at [1317, 634] on icon "submit" at bounding box center [1319, 639] width 12 height 13
click at [1319, 642] on icon "next" at bounding box center [1321, 639] width 7 height 13
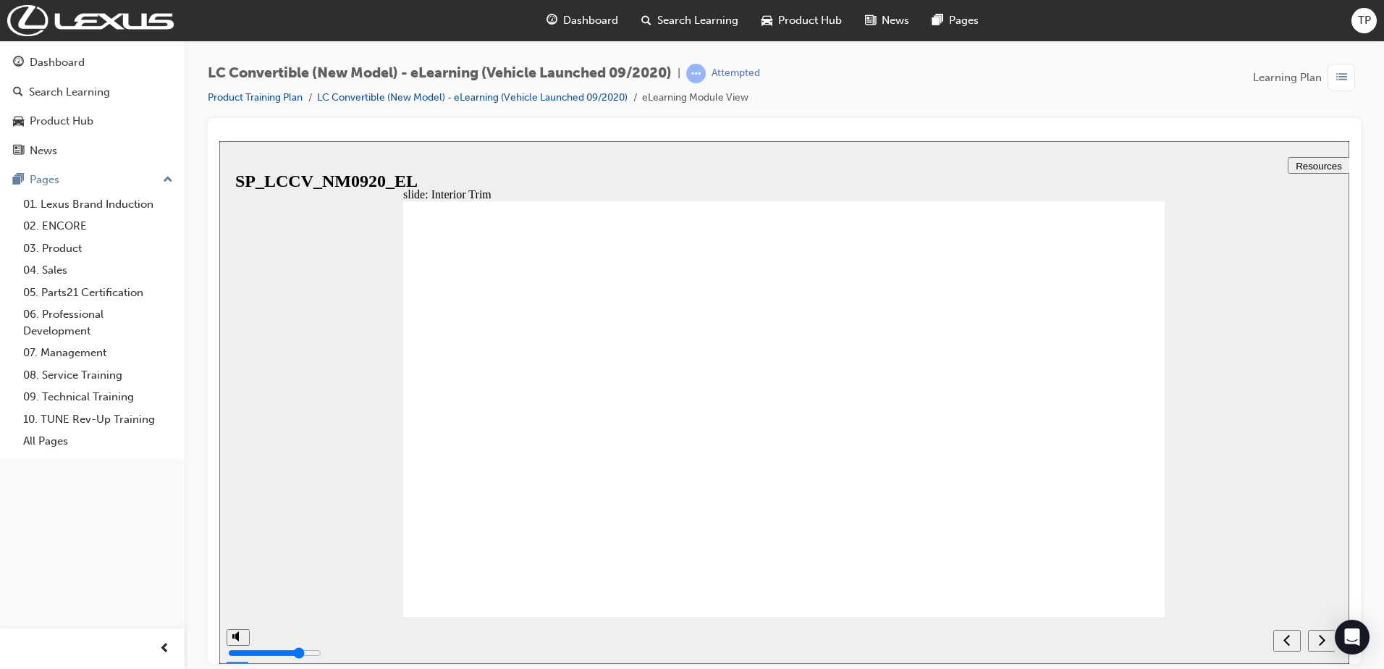
click at [1319, 637] on icon "next" at bounding box center [1321, 639] width 7 height 13
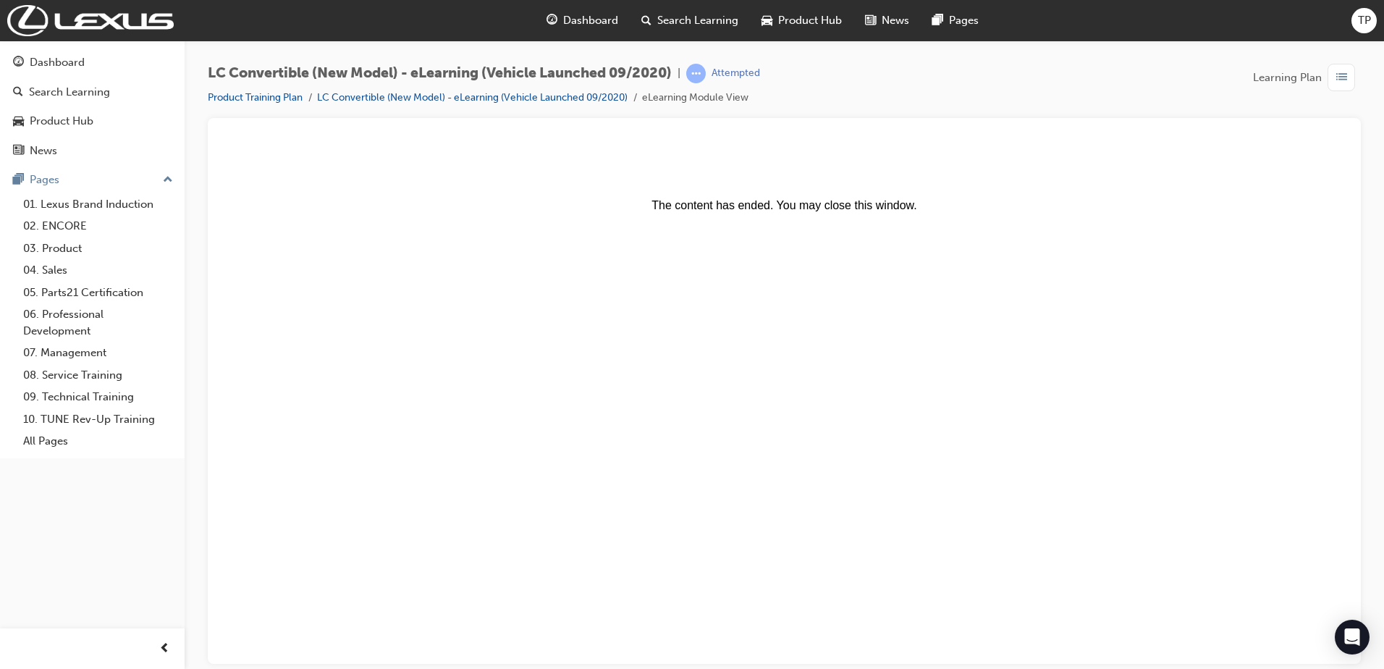
scroll to position [0, 0]
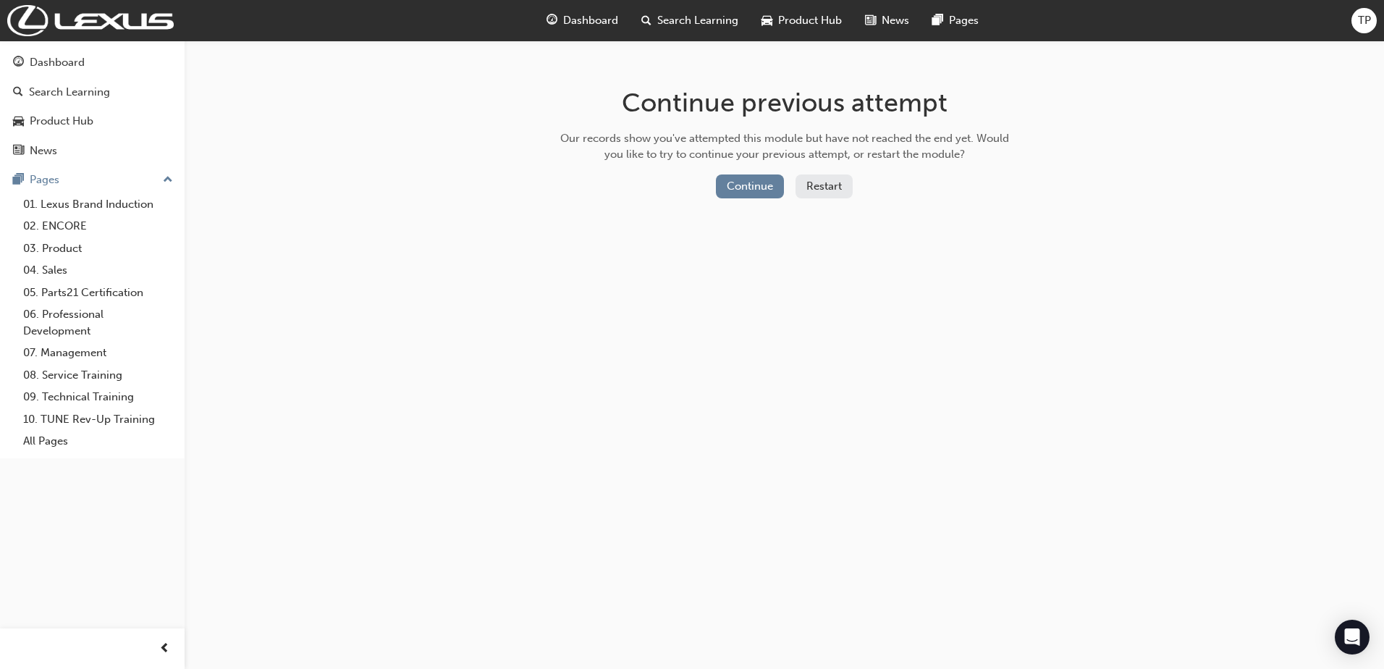
click at [830, 187] on button "Restart" at bounding box center [824, 186] width 57 height 24
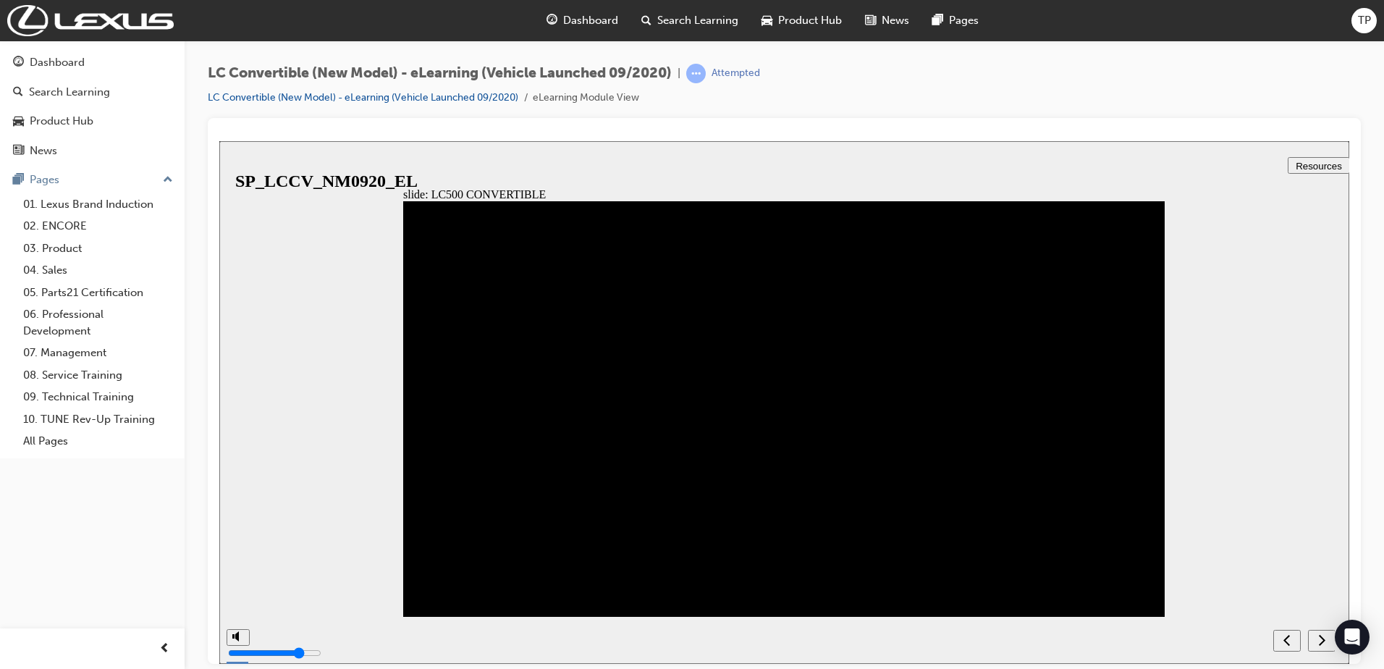
click at [1321, 634] on icon "next" at bounding box center [1321, 639] width 7 height 13
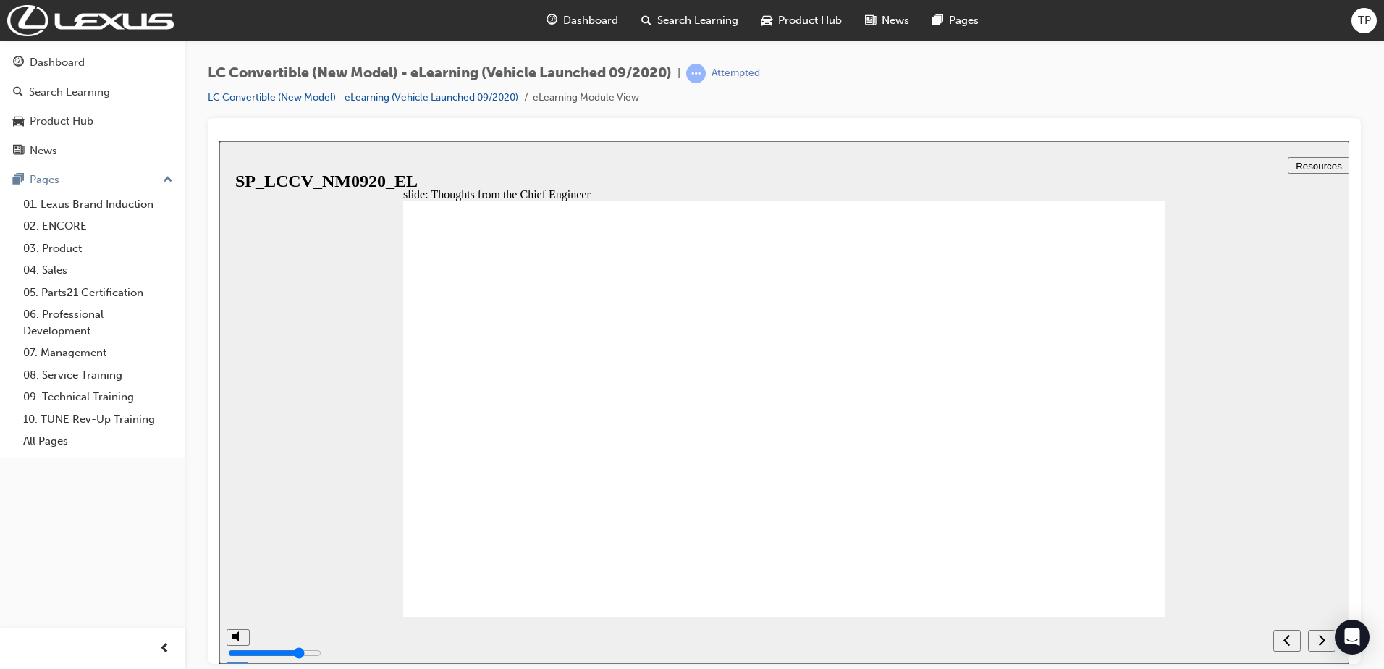
click at [1321, 634] on icon "next" at bounding box center [1321, 639] width 7 height 13
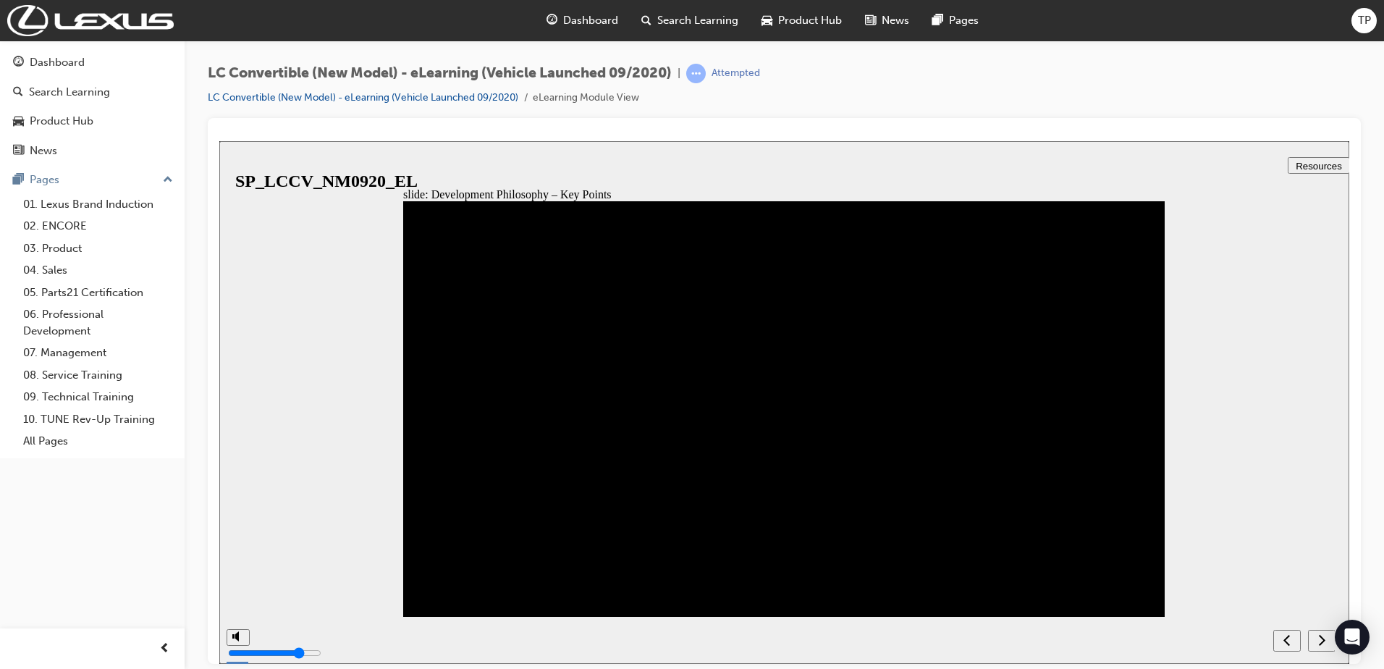
click at [1330, 636] on div "next" at bounding box center [1322, 640] width 16 height 15
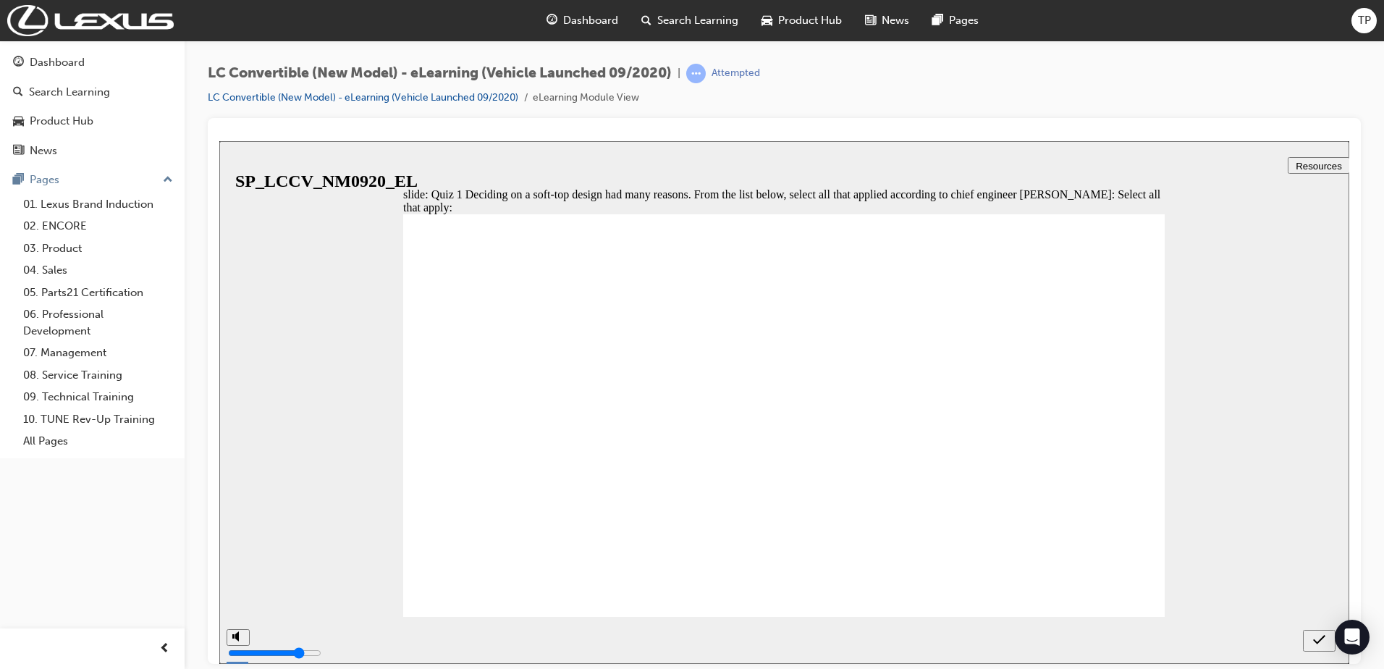
checkbox input "true"
click at [1315, 641] on icon "submit" at bounding box center [1319, 638] width 12 height 9
drag, startPoint x: 473, startPoint y: 573, endPoint x: 481, endPoint y: 586, distance: 15.9
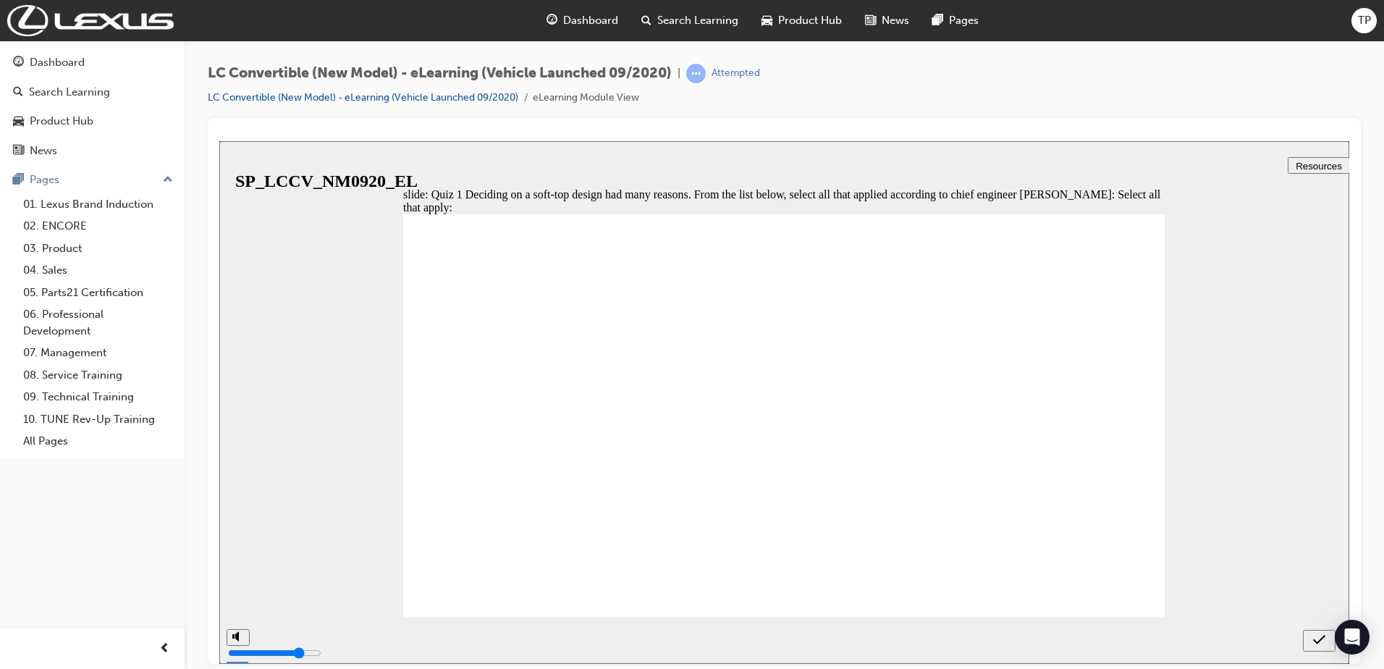
checkbox input "true"
click at [1324, 636] on icon "submit" at bounding box center [1319, 638] width 12 height 9
click at [448, 90] on li "LC Convertible (New Model) - eLearning (Vehicle Launched 09/2020)" at bounding box center [370, 98] width 325 height 17
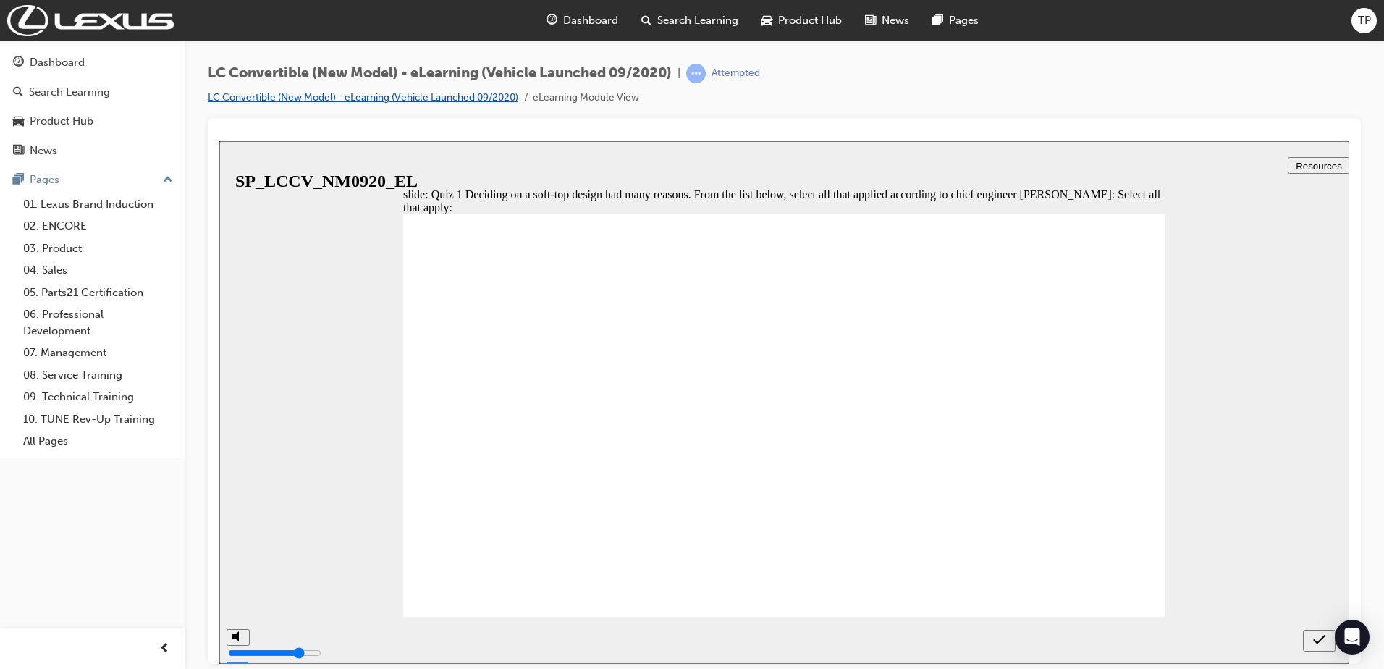
click at [455, 98] on link "LC Convertible (New Model) - eLearning (Vehicle Launched 09/2020)" at bounding box center [363, 97] width 311 height 12
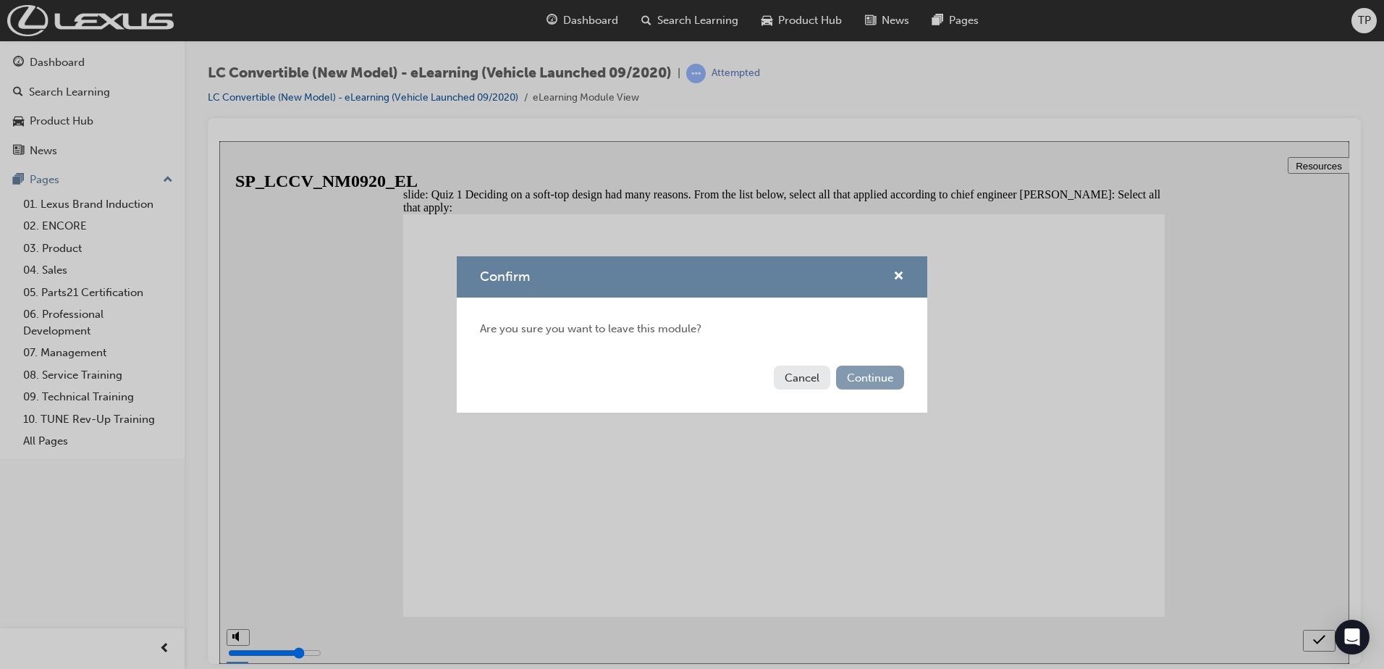
click at [847, 381] on button "Continue" at bounding box center [870, 378] width 68 height 24
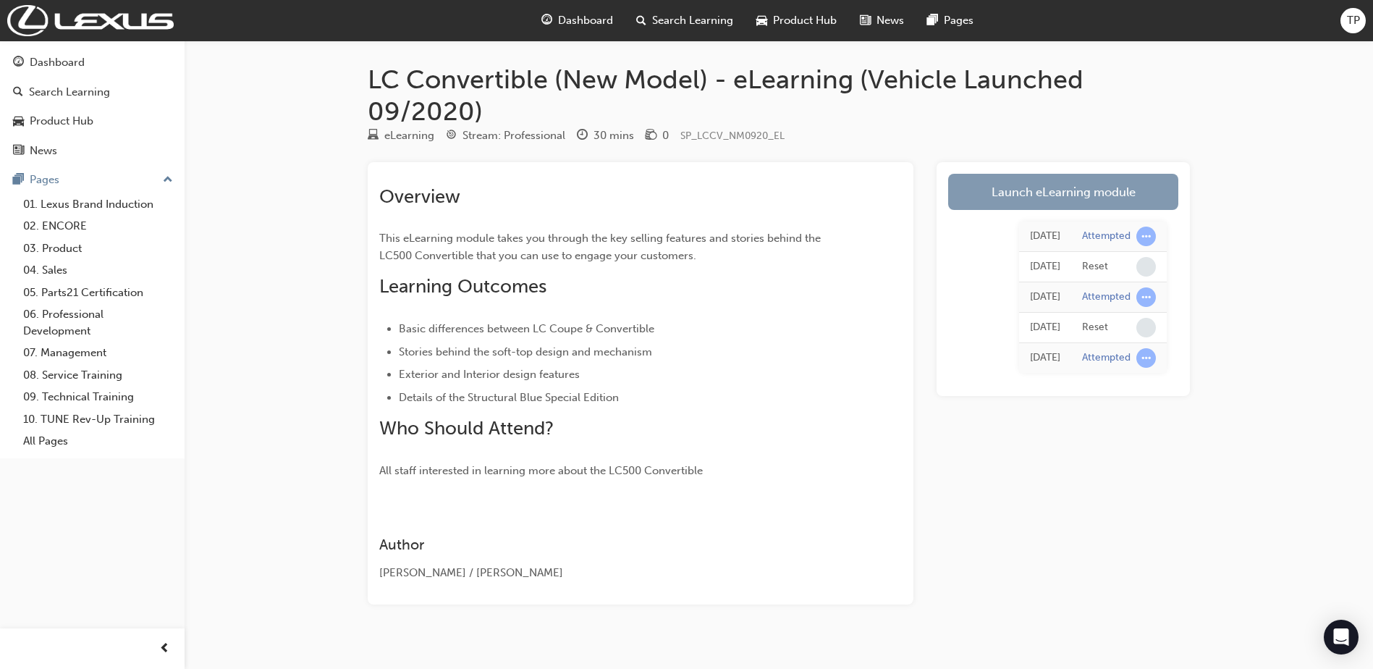
click at [1074, 193] on link "Launch eLearning module" at bounding box center [1063, 192] width 230 height 36
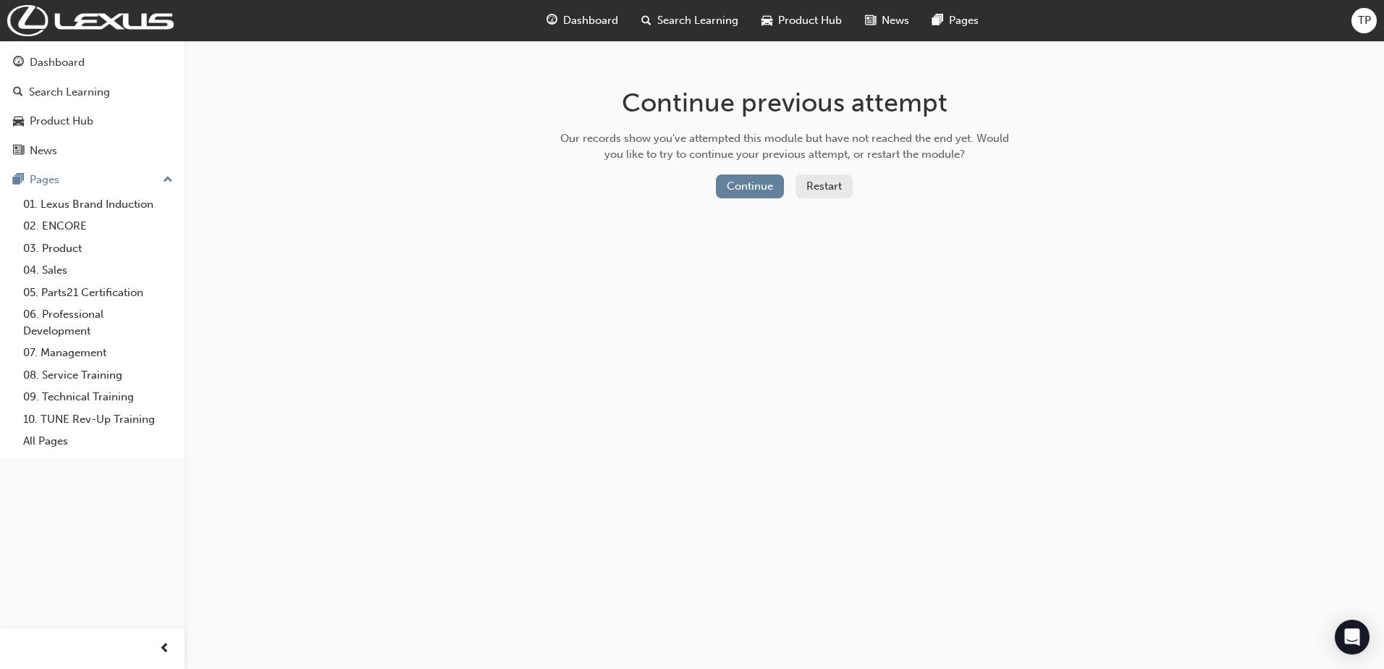
click at [811, 188] on button "Restart" at bounding box center [824, 186] width 57 height 24
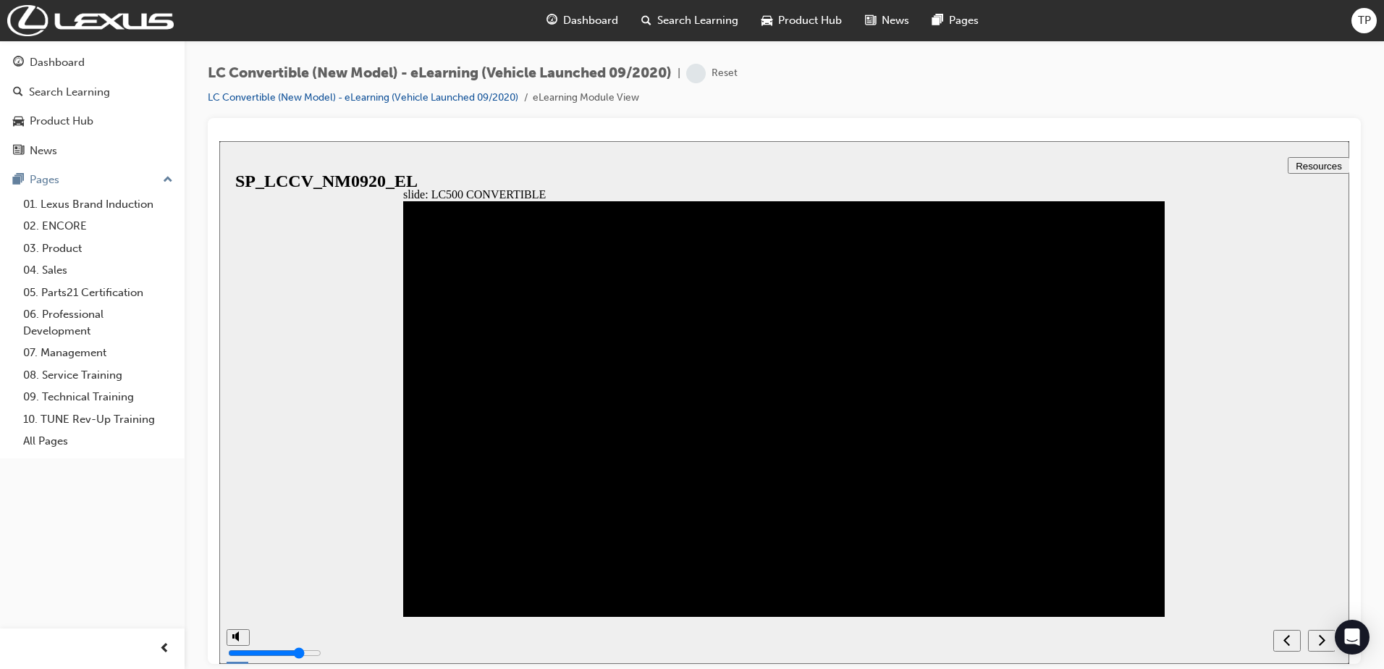
click at [1325, 638] on icon "next" at bounding box center [1321, 639] width 7 height 13
click at [1324, 638] on icon "next" at bounding box center [1321, 639] width 7 height 13
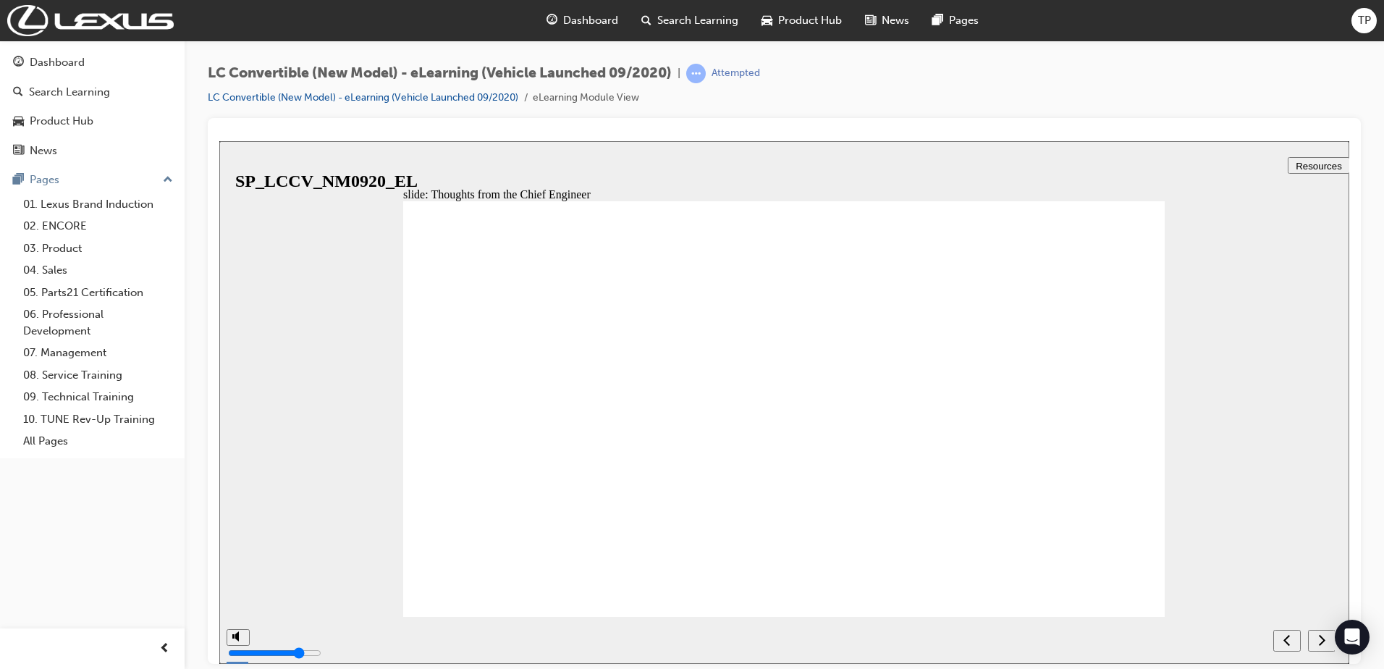
click at [1324, 638] on icon "next" at bounding box center [1321, 639] width 7 height 13
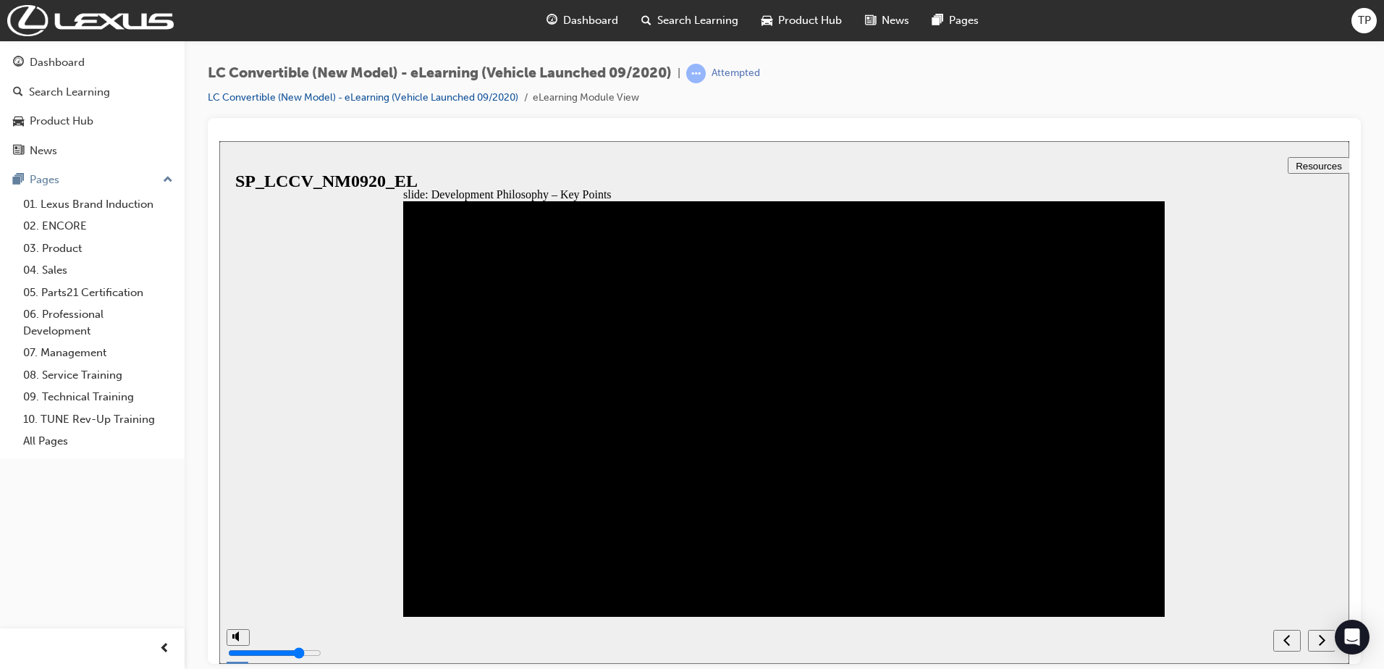
click at [1324, 638] on icon "next" at bounding box center [1321, 639] width 7 height 13
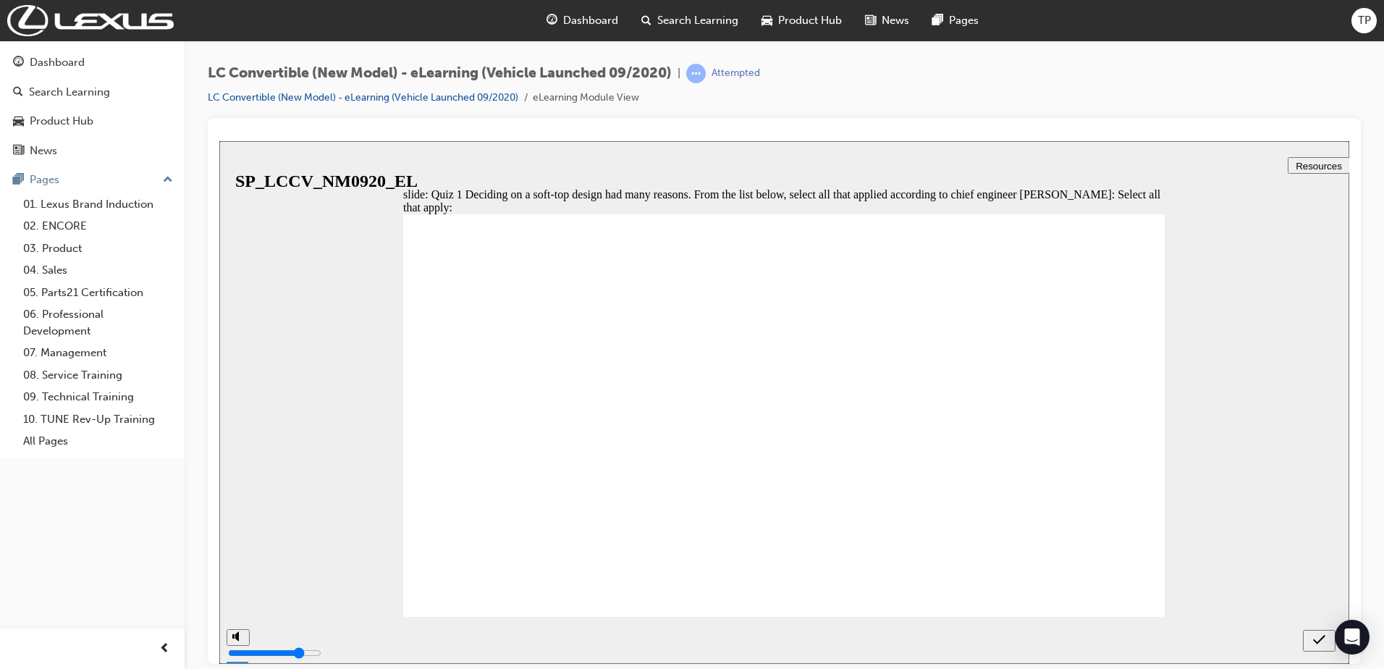
checkbox input "true"
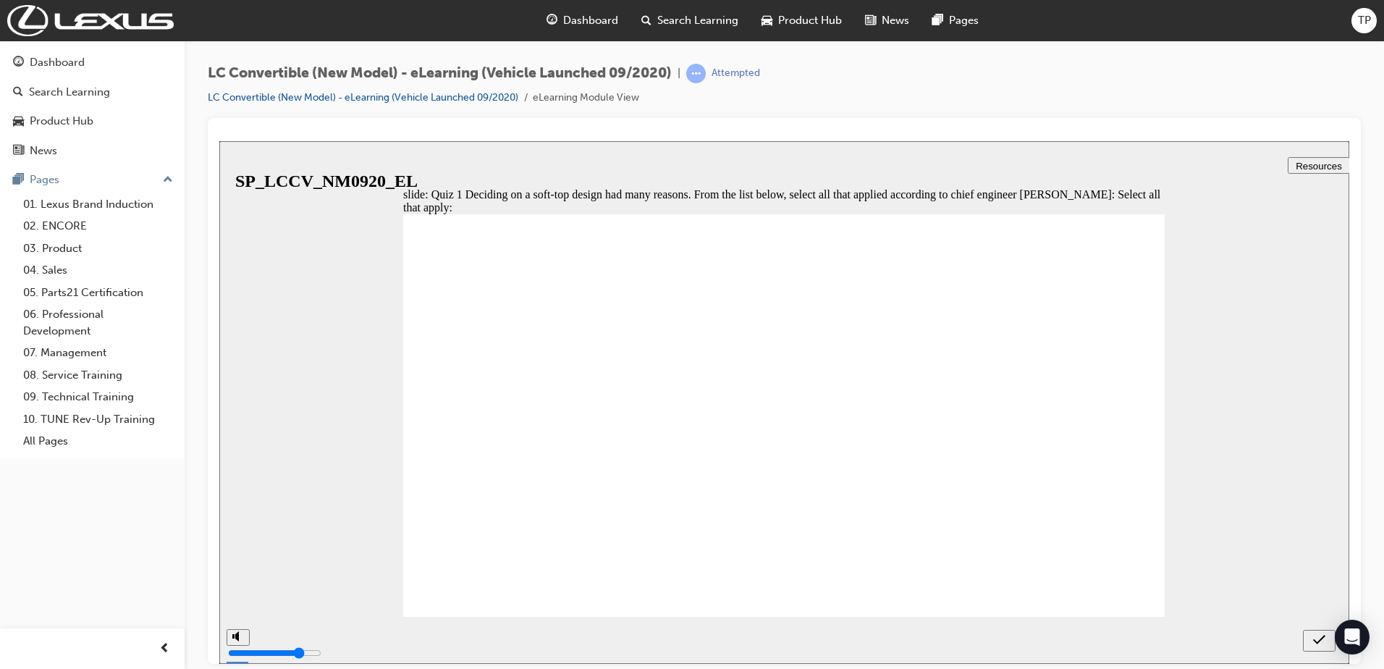
checkbox input "true"
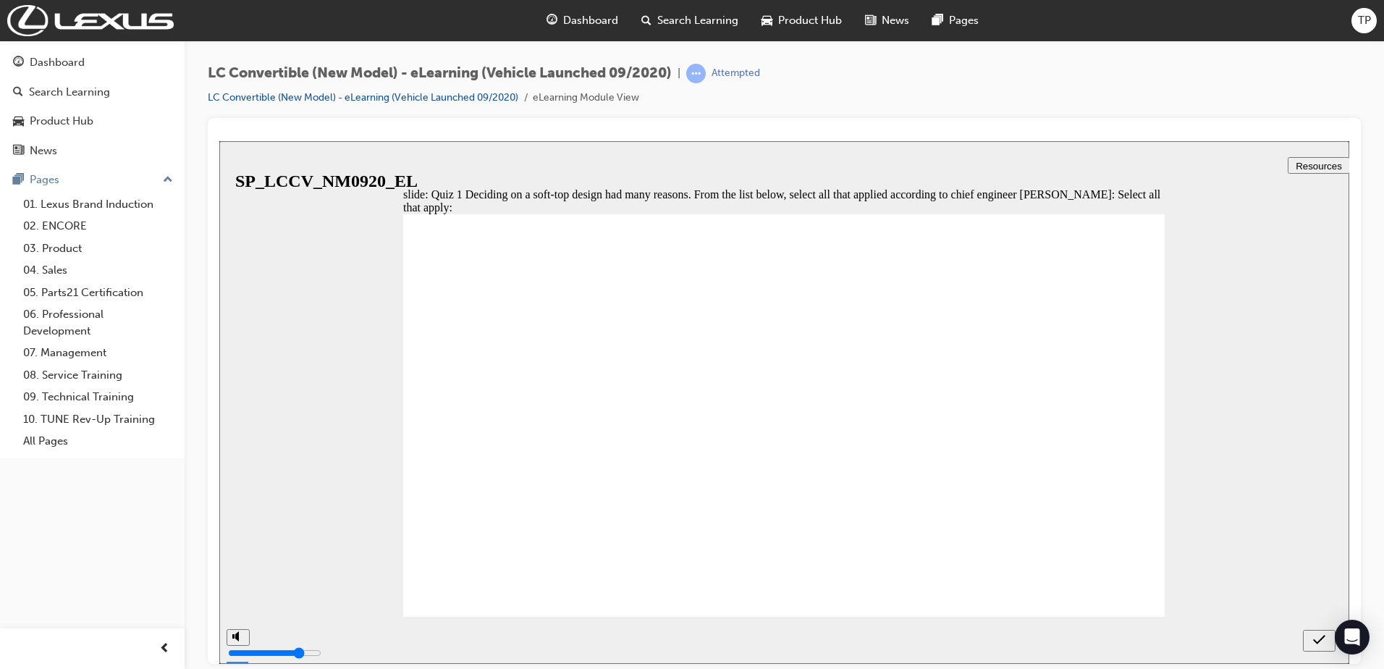
checkbox input "false"
click at [1313, 640] on icon "submit" at bounding box center [1319, 639] width 12 height 13
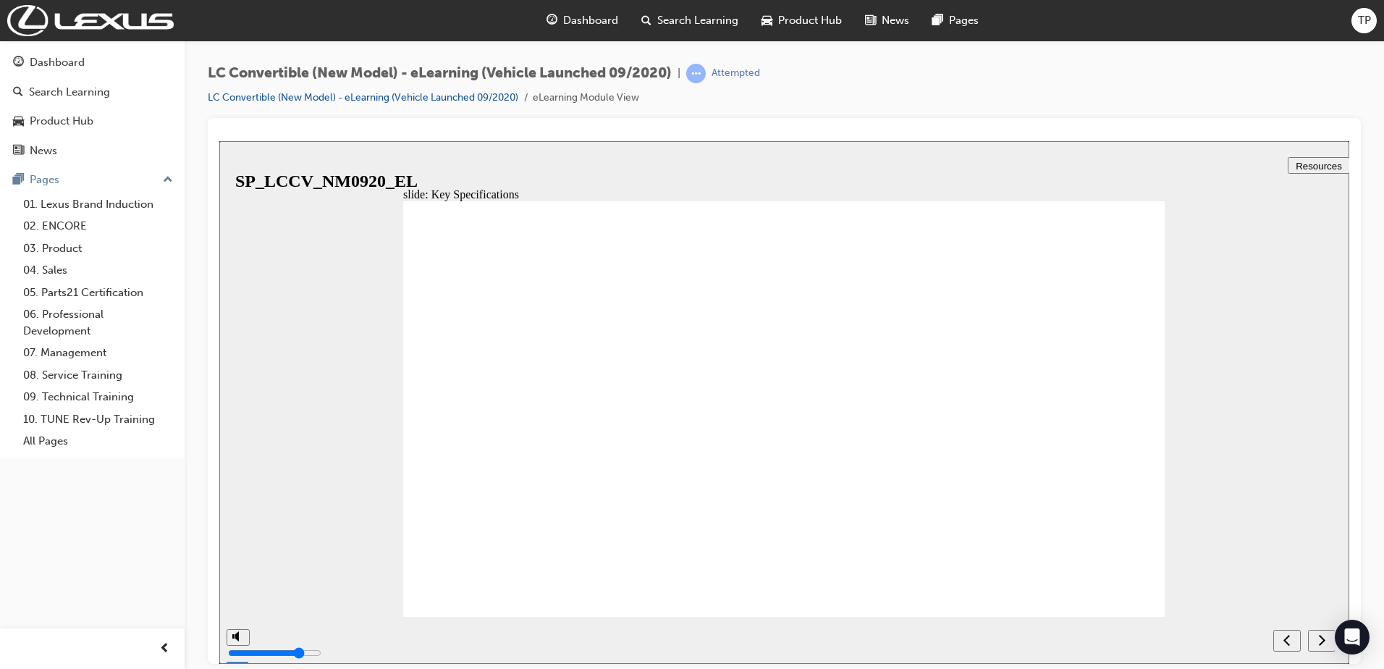
click at [1324, 633] on icon "next" at bounding box center [1321, 639] width 7 height 13
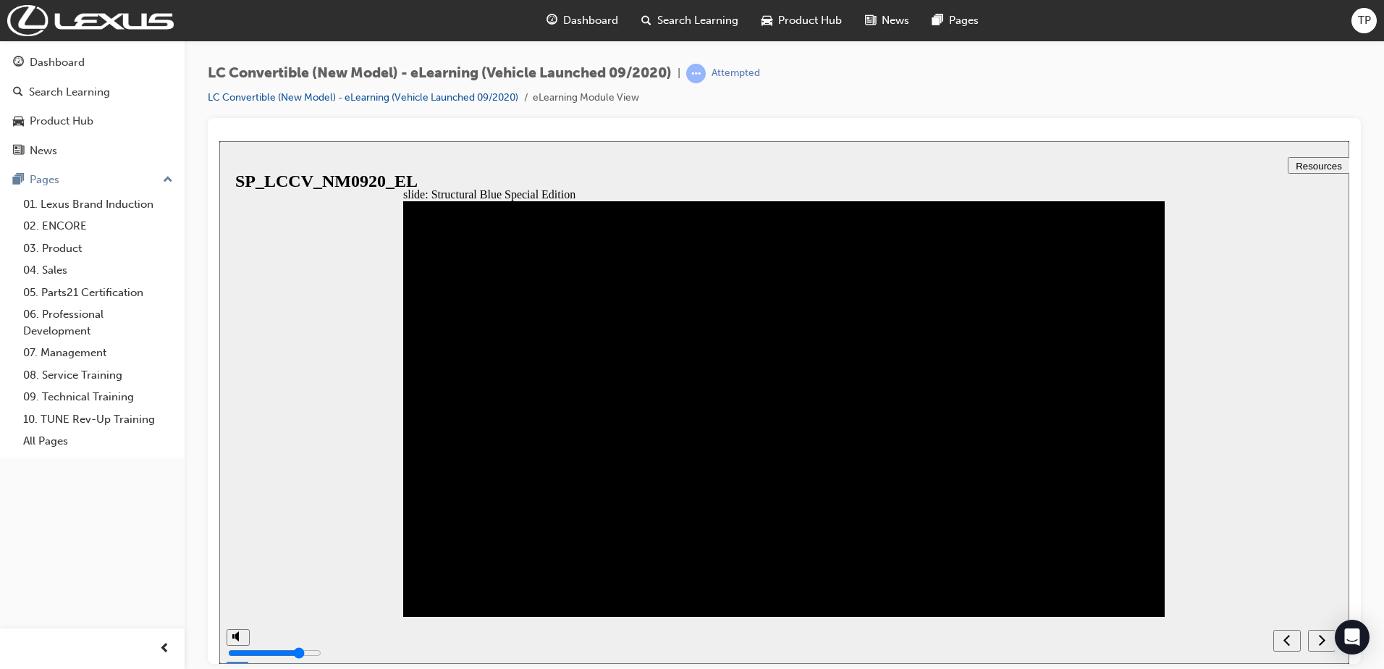
drag, startPoint x: 1136, startPoint y: 223, endPoint x: 1249, endPoint y: 359, distance: 176.8
click at [1316, 637] on div "next" at bounding box center [1322, 640] width 16 height 15
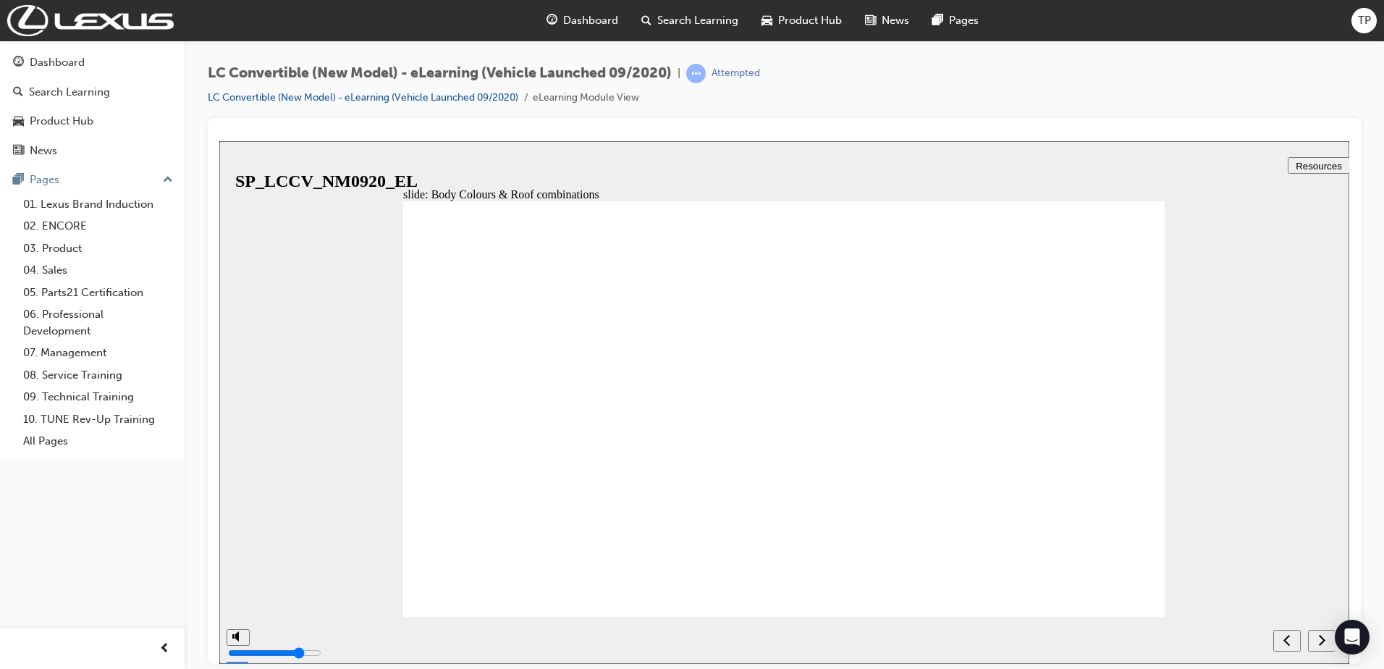
click at [1322, 635] on icon "next" at bounding box center [1321, 639] width 7 height 13
radio input "true"
click at [1320, 639] on icon "submit" at bounding box center [1319, 638] width 12 height 9
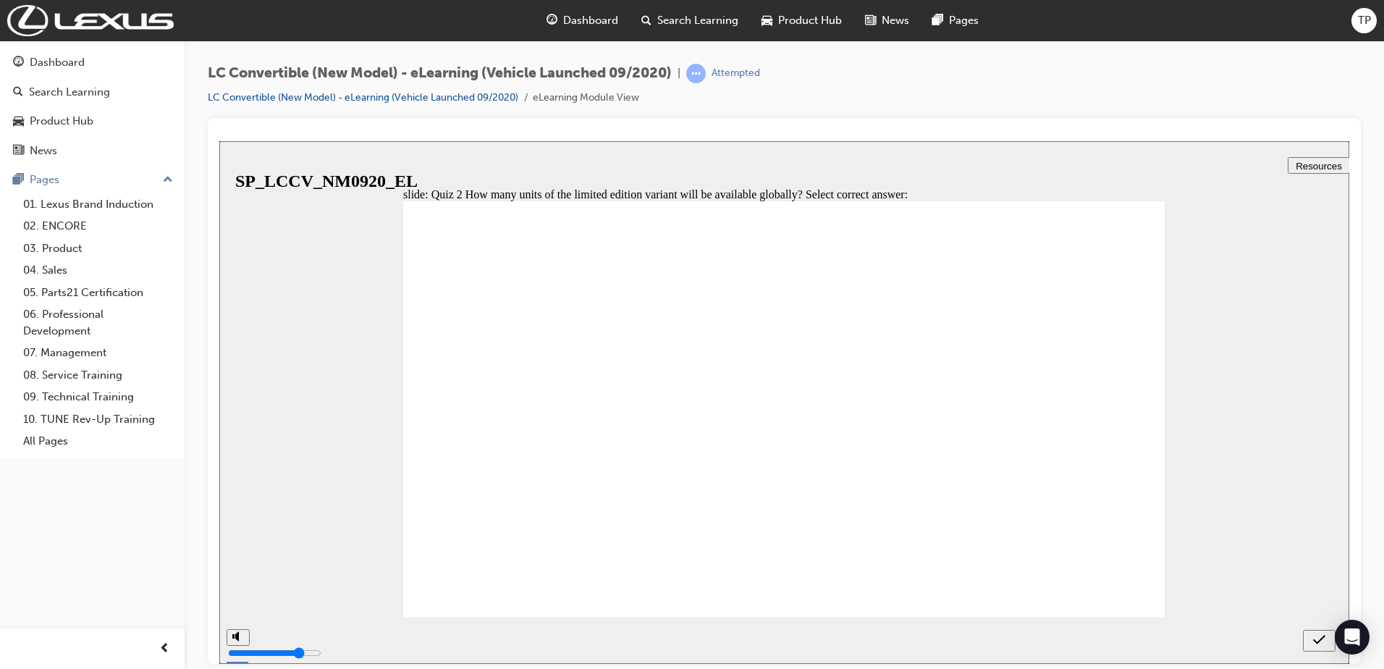
radio input "true"
click at [1317, 635] on icon "submit" at bounding box center [1319, 639] width 12 height 13
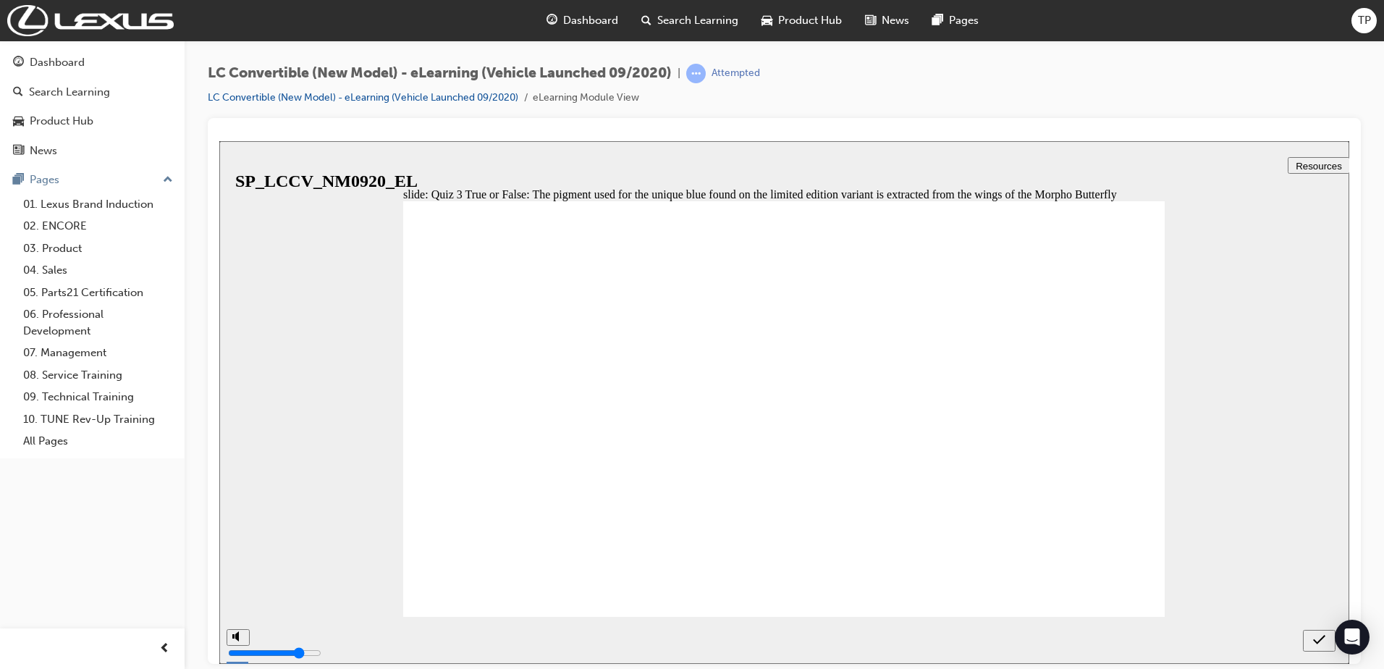
click at [1317, 635] on nav "slide navigation" at bounding box center [1319, 639] width 33 height 47
radio input "true"
click at [1319, 646] on icon "submit" at bounding box center [1319, 639] width 12 height 13
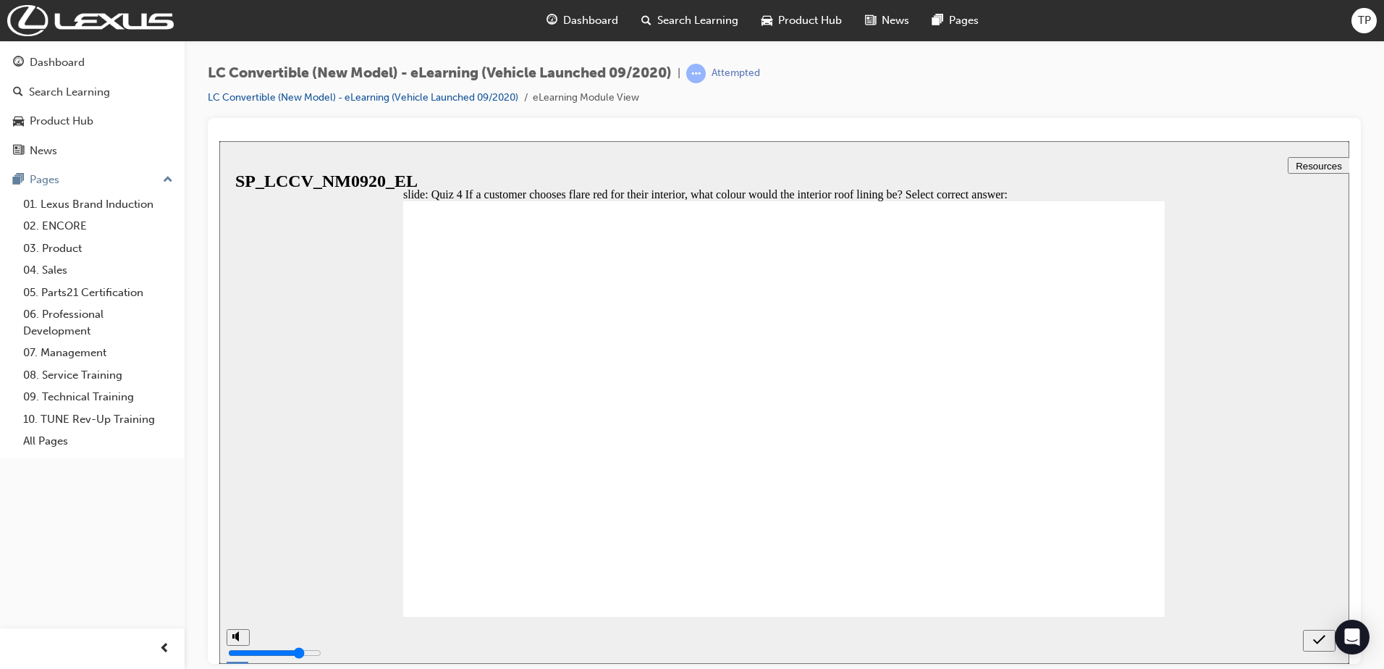
click at [1314, 640] on div "next" at bounding box center [1322, 640] width 16 height 15
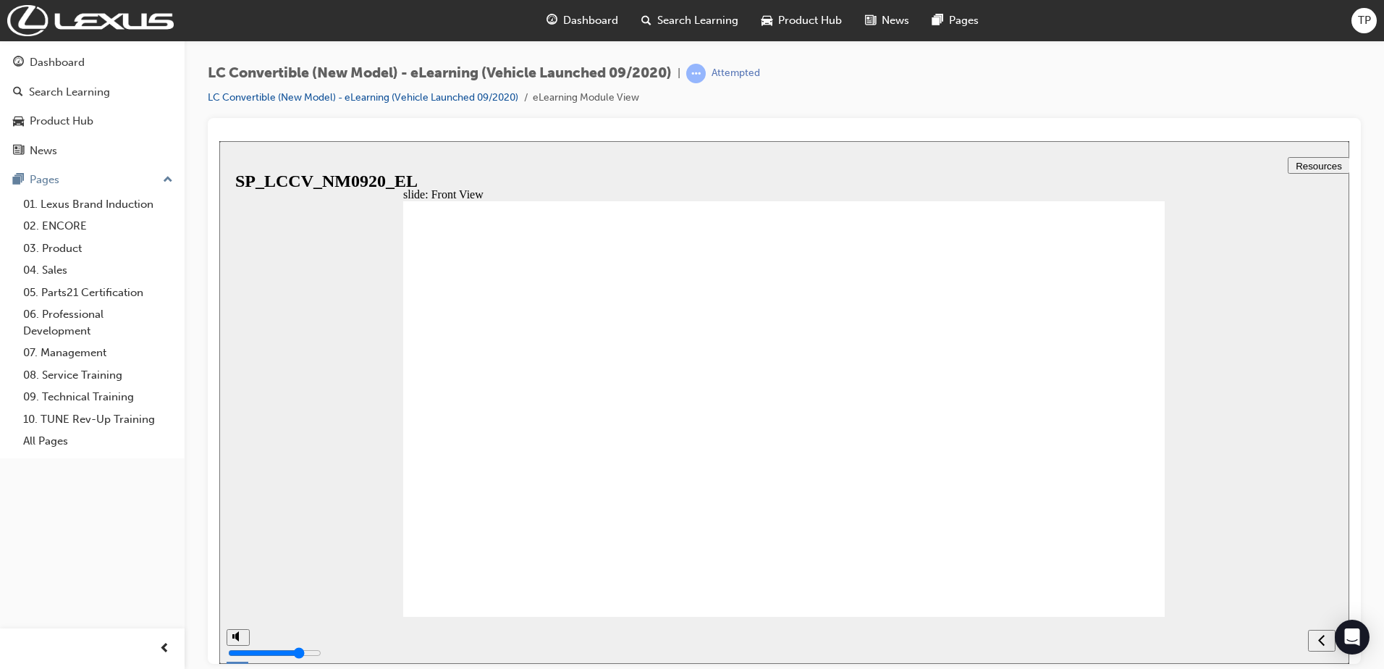
click at [1316, 641] on div "next" at bounding box center [1322, 640] width 16 height 15
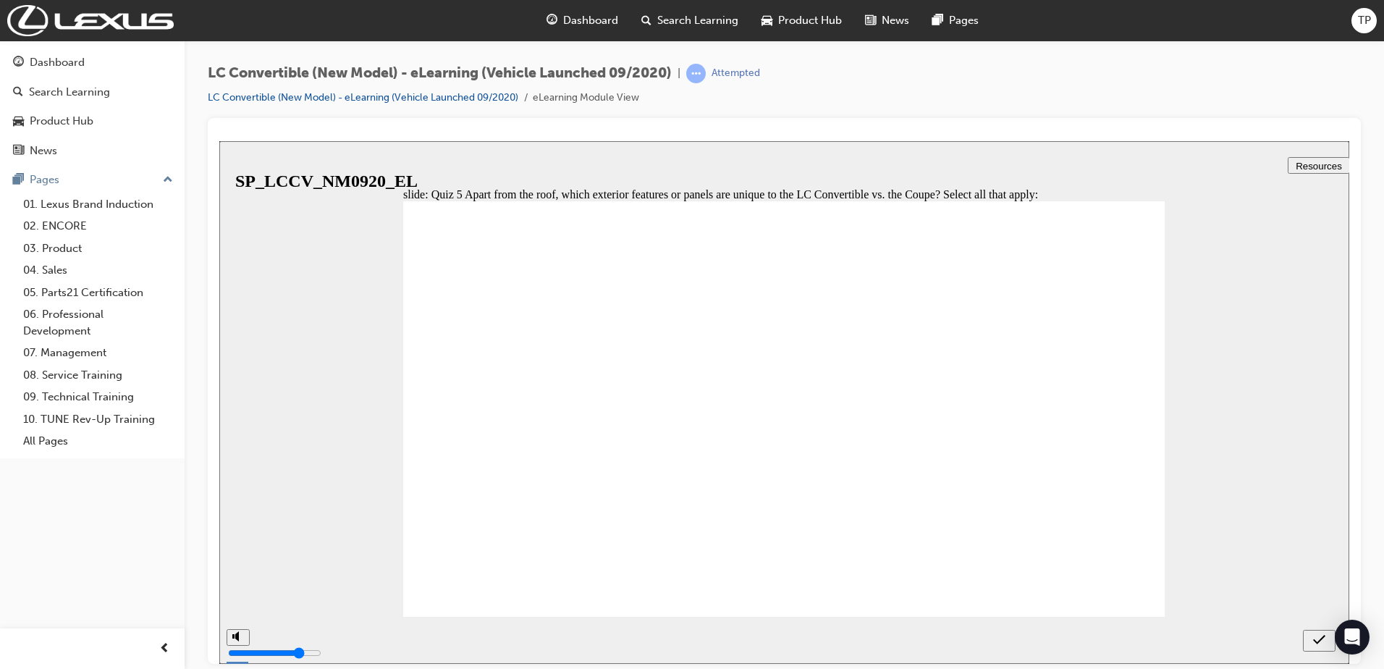
checkbox input "true"
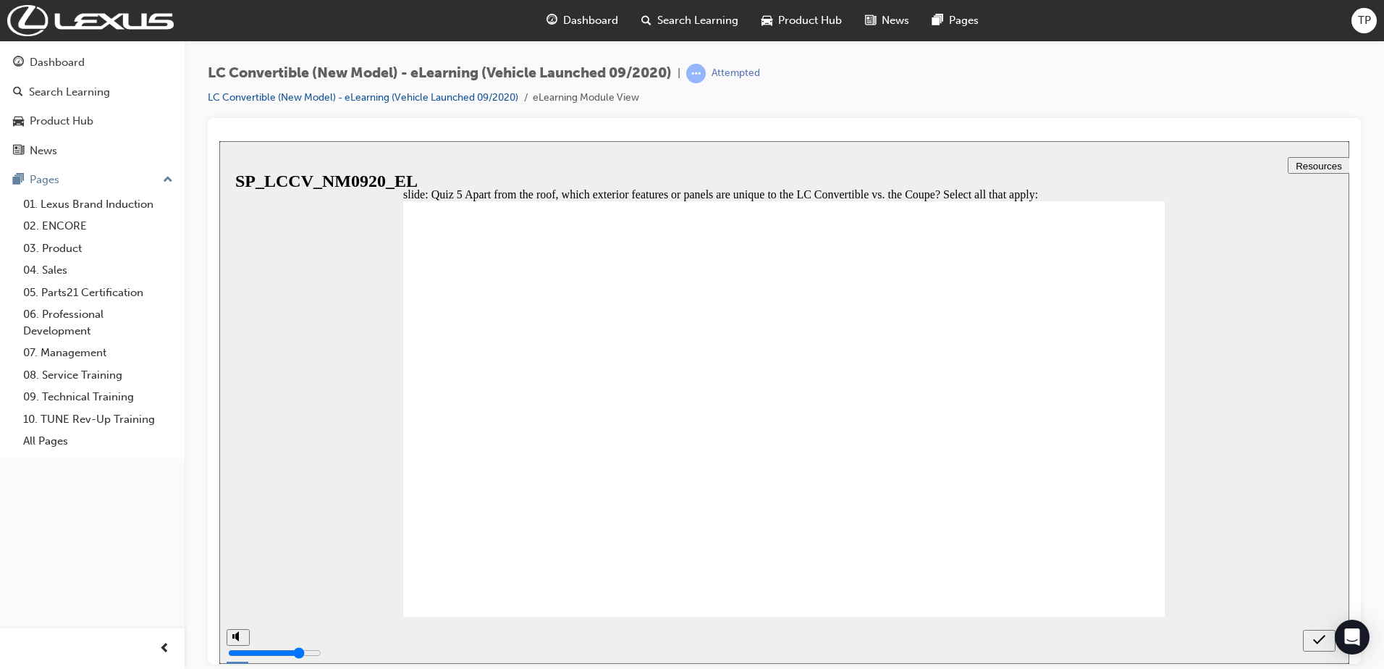
checkbox input "true"
click at [1313, 636] on icon "submit" at bounding box center [1319, 639] width 12 height 13
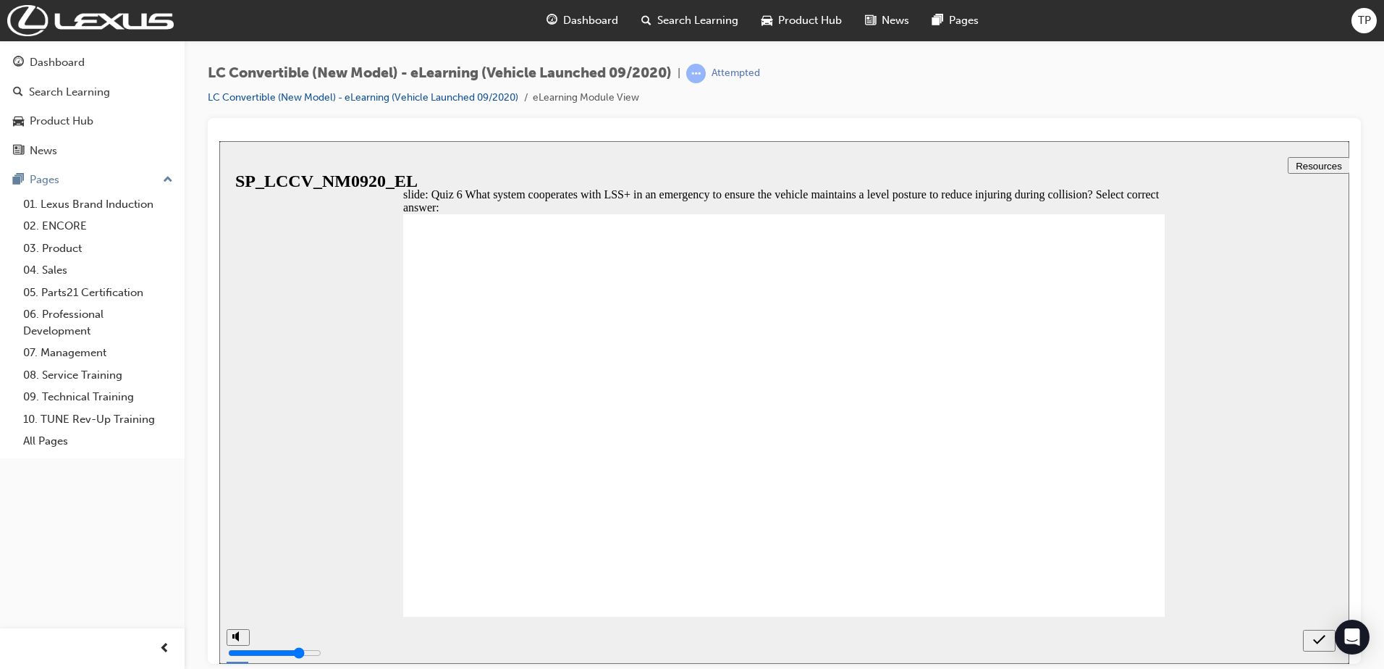
radio input "true"
click at [1322, 632] on button "submit" at bounding box center [1319, 640] width 33 height 22
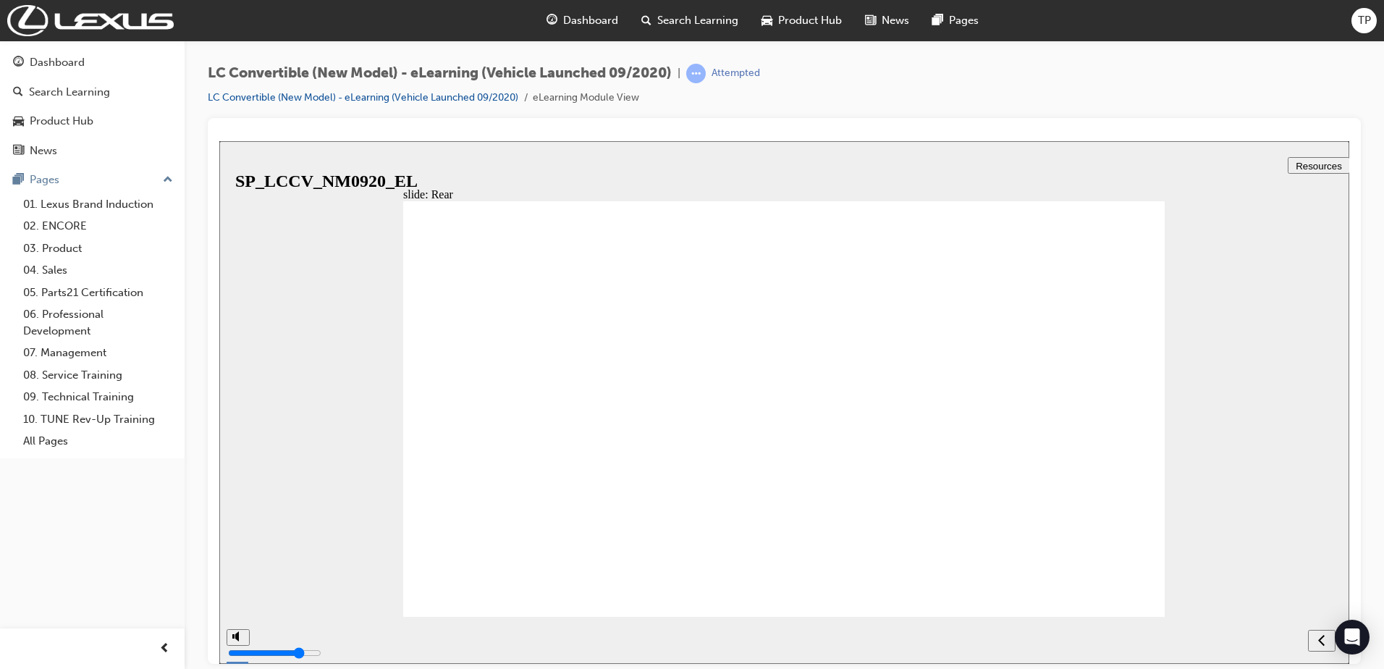
click at [1317, 634] on div "next" at bounding box center [1322, 640] width 16 height 15
radio input "true"
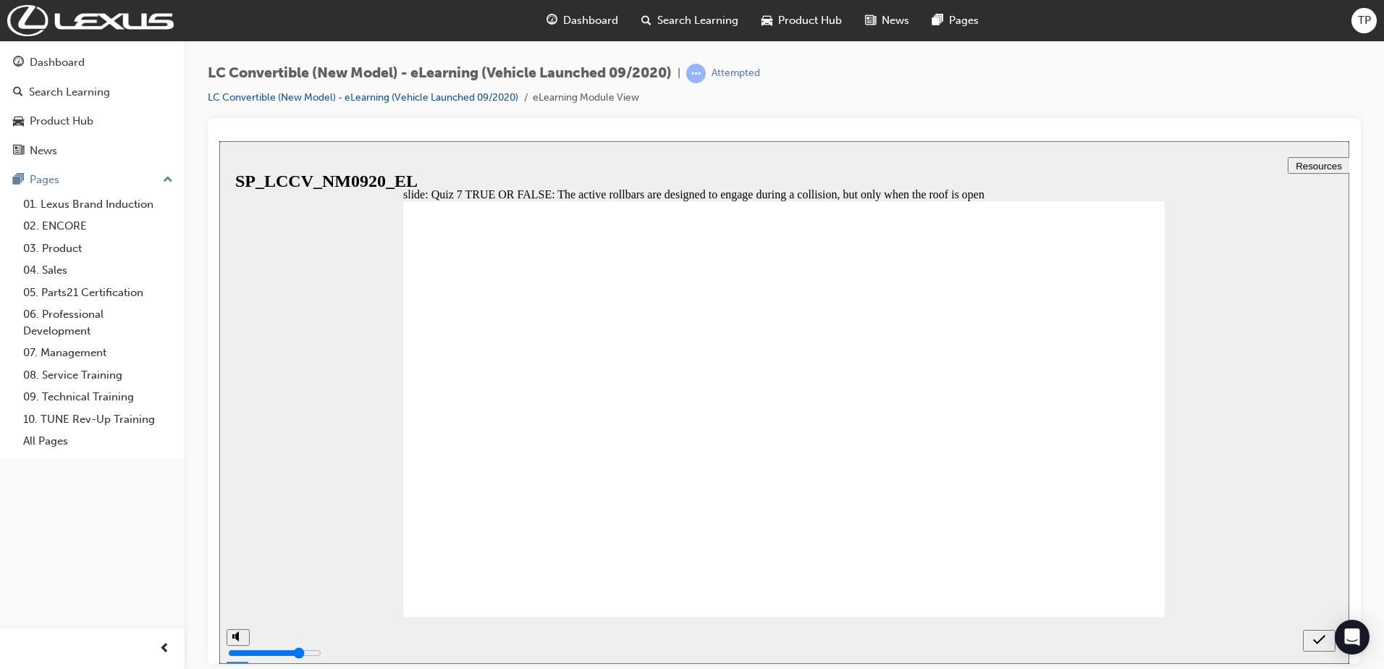
click at [1316, 641] on icon "submit" at bounding box center [1319, 638] width 12 height 9
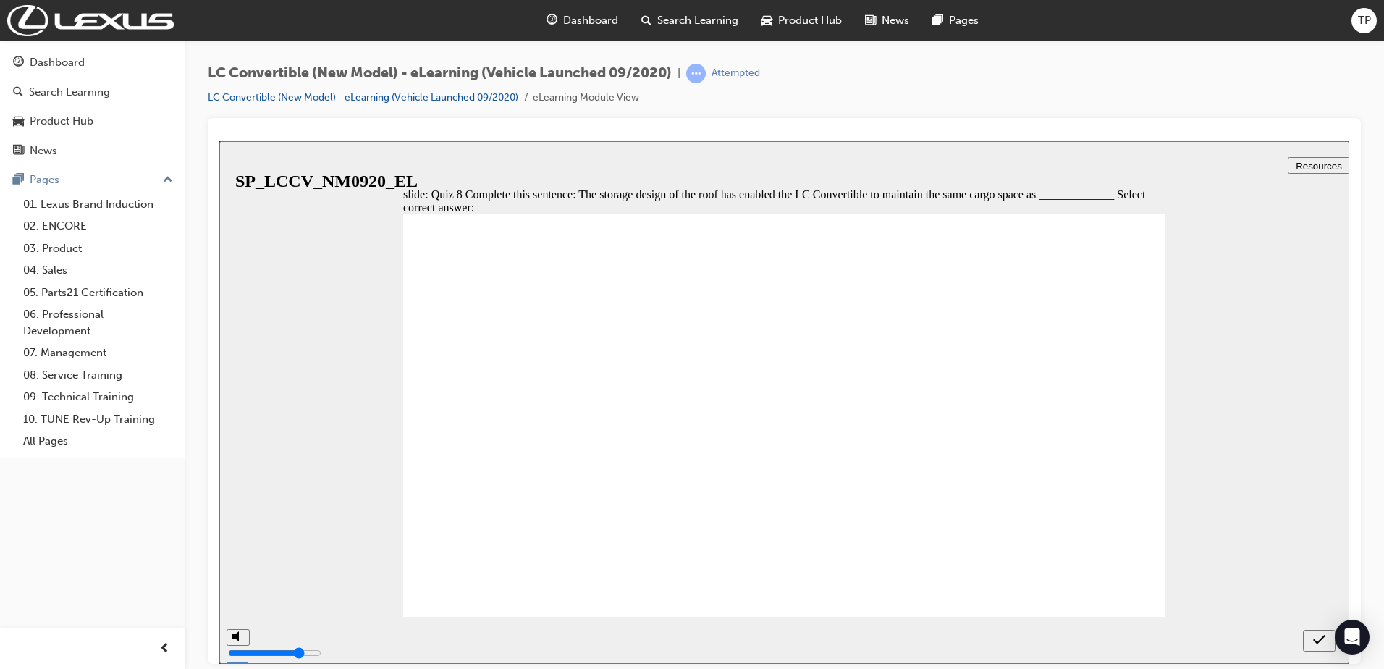
radio input "true"
click at [1322, 636] on icon "submit" at bounding box center [1319, 639] width 12 height 13
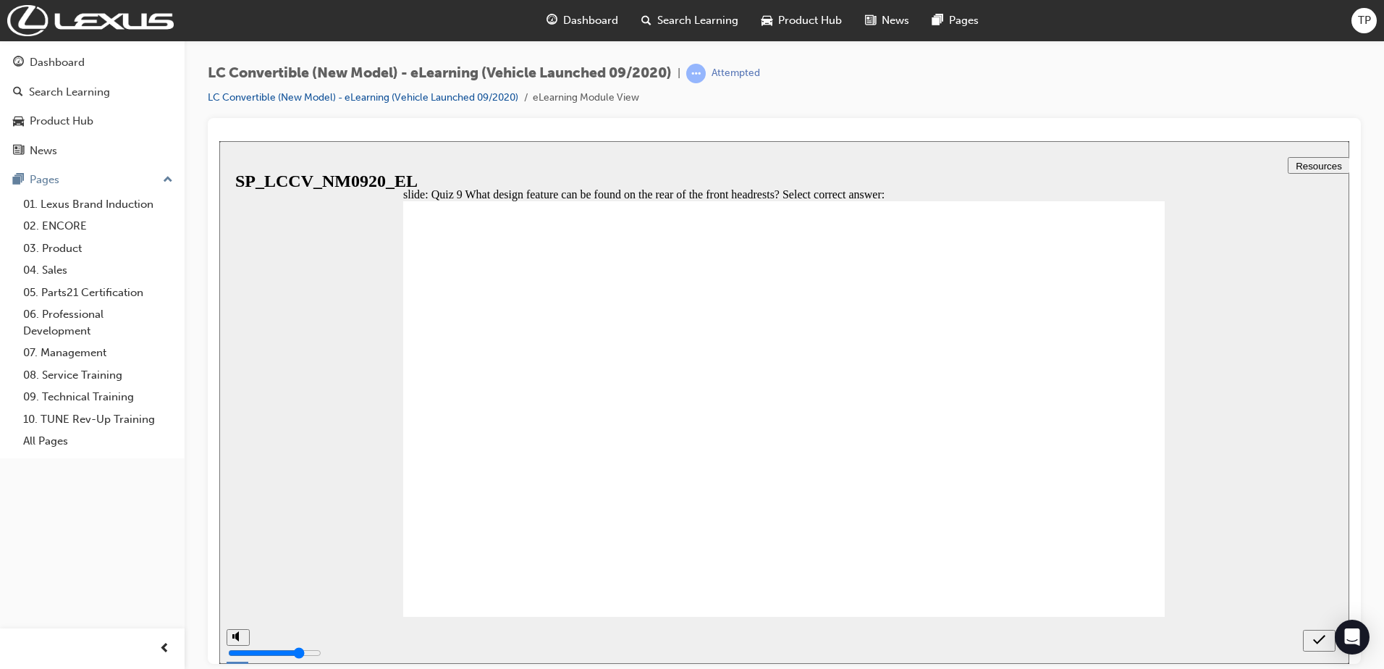
radio input "false"
radio input "true"
click at [1325, 638] on div "submit" at bounding box center [1319, 640] width 21 height 15
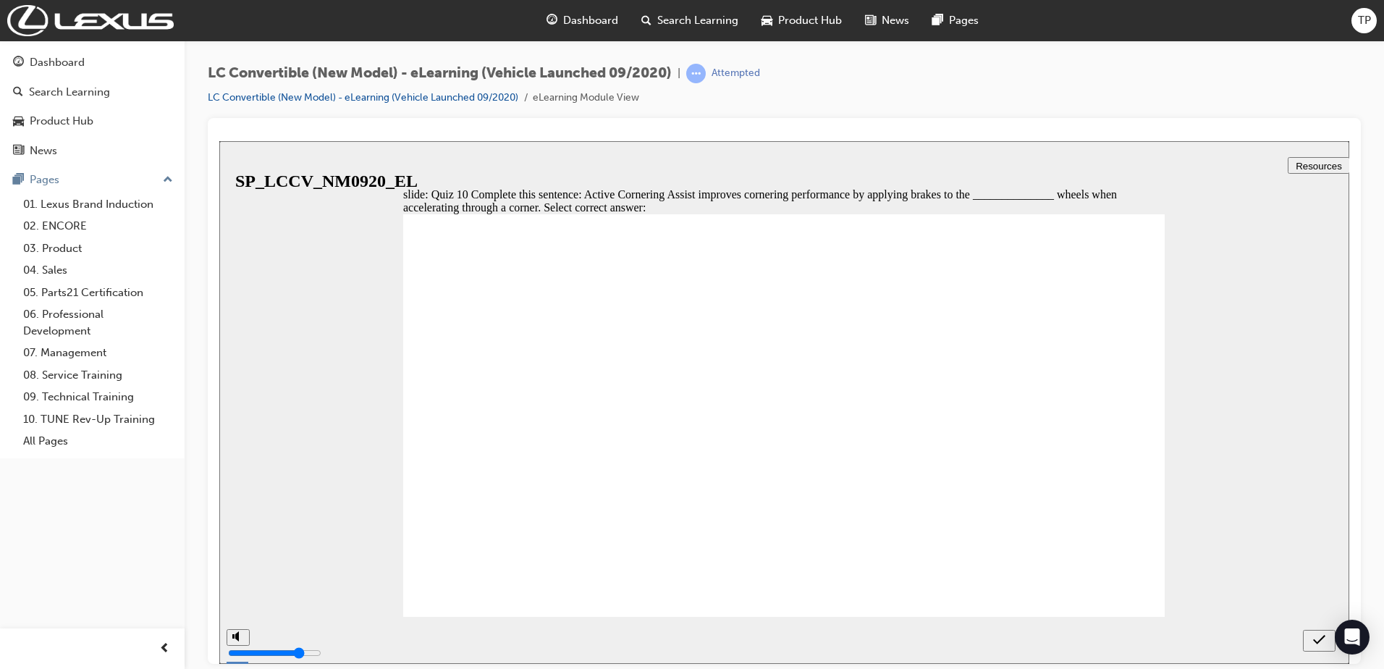
radio input "true"
click at [1310, 642] on div "submit" at bounding box center [1319, 640] width 21 height 15
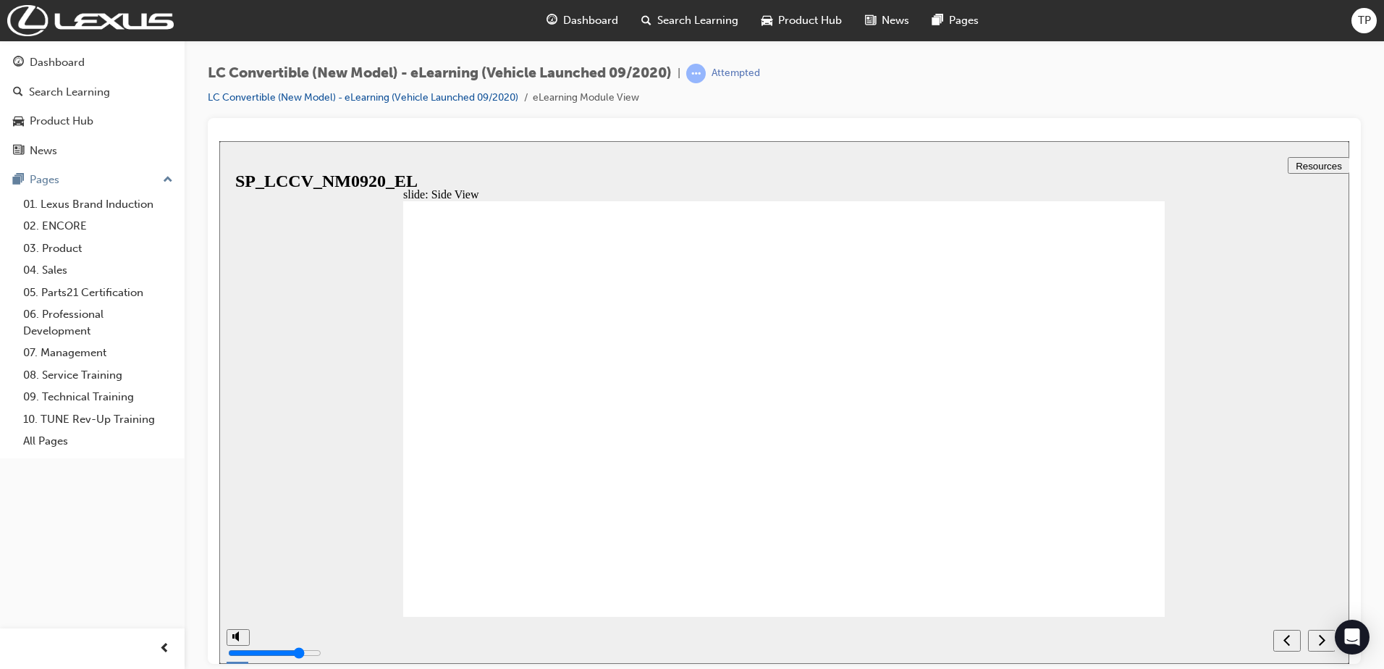
click at [1317, 640] on div "next" at bounding box center [1322, 640] width 16 height 15
radio input "true"
click at [1321, 641] on icon "submit" at bounding box center [1319, 639] width 12 height 13
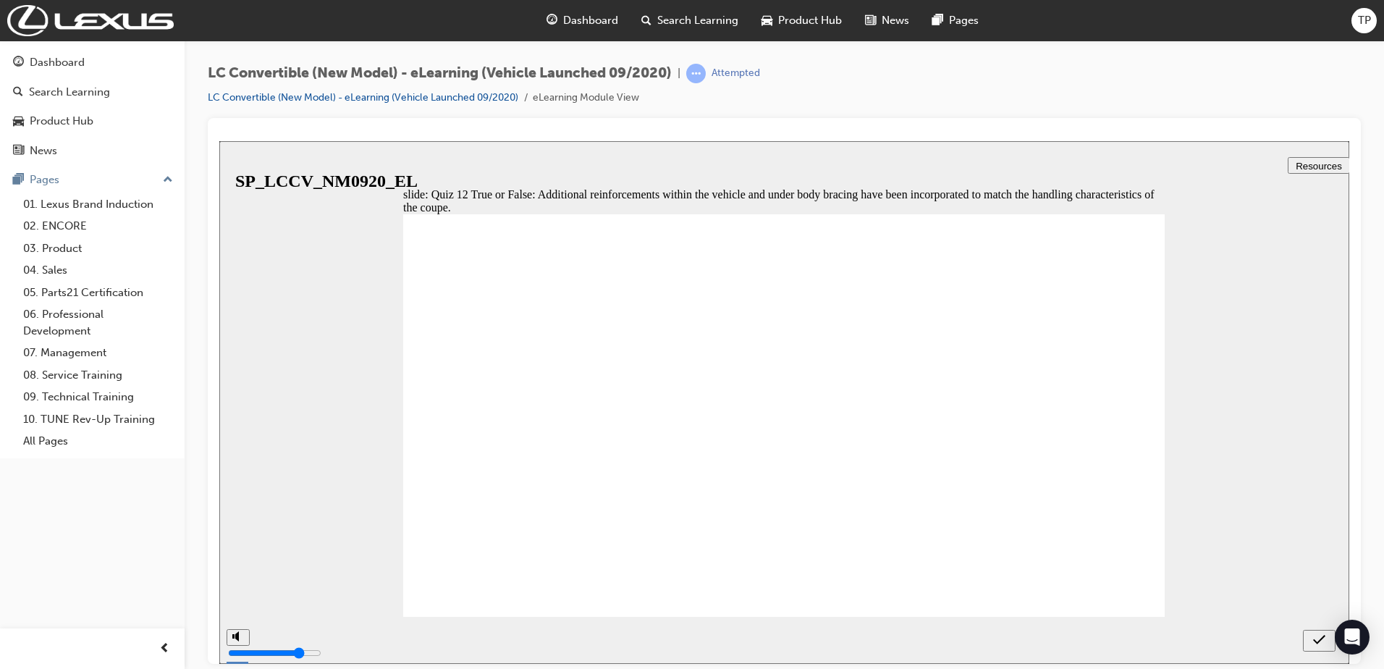
radio input "true"
click at [1312, 640] on div "submit" at bounding box center [1319, 640] width 21 height 15
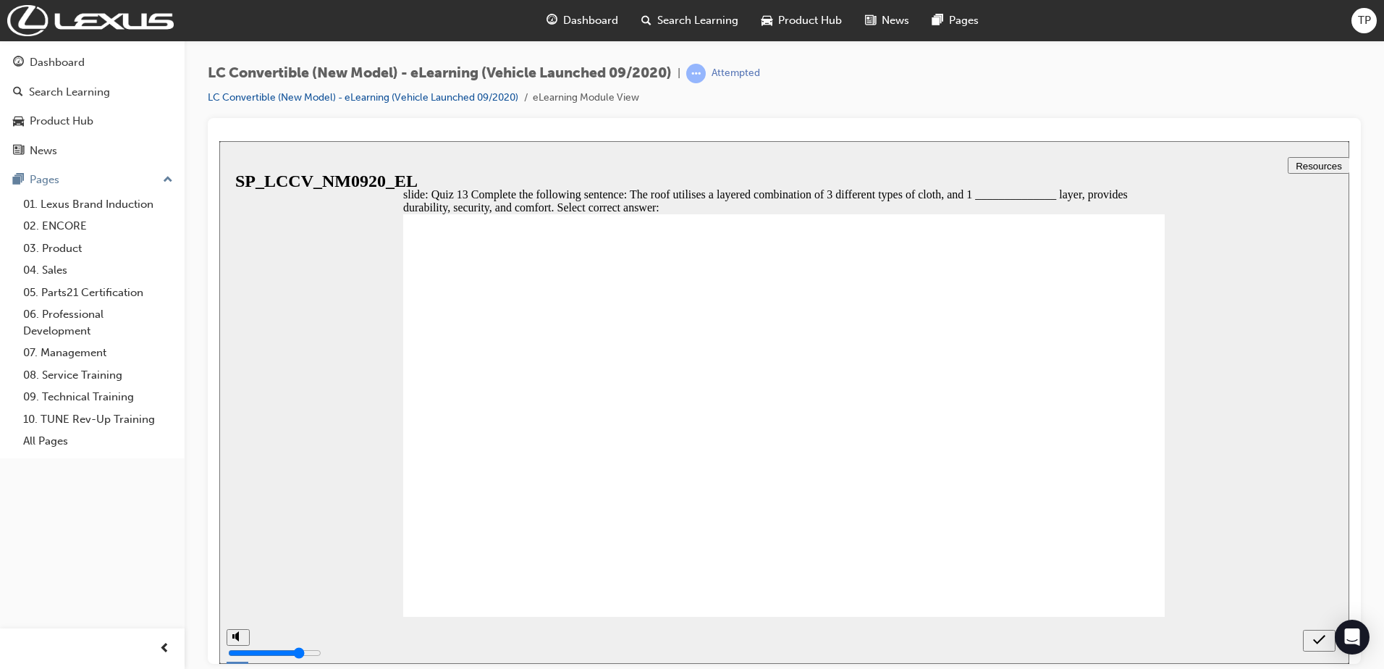
radio input "true"
click at [1315, 645] on icon "submit" at bounding box center [1319, 639] width 12 height 13
radio input "true"
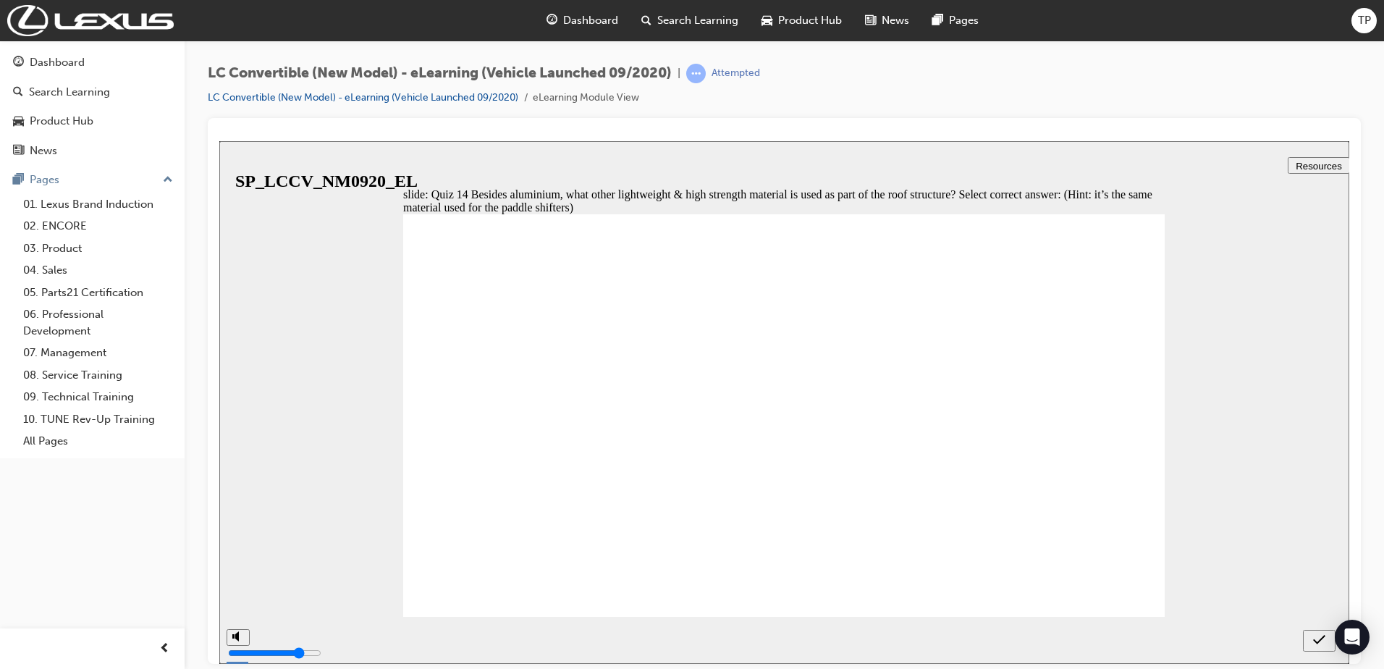
click at [1317, 635] on icon "submit" at bounding box center [1319, 639] width 12 height 13
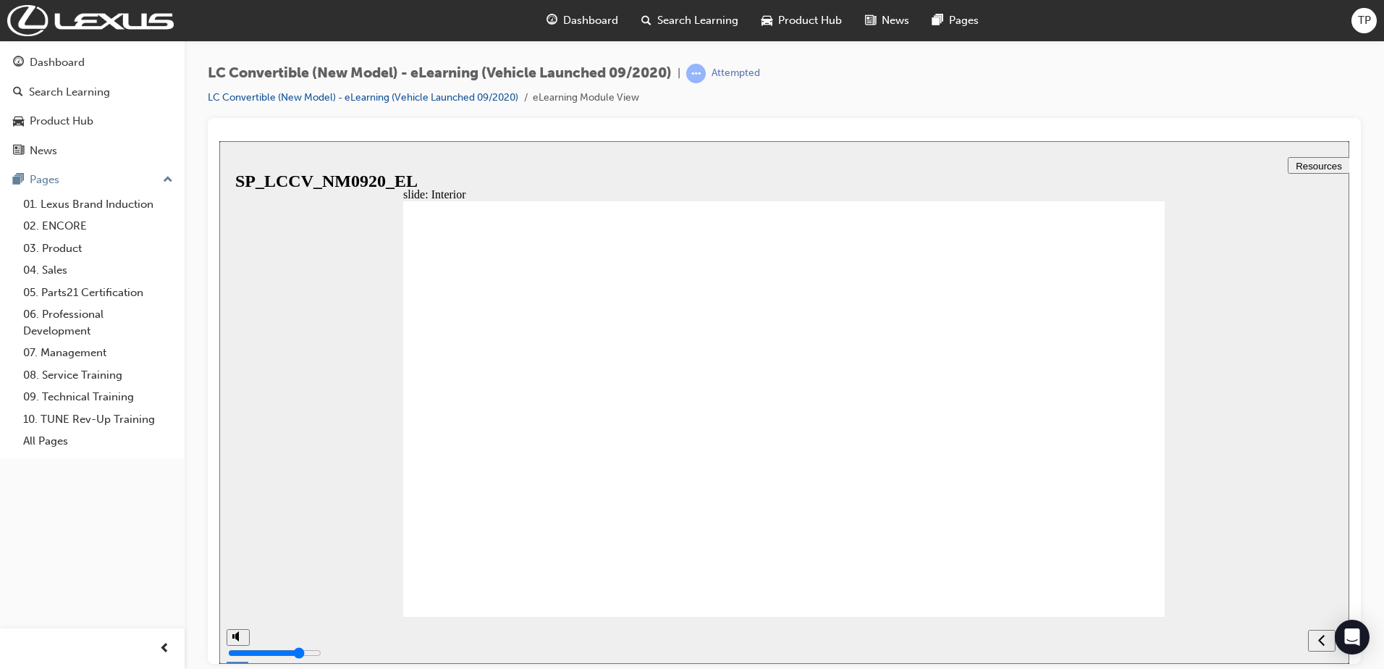
click at [1317, 638] on div "previous" at bounding box center [1322, 640] width 16 height 15
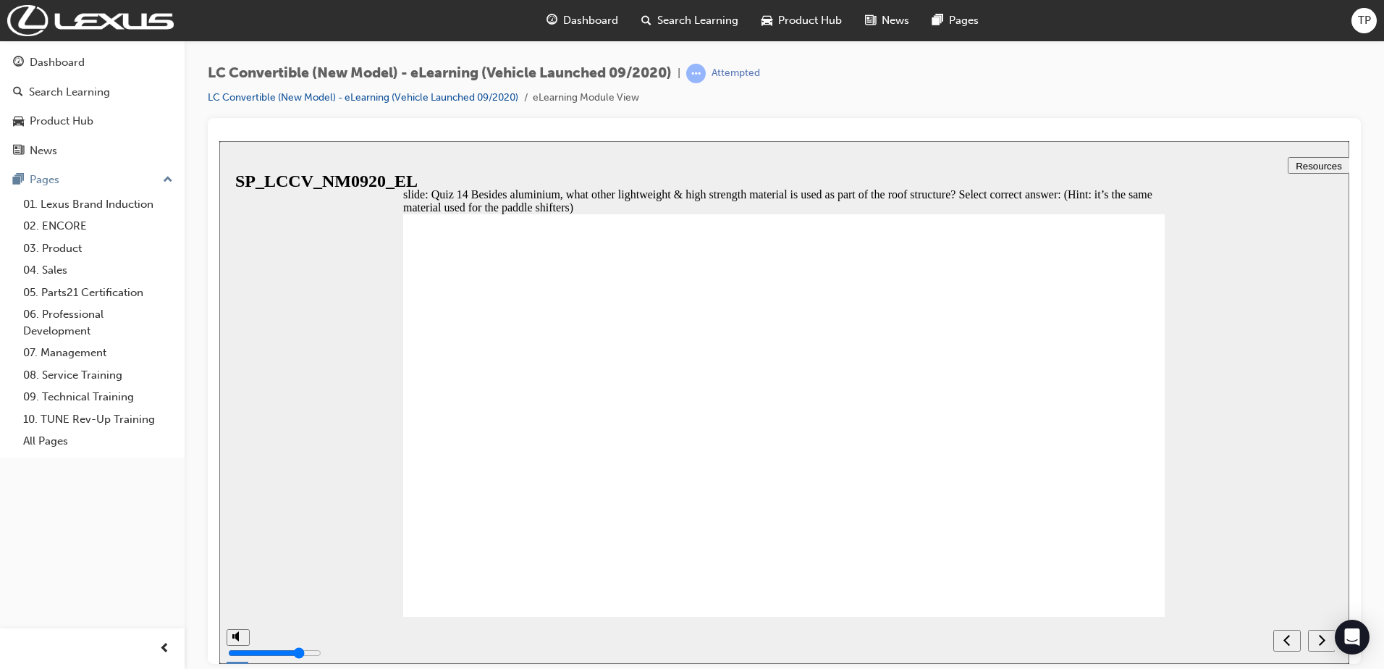
click at [1320, 640] on icon "next" at bounding box center [1321, 639] width 7 height 13
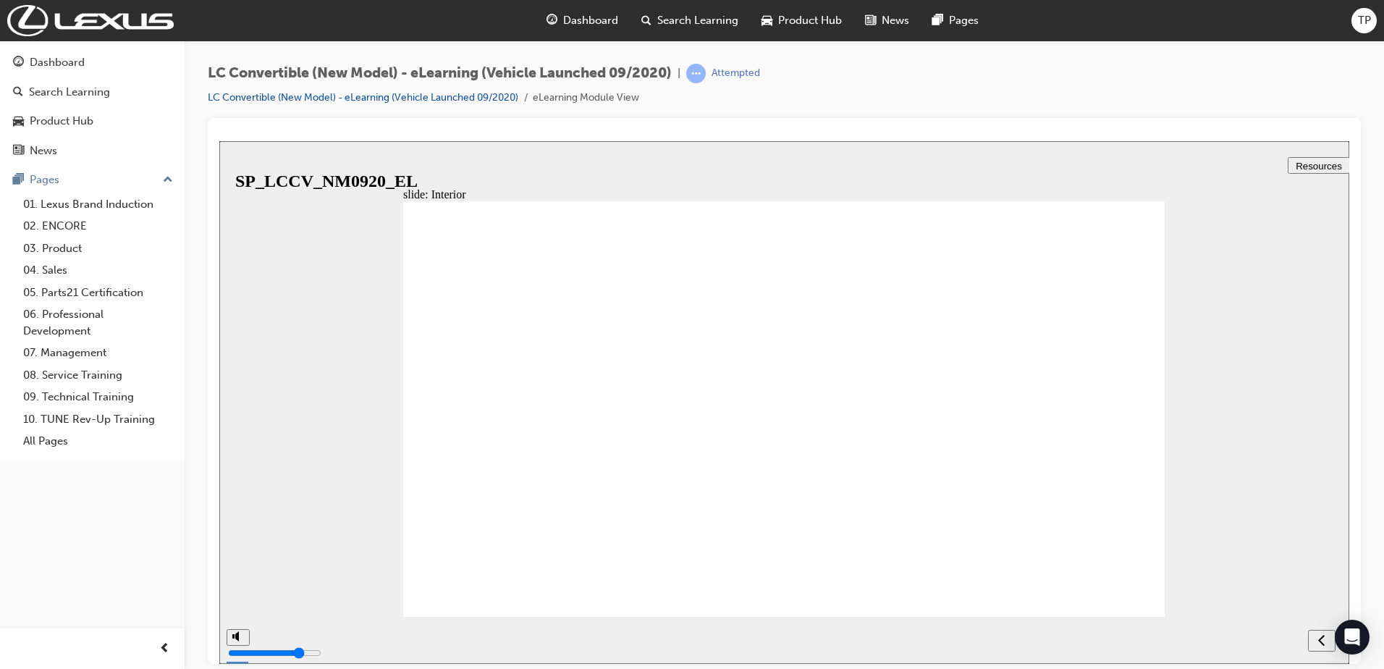
click at [1317, 642] on div "next" at bounding box center [1322, 640] width 16 height 15
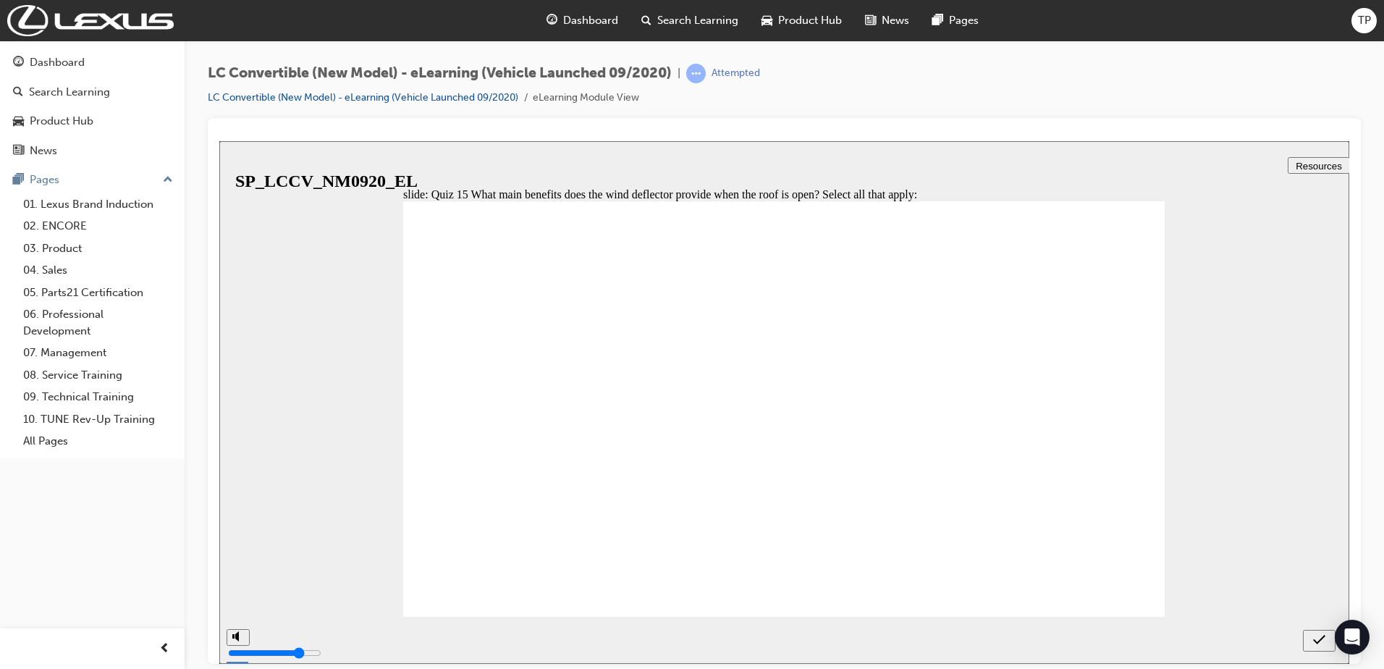
checkbox input "false"
checkbox input "true"
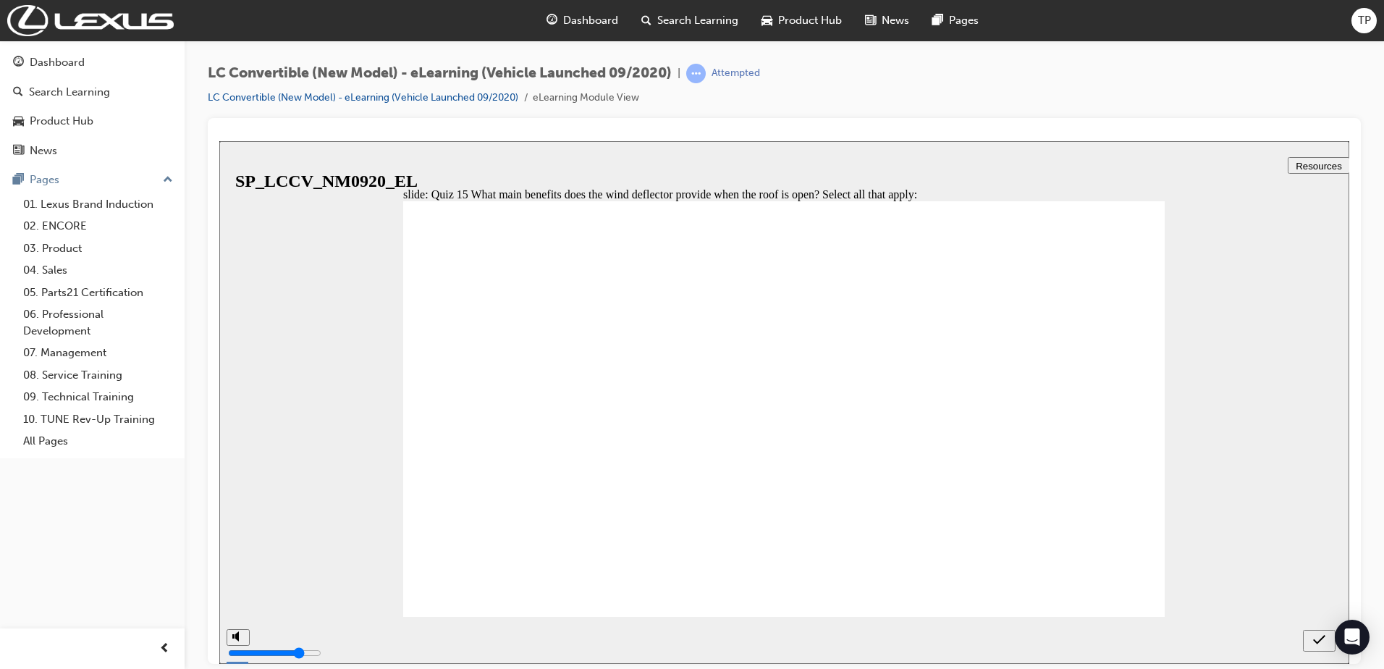
click at [1323, 636] on icon "submit" at bounding box center [1319, 639] width 12 height 13
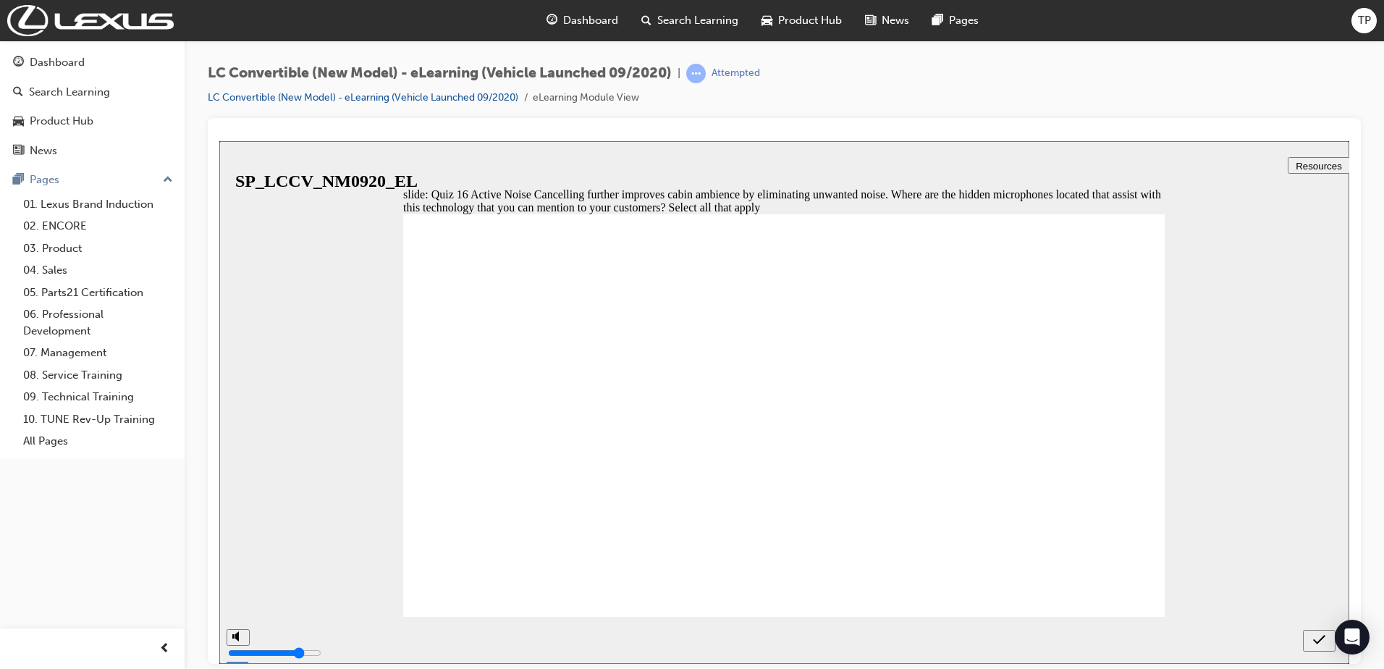
checkbox input "true"
click at [1320, 636] on icon "submit" at bounding box center [1319, 639] width 12 height 13
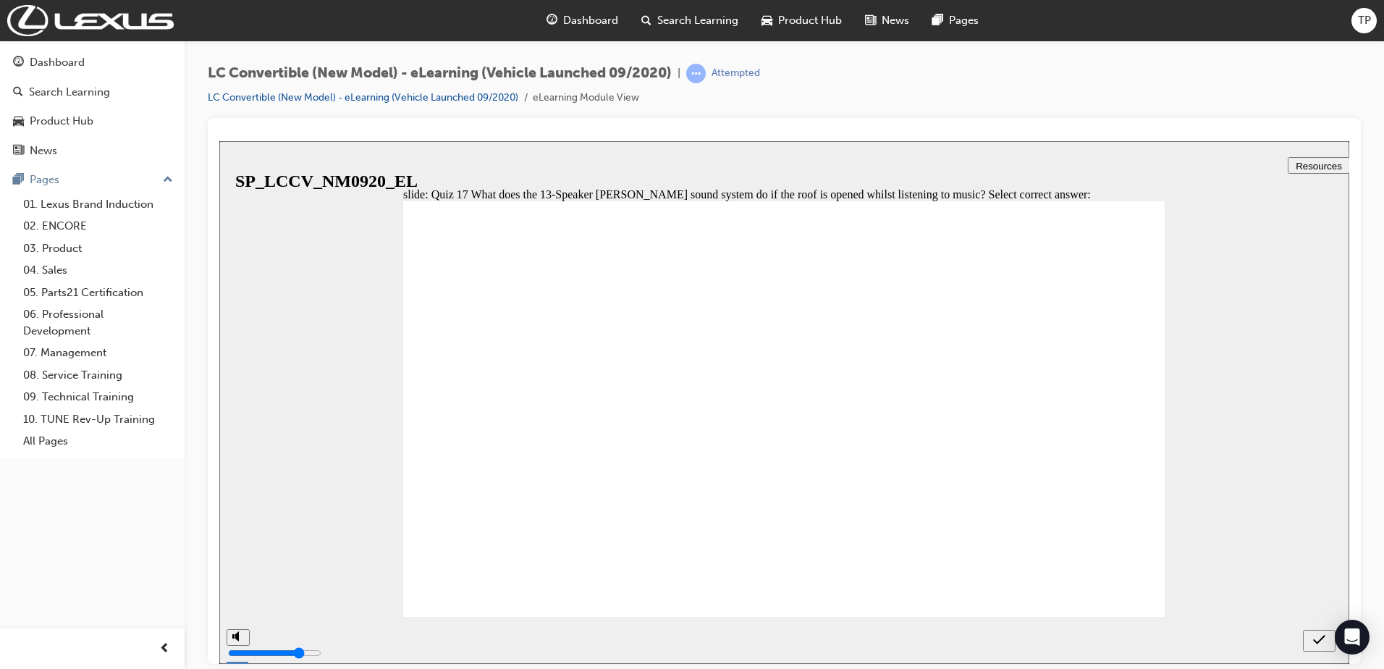
radio input "true"
click at [1319, 638] on icon "submit" at bounding box center [1319, 639] width 12 height 13
click at [1314, 639] on div "next" at bounding box center [1322, 640] width 16 height 15
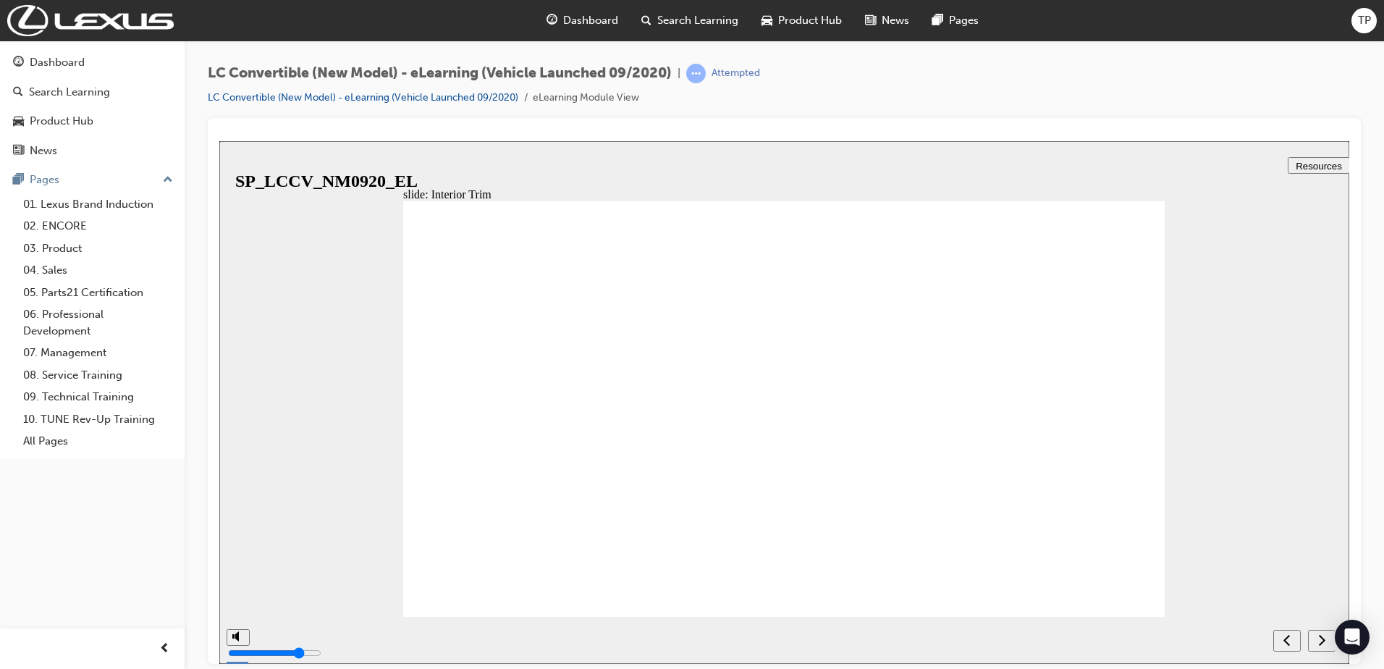
click at [1320, 638] on icon "next" at bounding box center [1321, 639] width 7 height 13
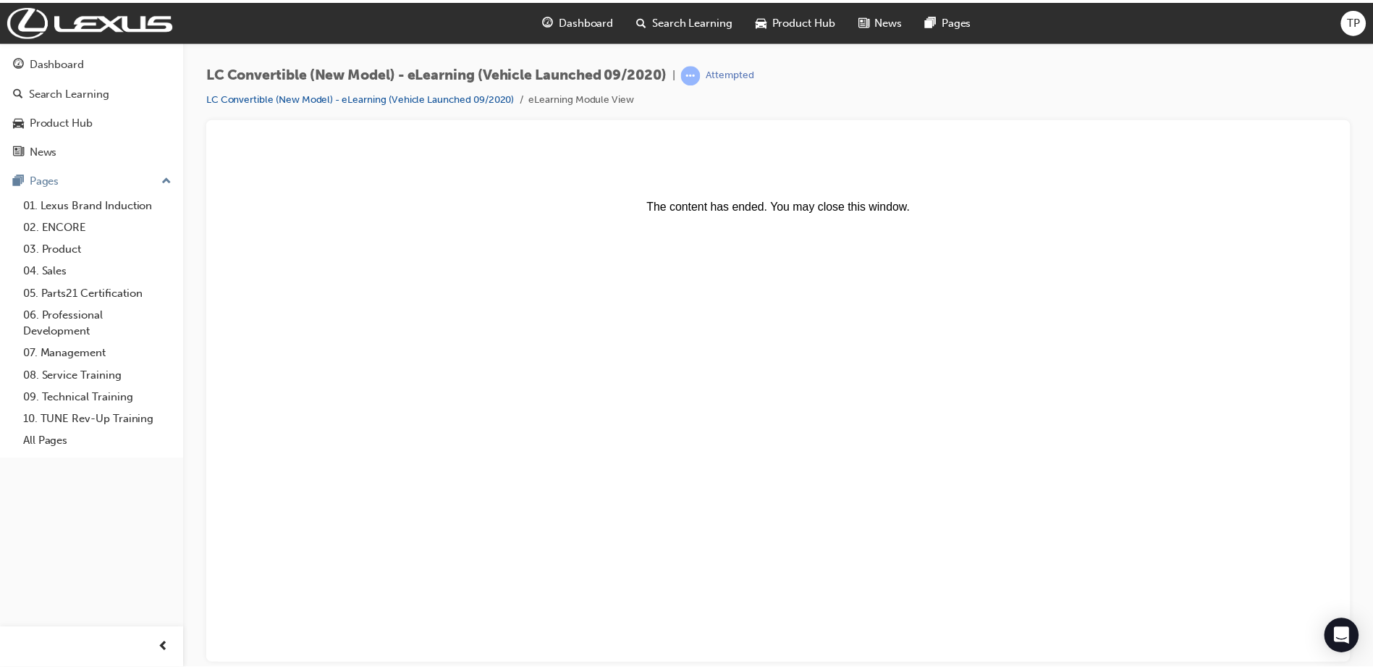
scroll to position [0, 0]
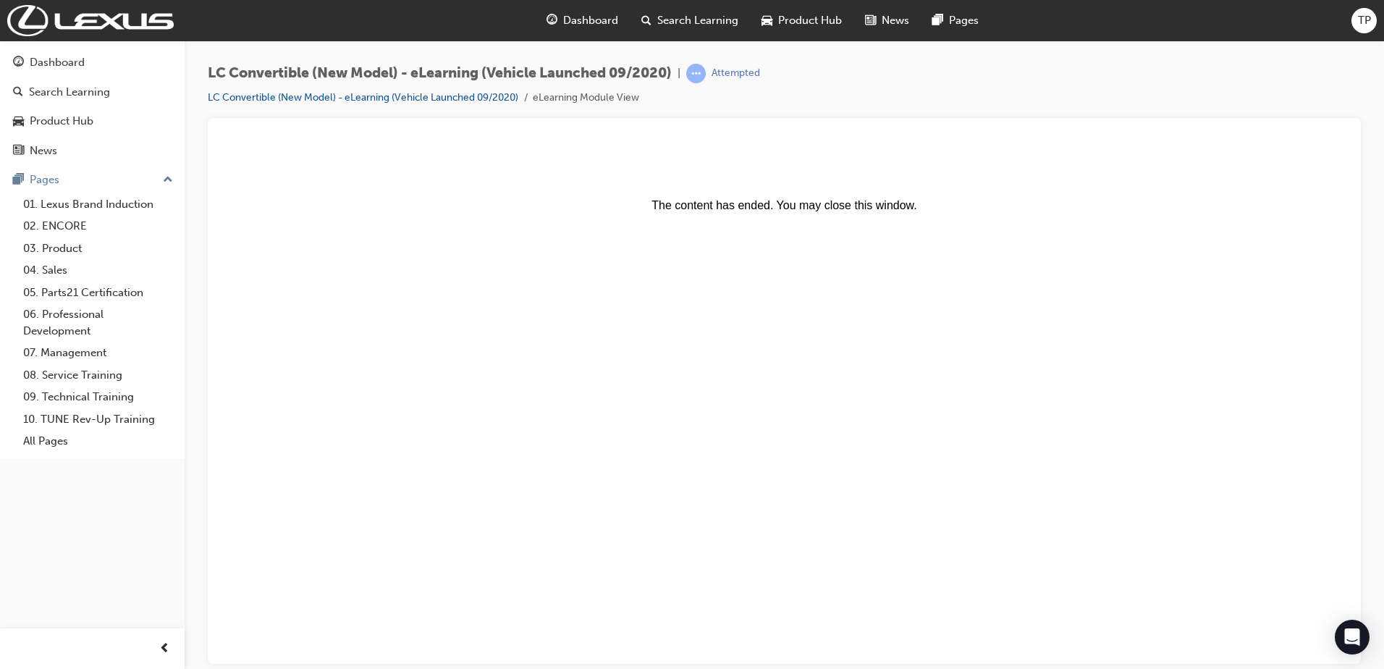
click at [591, 26] on span "Dashboard" at bounding box center [590, 20] width 55 height 17
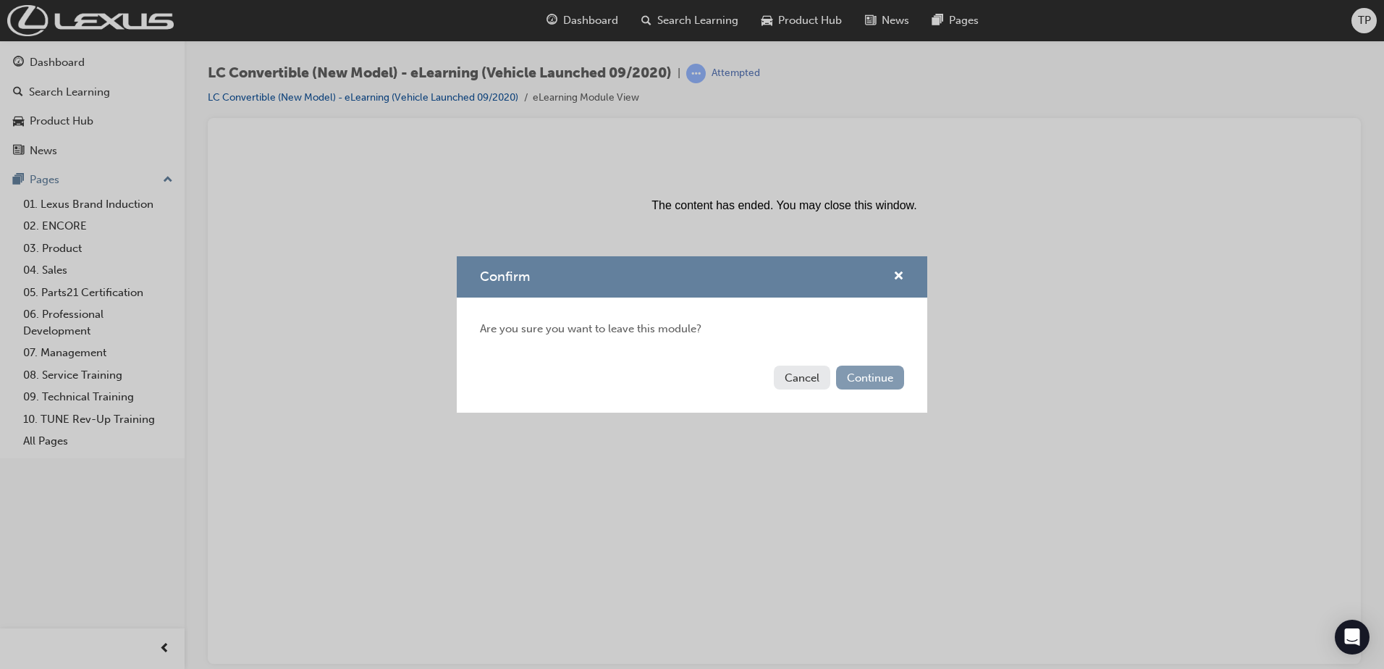
click at [879, 378] on button "Continue" at bounding box center [870, 378] width 68 height 24
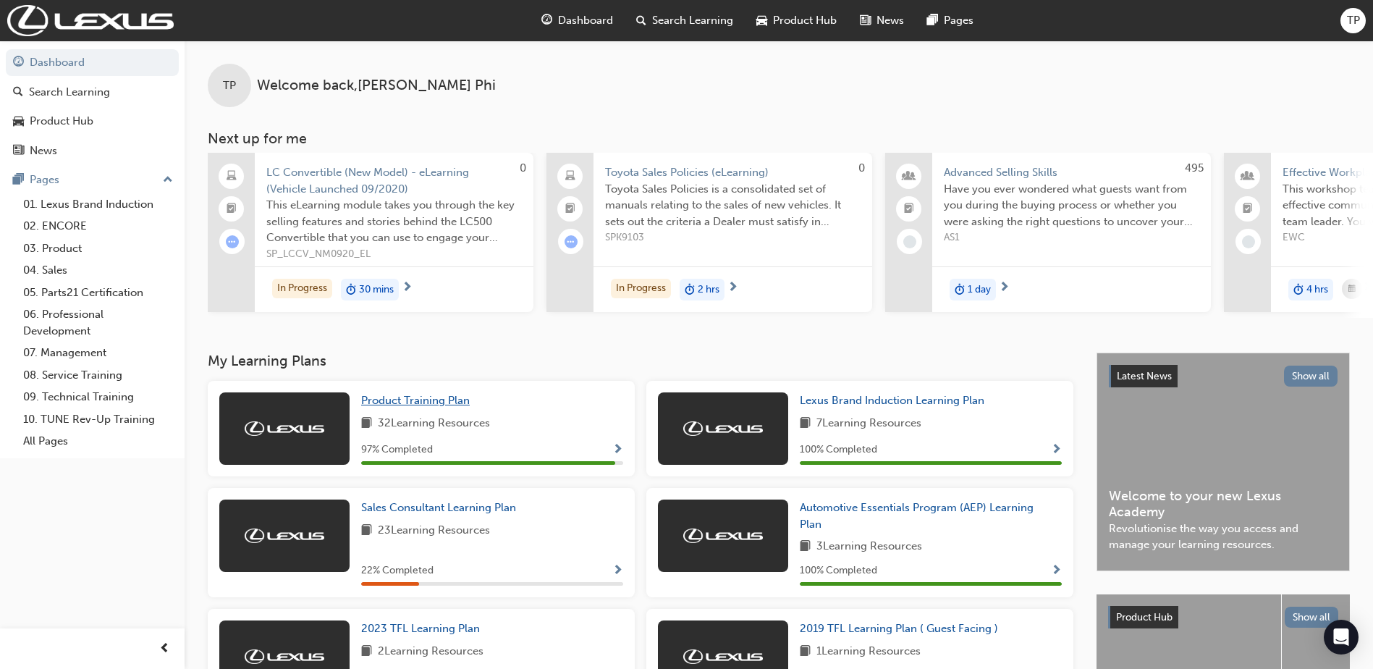
click at [440, 407] on span "Product Training Plan" at bounding box center [415, 400] width 109 height 13
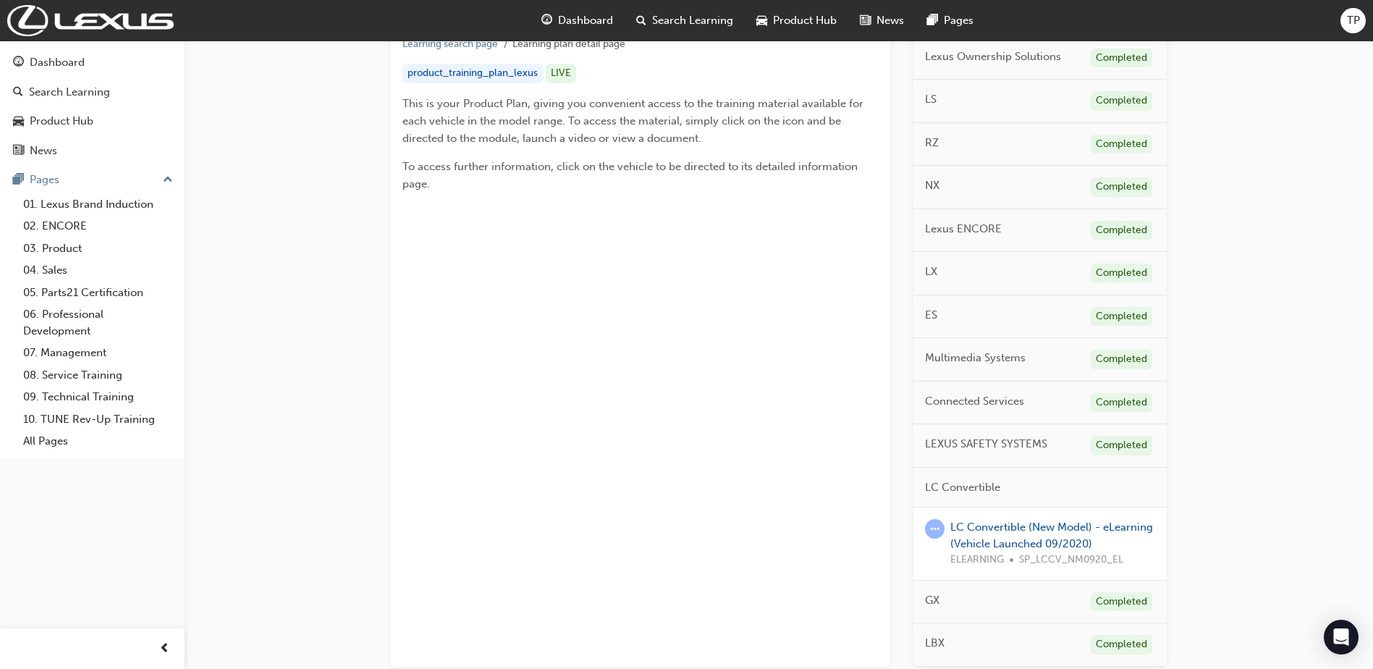
scroll to position [389, 0]
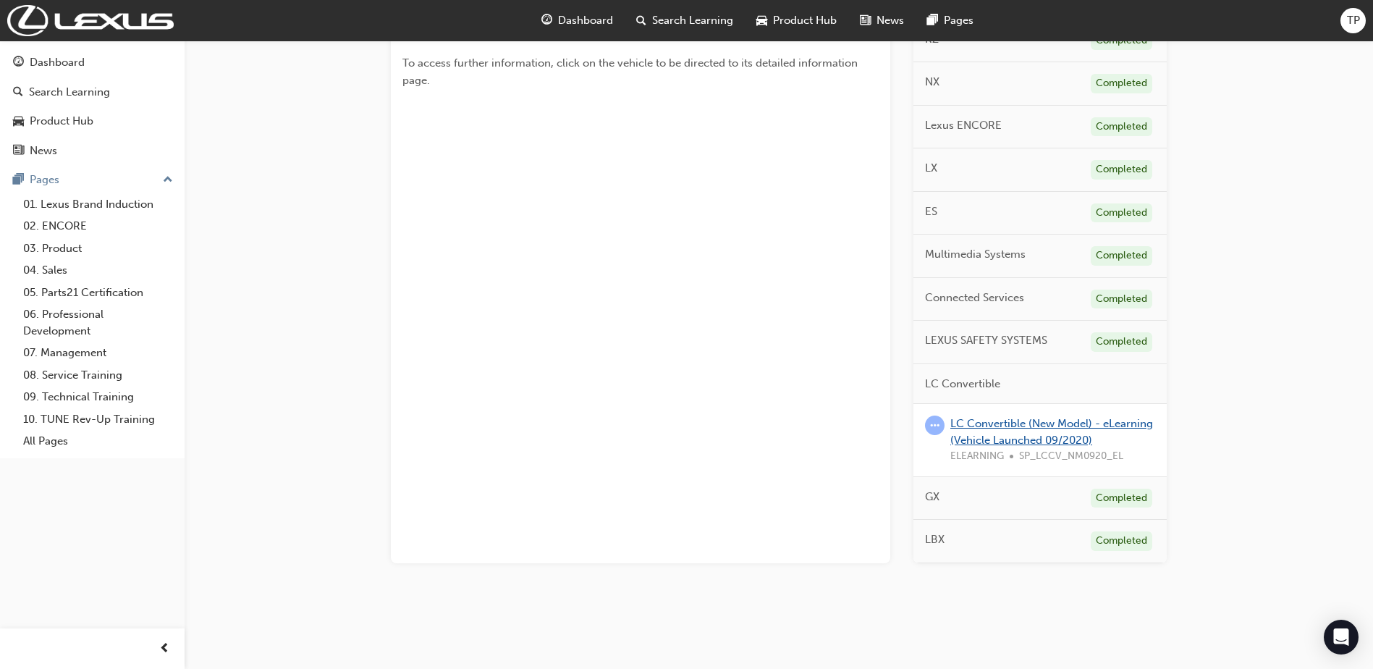
click at [1037, 427] on link "LC Convertible (New Model) - eLearning (Vehicle Launched 09/2020)" at bounding box center [1051, 432] width 203 height 30
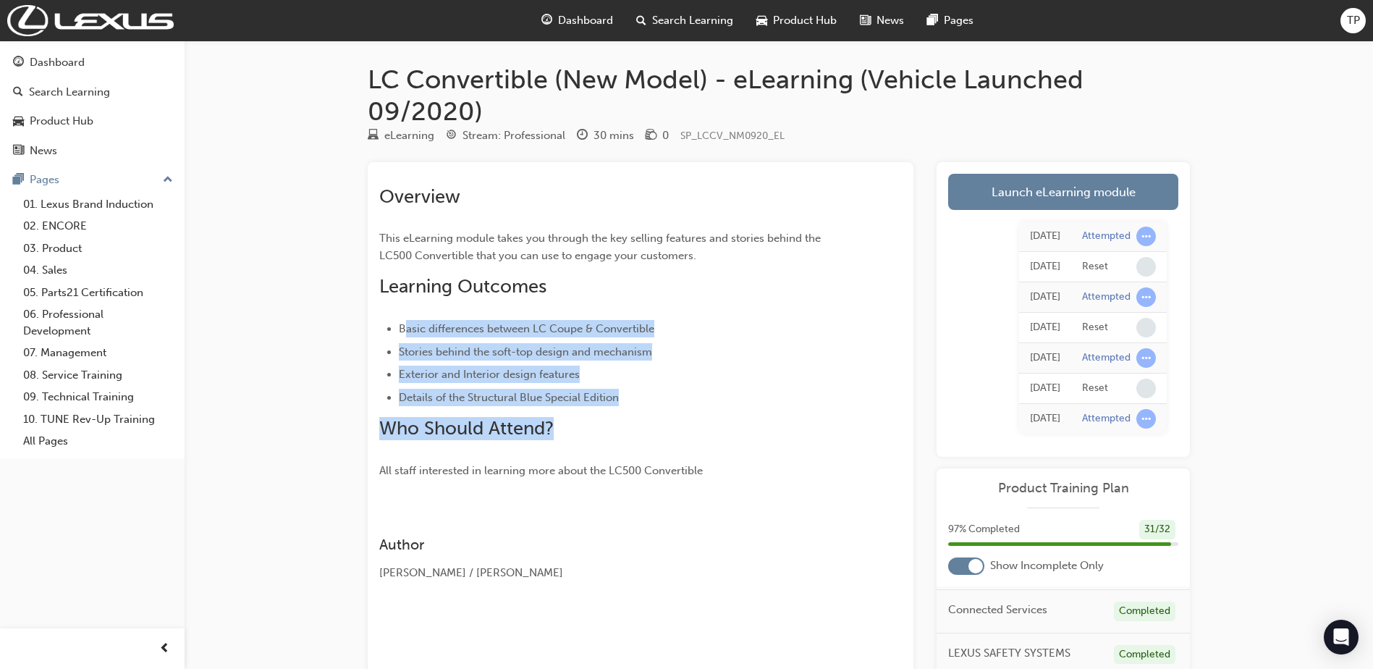
drag, startPoint x: 408, startPoint y: 320, endPoint x: 659, endPoint y: 413, distance: 267.7
click at [659, 413] on div "Overview This eLearning module takes you through the key selling features and s…" at bounding box center [614, 332] width 471 height 294
drag, startPoint x: 659, startPoint y: 413, endPoint x: 668, endPoint y: 434, distance: 22.7
click at [668, 434] on h2 "Who Should Attend?" at bounding box center [614, 428] width 471 height 23
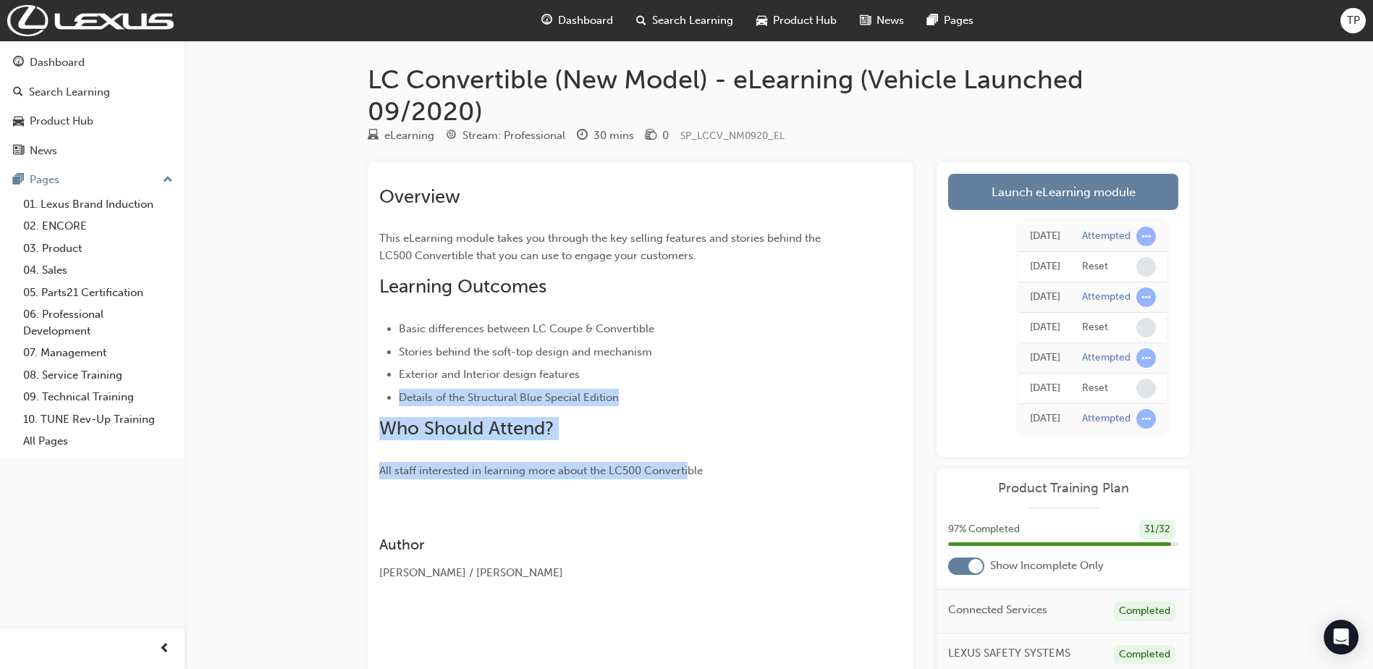
drag, startPoint x: 688, startPoint y: 464, endPoint x: 606, endPoint y: 367, distance: 127.3
click at [606, 367] on div "Overview This eLearning module takes you through the key selling features and s…" at bounding box center [614, 332] width 471 height 294
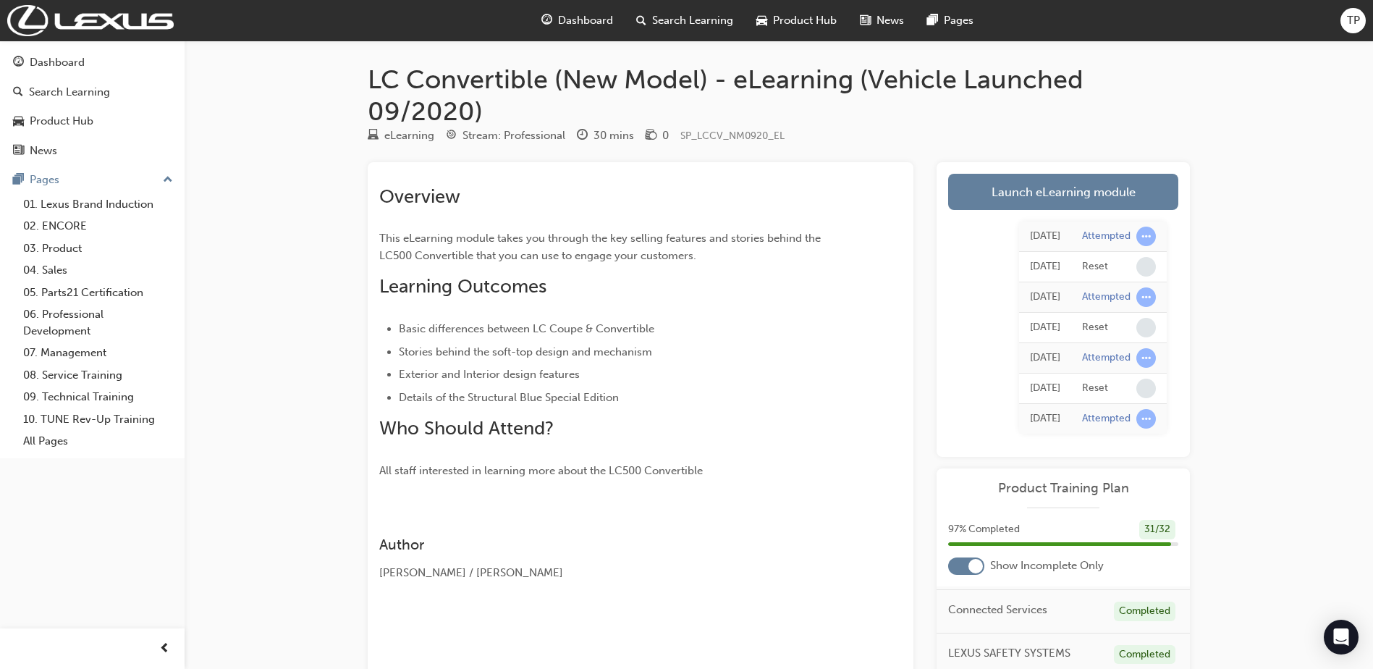
drag, startPoint x: 606, startPoint y: 367, endPoint x: 780, endPoint y: 489, distance: 212.1
click at [780, 489] on div "Overview This eLearning module takes you through the key selling features and s…" at bounding box center [641, 519] width 546 height 714
click at [1147, 233] on span "learningRecordVerb_ATTEMPT-icon" at bounding box center [1146, 237] width 20 height 20
click at [1141, 235] on span "learningRecordVerb_ATTEMPT-icon" at bounding box center [1146, 237] width 20 height 20
click at [1115, 238] on div "Attempted" at bounding box center [1106, 236] width 48 height 14
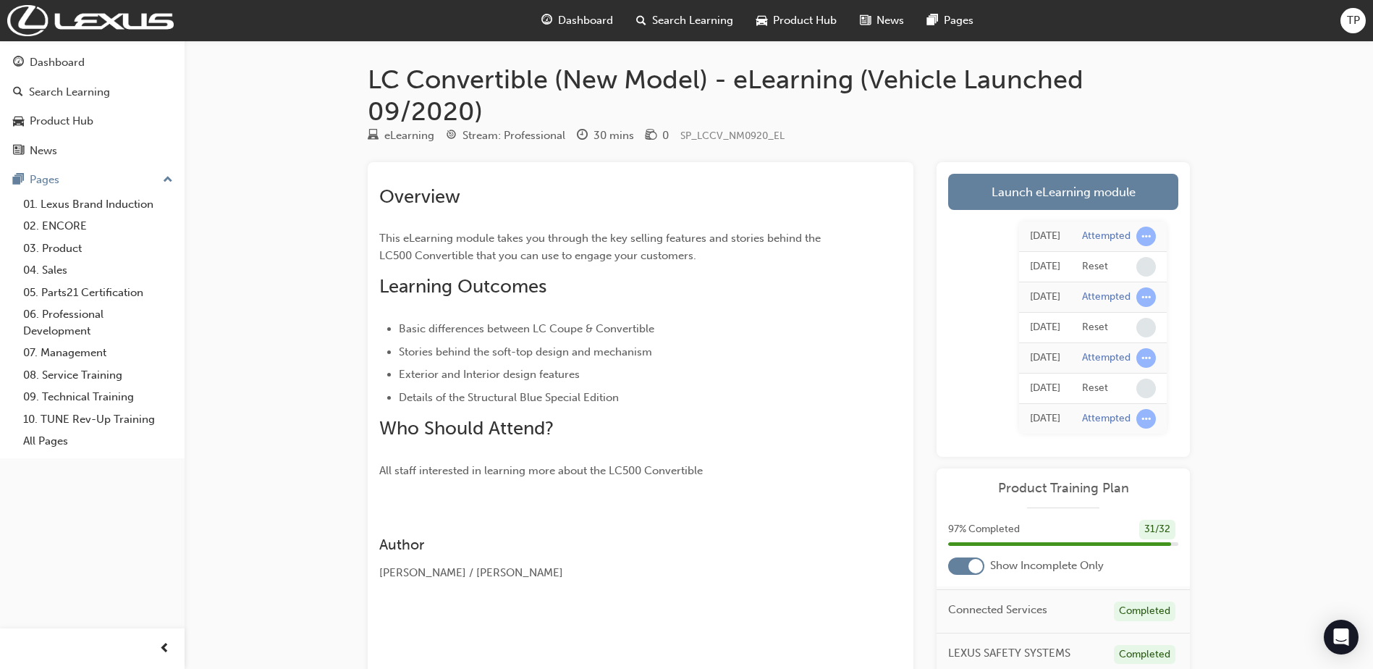
click at [591, 21] on span "Dashboard" at bounding box center [585, 20] width 55 height 17
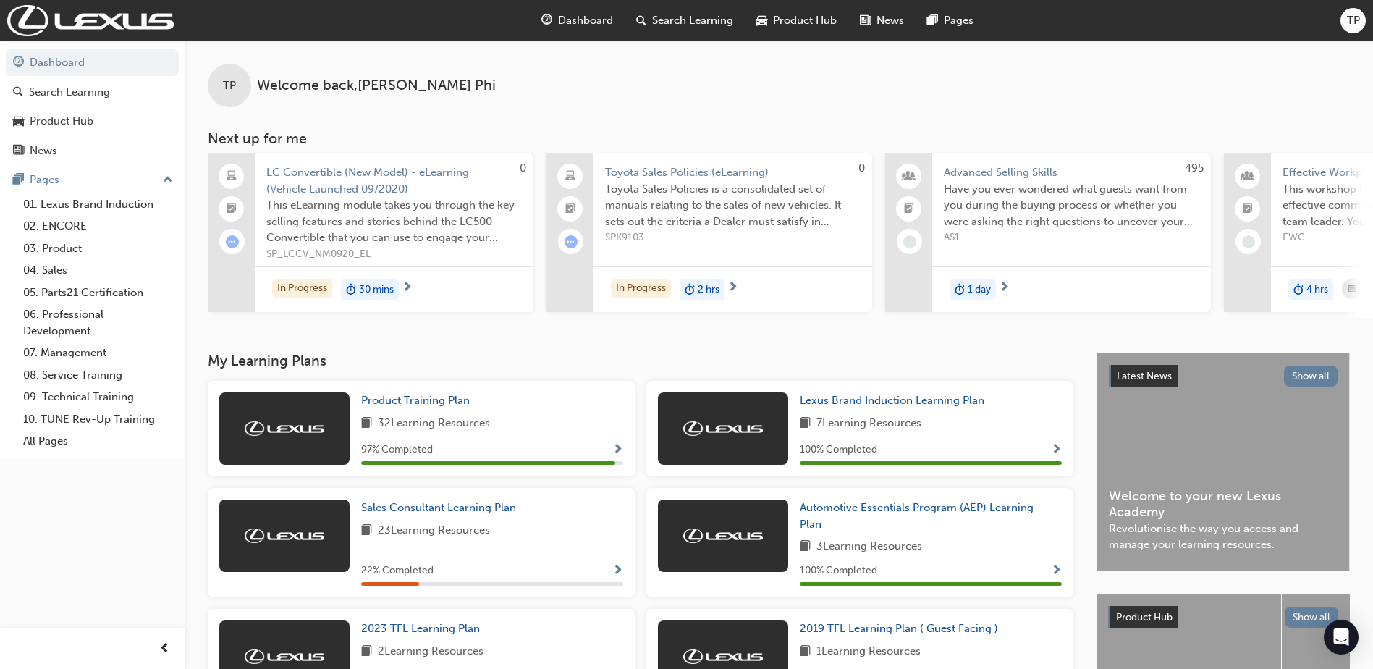
click at [402, 288] on div at bounding box center [407, 288] width 11 height 18
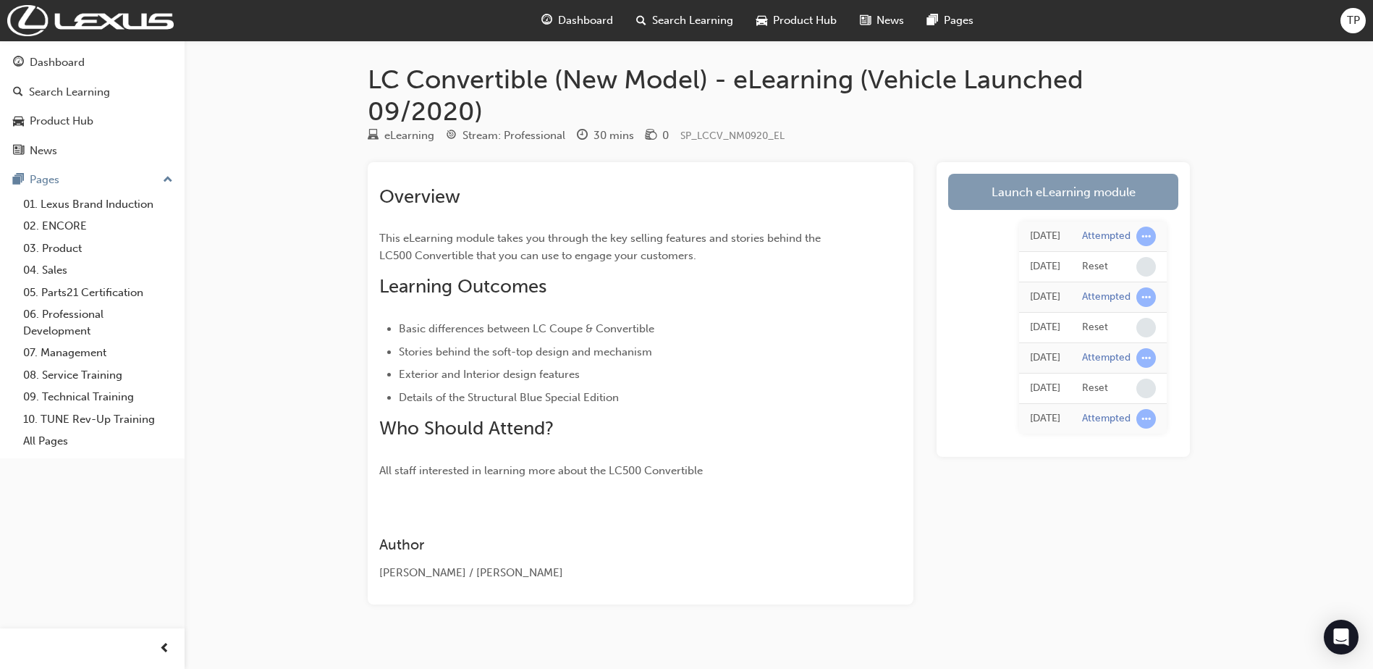
click at [1045, 198] on link "Launch eLearning module" at bounding box center [1063, 192] width 230 height 36
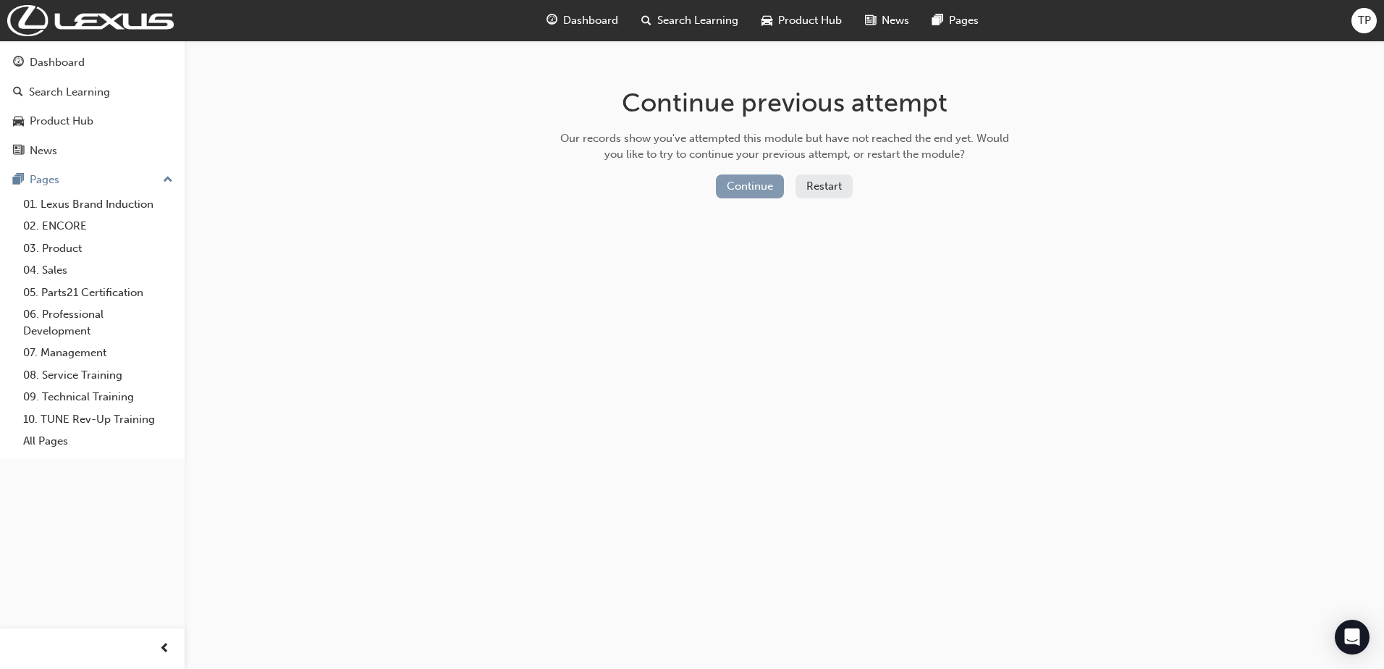
click at [751, 183] on button "Continue" at bounding box center [750, 186] width 68 height 24
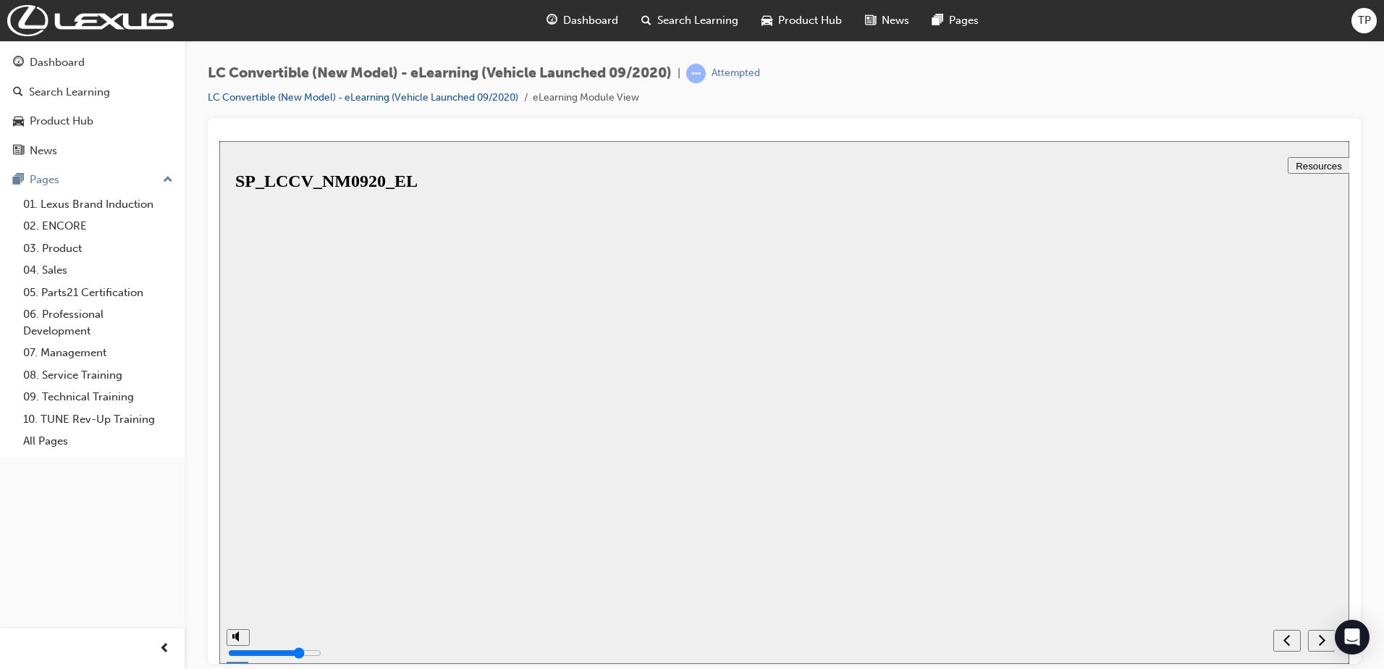
click at [267, 646] on button "Resume" at bounding box center [243, 653] width 48 height 15
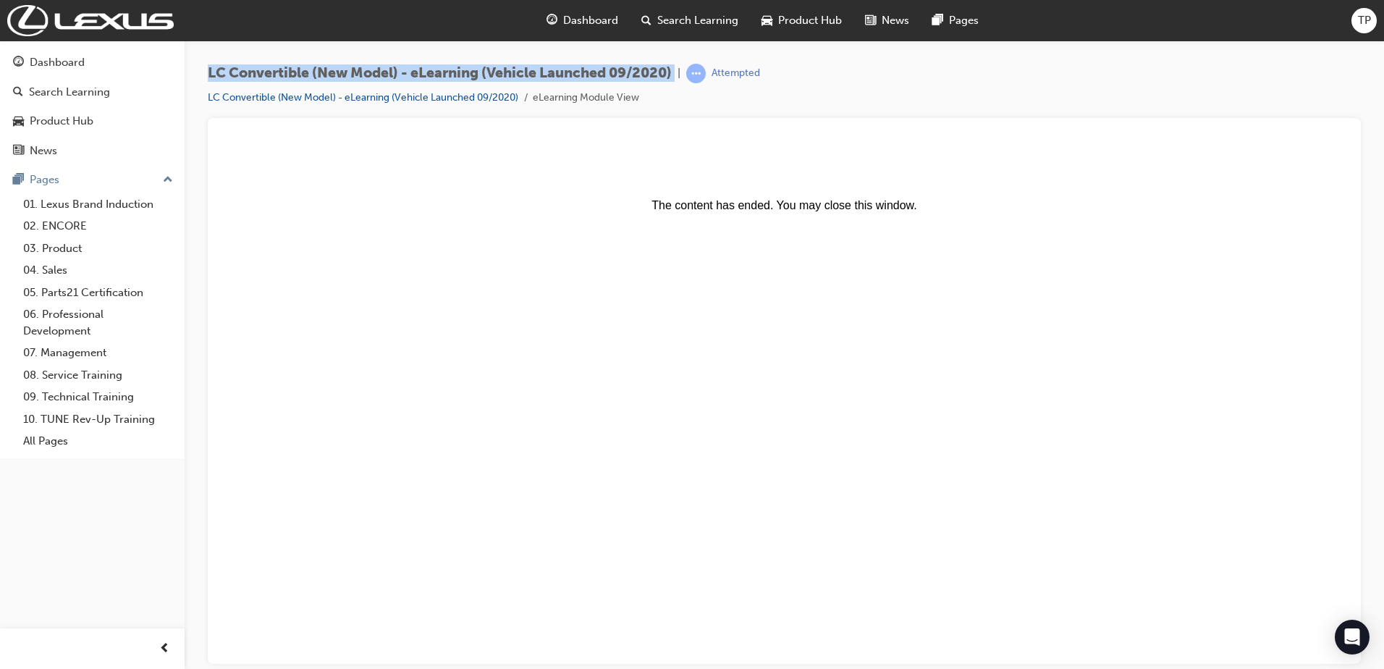
drag, startPoint x: 197, startPoint y: 69, endPoint x: 684, endPoint y: 75, distance: 487.2
click at [684, 75] on div "LC Convertible (New Model) - eLearning (Vehicle Launched 09/2020) | Attempted L…" at bounding box center [784, 337] width 1199 height 592
drag, startPoint x: 684, startPoint y: 75, endPoint x: 672, endPoint y: 75, distance: 11.6
copy span "LC Convertible (New Model) - eLearning (Vehicle Launched 09/2020)"
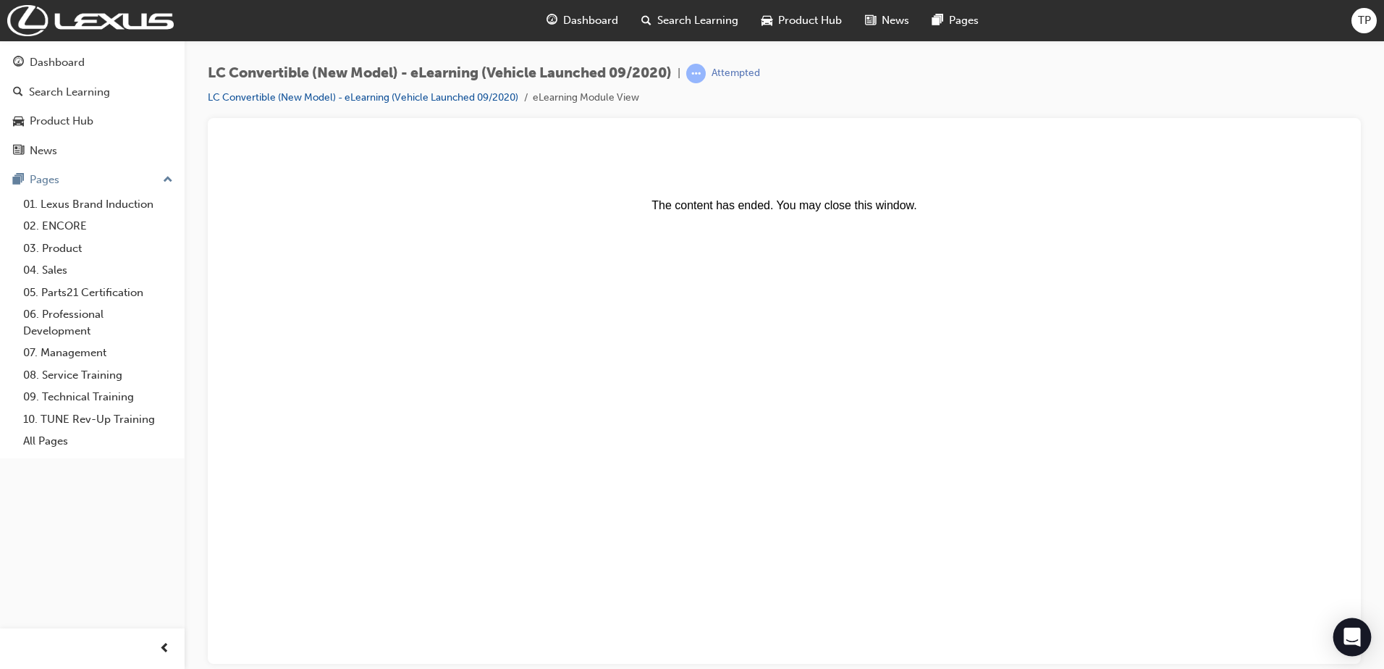
click at [1344, 632] on icon "Open Intercom Messenger" at bounding box center [1352, 637] width 19 height 19
click at [1343, 650] on html "The content has ended. You may close this window." at bounding box center [784, 401] width 1130 height 523
drag, startPoint x: 1353, startPoint y: 641, endPoint x: 1124, endPoint y: 490, distance: 274.2
click at [1353, 641] on div at bounding box center [784, 391] width 1153 height 546
click at [1340, 625] on body "The content has ended. You may close this window." at bounding box center [784, 401] width 1118 height 511
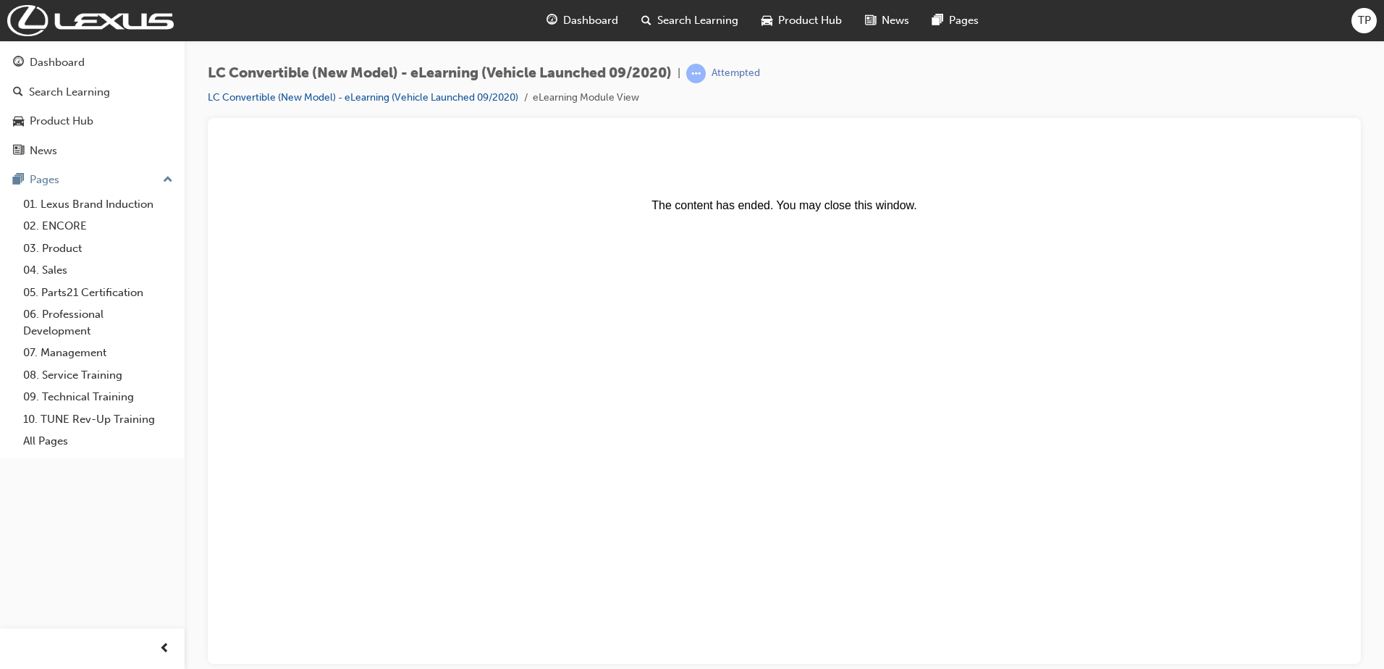
click at [1340, 625] on body "The content has ended. You may close this window." at bounding box center [784, 401] width 1118 height 511
drag, startPoint x: 1340, startPoint y: 625, endPoint x: 1213, endPoint y: 539, distance: 153.6
click at [1218, 545] on body "The content has ended. You may close this window." at bounding box center [784, 401] width 1118 height 511
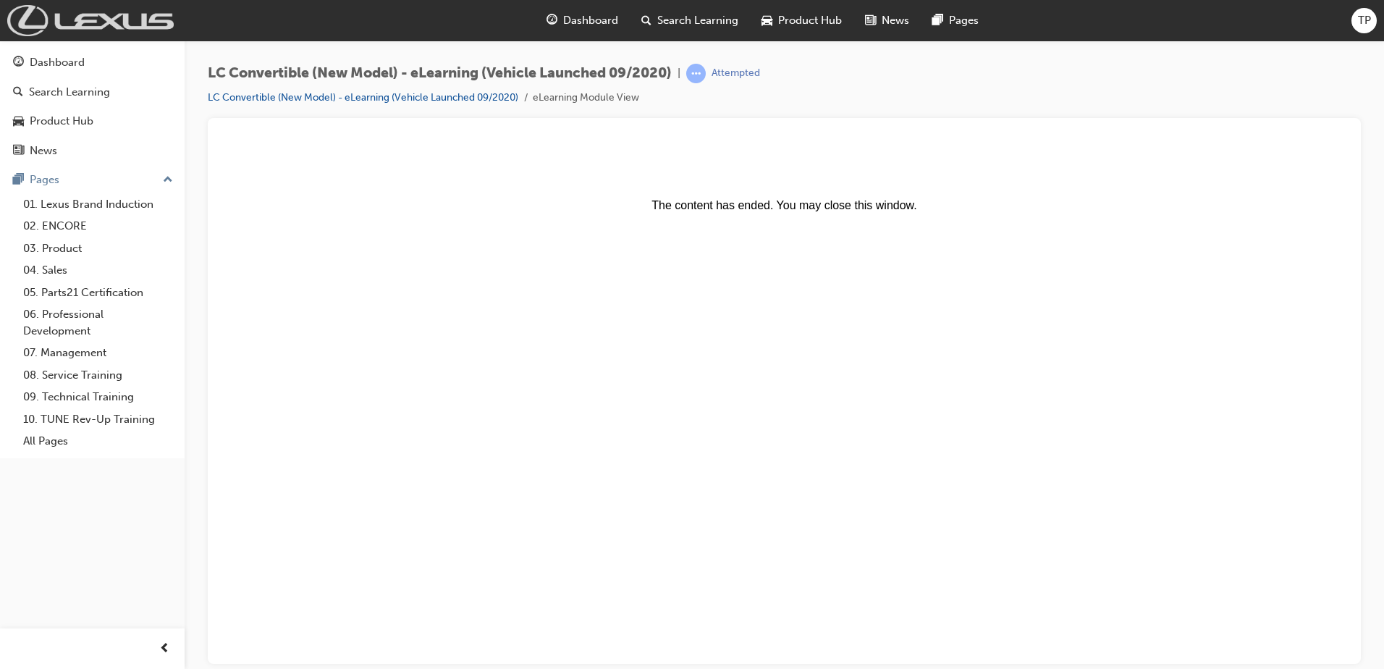
click at [131, 17] on img at bounding box center [90, 20] width 166 height 31
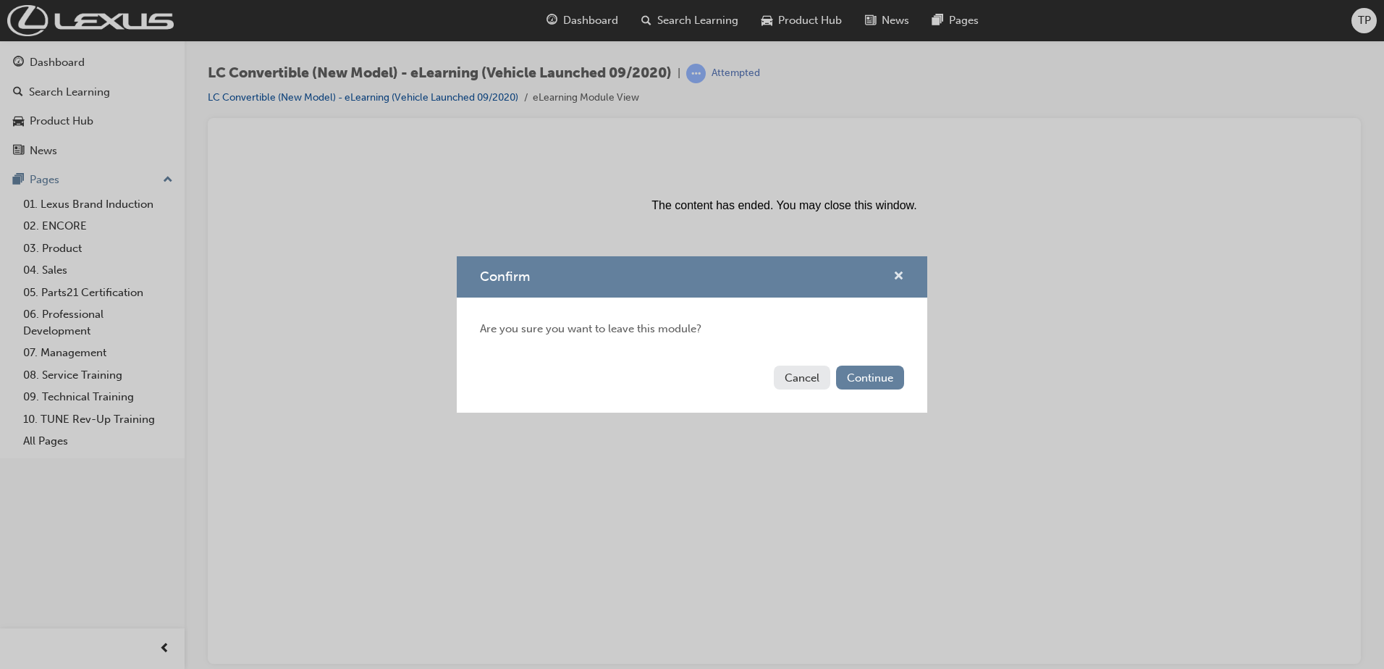
click at [893, 271] on span "cross-icon" at bounding box center [898, 277] width 11 height 13
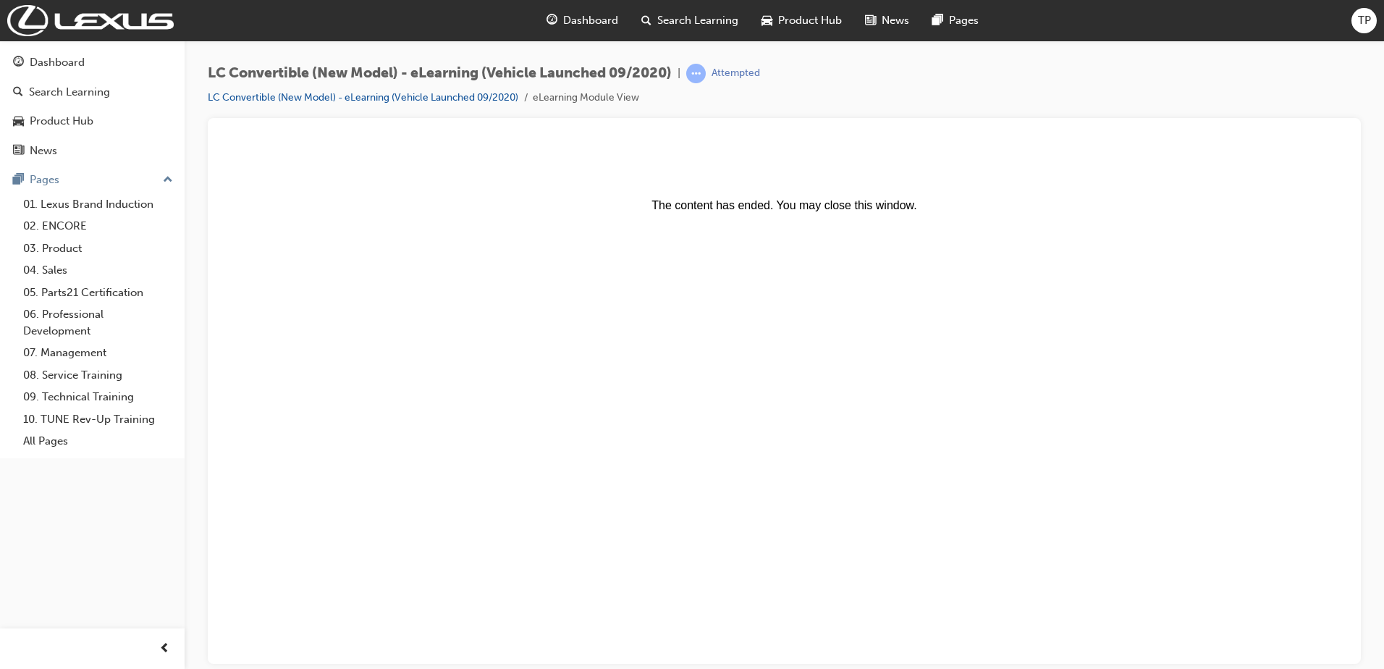
click at [614, 21] on span "Dashboard" at bounding box center [590, 20] width 55 height 17
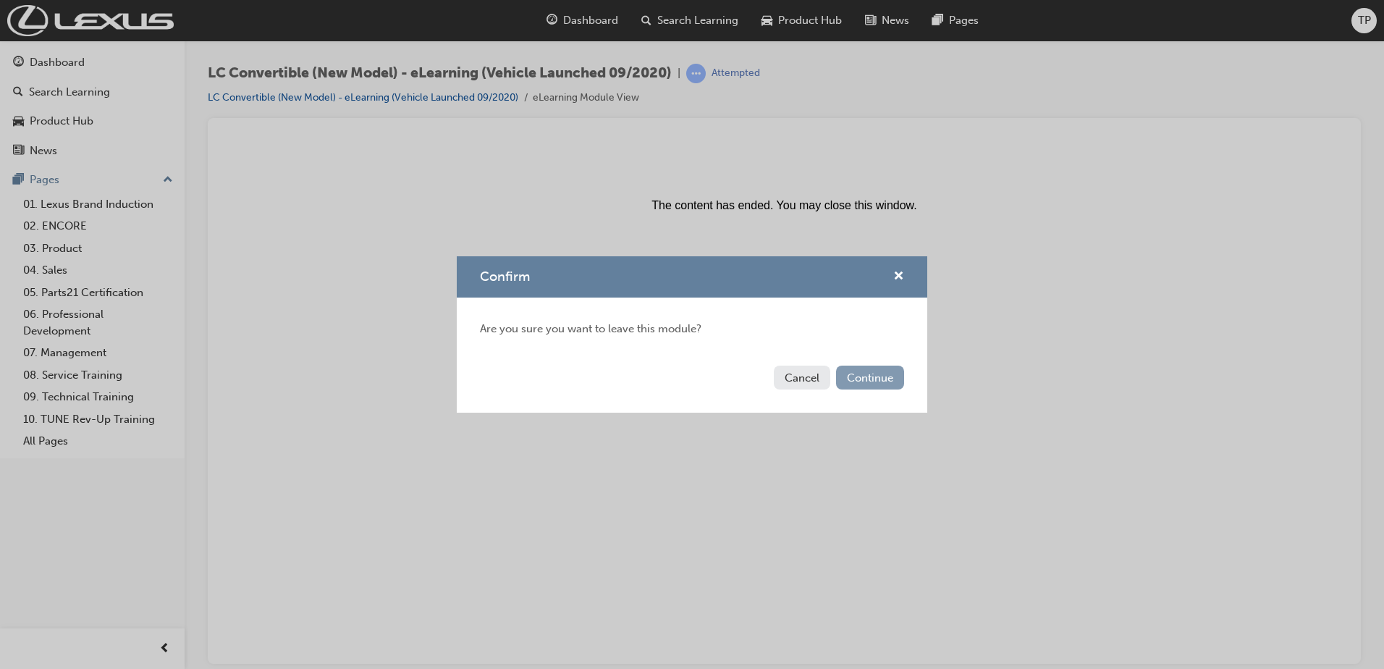
click at [861, 374] on button "Continue" at bounding box center [870, 378] width 68 height 24
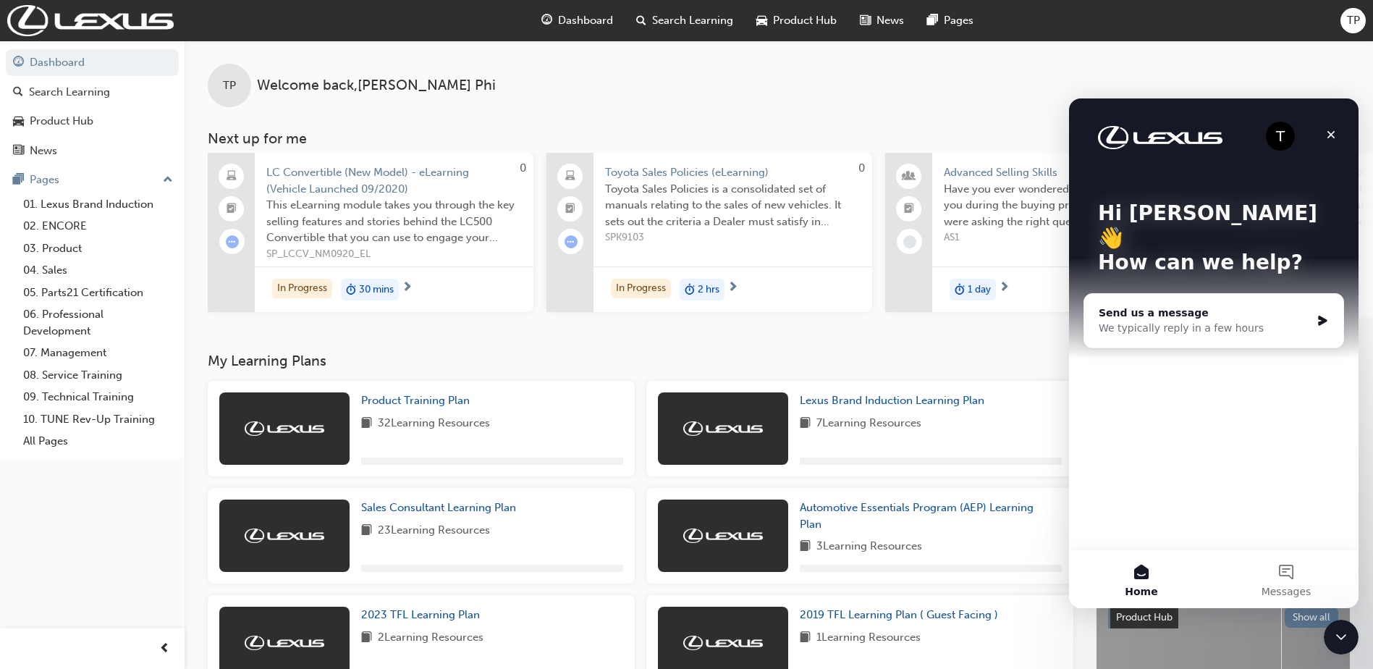
drag, startPoint x: 1185, startPoint y: 287, endPoint x: 1194, endPoint y: 284, distance: 9.8
click at [1191, 305] on div "Send us a message" at bounding box center [1205, 312] width 212 height 15
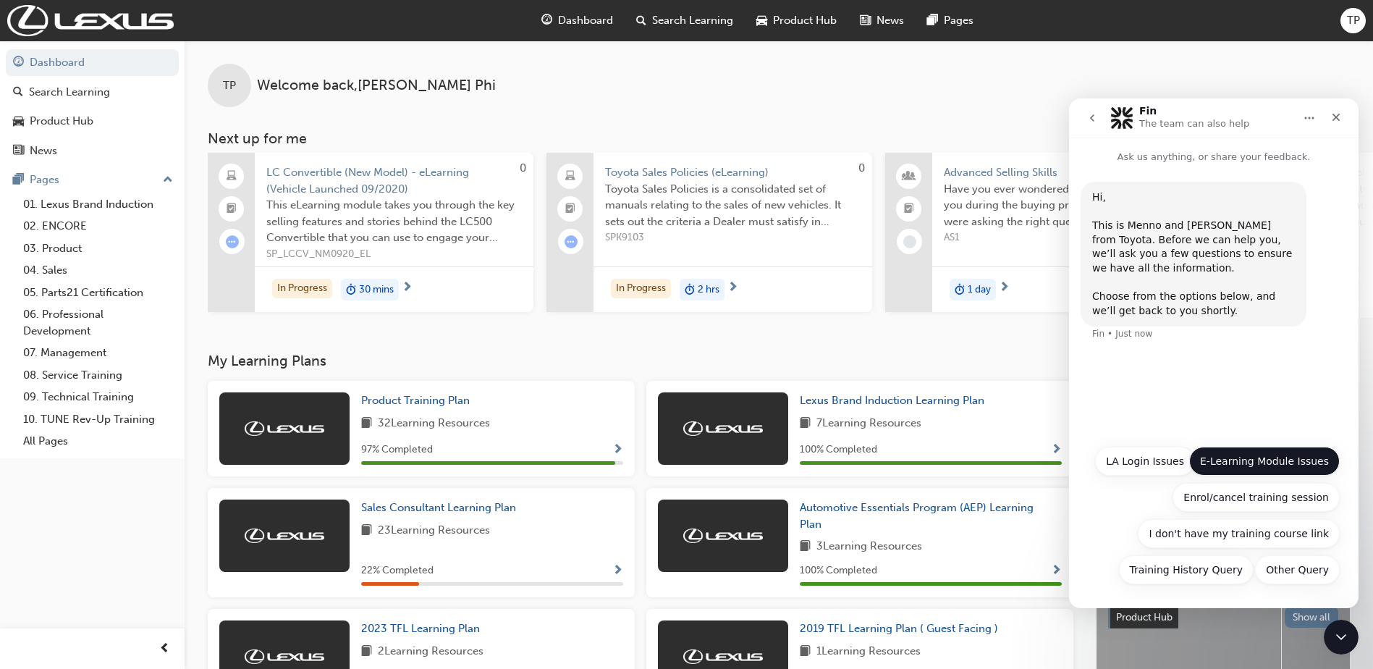
click at [1287, 468] on button "E-Learning Module Issues" at bounding box center [1264, 461] width 151 height 29
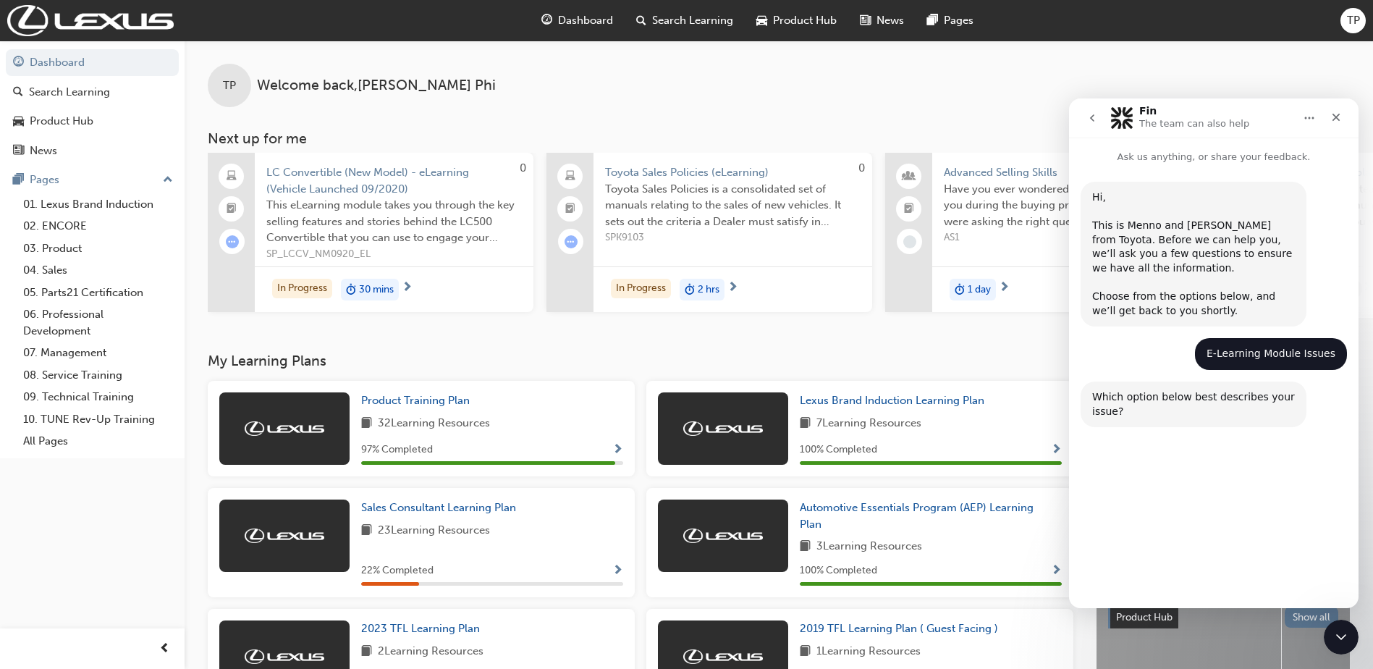
click at [1197, 479] on button "My module is not showing as completed within my training history." at bounding box center [1214, 478] width 252 height 42
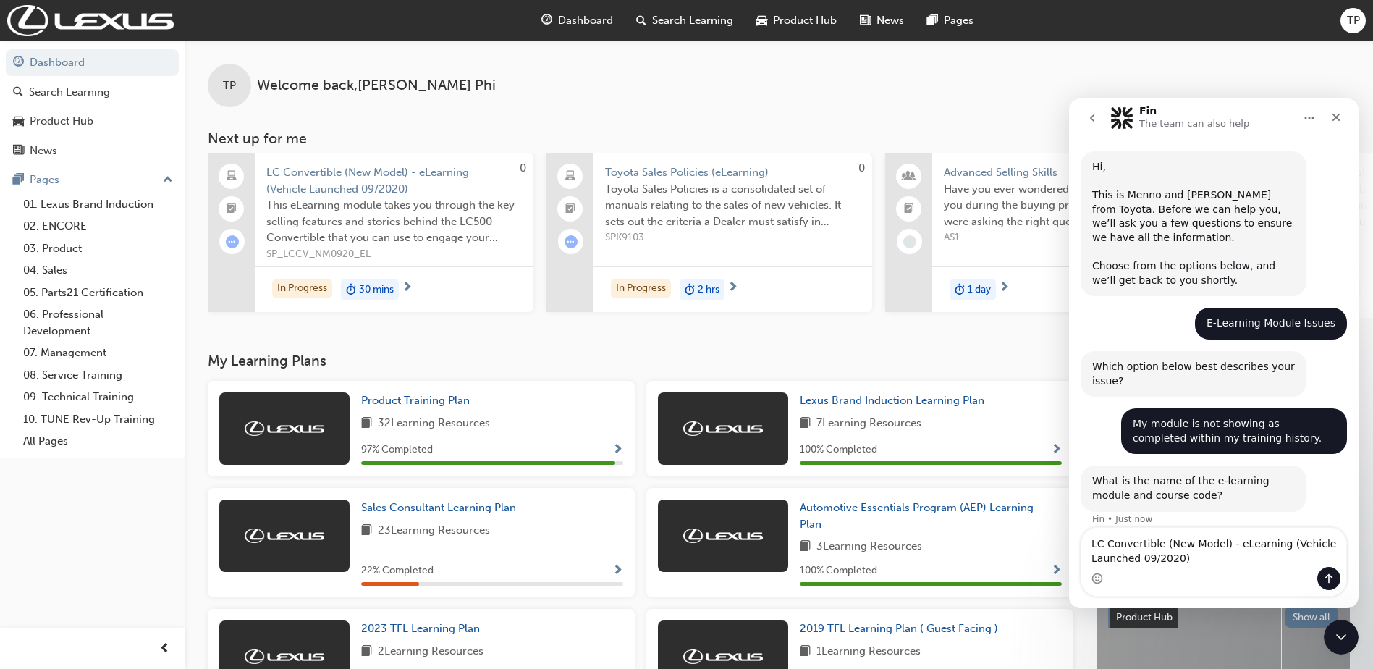
scroll to position [59, 0]
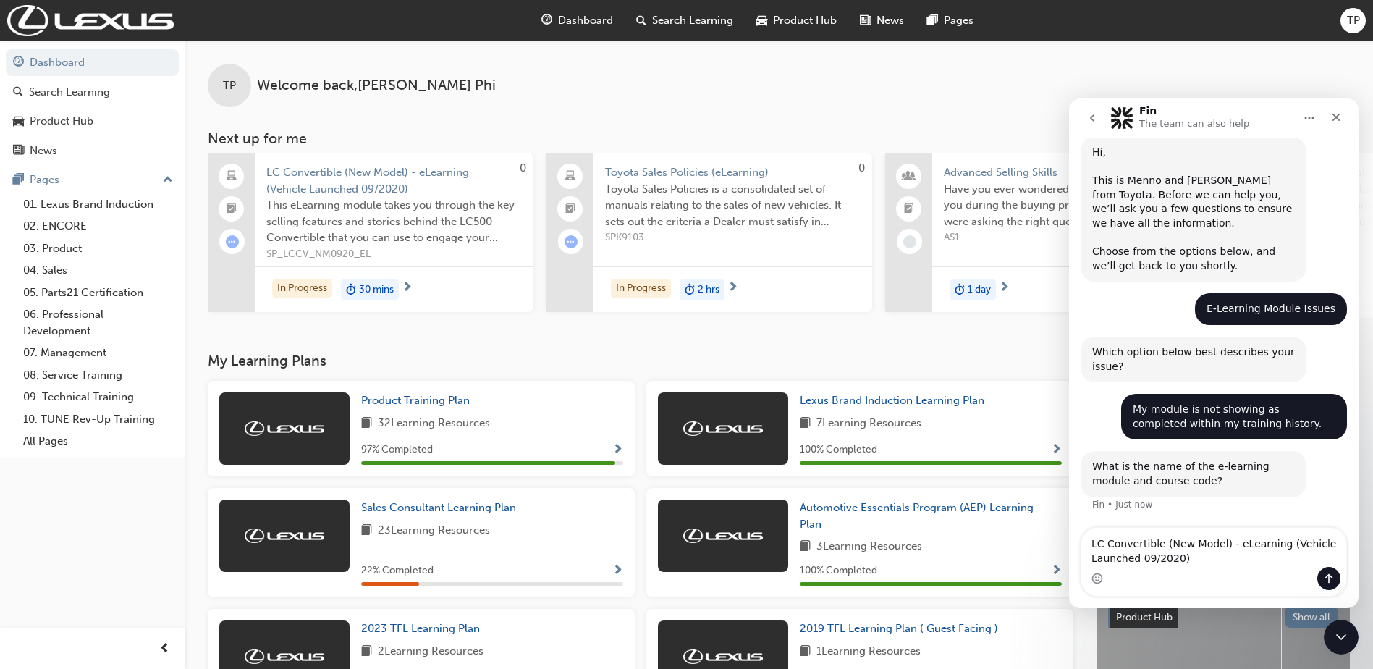
click at [375, 179] on span "LC Convertible (New Model) - eLearning (Vehicle Launched 09/2020)" at bounding box center [394, 180] width 256 height 33
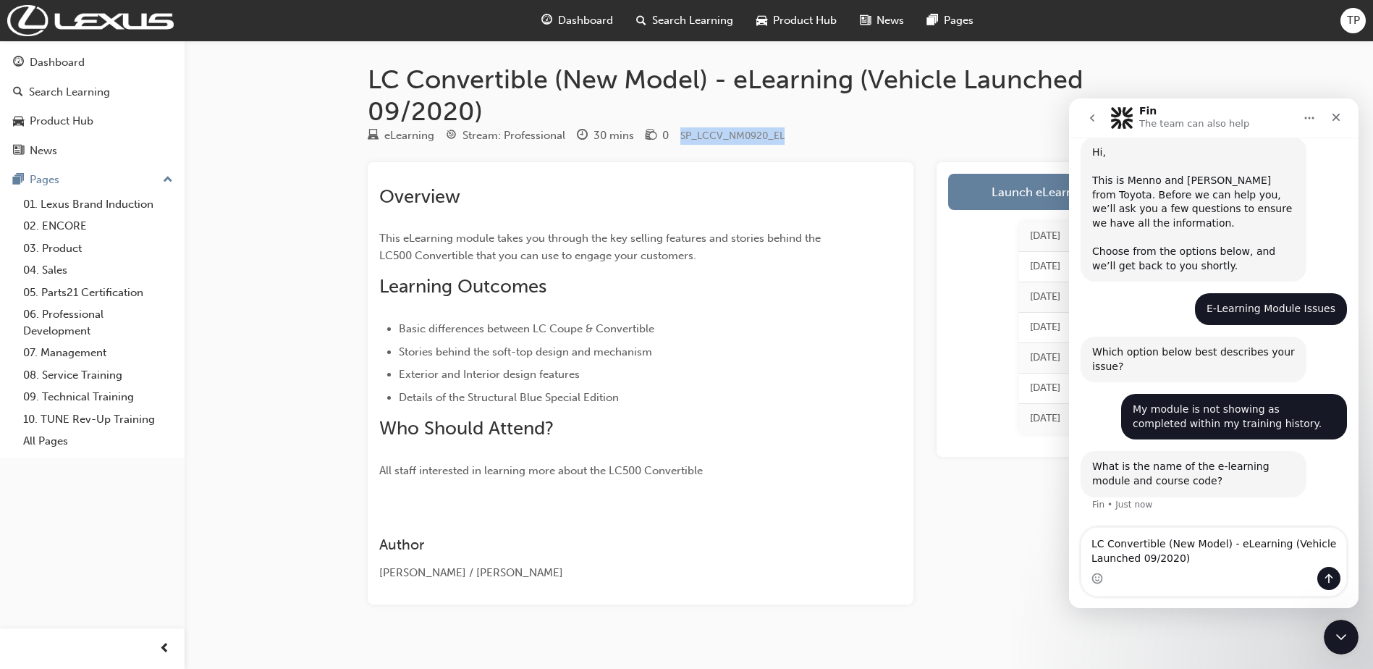
drag, startPoint x: 788, startPoint y: 136, endPoint x: 676, endPoint y: 139, distance: 112.2
click at [676, 139] on div "eLearning Stream: Professional 30 mins 0 SP_LCCV_NM0920_EL" at bounding box center [779, 139] width 822 height 24
drag, startPoint x: 676, startPoint y: 139, endPoint x: 698, endPoint y: 132, distance: 22.9
copy span "SP_LCCV_NM0920_EL"
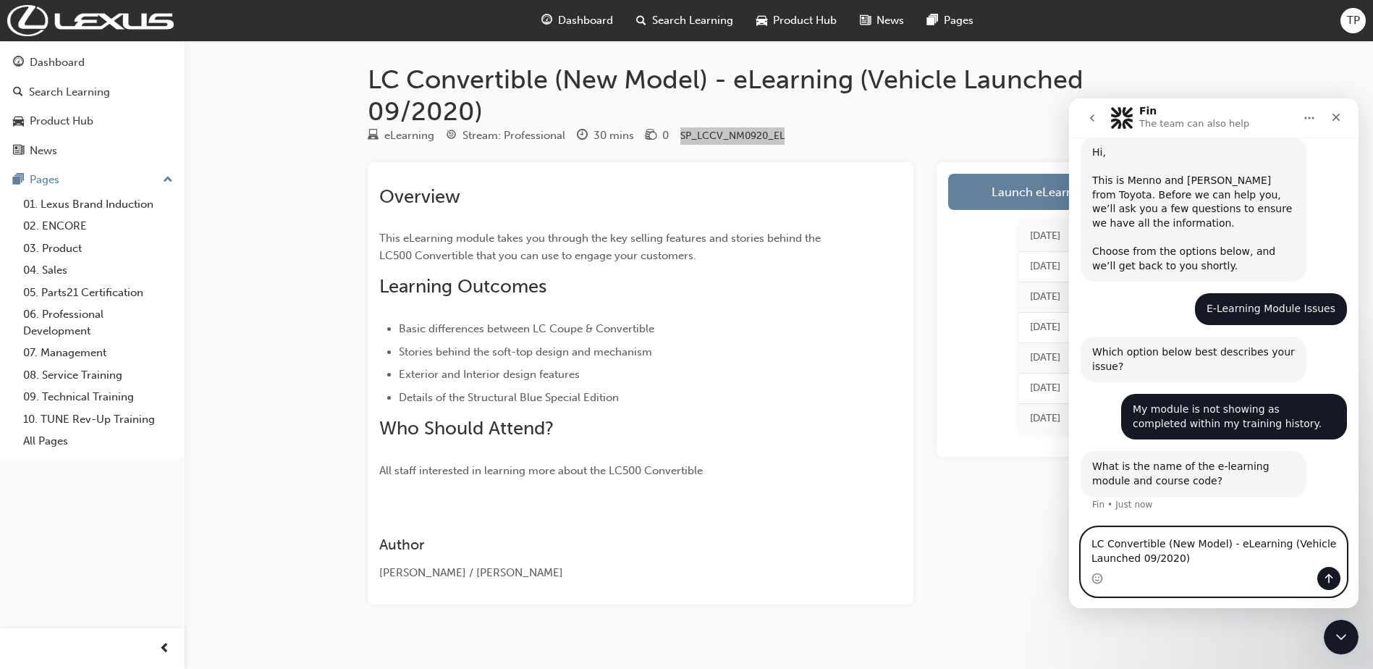
click at [1205, 540] on textarea "LC Convertible (New Model) - eLearning (Vehicle Launched 09/2020)" at bounding box center [1213, 547] width 265 height 39
paste textarea "SP_LCCV_NM0920_EL"
type textarea "LC Convertible (New Model) - eLearning (Vehicle Launched 09/2020)SP_LCCV_NM0920…"
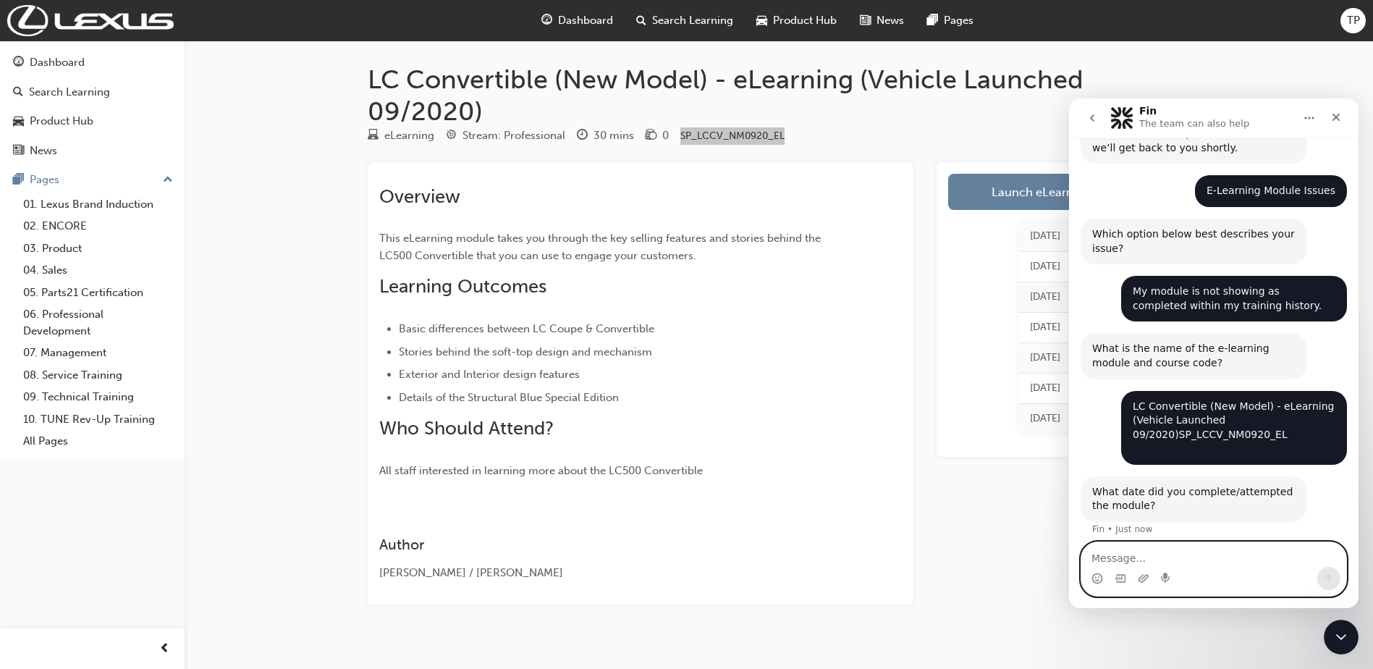
scroll to position [173, 0]
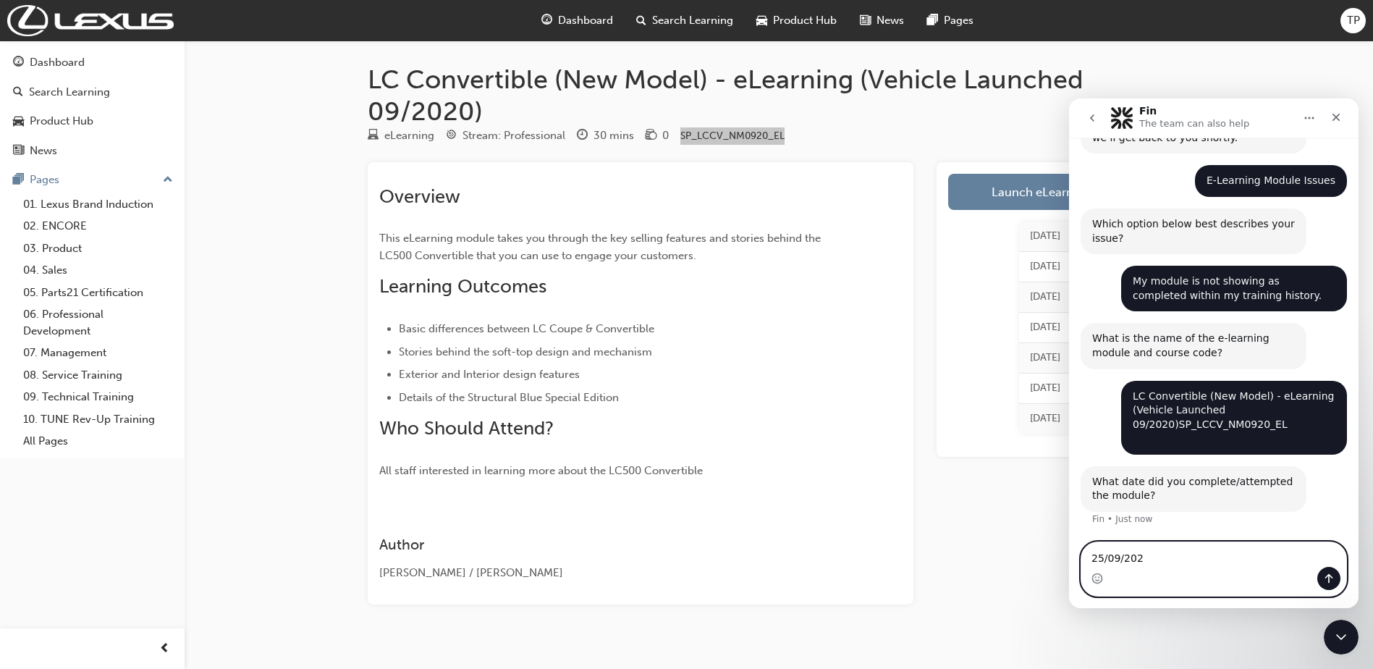
type textarea "25/09/2025"
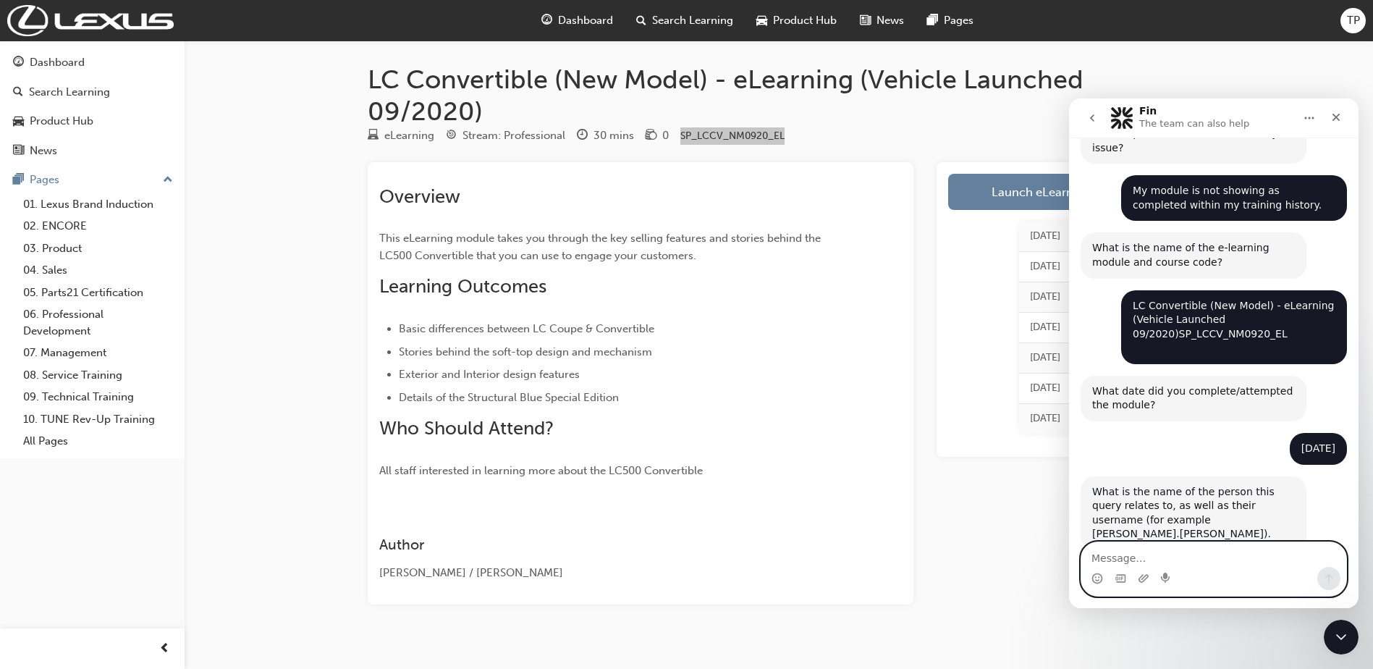
scroll to position [287, 0]
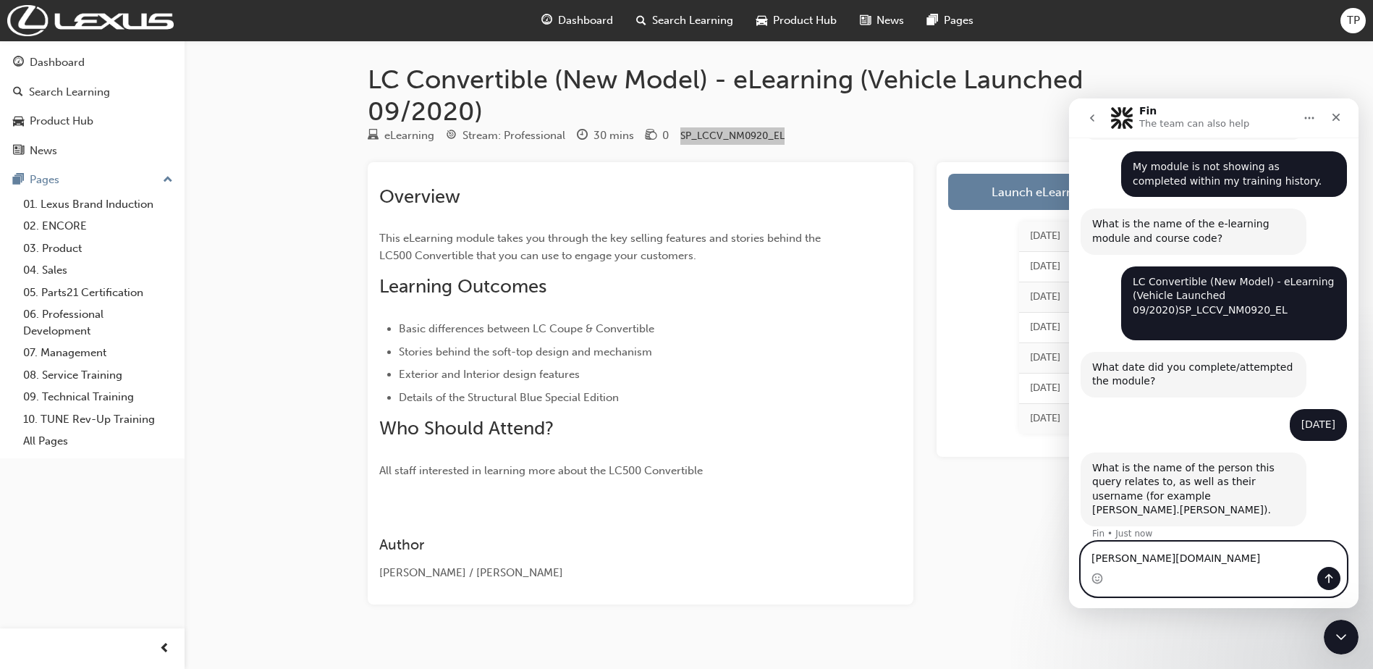
type textarea "Tina.Phi"
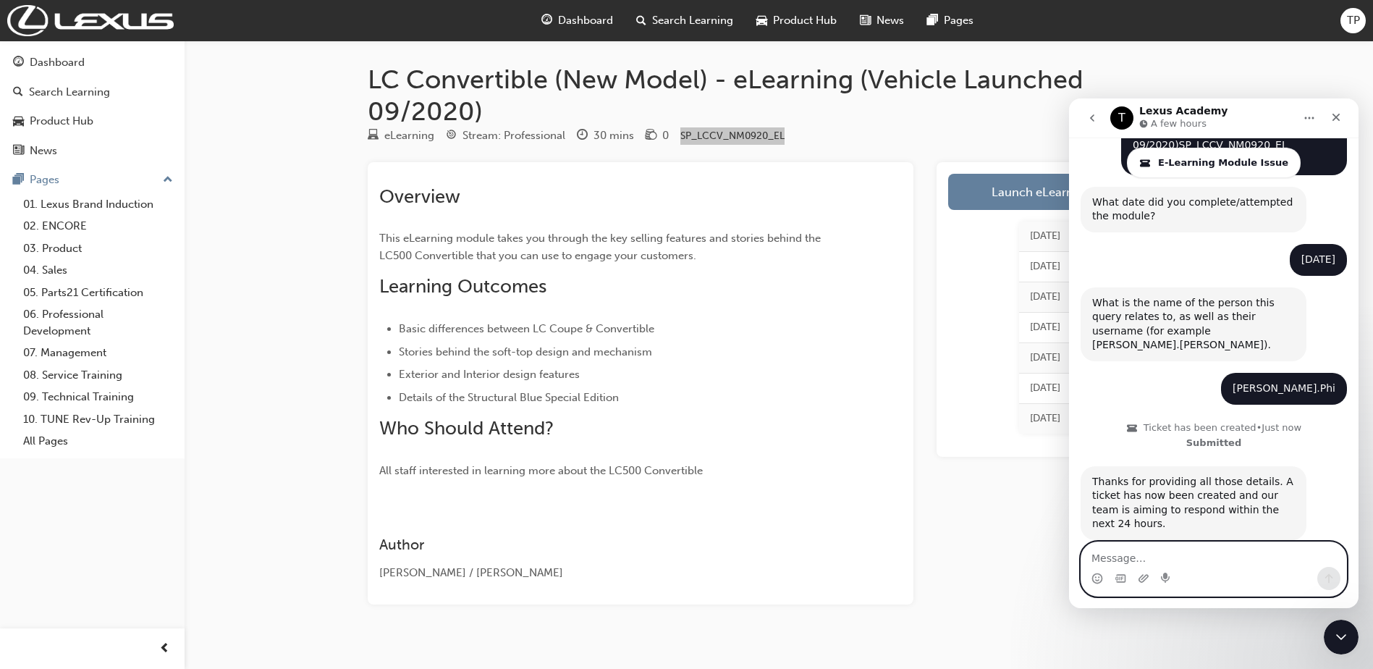
scroll to position [557, 0]
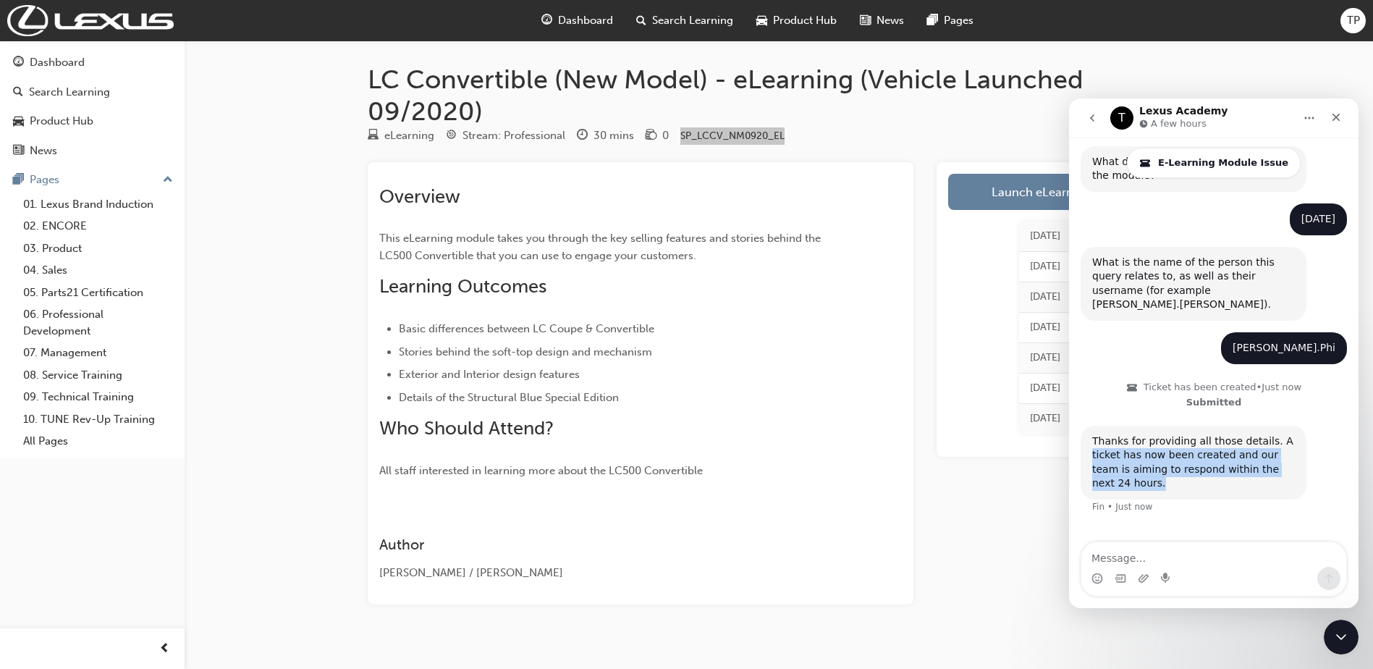
drag, startPoint x: 1094, startPoint y: 434, endPoint x: 1294, endPoint y: 460, distance: 201.4
click at [1294, 460] on div "Thanks for providing all those details. A ticket has now been created and our t…" at bounding box center [1193, 462] width 203 height 56
drag, startPoint x: 1294, startPoint y: 460, endPoint x: 1286, endPoint y: 465, distance: 9.4
click at [1286, 465] on div "Thanks for providing all those details. A ticket has now been created and our t…" at bounding box center [1194, 463] width 226 height 74
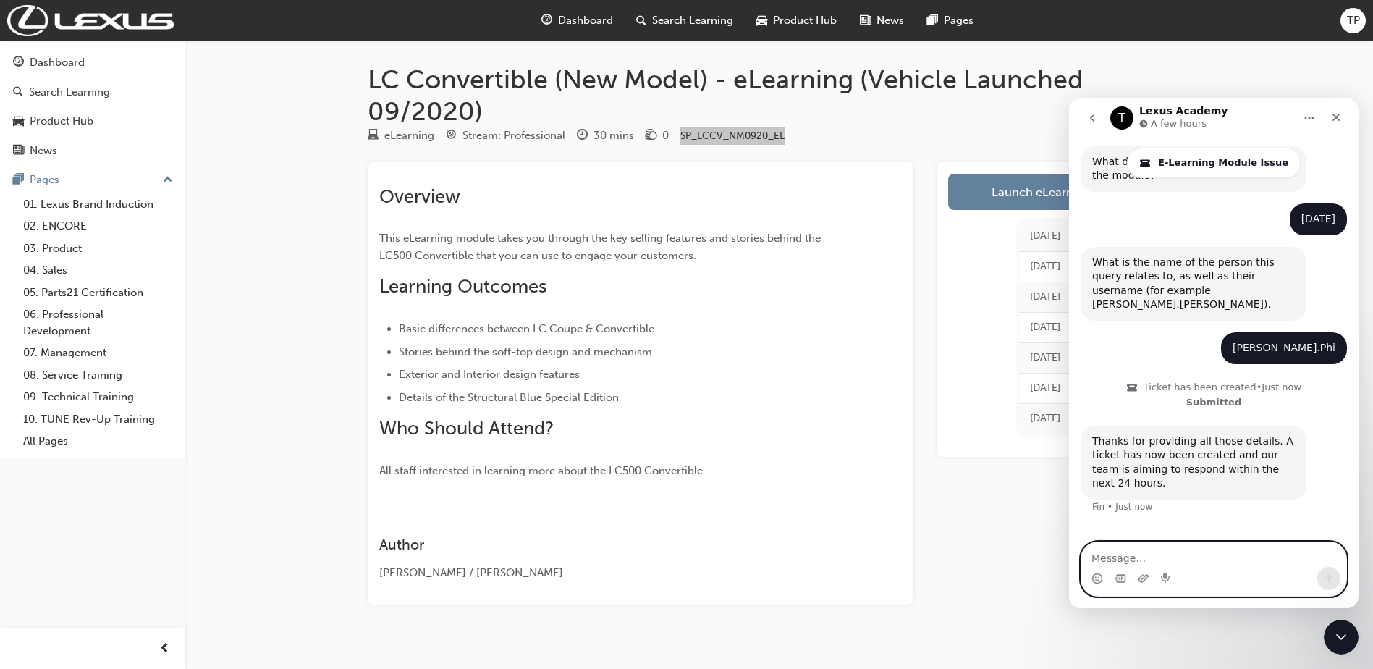
click at [1186, 559] on textarea "Message…" at bounding box center [1213, 554] width 265 height 25
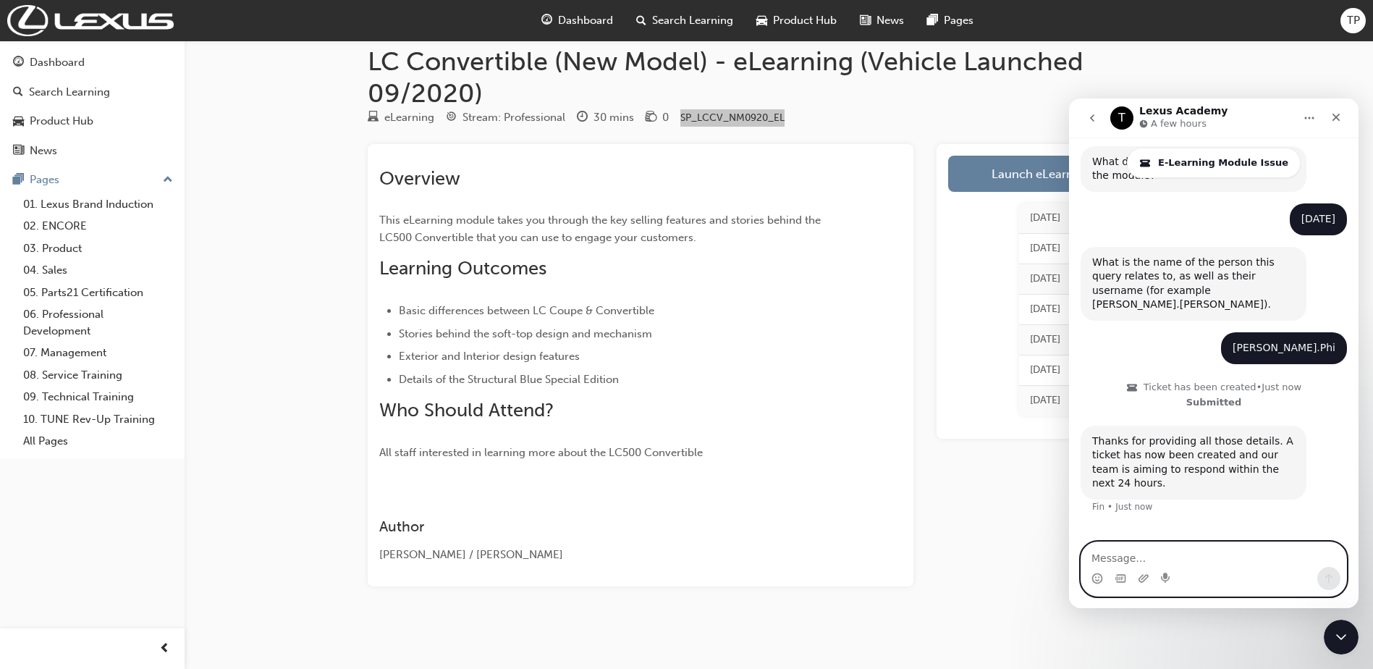
scroll to position [0, 0]
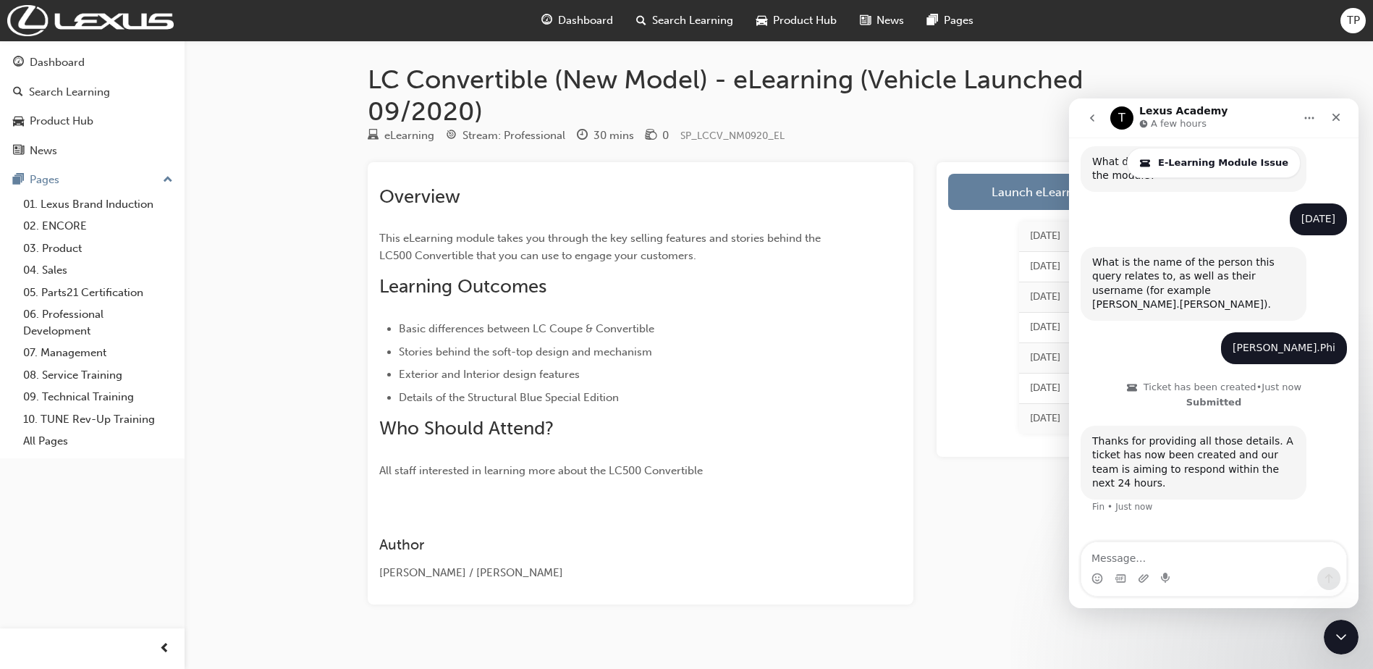
click at [717, 219] on div "Overview This eLearning module takes you through the key selling features and s…" at bounding box center [614, 332] width 471 height 294
click at [1004, 123] on h1 "LC Convertible (New Model) - eLearning (Vehicle Launched 09/2020)" at bounding box center [779, 95] width 822 height 63
click at [591, 12] on div "Dashboard" at bounding box center [577, 21] width 95 height 30
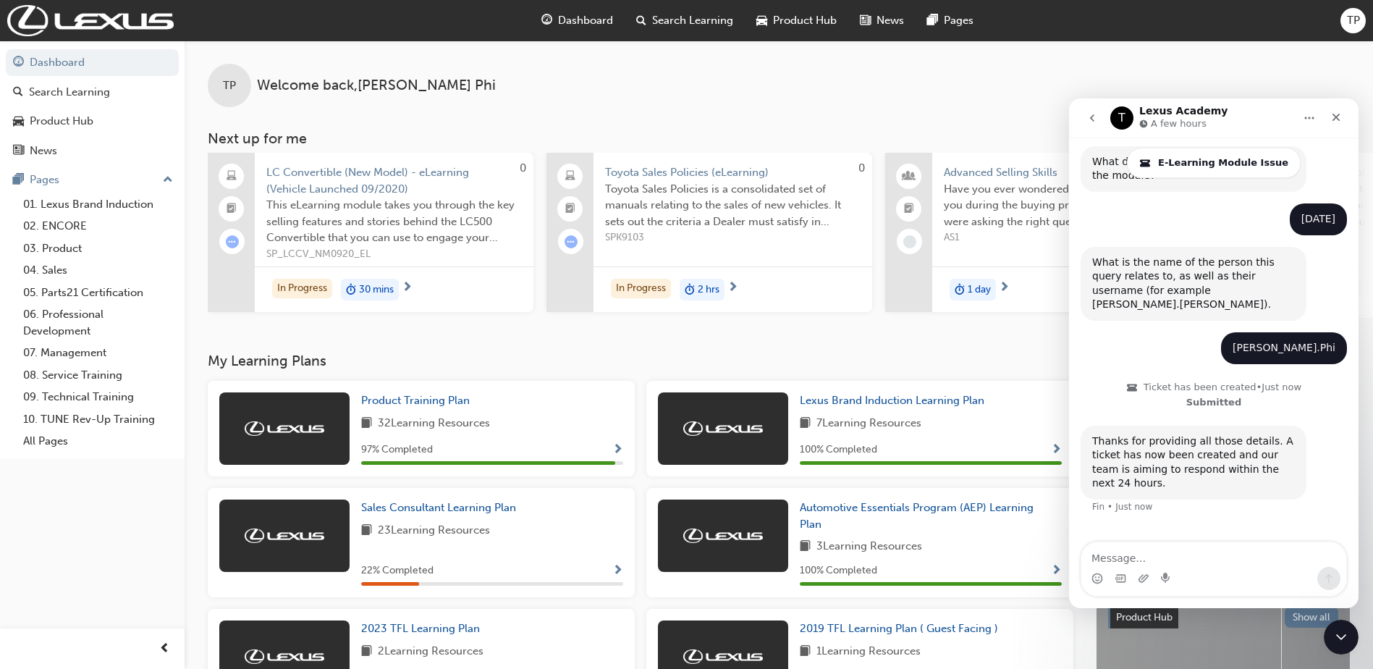
click at [700, 172] on span "Toyota Sales Policies (eLearning)" at bounding box center [733, 172] width 256 height 17
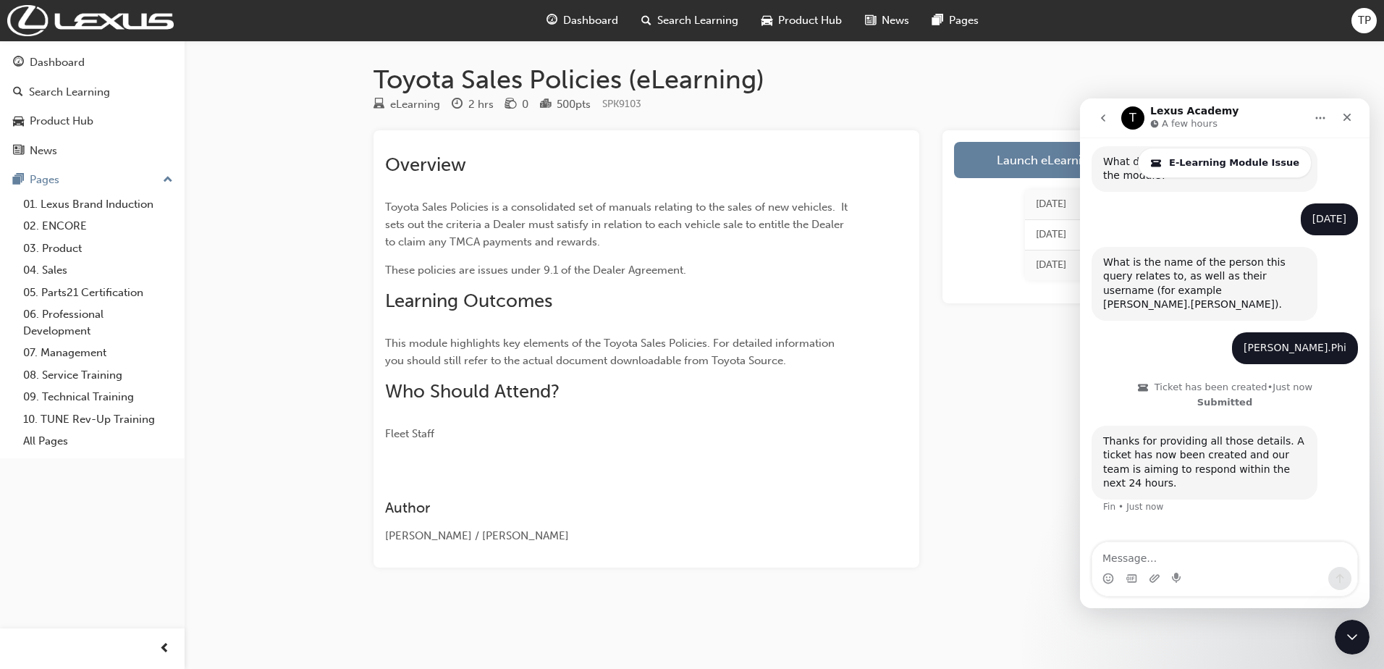
click at [1074, 48] on div "Toyota Sales Policies (eLearning) eLearning 2 hrs 0 500 pts SPK9103 Overview To…" at bounding box center [784, 327] width 869 height 573
click at [1029, 169] on link "Launch eLearning module" at bounding box center [1069, 160] width 230 height 36
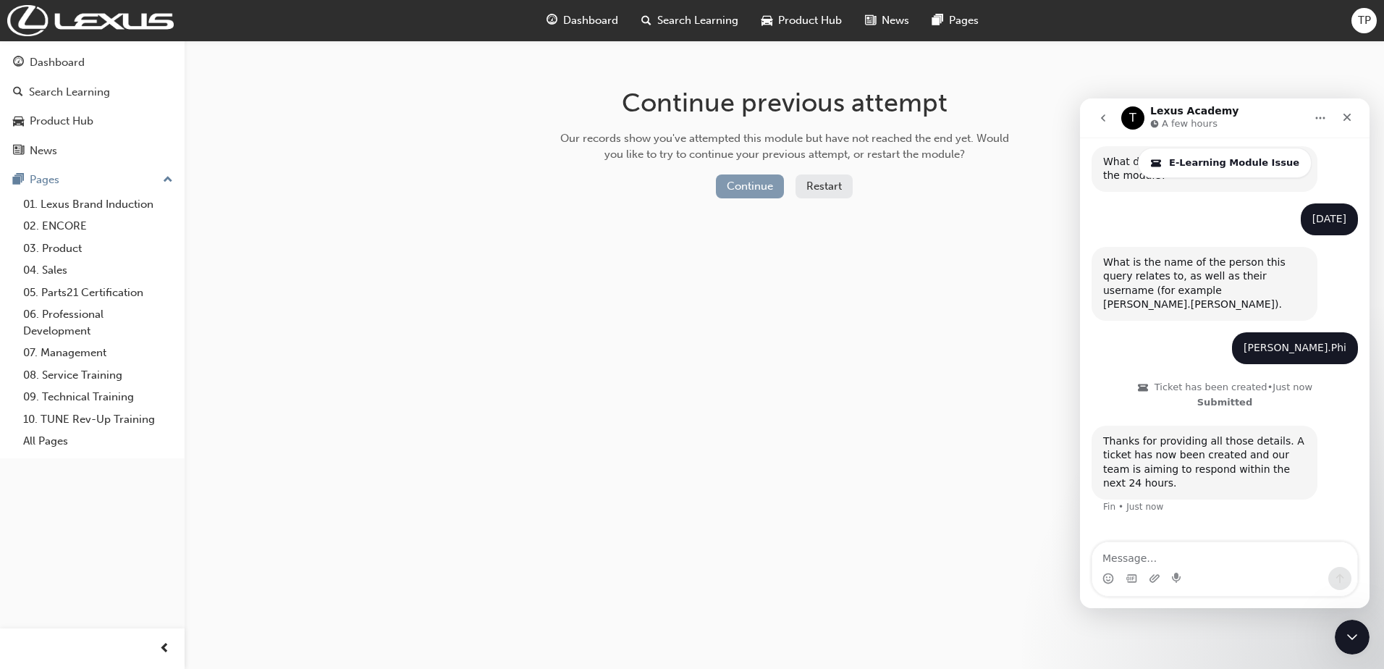
click at [764, 177] on button "Continue" at bounding box center [750, 186] width 68 height 24
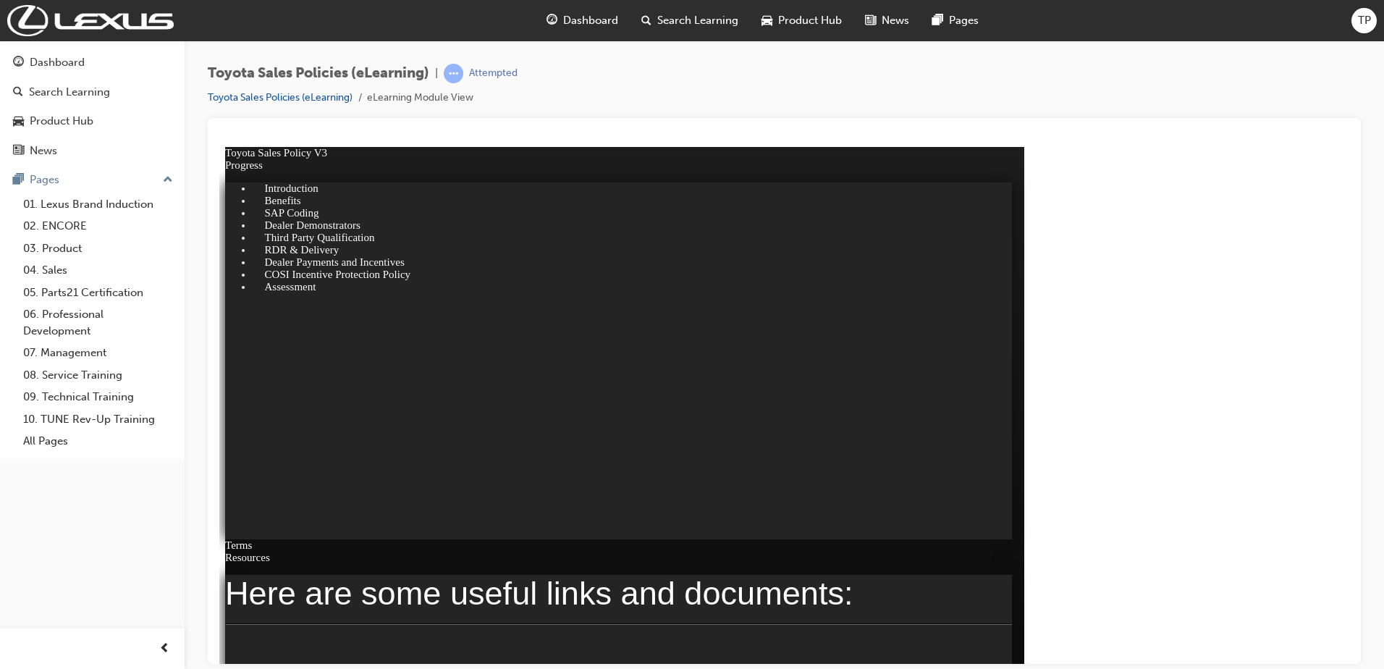
click div
click at [601, 17] on span "Dashboard" at bounding box center [590, 20] width 55 height 17
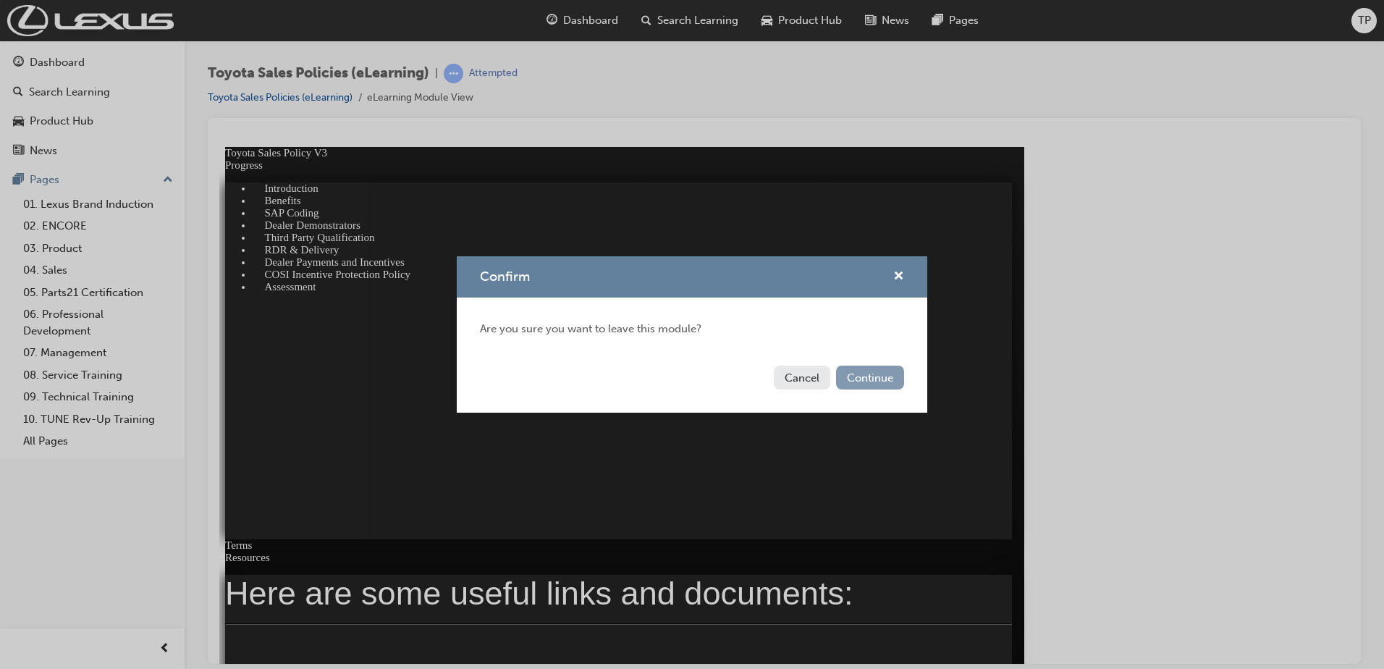
click at [883, 368] on button "Continue" at bounding box center [870, 378] width 68 height 24
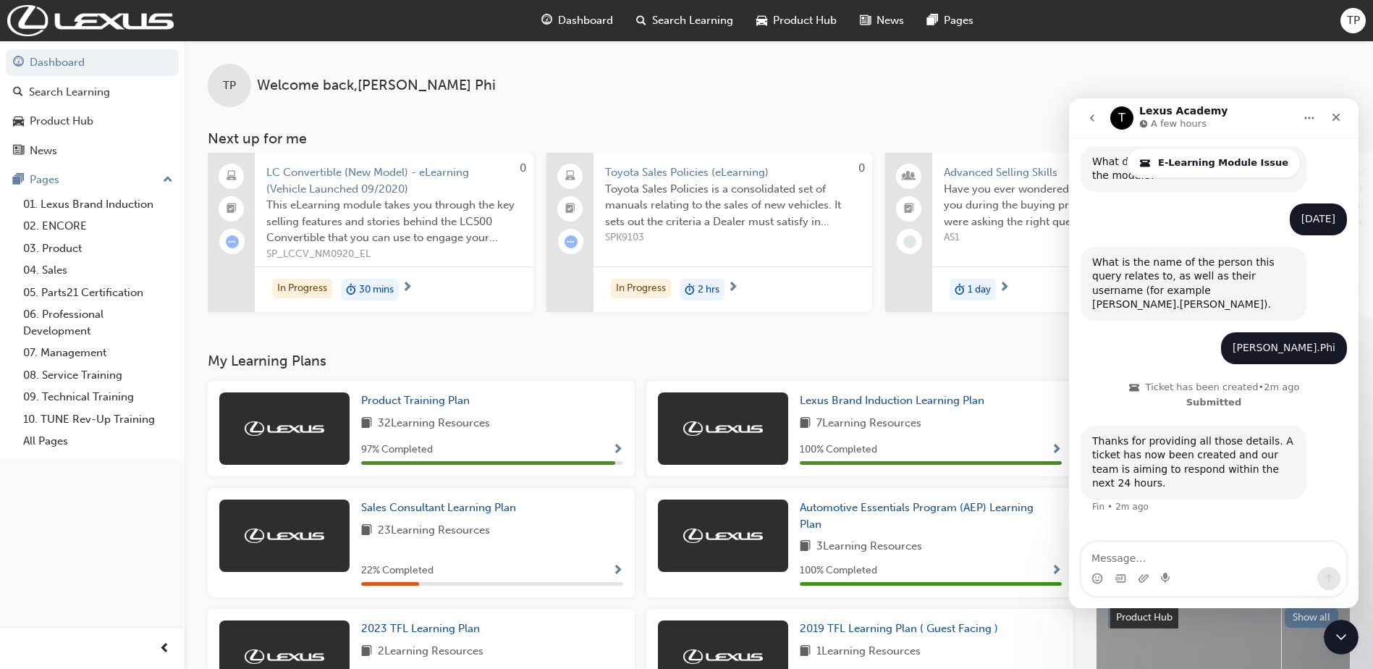
click at [748, 353] on div "TP Welcome back , Tina Phi Next up for me 0 LC Convertible (New Model) - eLearn…" at bounding box center [779, 197] width 1189 height 312
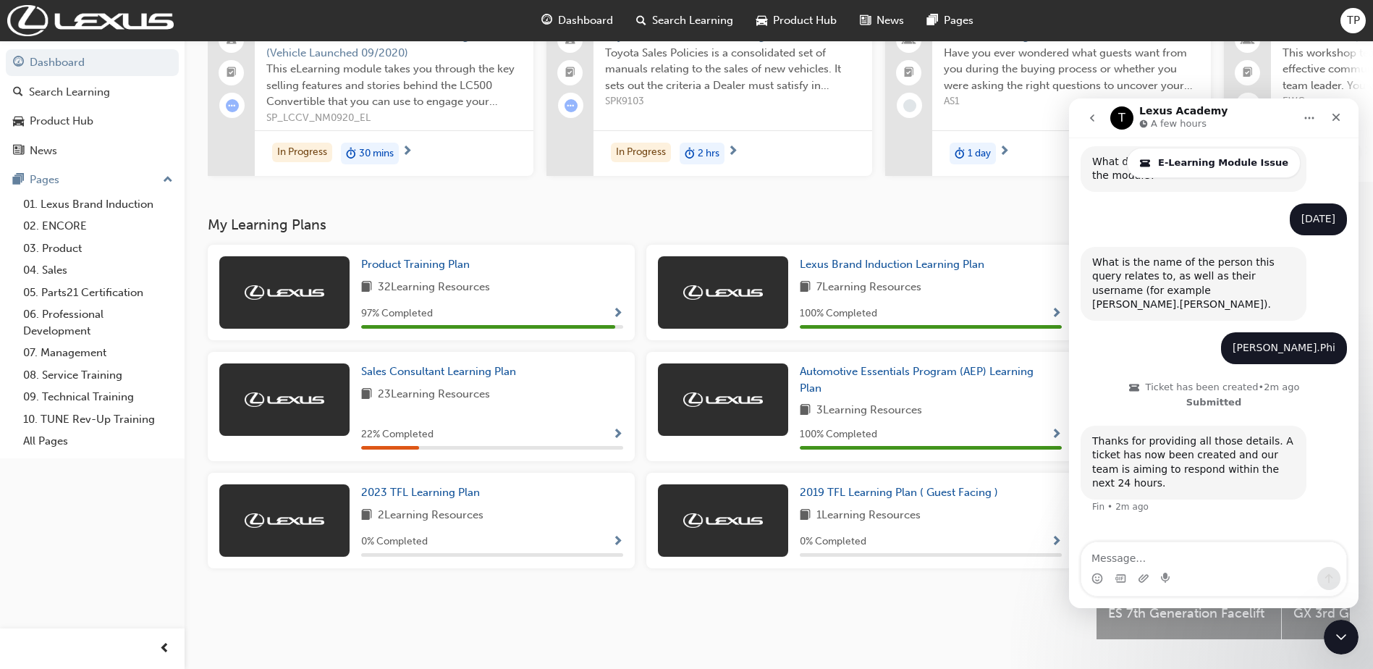
scroll to position [145, 0]
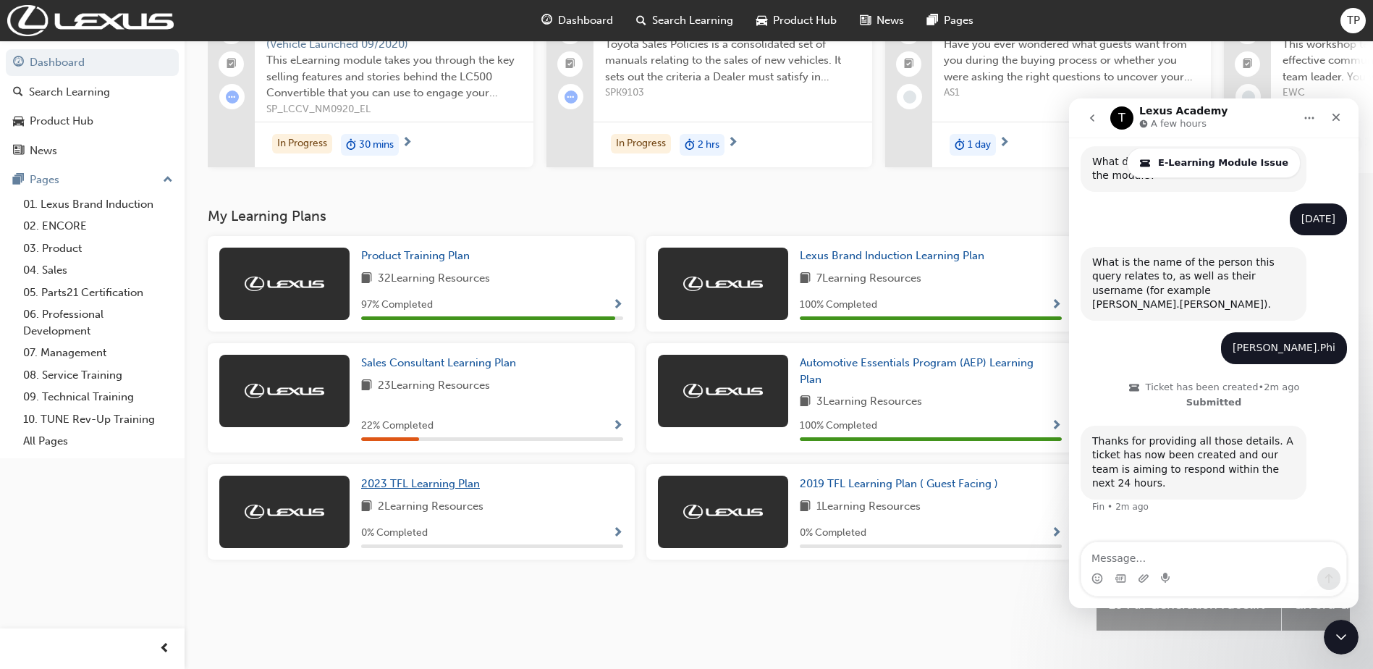
click at [459, 490] on span "2023 TFL Learning Plan" at bounding box center [420, 483] width 119 height 13
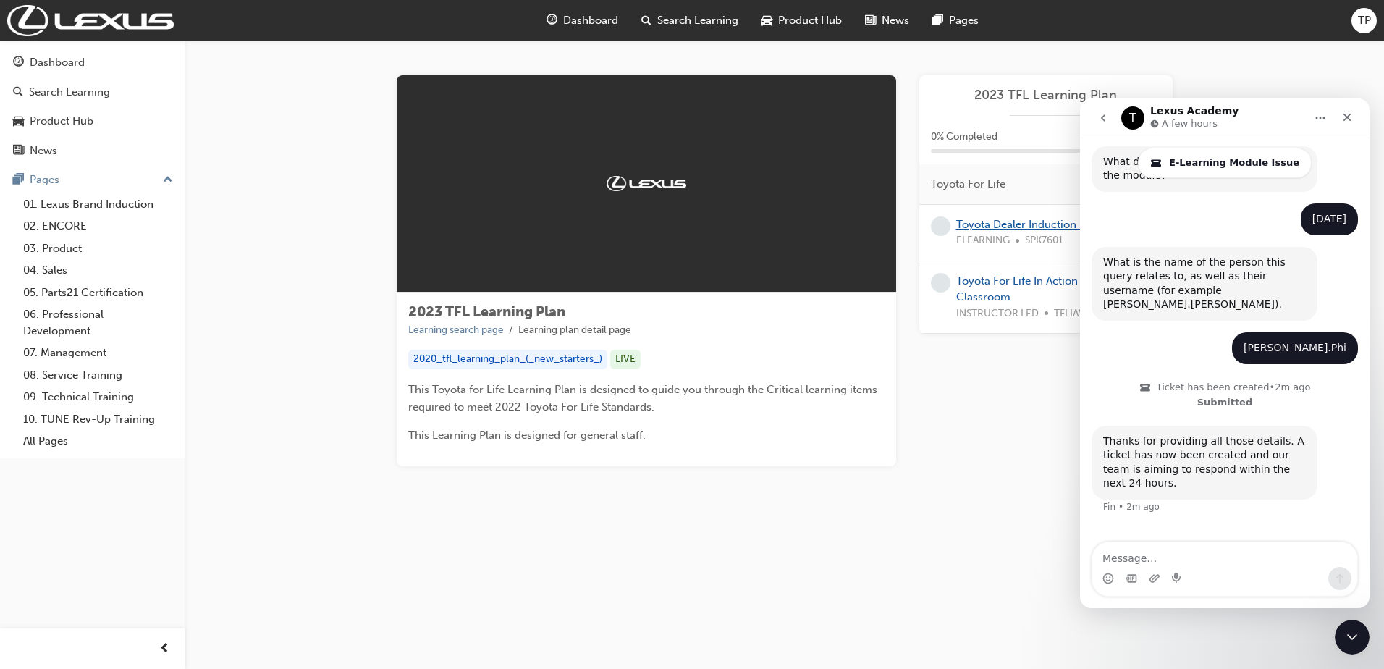
click at [1022, 228] on link "Toyota Dealer Induction (eLearning)" at bounding box center [1046, 224] width 180 height 13
click at [974, 274] on link "Toyota For Life In Action - Virtual Classroom" at bounding box center [1038, 289] width 165 height 30
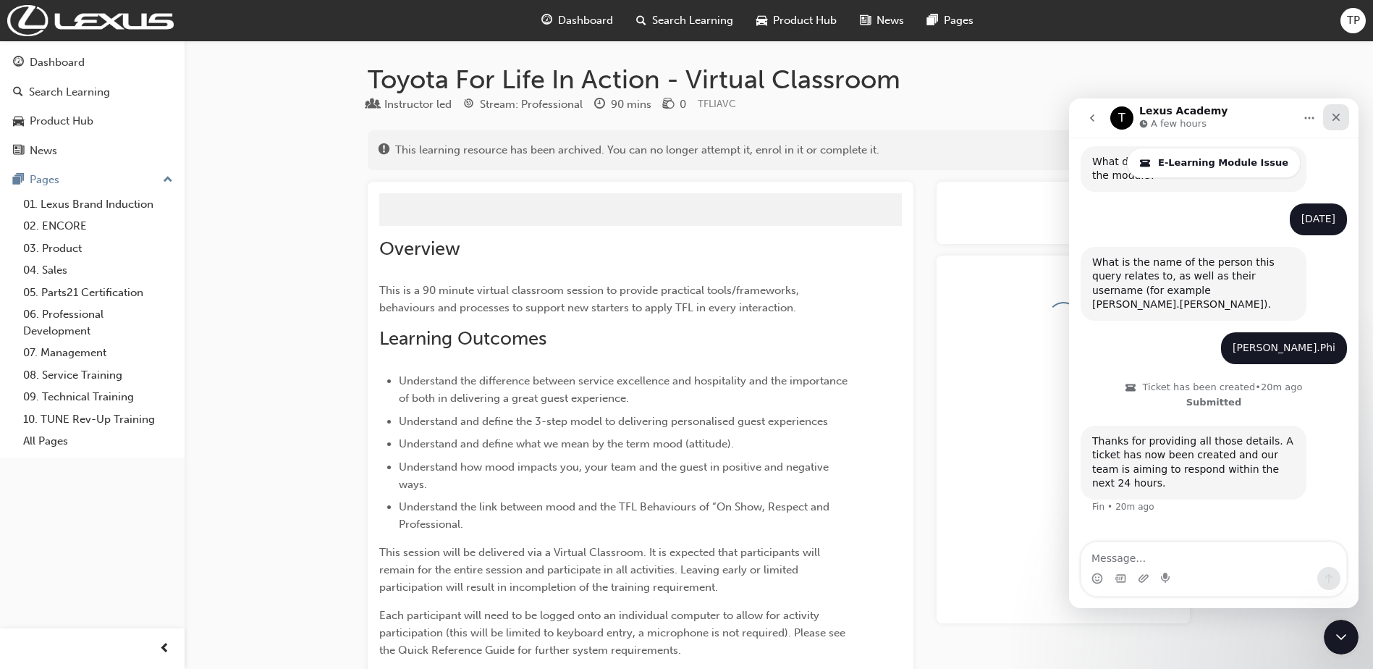
click at [1336, 114] on icon "Close" at bounding box center [1336, 117] width 12 height 12
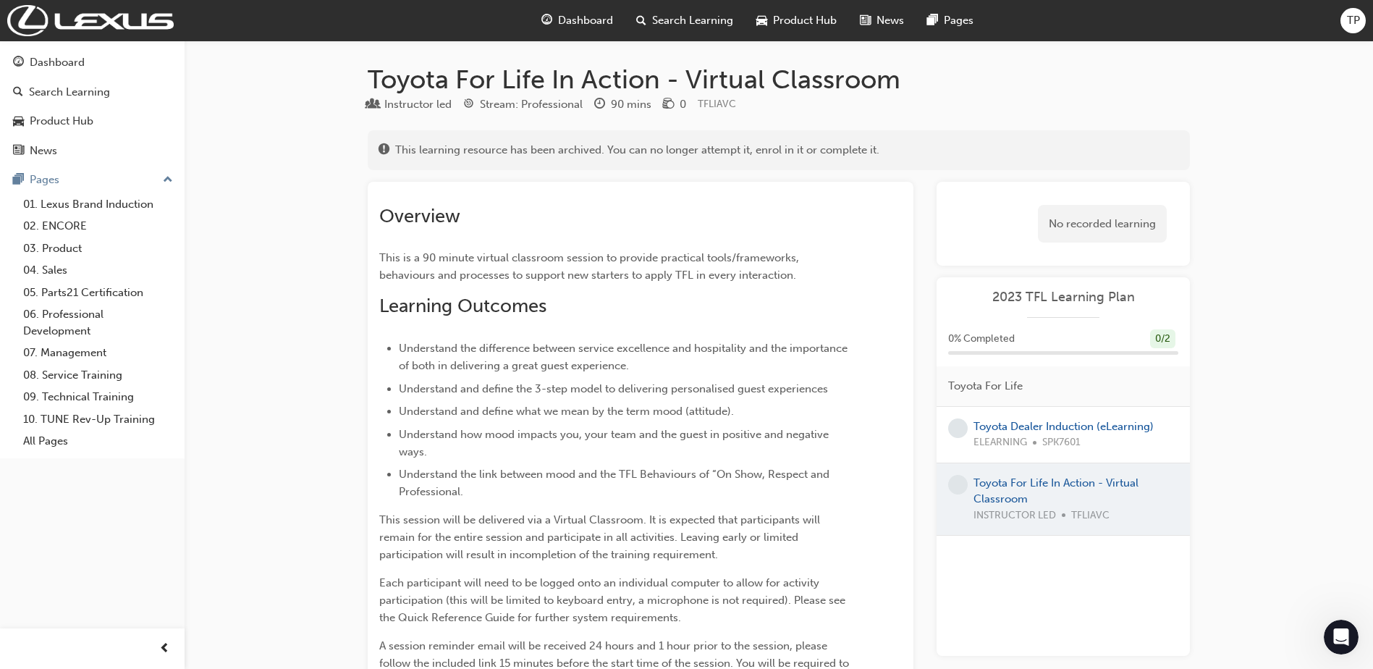
click at [566, 12] on span "Dashboard" at bounding box center [585, 20] width 55 height 17
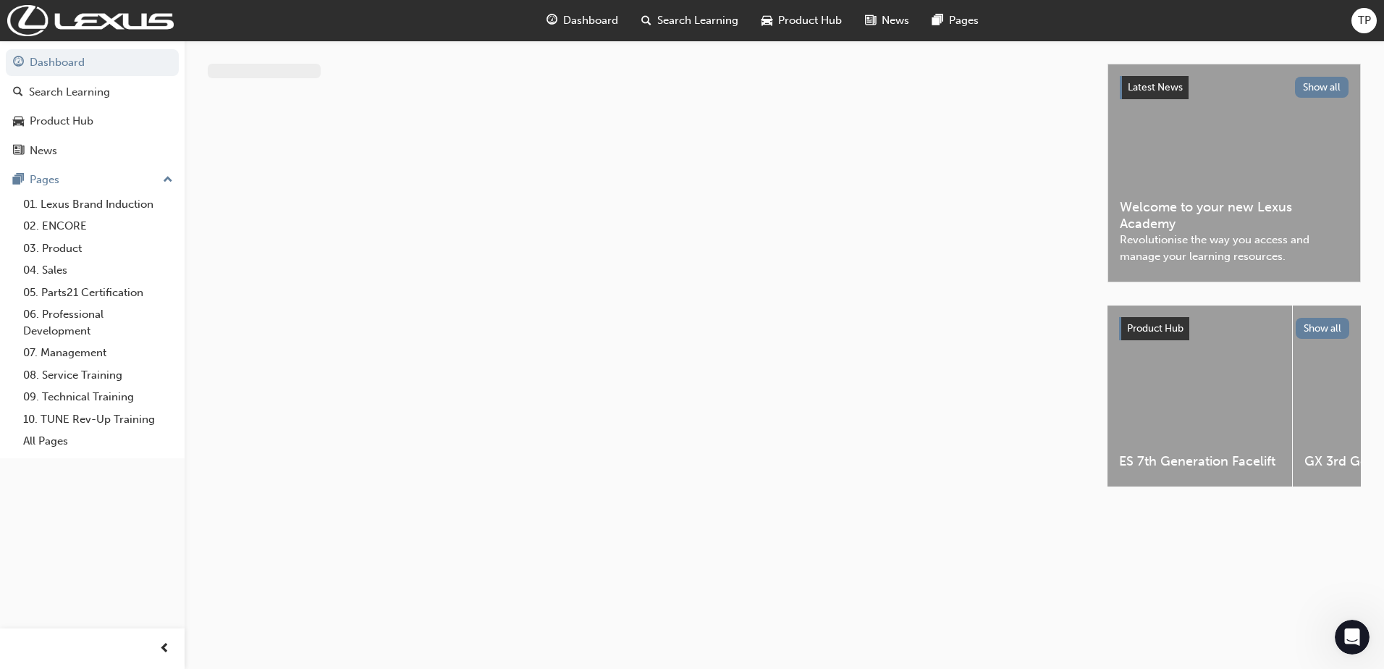
click at [600, 22] on span "Dashboard" at bounding box center [590, 20] width 55 height 17
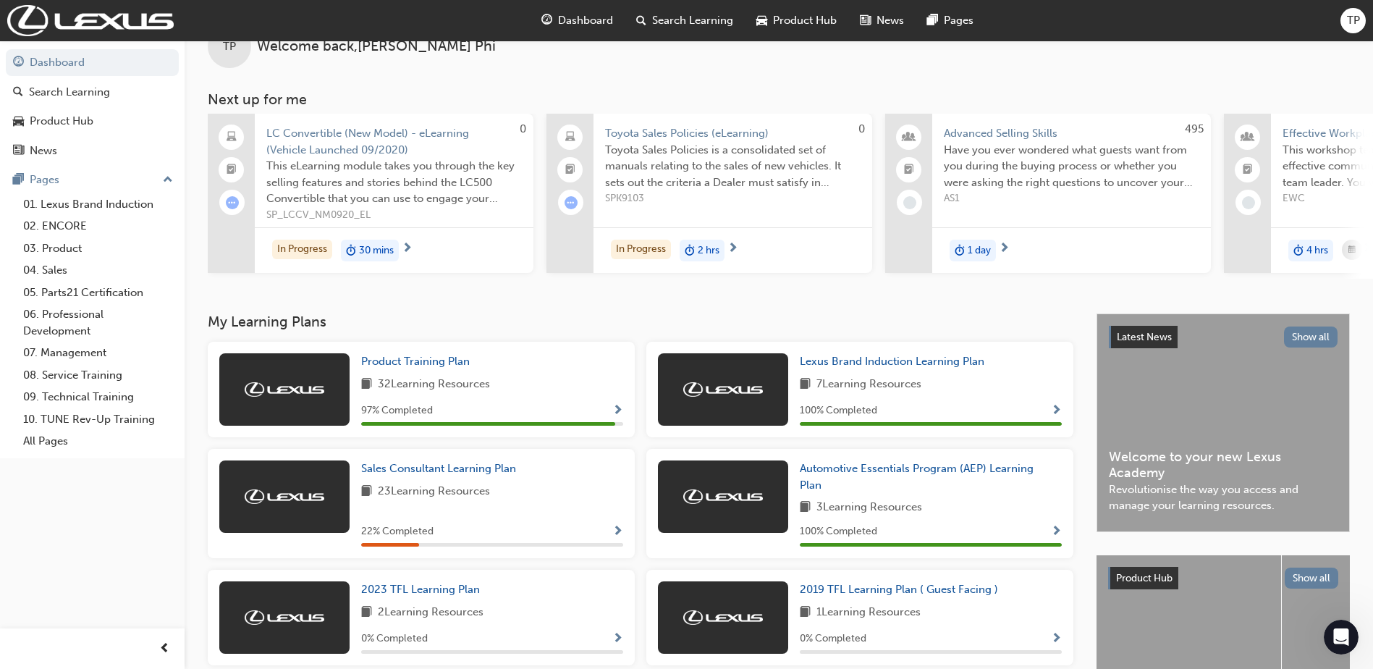
scroll to position [72, 0]
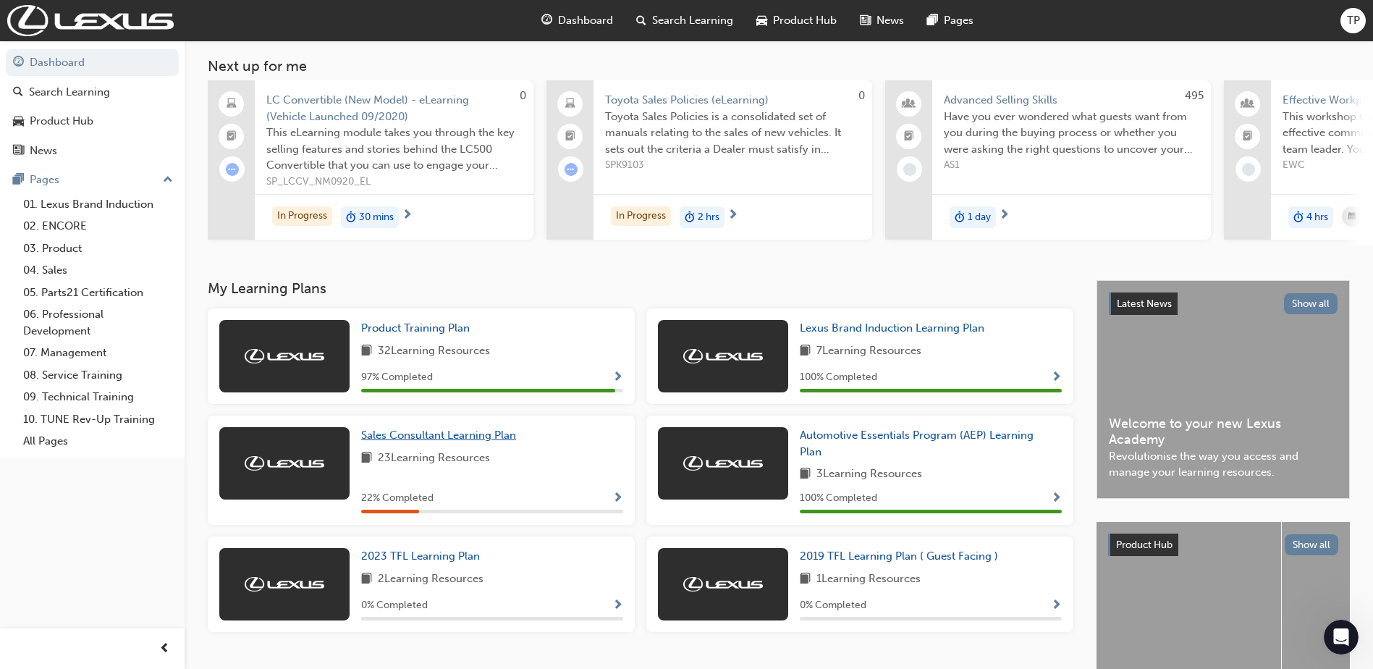
click at [465, 439] on span "Sales Consultant Learning Plan" at bounding box center [438, 435] width 155 height 13
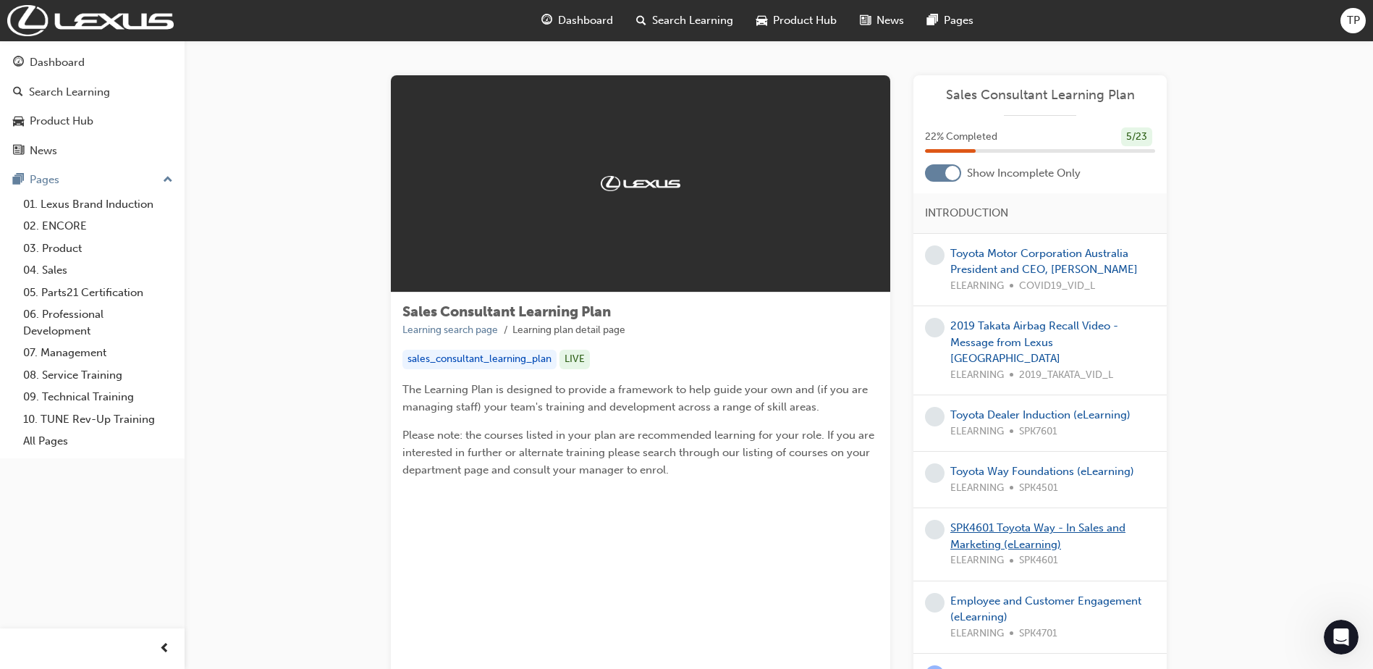
click at [1005, 521] on link "SPK4601 Toyota Way - In Sales and Marketing (eLearning)" at bounding box center [1037, 536] width 175 height 30
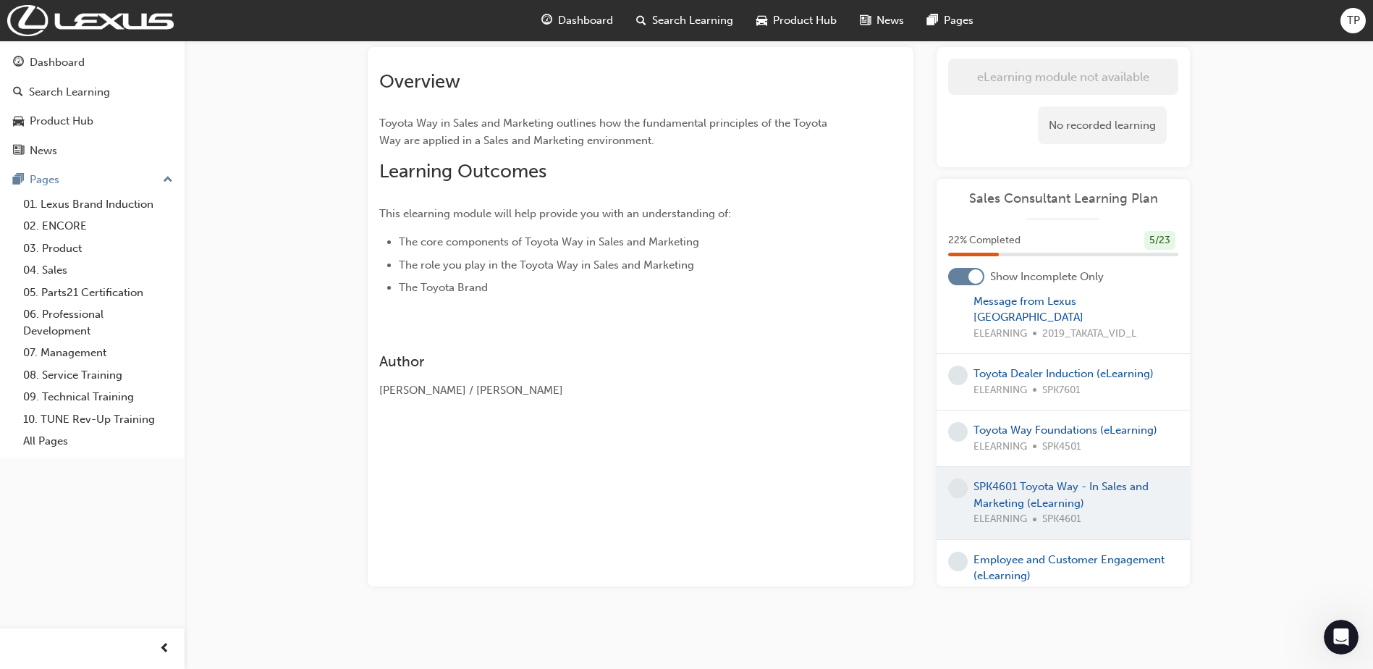
scroll to position [217, 0]
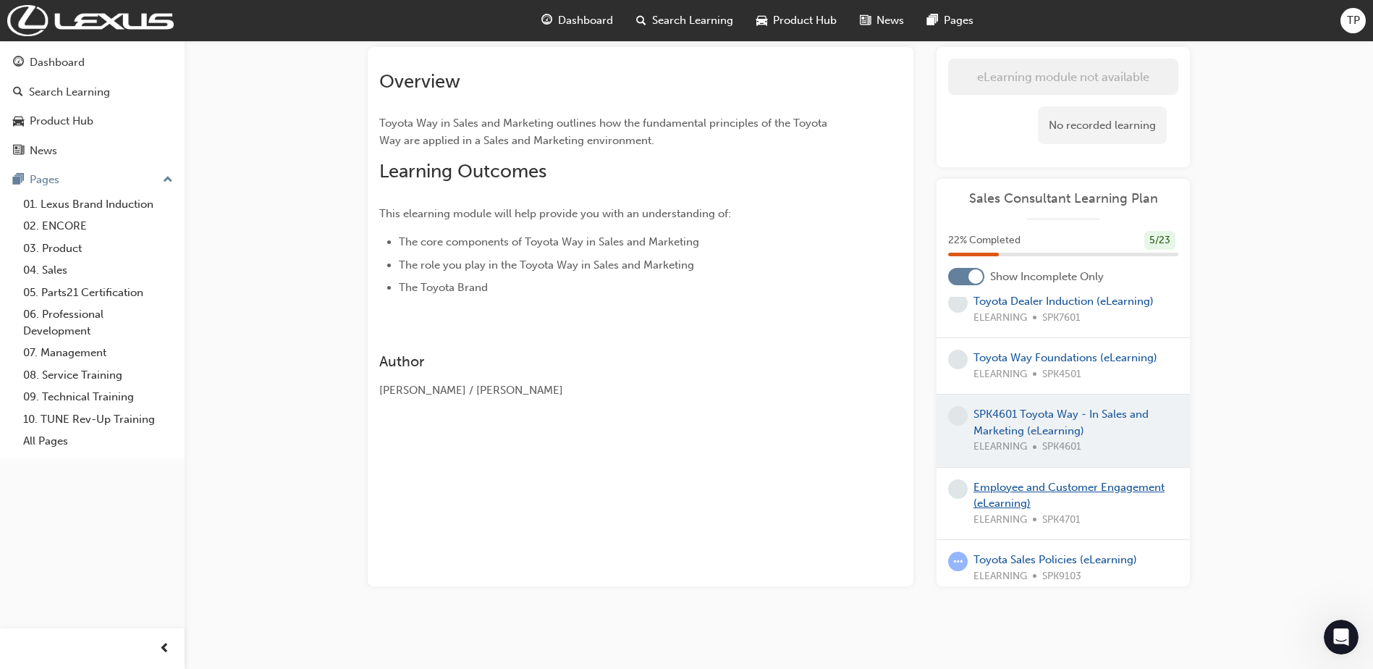
click at [1017, 499] on link "Employee and Customer Engagement (eLearning)" at bounding box center [1069, 496] width 191 height 30
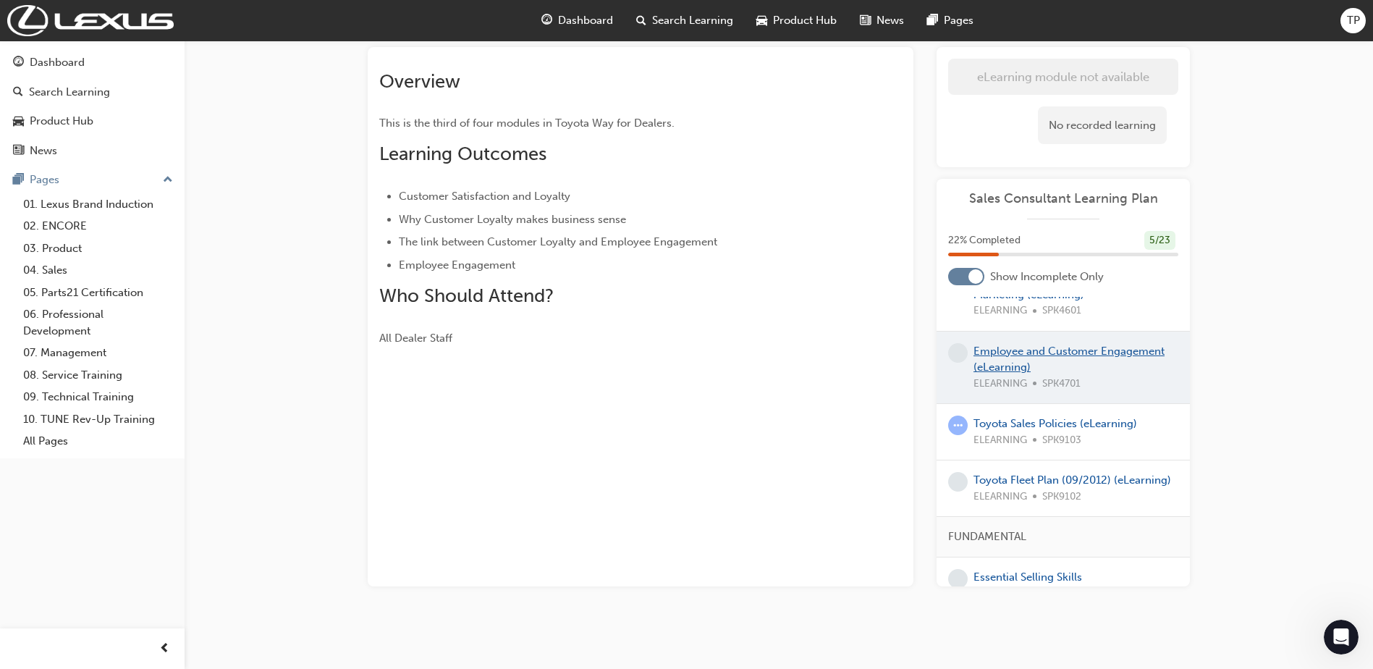
scroll to position [362, 0]
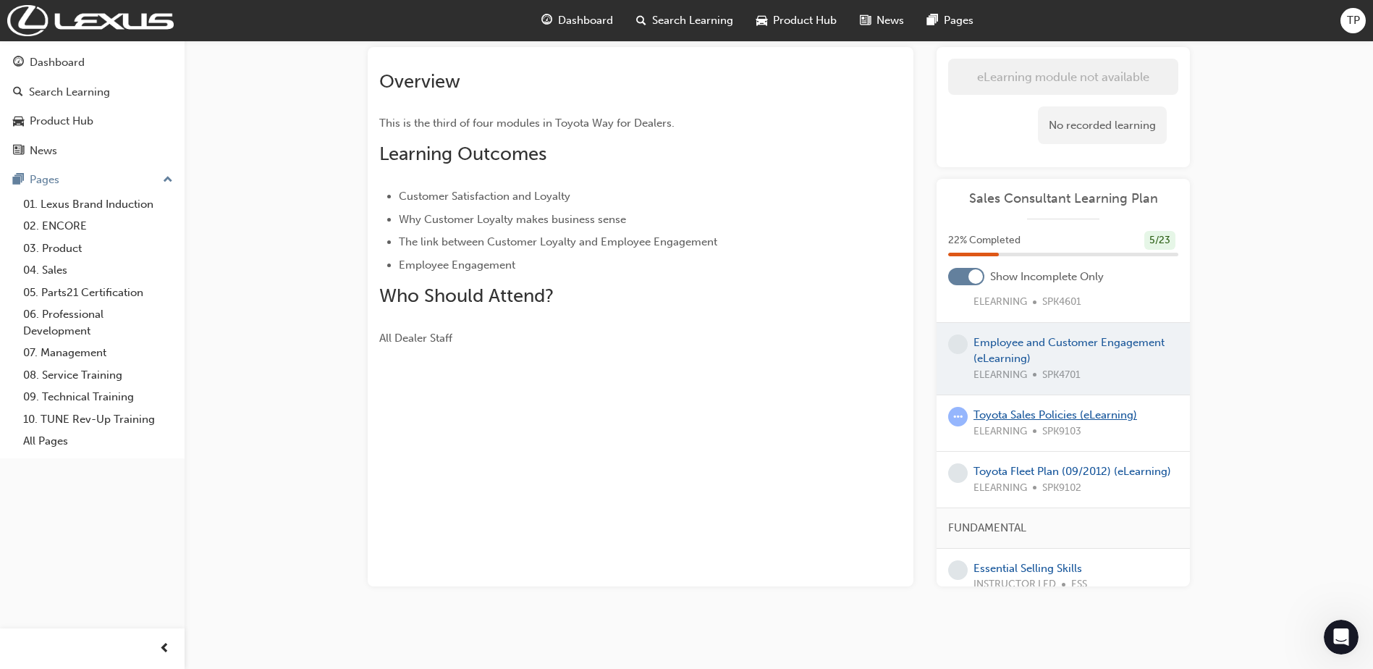
click at [1050, 421] on link "Toyota Sales Policies (eLearning)" at bounding box center [1056, 414] width 164 height 13
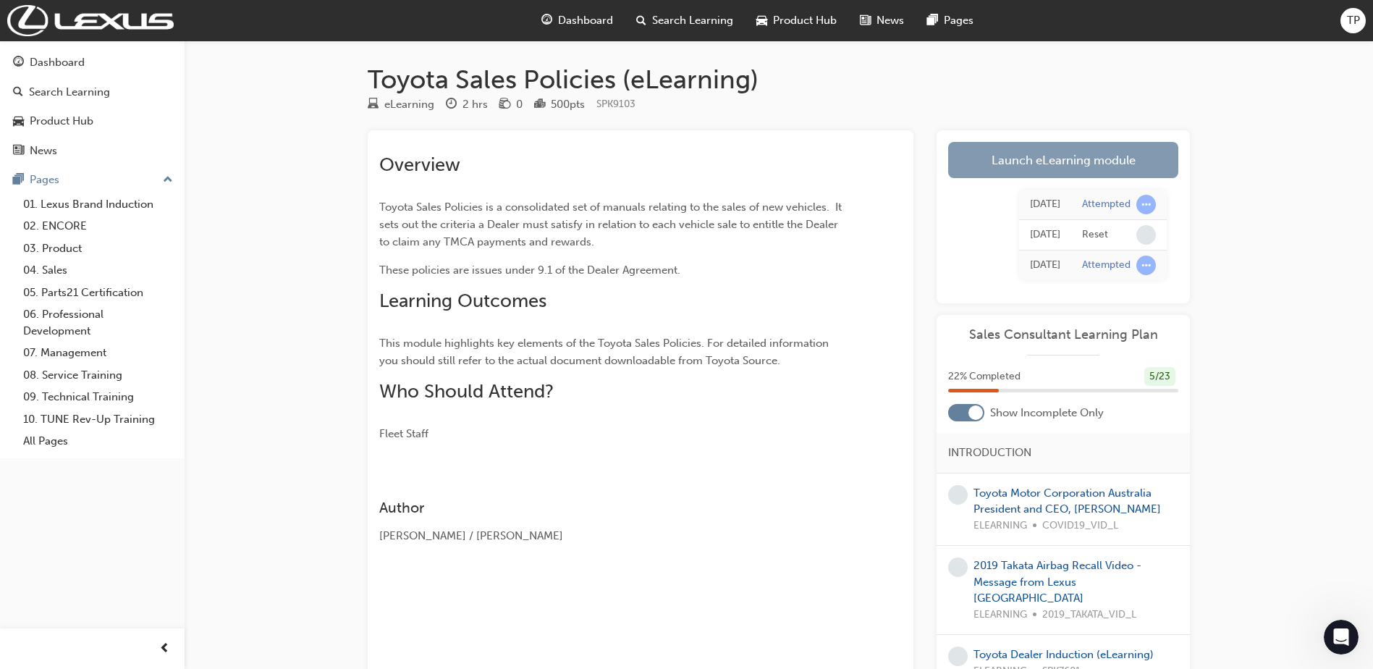
click at [1100, 170] on link "Launch eLearning module" at bounding box center [1063, 160] width 230 height 36
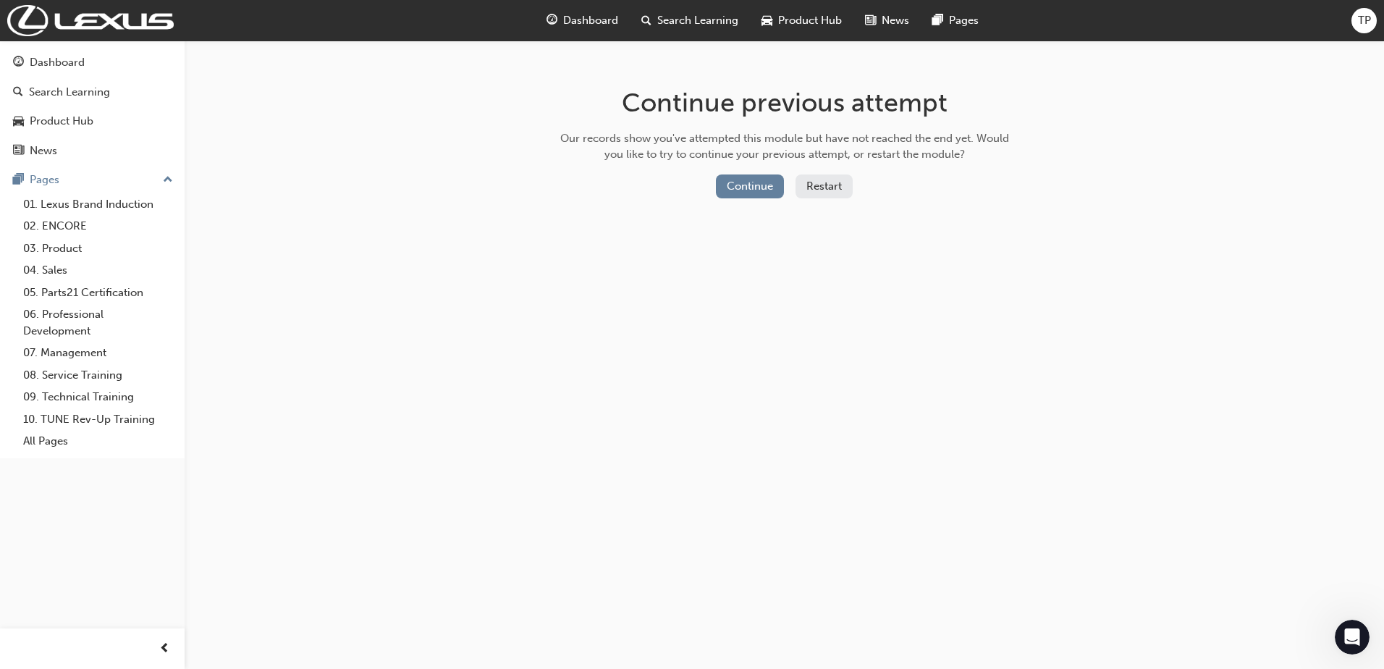
click at [816, 187] on button "Restart" at bounding box center [824, 186] width 57 height 24
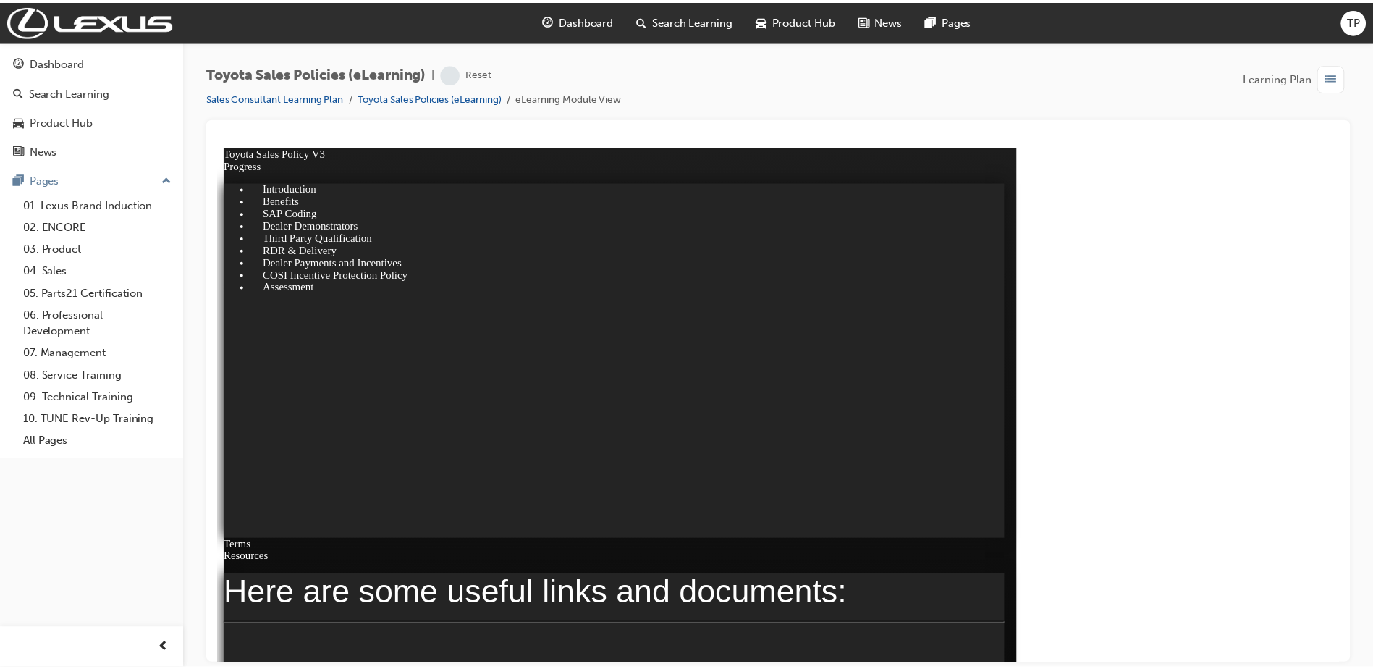
scroll to position [1, 0]
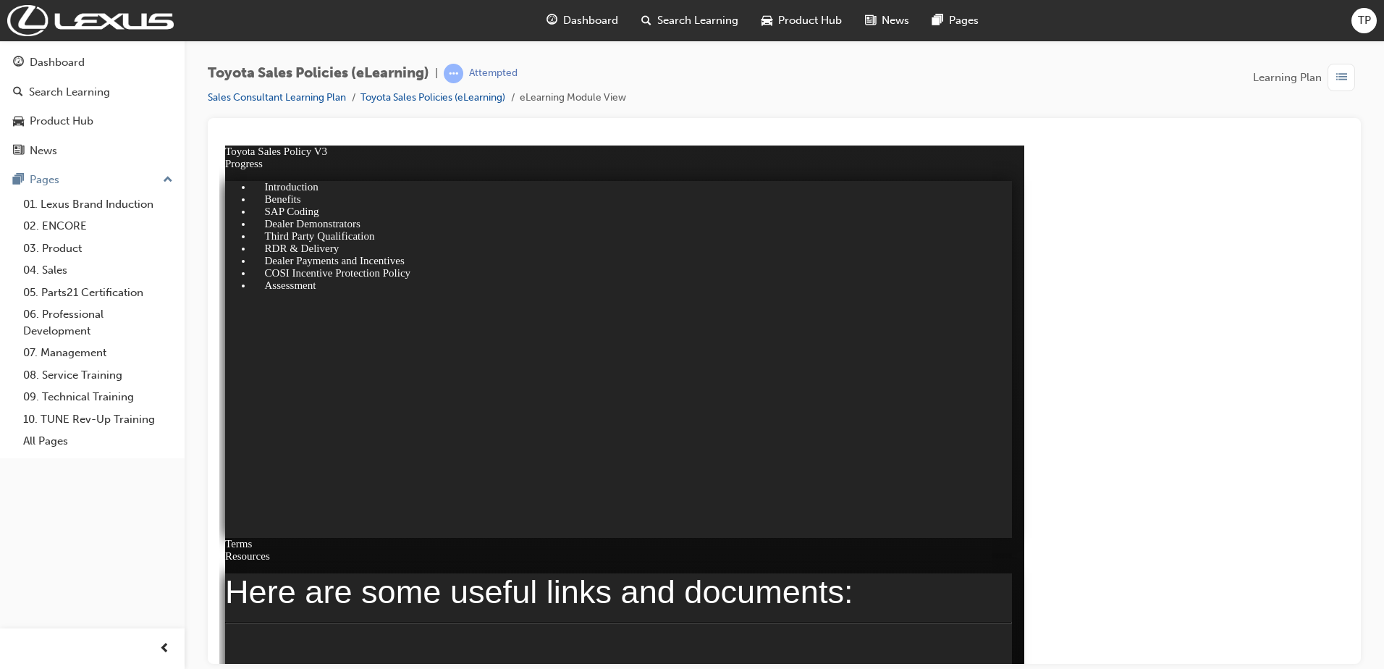
click div "NEXT"
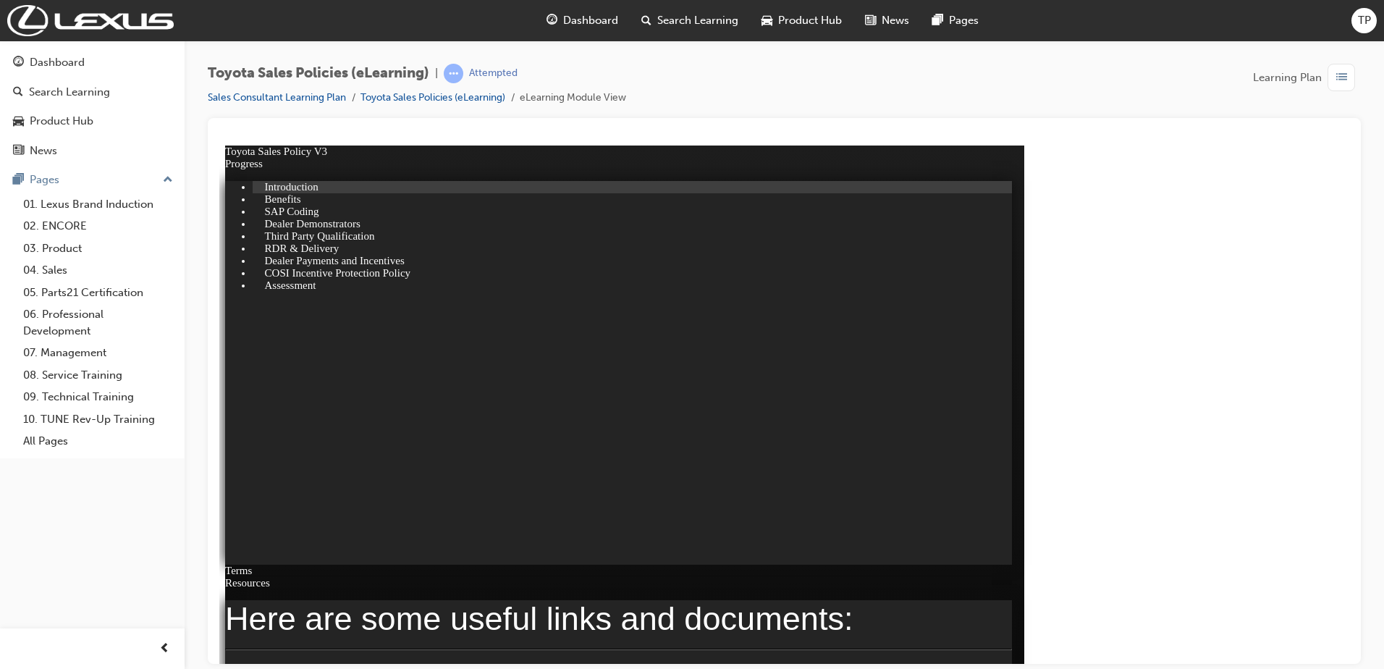
click div
click span "Help"
click span "x"
click span "Resources"
click span "Help"
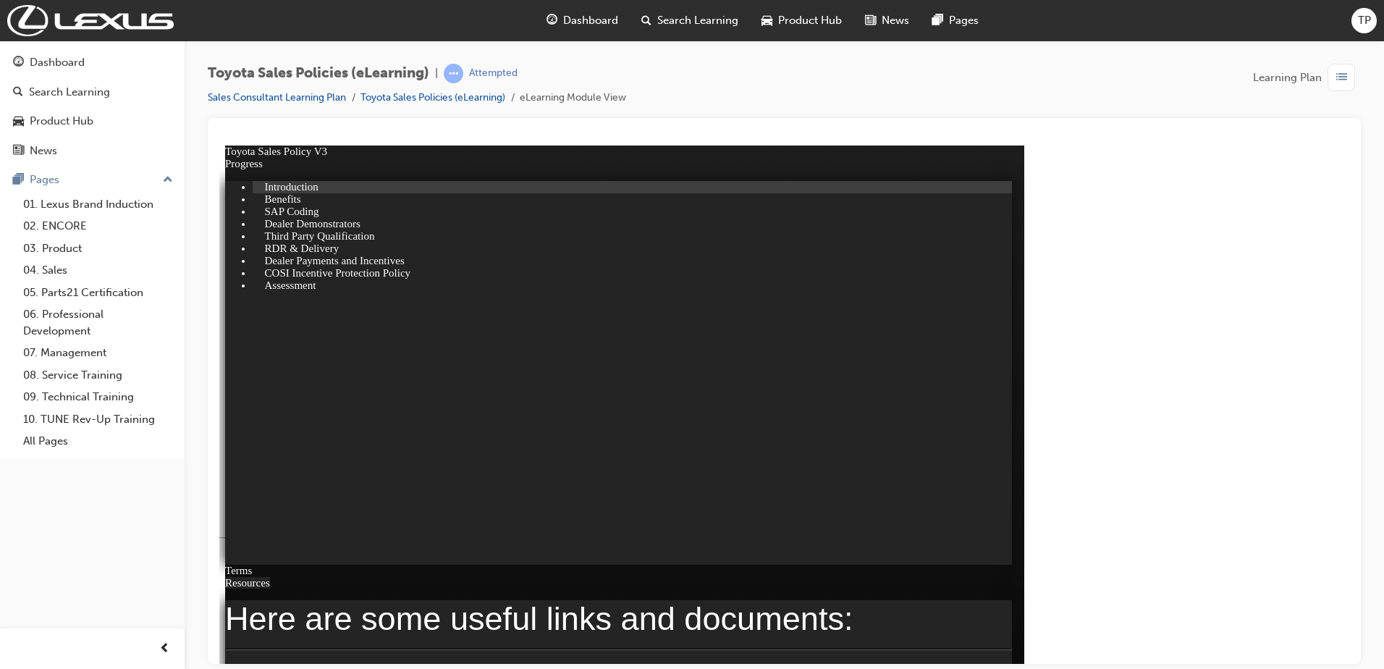
click span "x"
click at [559, 27] on div "Dashboard" at bounding box center [582, 21] width 95 height 30
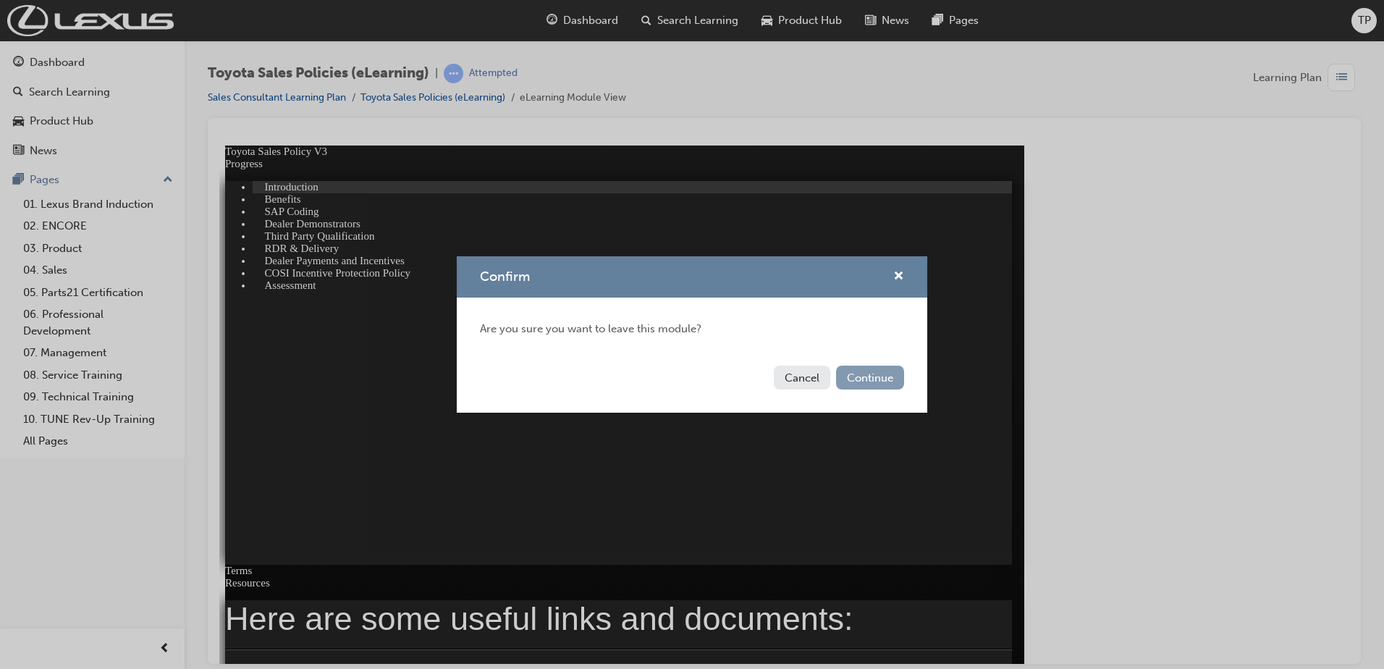
click at [882, 376] on button "Continue" at bounding box center [870, 378] width 68 height 24
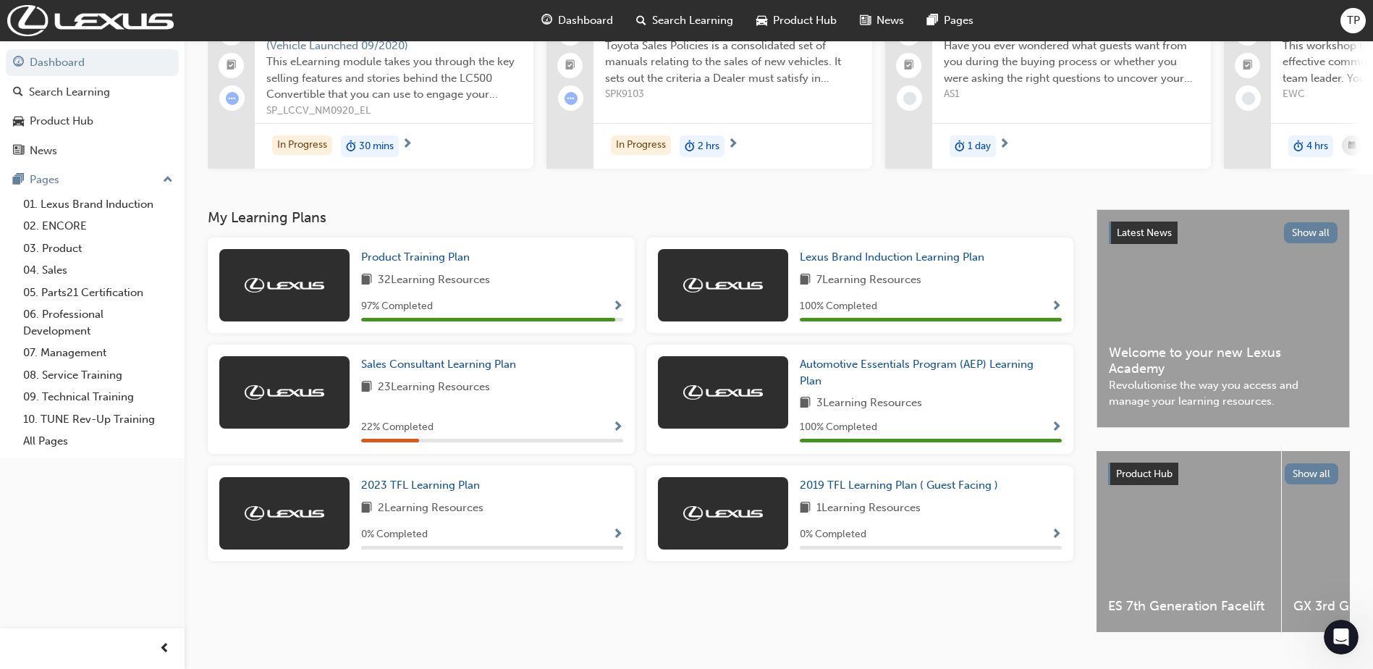
scroll to position [145, 0]
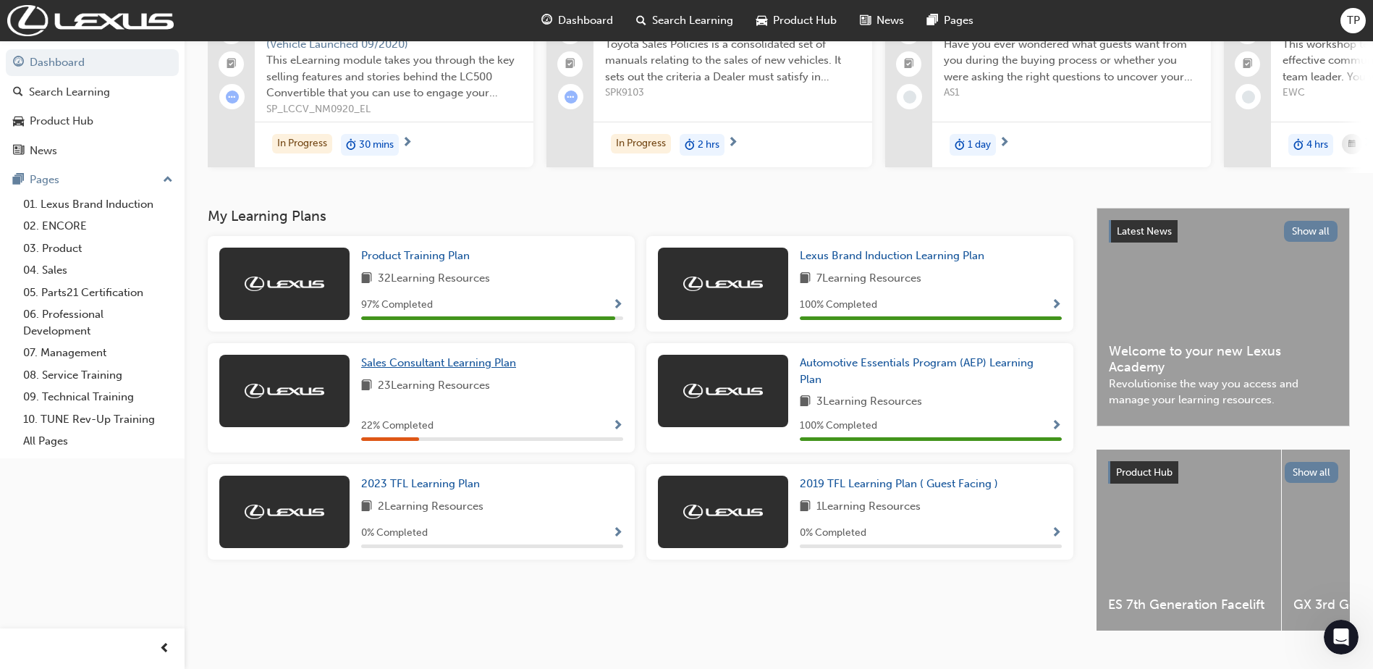
click at [447, 369] on span "Sales Consultant Learning Plan" at bounding box center [438, 362] width 155 height 13
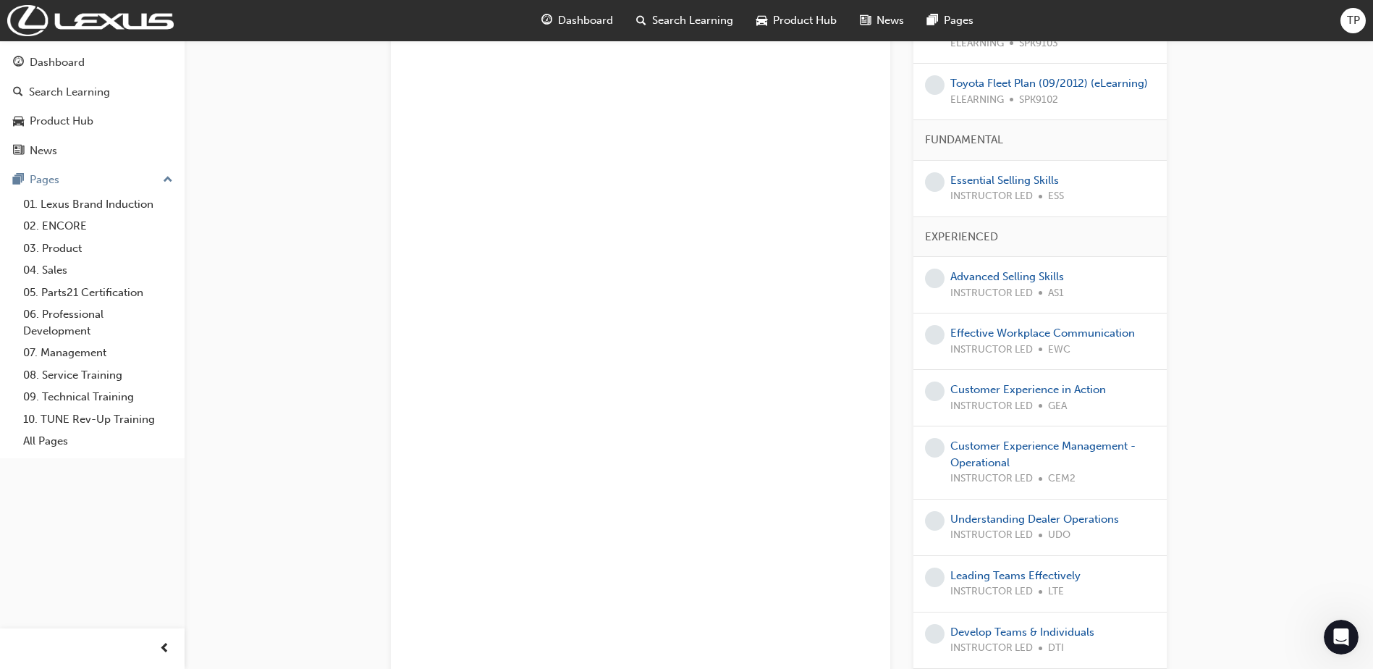
scroll to position [651, 0]
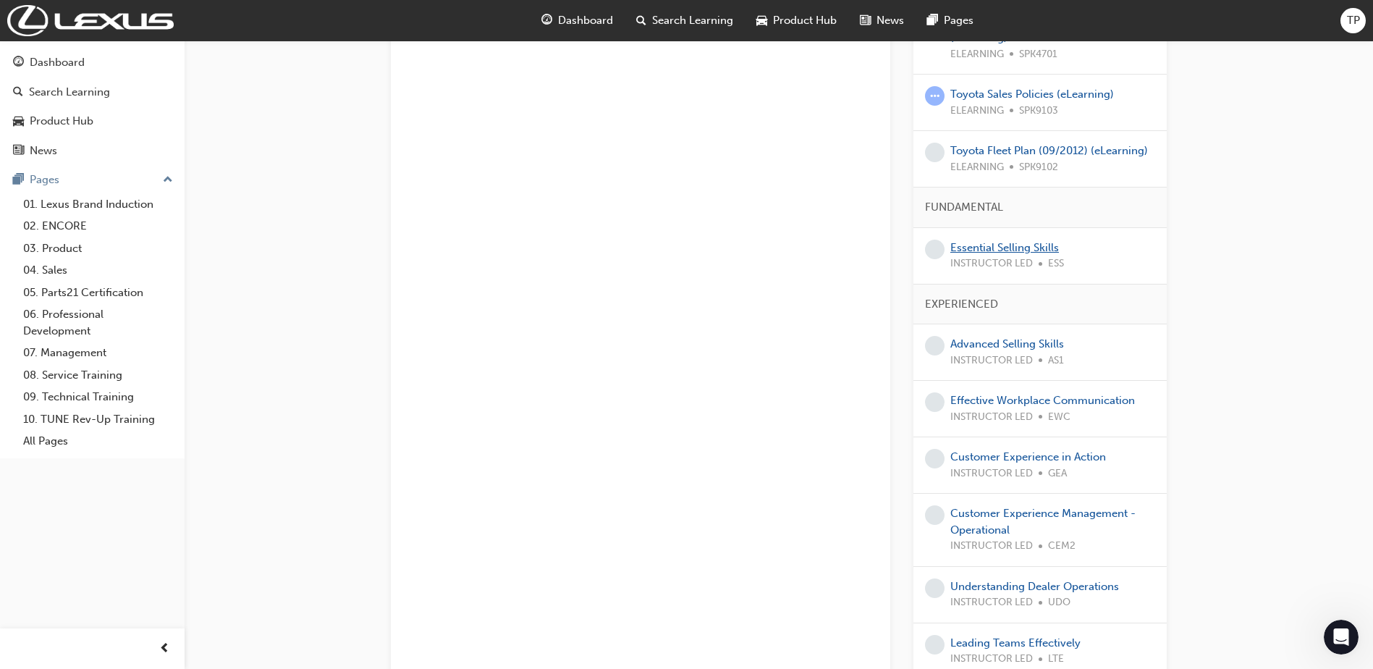
click at [1020, 241] on link "Essential Selling Skills" at bounding box center [1004, 247] width 109 height 13
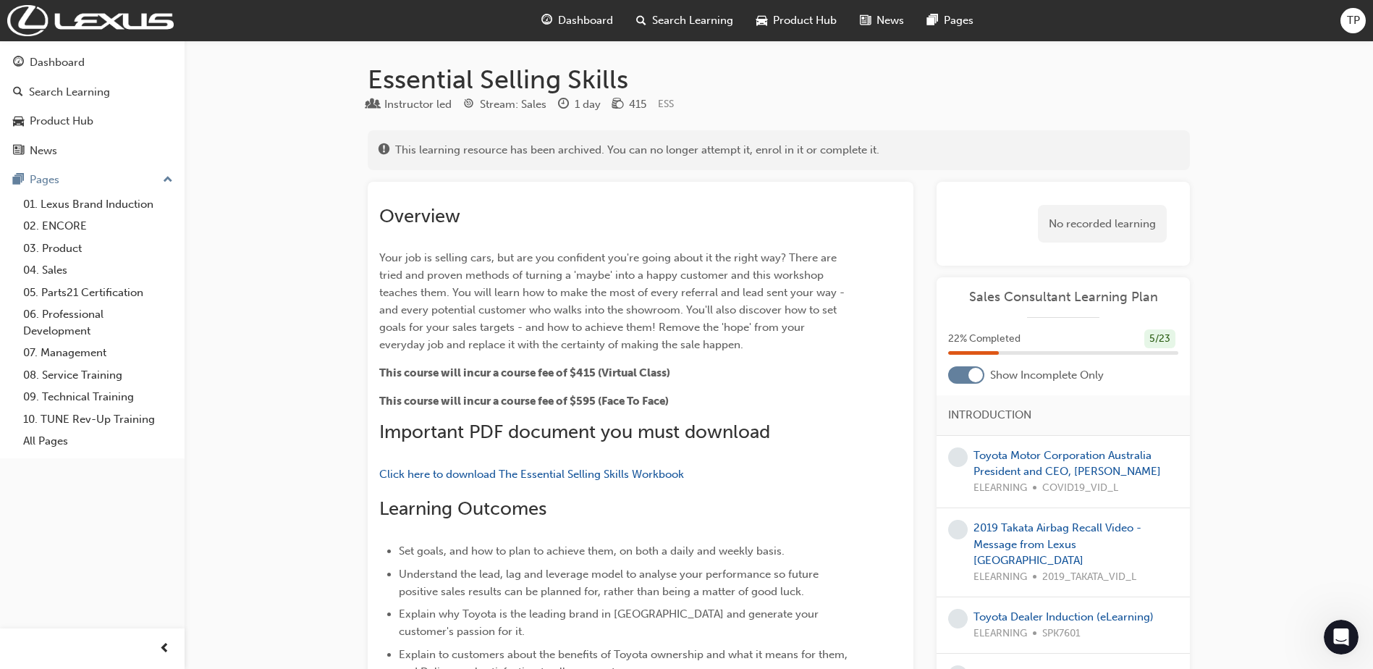
click at [560, 21] on span "Dashboard" at bounding box center [585, 20] width 55 height 17
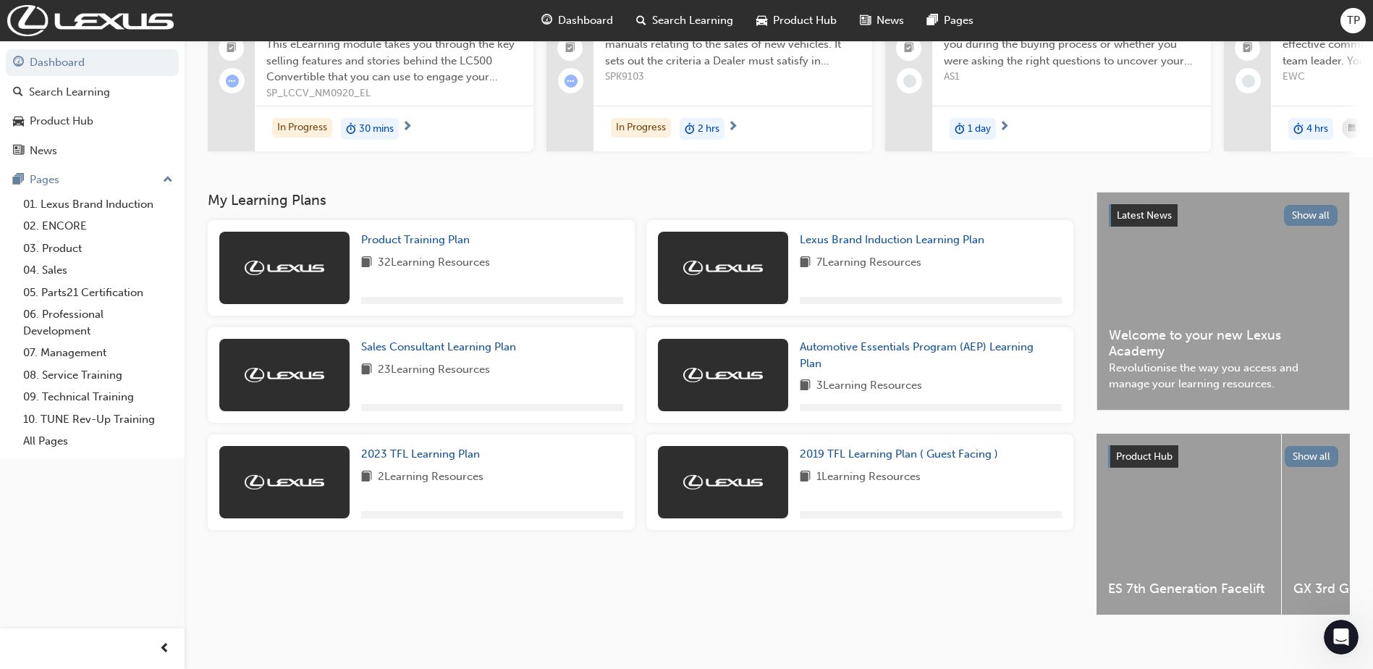
scroll to position [180, 0]
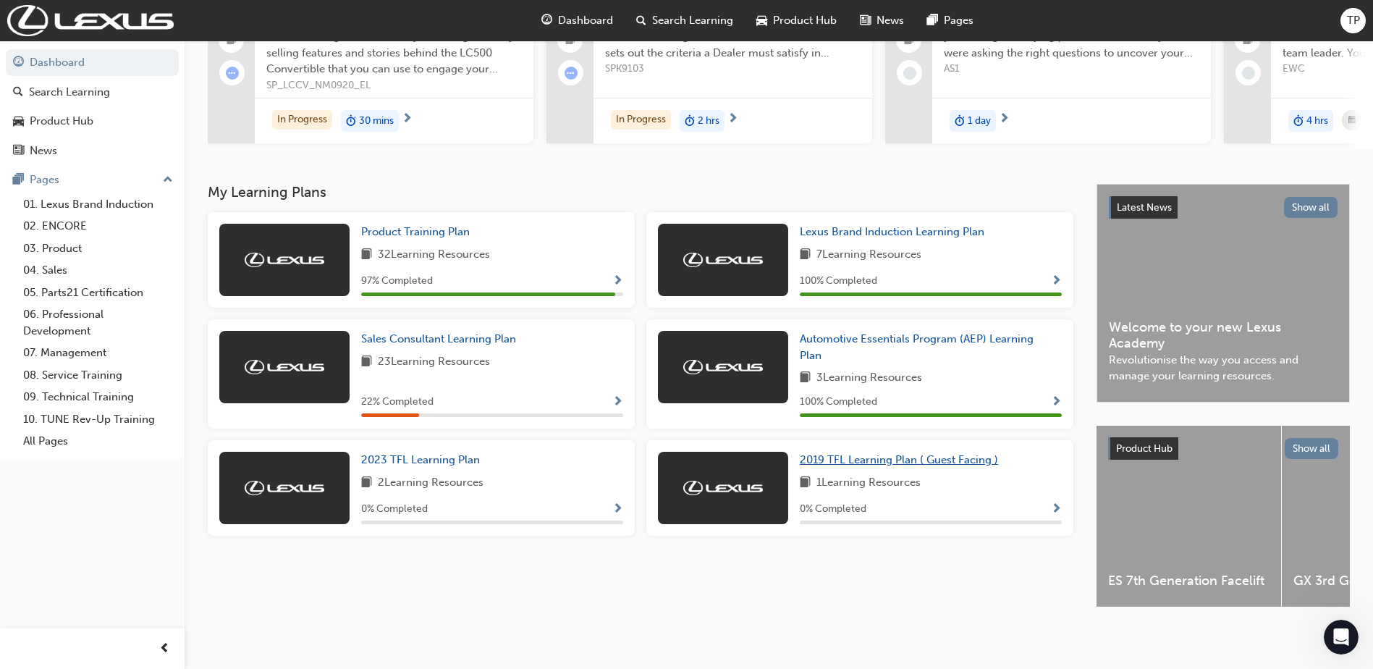
click at [927, 455] on span "2019 TFL Learning Plan ( Guest Facing )" at bounding box center [899, 459] width 198 height 13
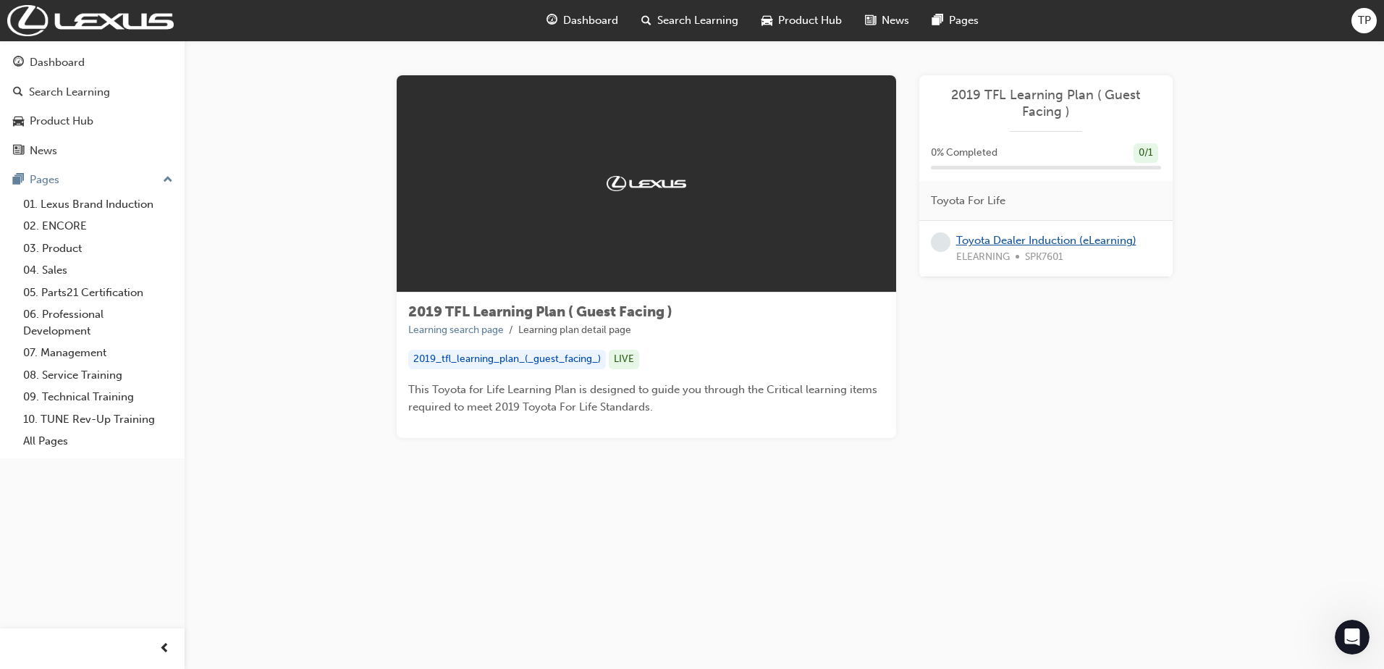
click at [1055, 243] on link "Toyota Dealer Induction (eLearning)" at bounding box center [1046, 240] width 180 height 13
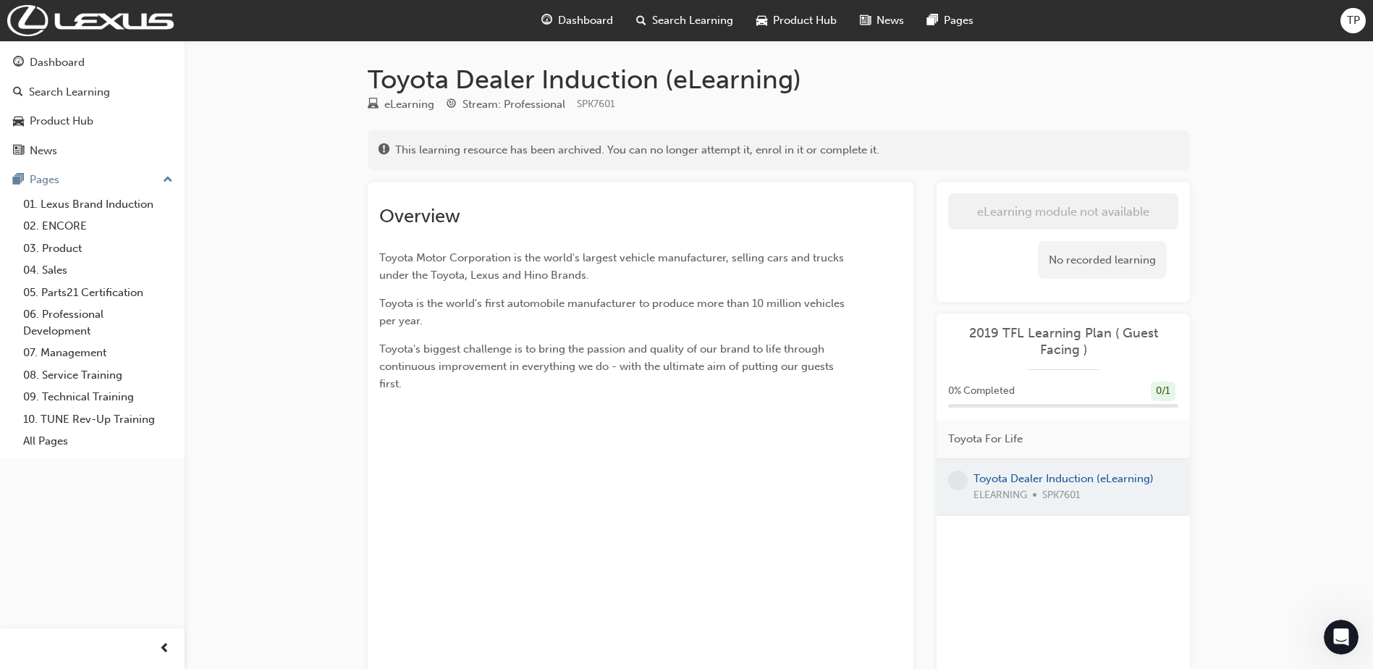
click at [564, 17] on span "Dashboard" at bounding box center [585, 20] width 55 height 17
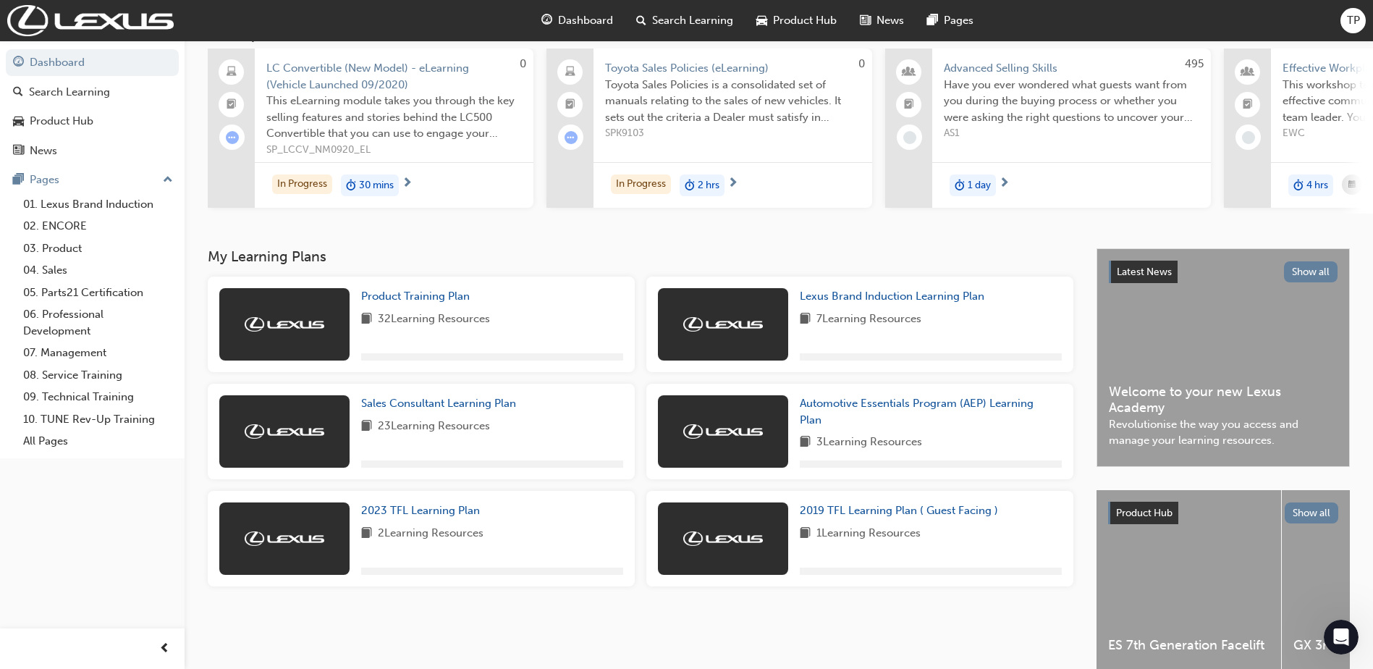
scroll to position [145, 0]
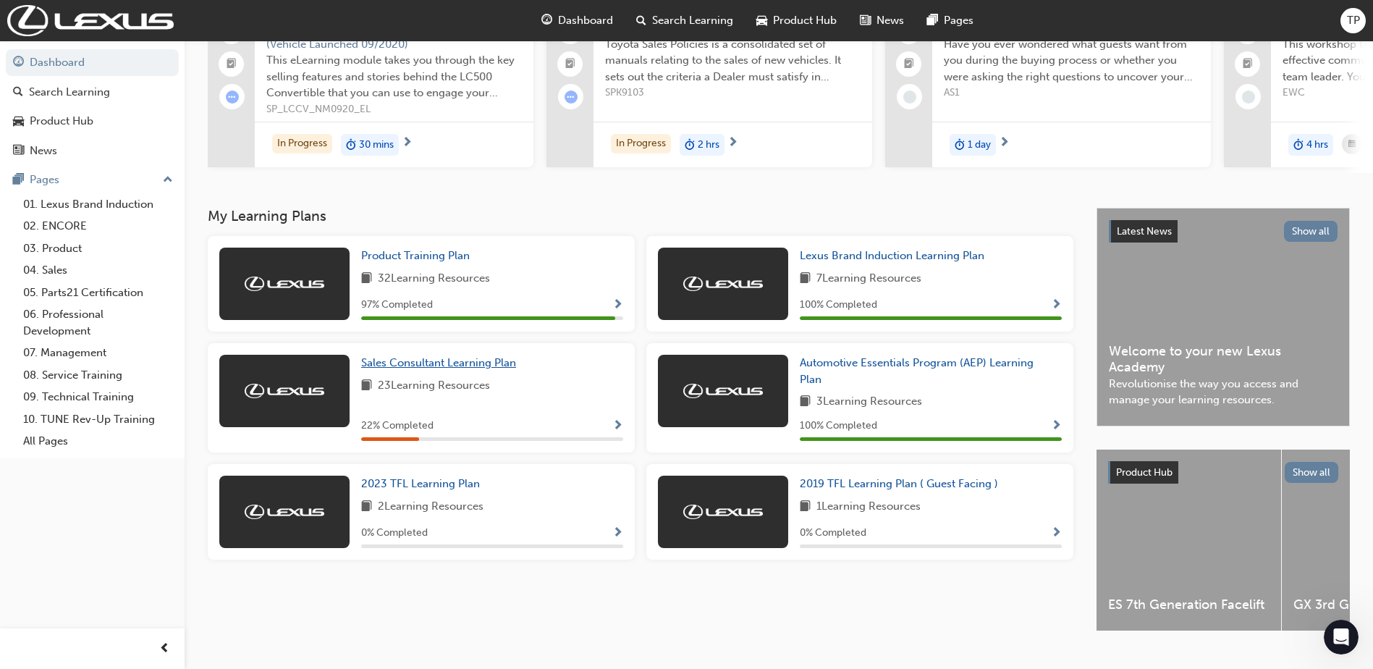
click at [419, 369] on span "Sales Consultant Learning Plan" at bounding box center [438, 362] width 155 height 13
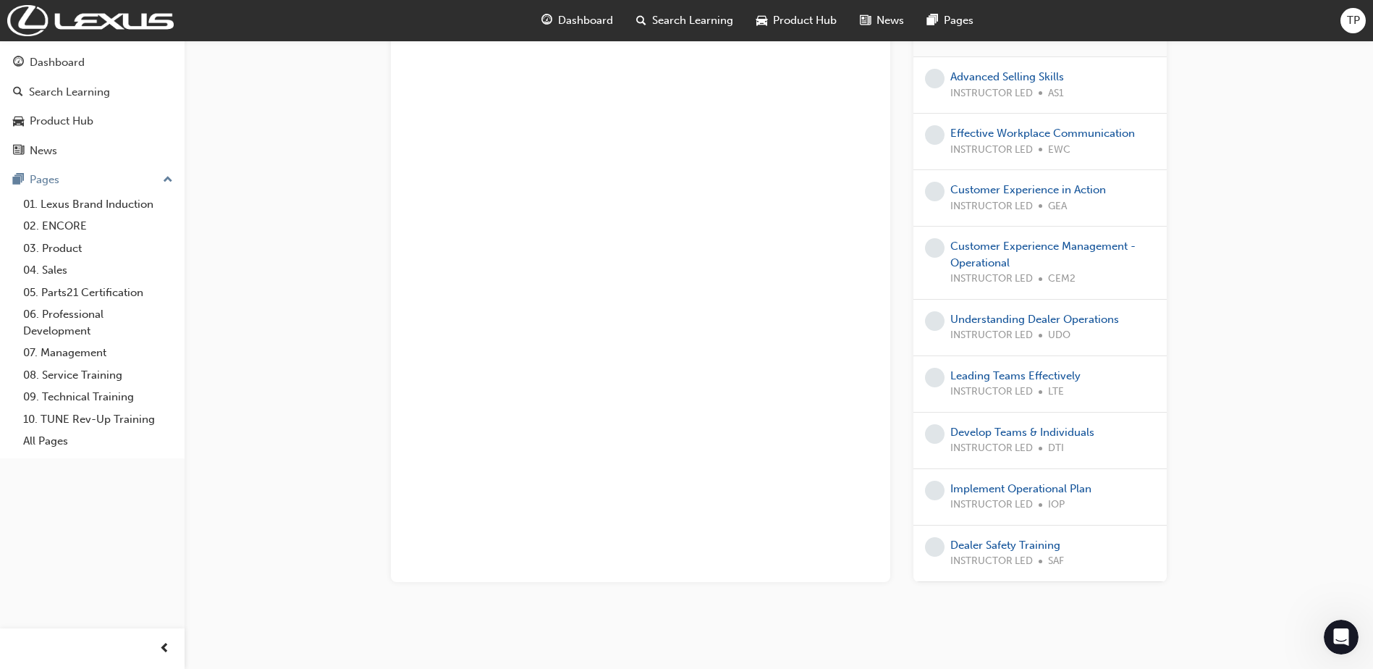
scroll to position [848, 0]
click at [1021, 536] on link "Dealer Safety Training" at bounding box center [1005, 542] width 110 height 13
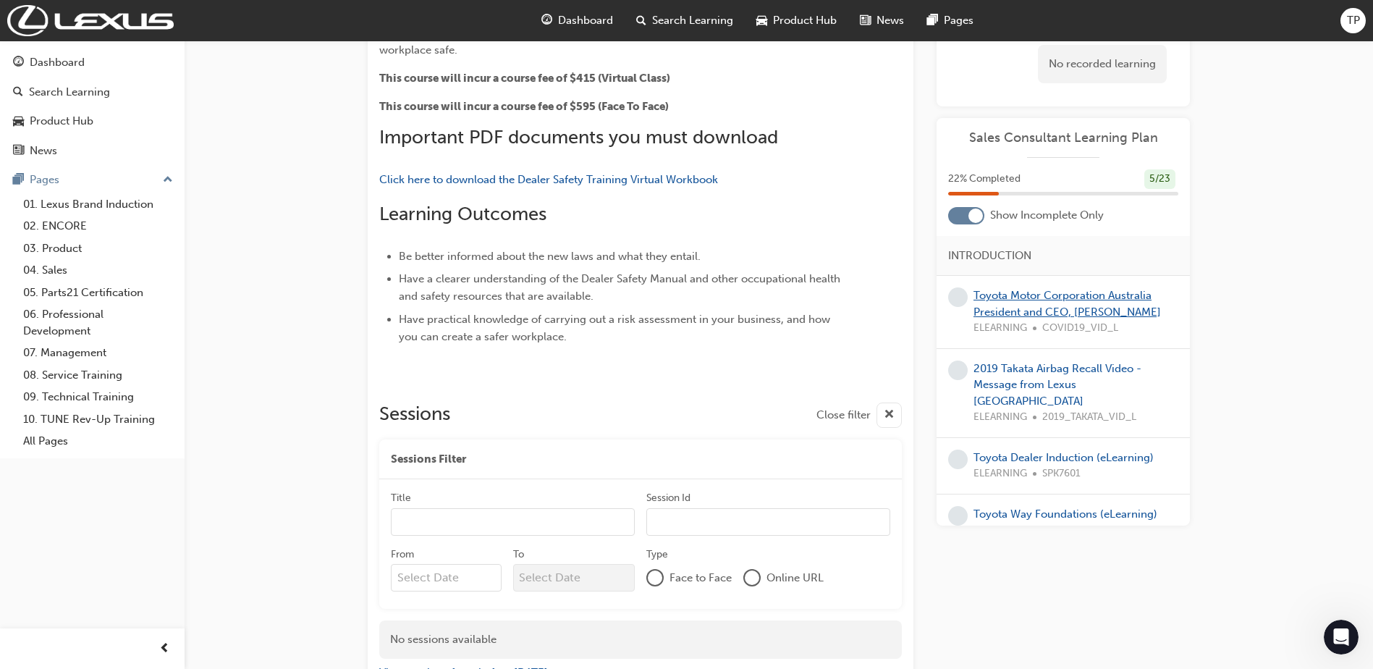
click at [1029, 300] on link "Toyota Motor Corporation Australia President and CEO, [PERSON_NAME]" at bounding box center [1067, 304] width 187 height 30
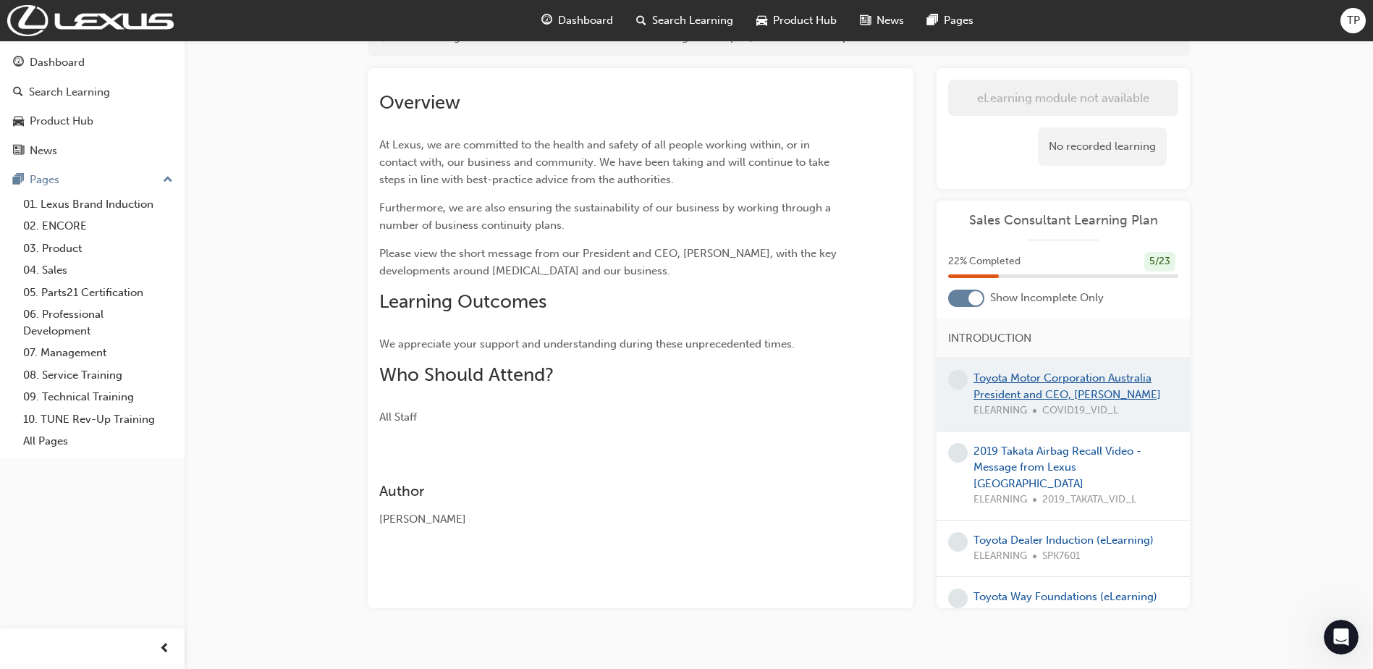
scroll to position [166, 0]
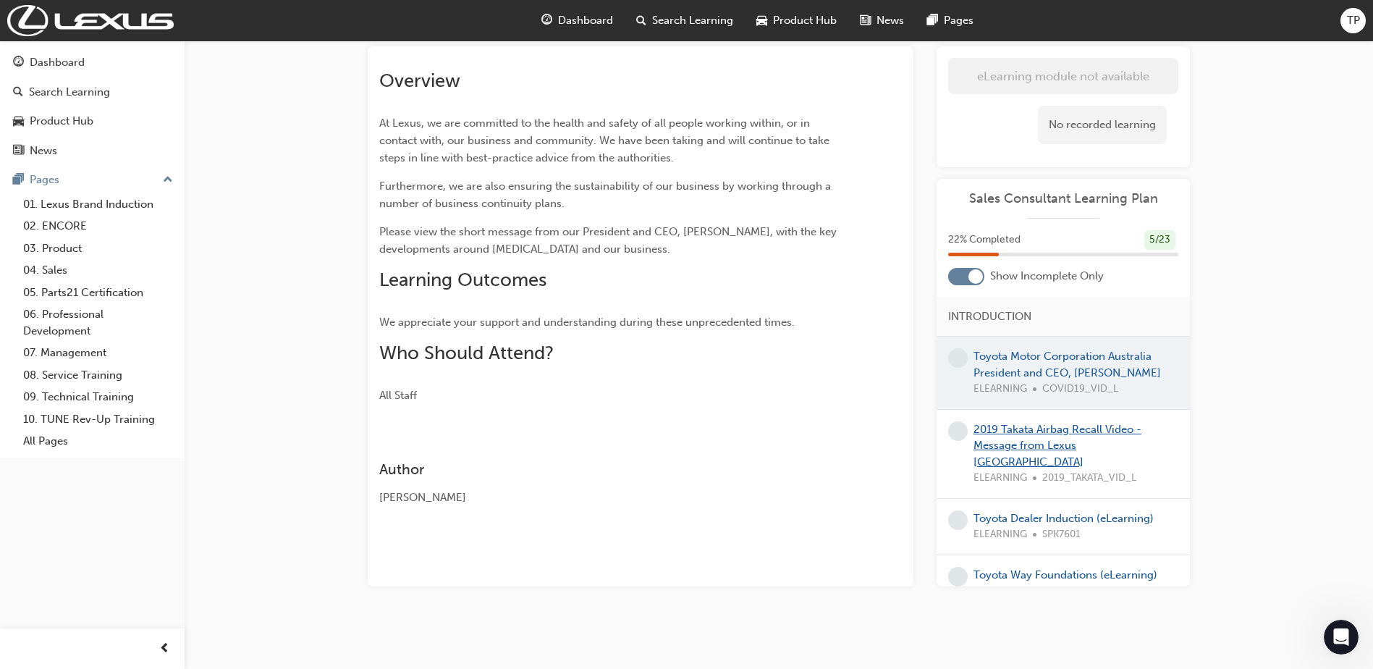
click at [1031, 446] on link "2019 Takata Airbag Recall Video - Message from Lexus [GEOGRAPHIC_DATA]" at bounding box center [1058, 446] width 168 height 46
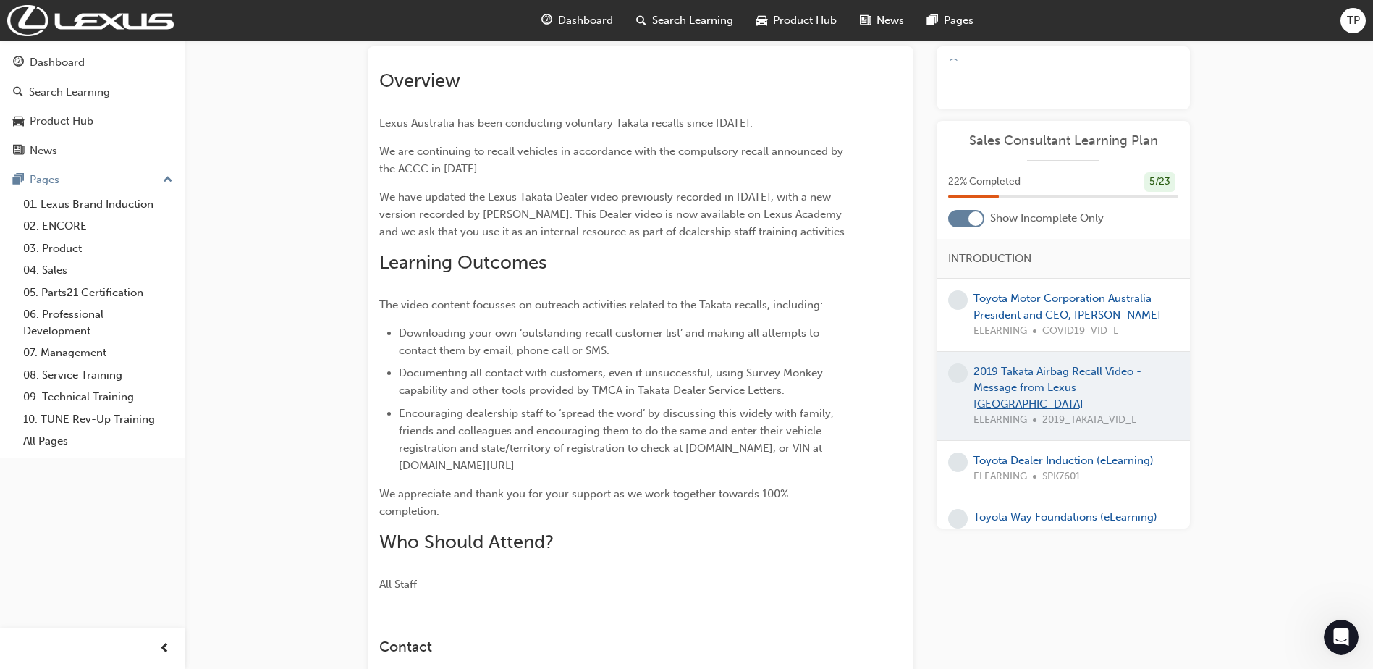
scroll to position [135, 0]
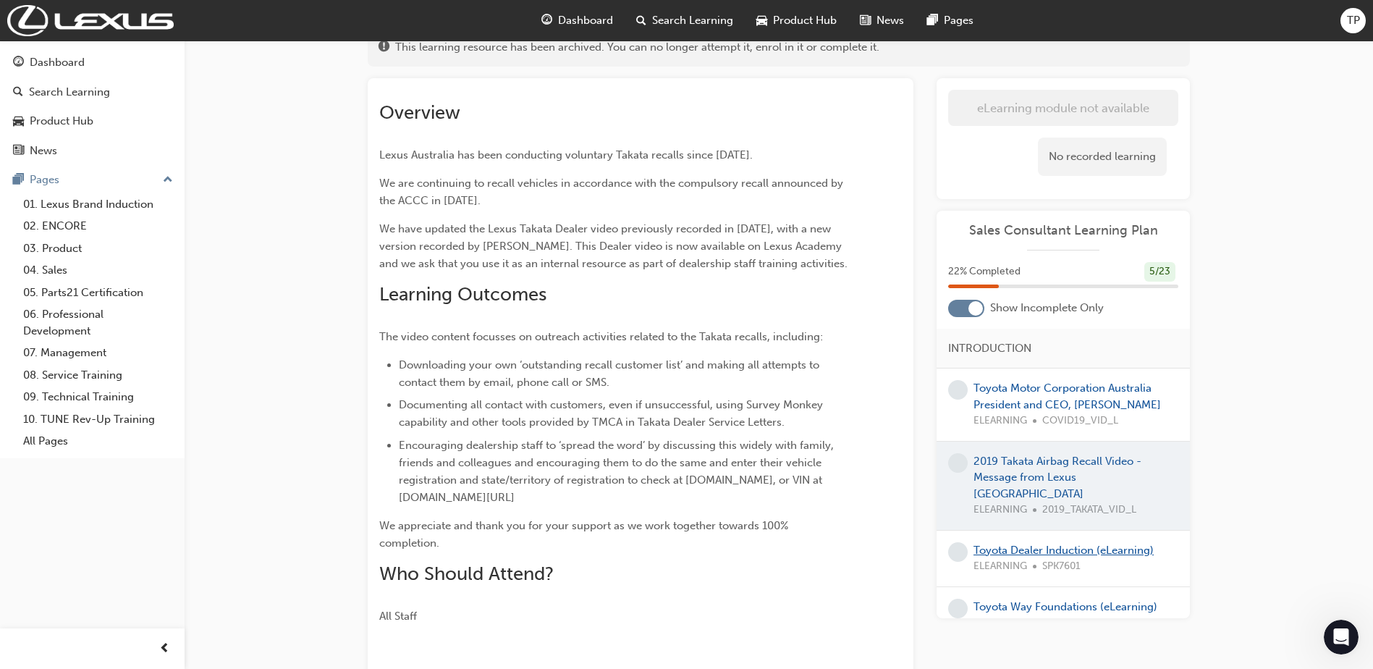
click at [1035, 544] on link "Toyota Dealer Induction (eLearning)" at bounding box center [1064, 550] width 180 height 13
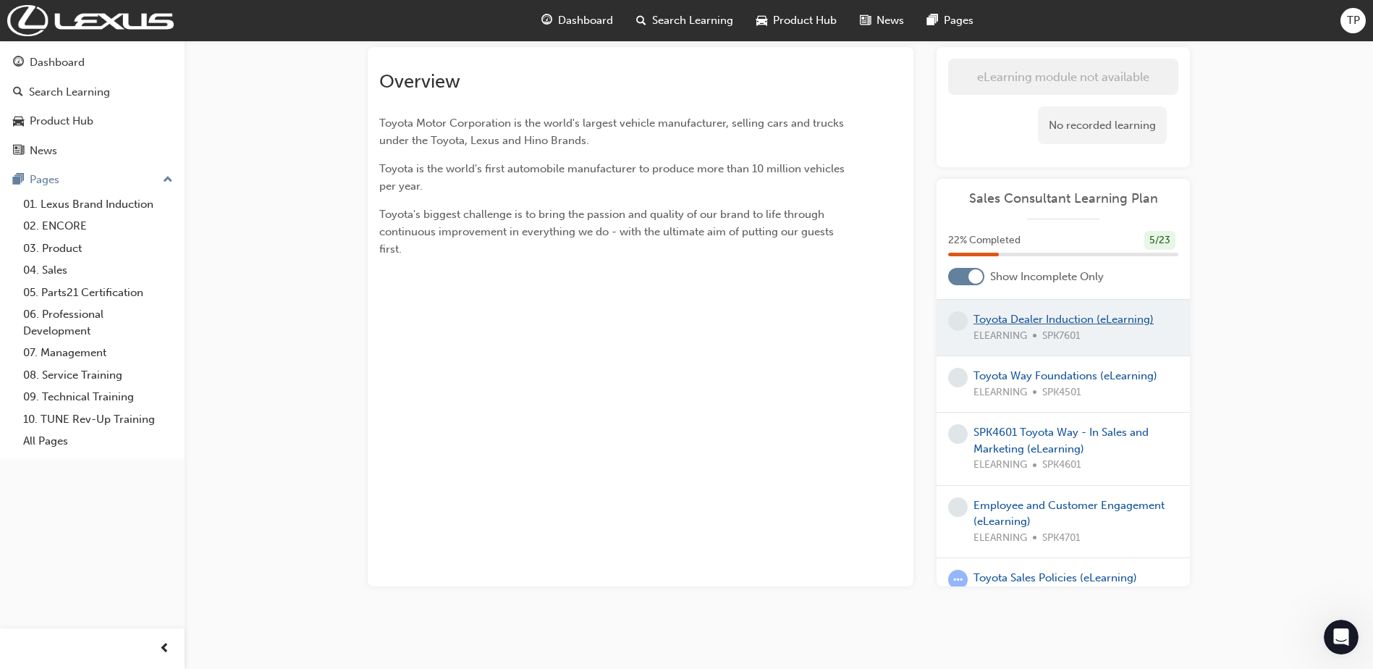
scroll to position [145, 0]
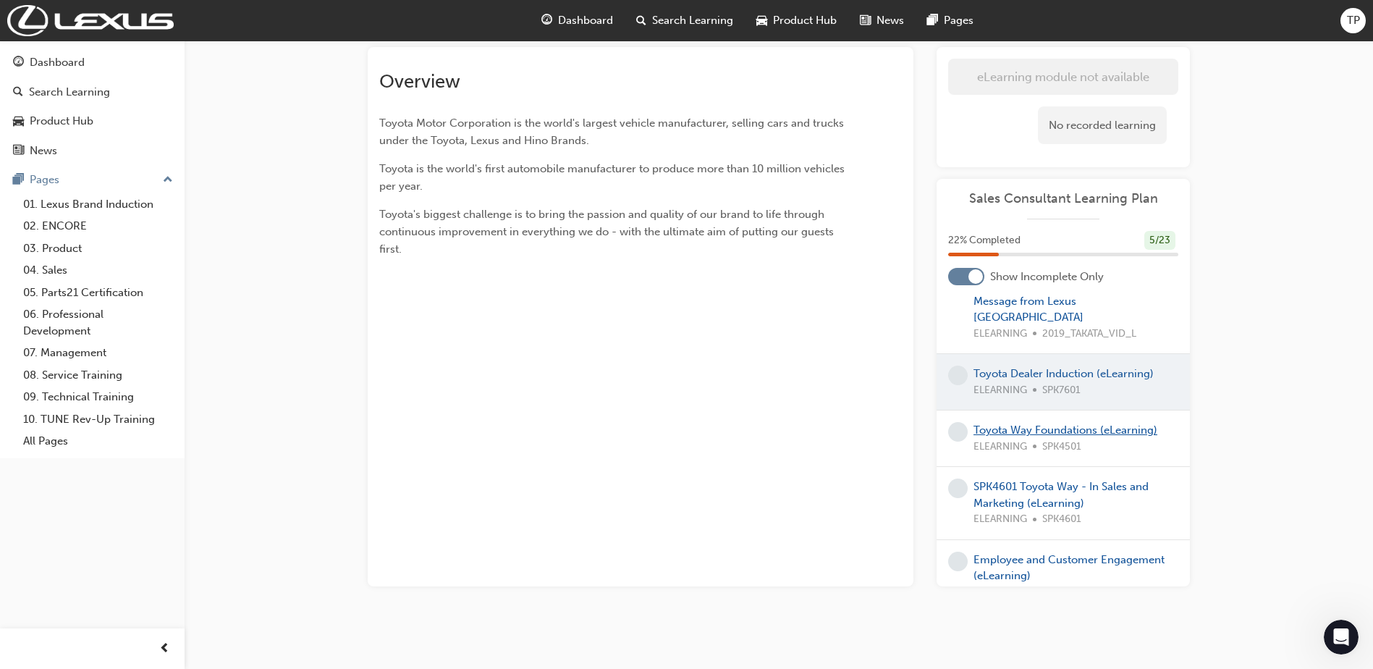
click at [1053, 427] on link "Toyota Way Foundations (eLearning)" at bounding box center [1066, 429] width 184 height 13
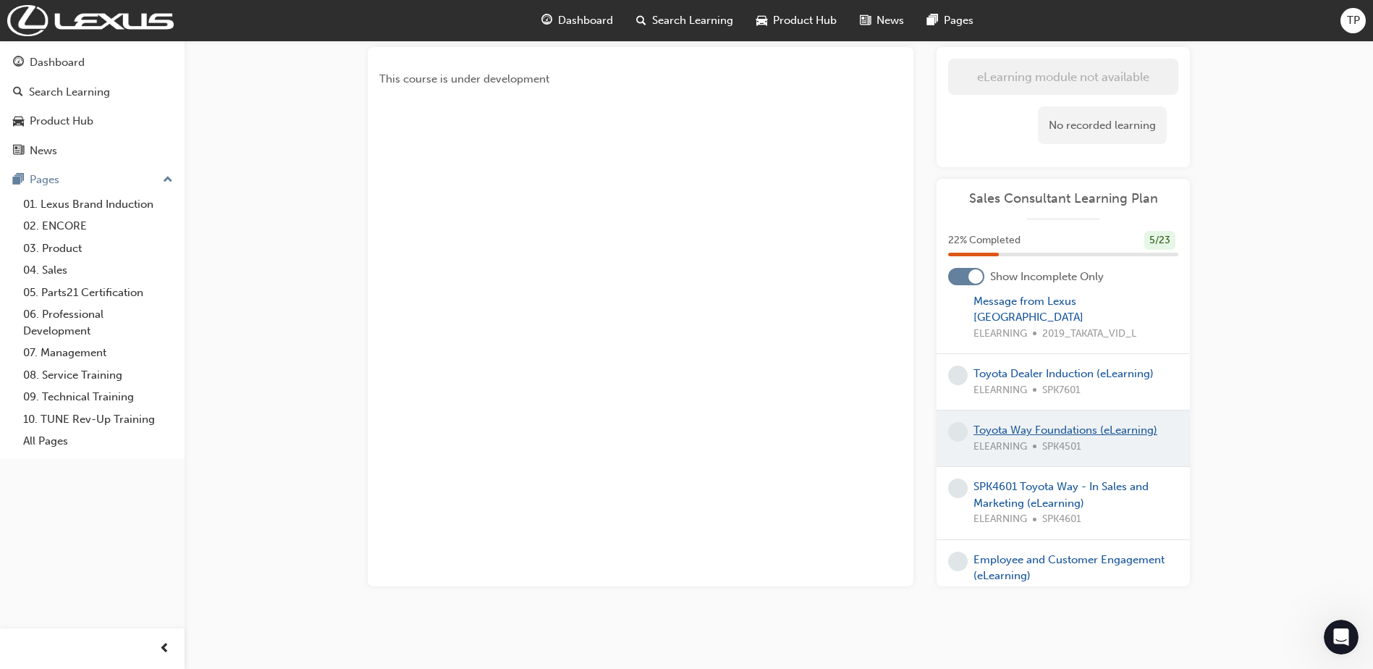
scroll to position [217, 0]
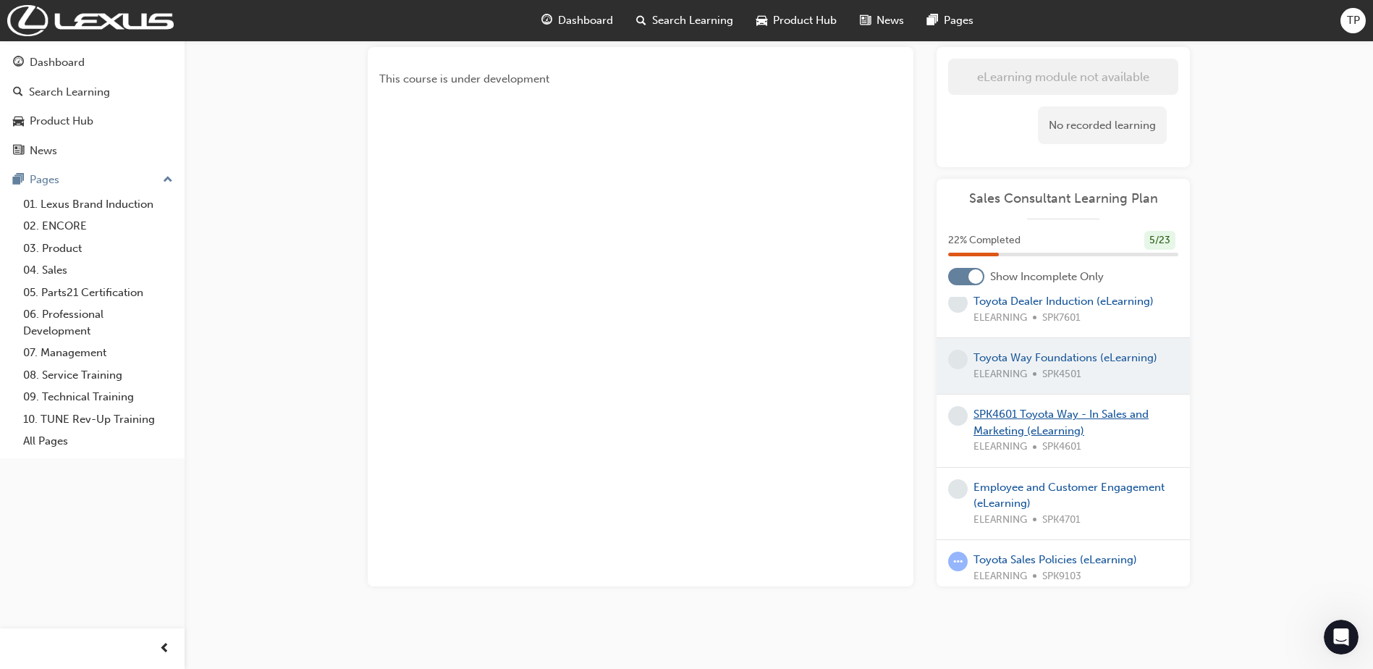
click at [1049, 420] on link "SPK4601 Toyota Way - In Sales and Marketing (eLearning)" at bounding box center [1061, 423] width 175 height 30
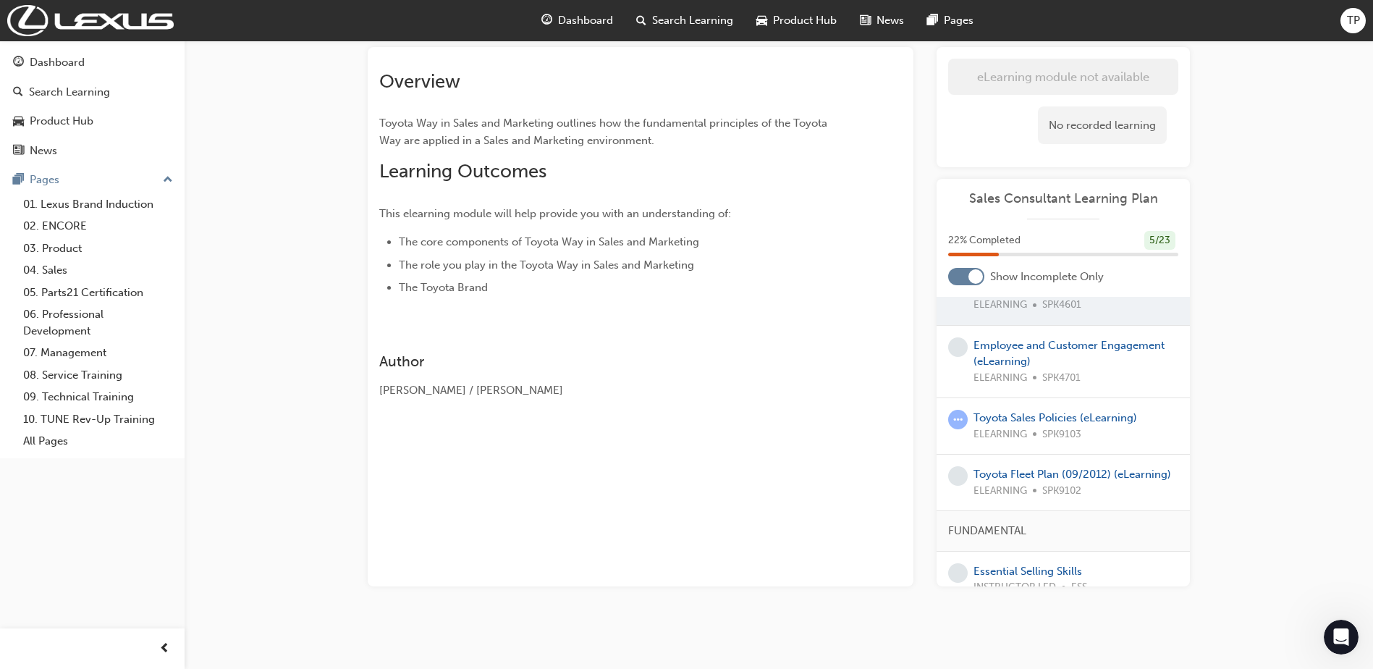
scroll to position [362, 0]
click at [1036, 353] on div "Employee and Customer Engagement (eLearning) ELEARNING SPK4701" at bounding box center [1076, 358] width 205 height 49
click at [1034, 346] on link "Employee and Customer Engagement (eLearning)" at bounding box center [1069, 351] width 191 height 30
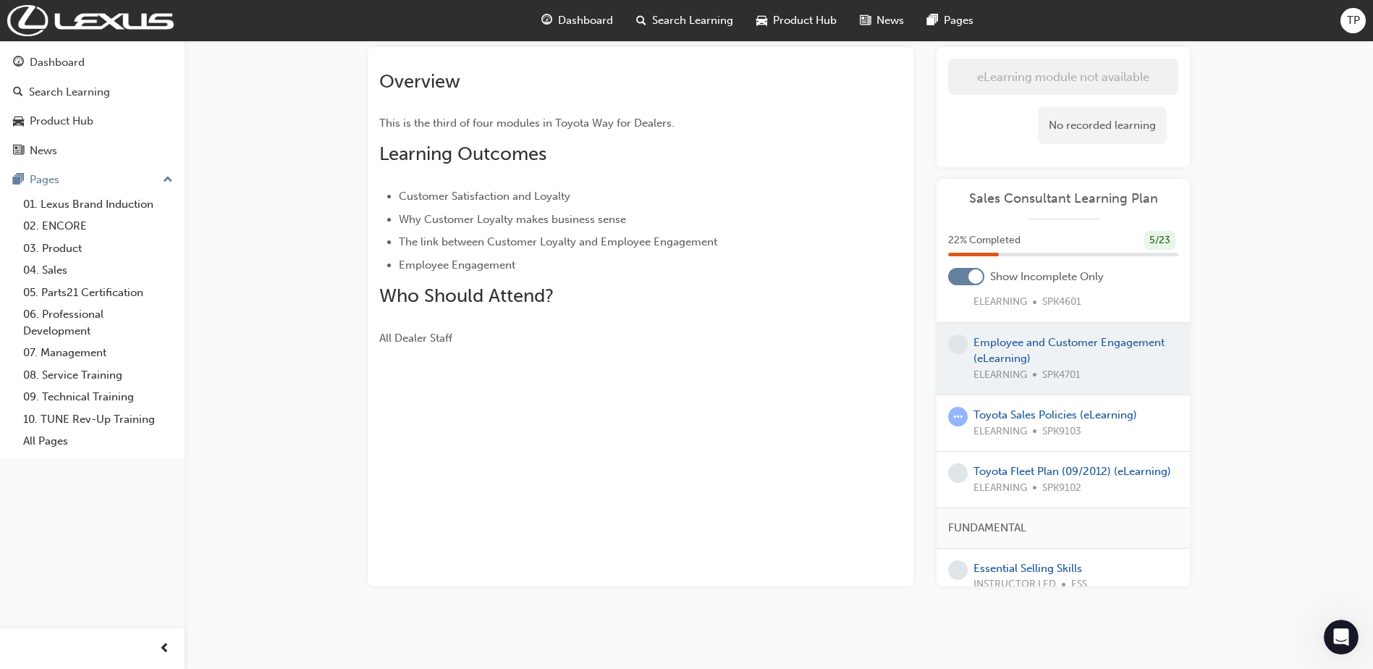
click at [1021, 401] on div "Toyota Sales Policies (eLearning) ELEARNING SPK9103" at bounding box center [1063, 423] width 253 height 56
click at [1017, 409] on link "Toyota Sales Policies (eLearning)" at bounding box center [1056, 414] width 164 height 13
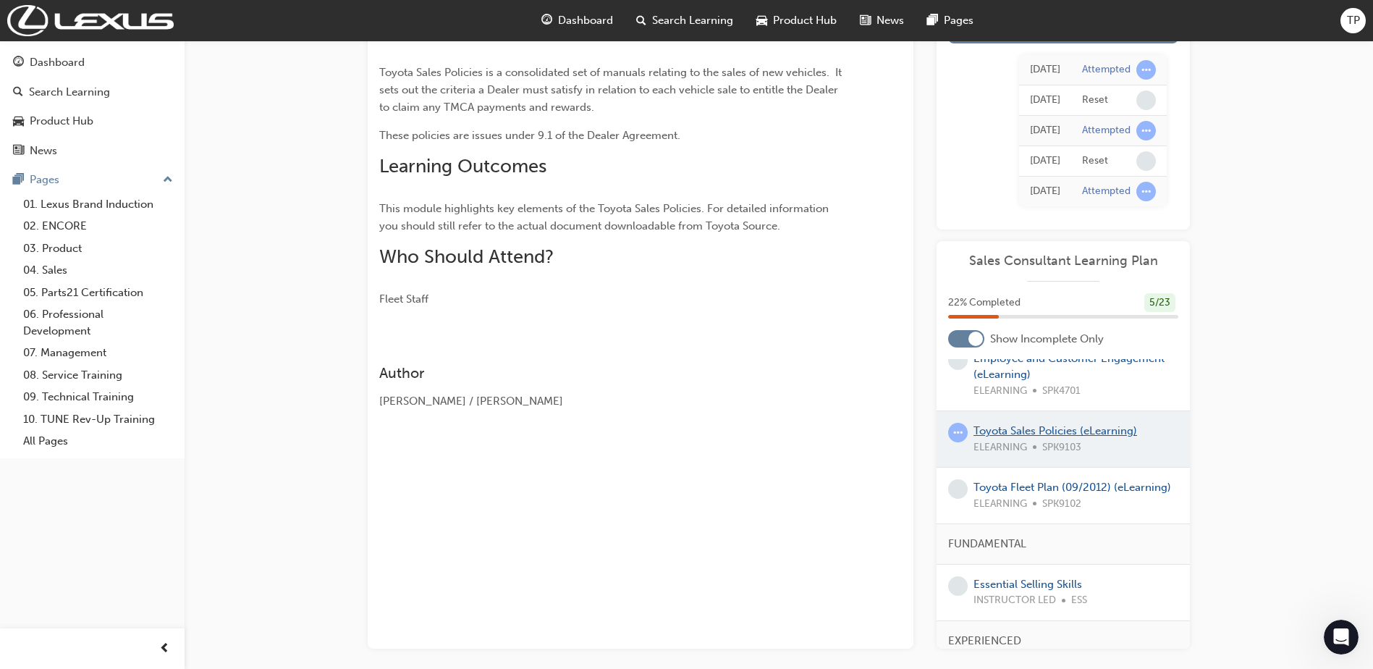
scroll to position [434, 0]
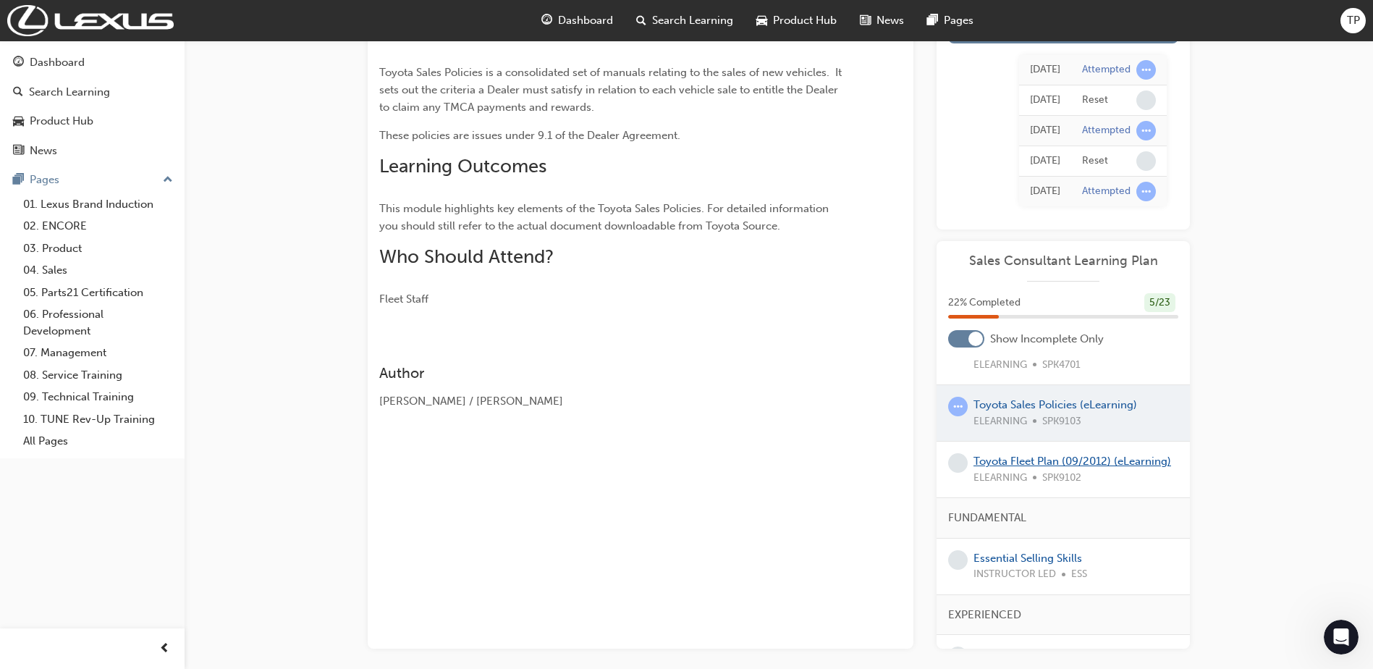
click at [1036, 457] on link "Toyota Fleet Plan (09/2012) (eLearning)" at bounding box center [1073, 461] width 198 height 13
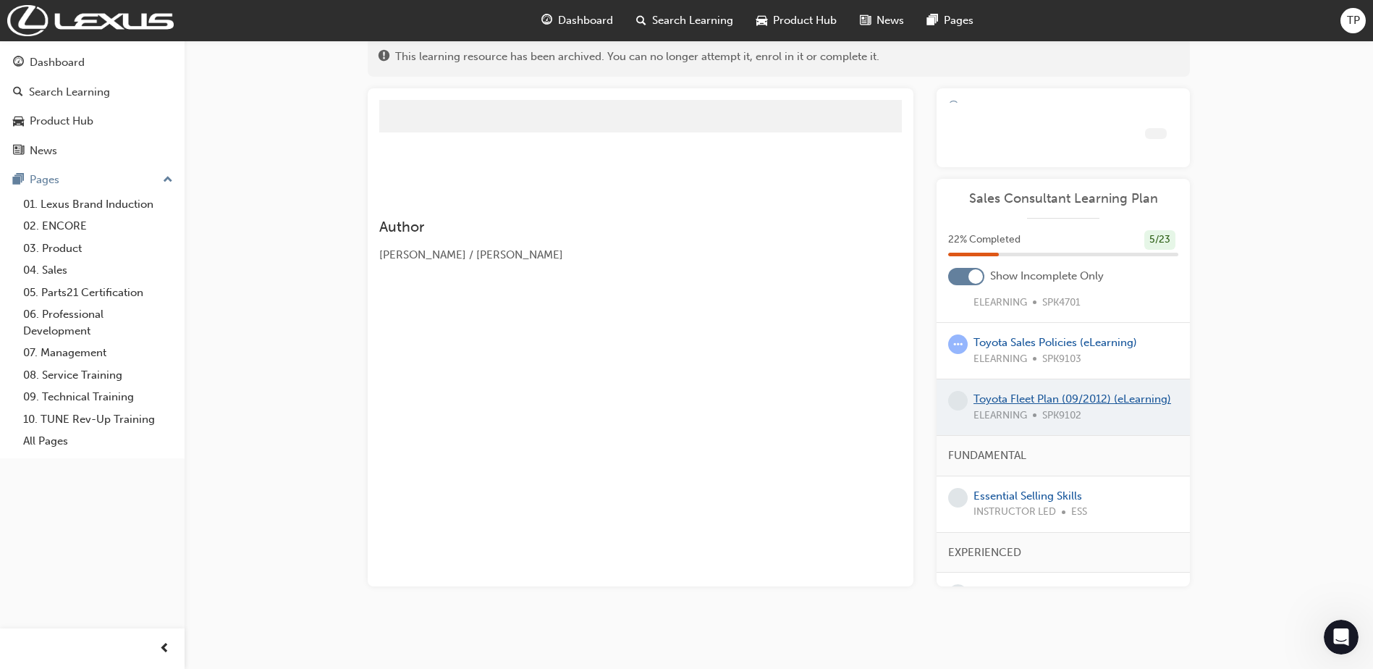
scroll to position [135, 0]
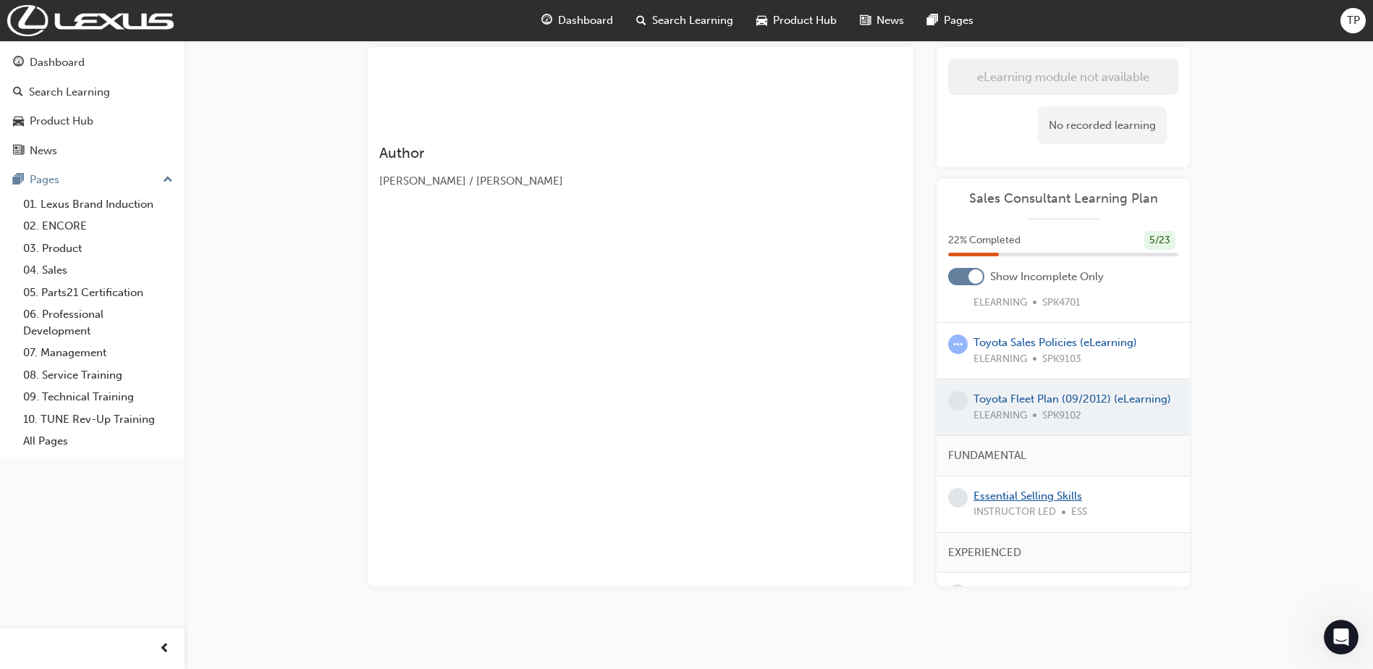
click at [1027, 502] on link "Essential Selling Skills" at bounding box center [1028, 495] width 109 height 13
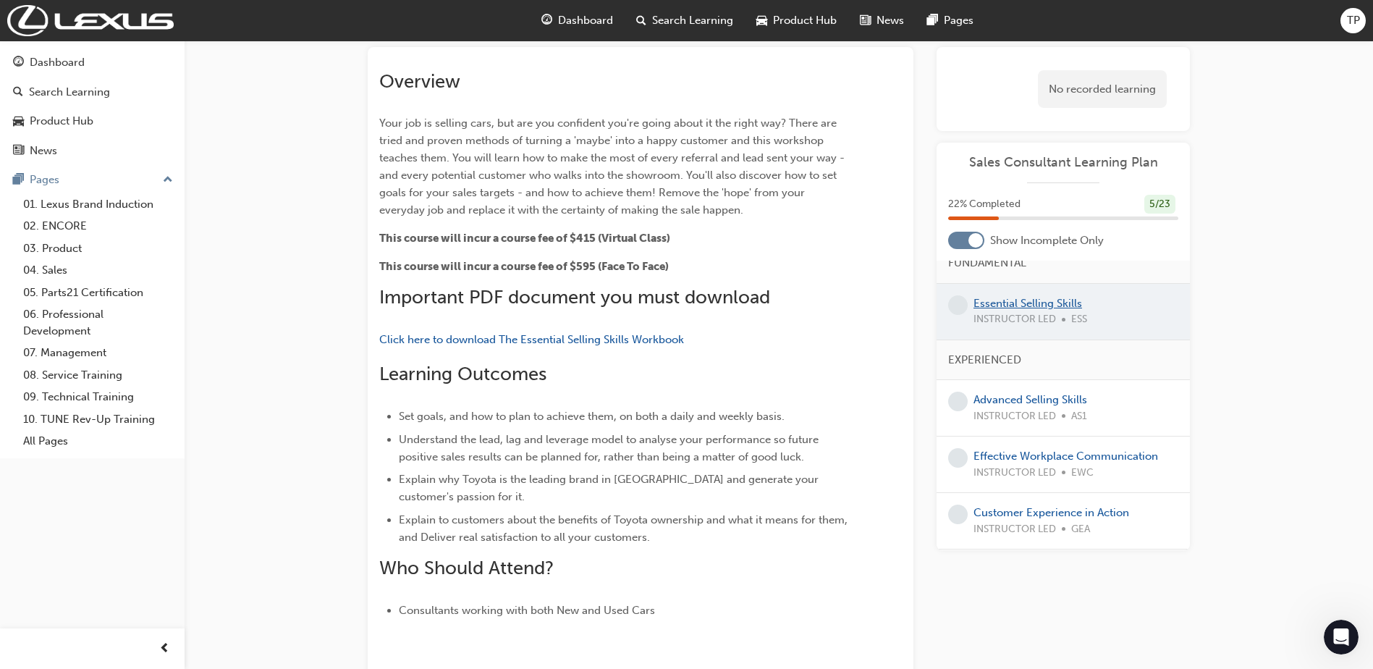
scroll to position [579, 0]
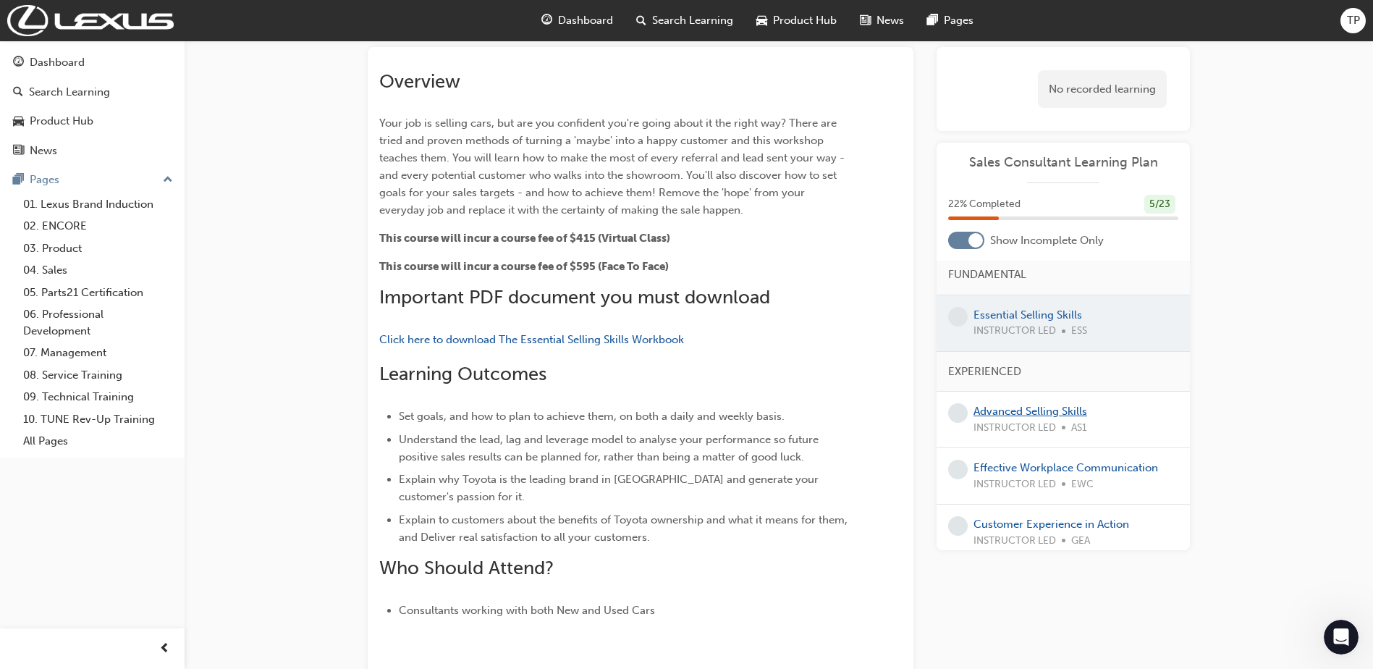
click at [1034, 418] on link "Advanced Selling Skills" at bounding box center [1031, 411] width 114 height 13
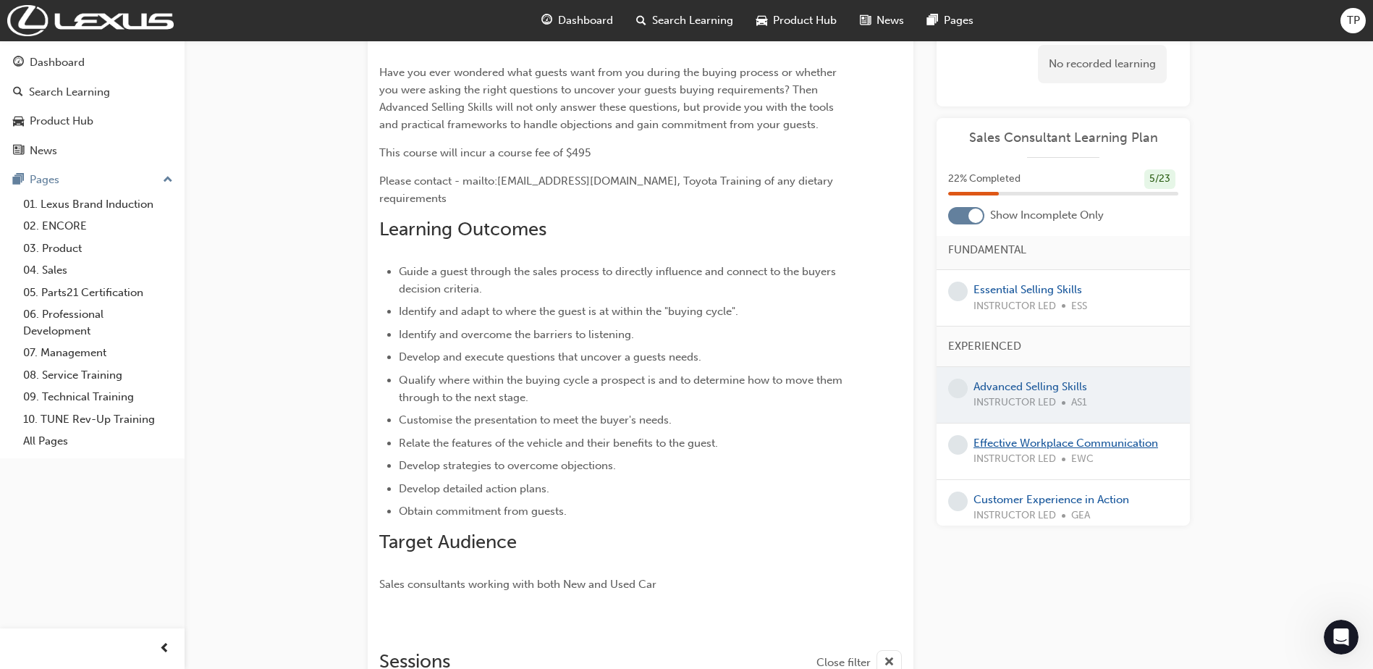
click at [1046, 450] on link "Effective Workplace Communication" at bounding box center [1066, 442] width 185 height 13
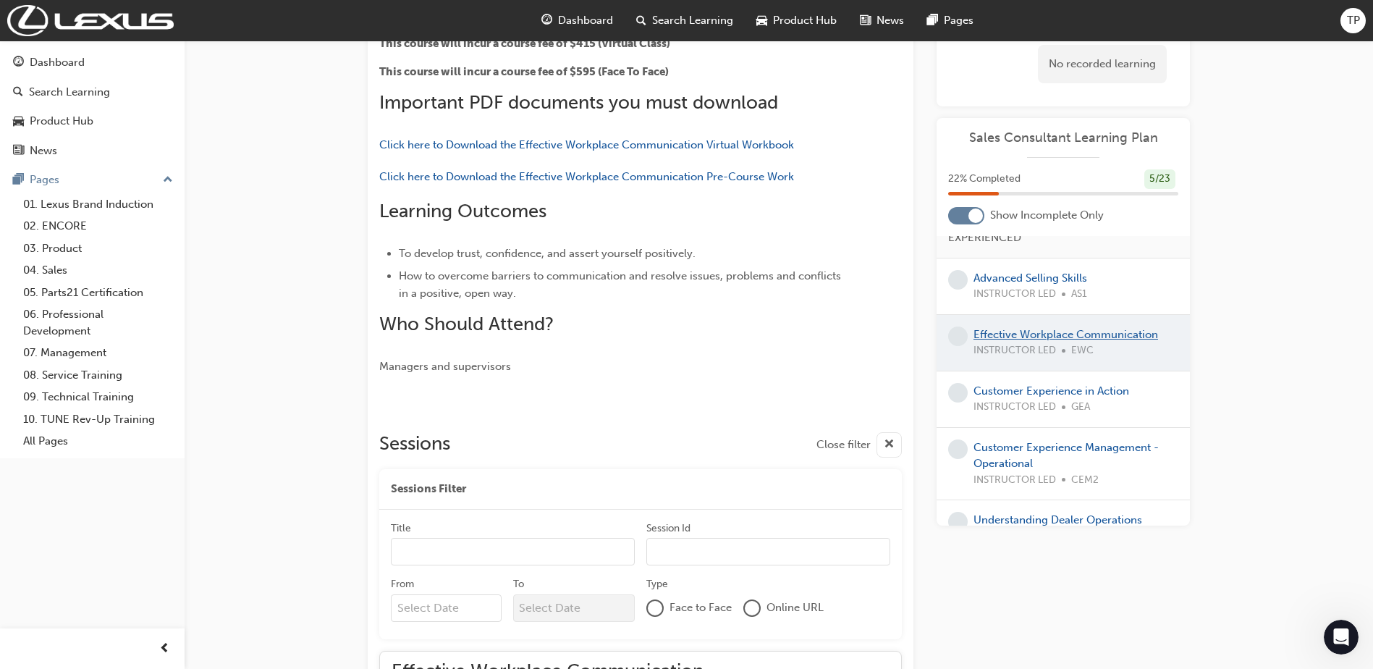
scroll to position [724, 0]
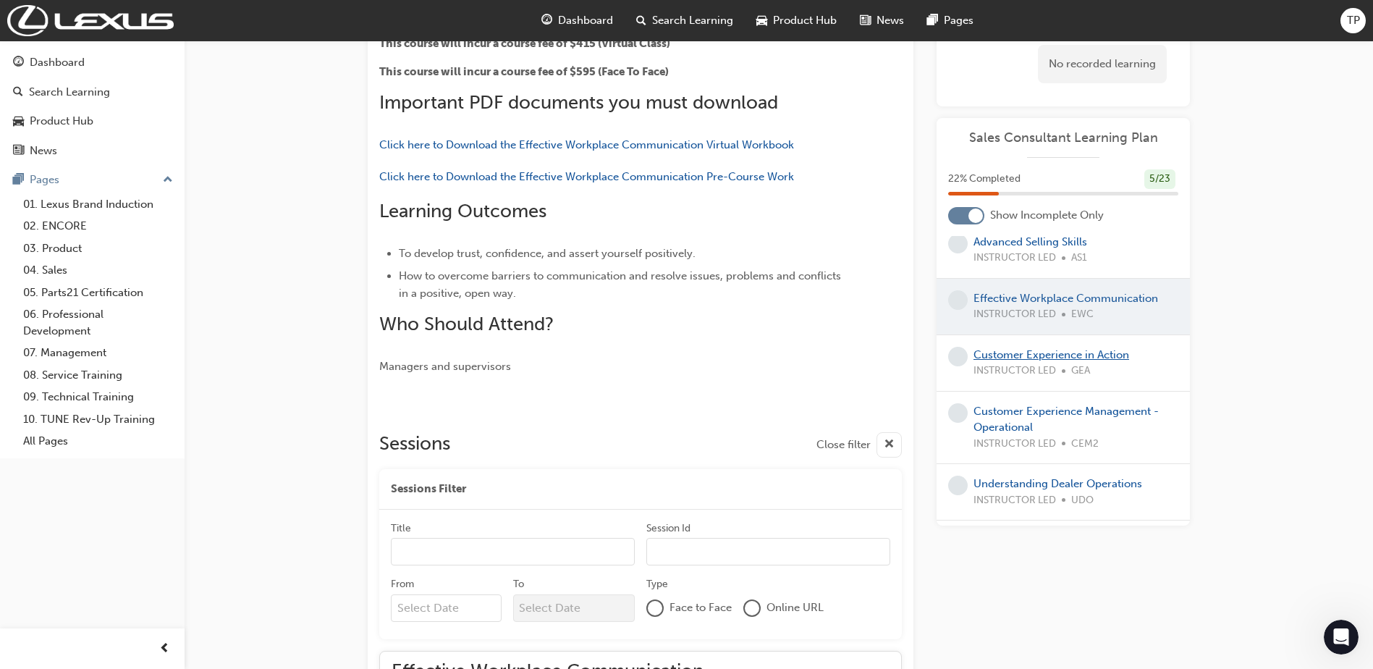
click at [1086, 361] on link "Customer Experience in Action" at bounding box center [1052, 354] width 156 height 13
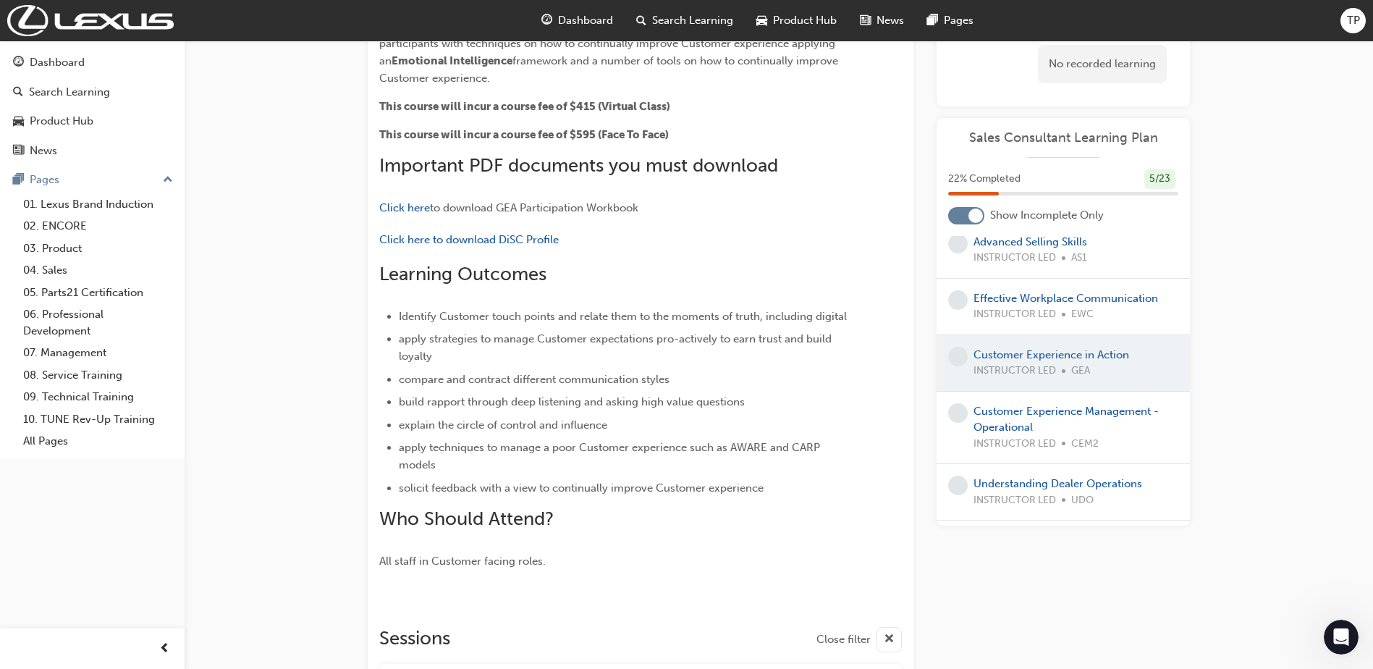
click at [1073, 441] on div "Customer Experience Management - Operational INSTRUCTOR LED CEM2" at bounding box center [1076, 427] width 205 height 49
click at [1071, 426] on link "Customer Experience Management - Operational" at bounding box center [1066, 420] width 185 height 30
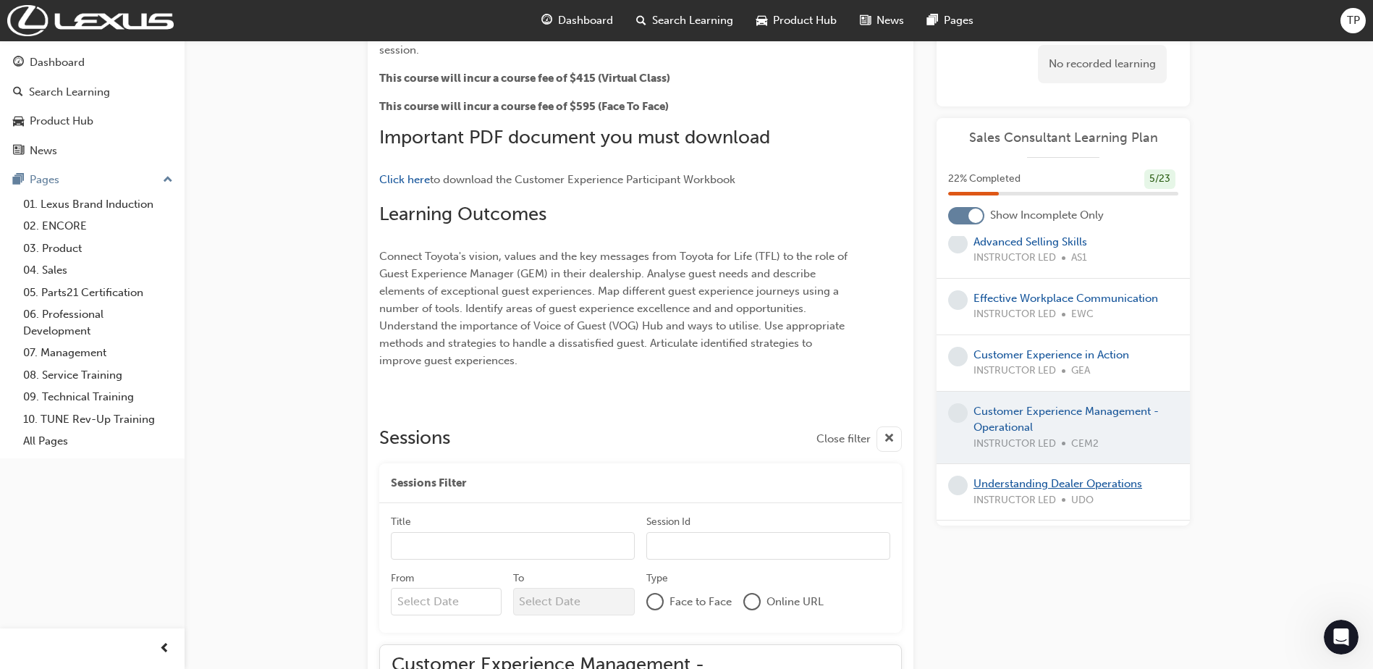
click at [1044, 490] on link "Understanding Dealer Operations" at bounding box center [1058, 483] width 169 height 13
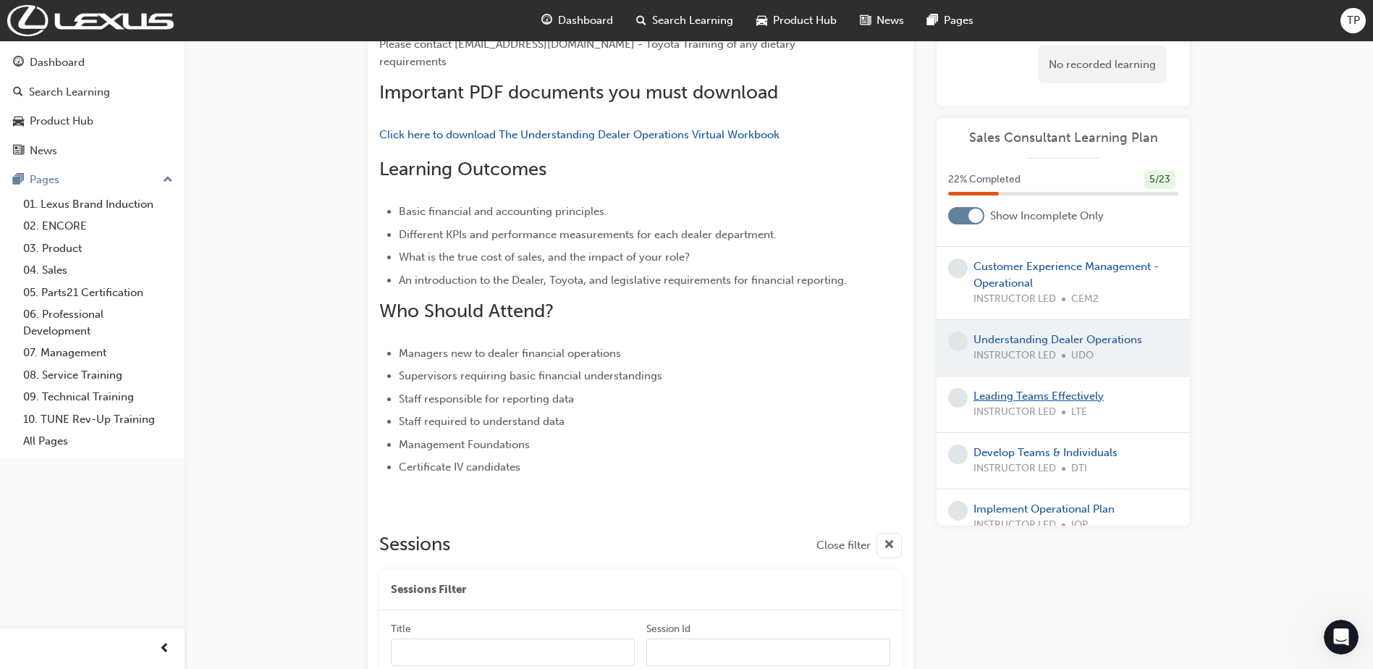
click at [1024, 402] on link "Leading Teams Effectively" at bounding box center [1039, 395] width 130 height 13
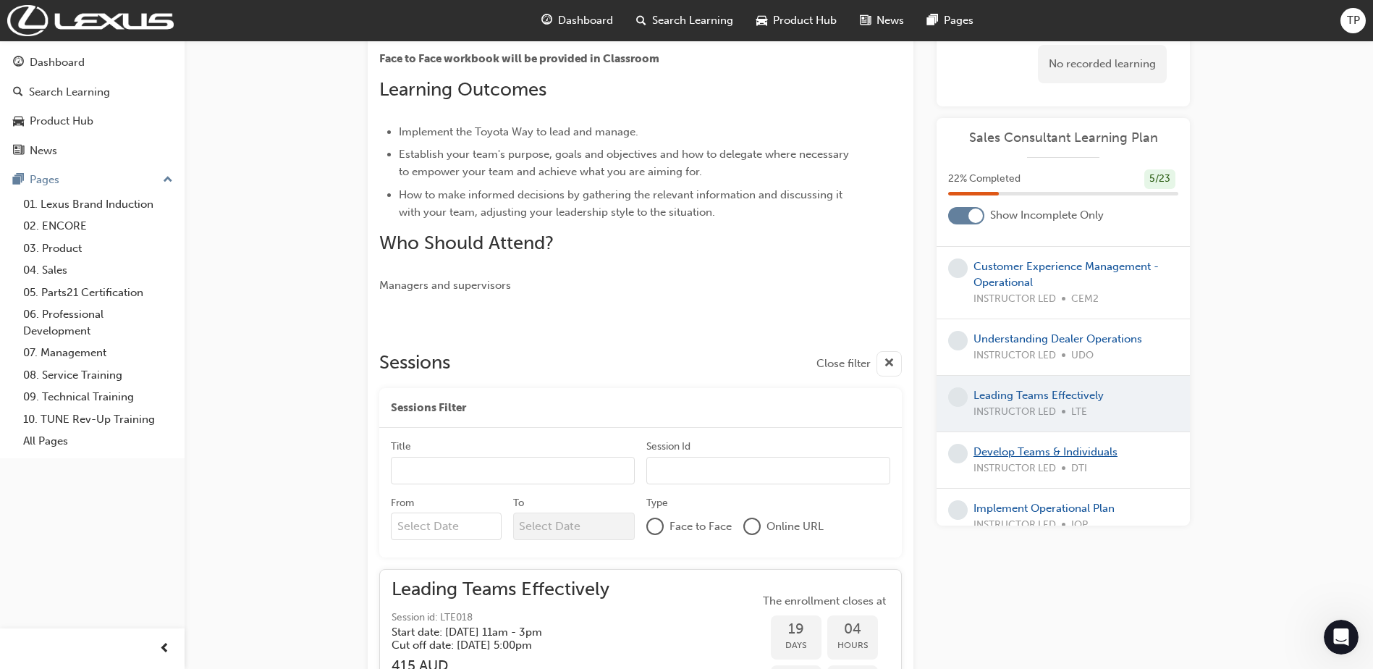
click at [1074, 458] on link "Develop Teams & Individuals" at bounding box center [1046, 451] width 144 height 13
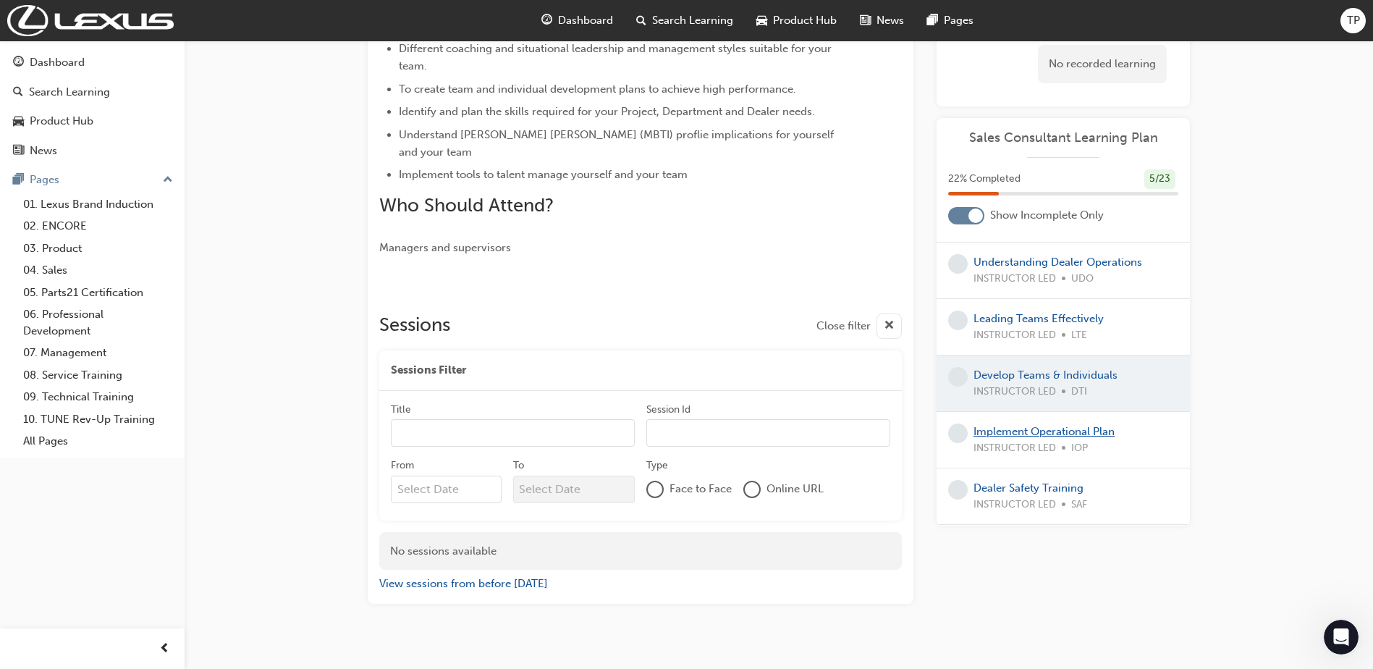
click at [1080, 436] on link "Implement Operational Plan" at bounding box center [1044, 431] width 141 height 13
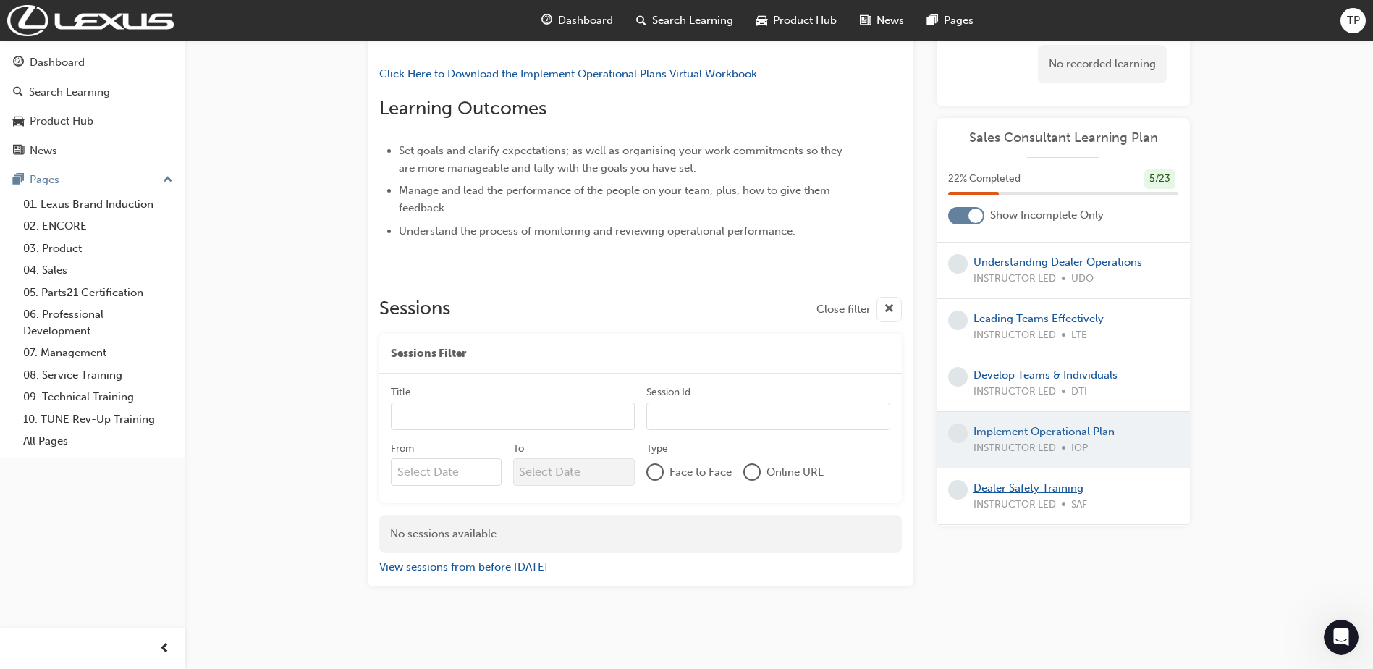
click at [1063, 491] on link "Dealer Safety Training" at bounding box center [1029, 487] width 110 height 13
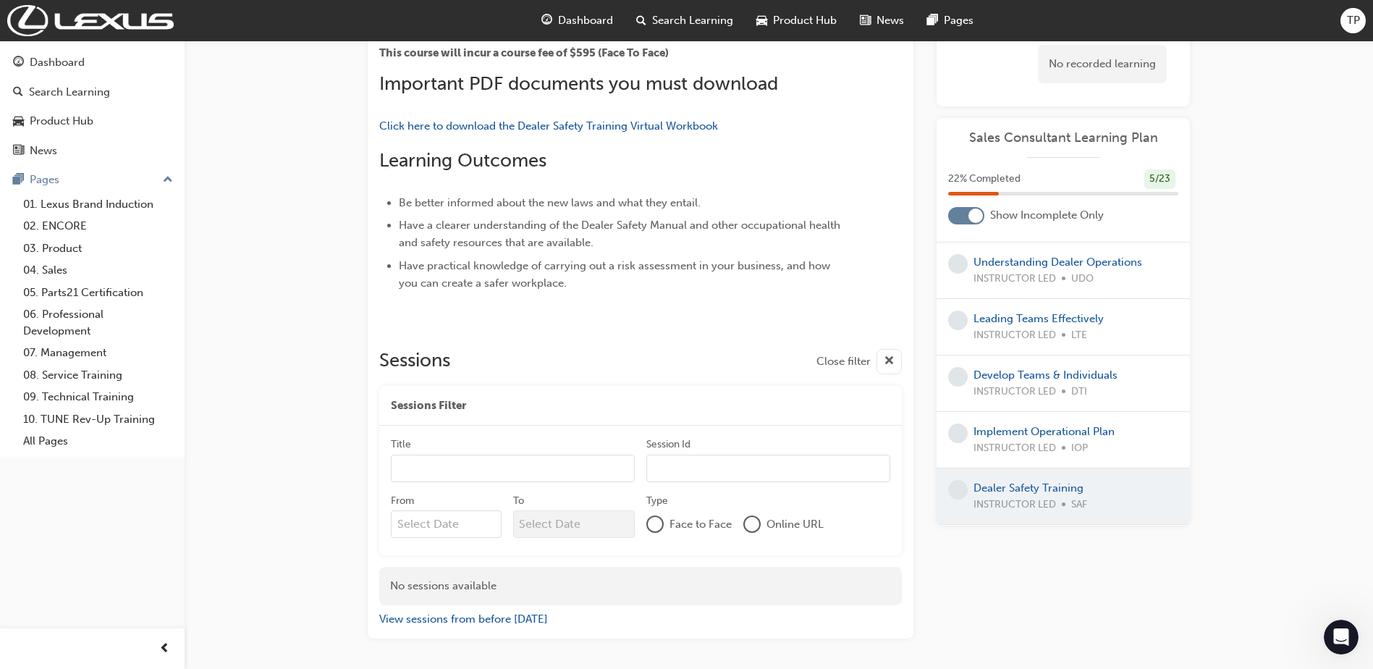
click at [1063, 486] on div at bounding box center [1063, 496] width 253 height 56
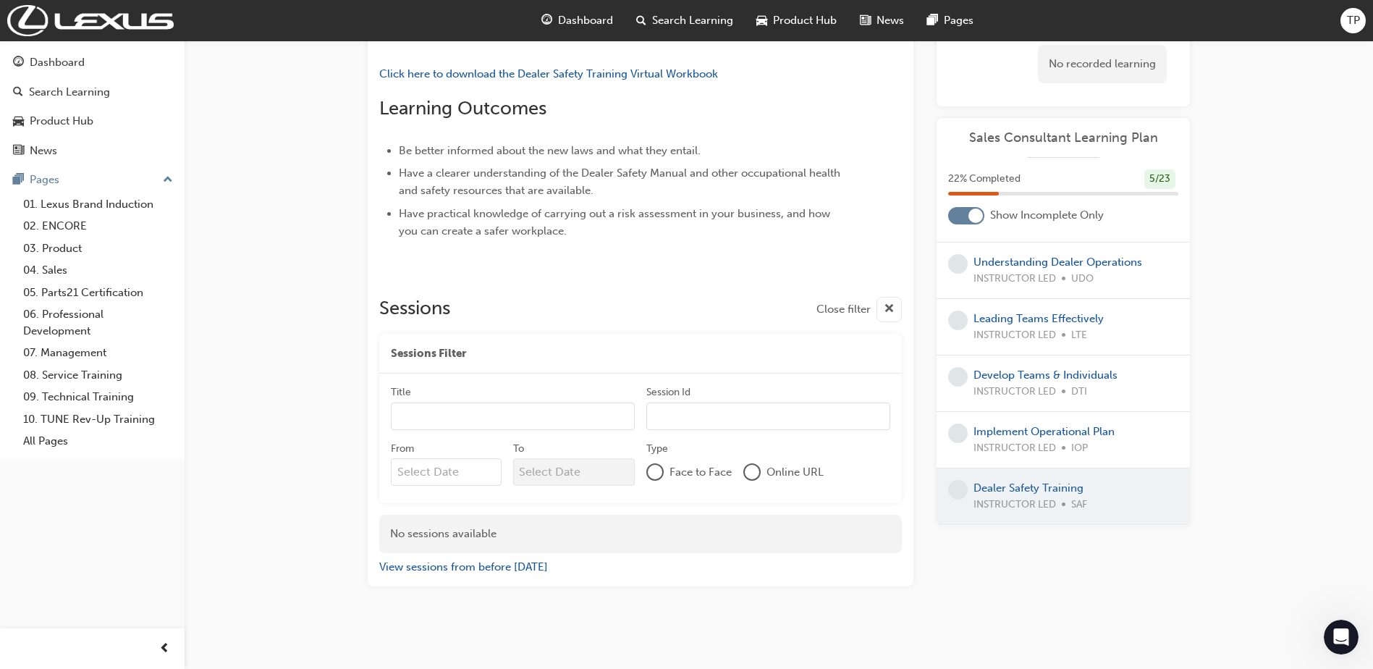
click at [1064, 494] on div at bounding box center [1063, 496] width 253 height 56
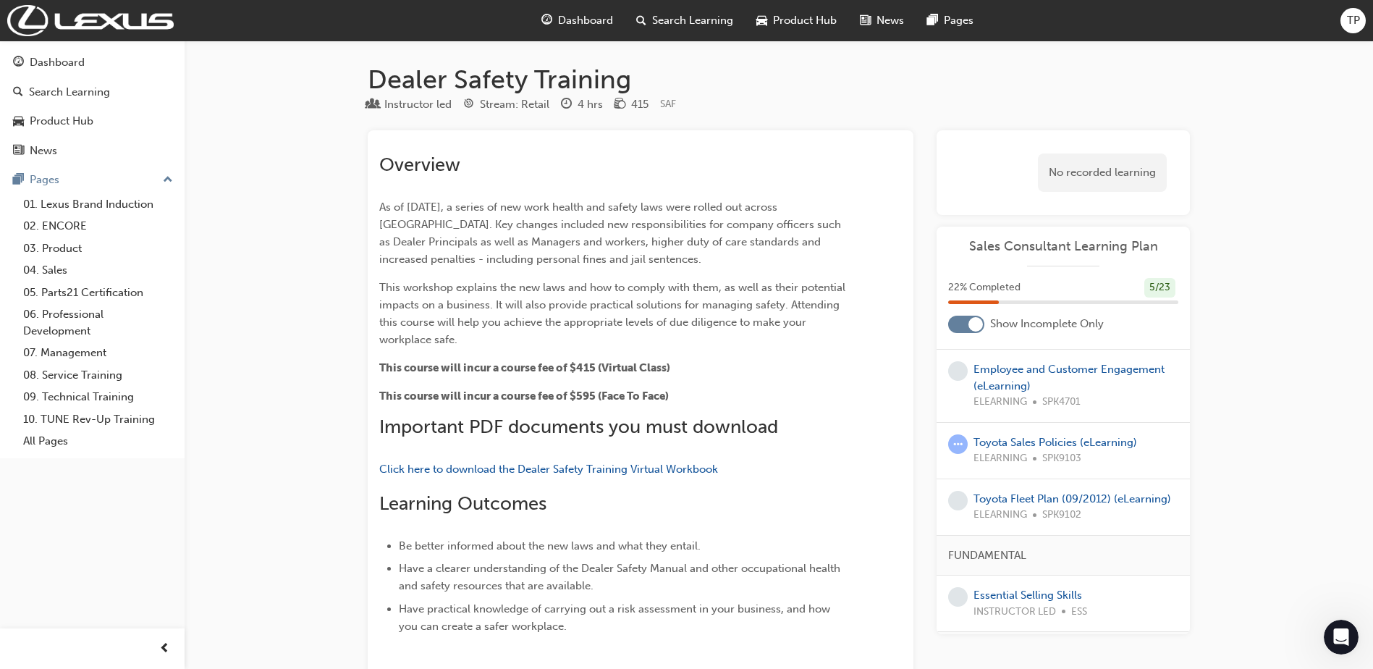
click at [583, 22] on span "Dashboard" at bounding box center [585, 20] width 55 height 17
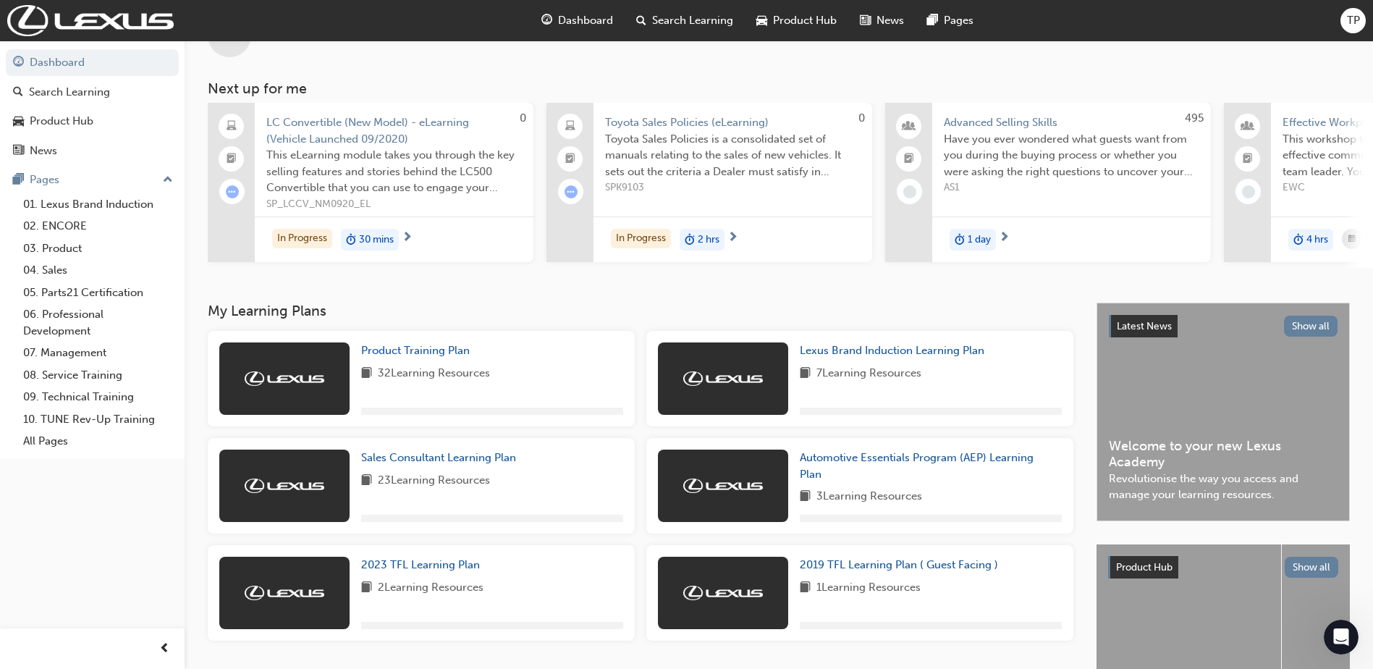
scroll to position [145, 0]
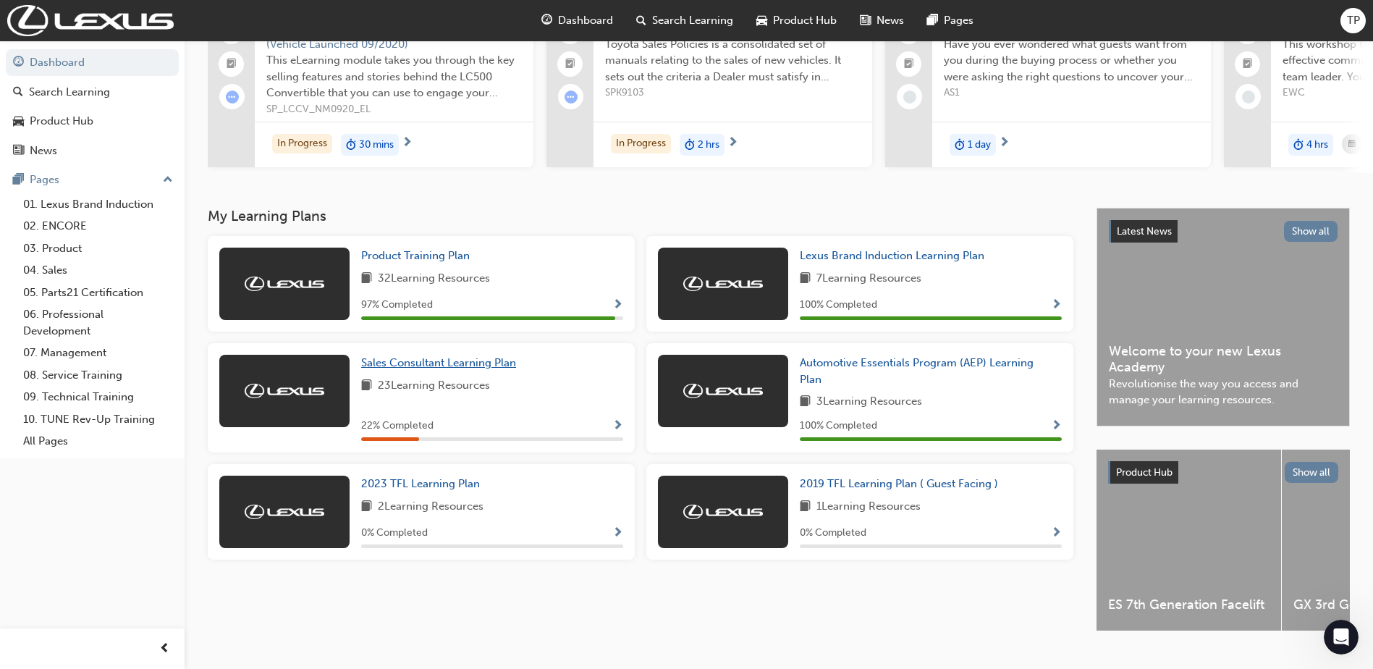
click at [489, 369] on span "Sales Consultant Learning Plan" at bounding box center [438, 362] width 155 height 13
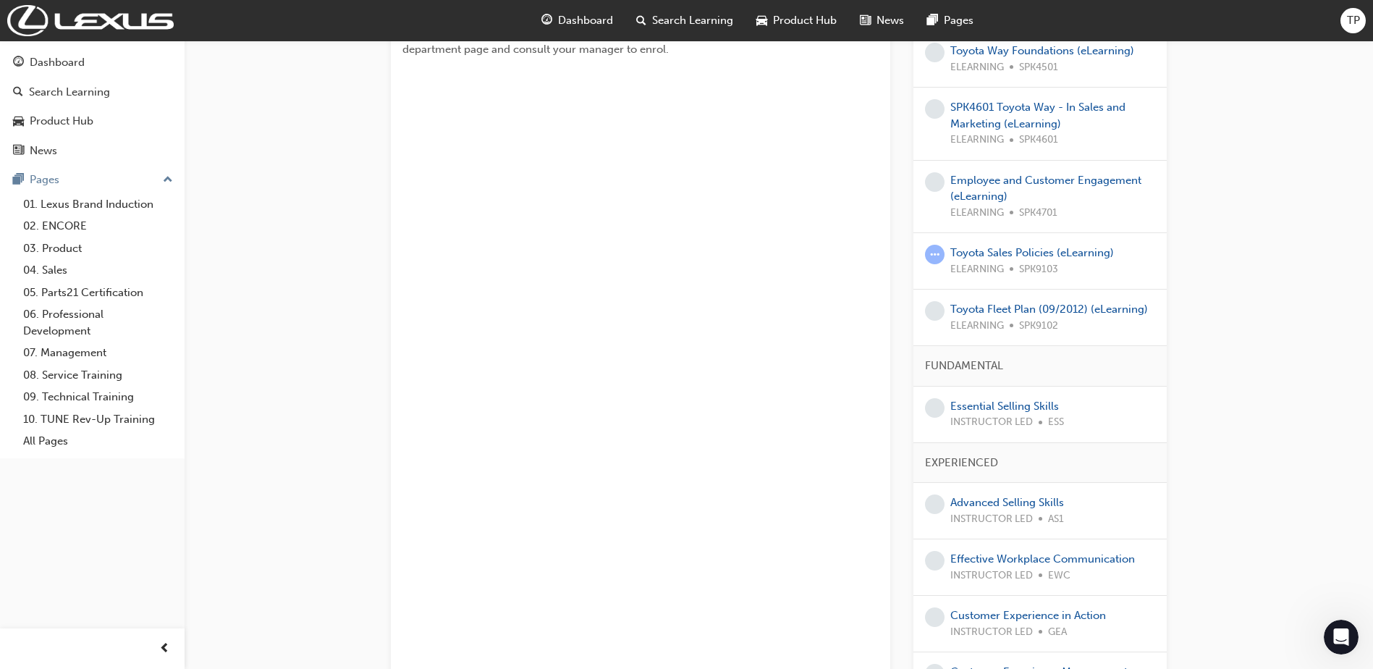
scroll to position [434, 0]
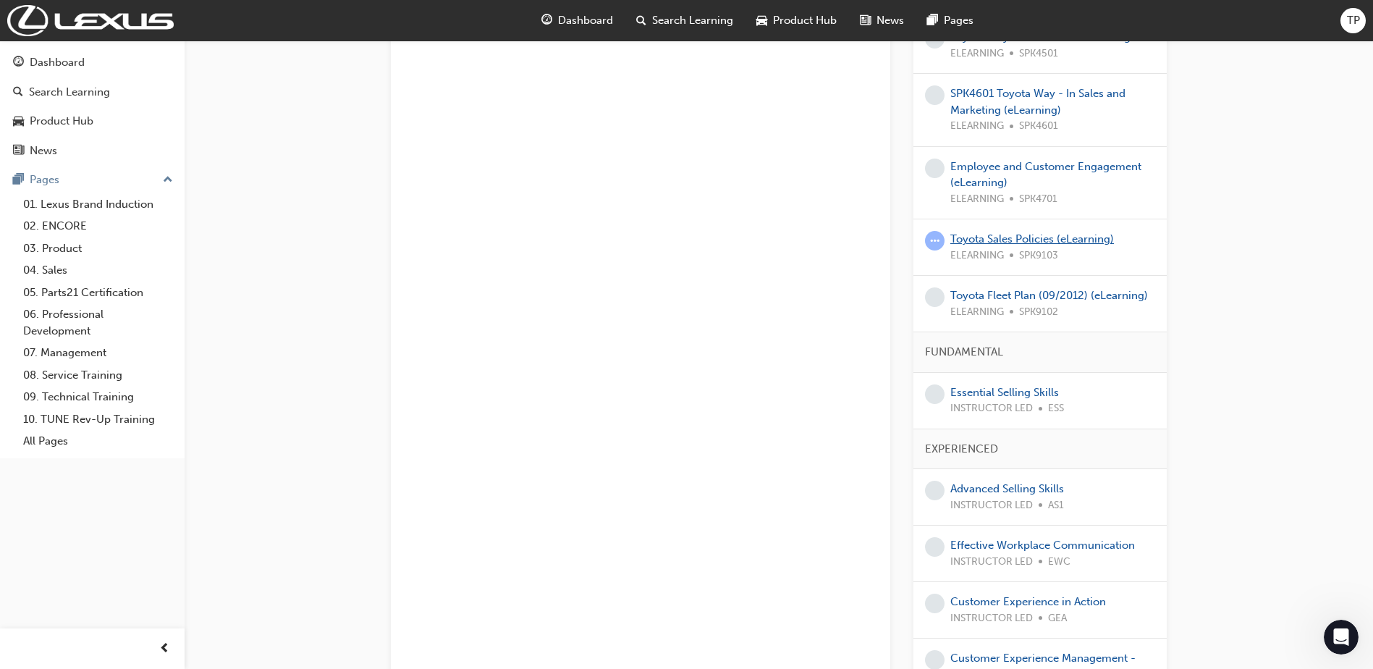
click at [1002, 232] on link "Toyota Sales Policies (eLearning)" at bounding box center [1032, 238] width 164 height 13
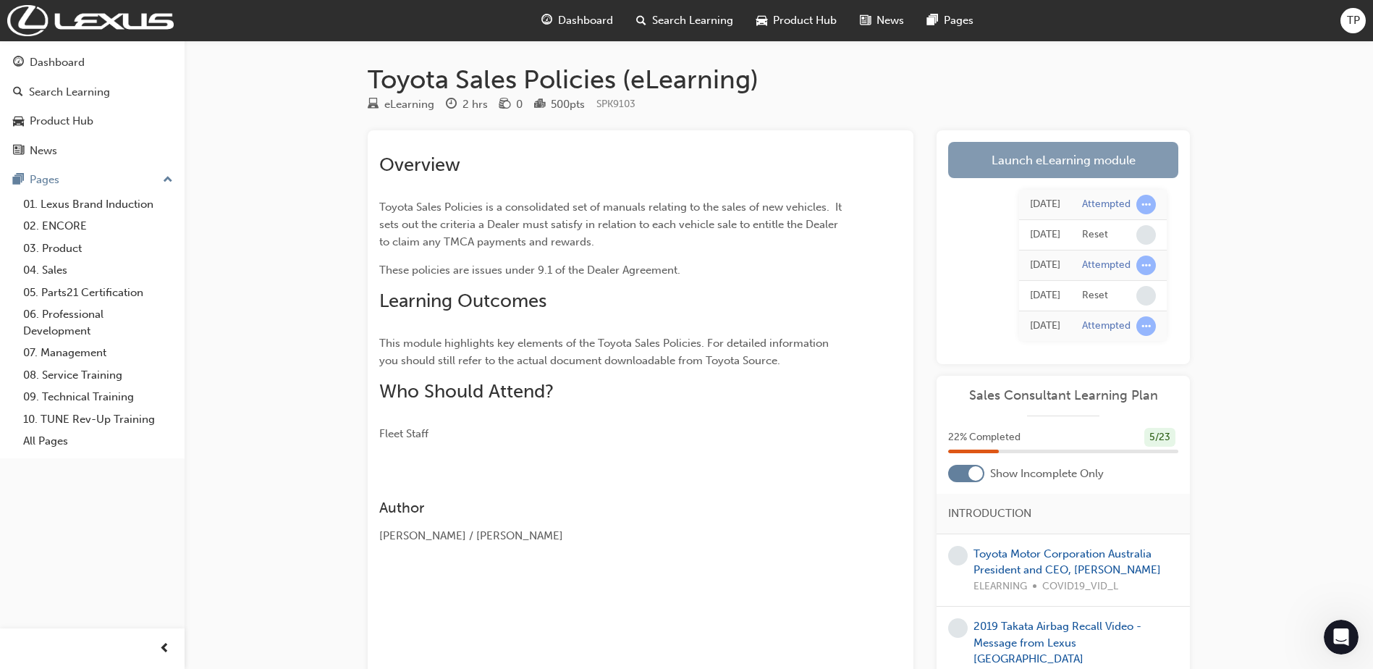
click at [1075, 161] on link "Launch eLearning module" at bounding box center [1063, 160] width 230 height 36
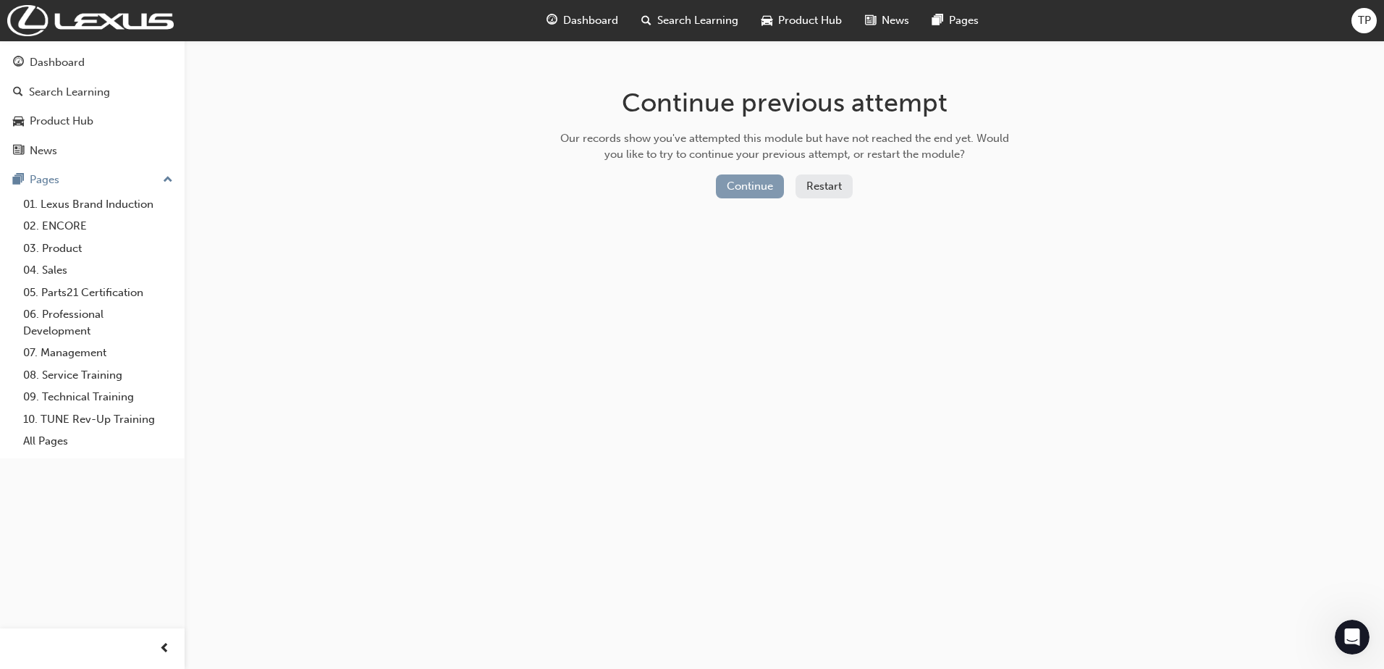
click at [732, 182] on button "Continue" at bounding box center [750, 186] width 68 height 24
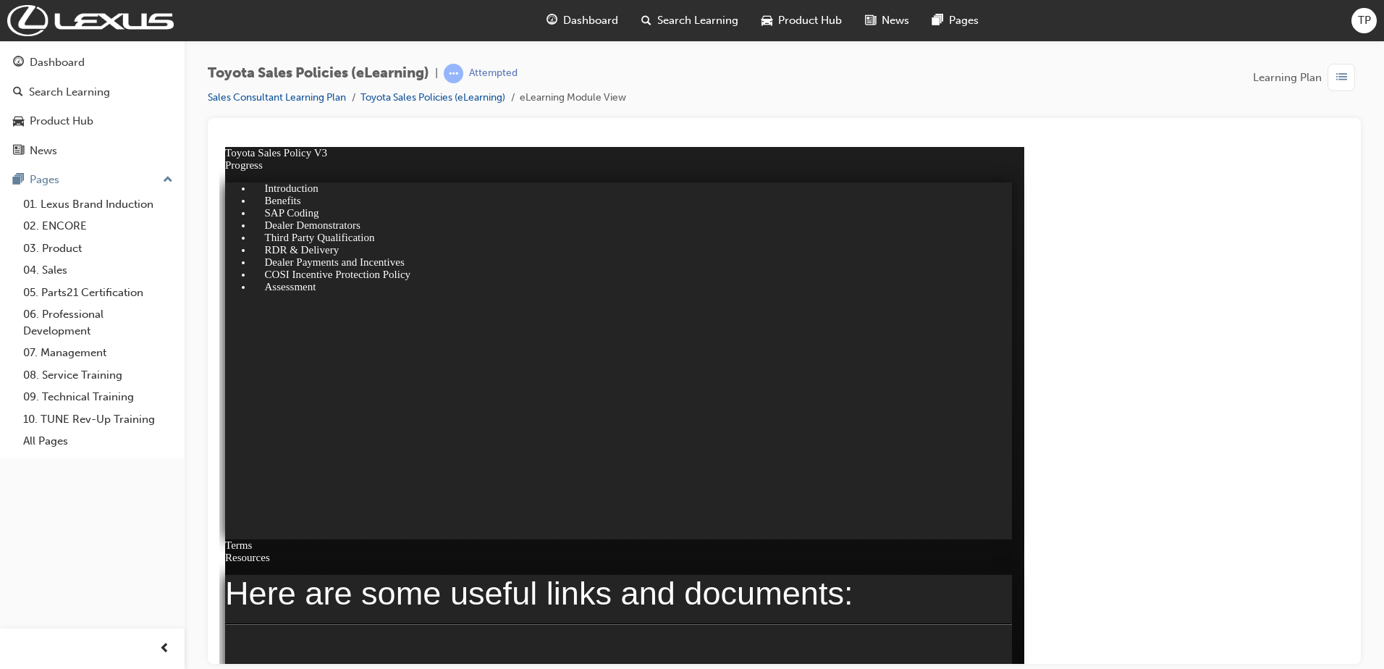
click at [608, 27] on span "Dashboard" at bounding box center [590, 20] width 55 height 17
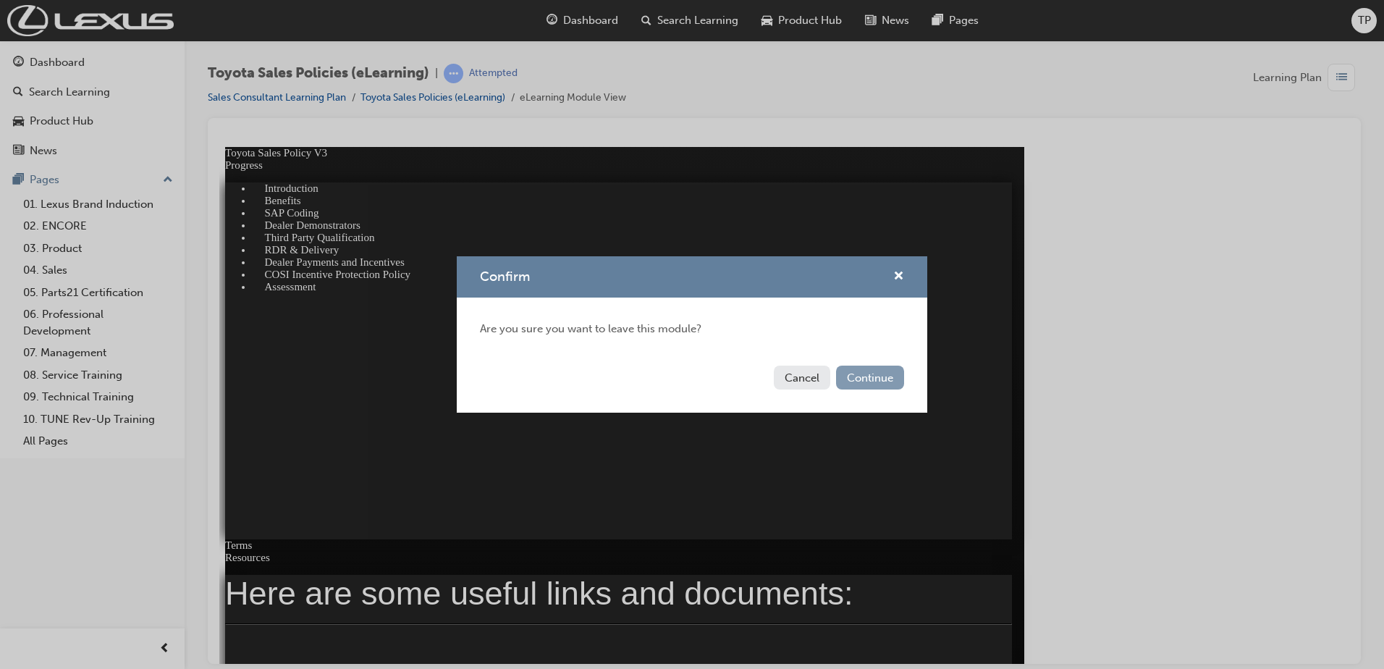
click at [885, 371] on button "Continue" at bounding box center [870, 378] width 68 height 24
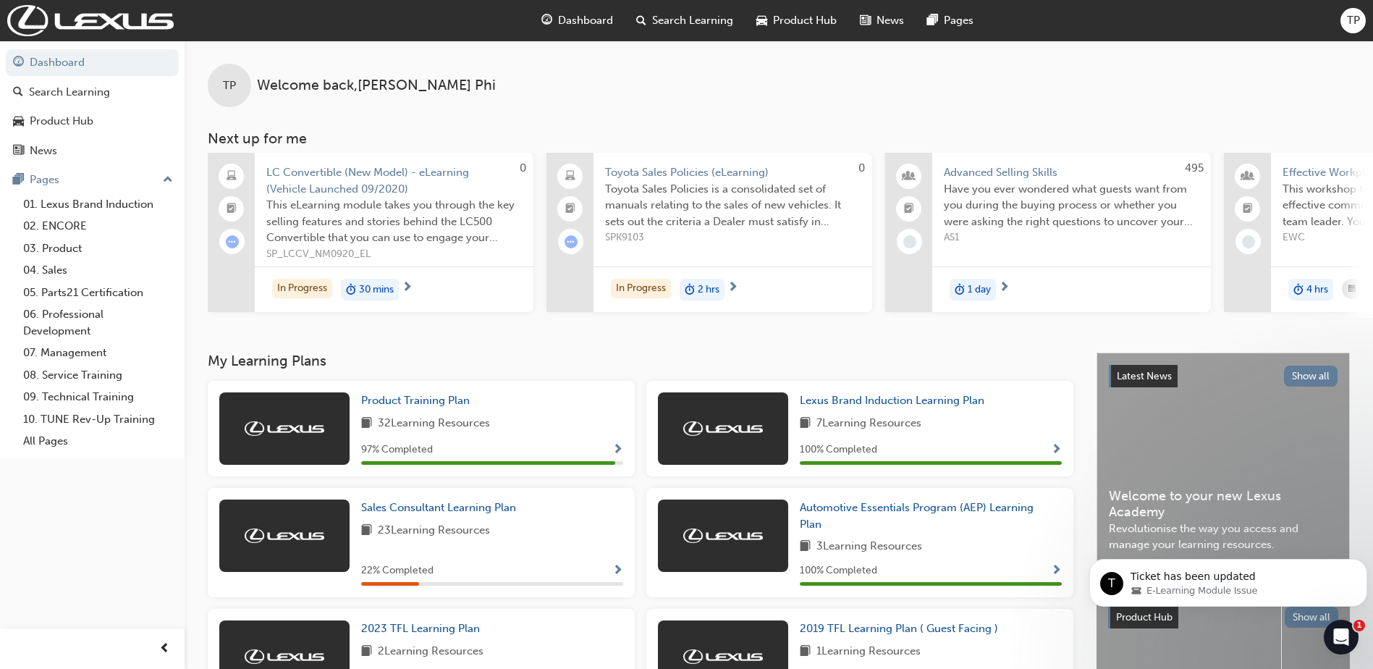
scroll to position [726, 0]
click at [1332, 635] on icon "Open Intercom Messenger" at bounding box center [1340, 635] width 24 height 24
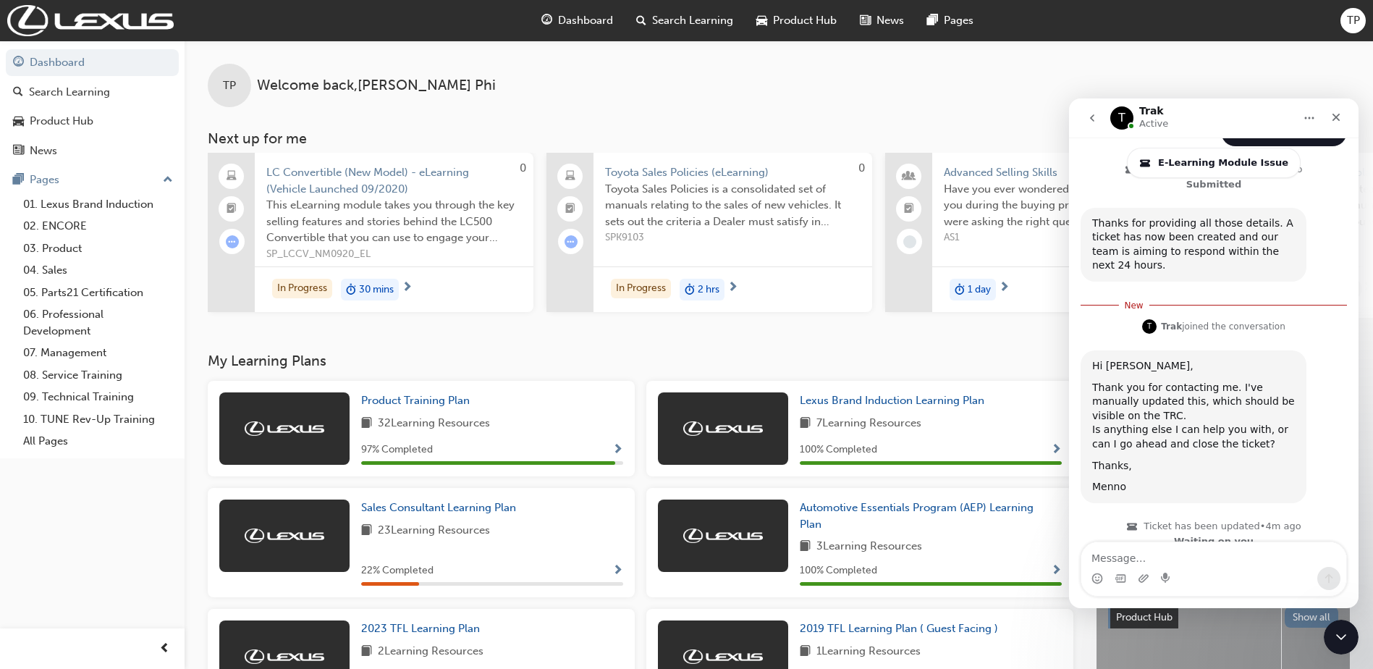
scroll to position [750, 0]
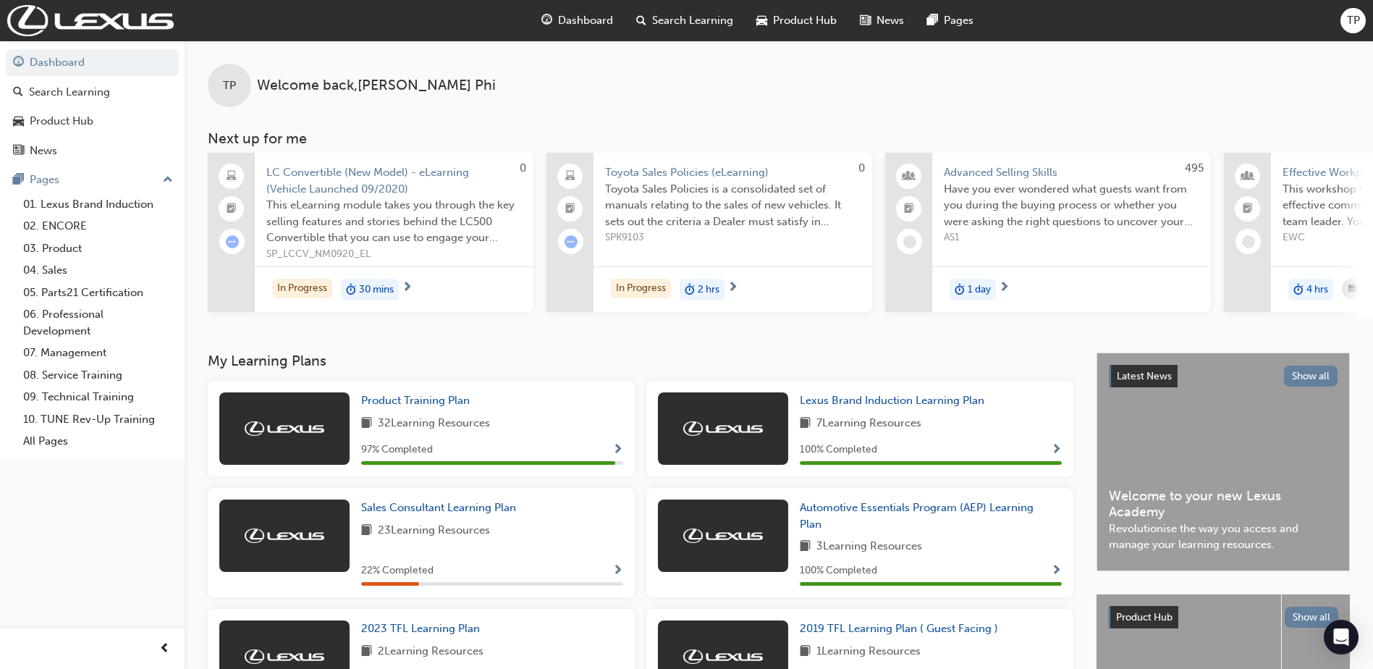
click at [355, 177] on span "LC Convertible (New Model) - eLearning (Vehicle Launched 09/2020)" at bounding box center [394, 180] width 256 height 33
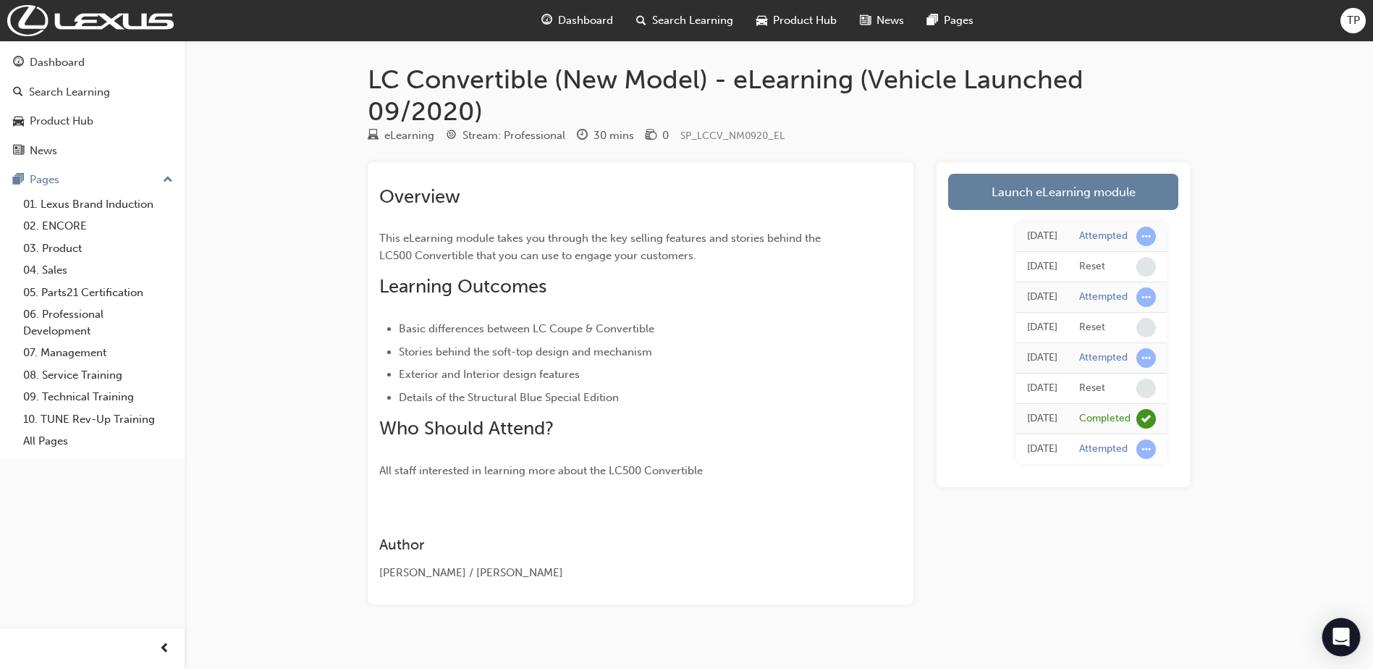
click at [1340, 633] on icon "Open Intercom Messenger" at bounding box center [1341, 637] width 17 height 19
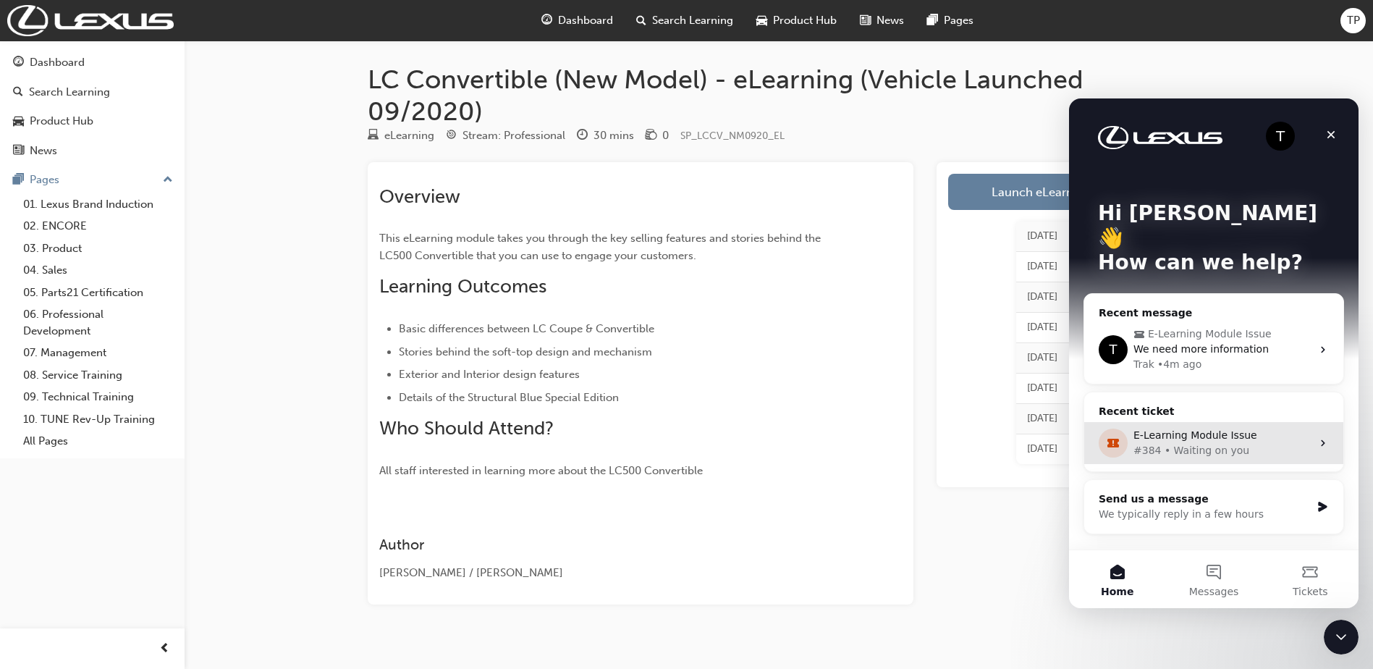
click at [1210, 443] on div "#384 • Waiting on you" at bounding box center [1223, 450] width 178 height 15
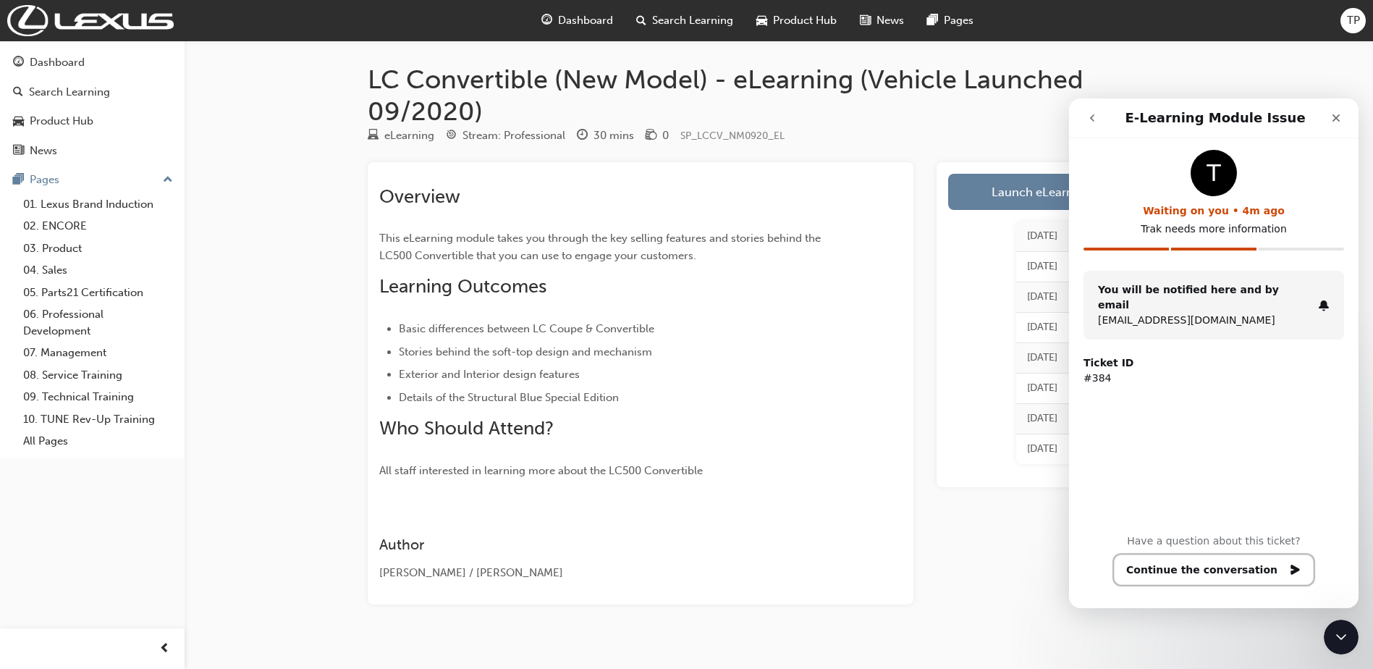
click at [1206, 570] on button "Continue the conversation" at bounding box center [1214, 569] width 200 height 30
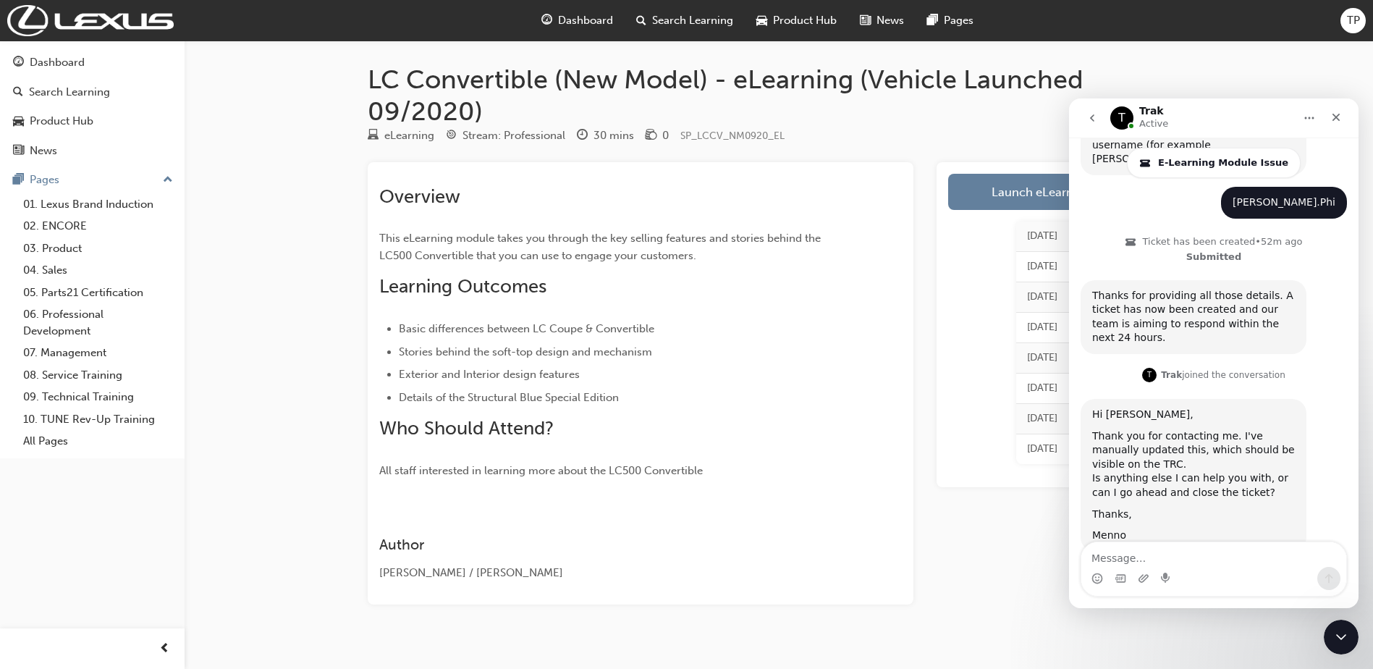
scroll to position [726, 0]
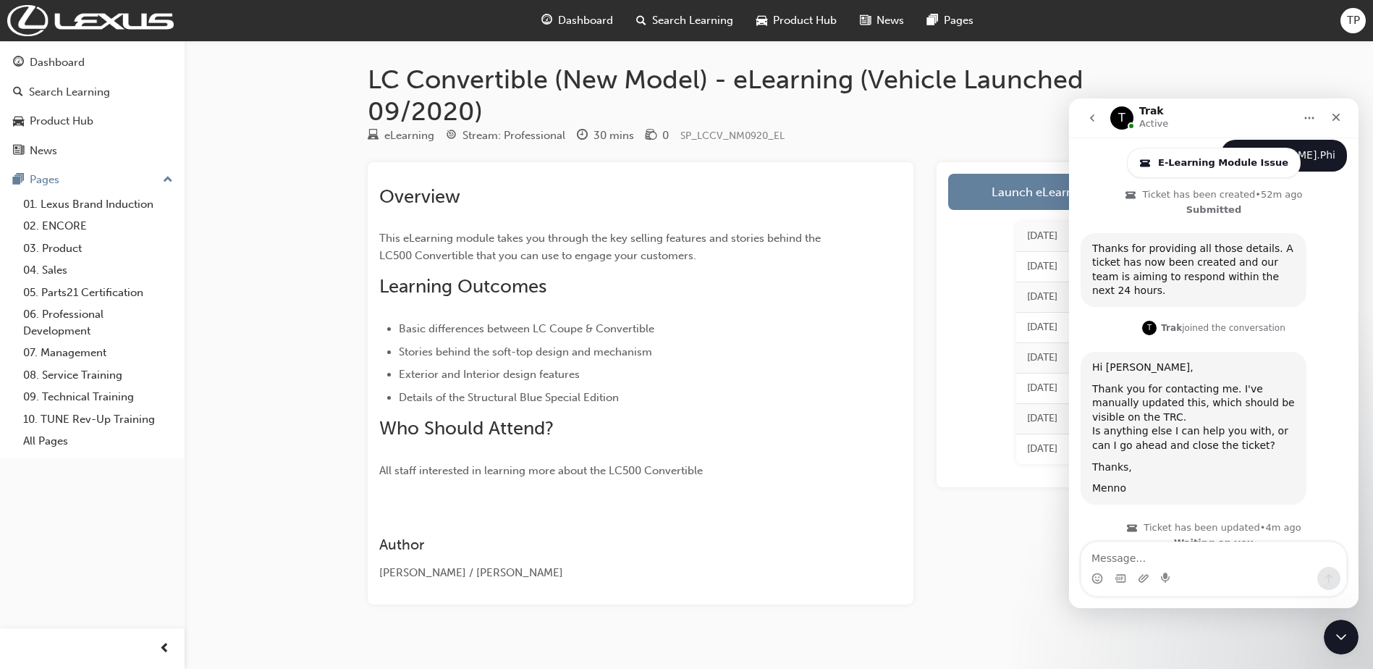
click at [1119, 562] on textarea "Message…" at bounding box center [1213, 554] width 265 height 25
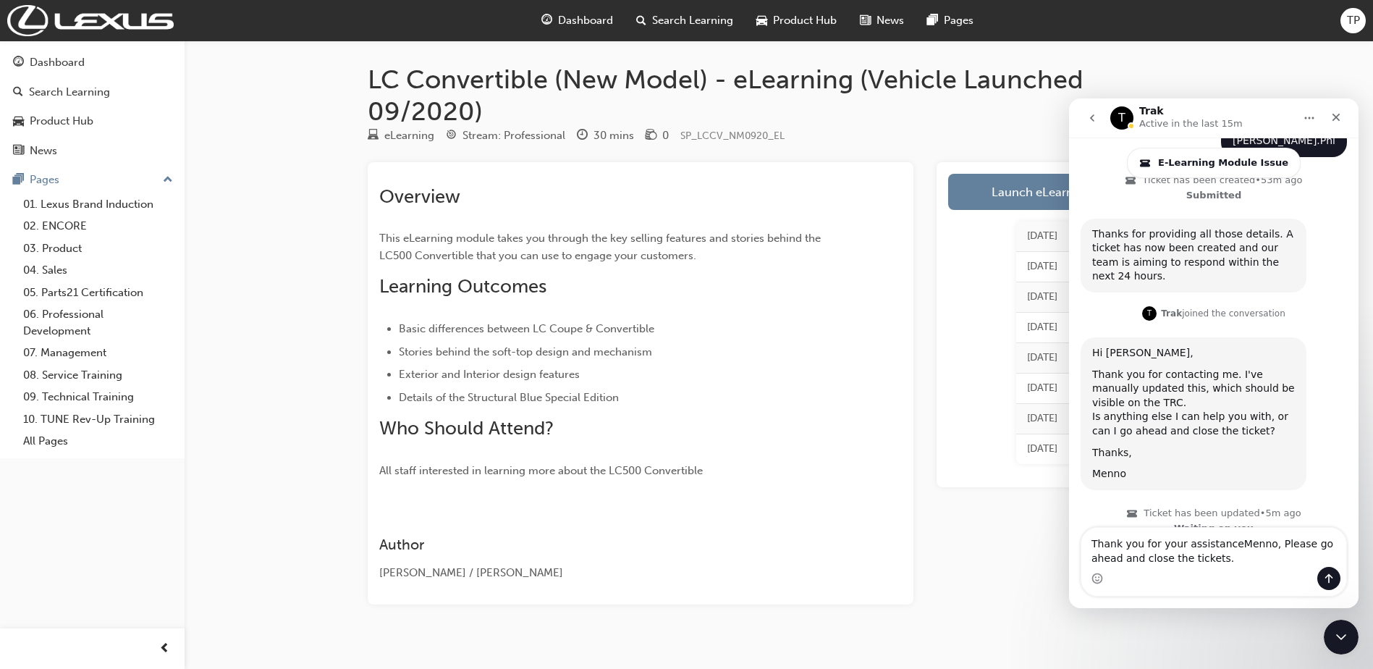
type textarea "Thank you for your assistance Menno, Please go ahead and close the tickets."
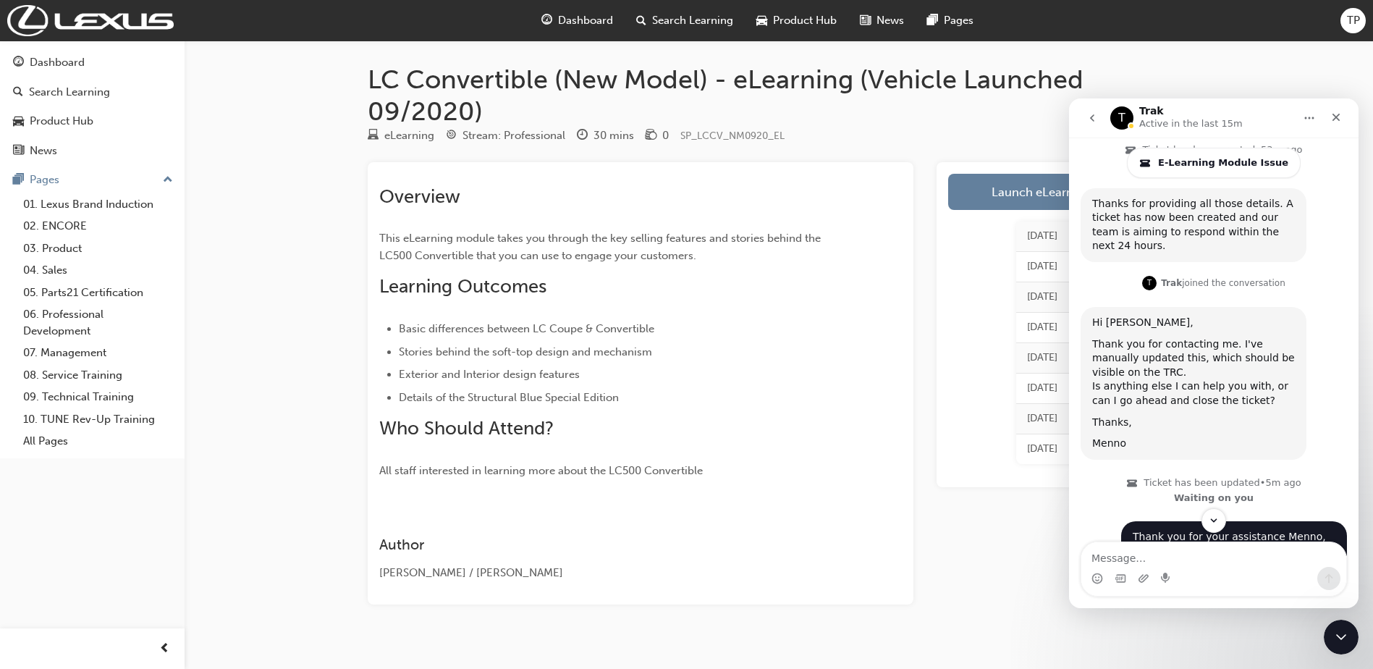
scroll to position [833, 0]
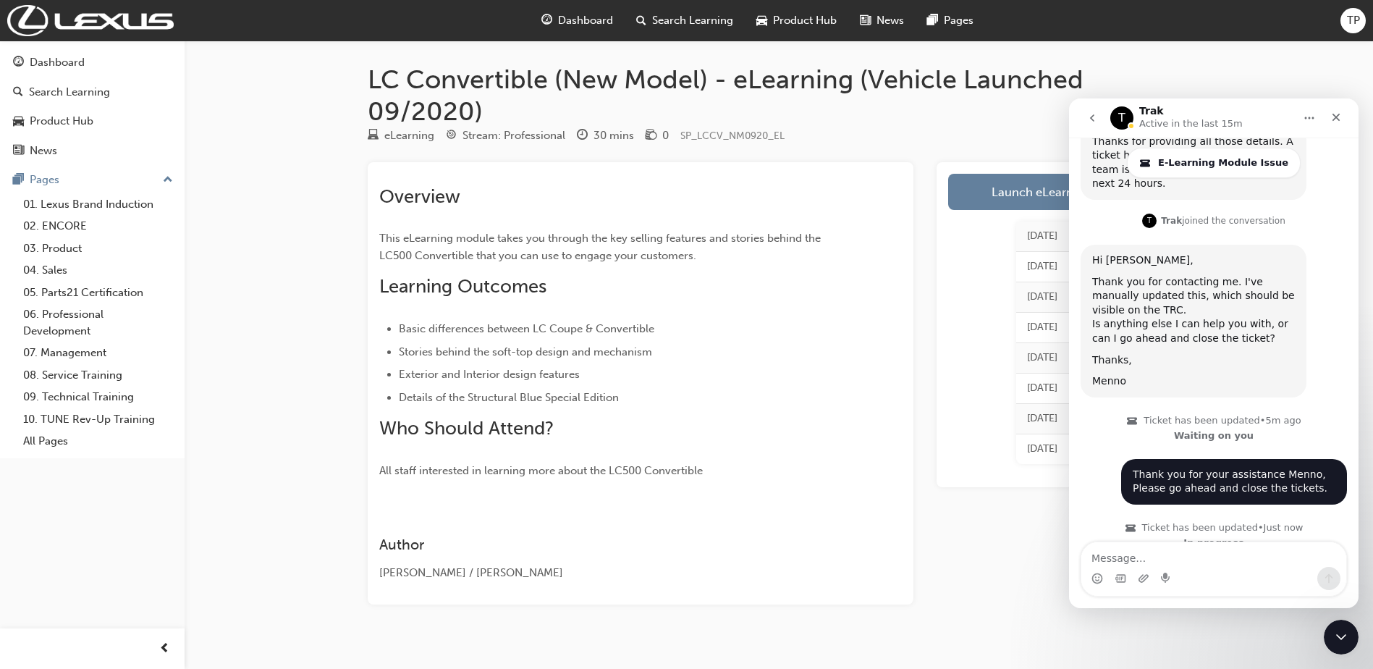
click at [671, 203] on h2 "Overview" at bounding box center [614, 196] width 471 height 23
click at [1096, 111] on button "go back" at bounding box center [1093, 118] width 28 height 28
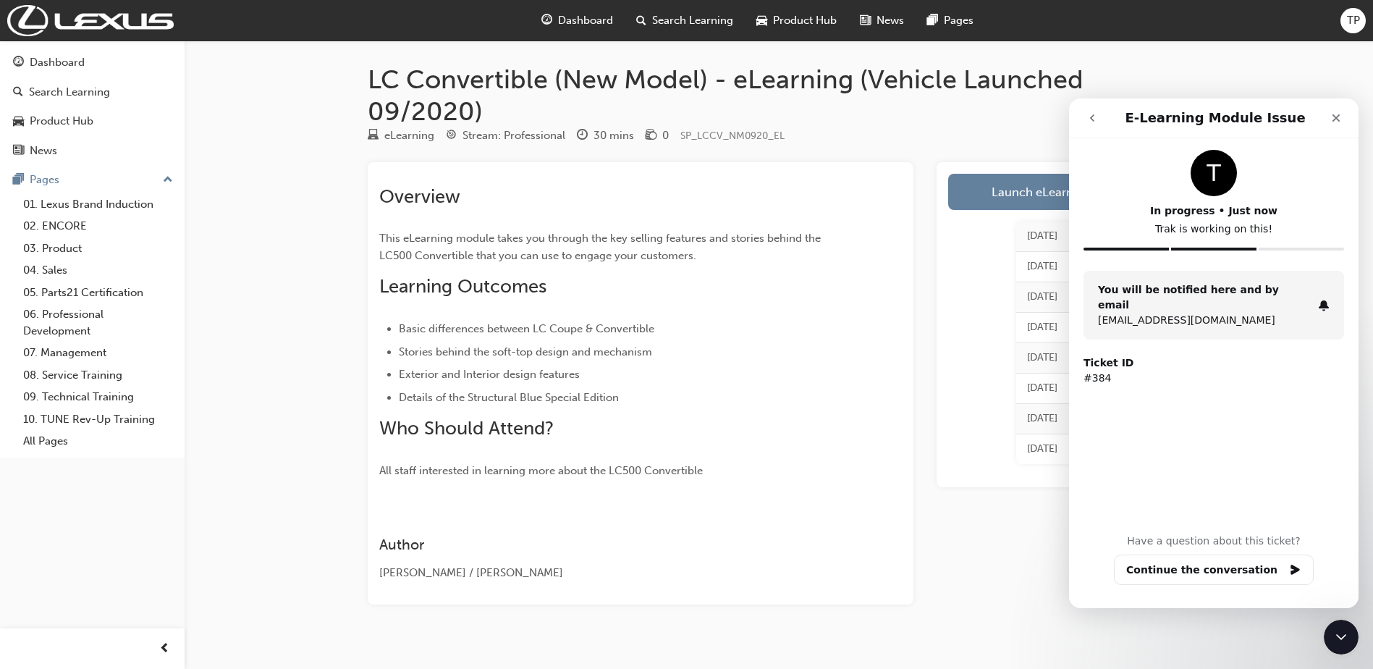
scroll to position [0, 0]
click at [1343, 114] on div "Close" at bounding box center [1336, 118] width 26 height 26
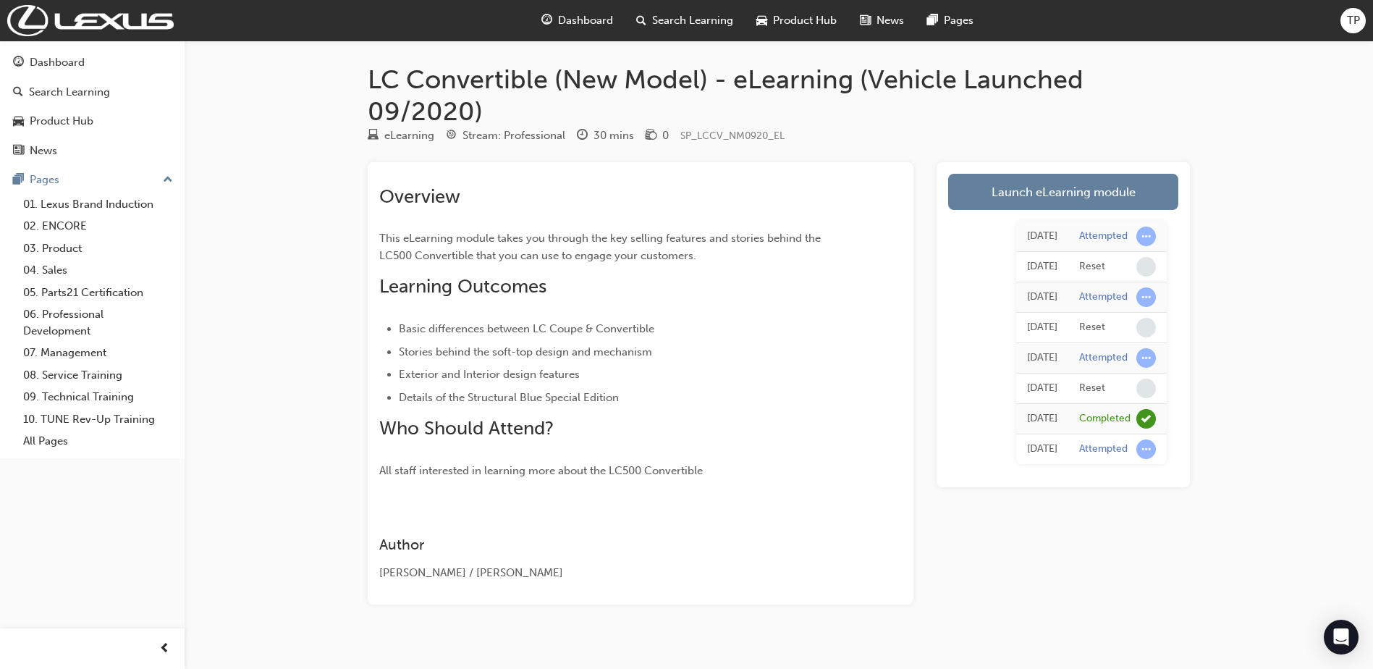
click at [587, 25] on span "Dashboard" at bounding box center [585, 20] width 55 height 17
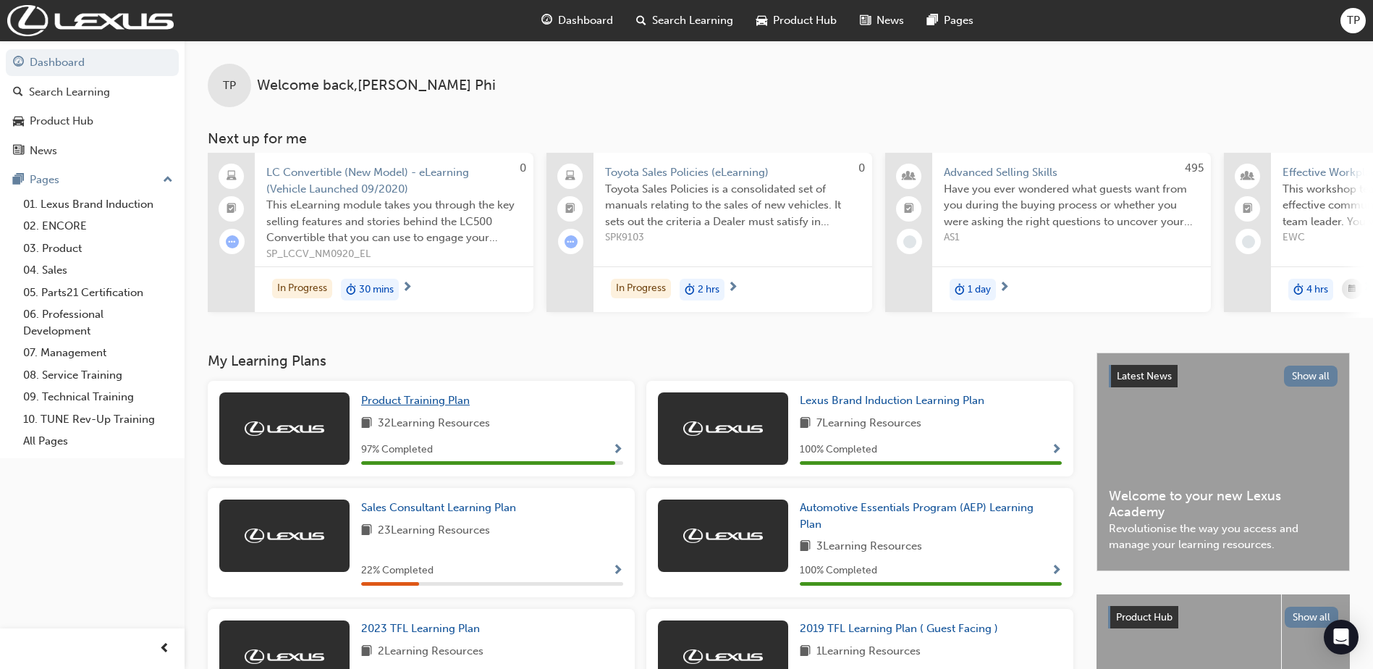
click at [463, 404] on span "Product Training Plan" at bounding box center [415, 400] width 109 height 13
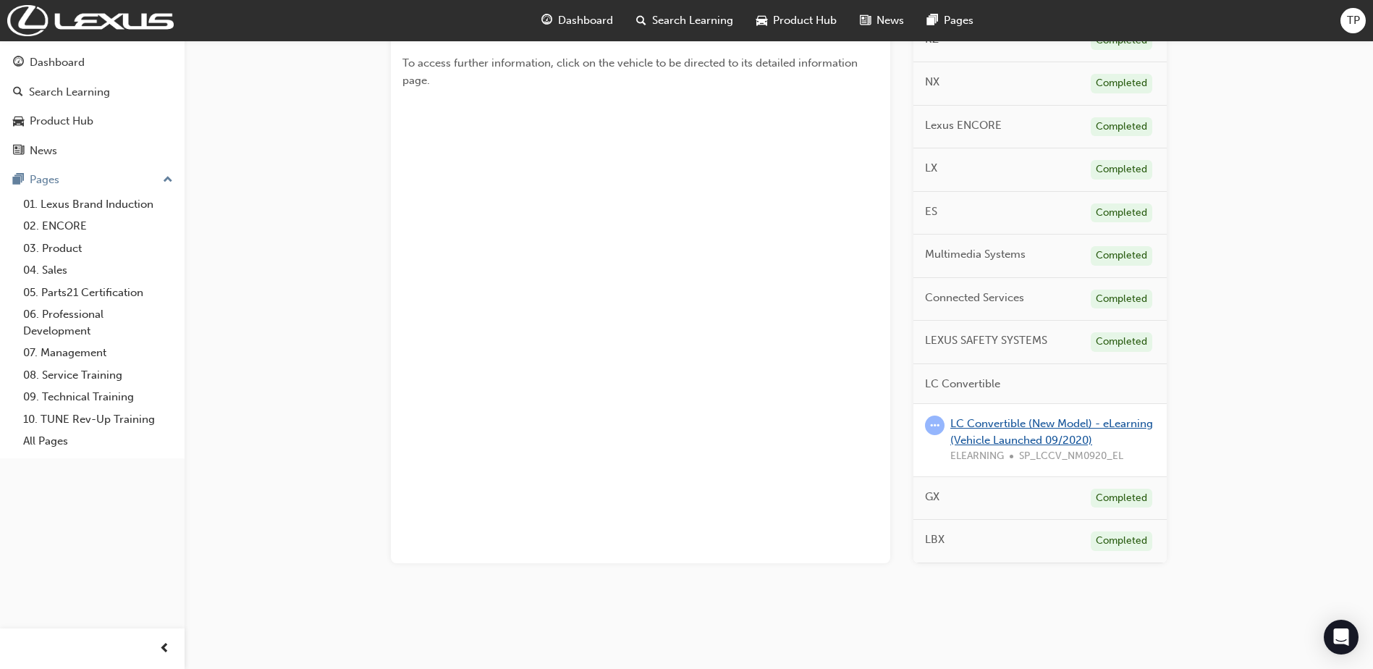
click at [1023, 436] on link "LC Convertible (New Model) - eLearning (Vehicle Launched 09/2020)" at bounding box center [1051, 432] width 203 height 30
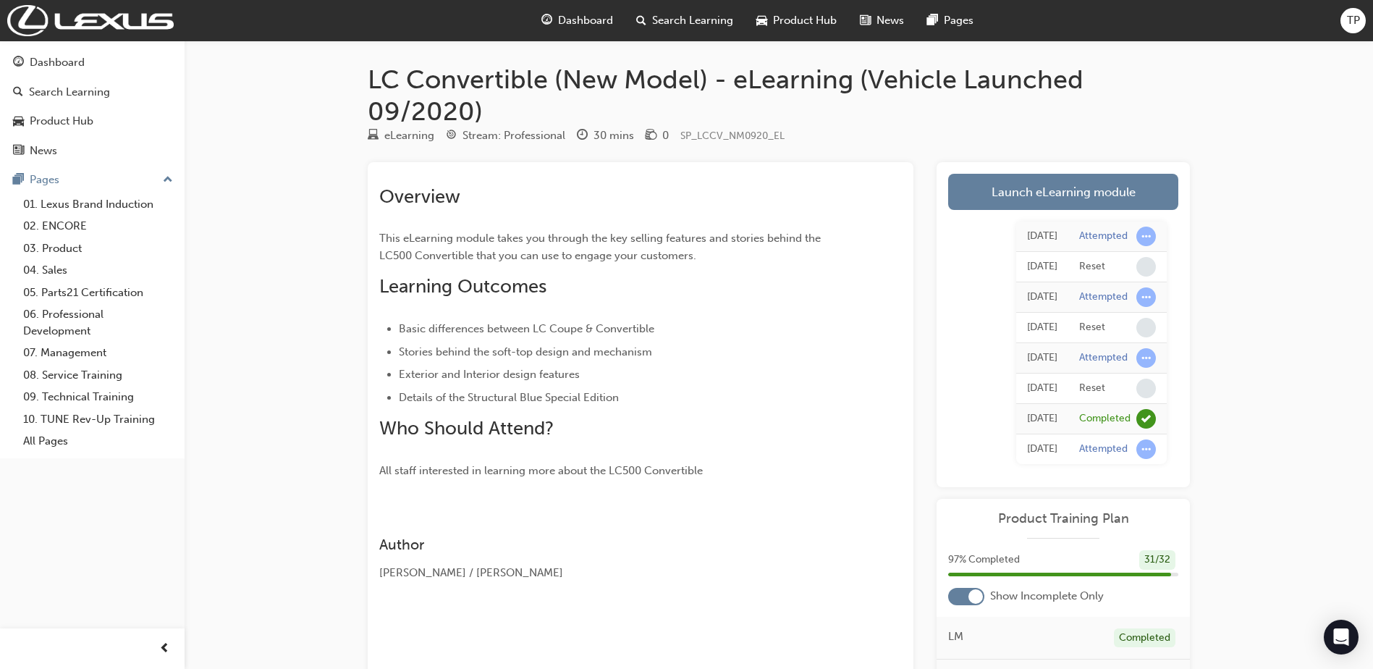
click at [576, 29] on div "Dashboard" at bounding box center [577, 21] width 95 height 30
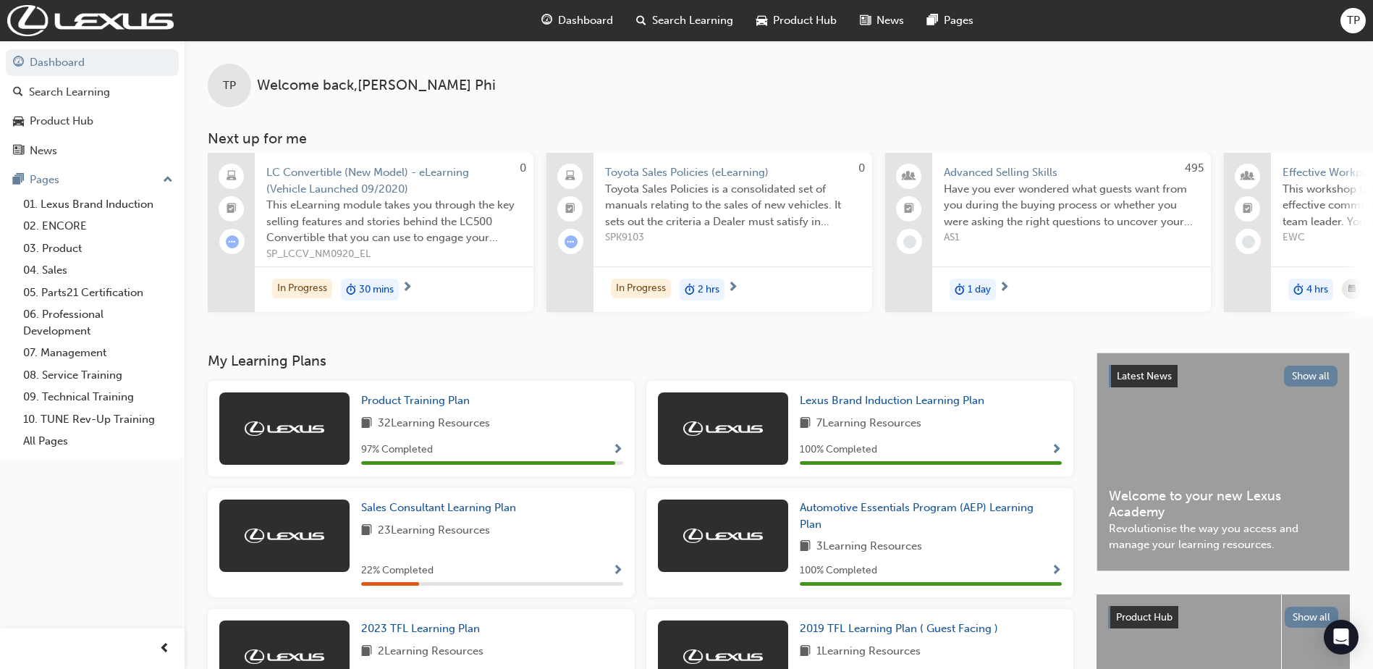
click at [1009, 170] on span "Advanced Selling Skills" at bounding box center [1072, 172] width 256 height 17
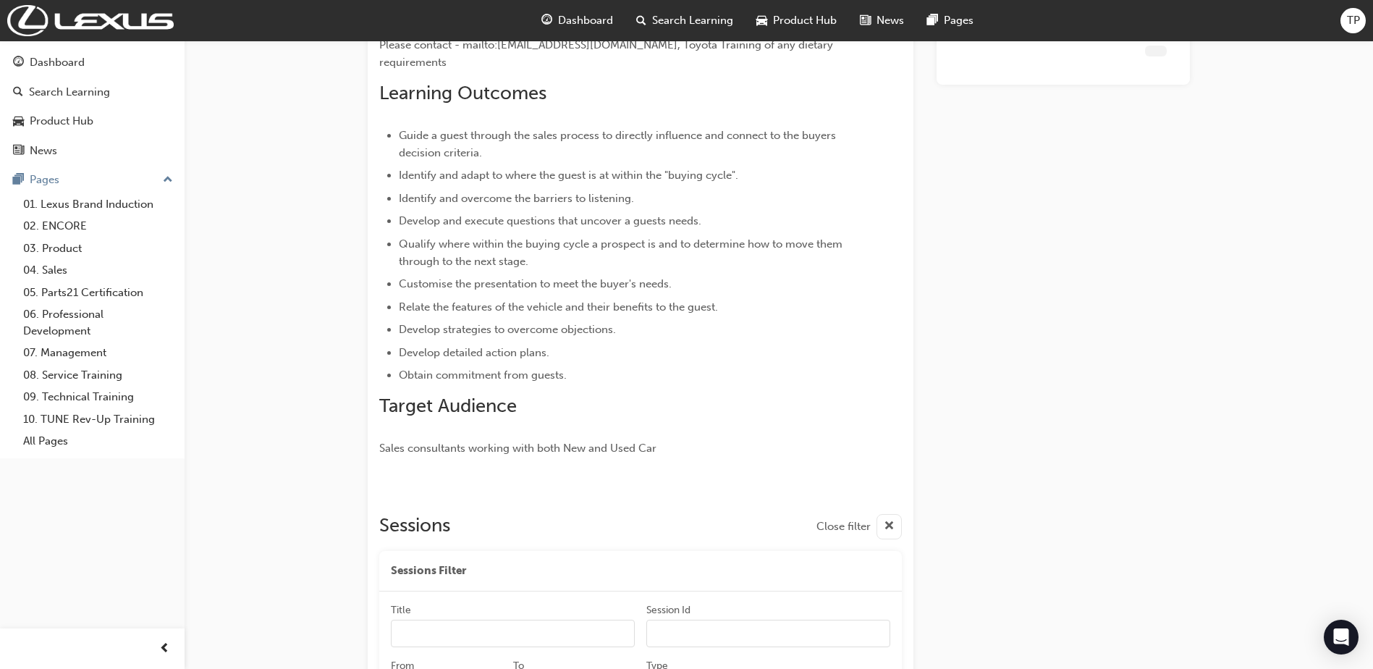
scroll to position [433, 0]
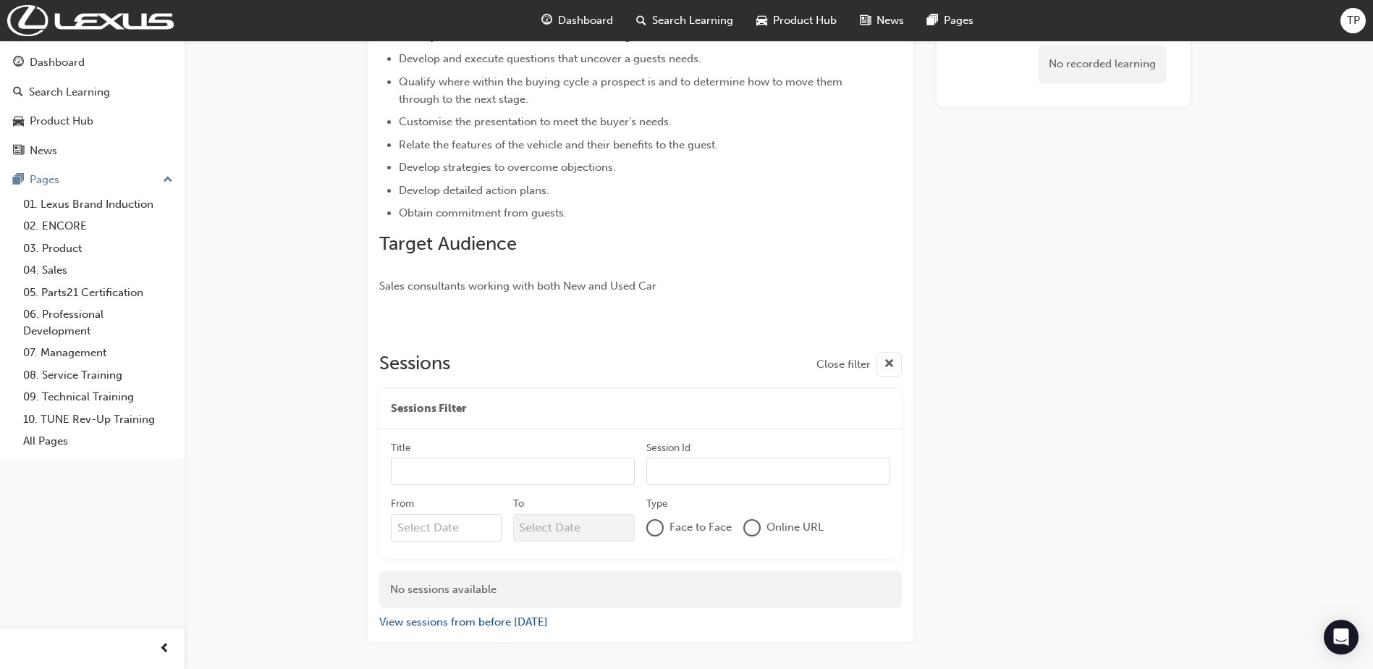
click at [541, 457] on input "Title" at bounding box center [513, 471] width 244 height 28
click at [659, 457] on input "Session Id" at bounding box center [768, 471] width 244 height 28
click at [497, 467] on input "Title" at bounding box center [513, 471] width 244 height 28
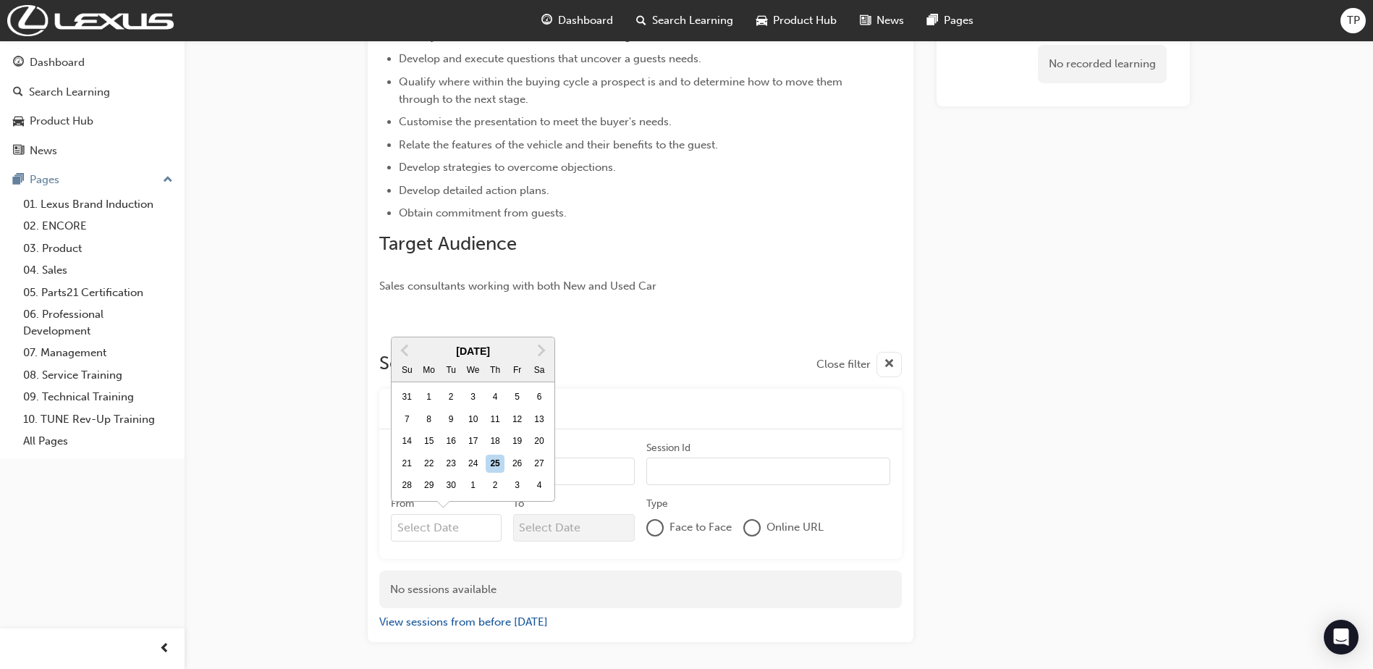
click at [479, 514] on input "From Previous Month Next Month [DATE] Su Mo Tu We Th Fr Sa 31 1 2 3 4 5 6 7 8 9…" at bounding box center [446, 528] width 111 height 28
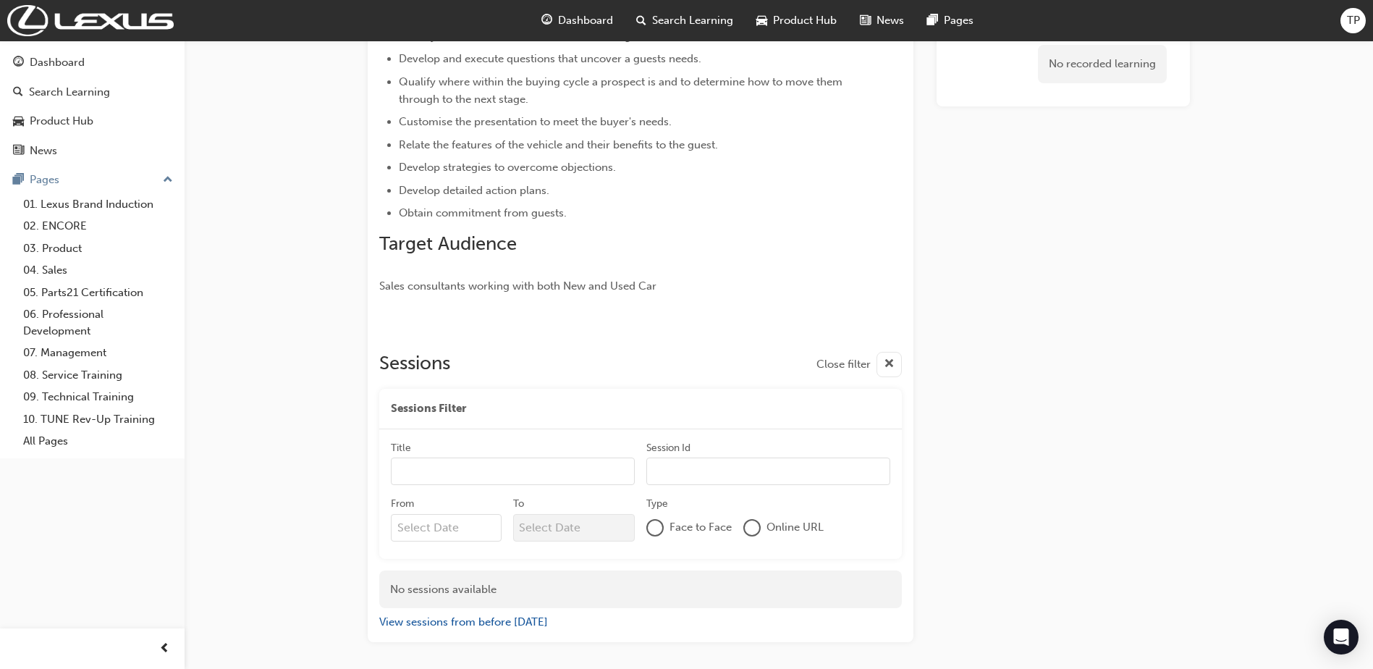
click at [900, 442] on div "Title Session Id From To Type Face to Face Online URL" at bounding box center [640, 494] width 523 height 130
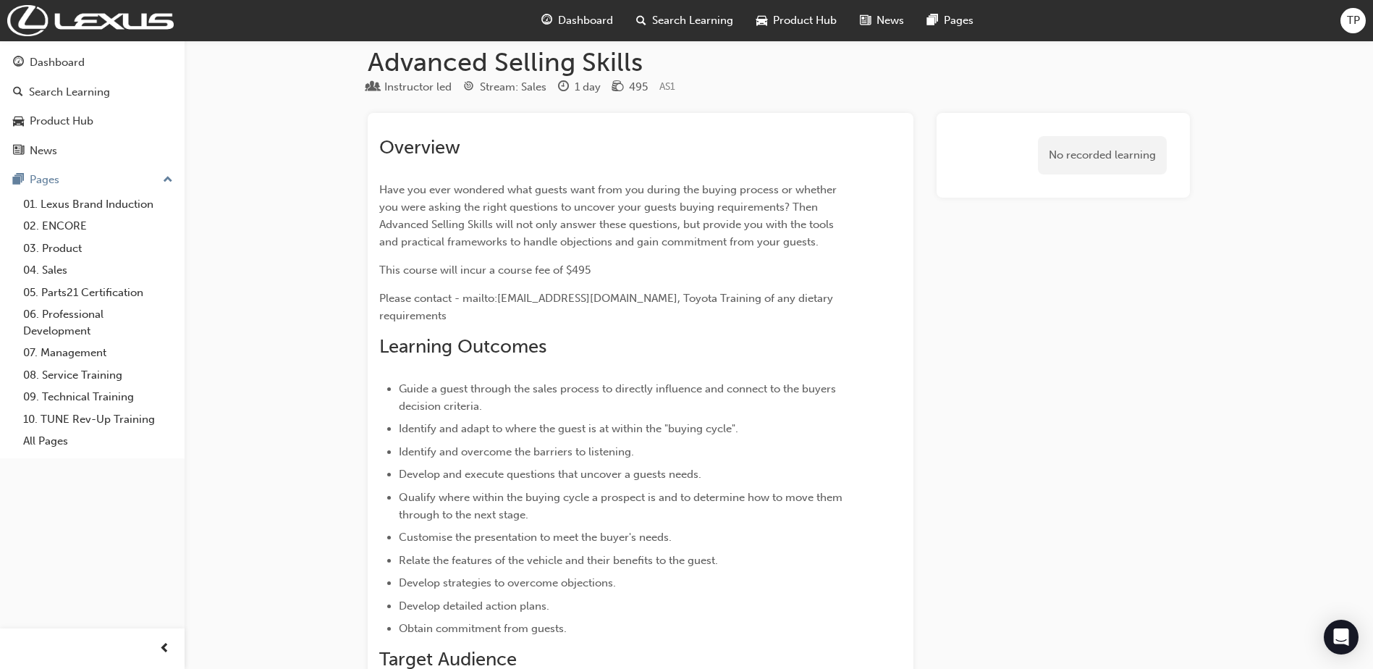
scroll to position [0, 0]
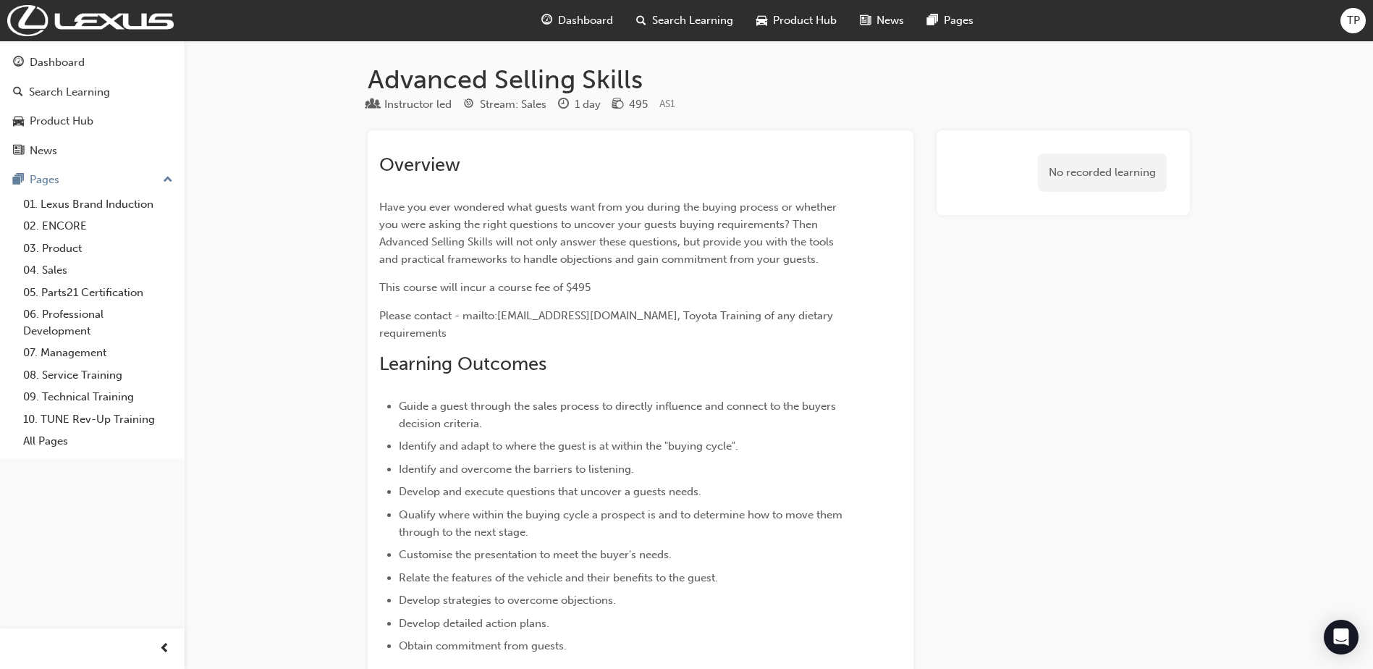
click at [544, 18] on span "guage-icon" at bounding box center [546, 21] width 11 height 18
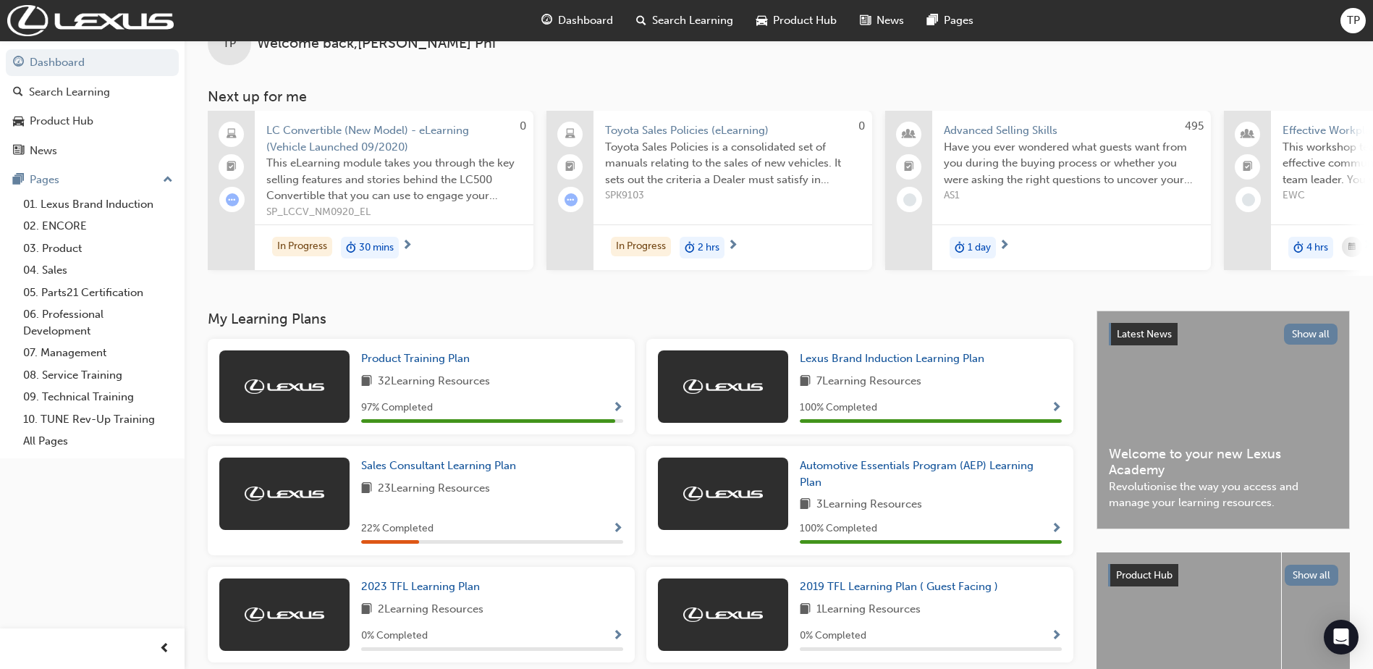
scroll to position [145, 0]
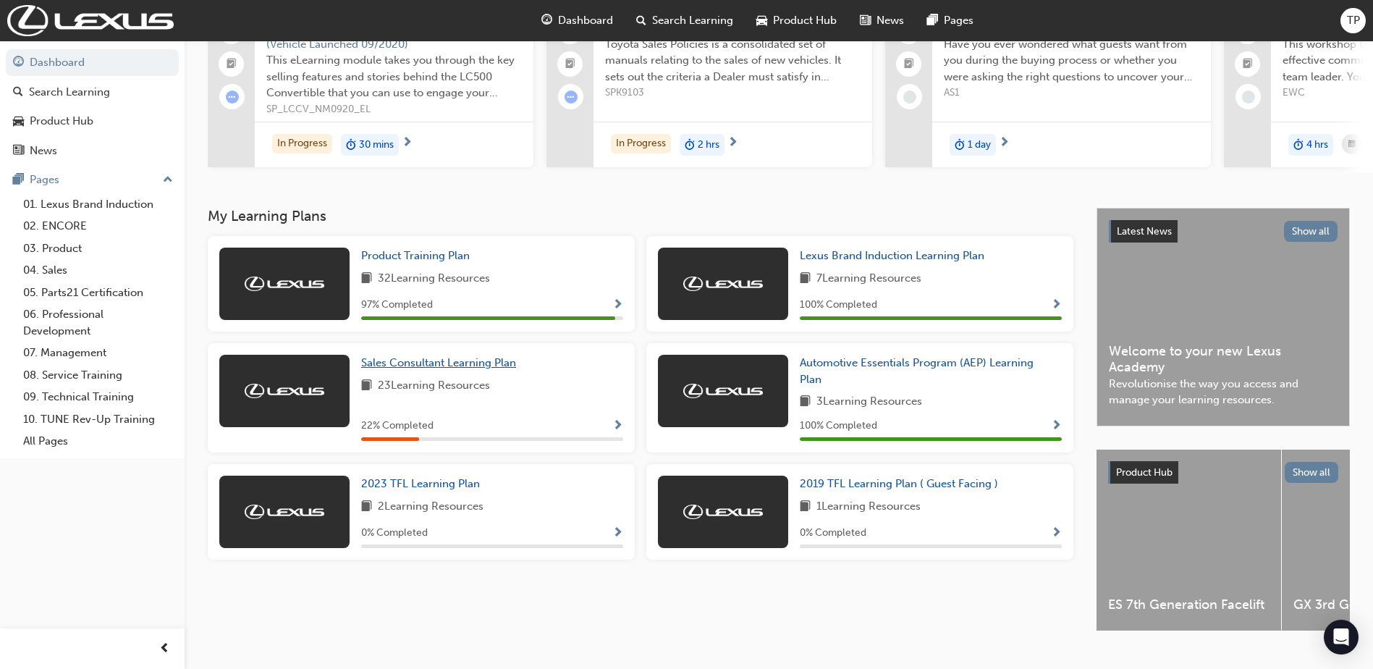
click at [462, 369] on span "Sales Consultant Learning Plan" at bounding box center [438, 362] width 155 height 13
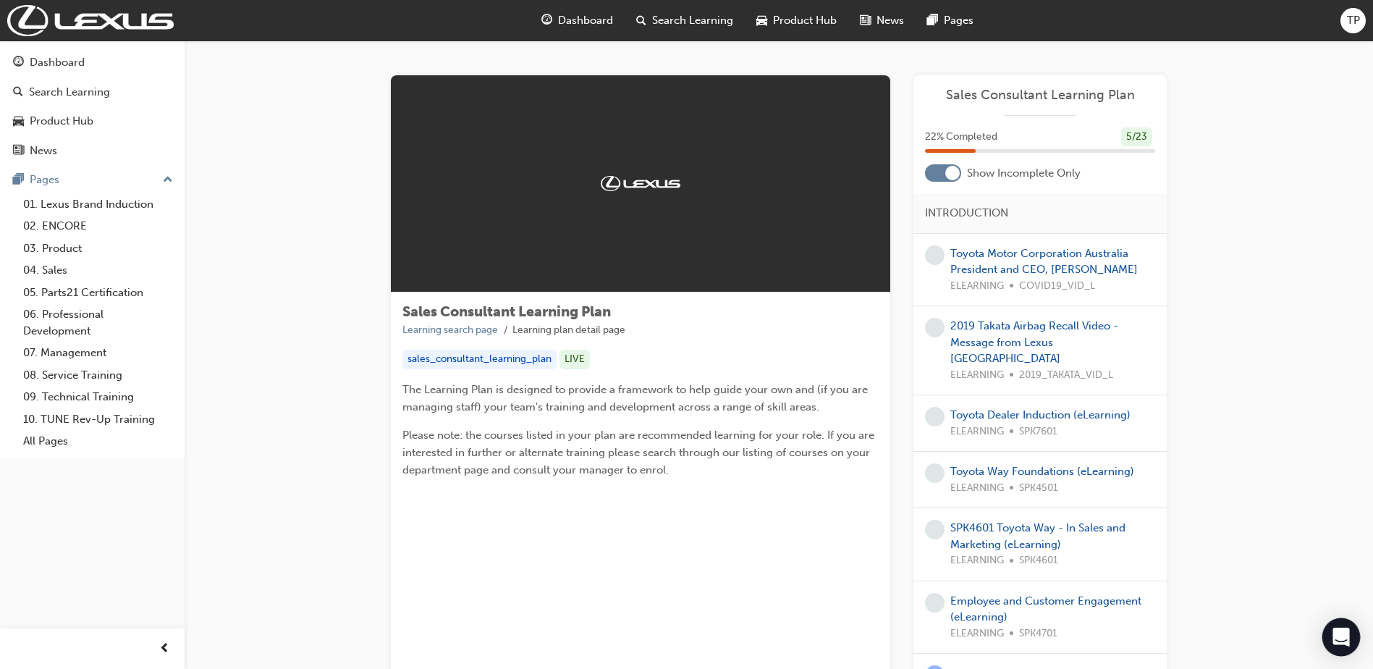
click at [1350, 638] on div "Open Intercom Messenger" at bounding box center [1341, 637] width 38 height 38
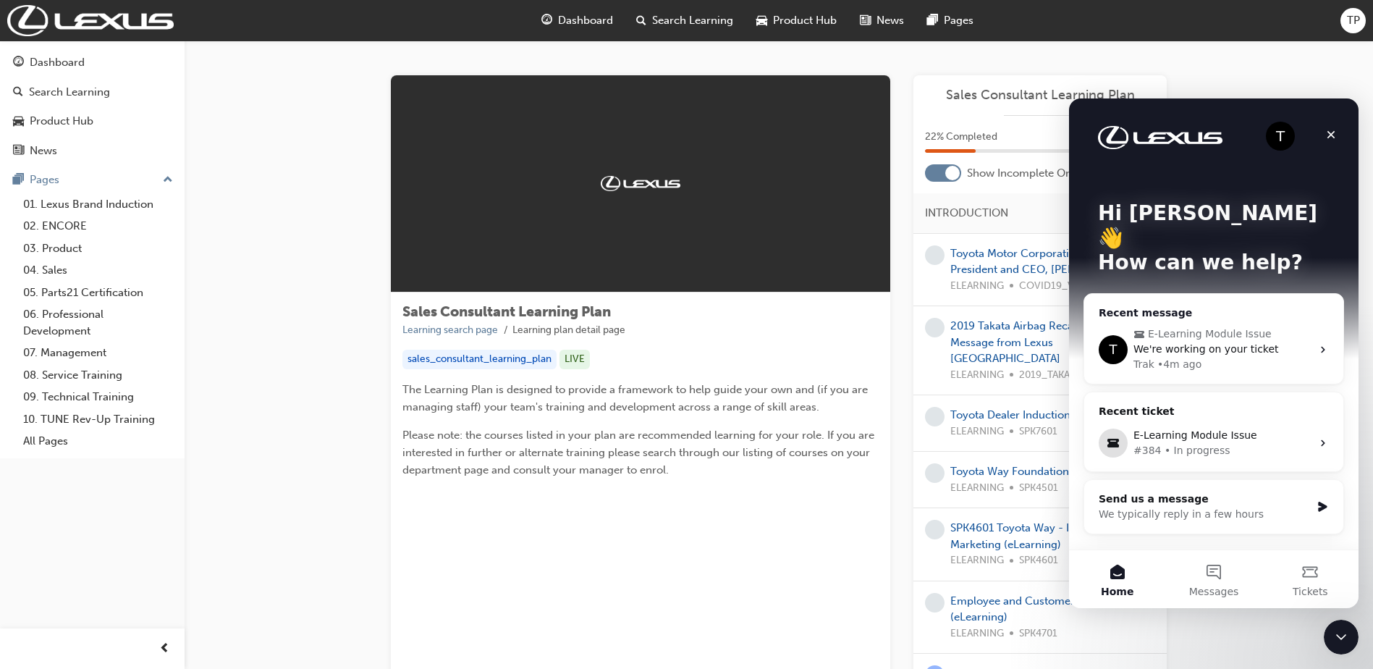
click at [1291, 342] on div "We're working on your ticket" at bounding box center [1223, 349] width 178 height 15
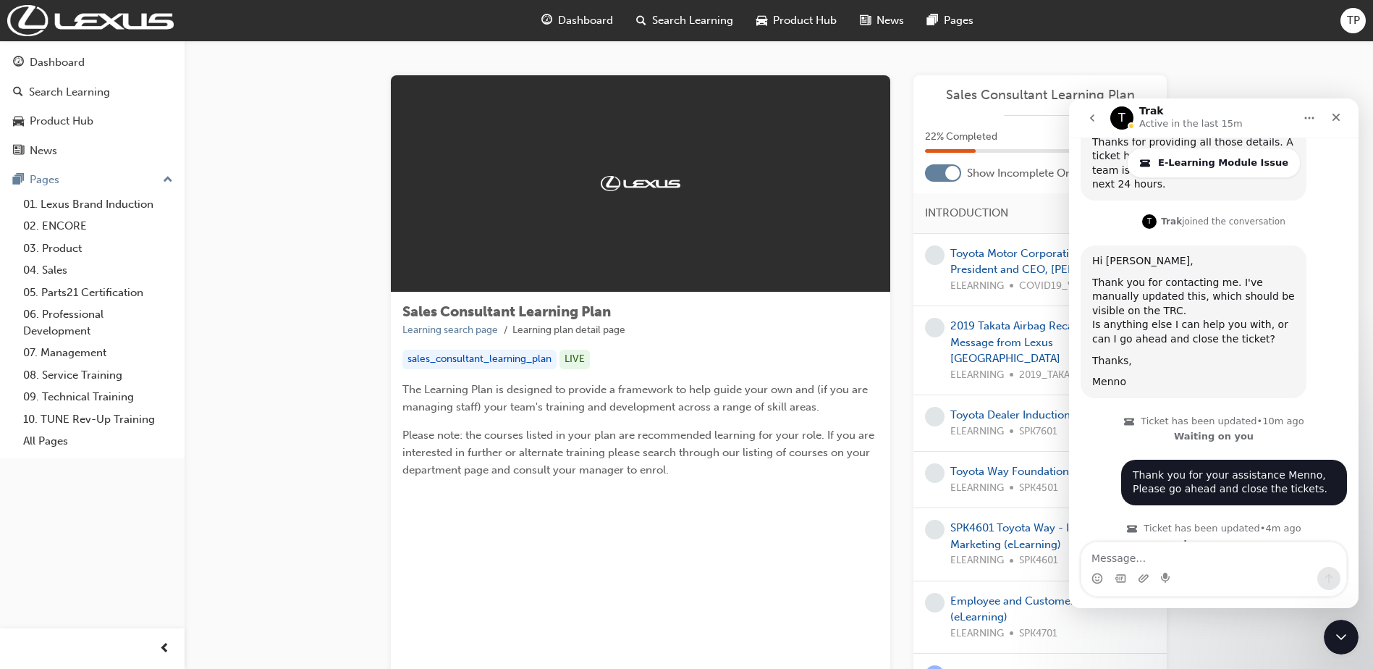
scroll to position [833, 0]
click at [1338, 119] on icon "Close" at bounding box center [1337, 118] width 8 height 8
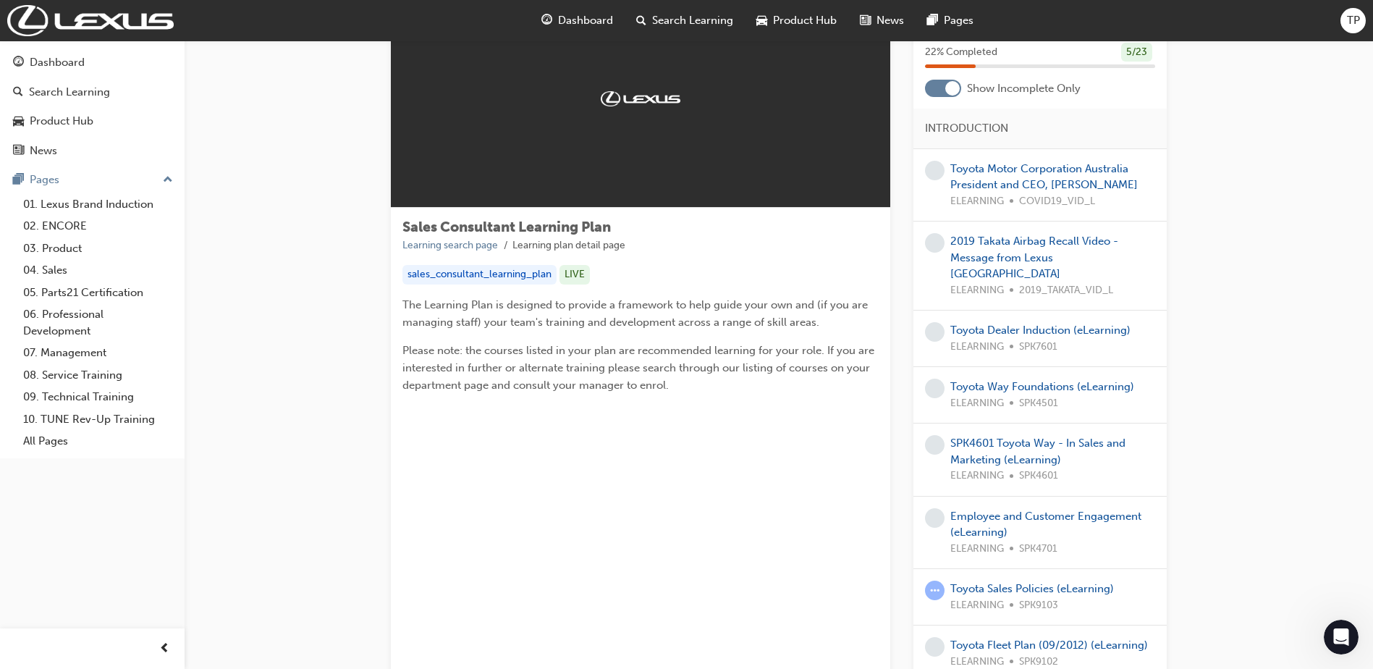
scroll to position [0, 0]
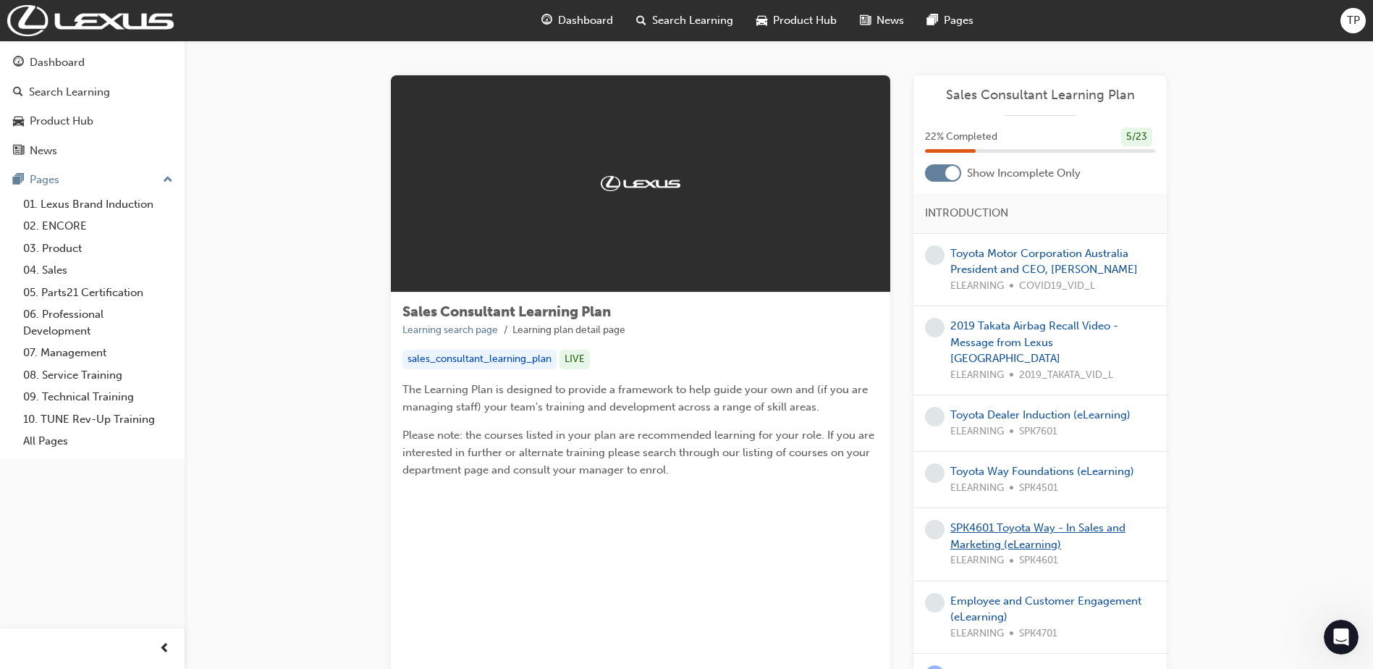
click at [987, 521] on link "SPK4601 Toyota Way - In Sales and Marketing (eLearning)" at bounding box center [1037, 536] width 175 height 30
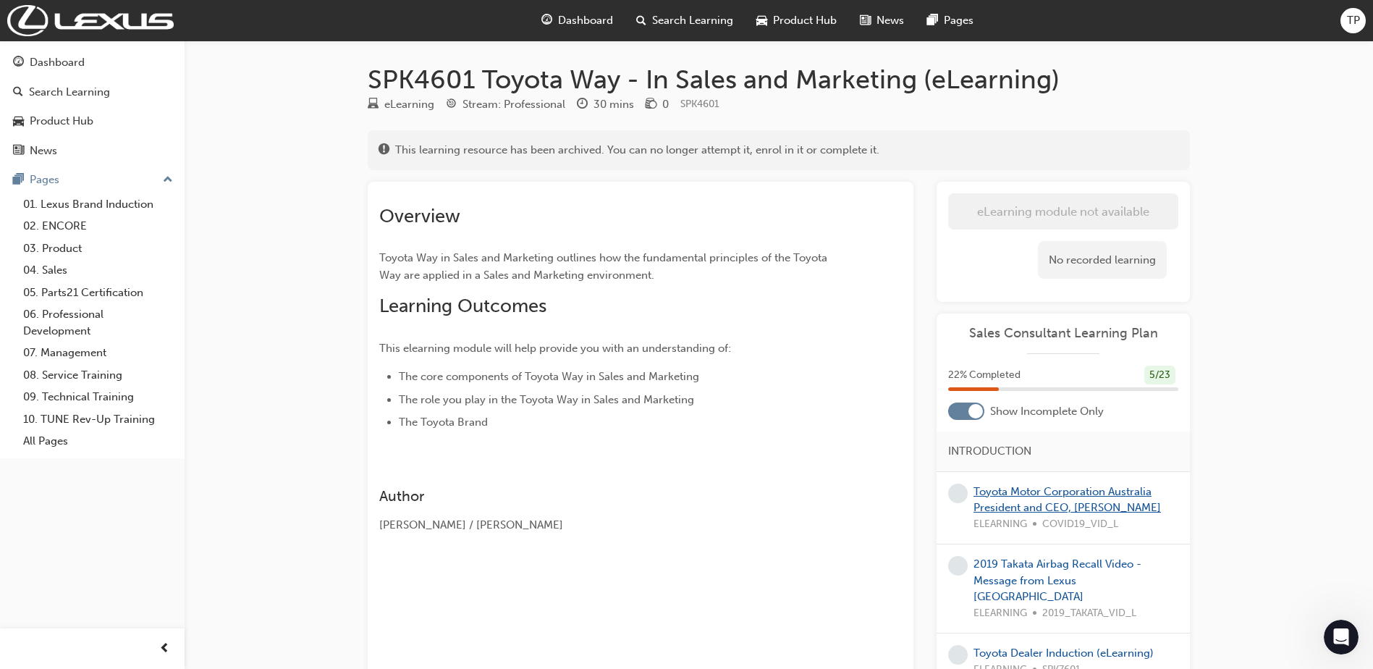
click at [1051, 504] on link "Toyota Motor Corporation Australia President and CEO, Matthew Callachor" at bounding box center [1067, 500] width 187 height 30
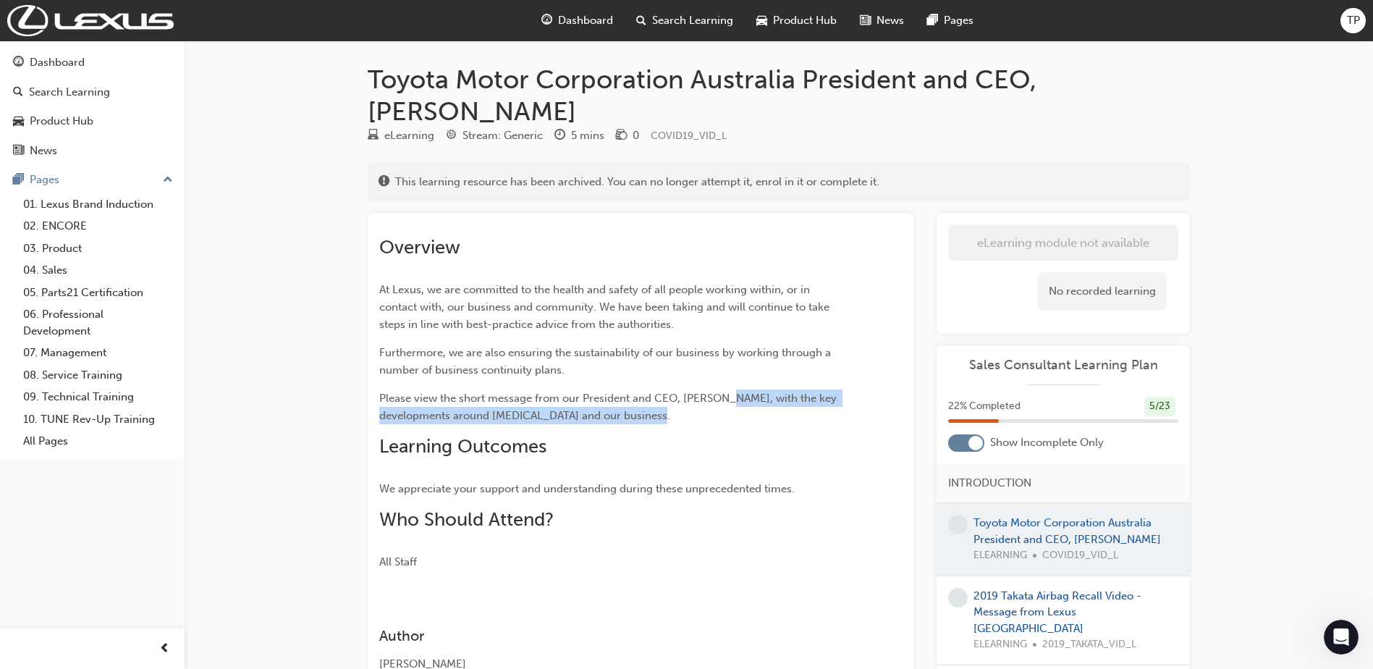
drag, startPoint x: 729, startPoint y: 401, endPoint x: 775, endPoint y: 415, distance: 48.3
click at [775, 415] on p "Please view the short message from our President and CEO, Matthew Callachor, wi…" at bounding box center [614, 406] width 471 height 35
drag, startPoint x: 775, startPoint y: 415, endPoint x: 752, endPoint y: 472, distance: 61.7
click at [752, 472] on div "Overview At Lexus, we are committed to the health and safety of all people work…" at bounding box center [614, 403] width 471 height 334
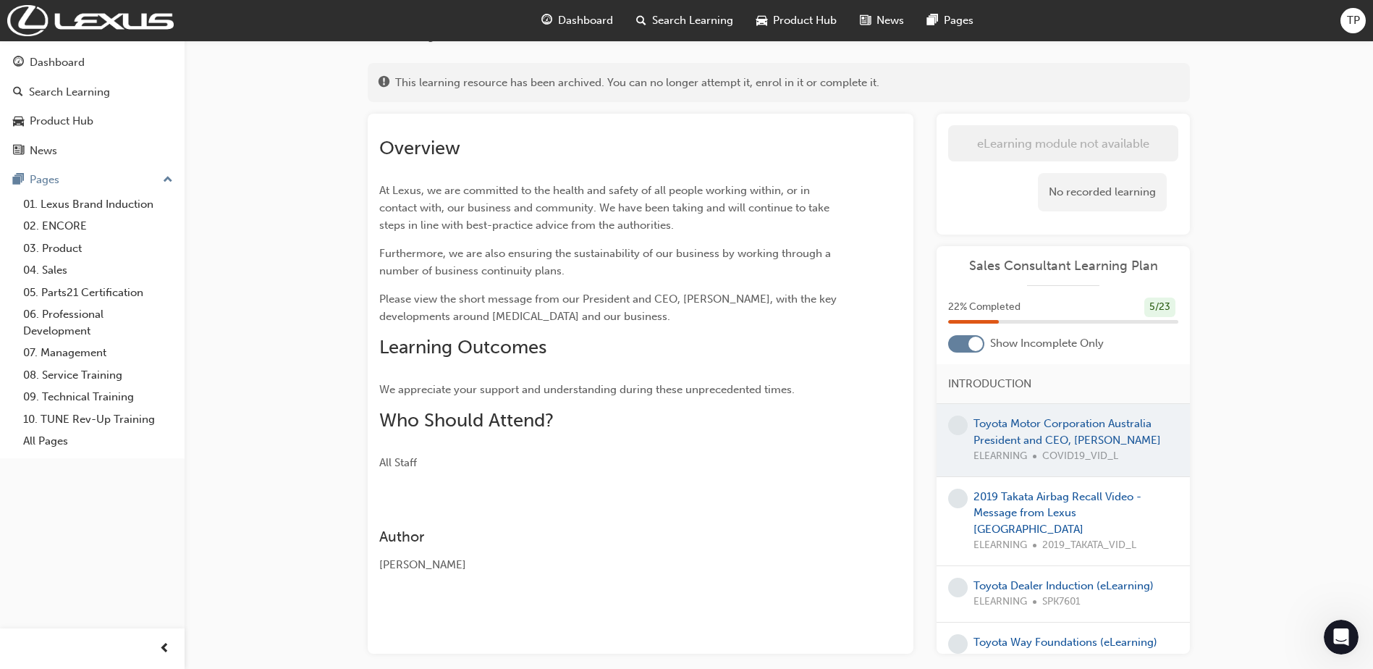
scroll to position [145, 0]
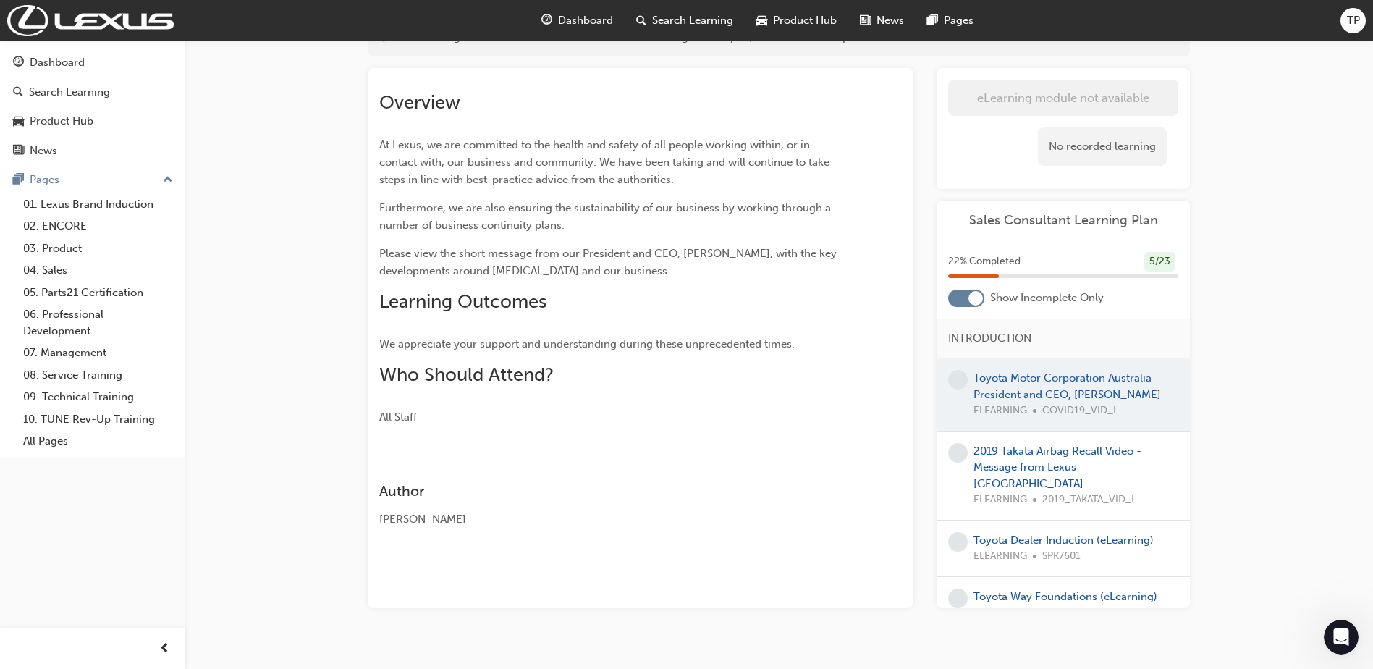
click at [601, 27] on span "Dashboard" at bounding box center [585, 20] width 55 height 17
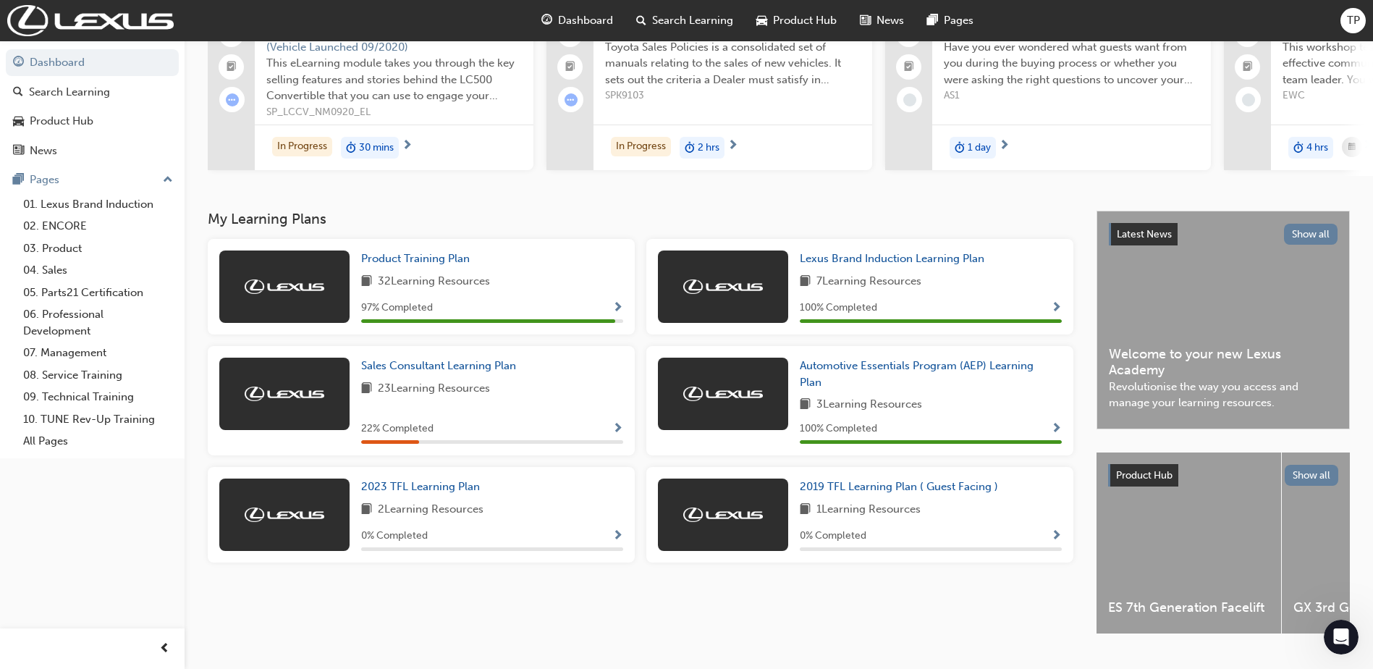
scroll to position [145, 0]
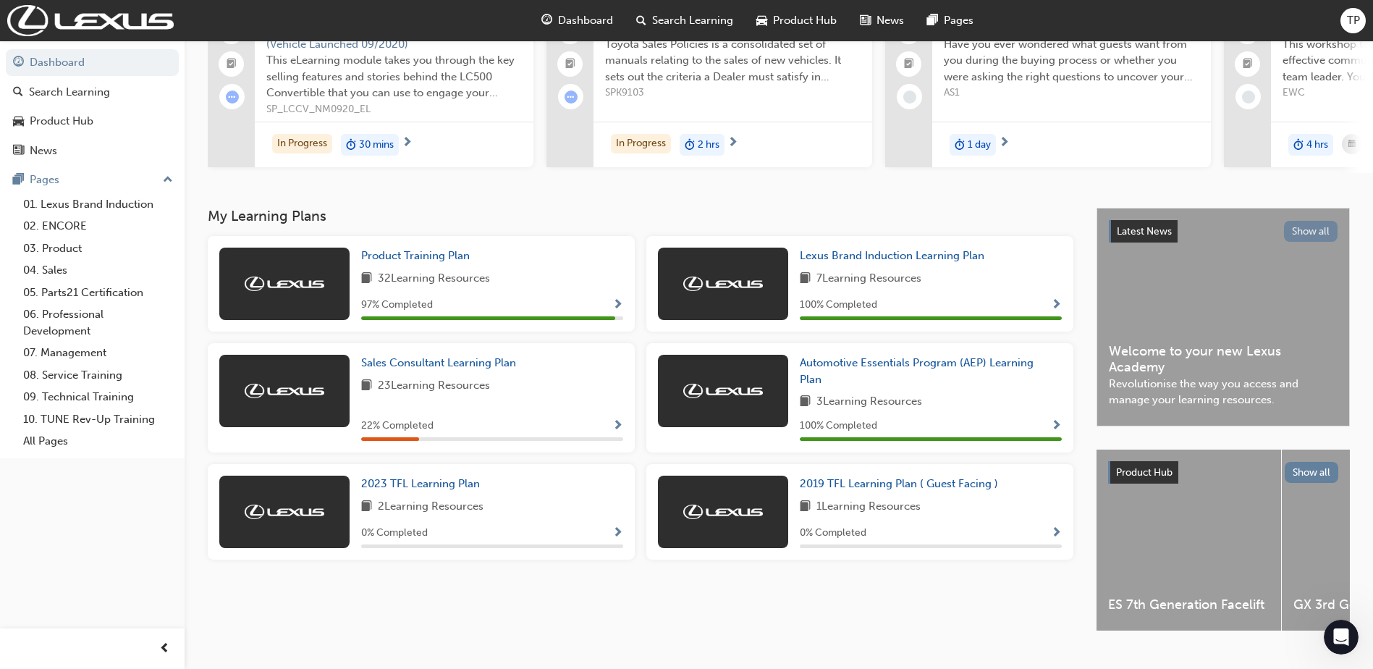
click at [1315, 235] on button "Show all" at bounding box center [1311, 231] width 54 height 21
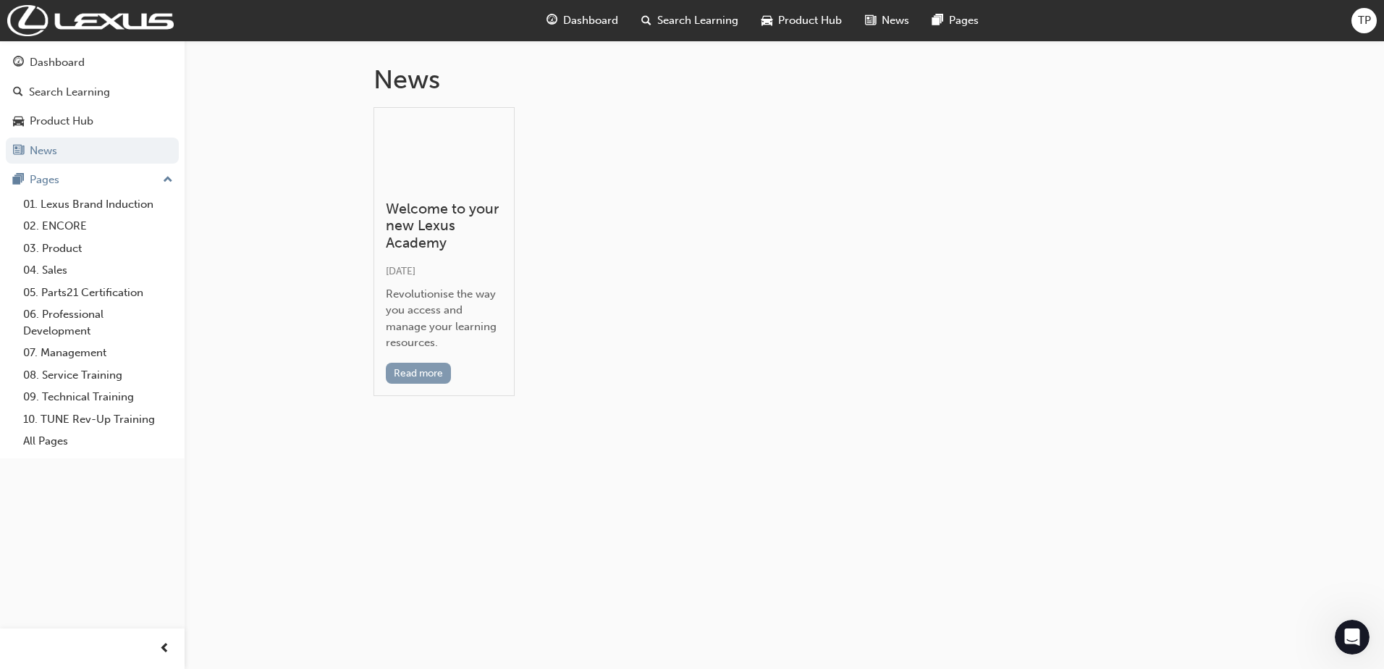
click at [441, 376] on button "Read more" at bounding box center [419, 373] width 66 height 21
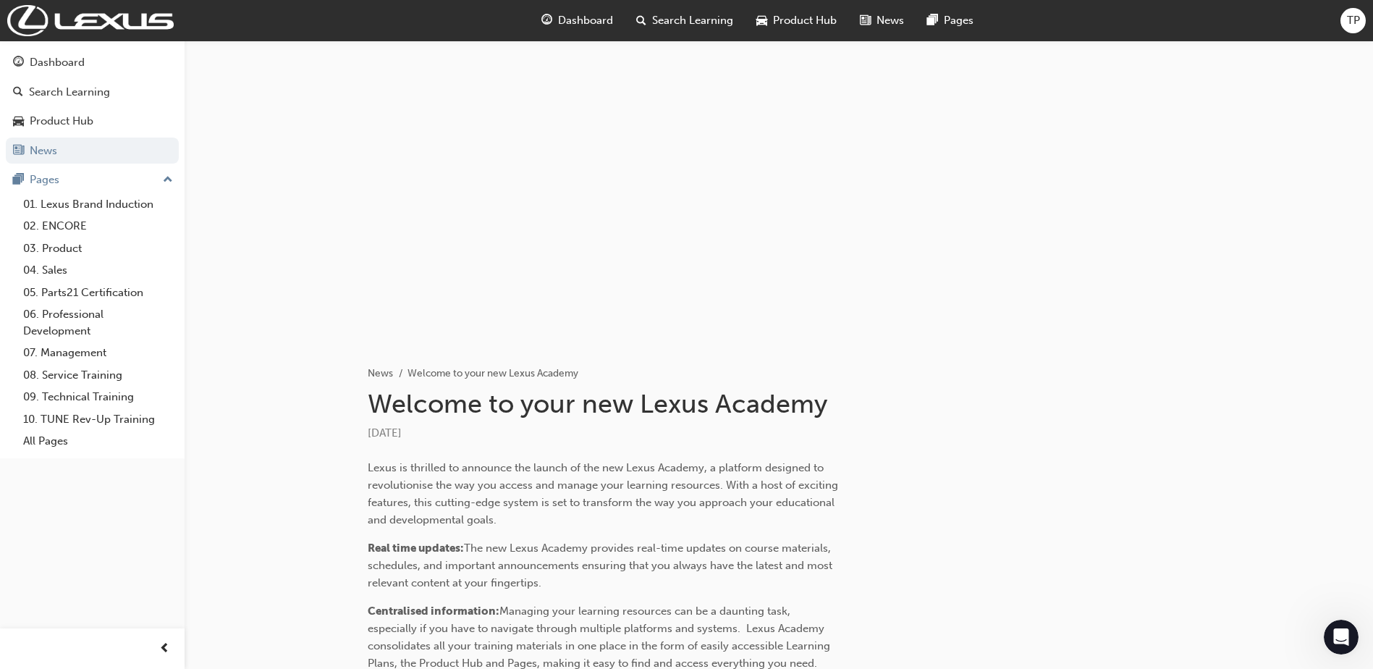
click at [782, 26] on span "Product Hub" at bounding box center [805, 20] width 64 height 17
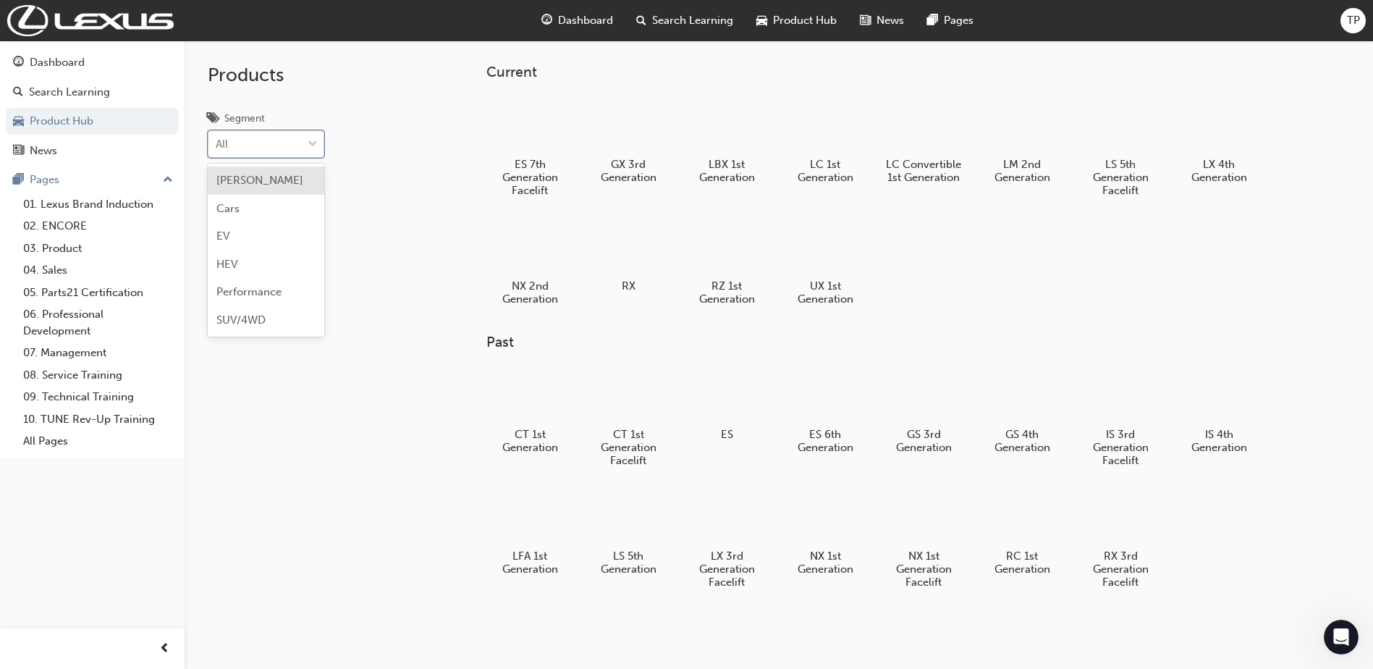
click at [312, 138] on span "down-icon" at bounding box center [313, 144] width 10 height 19
click at [217, 138] on input "Segment option BEV focused, 1 of 6. 6 results available. Use Up and Down to cho…" at bounding box center [216, 144] width 1 height 12
click at [179, 648] on div at bounding box center [92, 648] width 185 height 41
click at [168, 651] on span "prev-icon" at bounding box center [164, 649] width 11 height 18
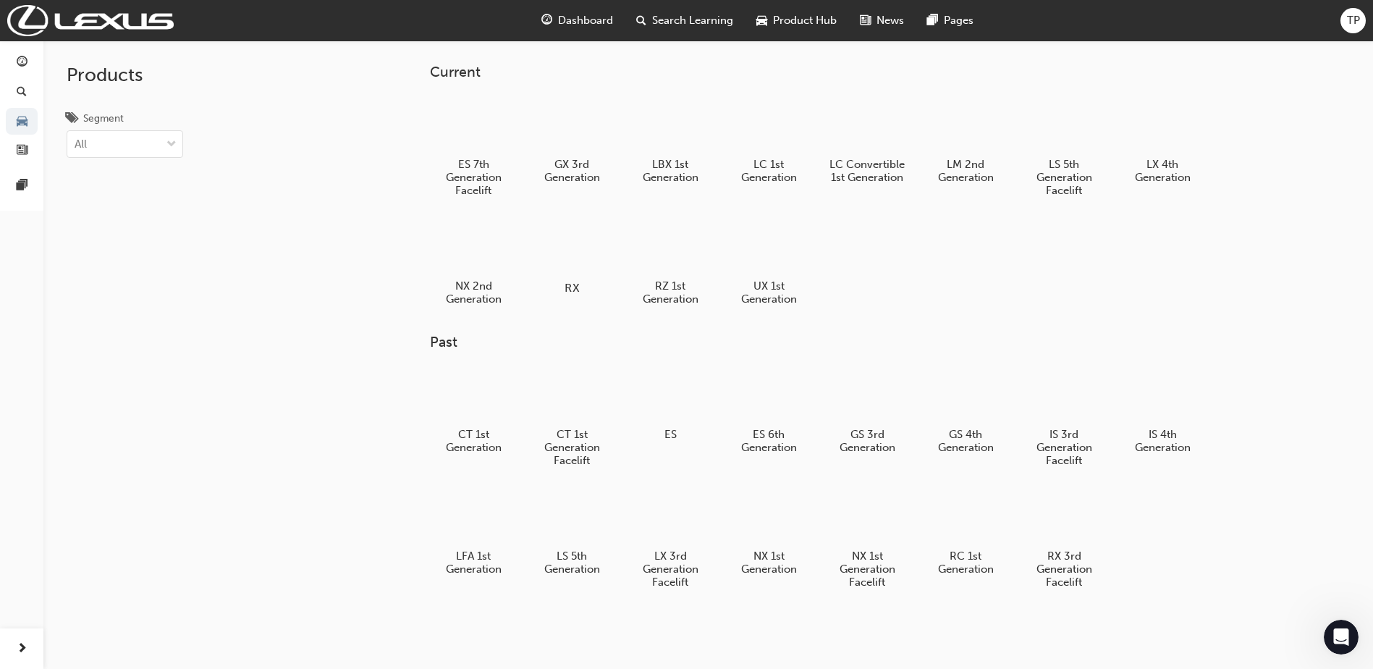
click at [584, 245] on div at bounding box center [572, 246] width 80 height 58
click at [463, 255] on div at bounding box center [474, 245] width 80 height 58
click at [677, 249] on div at bounding box center [670, 245] width 80 height 58
click at [773, 257] on div at bounding box center [769, 245] width 80 height 58
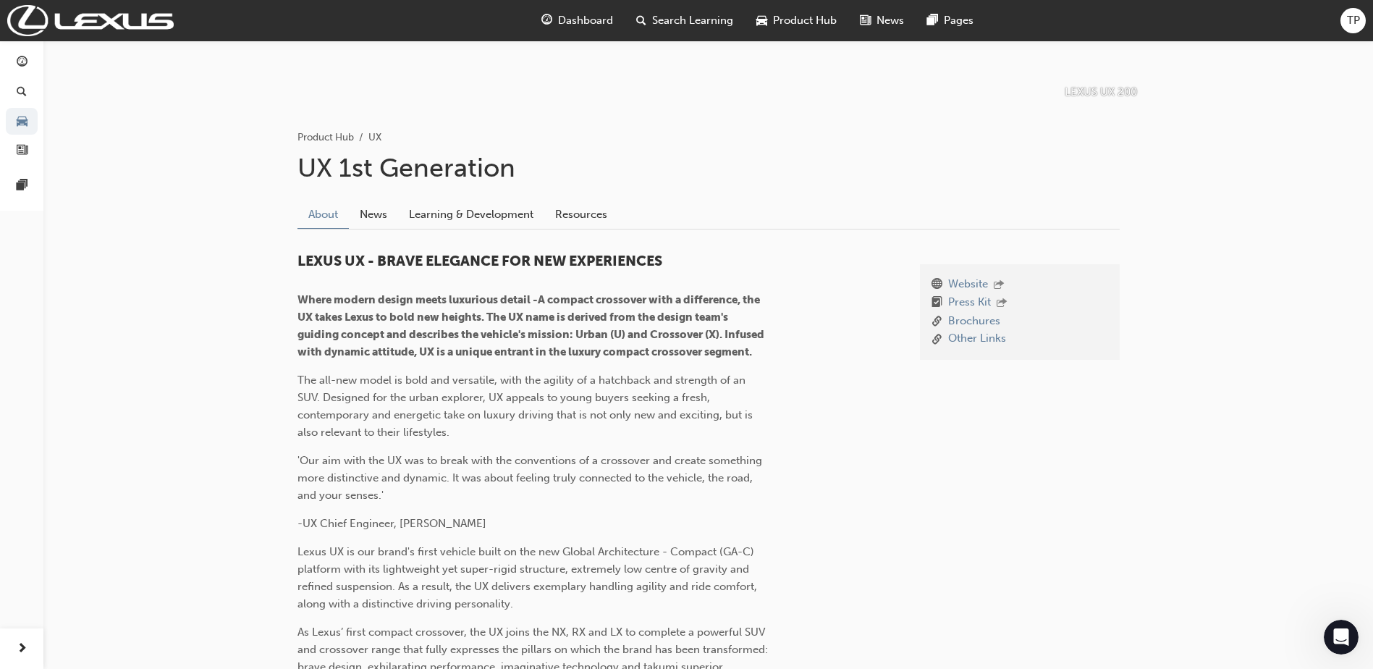
scroll to position [217, 0]
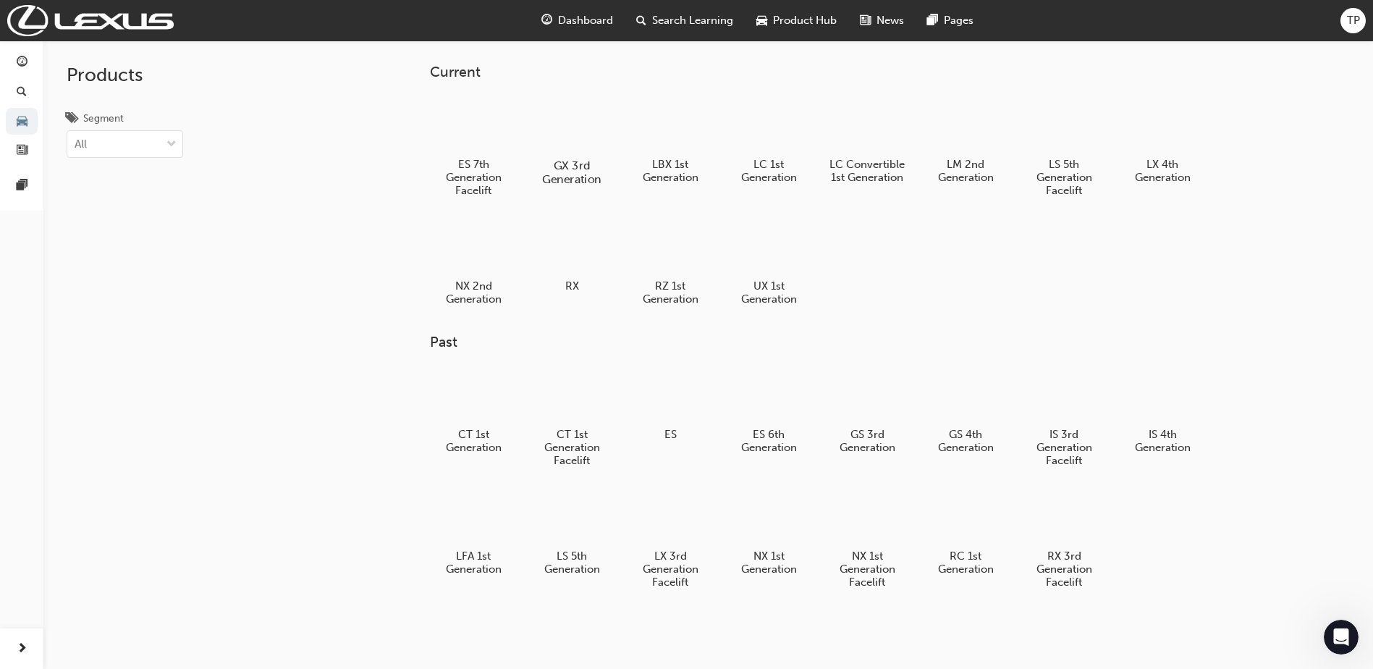
click at [546, 122] on div at bounding box center [572, 123] width 80 height 57
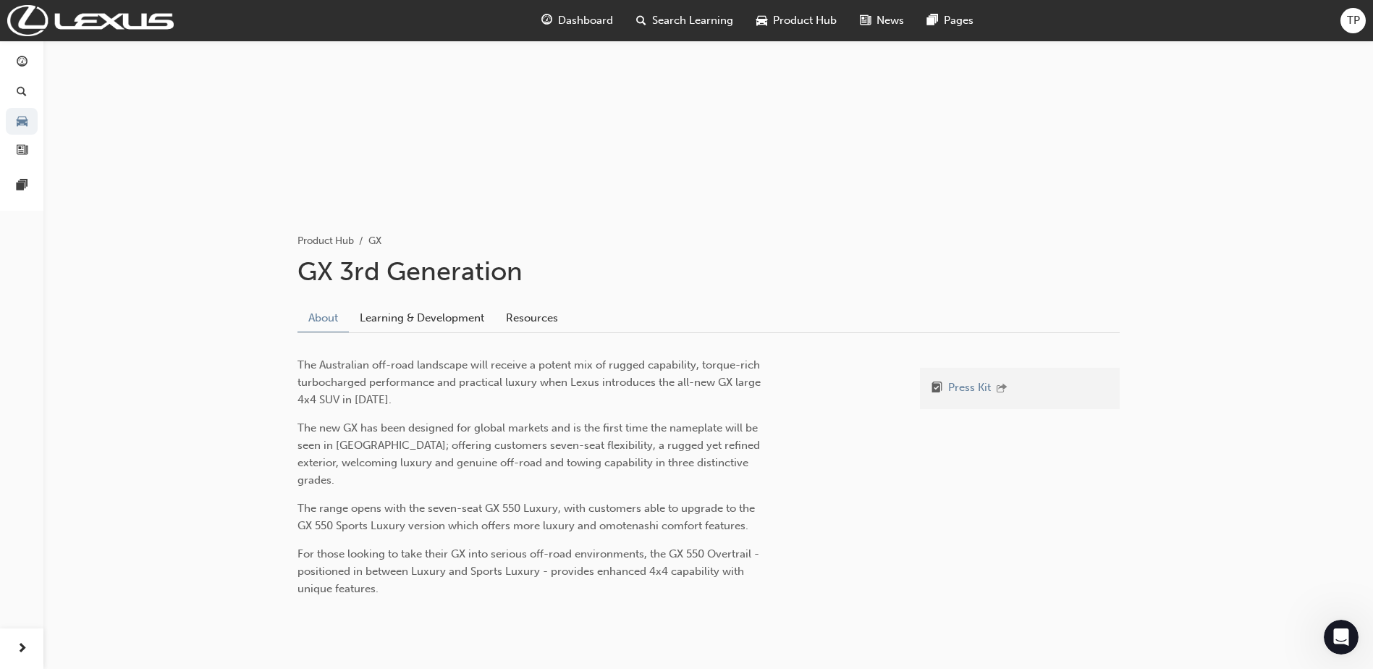
scroll to position [148, 0]
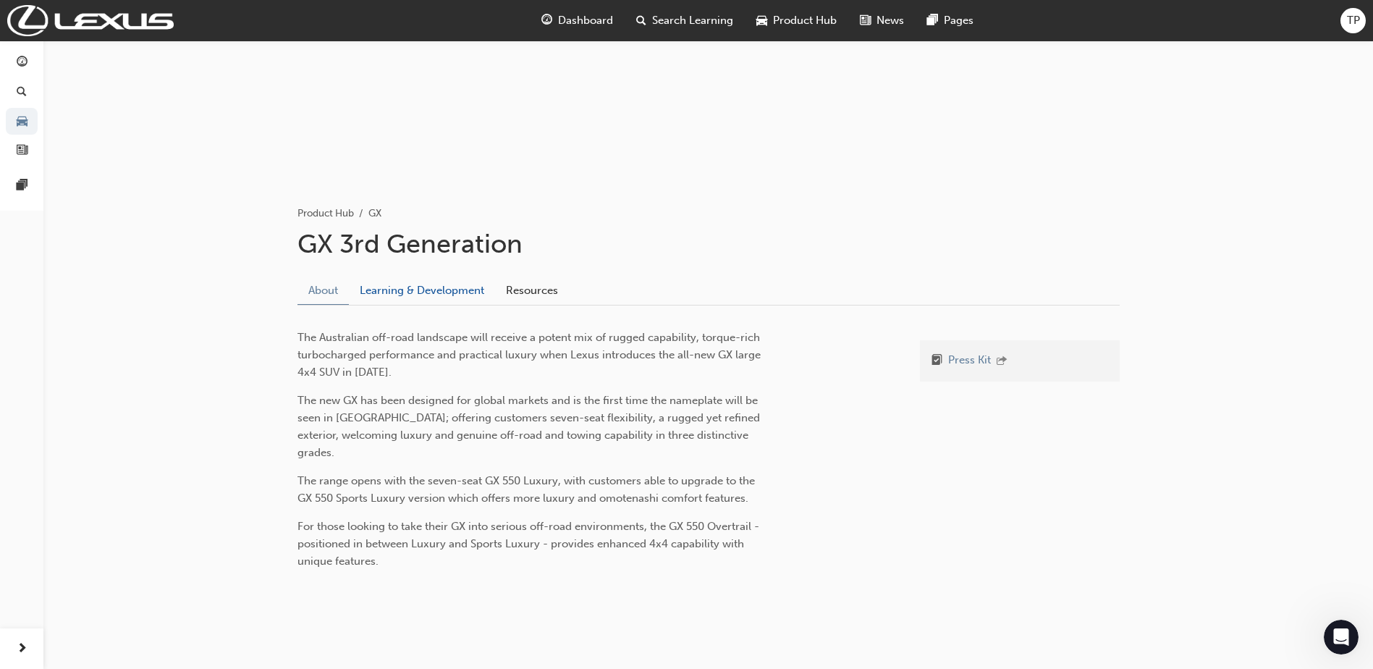
click at [433, 295] on link "Learning & Development" at bounding box center [422, 291] width 146 height 28
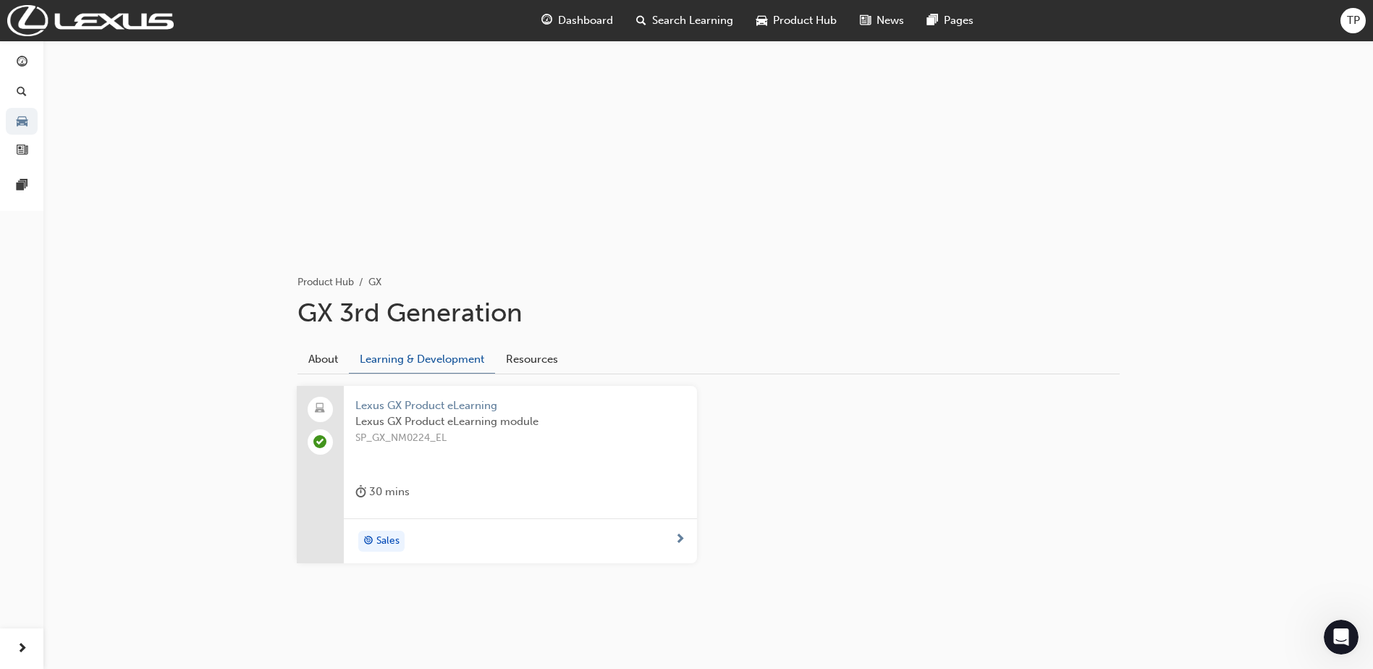
scroll to position [80, 0]
click at [531, 353] on link "Resources" at bounding box center [532, 359] width 74 height 28
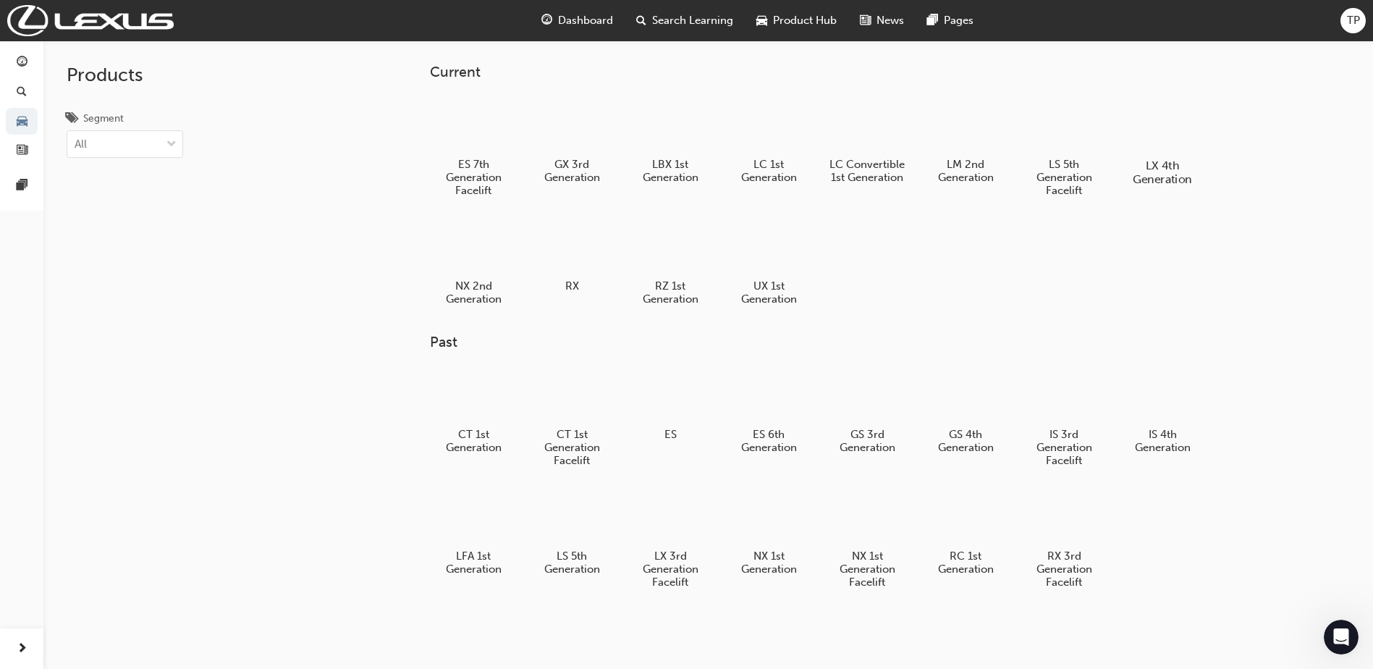
click at [1176, 123] on div at bounding box center [1163, 123] width 80 height 57
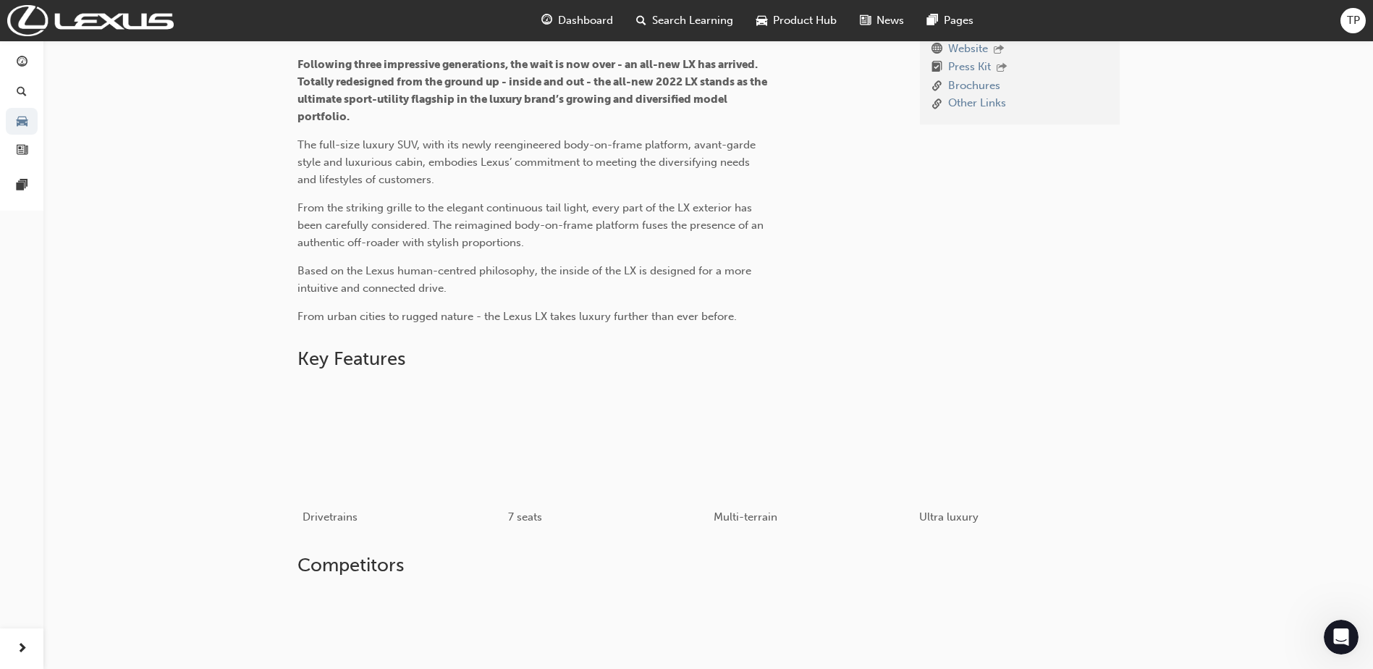
scroll to position [507, 0]
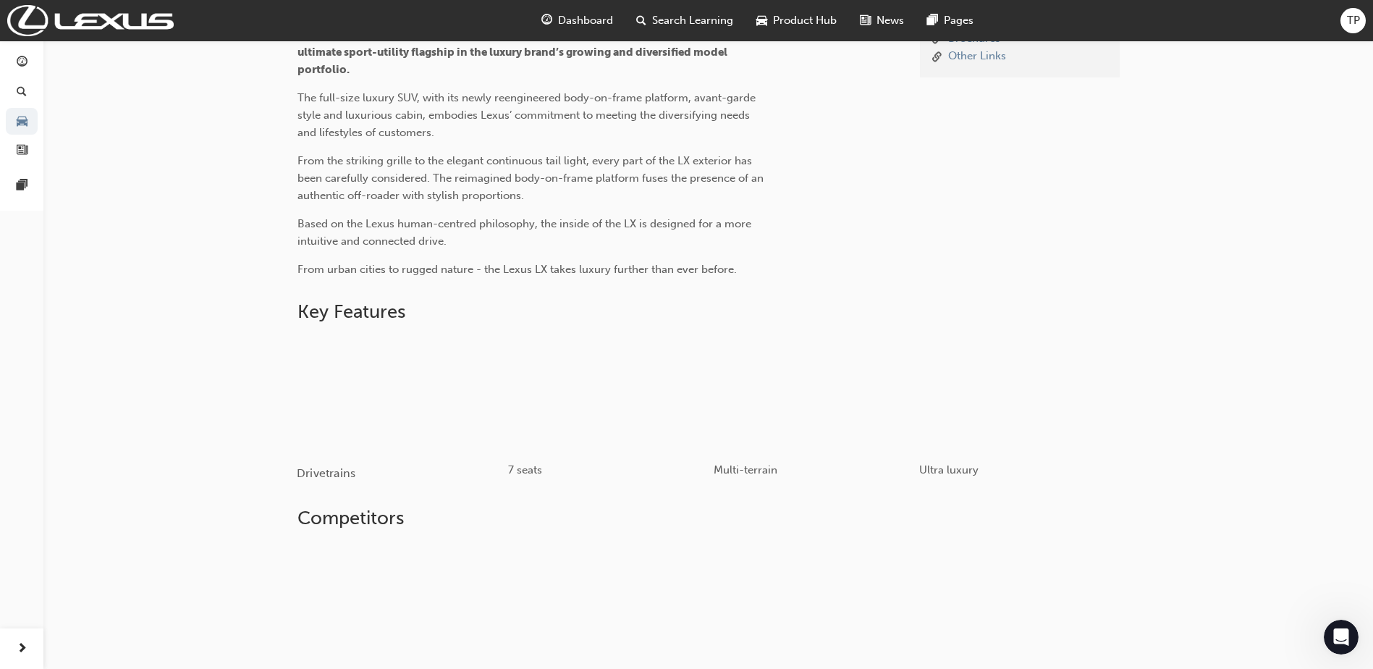
click at [389, 418] on div "button" at bounding box center [400, 394] width 206 height 116
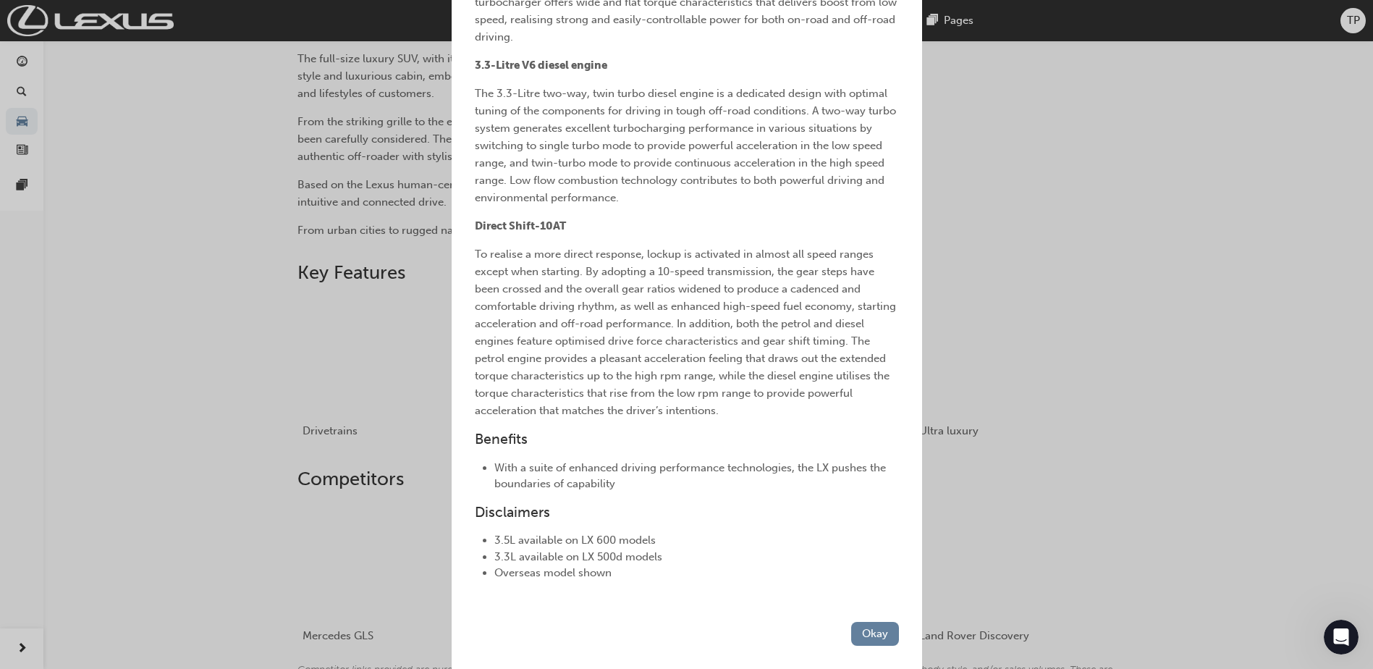
scroll to position [579, 0]
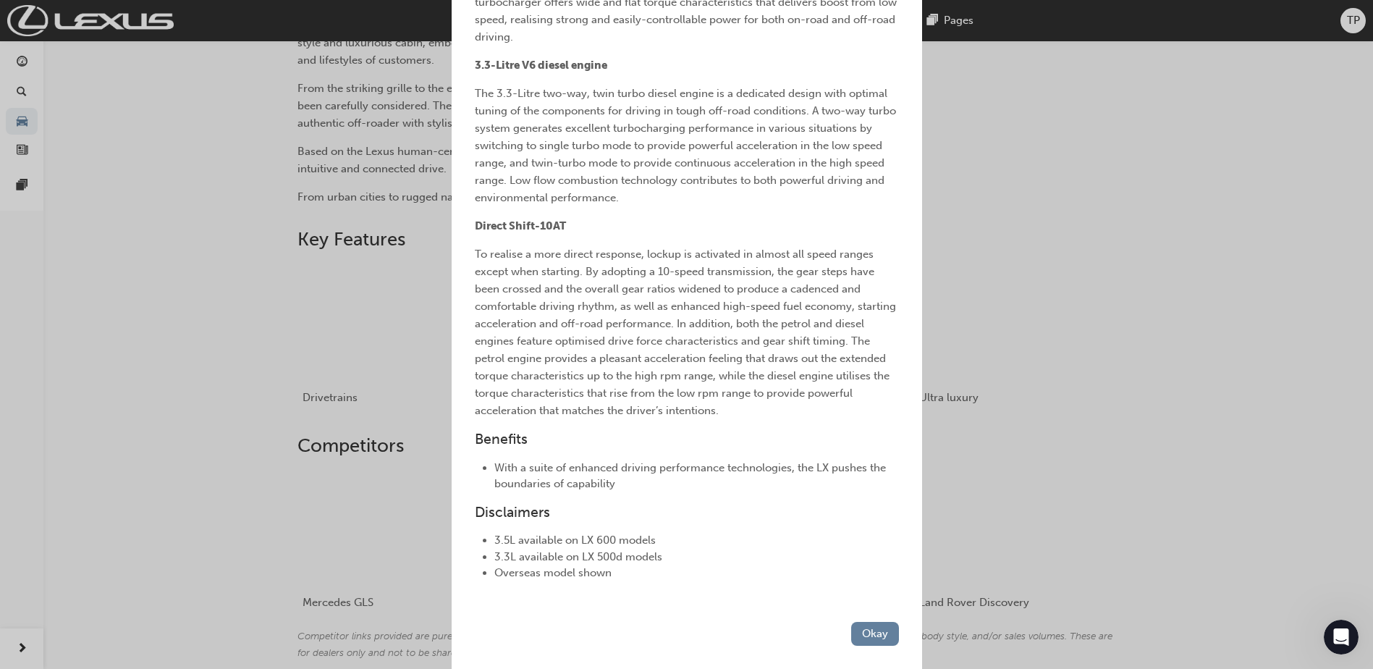
click at [185, 318] on div "Drivetrains Feature Overview 3.5-Litre V6 twin-turbo engine The 3.5-Litre V6 tw…" at bounding box center [686, 334] width 1373 height 669
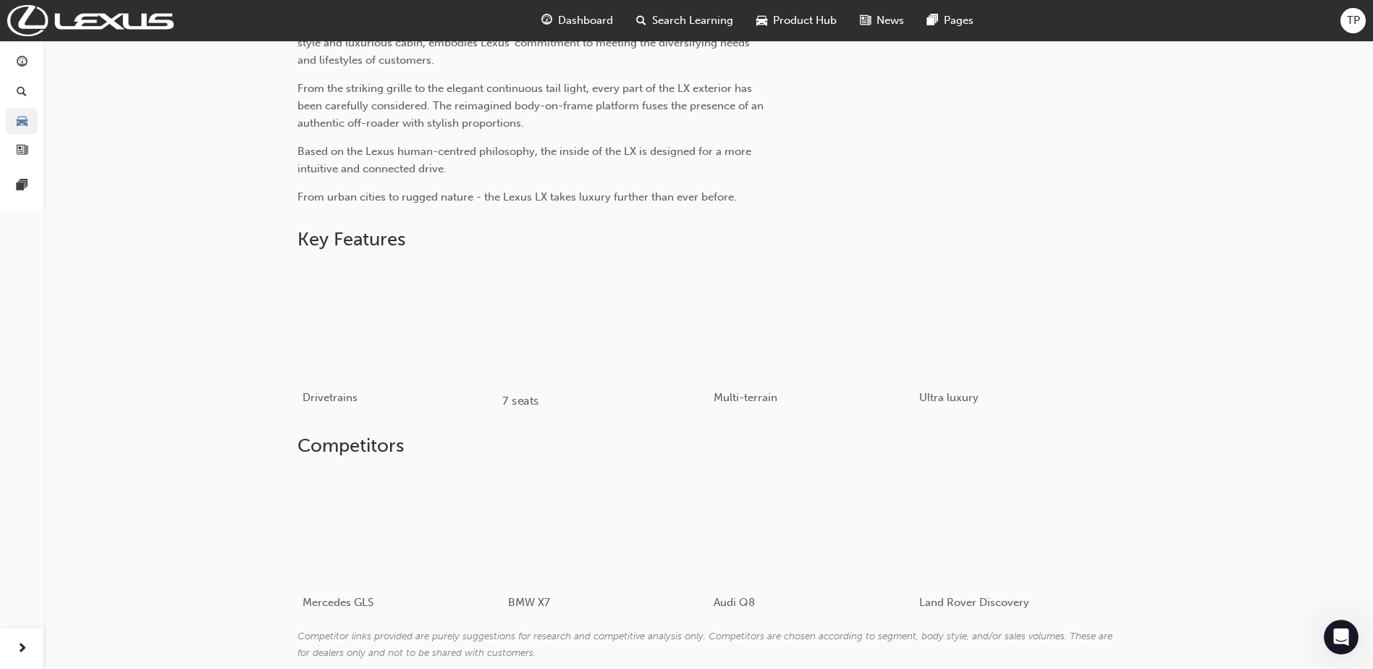
click at [656, 316] on div "button" at bounding box center [605, 321] width 206 height 116
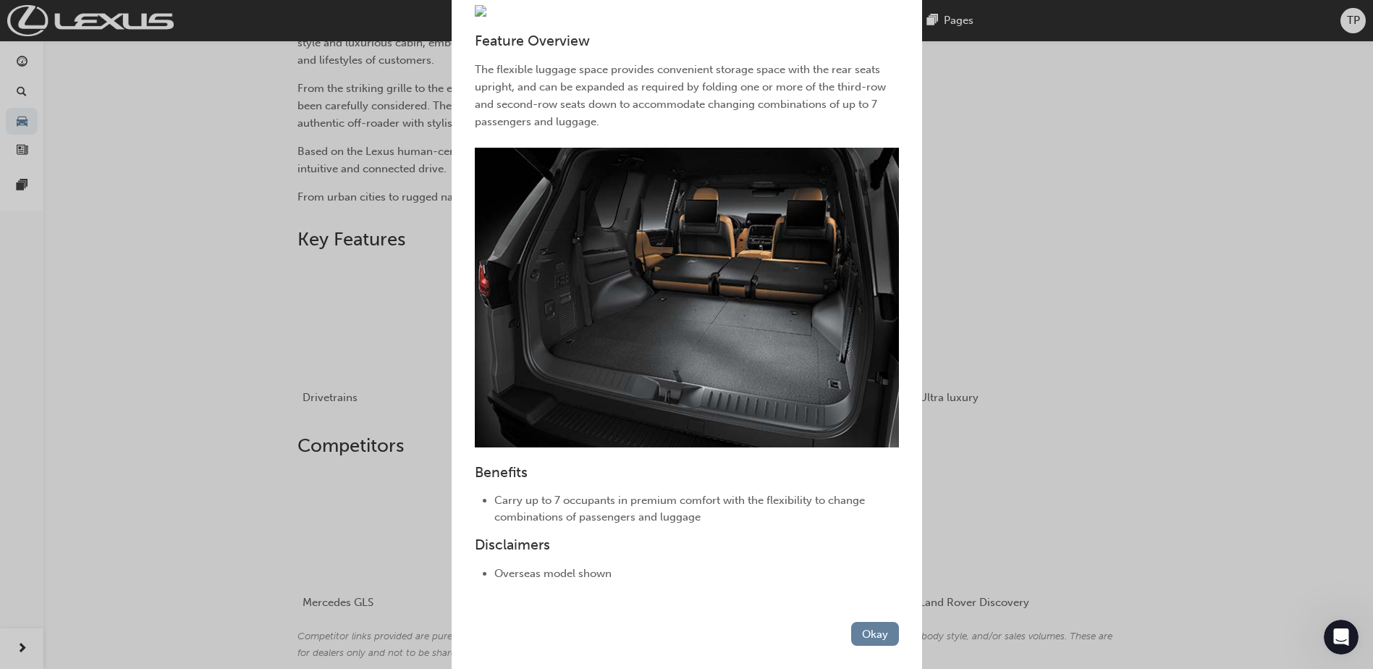
scroll to position [265, 0]
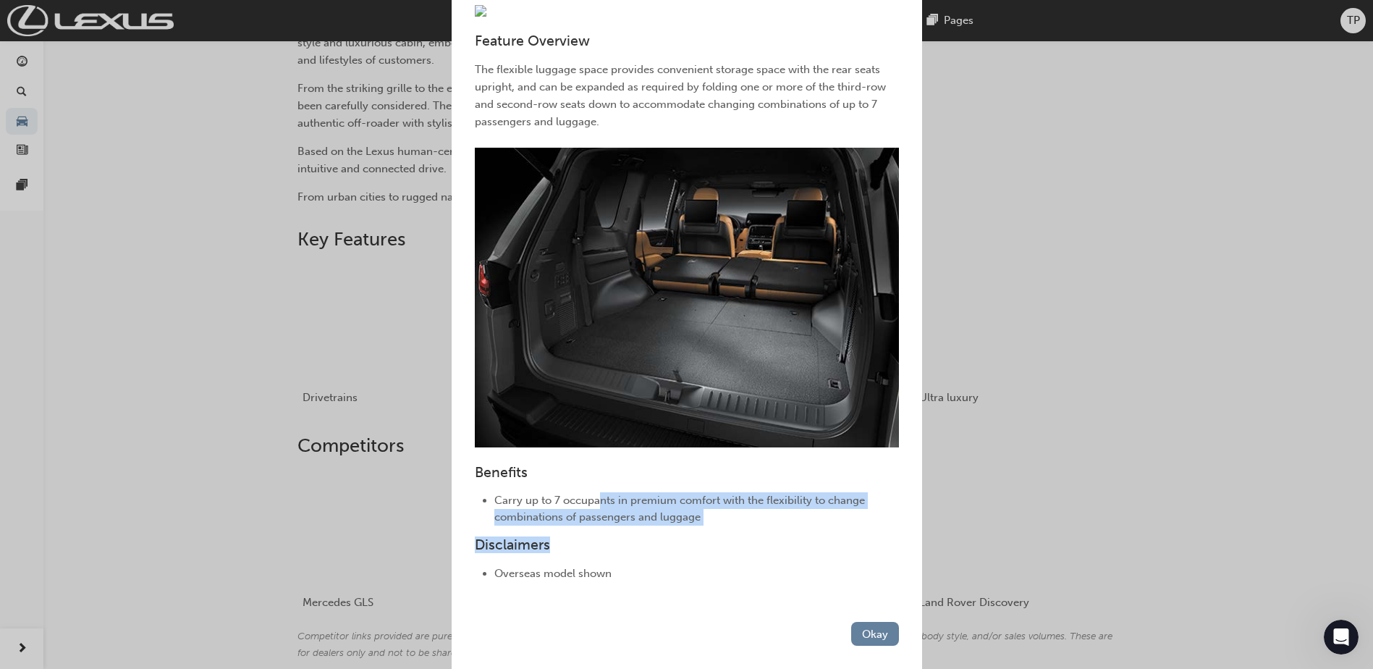
drag, startPoint x: 600, startPoint y: 502, endPoint x: 717, endPoint y: 530, distance: 120.6
click at [717, 530] on div "Feature Overview The flexible luggage space provides convenient storage space w…" at bounding box center [687, 299] width 471 height 635
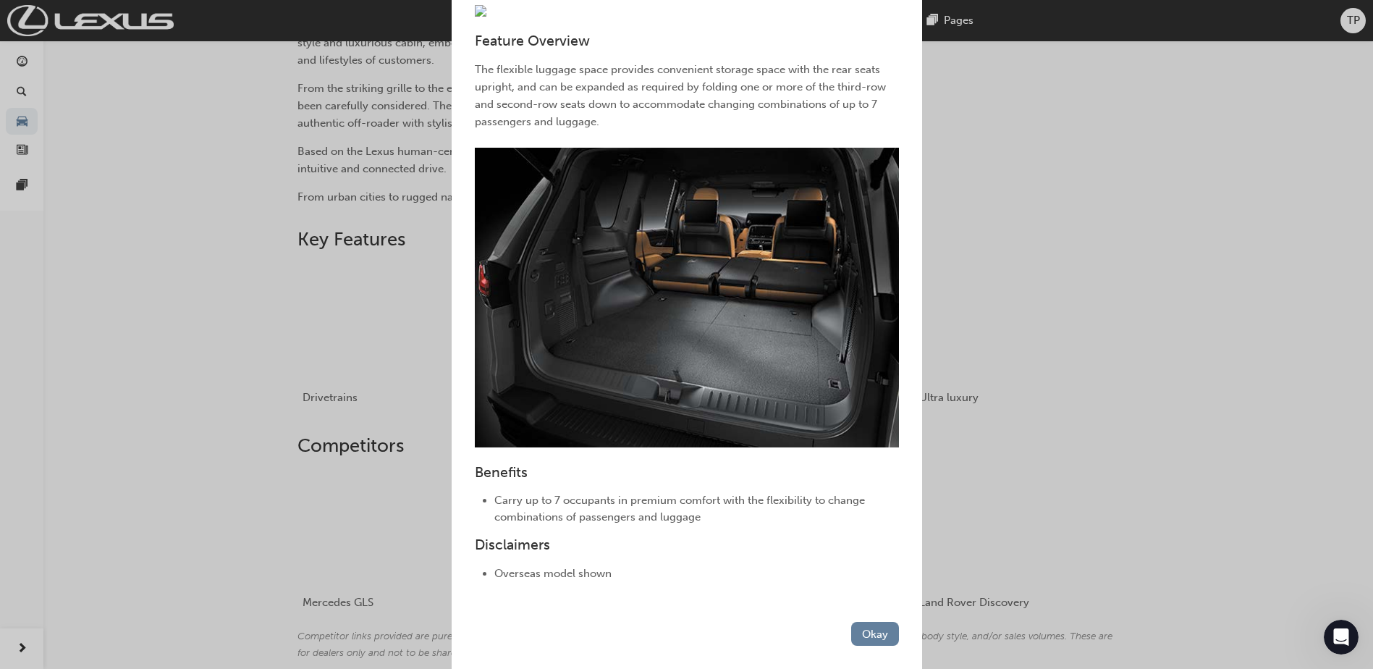
drag, startPoint x: 717, startPoint y: 530, endPoint x: 723, endPoint y: 554, distance: 25.3
click at [723, 554] on div "Disclaimers Overseas model shown" at bounding box center [687, 558] width 424 height 45
click at [855, 627] on button "Okay" at bounding box center [875, 634] width 48 height 24
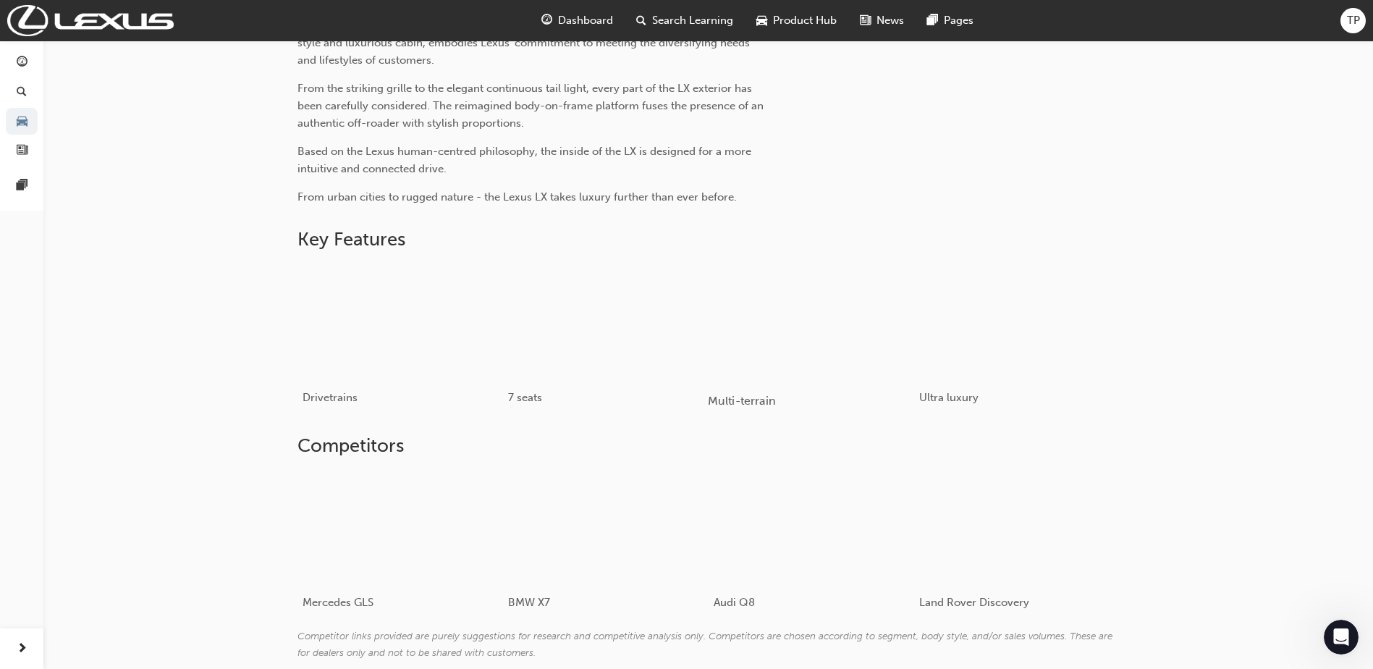
click at [840, 331] on div "button" at bounding box center [811, 321] width 206 height 116
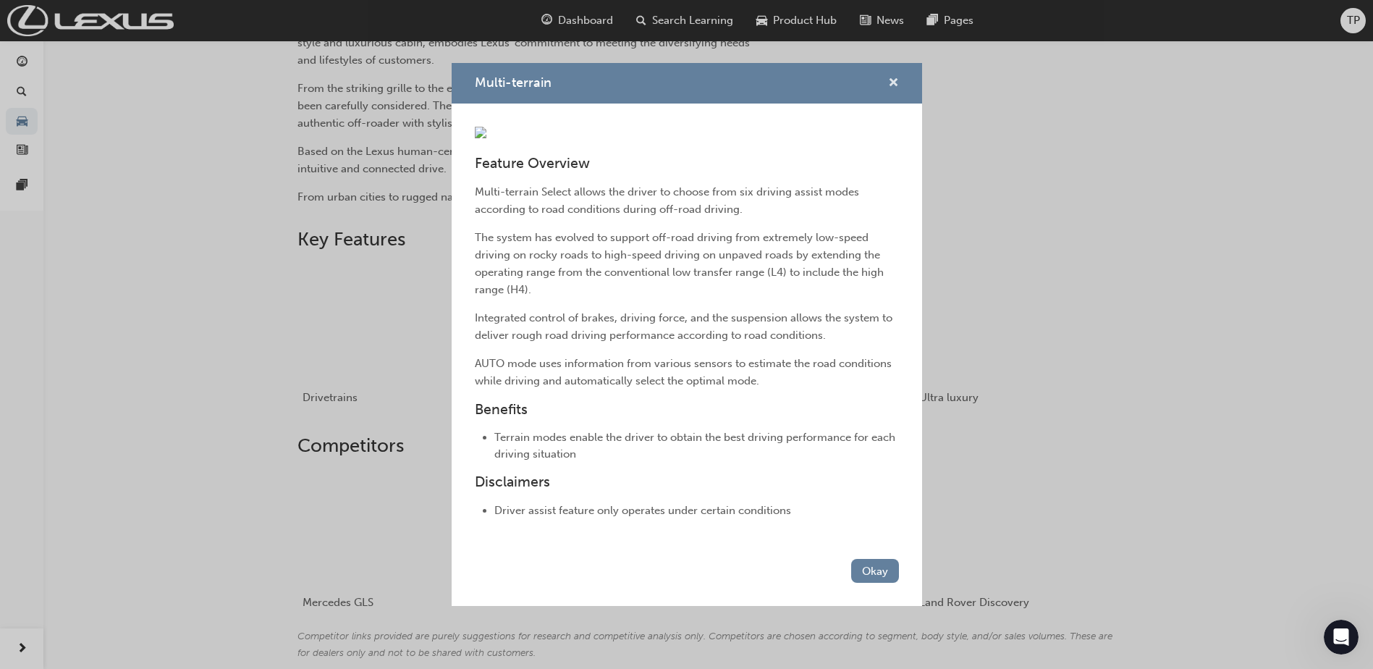
click at [888, 77] on span "cross-icon" at bounding box center [893, 83] width 11 height 13
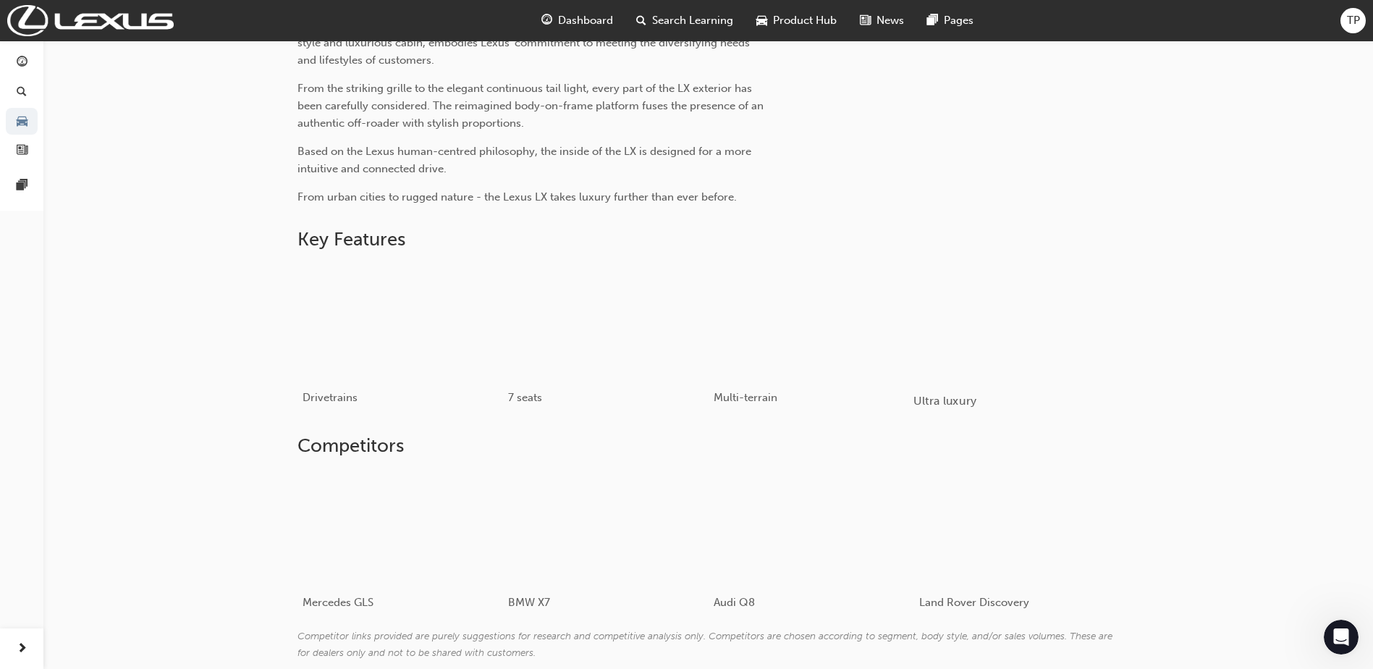
click at [995, 339] on div "button" at bounding box center [1017, 321] width 206 height 116
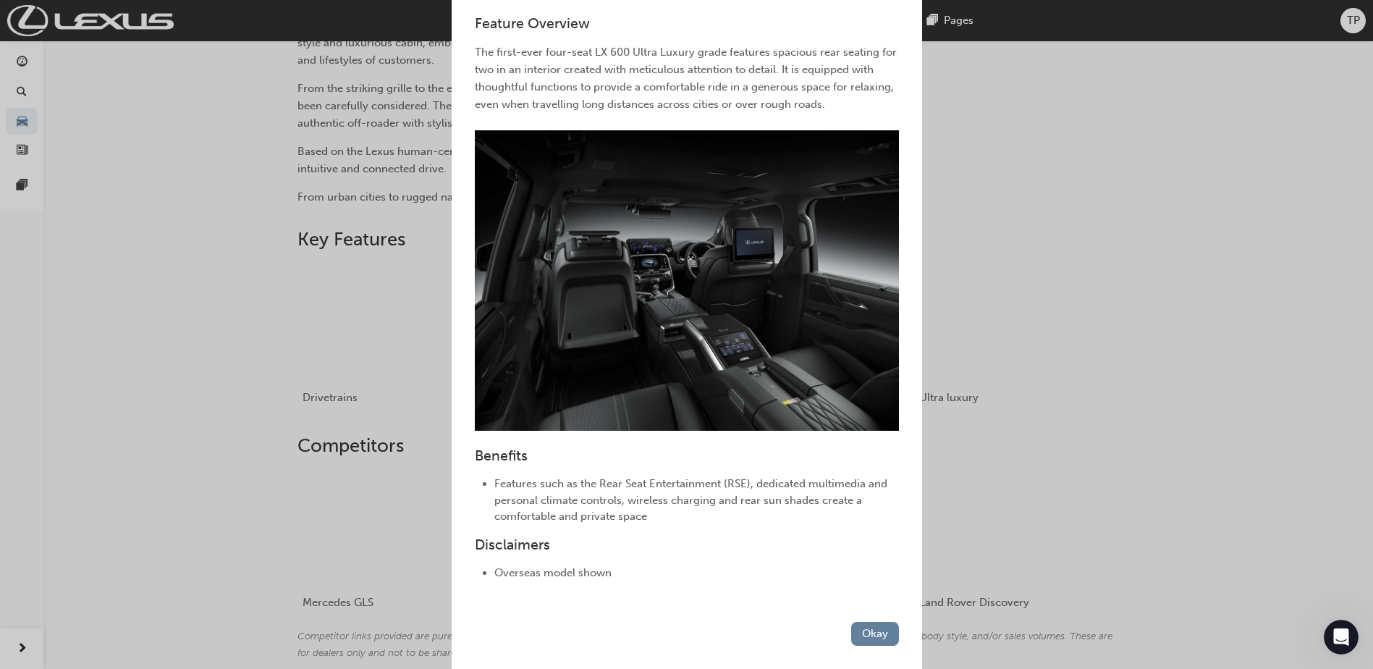
scroll to position [282, 0]
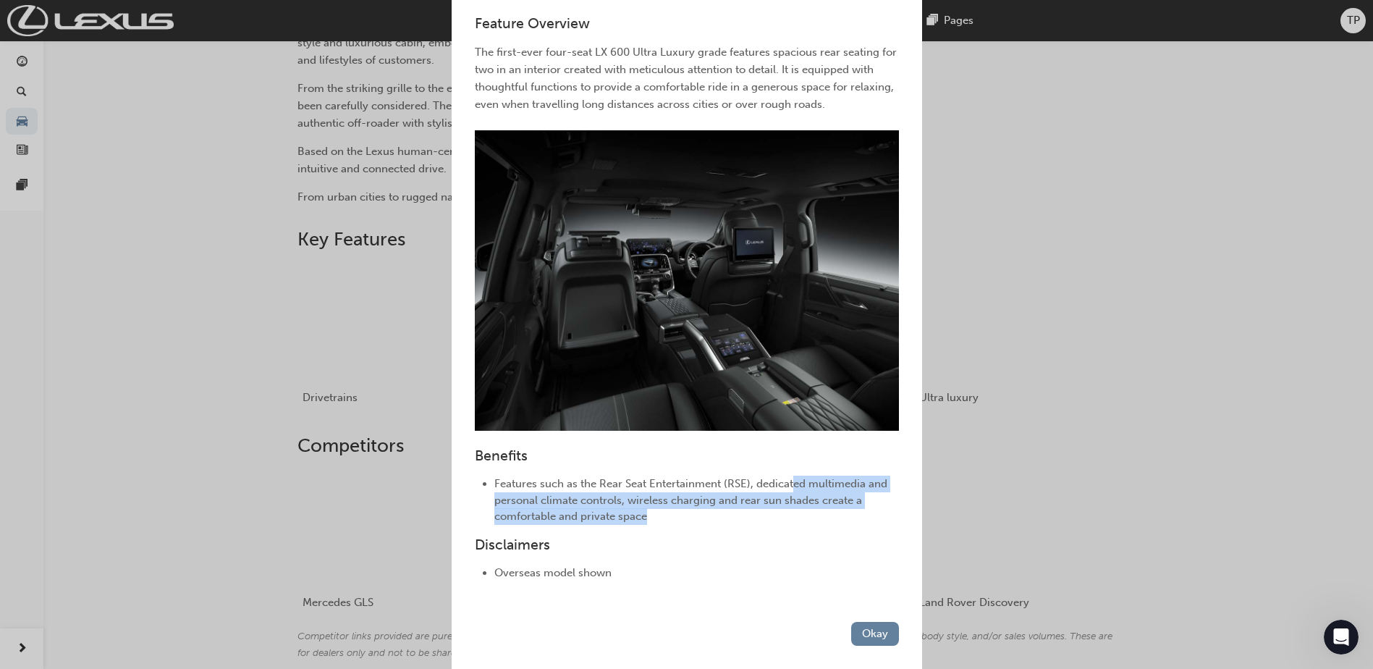
drag, startPoint x: 792, startPoint y: 486, endPoint x: 761, endPoint y: 509, distance: 38.2
click at [761, 509] on li "Features such as the Rear Seat Entertainment (RSE), dedicated multimedia and pe…" at bounding box center [696, 500] width 405 height 49
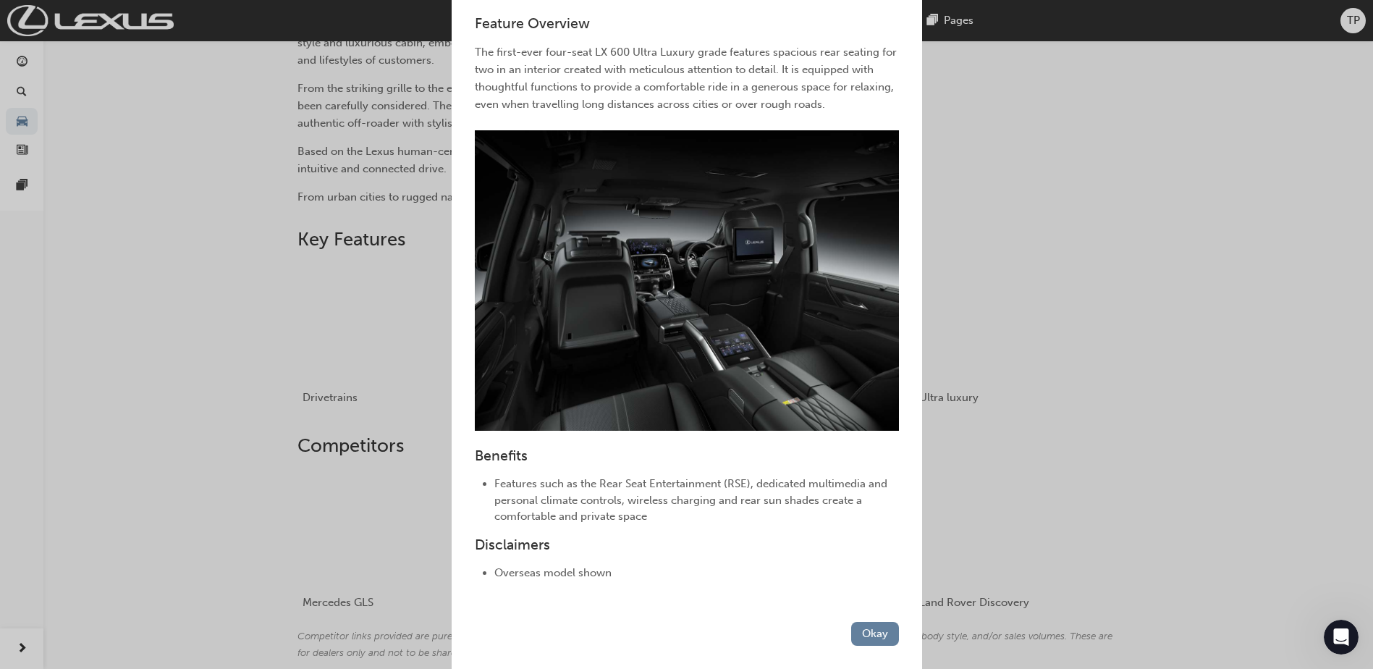
drag, startPoint x: 761, startPoint y: 509, endPoint x: 754, endPoint y: 528, distance: 21.1
click at [754, 528] on div "Feature Overview The first-ever four-seat LX 600 Ultra Luxury grade features sp…" at bounding box center [687, 290] width 471 height 651
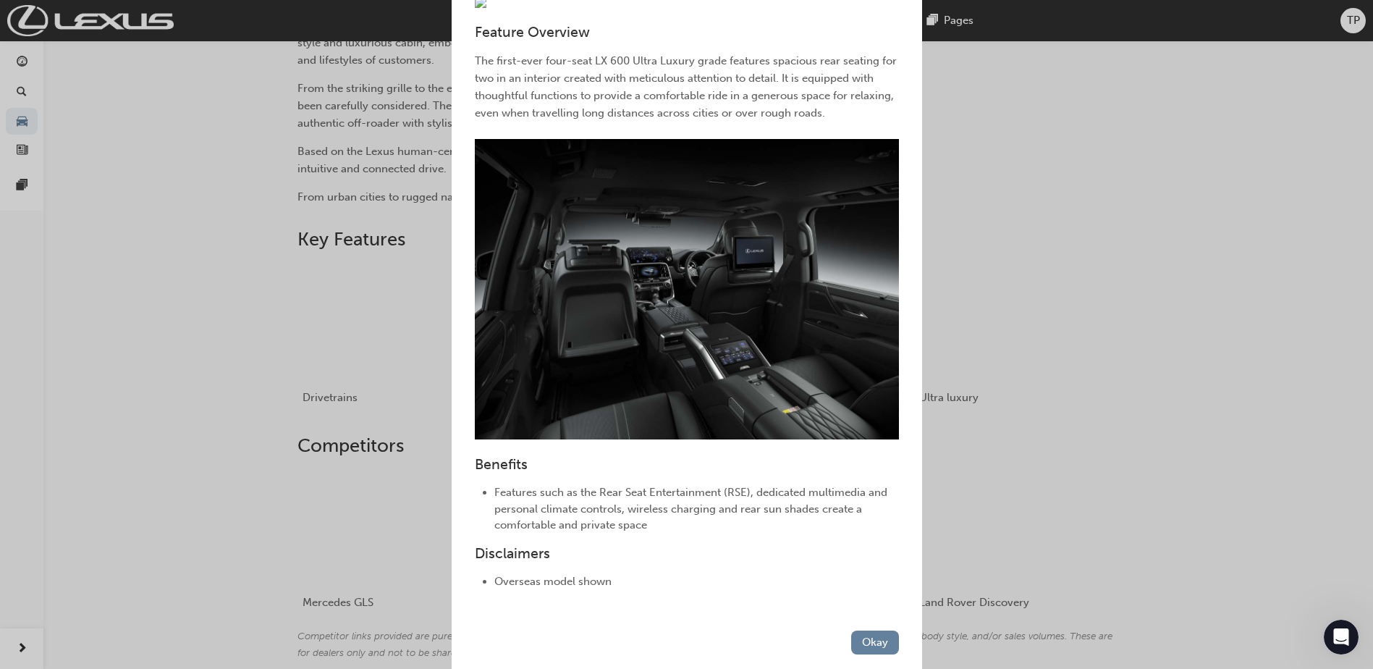
scroll to position [0, 0]
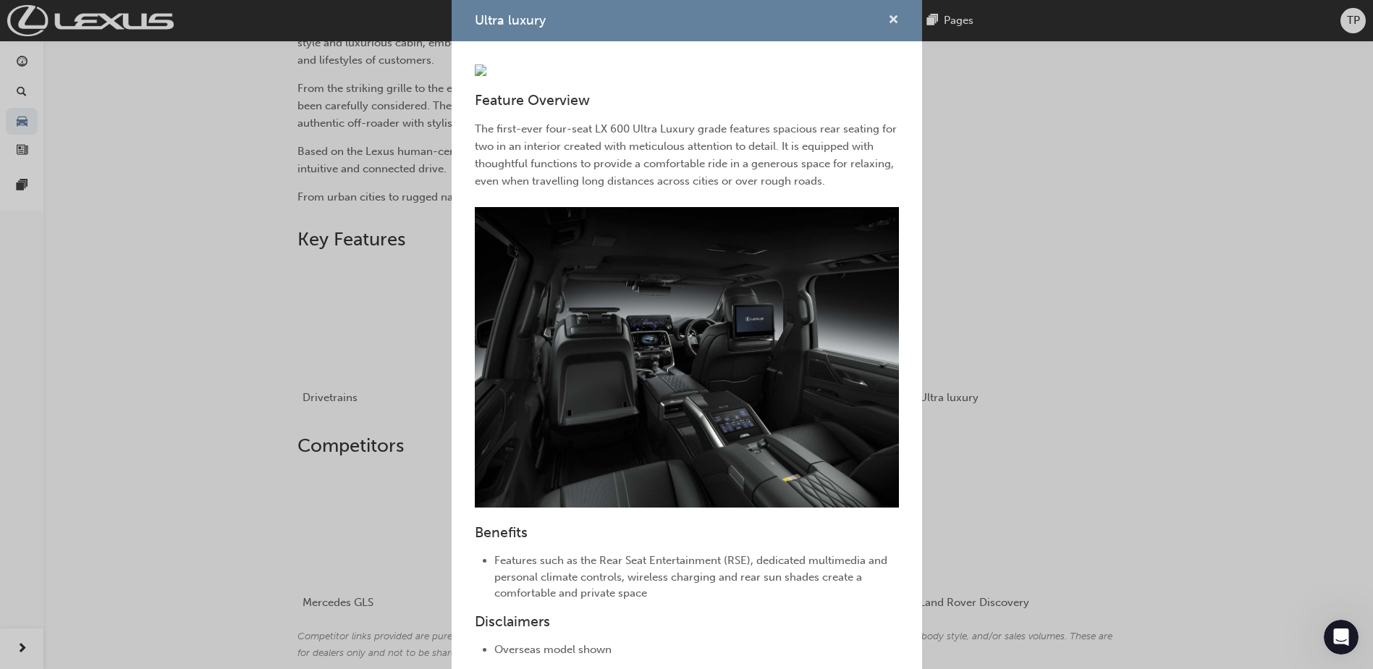
click at [888, 22] on span "cross-icon" at bounding box center [893, 20] width 11 height 13
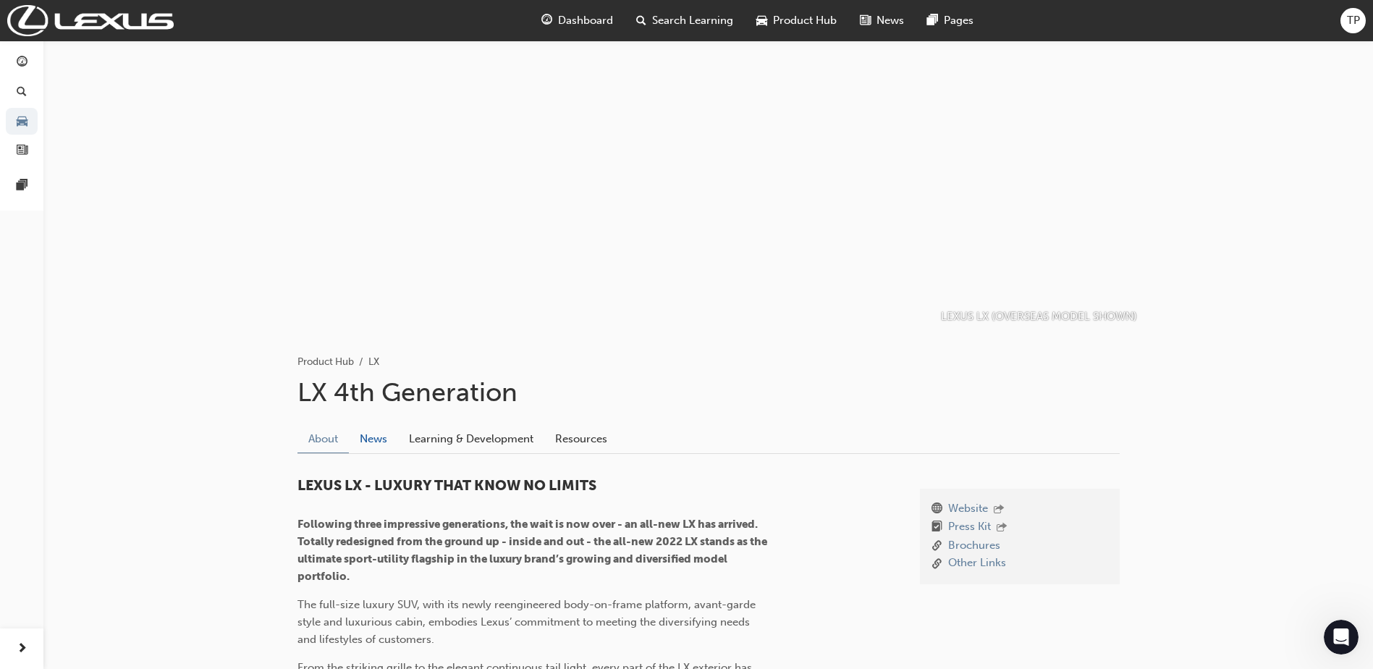
click at [376, 436] on link "News" at bounding box center [373, 439] width 49 height 28
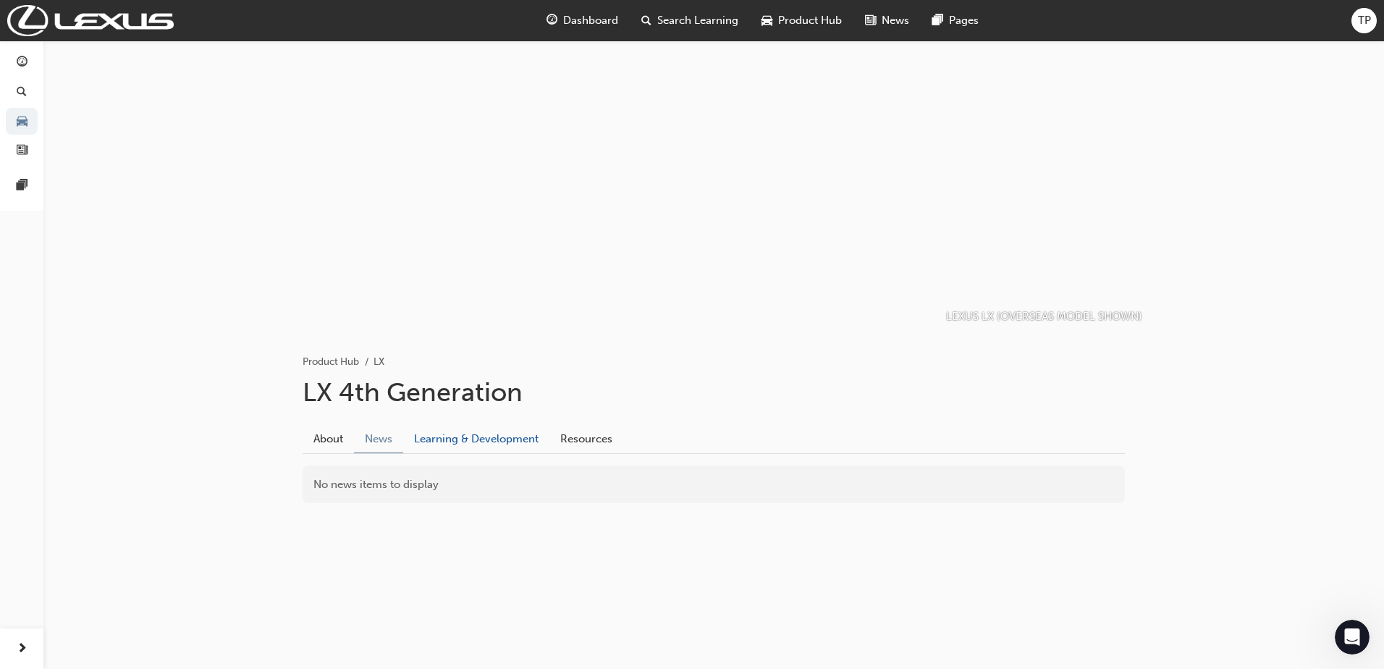
click at [450, 436] on link "Learning & Development" at bounding box center [476, 439] width 146 height 28
click at [584, 442] on link "Resources" at bounding box center [586, 439] width 74 height 28
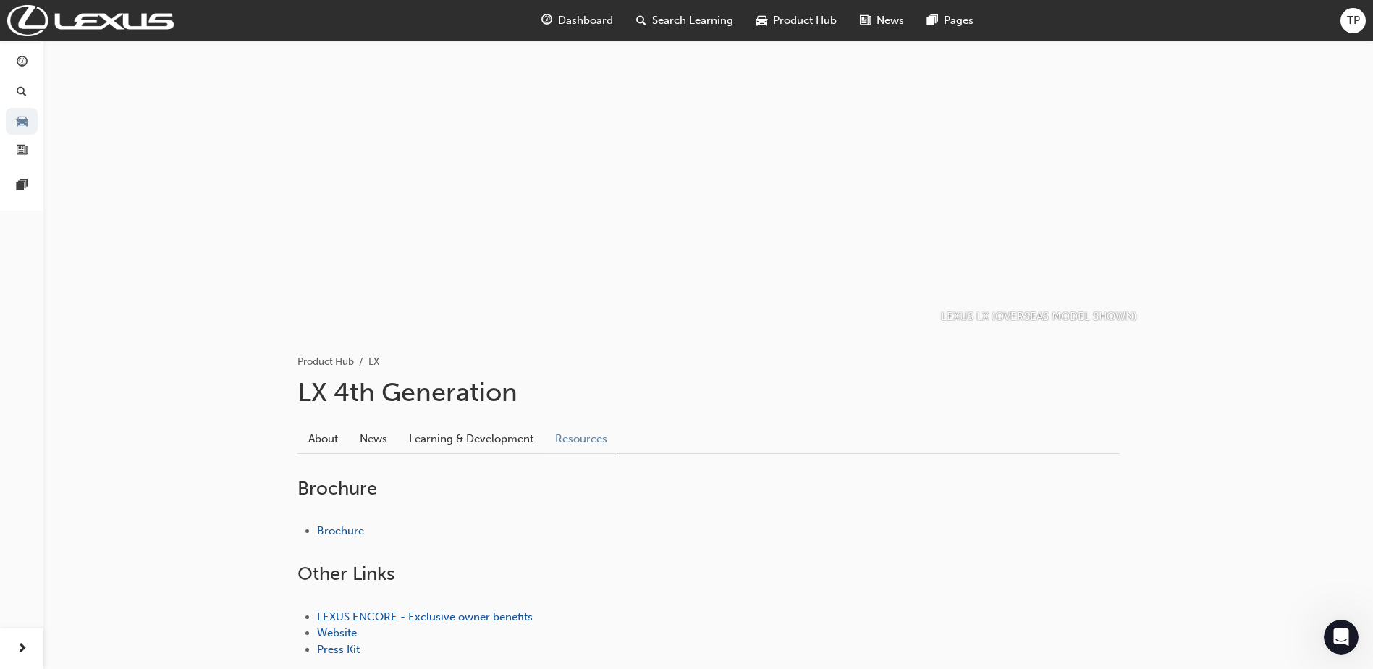
click at [596, 17] on span "Dashboard" at bounding box center [585, 20] width 55 height 17
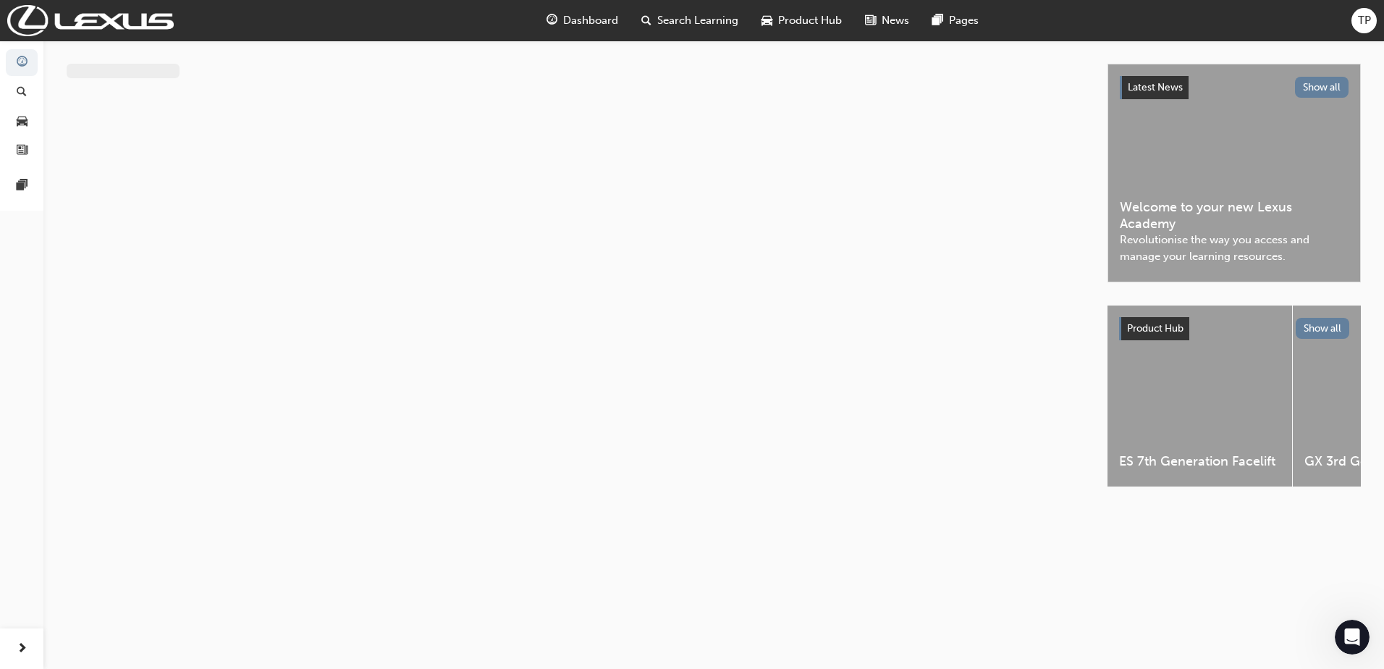
click at [595, 26] on span "Dashboard" at bounding box center [590, 20] width 55 height 17
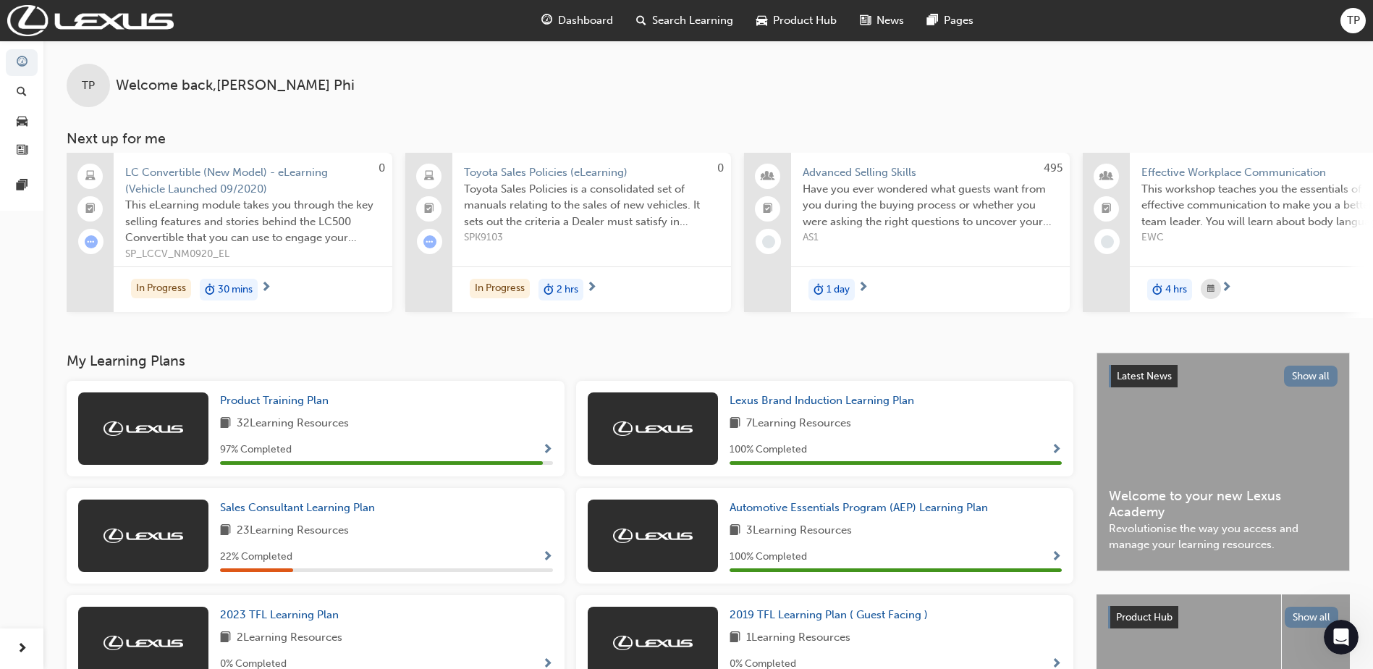
scroll to position [72, 0]
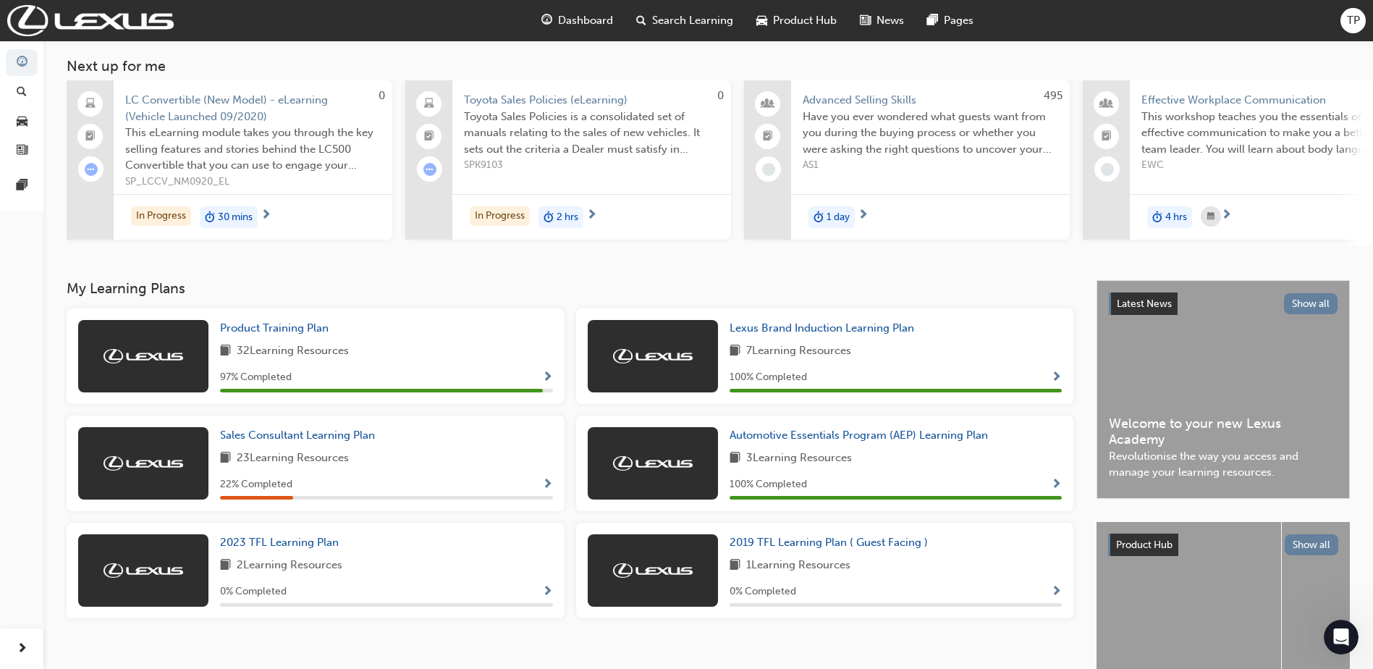
click at [300, 345] on div "Product Training Plan 32 Learning Resources 97 % Completed" at bounding box center [386, 356] width 333 height 72
click at [299, 334] on span "Product Training Plan" at bounding box center [274, 327] width 109 height 13
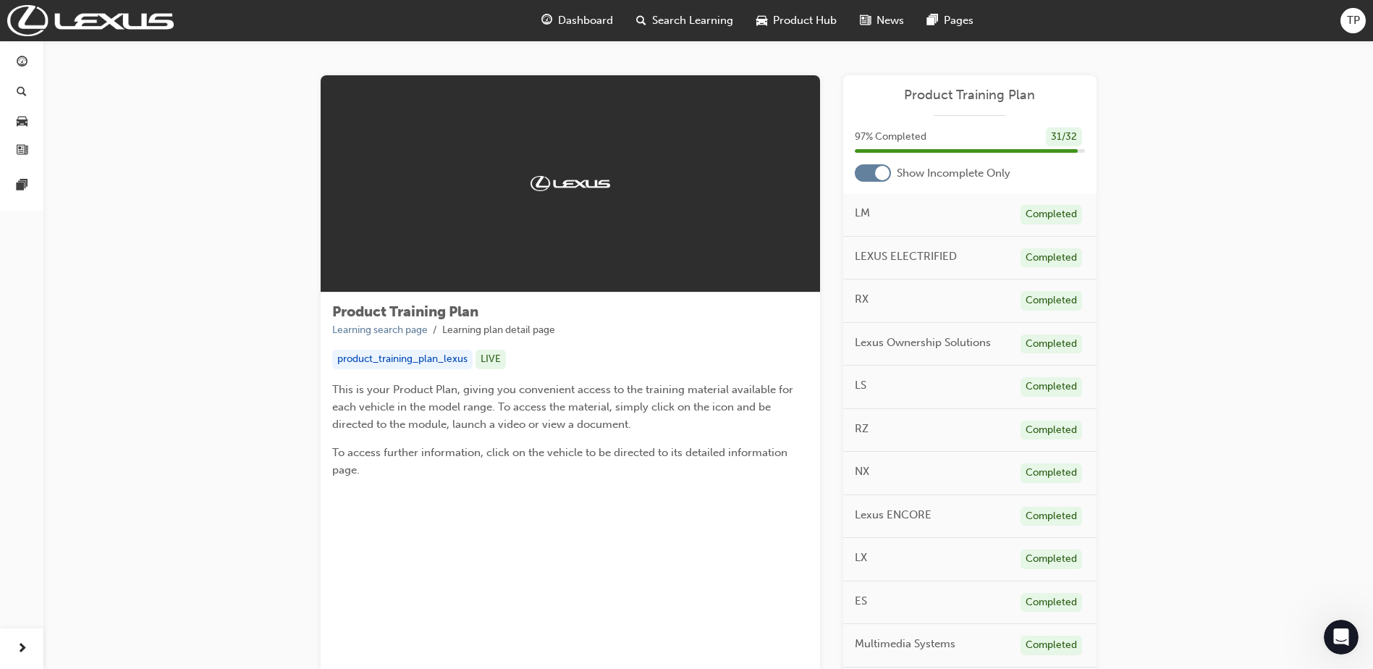
click at [871, 177] on div at bounding box center [873, 172] width 36 height 17
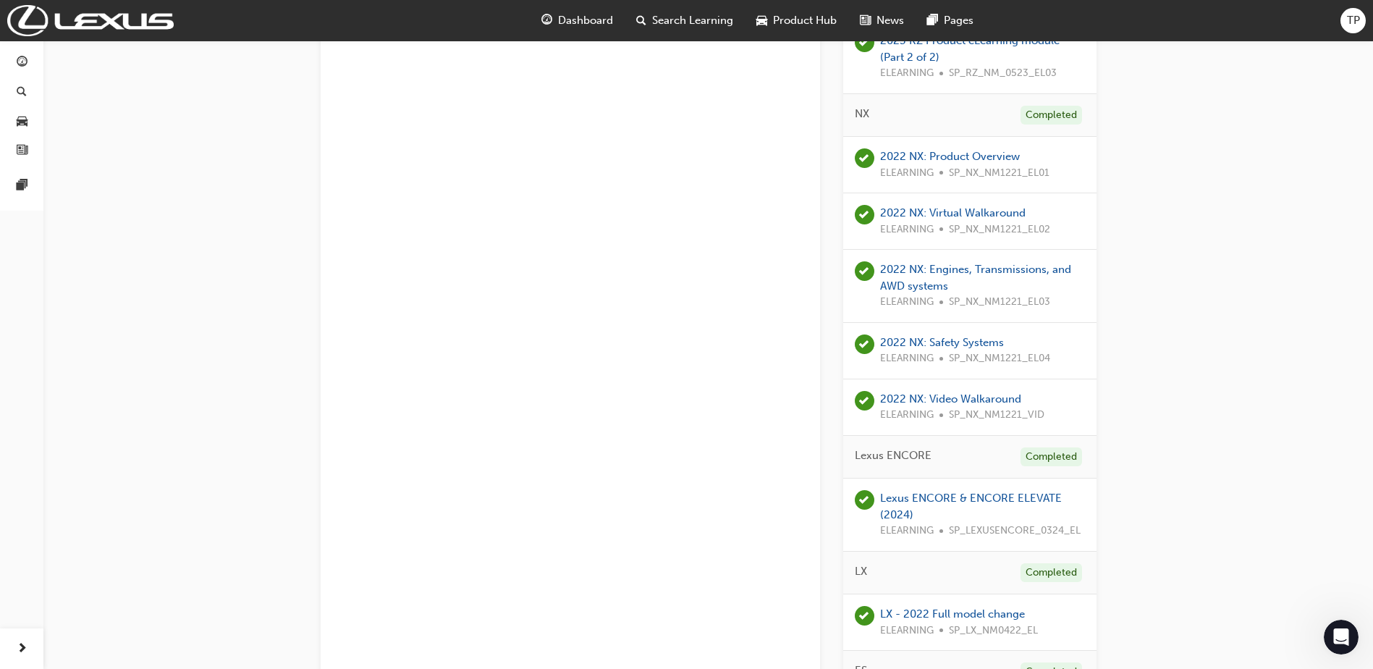
scroll to position [1448, 0]
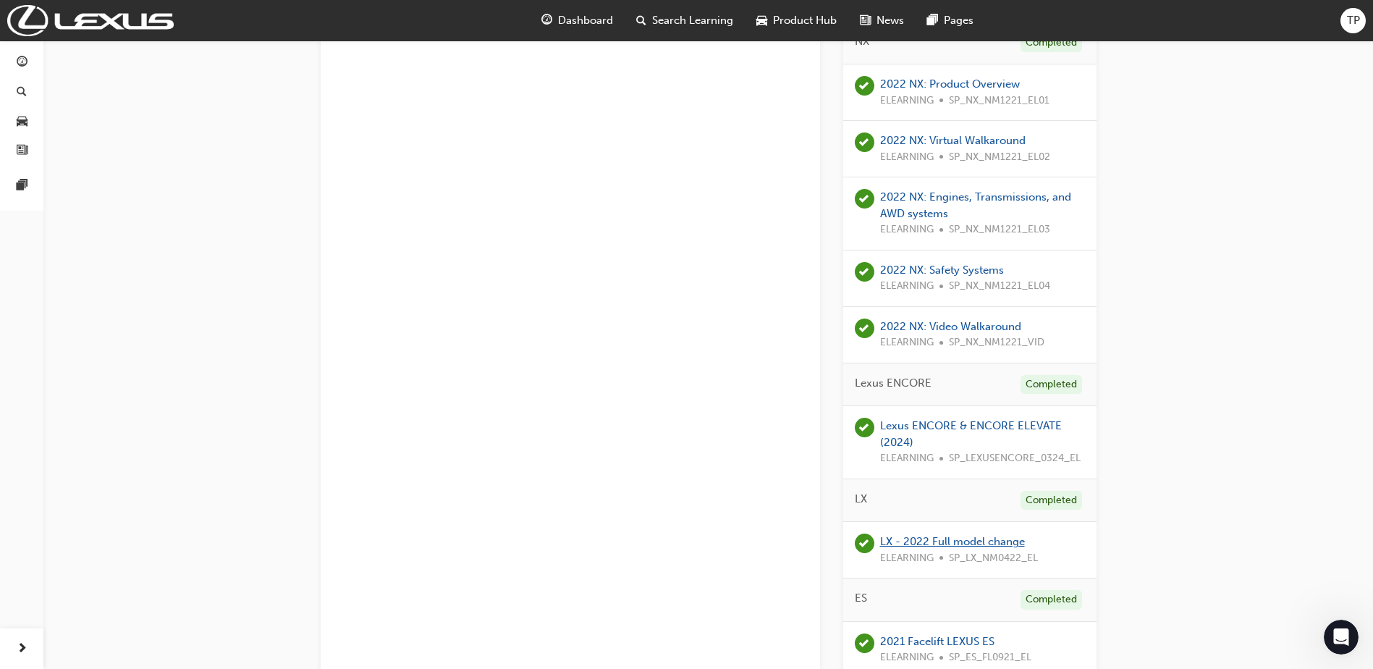
click at [931, 538] on link "LX - 2022 Full model change" at bounding box center [952, 541] width 145 height 13
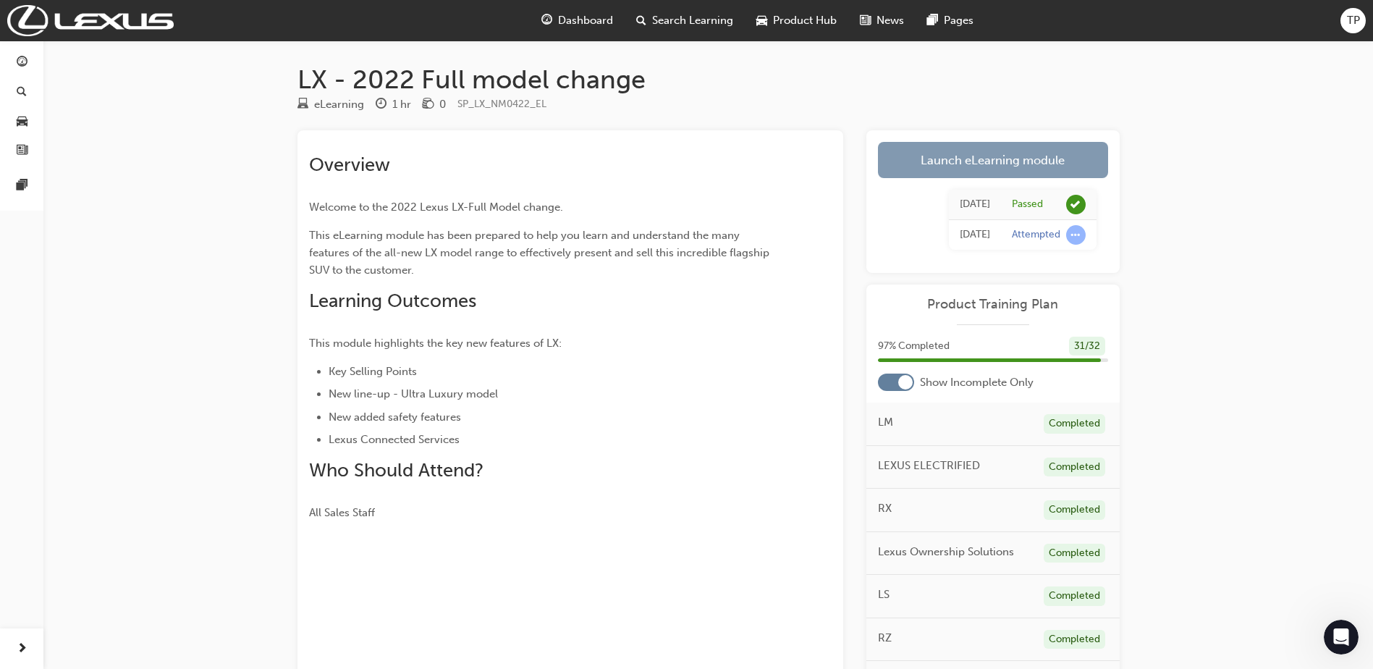
click at [977, 156] on link "Launch eLearning module" at bounding box center [993, 160] width 230 height 36
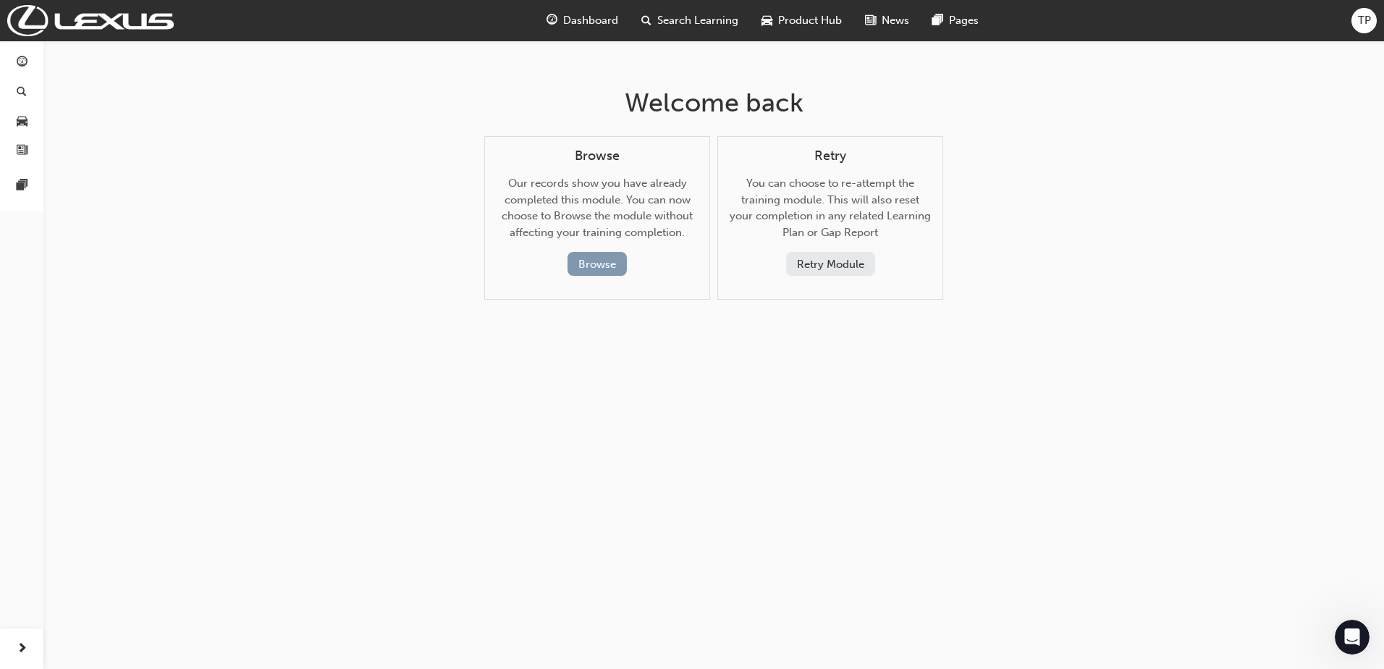
click at [611, 263] on button "Browse" at bounding box center [597, 264] width 59 height 24
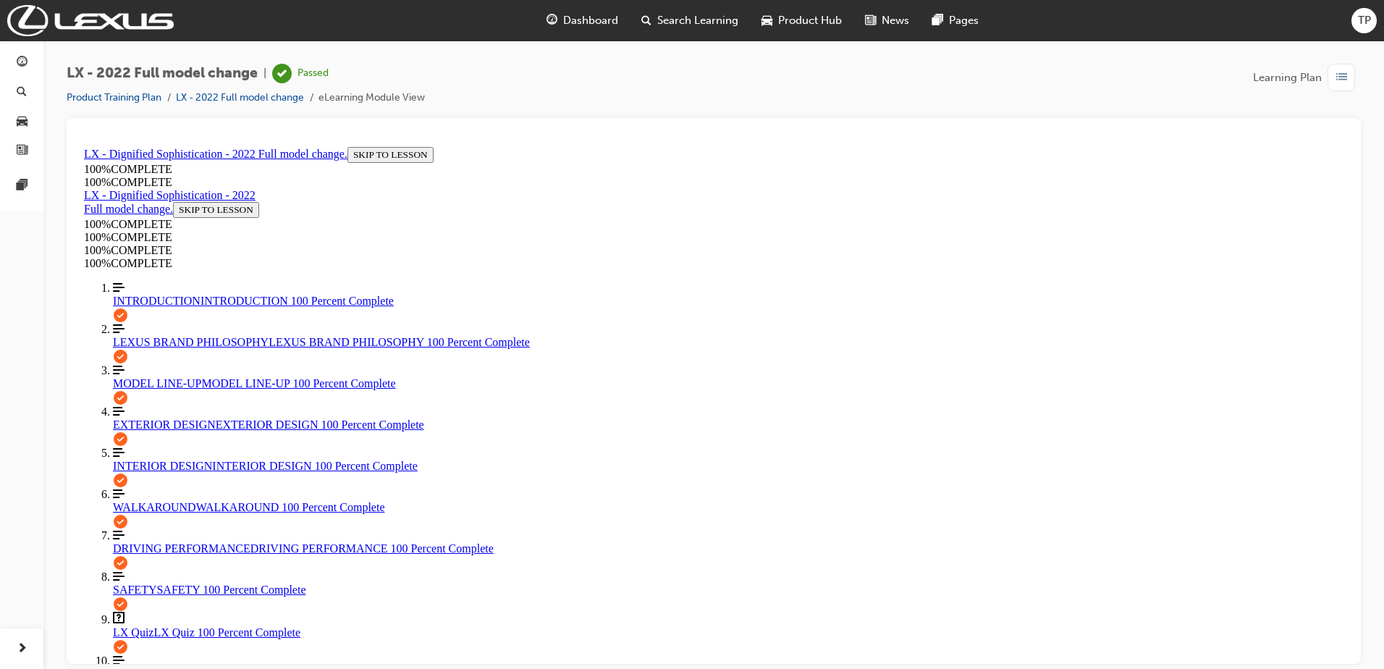
scroll to position [1374, 0]
click at [159, 306] on span "INTRODUCTION" at bounding box center [157, 300] width 88 height 12
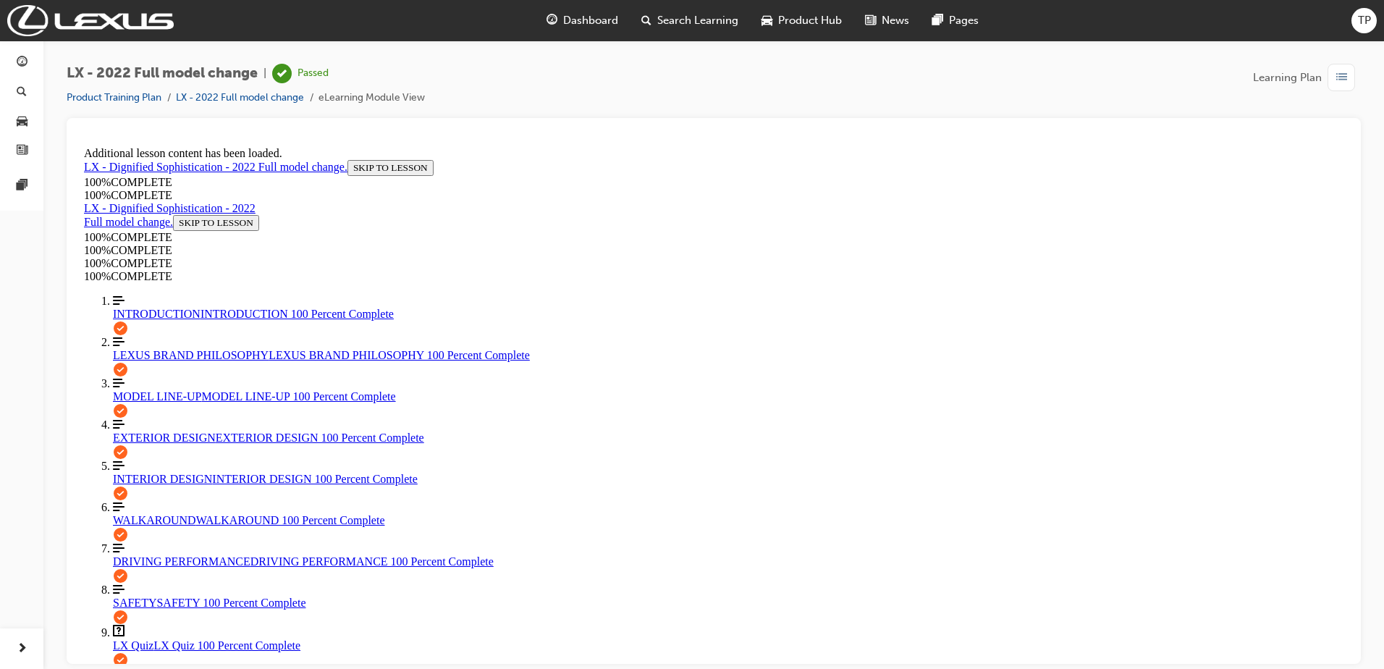
scroll to position [195, 0]
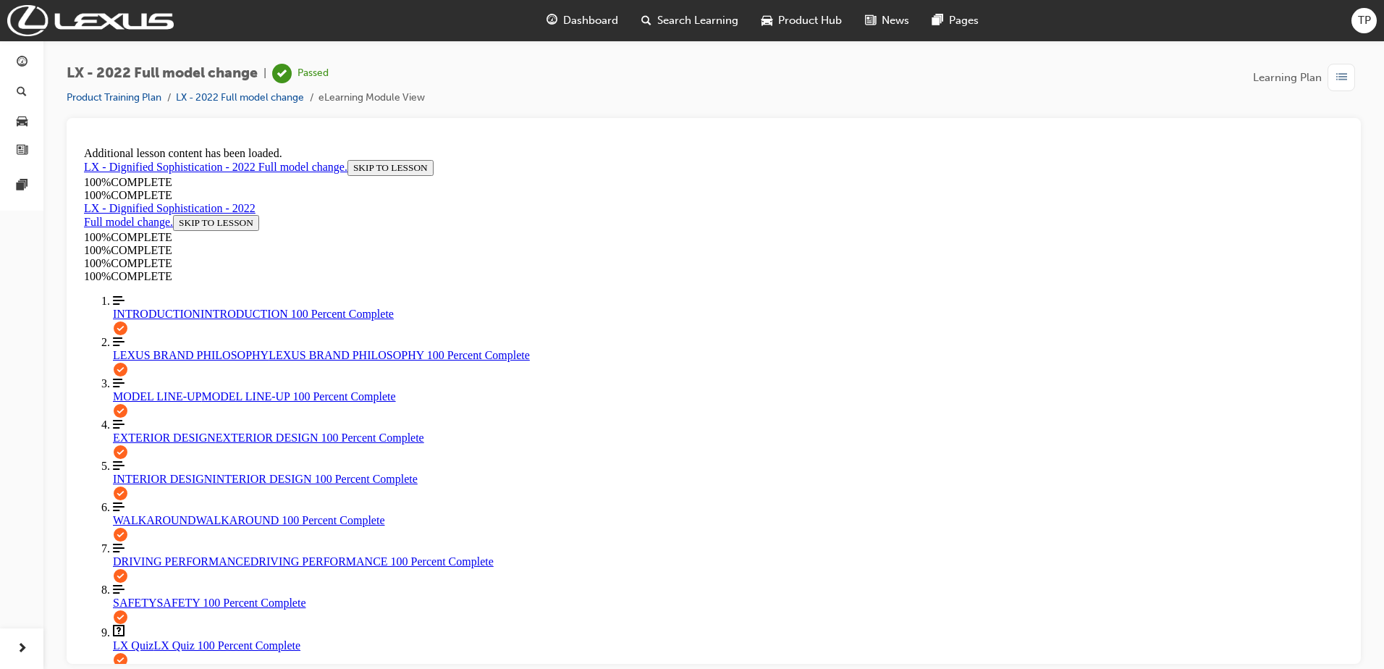
drag, startPoint x: 668, startPoint y: 573, endPoint x: 867, endPoint y: 560, distance: 199.5
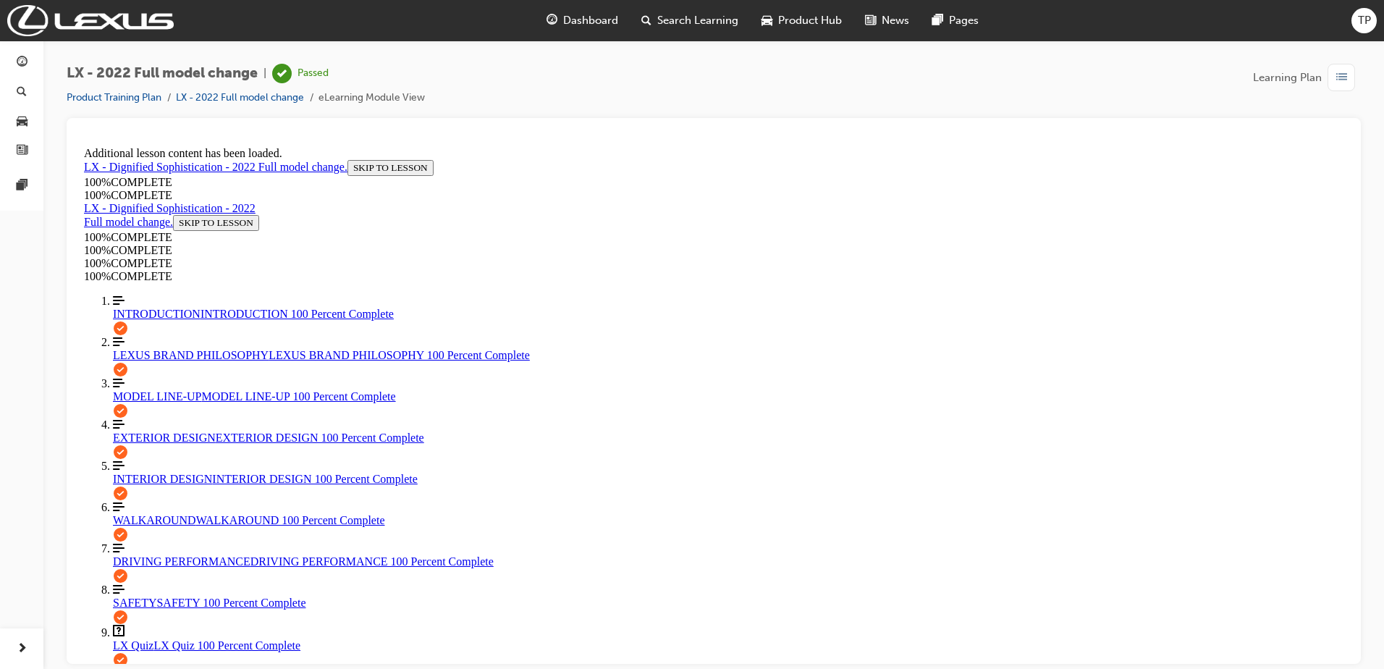
drag, startPoint x: 867, startPoint y: 560, endPoint x: 806, endPoint y: 573, distance: 62.7
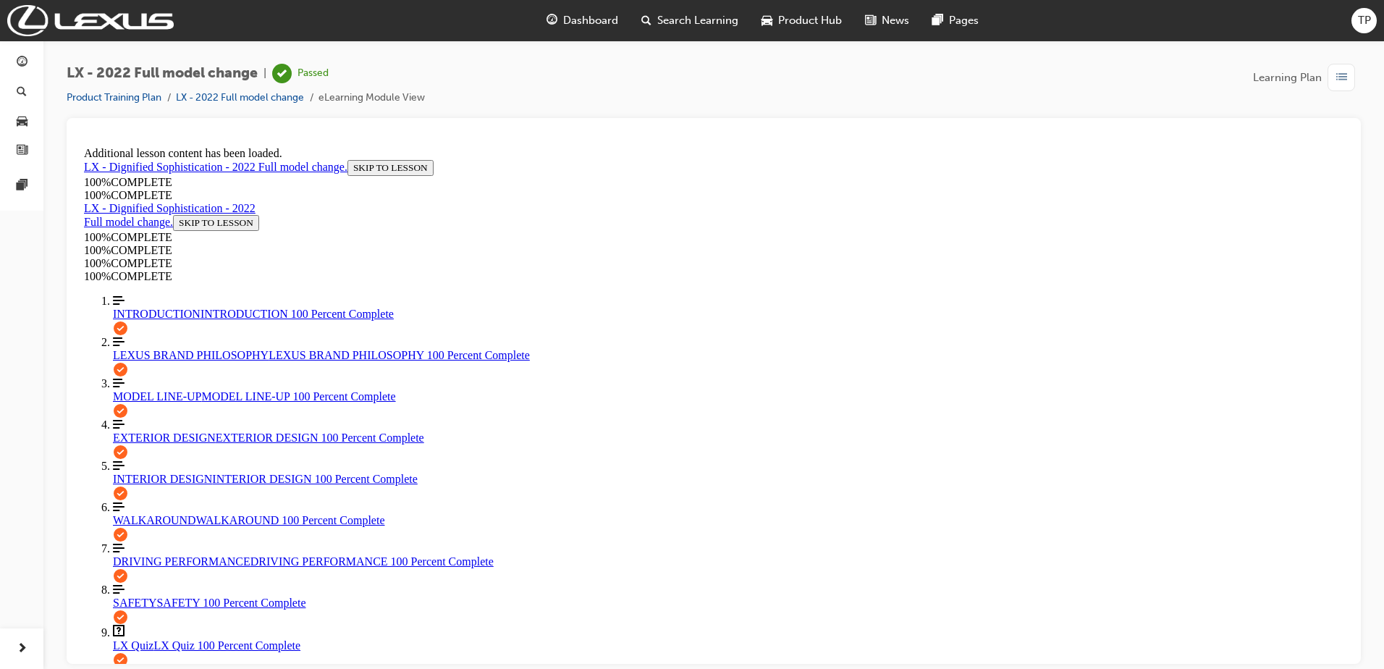
drag, startPoint x: 680, startPoint y: 539, endPoint x: 807, endPoint y: 573, distance: 132.1
drag, startPoint x: 662, startPoint y: 496, endPoint x: 680, endPoint y: 526, distance: 34.8
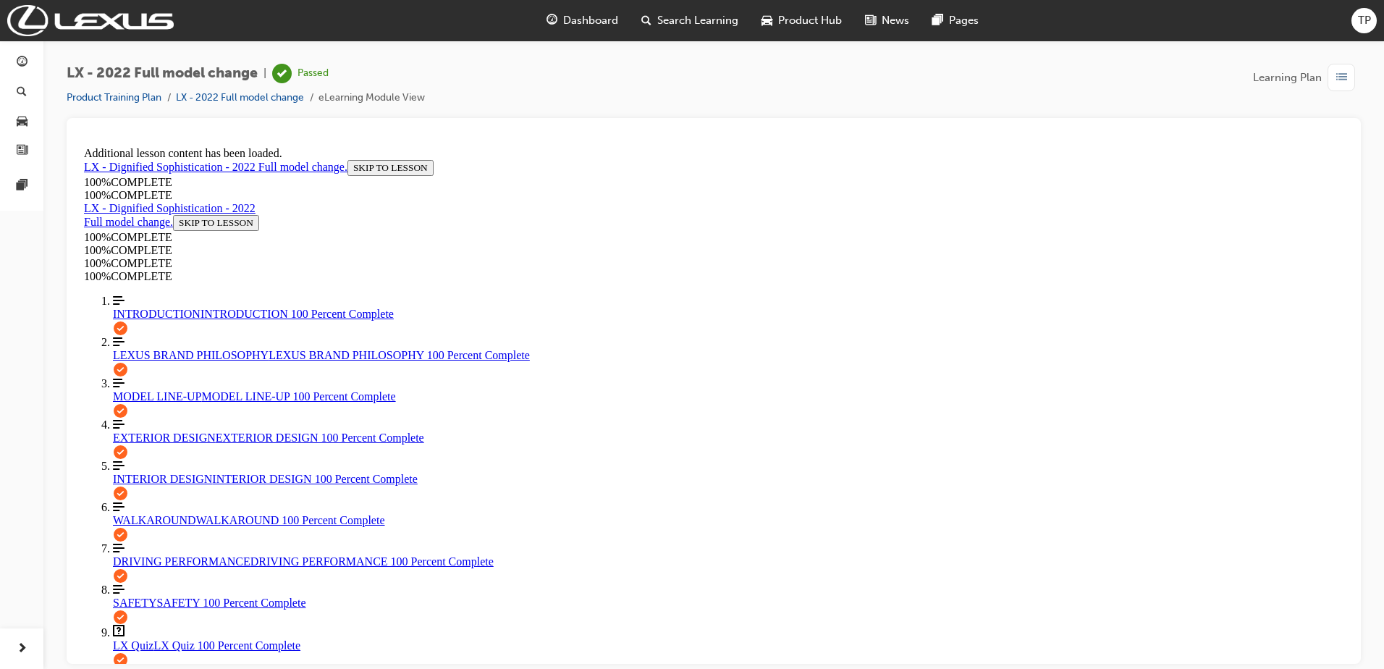
drag, startPoint x: 680, startPoint y: 526, endPoint x: 709, endPoint y: 565, distance: 49.7
